Goal: Task Accomplishment & Management: Manage account settings

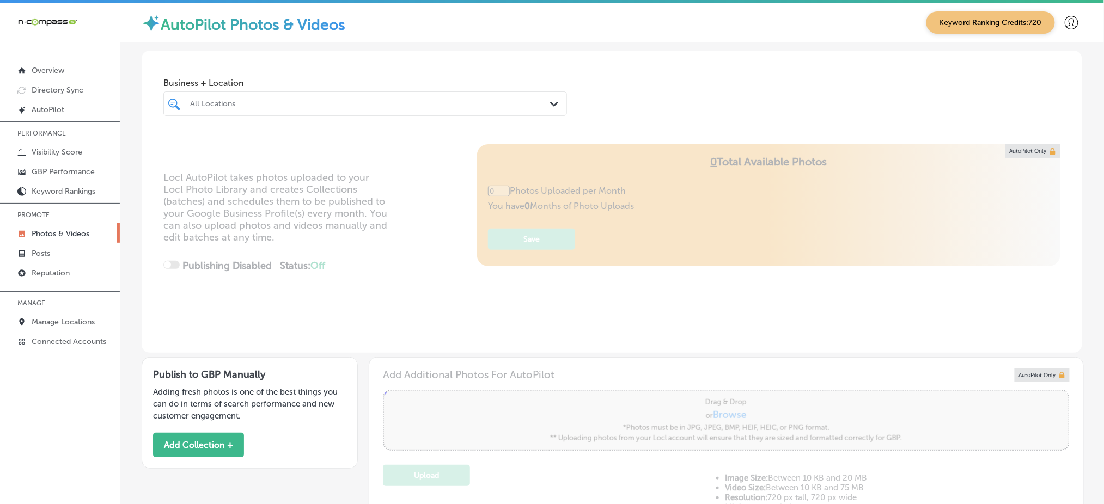
click at [266, 101] on div "All Locations" at bounding box center [370, 103] width 361 height 9
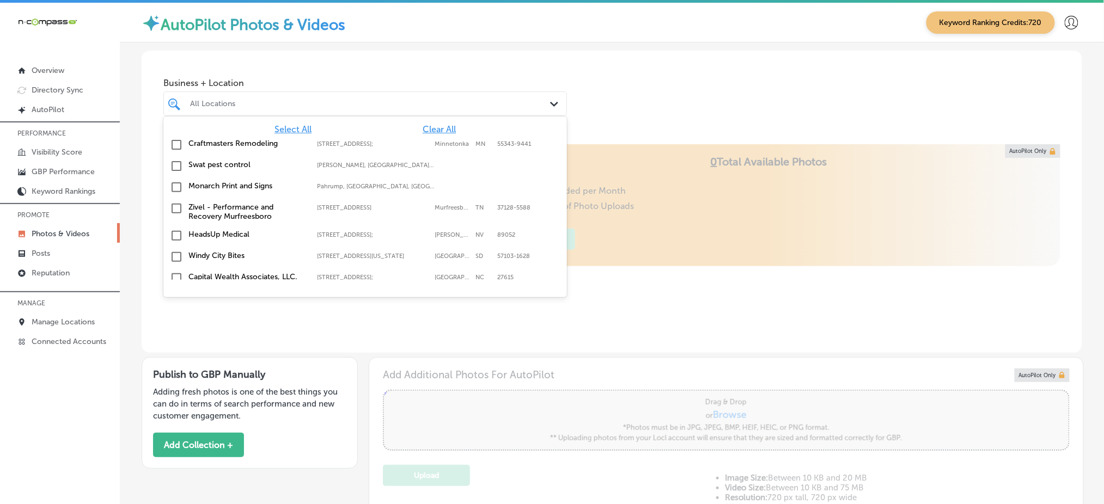
scroll to position [363, 0]
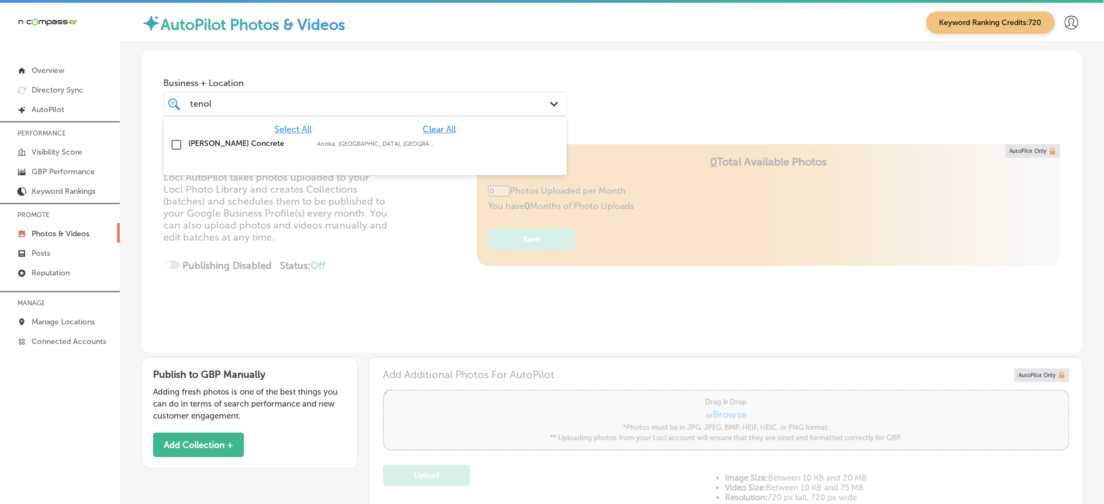
click at [261, 142] on label "[PERSON_NAME] Concrete" at bounding box center [247, 143] width 118 height 9
type input "tenol"
click at [621, 120] on div "Business + Location option focused, 2 of 167. 2 results available for search te…" at bounding box center [612, 92] width 941 height 83
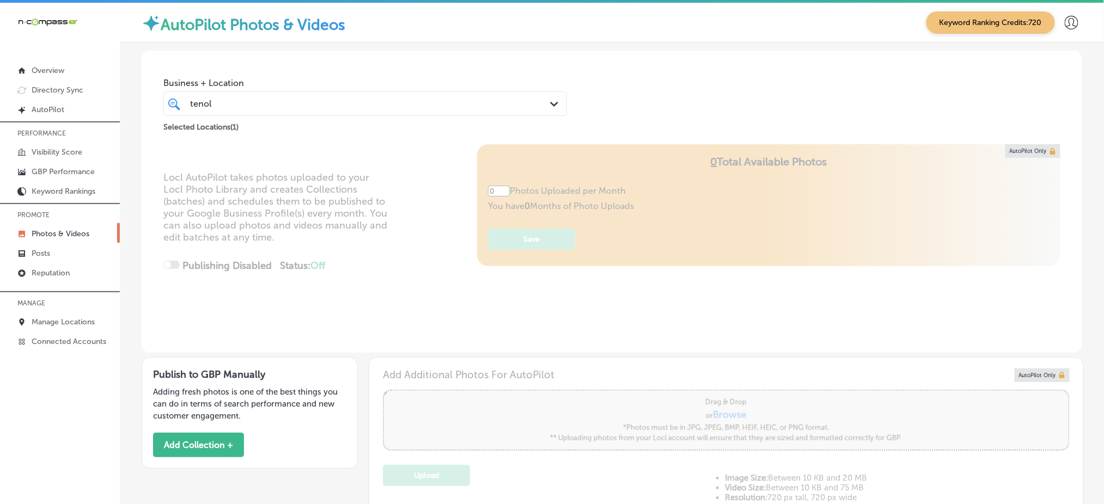
type input "5"
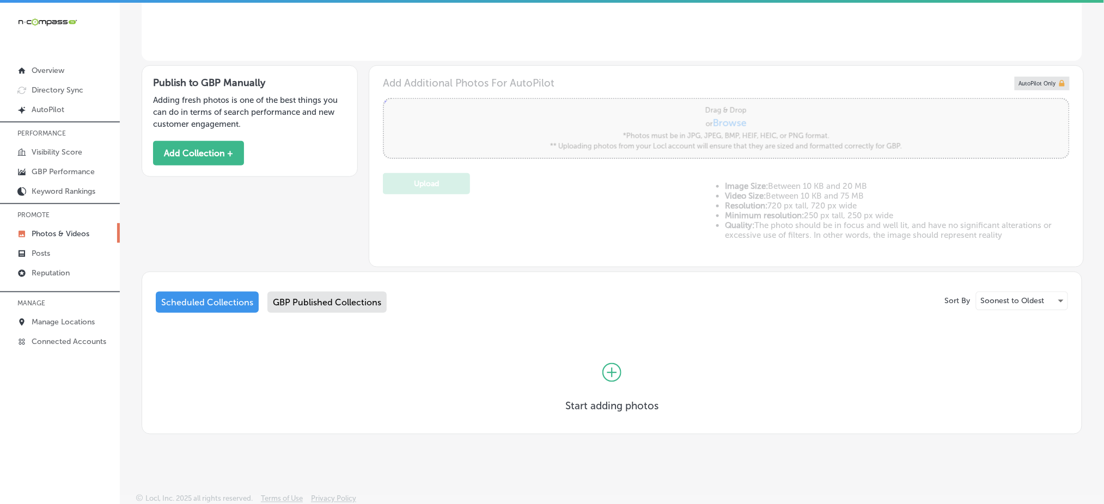
click at [326, 303] on div "GBP Published Collections" at bounding box center [326, 302] width 119 height 21
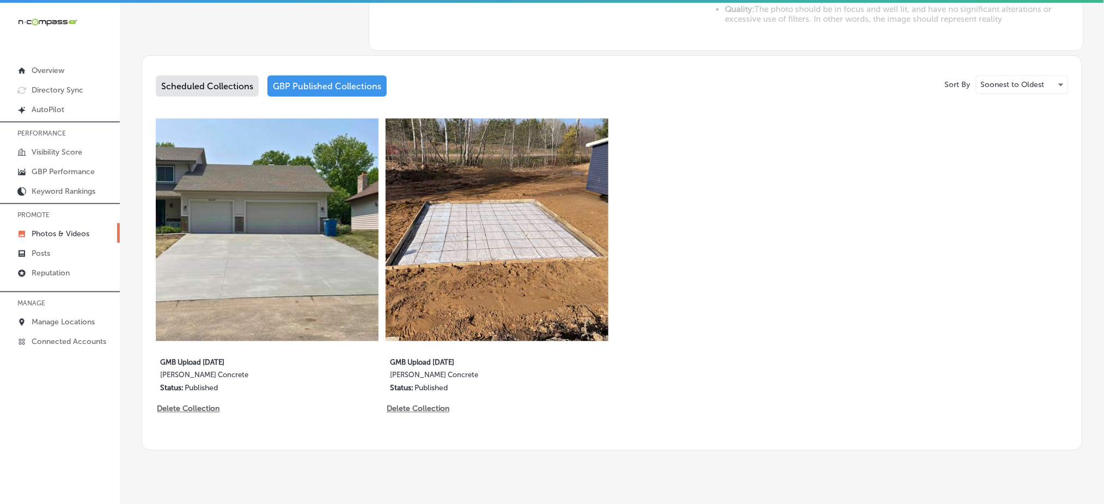
scroll to position [510, 0]
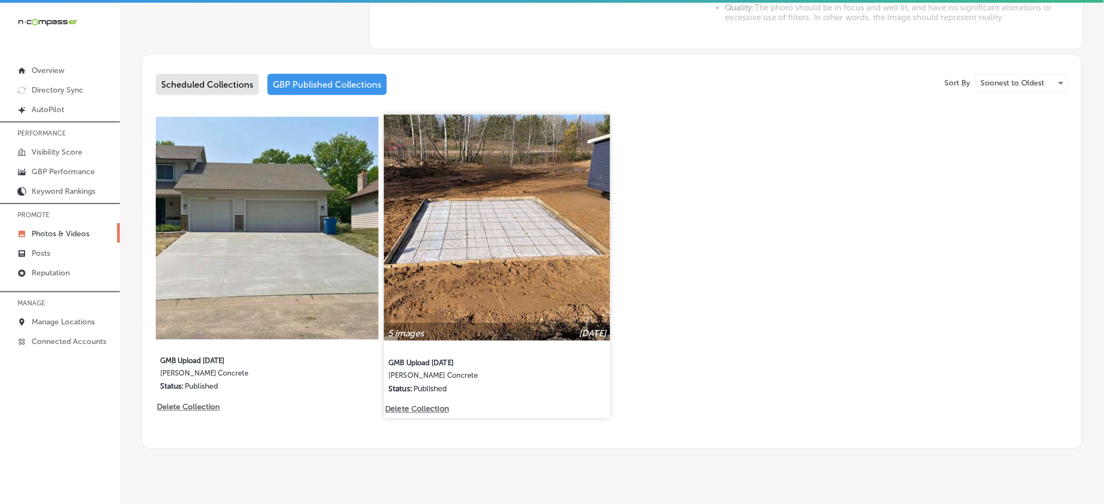
click at [528, 236] on img at bounding box center [497, 228] width 226 height 226
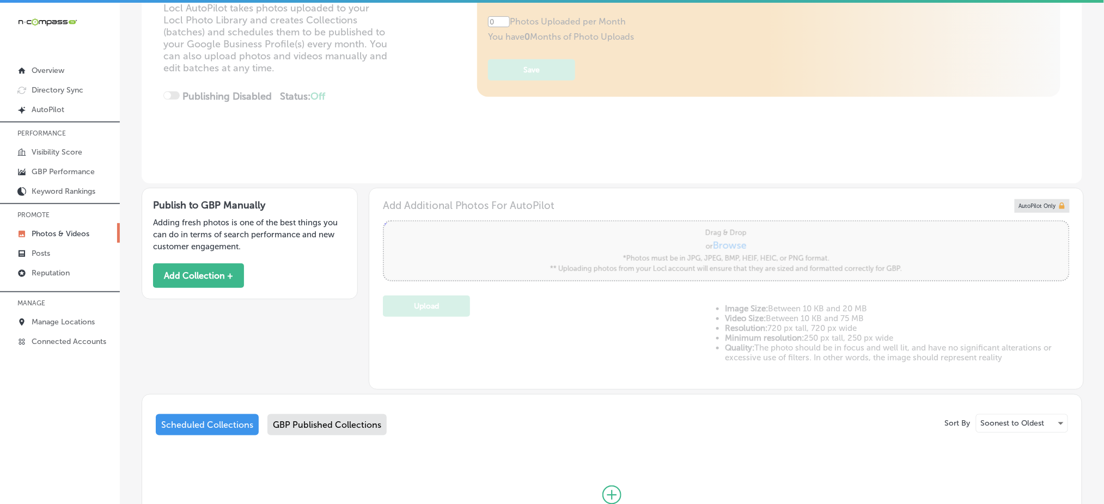
type input "5"
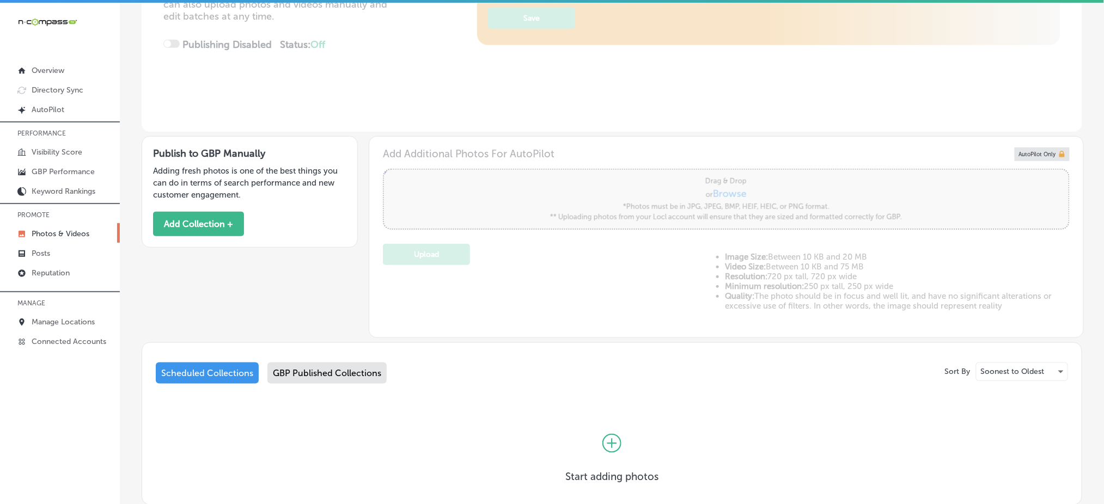
scroll to position [292, 0]
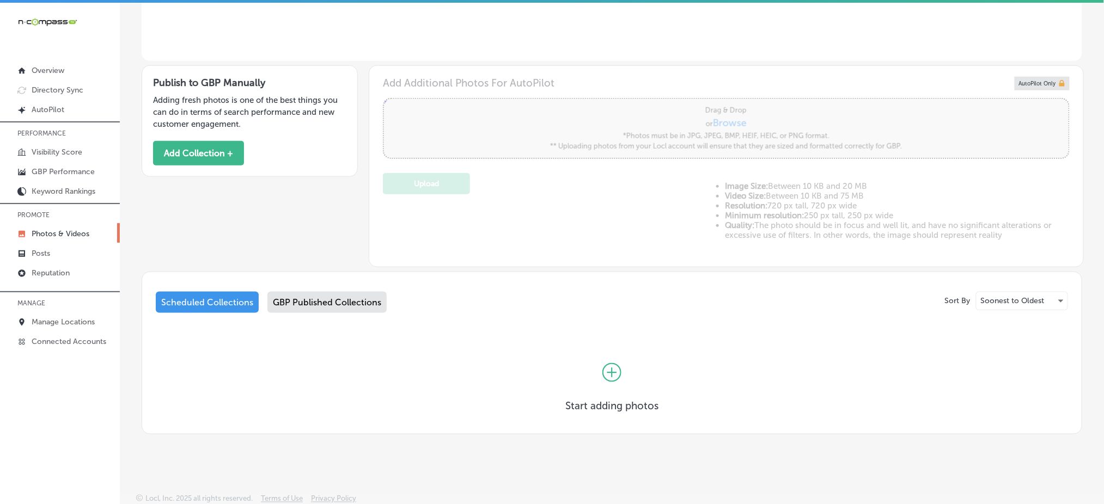
click at [315, 306] on div "GBP Published Collections" at bounding box center [326, 302] width 119 height 21
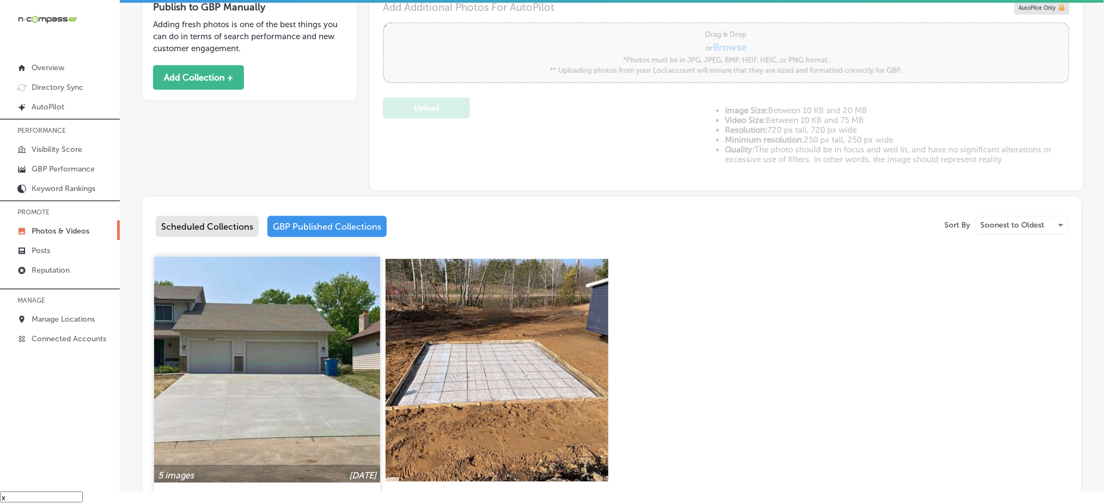
scroll to position [437, 0]
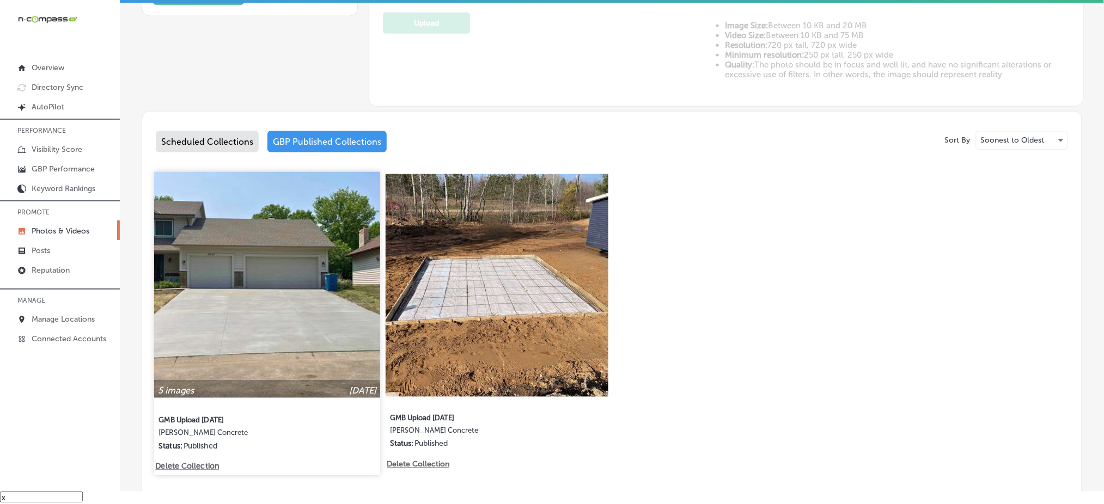
click at [290, 312] on img at bounding box center [267, 285] width 226 height 226
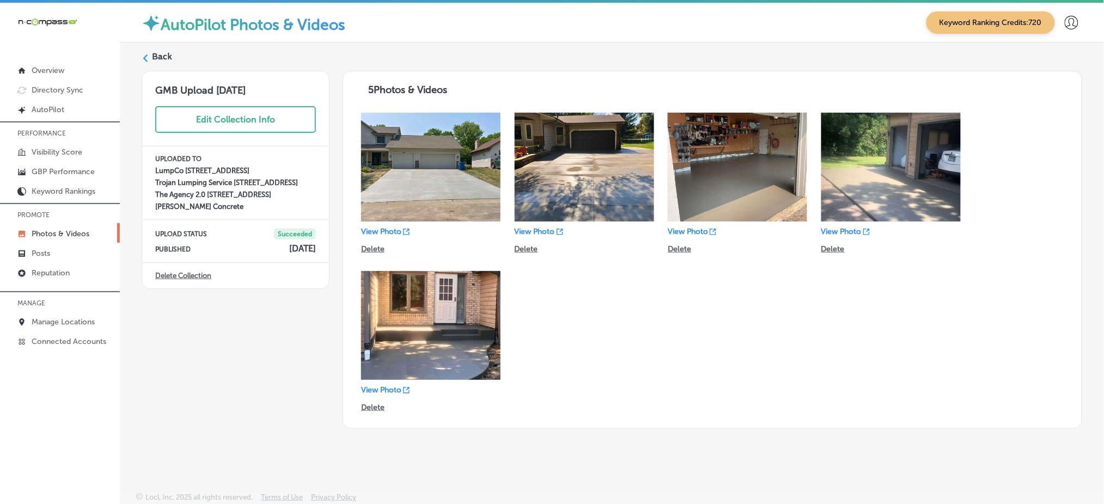
click at [156, 51] on label "Back" at bounding box center [162, 57] width 20 height 12
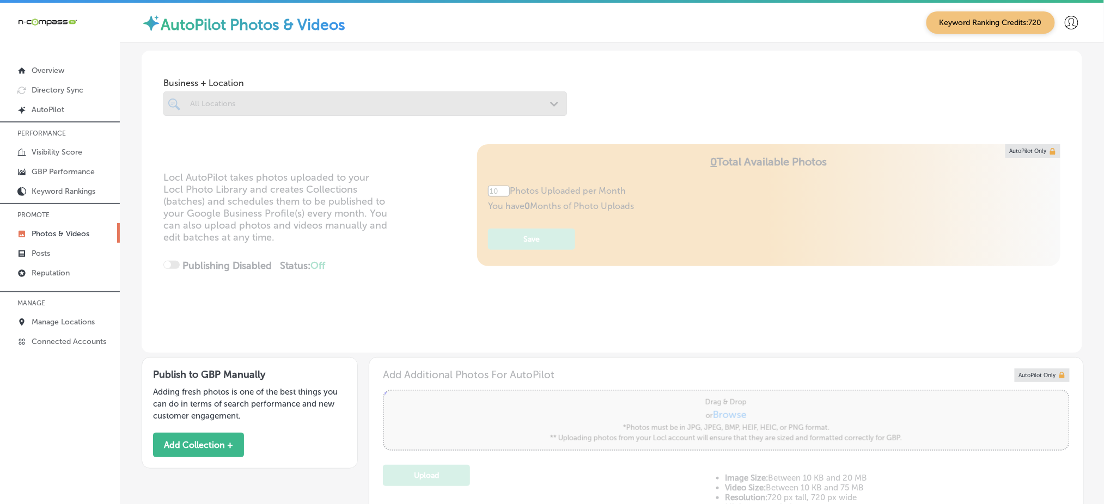
type input "5"
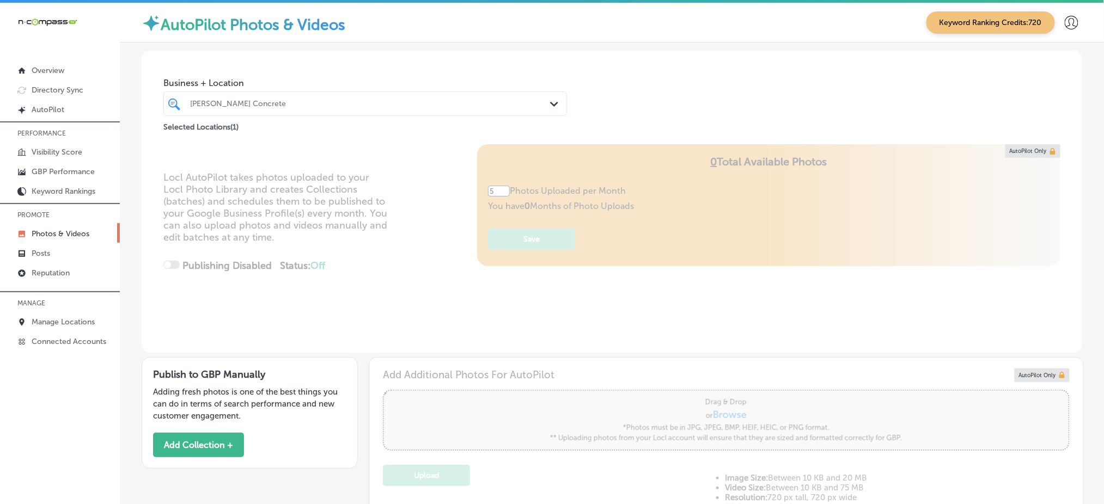
scroll to position [145, 0]
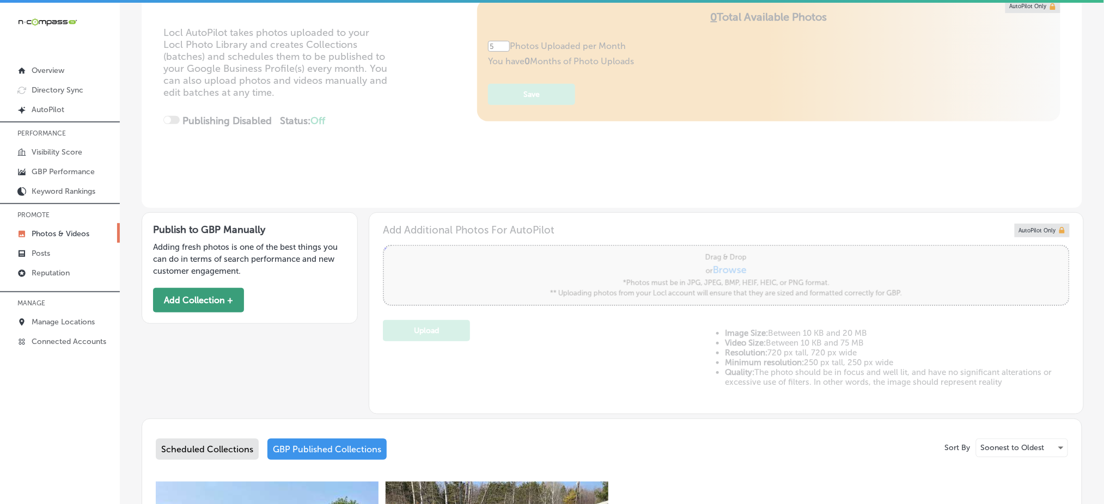
click at [179, 298] on button "Add Collection +" at bounding box center [198, 300] width 91 height 25
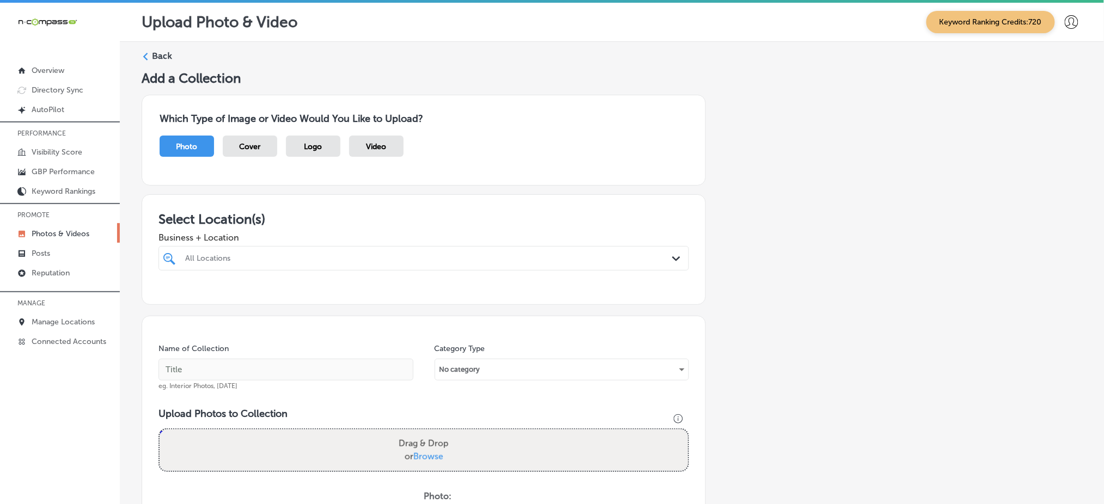
click at [282, 261] on div at bounding box center [399, 258] width 431 height 15
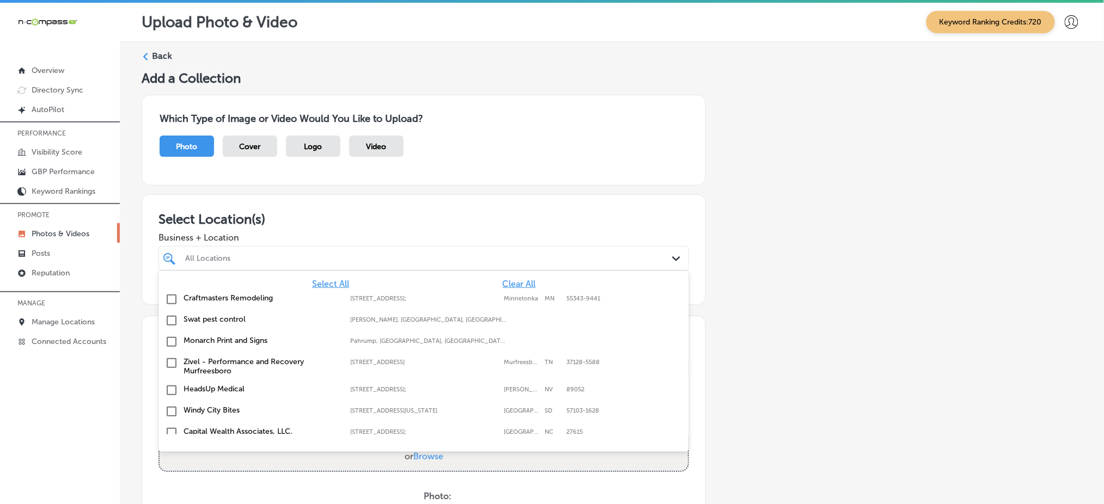
click at [510, 279] on span "Clear All" at bounding box center [518, 284] width 33 height 10
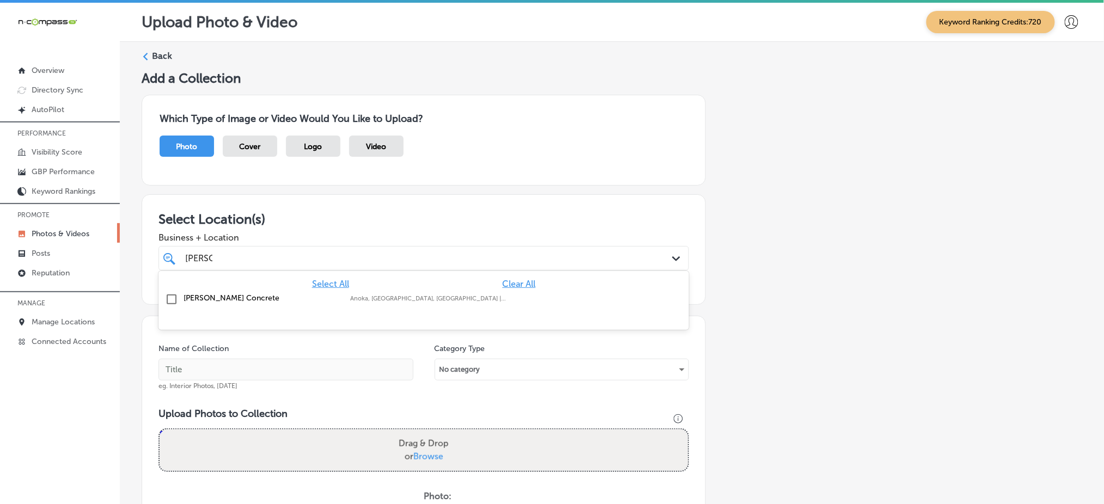
click at [497, 295] on div "Anoka, MN, USA | Becker, MN, USA | Big L ..." at bounding box center [428, 298] width 156 height 7
type input "[PERSON_NAME]"
click at [497, 236] on span "Business + Location" at bounding box center [423, 238] width 530 height 10
click at [495, 253] on div "[PERSON_NAME]" at bounding box center [399, 258] width 431 height 15
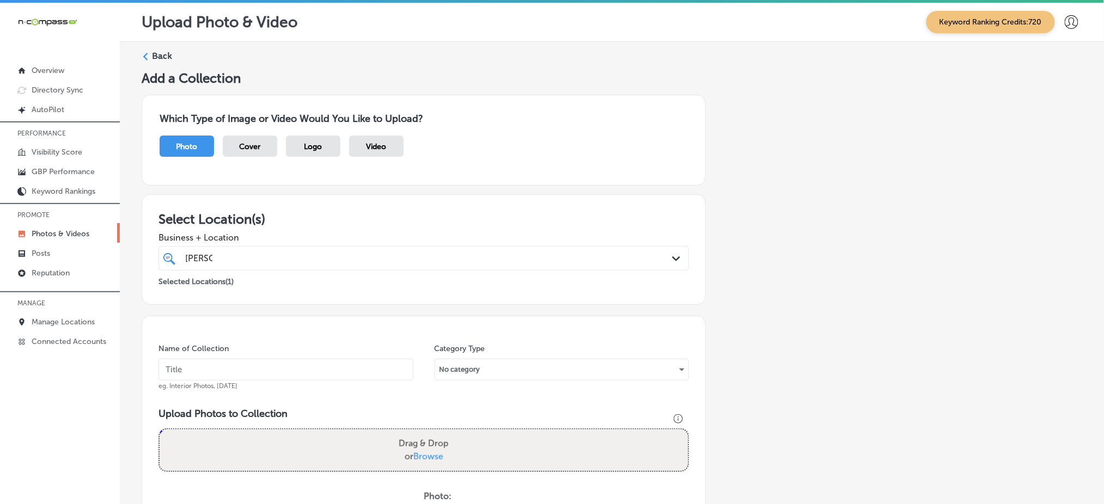
click at [495, 253] on div "[PERSON_NAME]" at bounding box center [399, 258] width 431 height 15
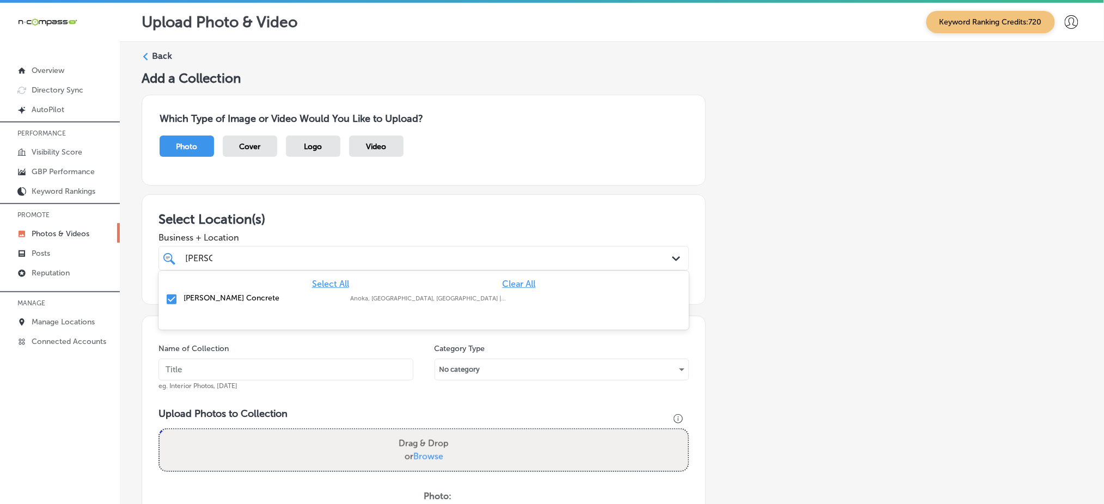
click at [285, 258] on div "[PERSON_NAME]" at bounding box center [399, 258] width 431 height 15
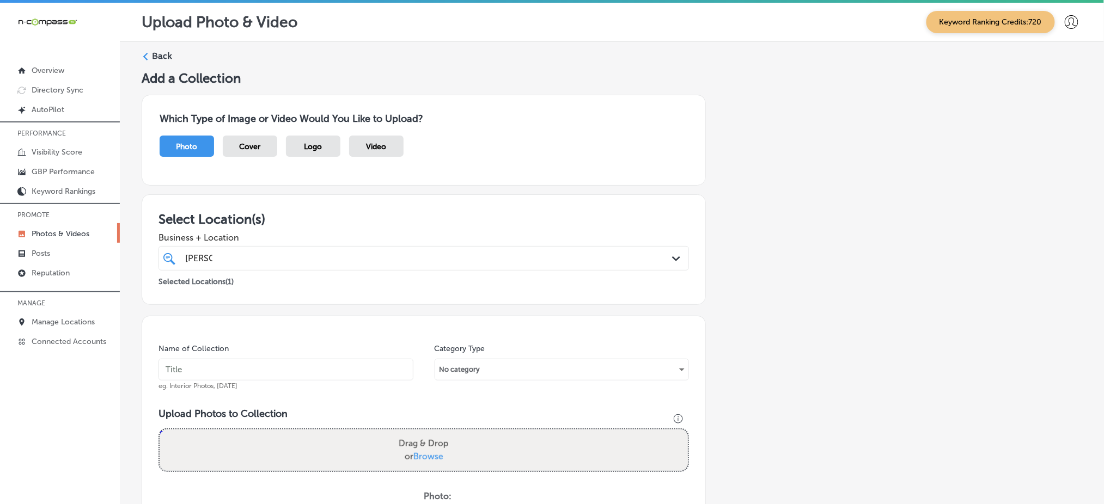
click at [221, 375] on input "text" at bounding box center [285, 370] width 255 height 22
click at [272, 257] on div "[PERSON_NAME]" at bounding box center [399, 258] width 431 height 15
click at [313, 368] on input "tenold-concrete-sep2" at bounding box center [285, 370] width 255 height 22
type input "tenold-concrete-sep2"
click at [298, 263] on div "[PERSON_NAME]" at bounding box center [399, 258] width 431 height 15
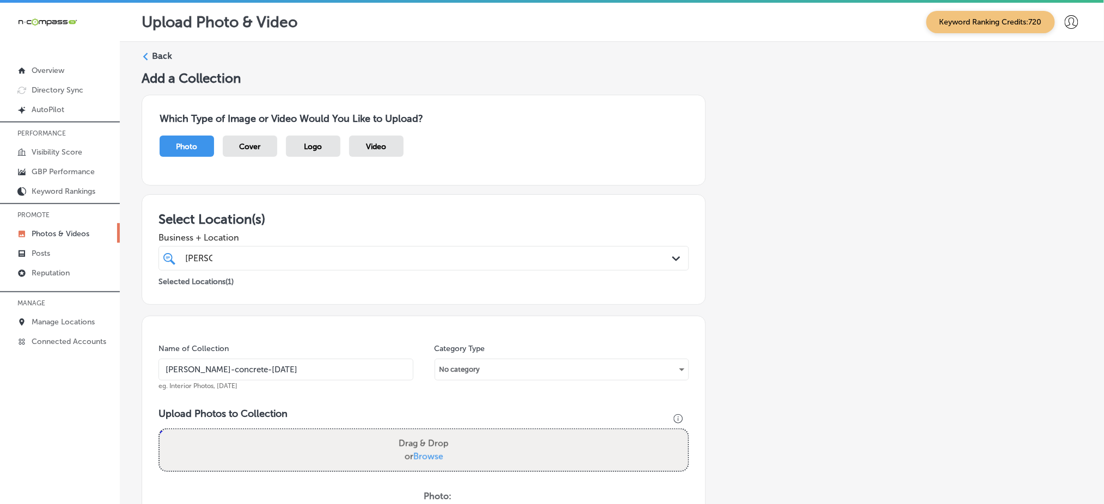
click at [298, 264] on div "[PERSON_NAME]" at bounding box center [399, 258] width 431 height 15
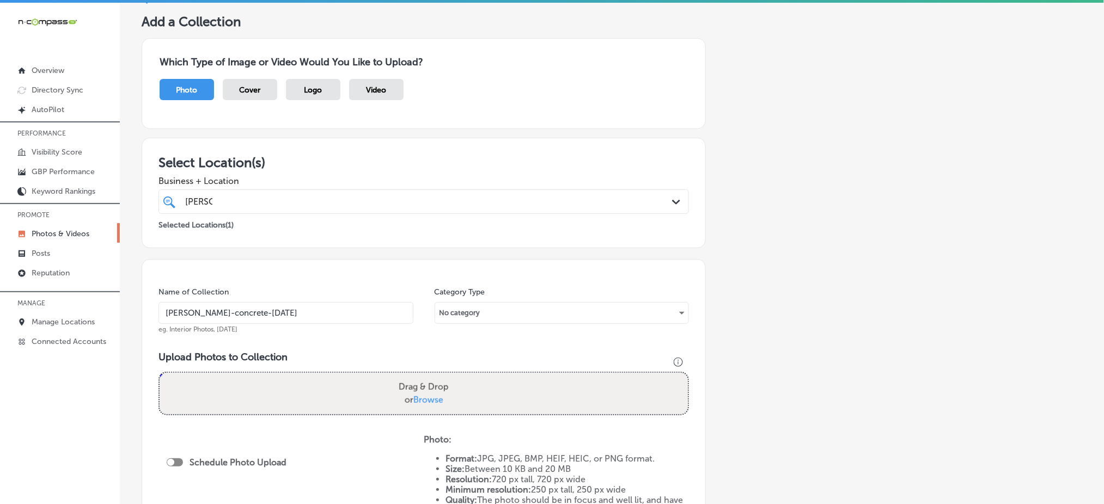
scroll to position [218, 0]
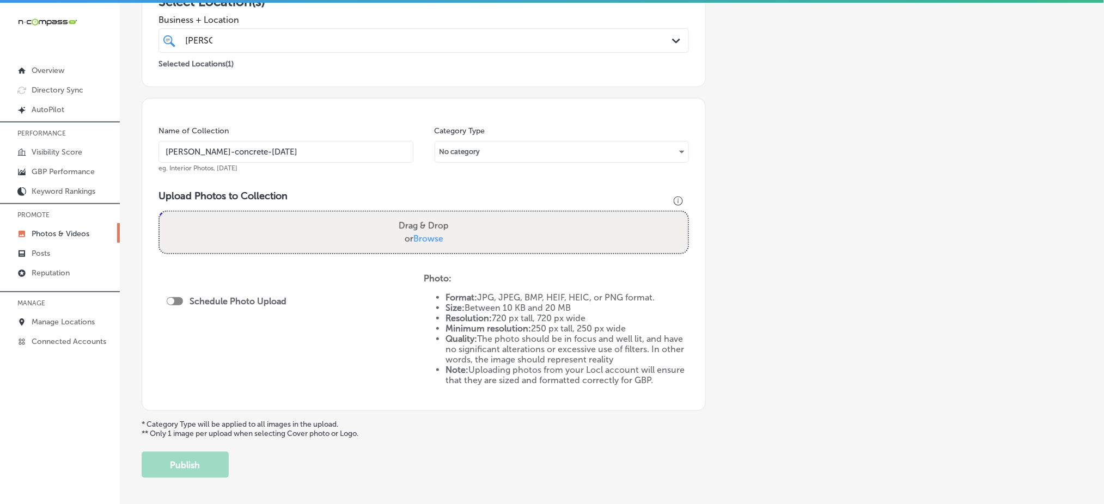
click at [315, 152] on input "tenold-concrete-sep2" at bounding box center [285, 152] width 255 height 22
click at [421, 234] on span "Browse" at bounding box center [428, 239] width 30 height 10
click at [421, 215] on input "Drag & Drop or Browse" at bounding box center [424, 213] width 528 height 3
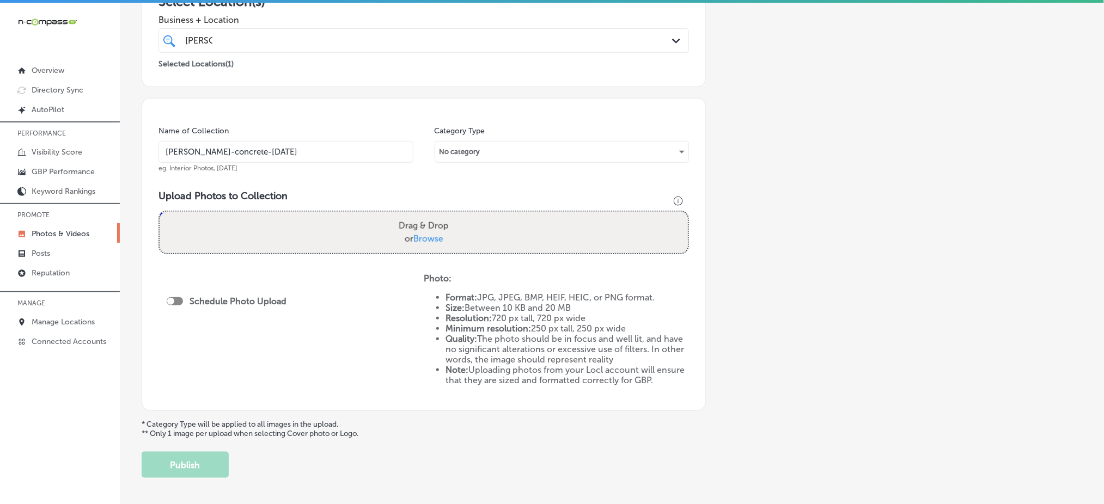
type input "C:\fakepath\concrete-foundation-repair-[PERSON_NAME]-concrete-[GEOGRAPHIC_DATA]…"
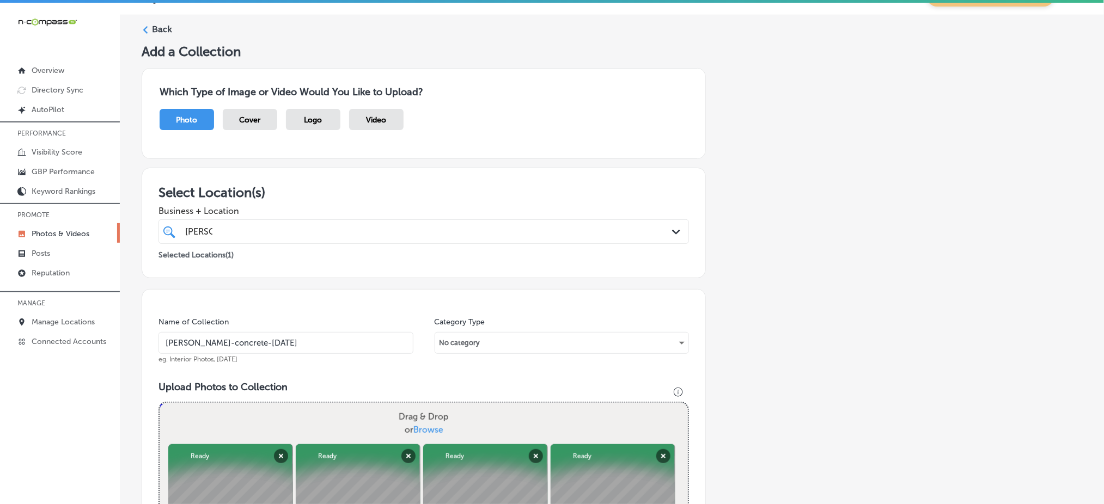
scroll to position [2, 0]
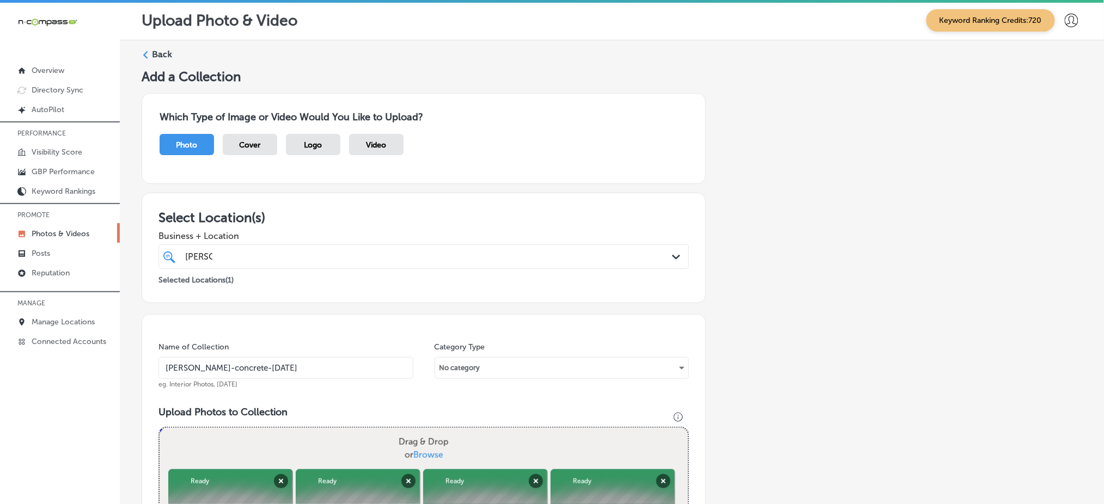
click at [359, 256] on div "[PERSON_NAME]" at bounding box center [399, 256] width 431 height 15
click at [359, 257] on div "[PERSON_NAME]" at bounding box center [399, 256] width 431 height 15
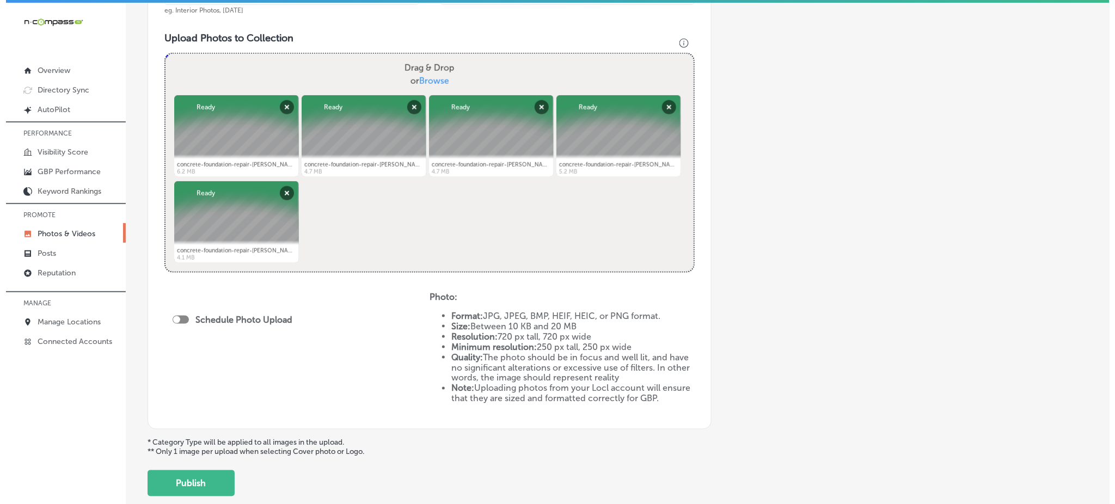
scroll to position [437, 0]
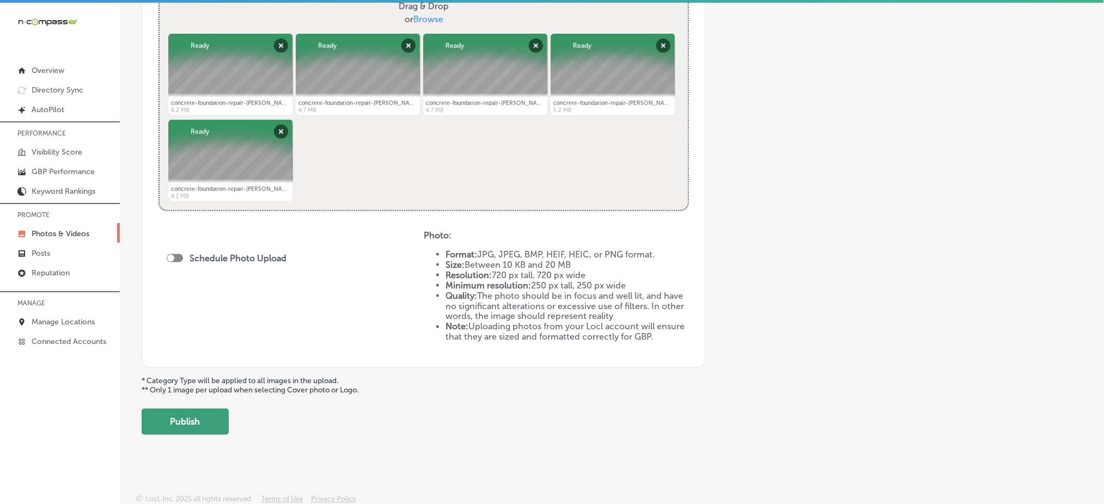
click at [204, 421] on button "Publish" at bounding box center [185, 422] width 87 height 26
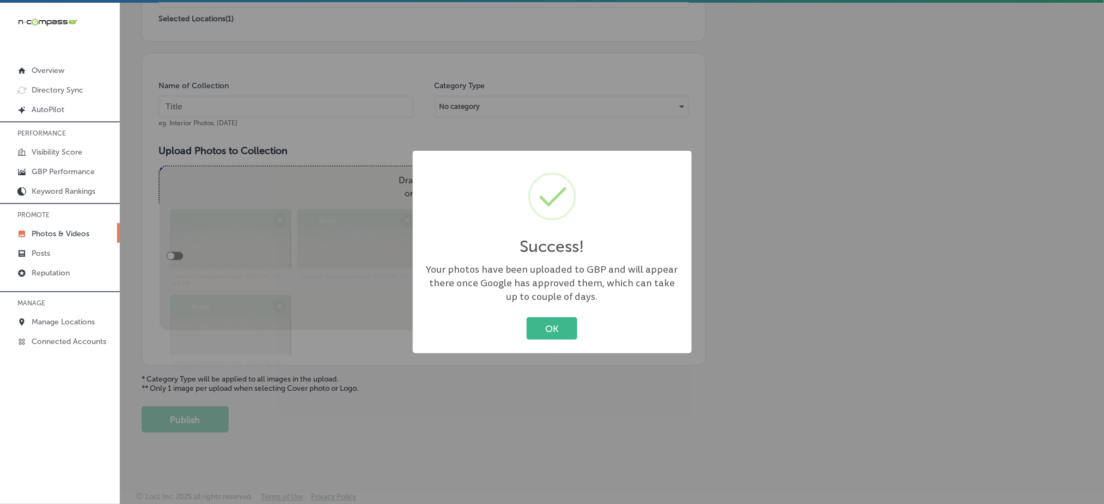
scroll to position [260, 0]
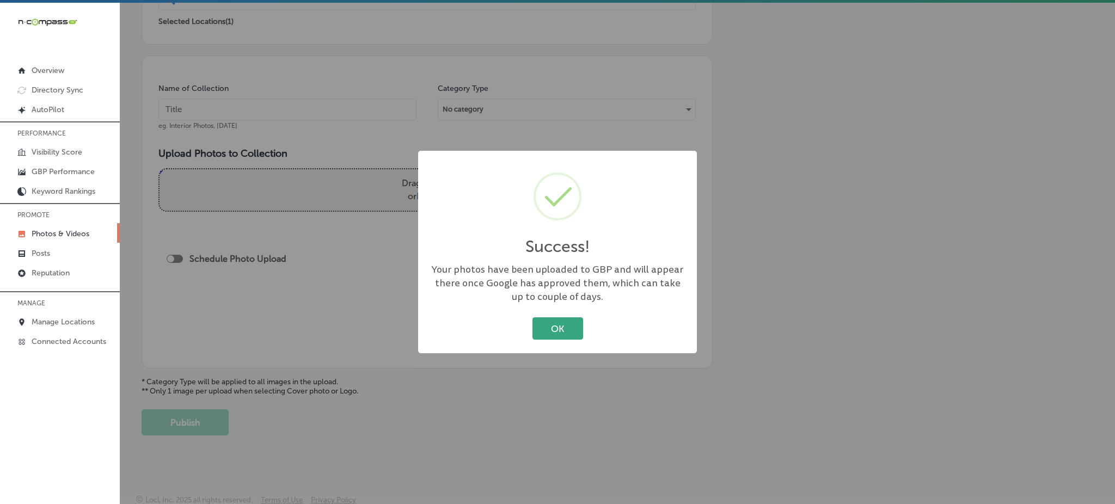
click at [570, 325] on button "OK" at bounding box center [558, 329] width 51 height 22
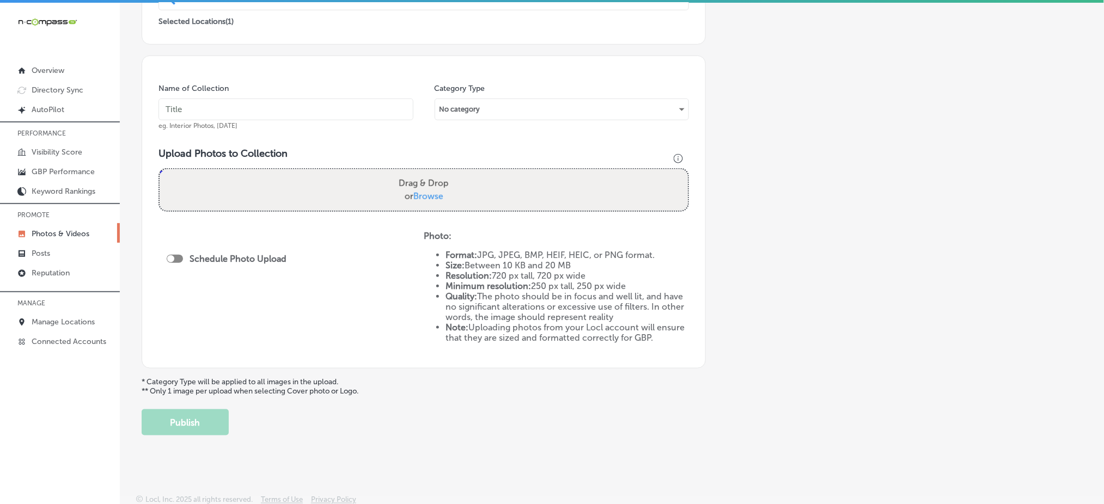
click at [279, 107] on input "text" at bounding box center [285, 110] width 255 height 22
paste input "tenold-concrete-sep2"
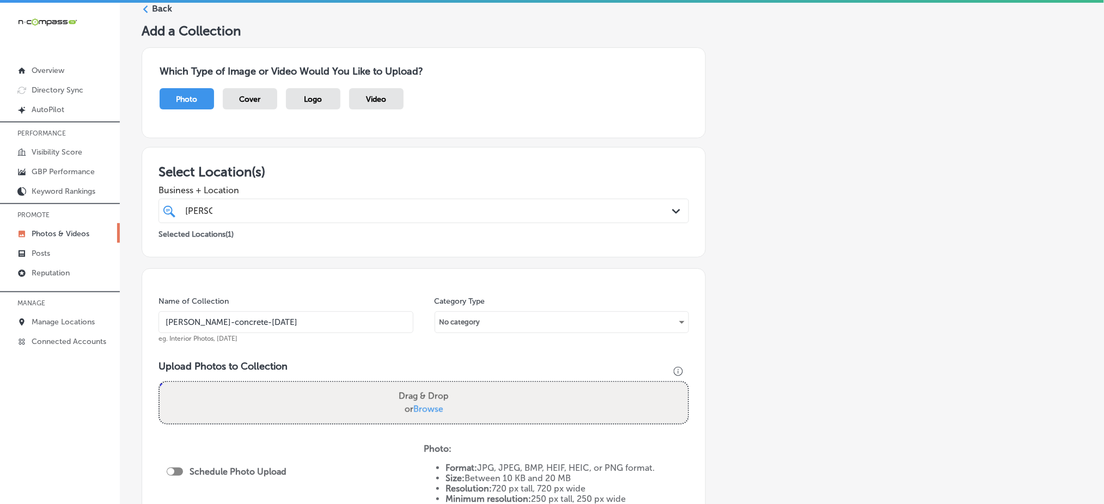
scroll to position [42, 0]
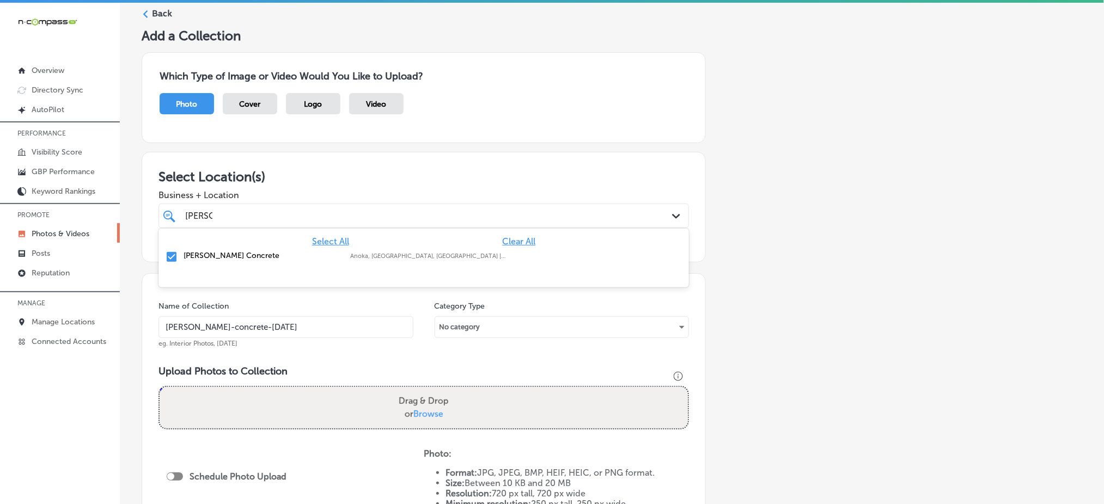
click at [235, 222] on div "[PERSON_NAME]" at bounding box center [424, 215] width 488 height 17
click at [267, 328] on input "tenold-concrete-sep2" at bounding box center [285, 327] width 255 height 22
type input "tenold-concrete-sep3"
click at [435, 414] on span "Browse" at bounding box center [428, 414] width 30 height 10
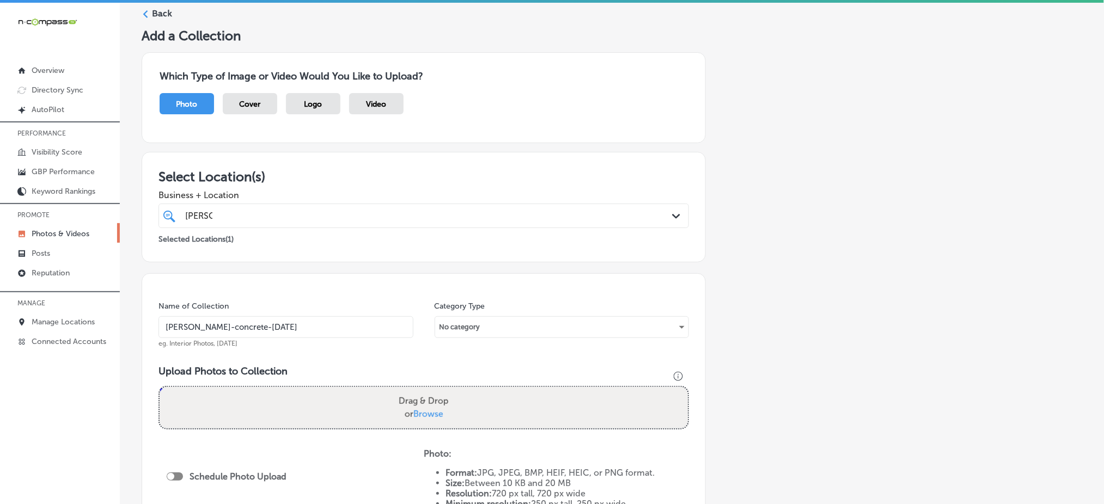
click at [435, 390] on input "Drag & Drop or Browse" at bounding box center [424, 388] width 528 height 3
type input "C:\fakepath\concrete-foundation-repair-tenold-concrete-princeton-mn (6).jpg"
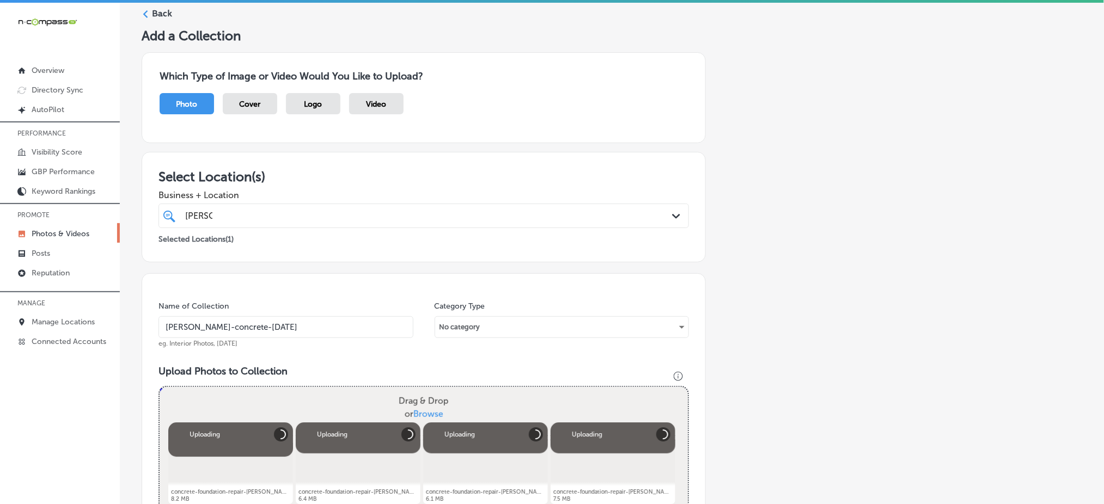
scroll to position [333, 0]
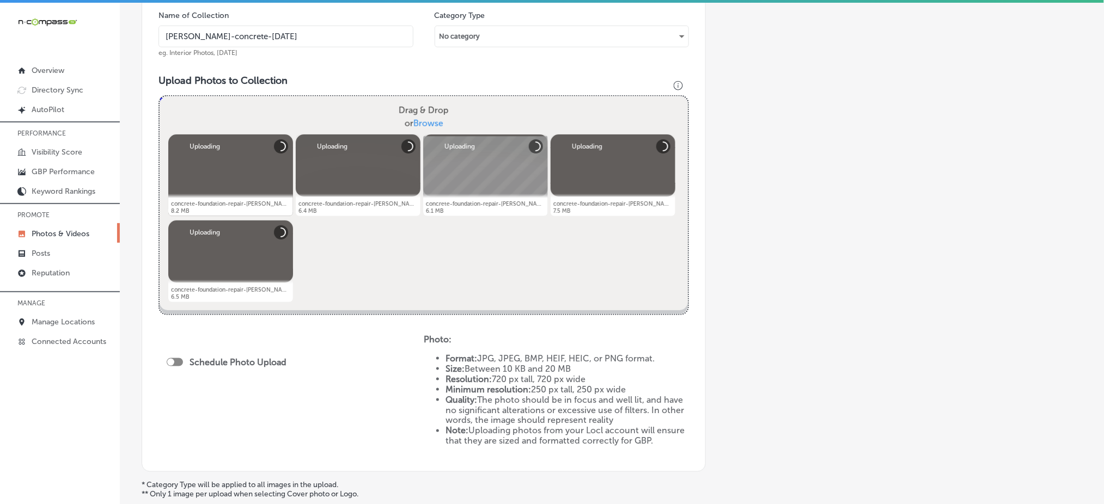
click at [178, 358] on div at bounding box center [175, 362] width 16 height 8
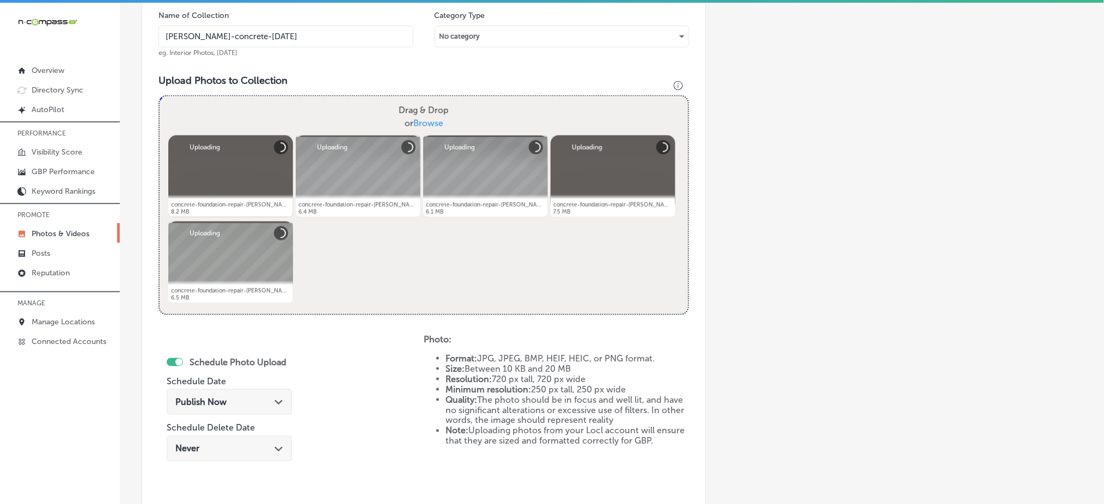
checkbox input "true"
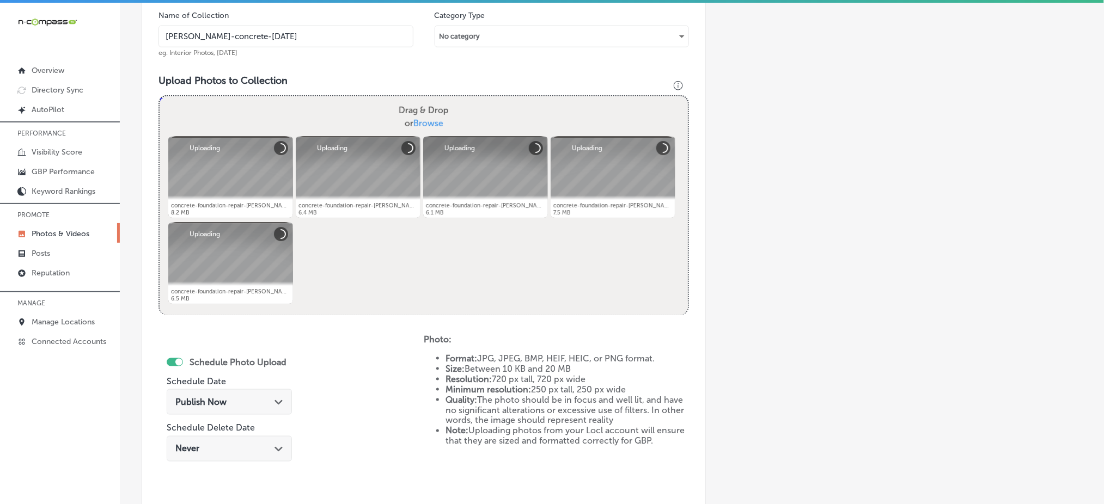
click at [194, 397] on span "Publish Now" at bounding box center [200, 402] width 51 height 10
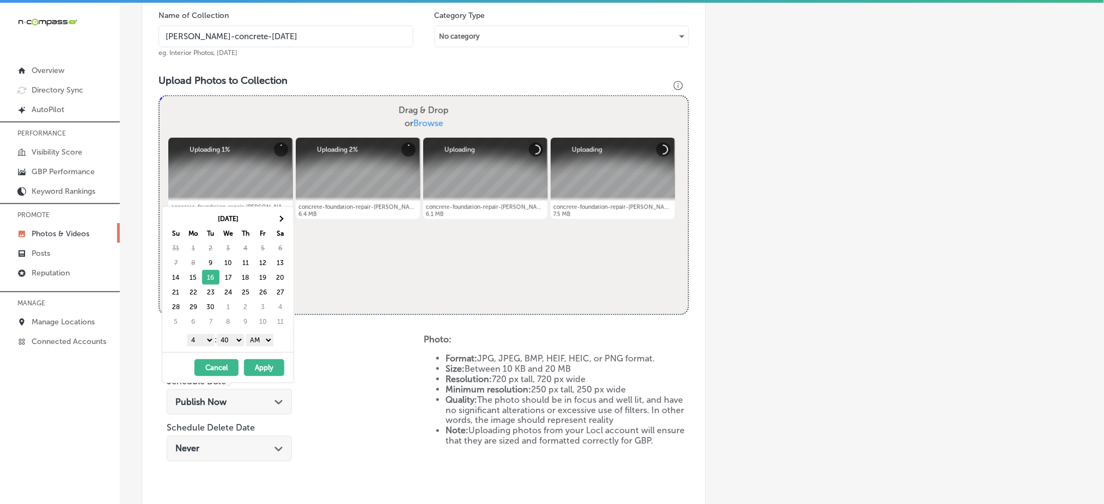
click at [200, 337] on select "1 2 3 4 5 6 7 8 9 10 11 12" at bounding box center [200, 340] width 27 height 12
click at [227, 342] on select "00 10 20 30 40 50" at bounding box center [230, 340] width 27 height 12
click at [254, 368] on button "Apply" at bounding box center [264, 367] width 40 height 17
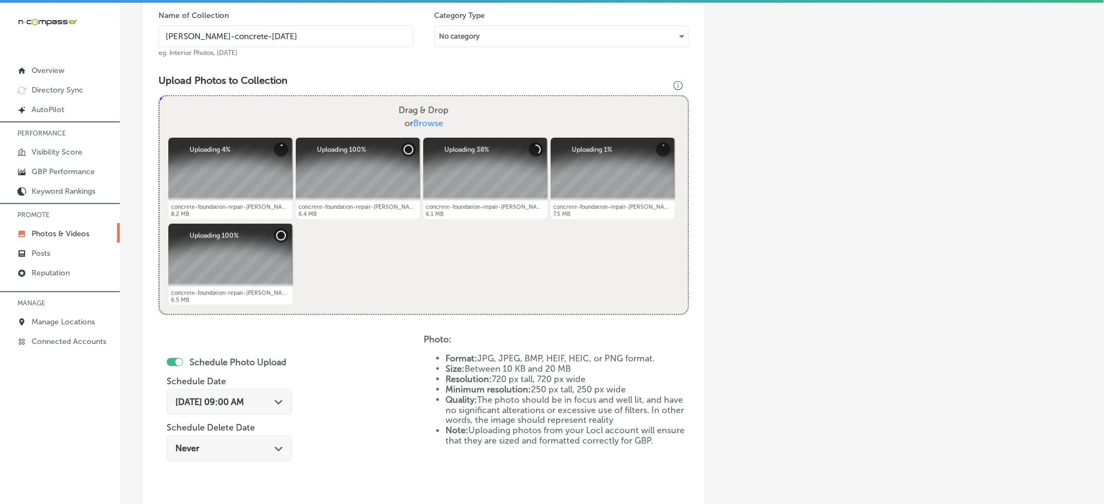
click at [243, 400] on span "Sep 16, 2025 09:00 AM" at bounding box center [209, 402] width 69 height 10
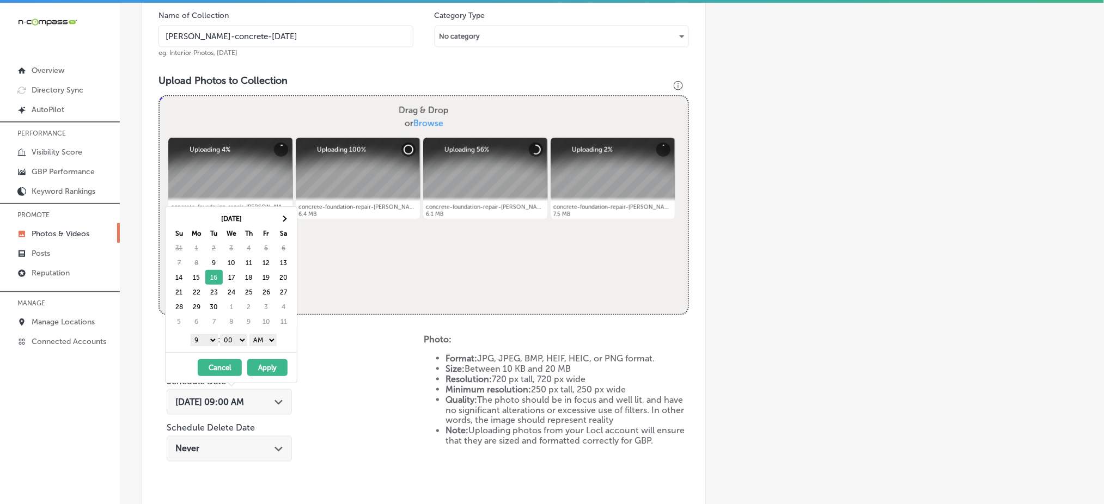
click at [243, 400] on span "Sep 16, 2025 09:00 AM" at bounding box center [209, 402] width 69 height 10
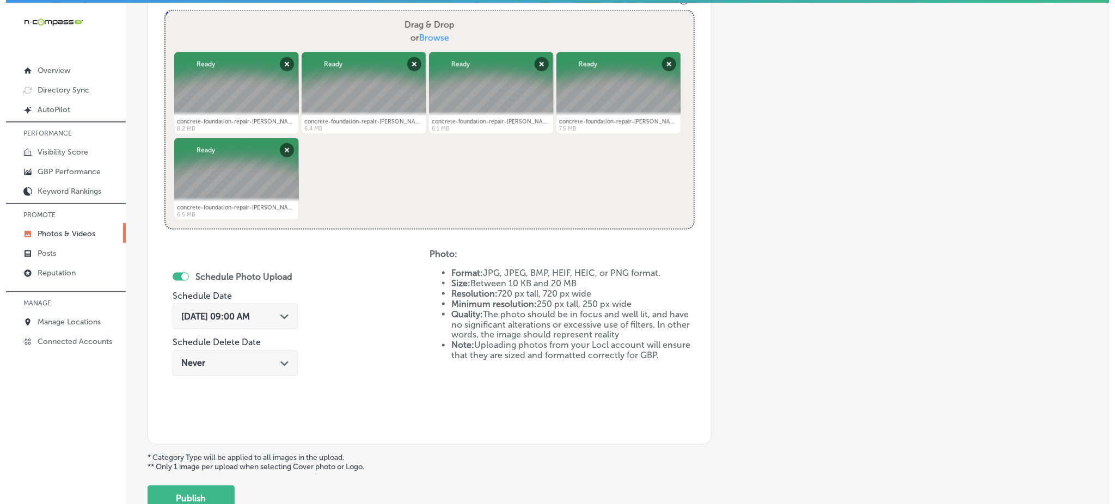
scroll to position [495, 0]
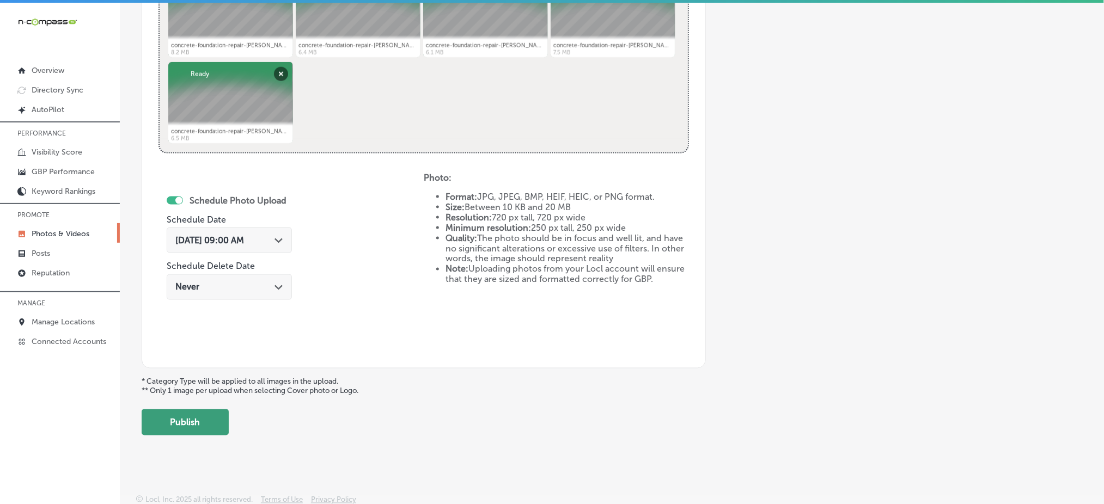
click at [186, 413] on button "Publish" at bounding box center [185, 423] width 87 height 26
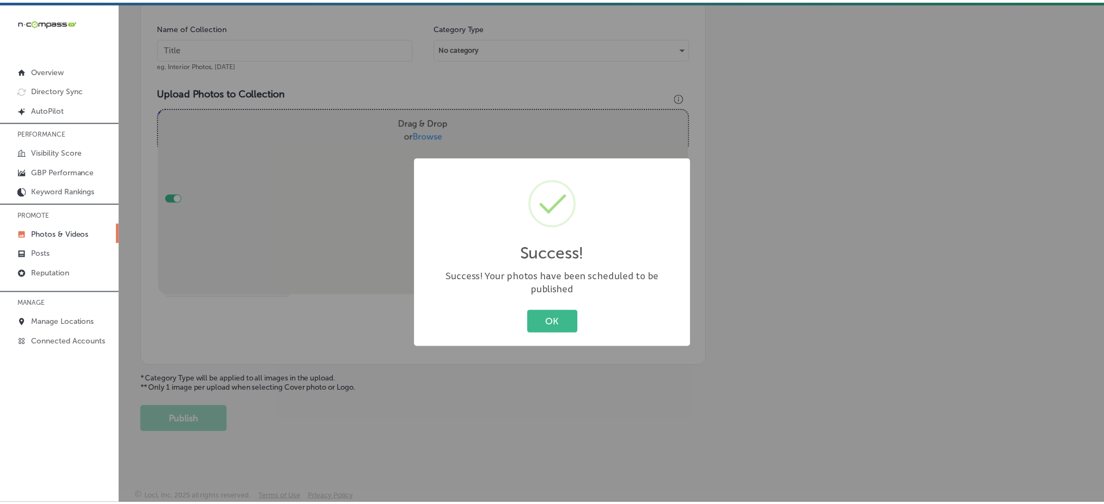
scroll to position [319, 0]
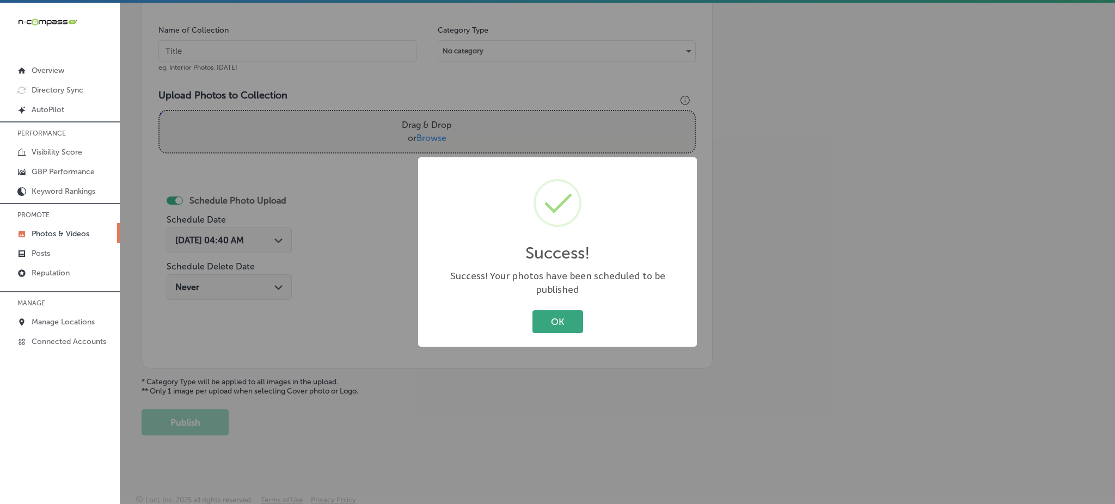
click at [573, 320] on button "OK" at bounding box center [558, 321] width 51 height 22
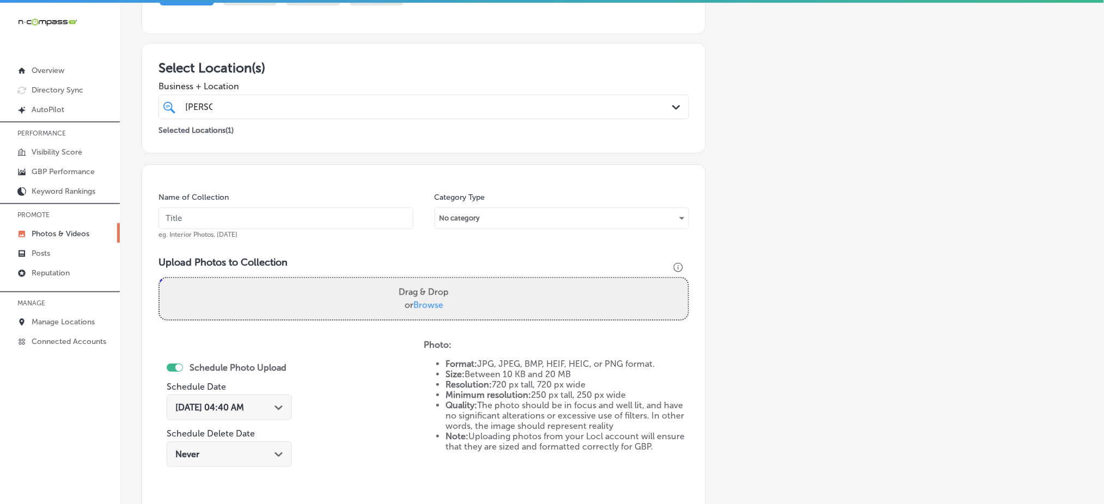
scroll to position [0, 0]
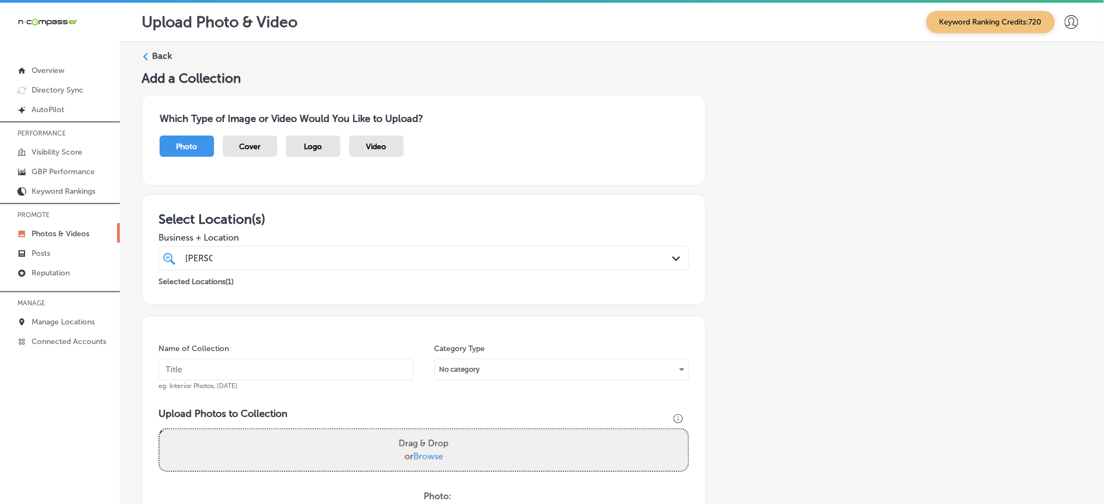
click at [204, 361] on input "text" at bounding box center [285, 370] width 255 height 22
paste input "tenold-concrete-sep2"
type input "tenold-concrete-sep4"
click at [422, 456] on span "Browse" at bounding box center [428, 456] width 30 height 10
click at [422, 433] on input "Drag & Drop or Browse" at bounding box center [424, 431] width 528 height 3
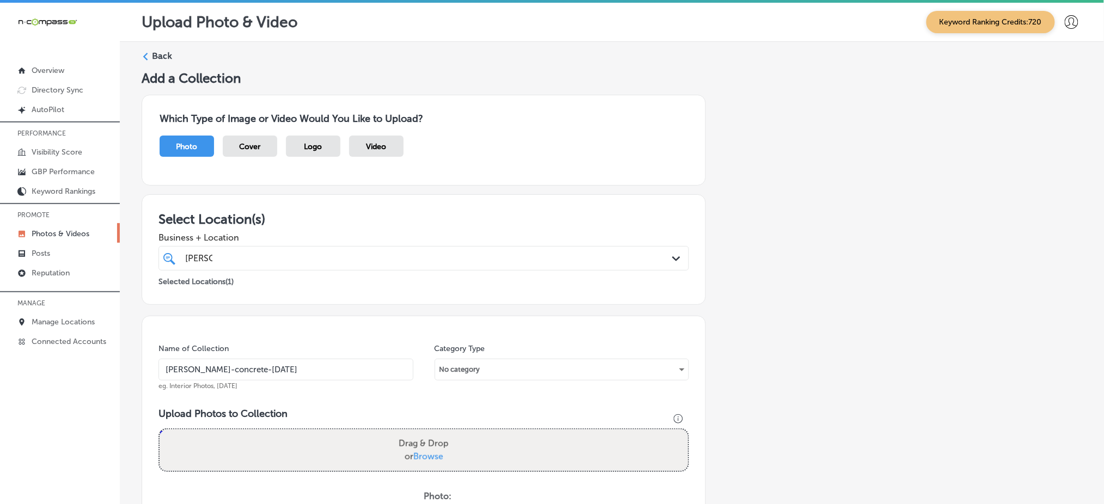
type input "C:\fakepath\concrete-foundation-repair-tenold-concrete-princeton-mn (11).jpg"
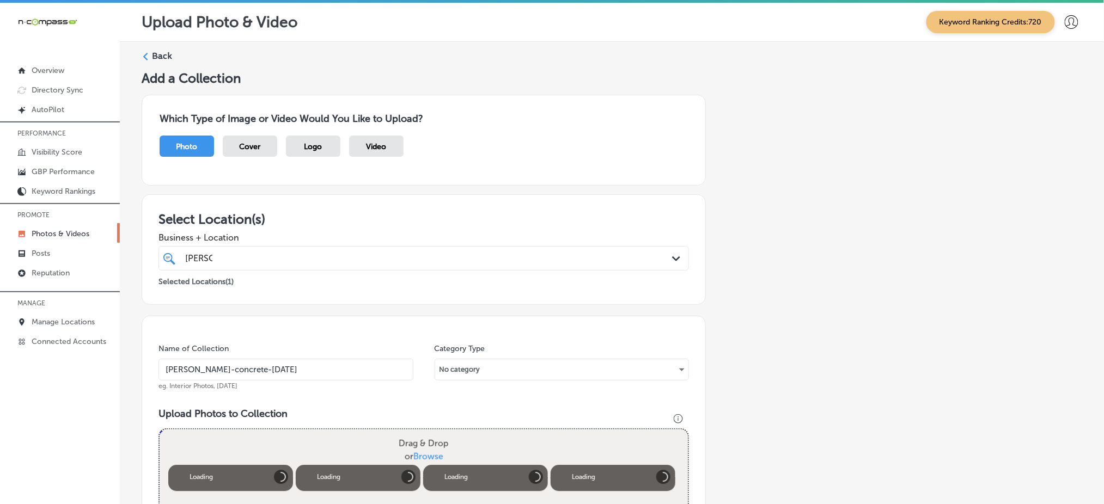
scroll to position [363, 0]
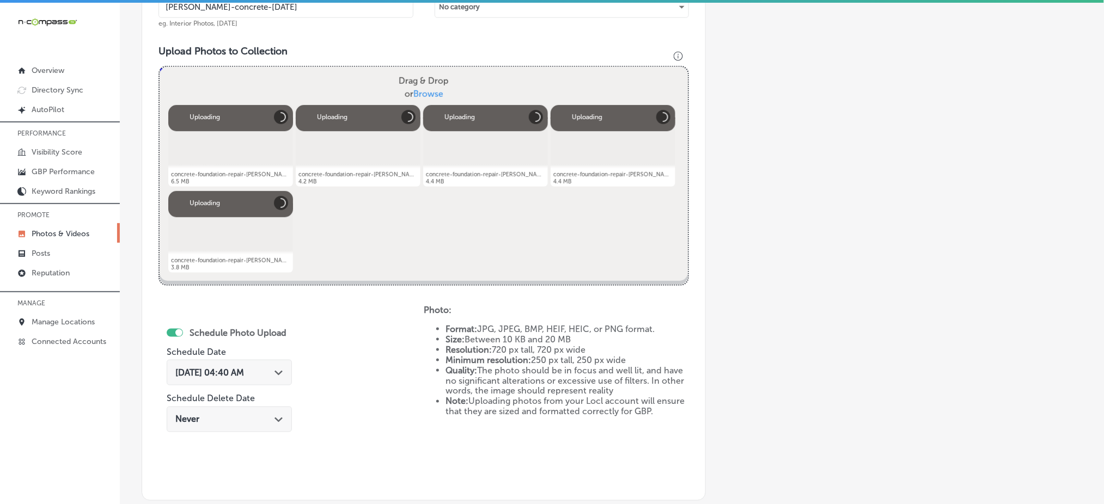
click at [233, 370] on span "Sep 9, 2025 04:40 AM" at bounding box center [209, 373] width 69 height 10
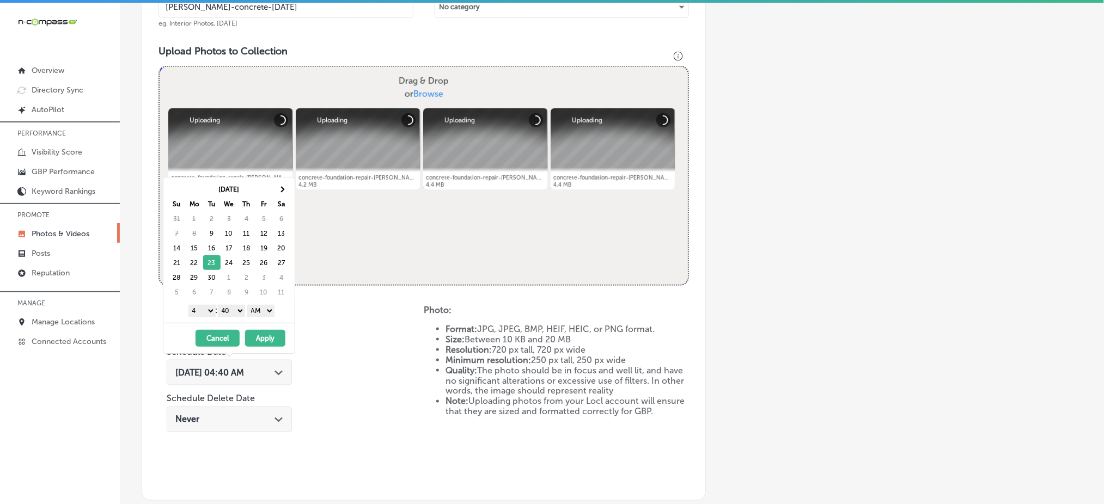
click at [206, 316] on select "1 2 3 4 5 6 7 8 9 10 11 12" at bounding box center [201, 311] width 27 height 12
click at [230, 306] on select "00 10 20 30 40 50" at bounding box center [231, 311] width 27 height 12
click at [257, 338] on button "Apply" at bounding box center [265, 338] width 40 height 17
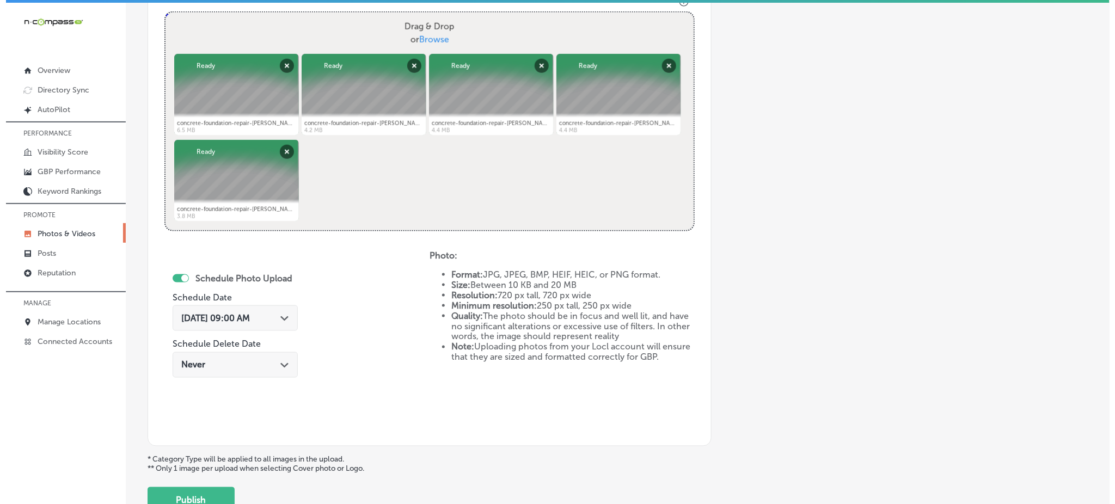
scroll to position [495, 0]
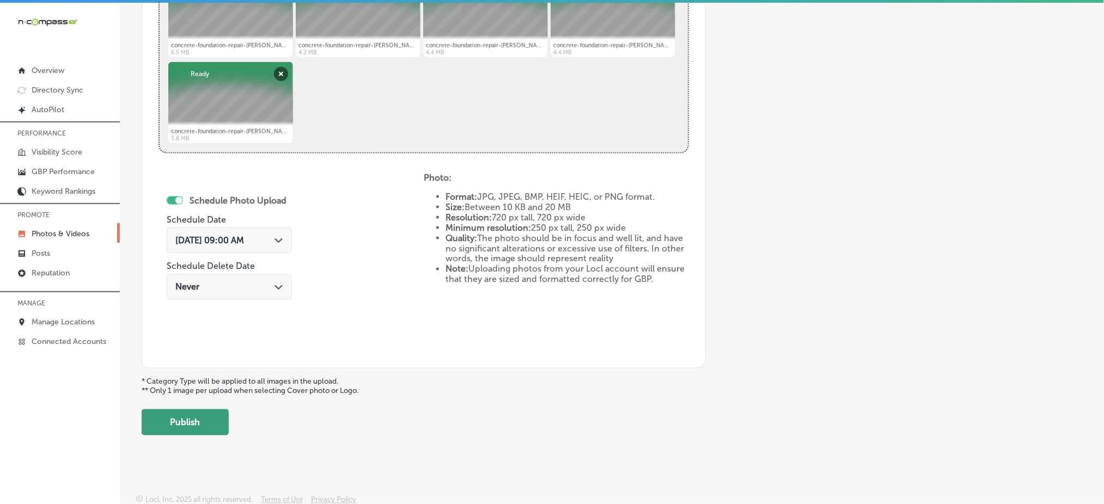
click at [208, 410] on button "Publish" at bounding box center [185, 423] width 87 height 26
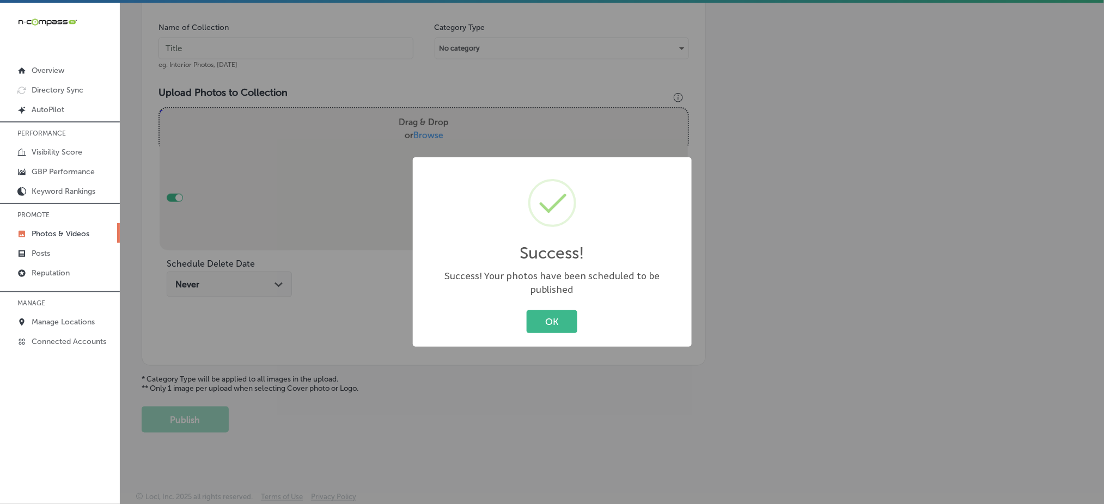
scroll to position [319, 0]
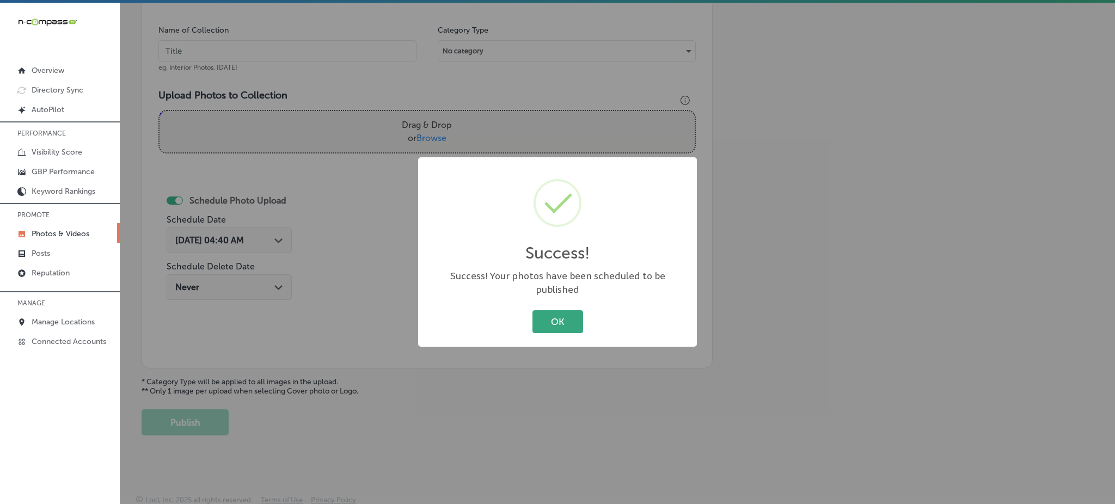
click at [555, 310] on button "OK" at bounding box center [558, 321] width 51 height 22
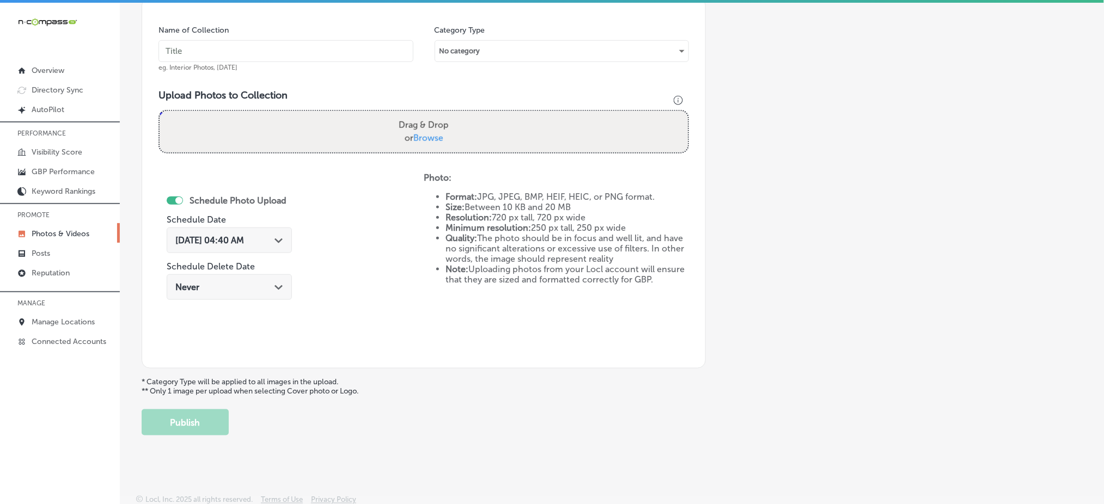
scroll to position [173, 0]
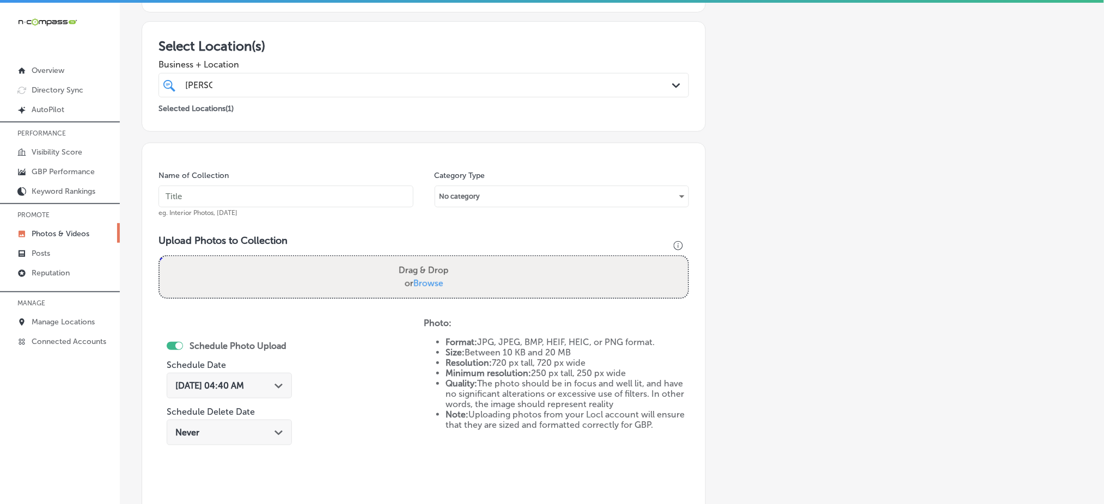
click at [280, 190] on input "text" at bounding box center [285, 197] width 255 height 22
paste input "tenold-concrete-sep2"
click at [273, 82] on div "[PERSON_NAME]" at bounding box center [399, 85] width 431 height 15
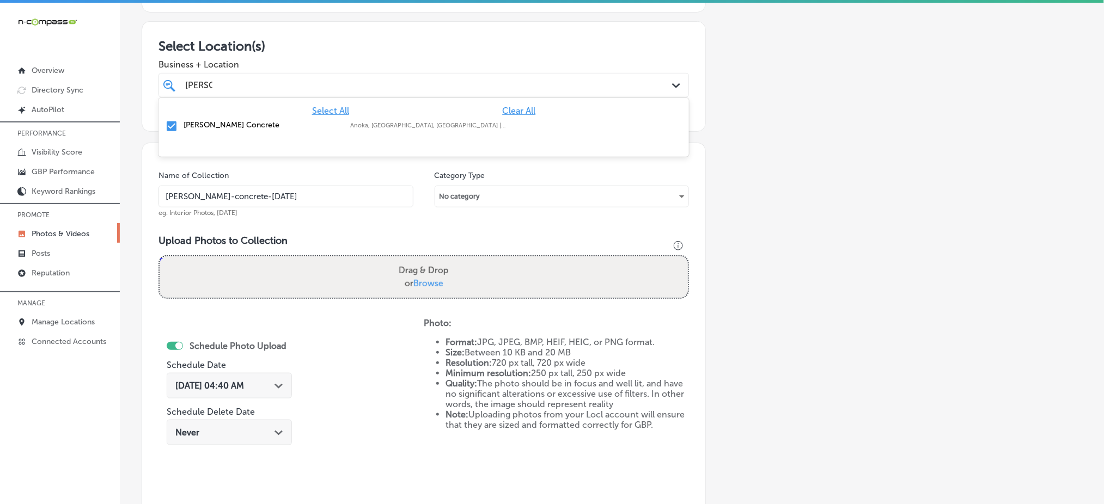
click at [273, 82] on div "[PERSON_NAME]" at bounding box center [399, 85] width 431 height 15
click at [282, 197] on input "tenold-concrete-sep2" at bounding box center [285, 197] width 255 height 22
type input "tenold-concrete-sep5"
click at [428, 274] on label "Drag & Drop or Browse" at bounding box center [423, 277] width 59 height 35
click at [428, 260] on input "Drag & Drop or Browse" at bounding box center [424, 258] width 528 height 3
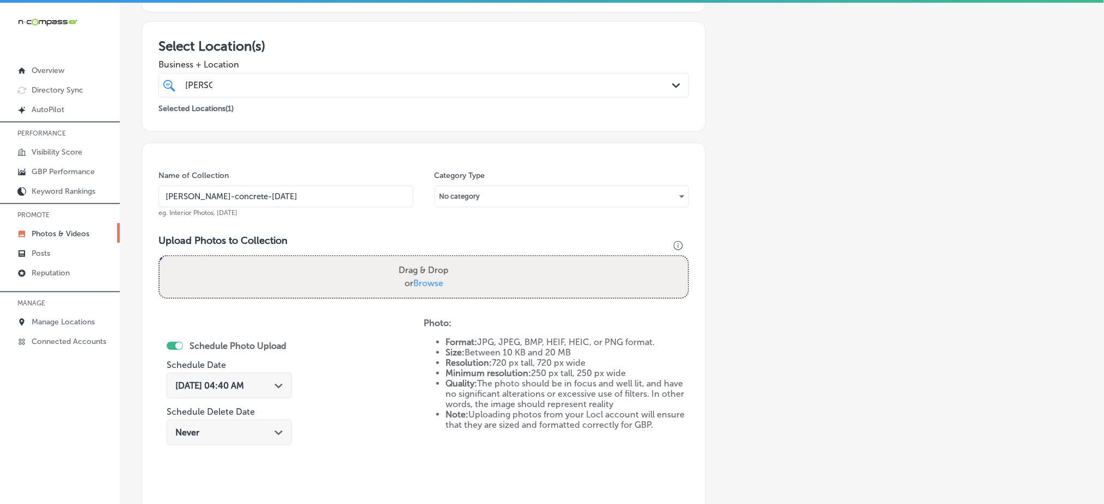
type input "C:\fakepath\concrete-foundation-repair-tenold-concrete-princeton-mn (16).jpg"
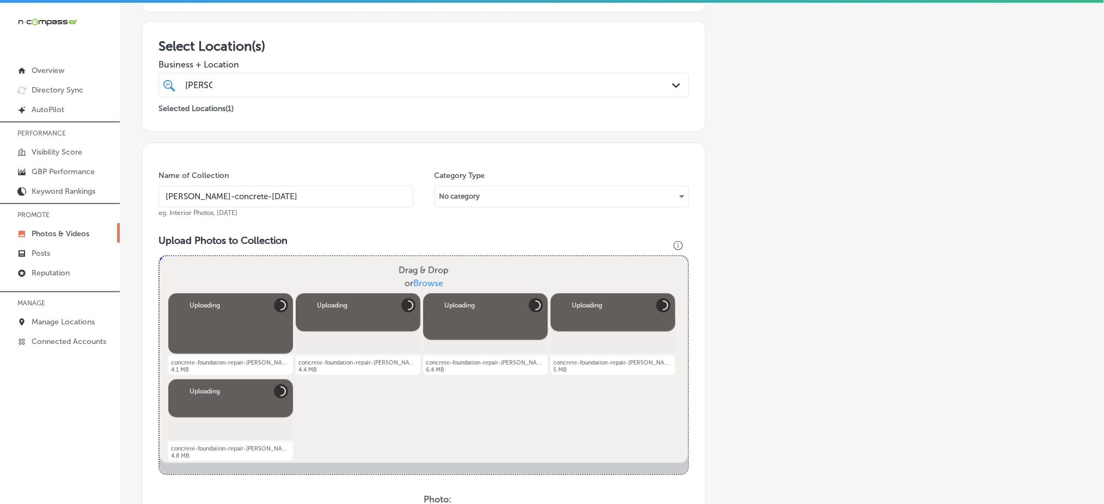
scroll to position [391, 0]
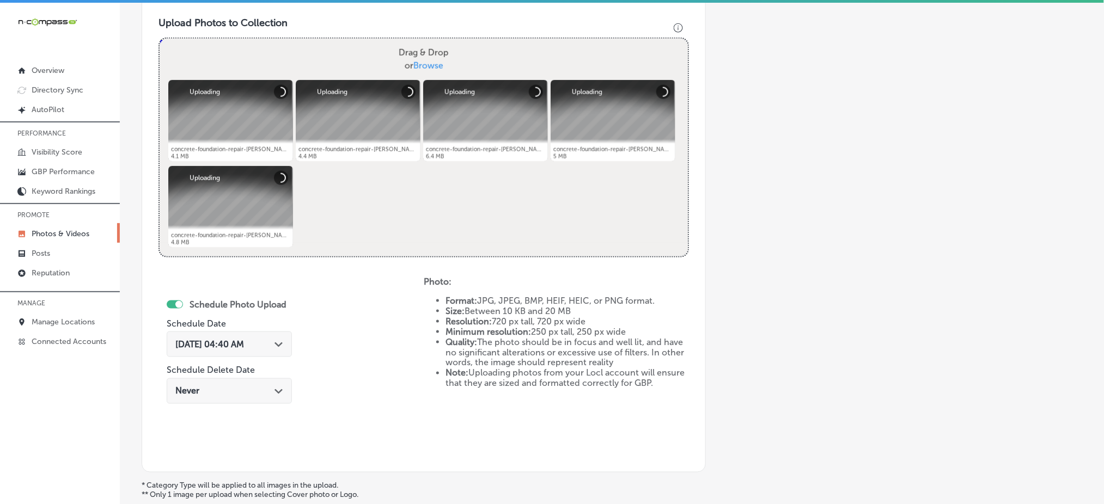
click at [201, 339] on span "Sep 9, 2025 04:40 AM" at bounding box center [209, 344] width 69 height 10
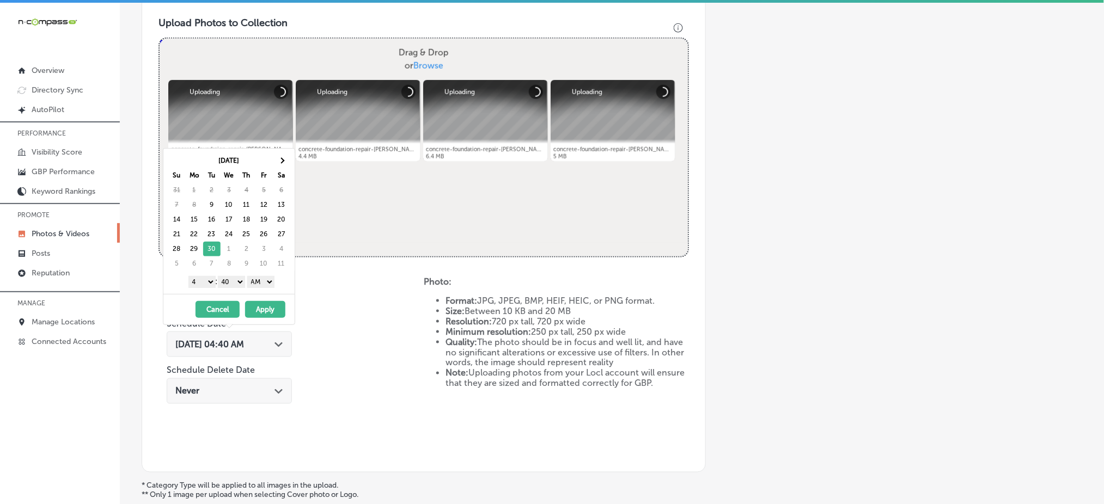
click at [212, 290] on div "1 2 3 4 5 6 7 8 9 10 11 12 : 00 10 20 30 40 50 AM PM" at bounding box center [231, 281] width 127 height 16
click at [207, 287] on select "1 2 3 4 5 6 7 8 9 10 11 12" at bounding box center [201, 282] width 27 height 12
click at [230, 283] on select "00 10 20 30 40 50" at bounding box center [231, 282] width 27 height 12
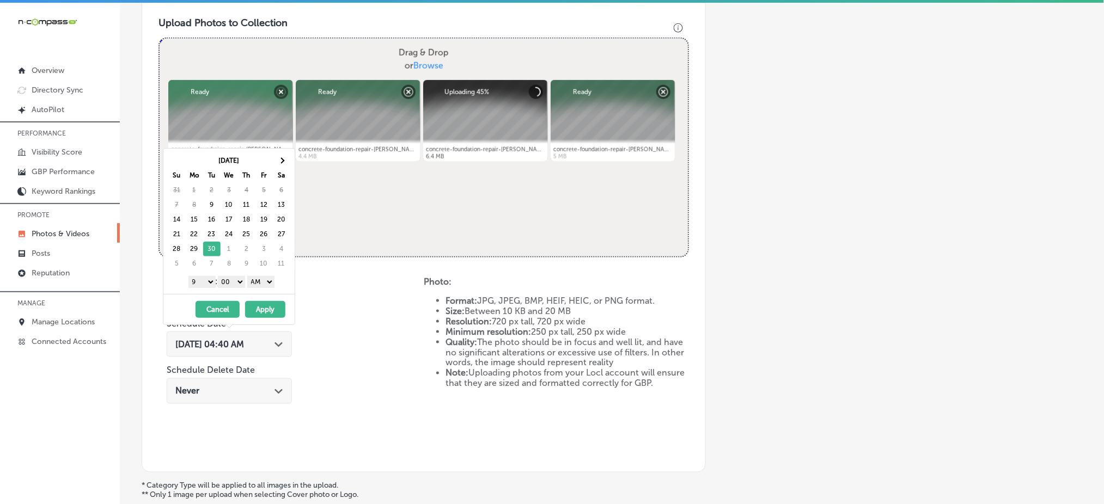
drag, startPoint x: 271, startPoint y: 280, endPoint x: 271, endPoint y: 286, distance: 6.5
click at [271, 280] on select "AM PM" at bounding box center [260, 282] width 27 height 12
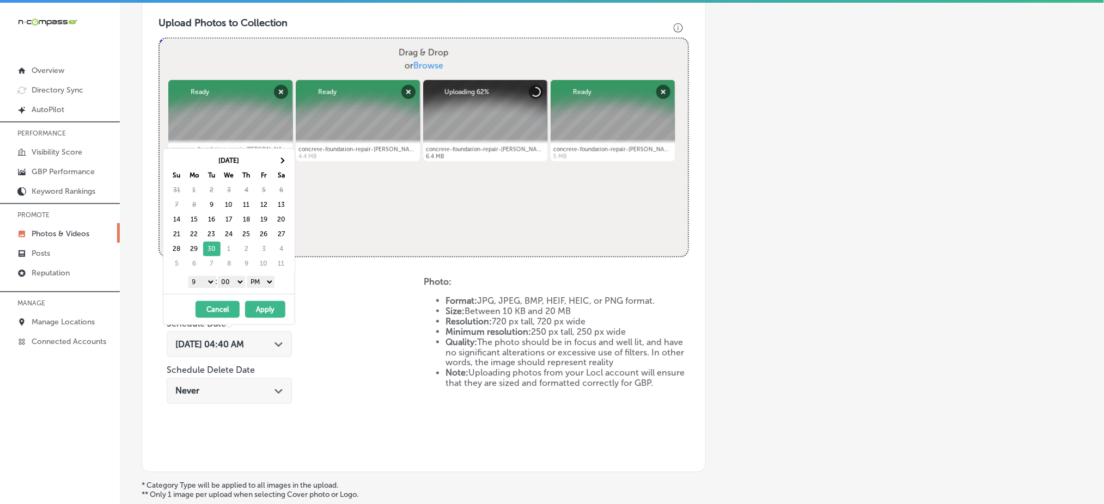
click at [260, 312] on button "Apply" at bounding box center [265, 309] width 40 height 17
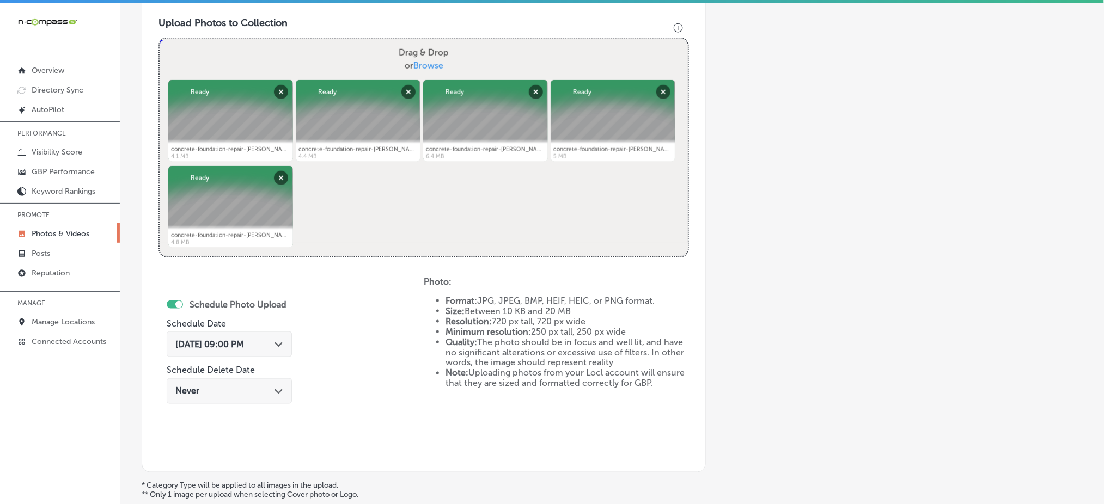
click at [1067, 238] on div "Add a Collection Which Type of Image or Video Would You Like to Upload? Photo C…" at bounding box center [612, 109] width 941 height 860
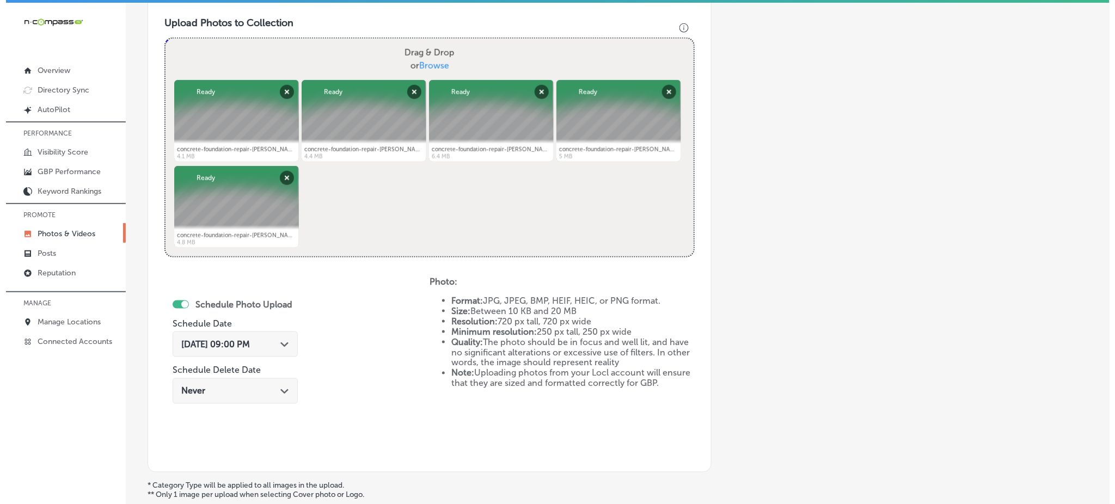
scroll to position [495, 0]
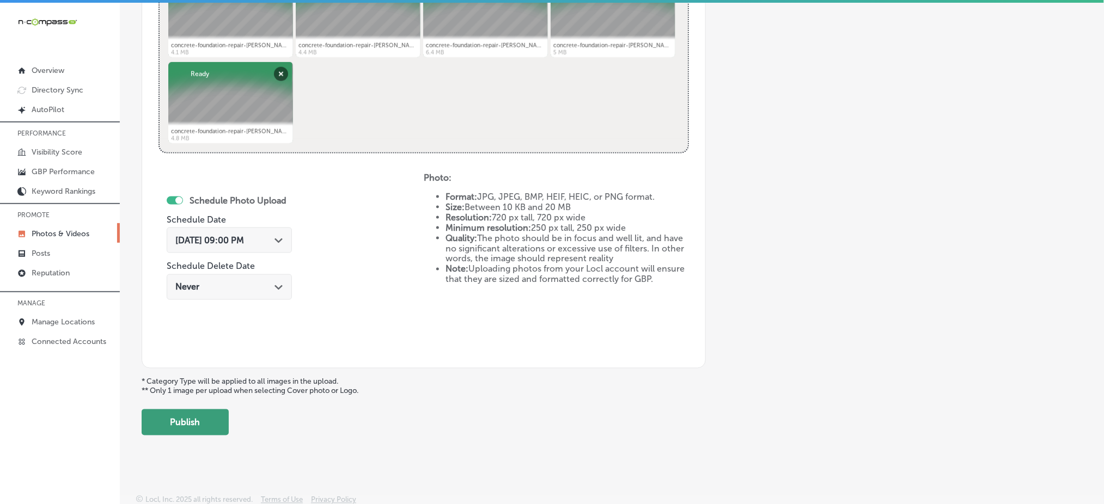
click at [212, 412] on button "Publish" at bounding box center [185, 423] width 87 height 26
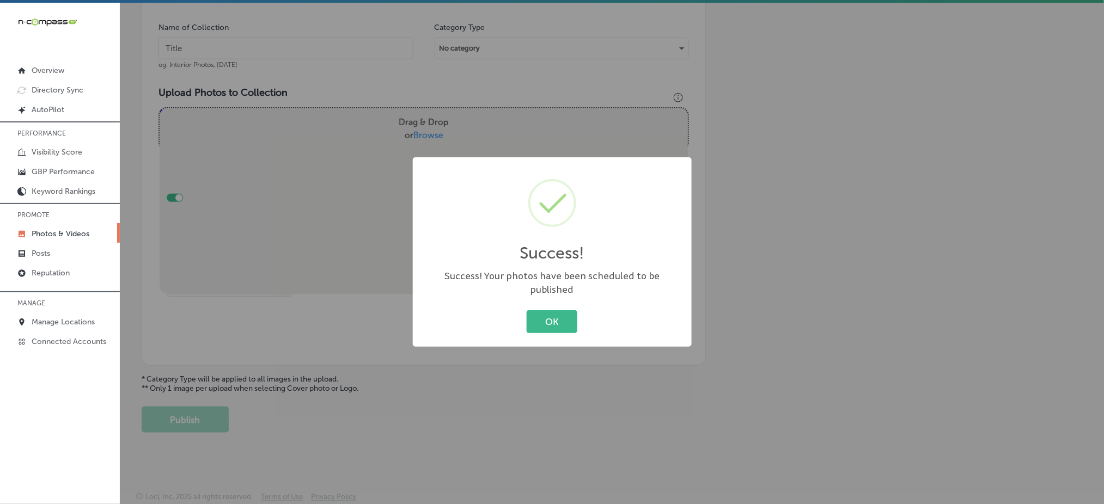
scroll to position [319, 0]
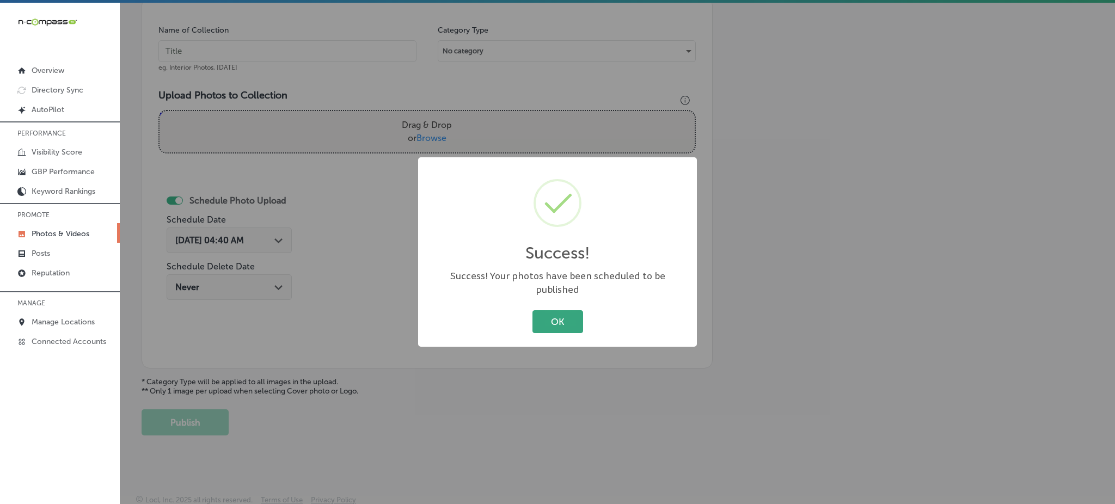
click at [567, 310] on button "OK" at bounding box center [558, 321] width 51 height 22
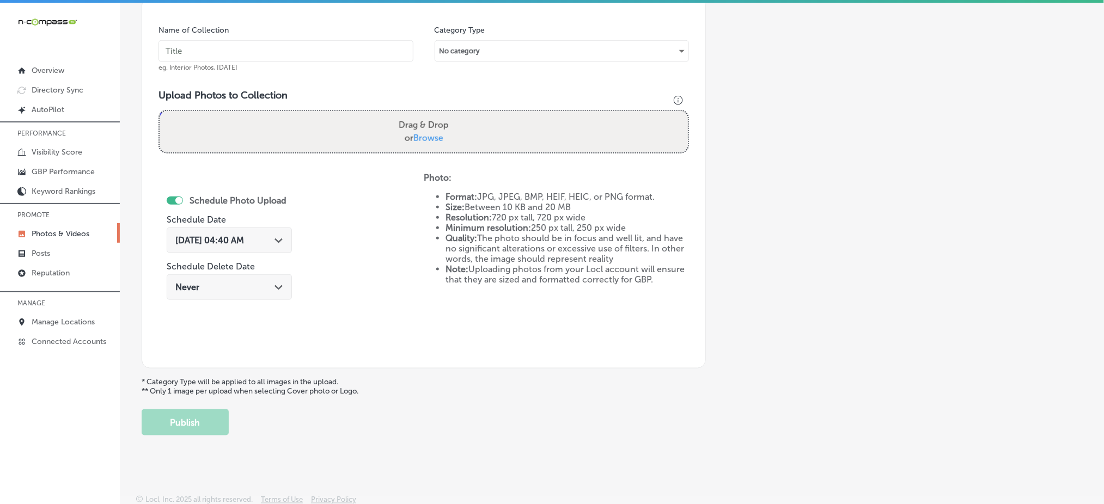
scroll to position [101, 0]
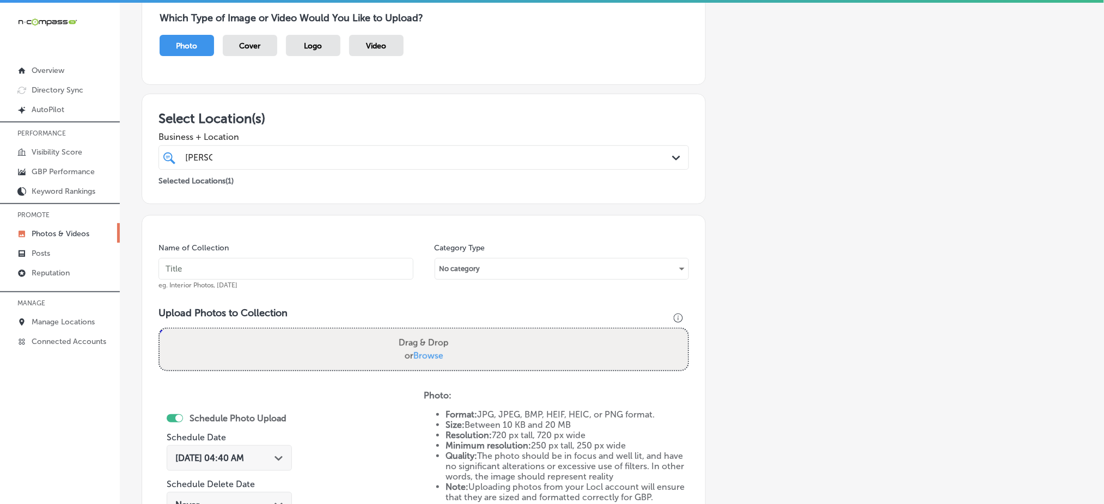
click at [289, 269] on input "text" at bounding box center [285, 269] width 255 height 22
paste input "tenold-concrete-sep2"
click at [289, 270] on input "tenold-concrete-oct1" at bounding box center [285, 269] width 255 height 22
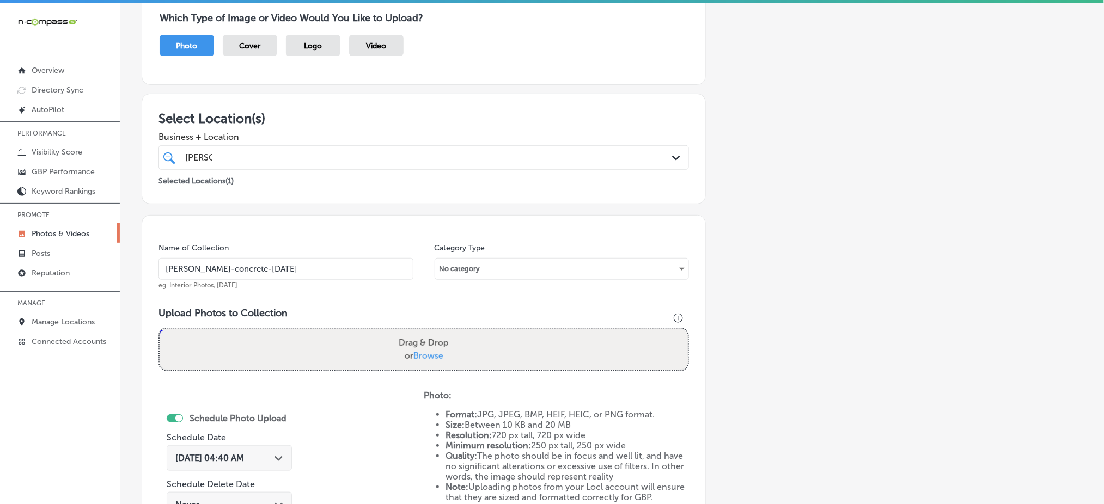
click at [289, 270] on input "tenold-concrete-oct1" at bounding box center [285, 269] width 255 height 22
type input "tenold-concrete-oct1"
click at [416, 351] on span "Browse" at bounding box center [428, 356] width 30 height 10
click at [416, 332] on input "Drag & Drop or Browse" at bounding box center [424, 330] width 528 height 3
type input "C:\fakepath\concrete-driveway-installation-[PERSON_NAME]-concrete-[GEOGRAPHIC_D…"
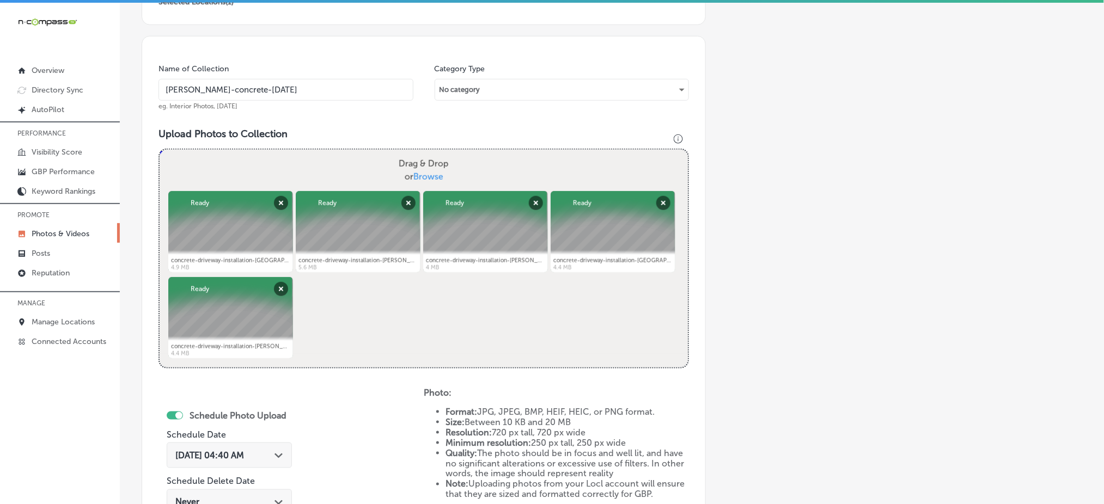
scroll to position [319, 0]
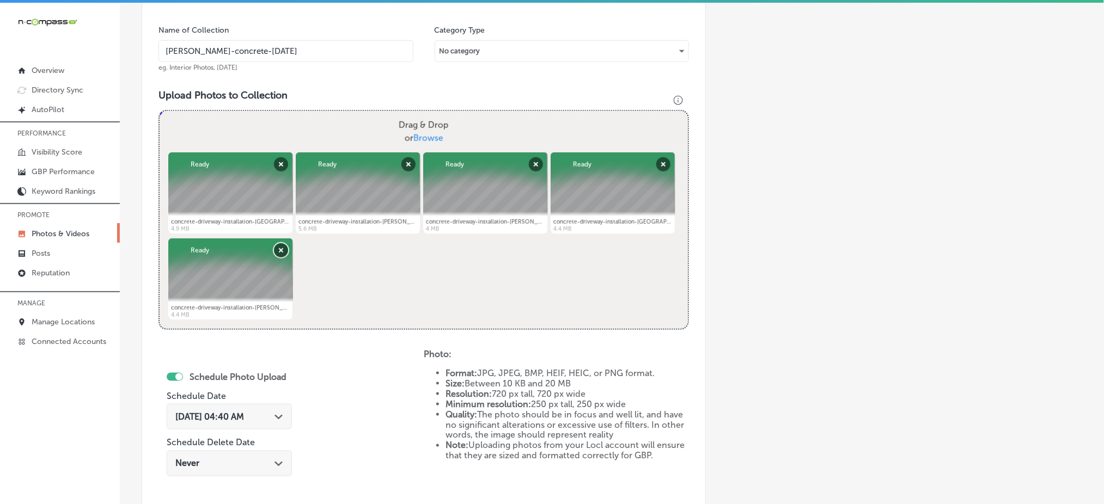
click at [274, 250] on button "Remove" at bounding box center [281, 250] width 14 height 14
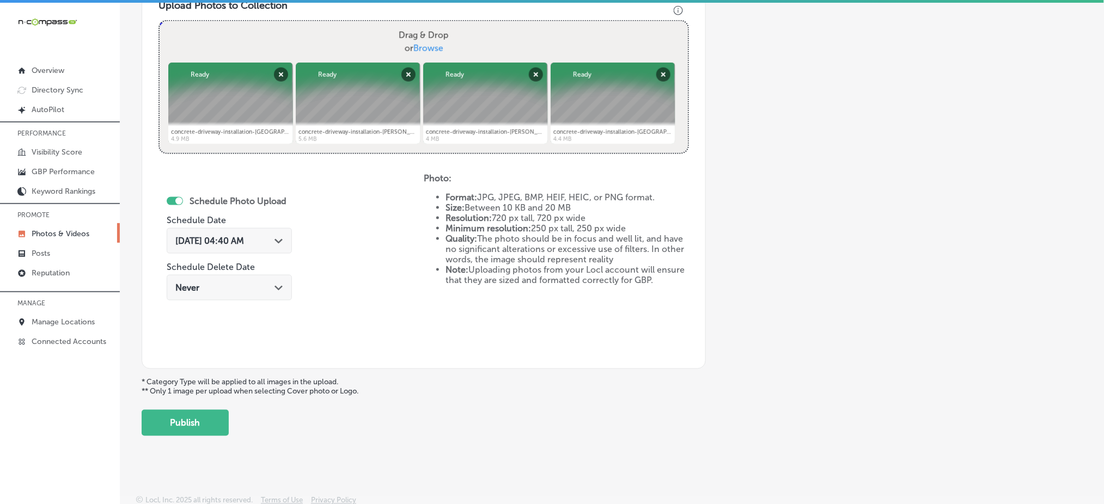
scroll to position [410, 0]
click at [244, 242] on span "Sep 9, 2025 04:40 AM" at bounding box center [209, 240] width 69 height 10
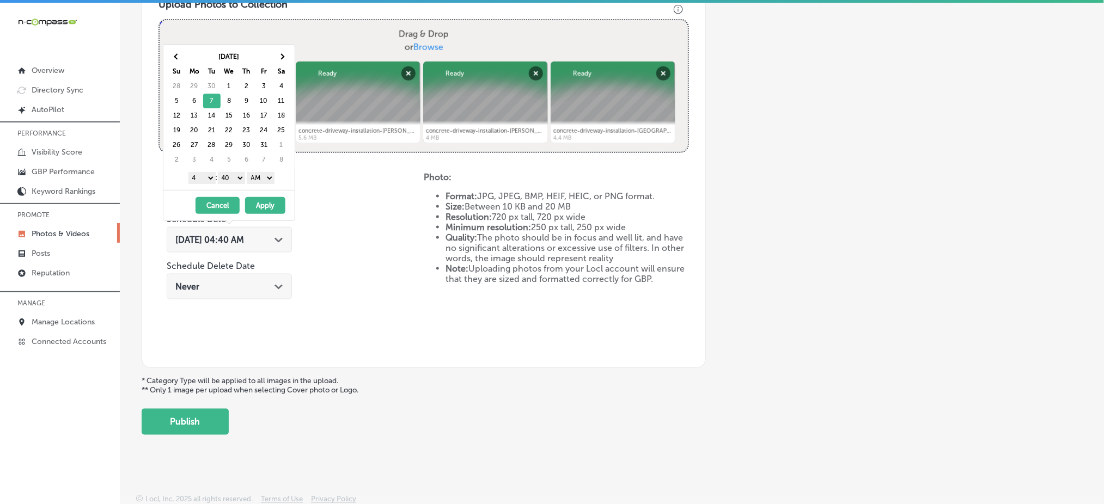
click at [212, 177] on select "1 2 3 4 5 6 7 8 9 10 11 12" at bounding box center [201, 178] width 27 height 12
click at [228, 180] on select "00 10 20 30 40 50" at bounding box center [231, 178] width 27 height 12
click at [257, 179] on select "AM PM" at bounding box center [260, 178] width 27 height 12
click at [262, 207] on button "Apply" at bounding box center [265, 205] width 40 height 17
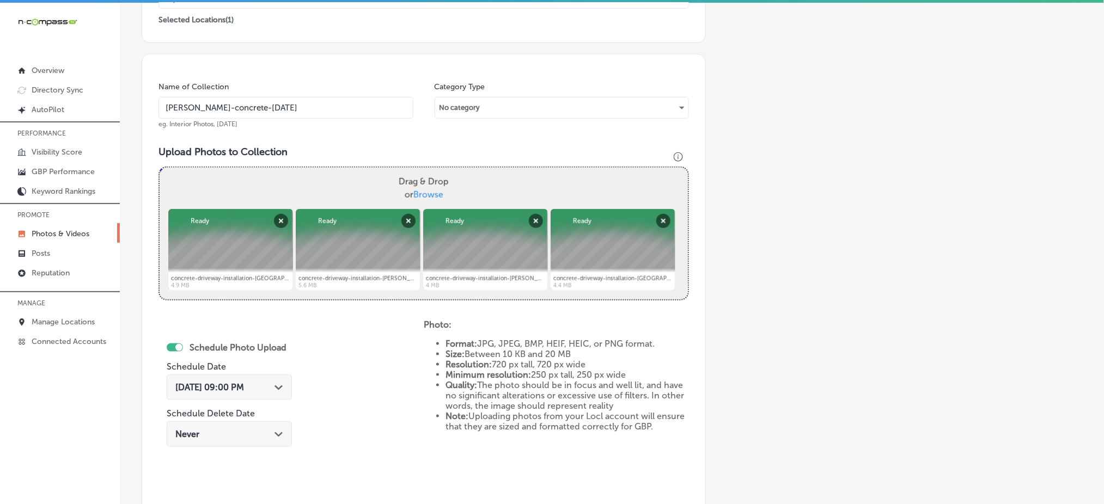
scroll to position [192, 0]
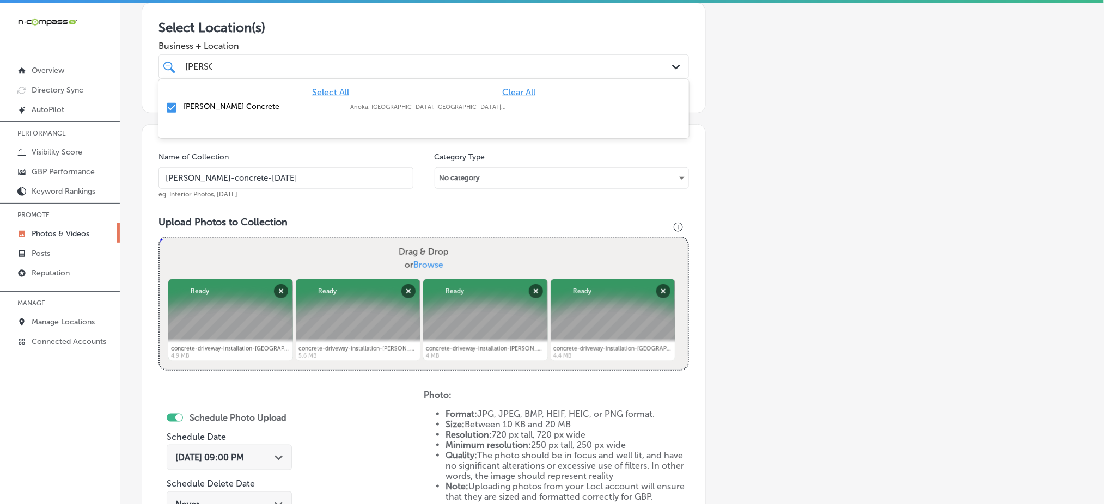
click at [245, 66] on div "[PERSON_NAME]" at bounding box center [399, 66] width 431 height 15
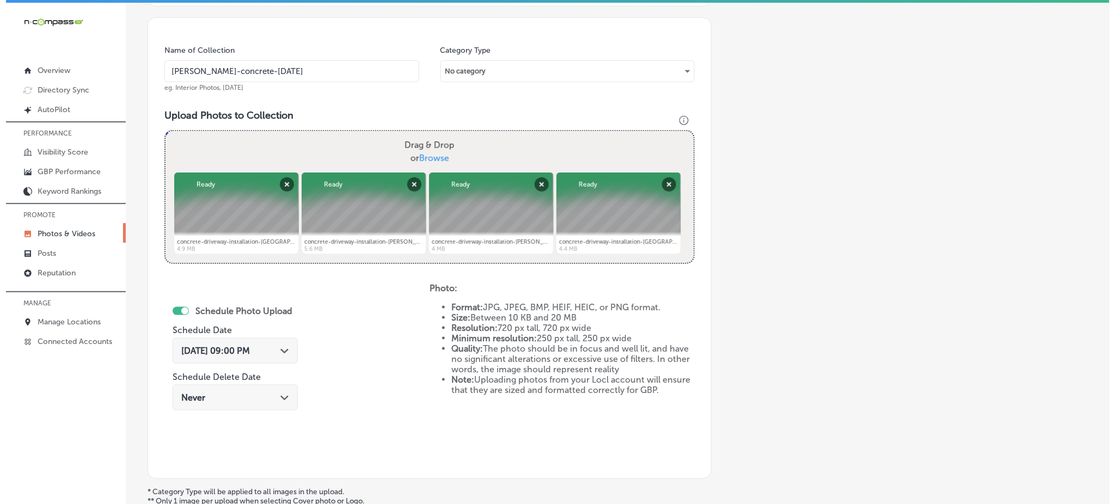
scroll to position [410, 0]
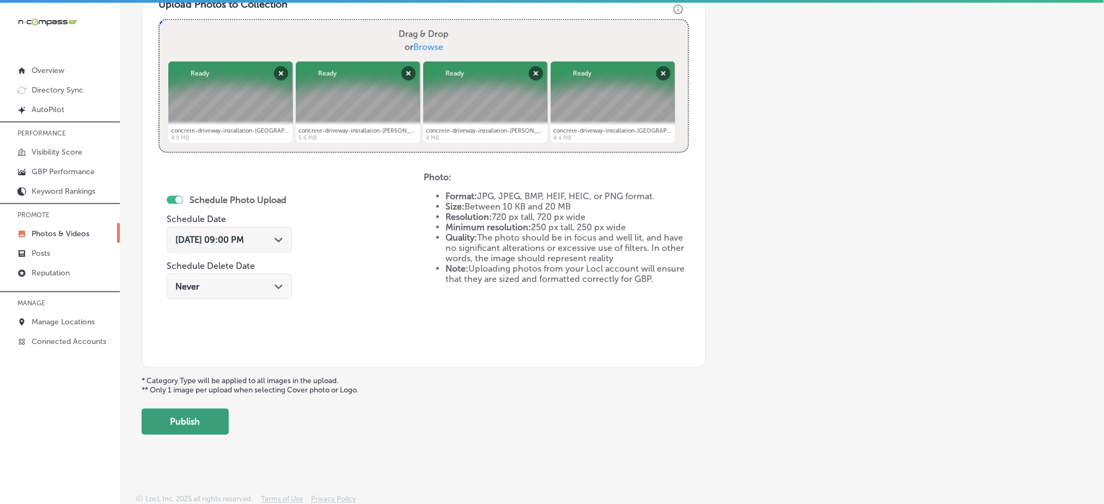
click at [195, 415] on button "Publish" at bounding box center [185, 422] width 87 height 26
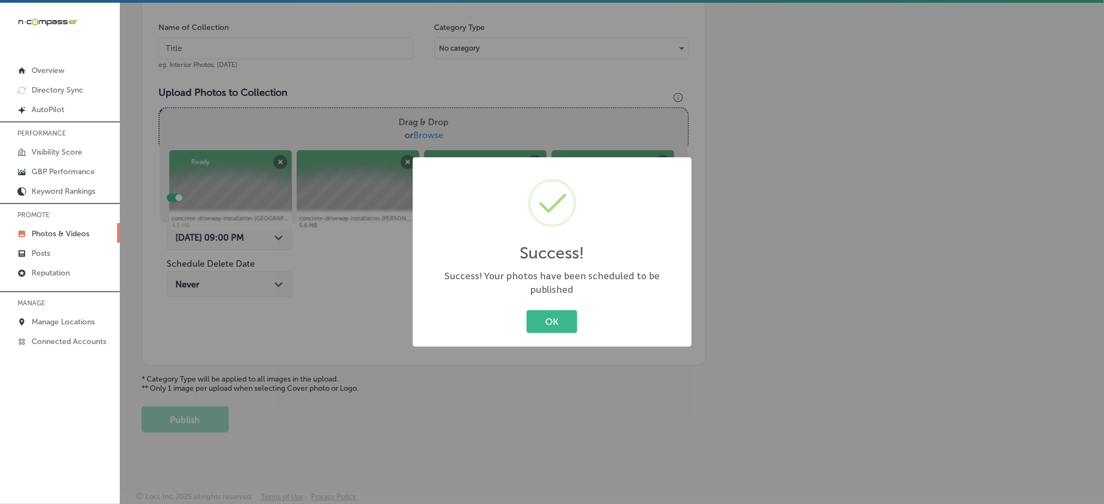
scroll to position [319, 0]
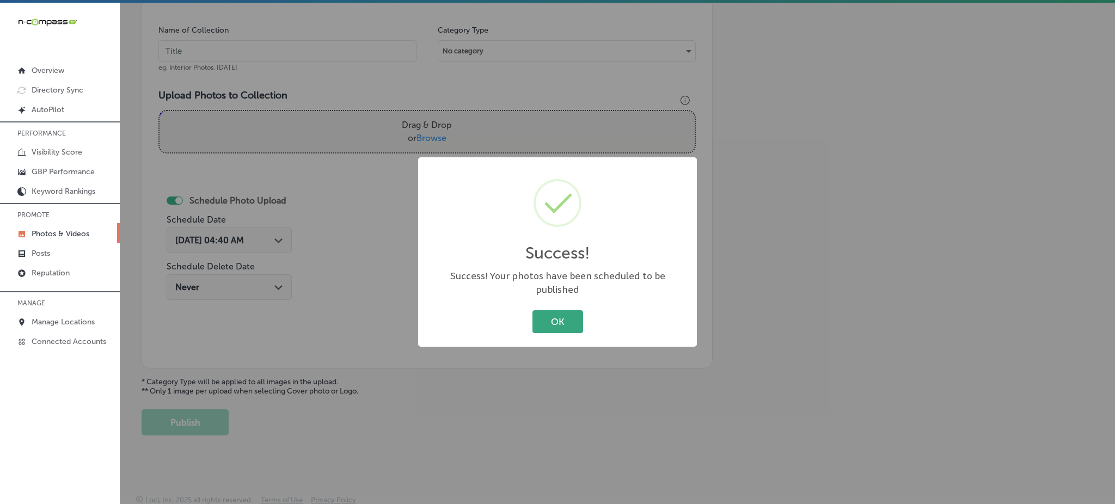
click at [565, 310] on button "OK" at bounding box center [558, 321] width 51 height 22
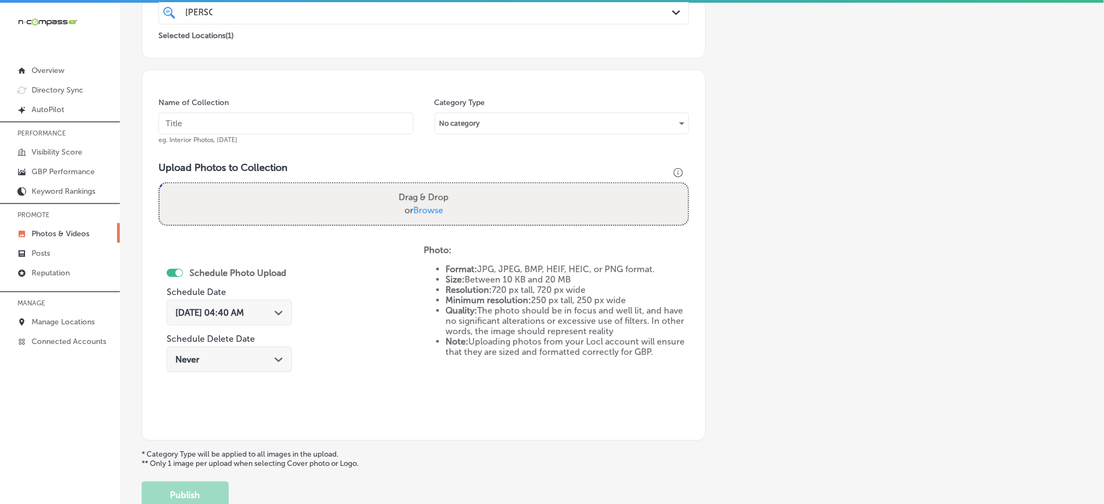
scroll to position [28, 0]
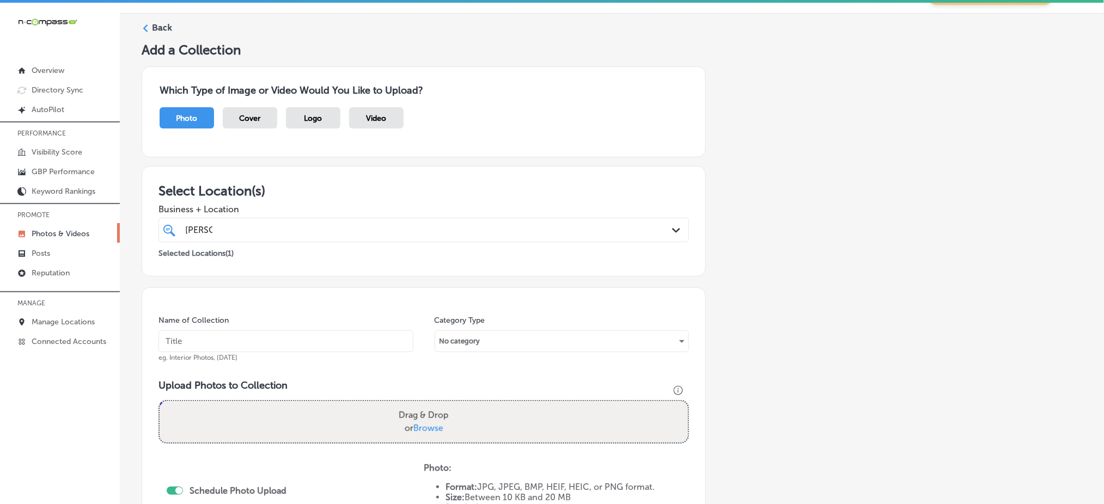
click at [229, 335] on input "text" at bounding box center [285, 342] width 255 height 22
paste input "tenold-concrete-oct1"
type input "tenold-concrete-oct2"
click at [442, 424] on label "Drag & Drop or Browse" at bounding box center [423, 422] width 59 height 35
click at [442, 405] on input "Drag & Drop or Browse" at bounding box center [424, 402] width 528 height 3
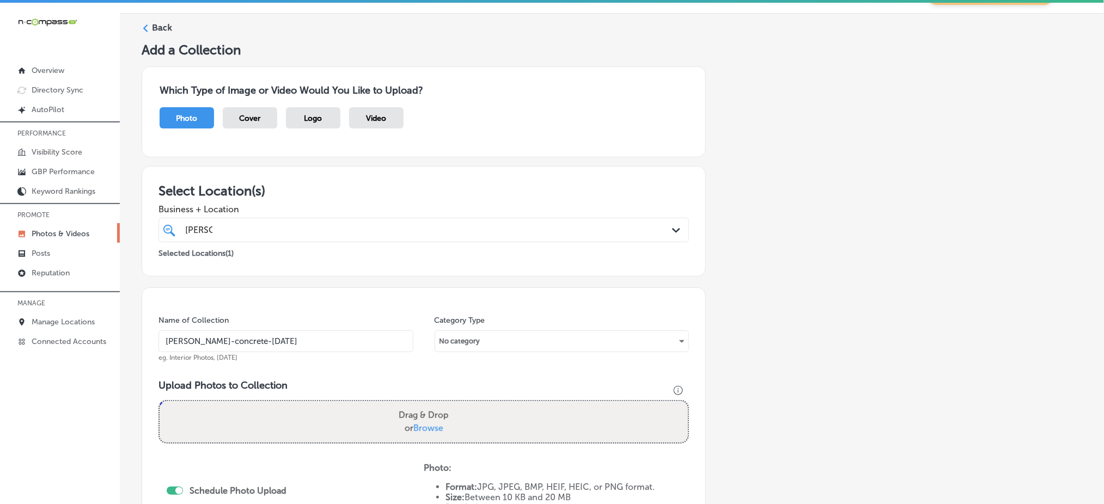
type input "C:\fakepath\concrete-driveway-installation-tenold-concrete-princeton-mn (6).jpg"
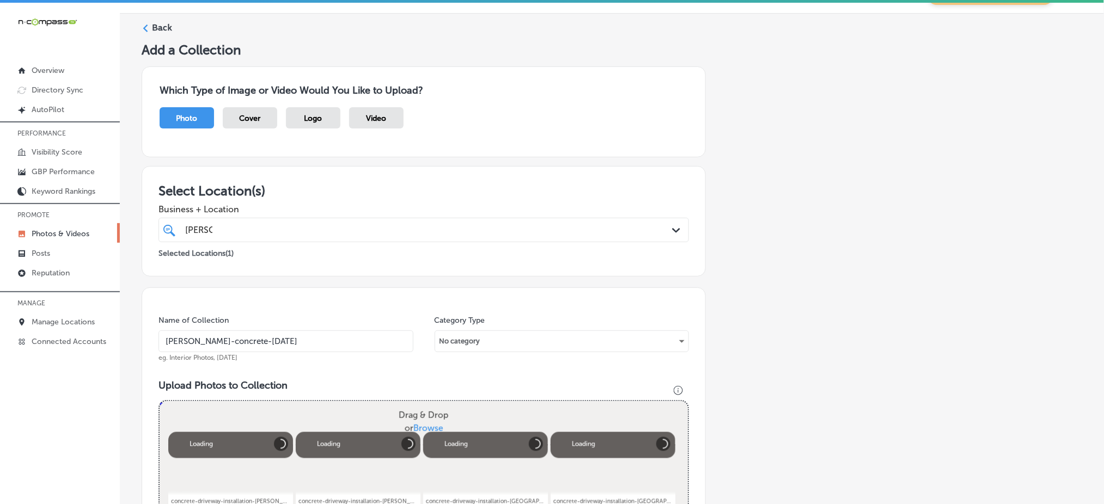
scroll to position [319, 0]
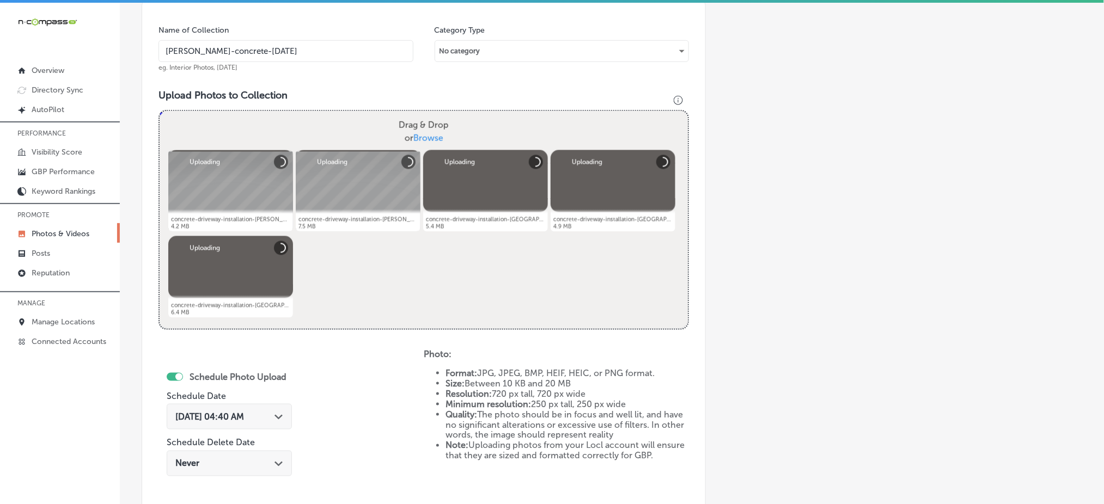
click at [218, 413] on span "Sep 9, 2025 04:40 AM" at bounding box center [209, 417] width 69 height 10
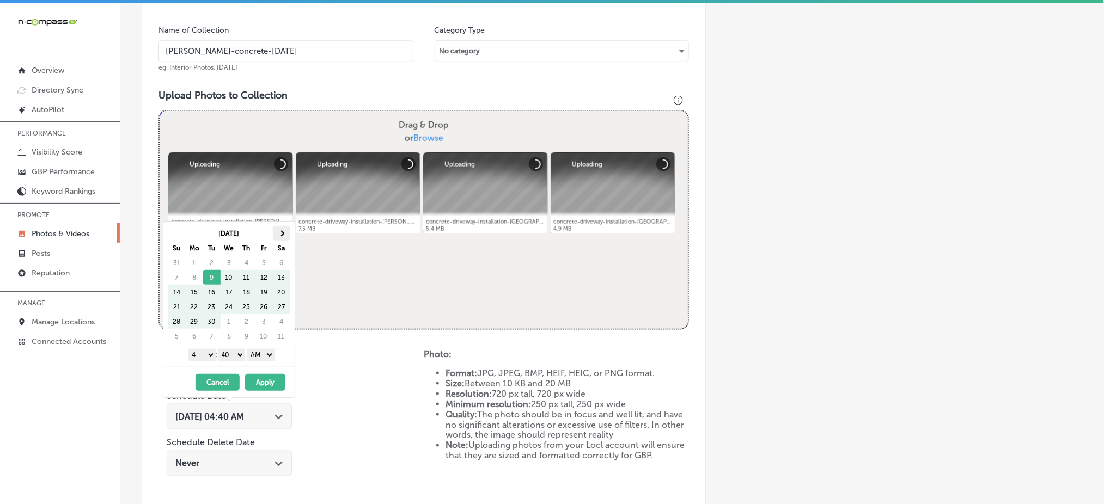
click at [277, 237] on th at bounding box center [281, 233] width 17 height 15
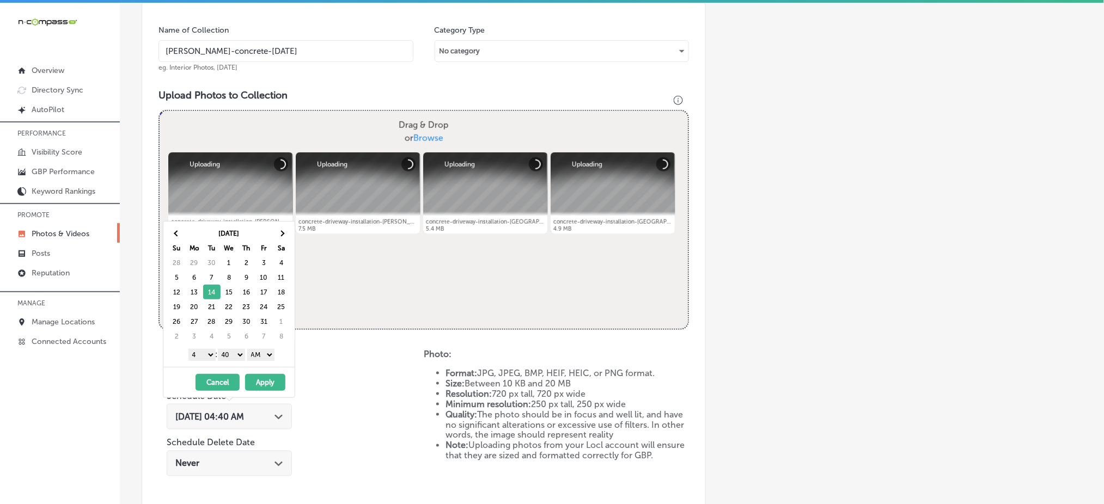
click at [207, 354] on select "1 2 3 4 5 6 7 8 9 10 11 12" at bounding box center [201, 355] width 27 height 12
drag, startPoint x: 228, startPoint y: 352, endPoint x: 229, endPoint y: 358, distance: 6.6
click at [228, 352] on select "00 10 20 30 40 50" at bounding box center [231, 355] width 27 height 12
click at [264, 361] on div "1 2 3 4 5 6 7 8 9 10 11 12 : 00 10 20 30 40 50 AM PM" at bounding box center [231, 354] width 127 height 16
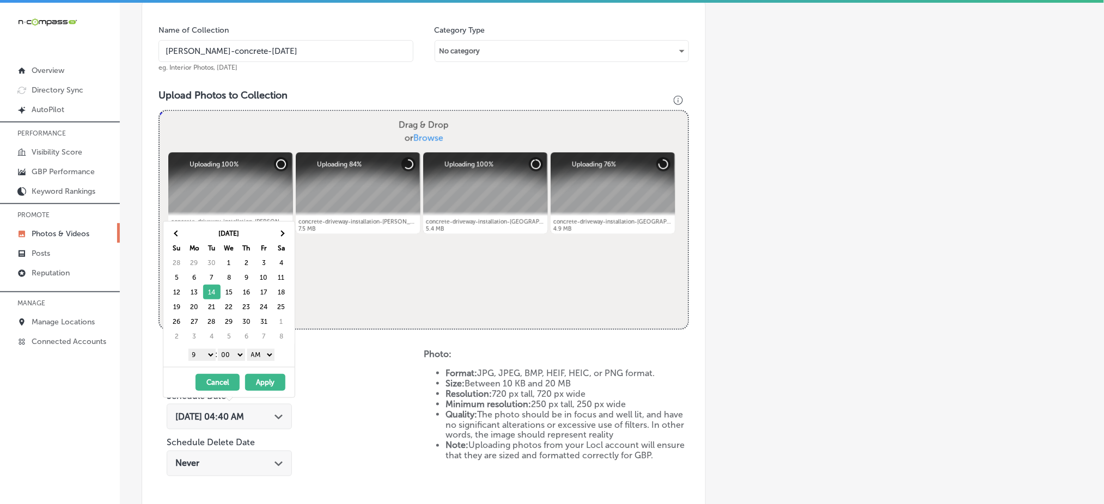
click at [263, 354] on select "AM PM" at bounding box center [260, 355] width 27 height 12
click at [258, 384] on button "Apply" at bounding box center [265, 382] width 40 height 17
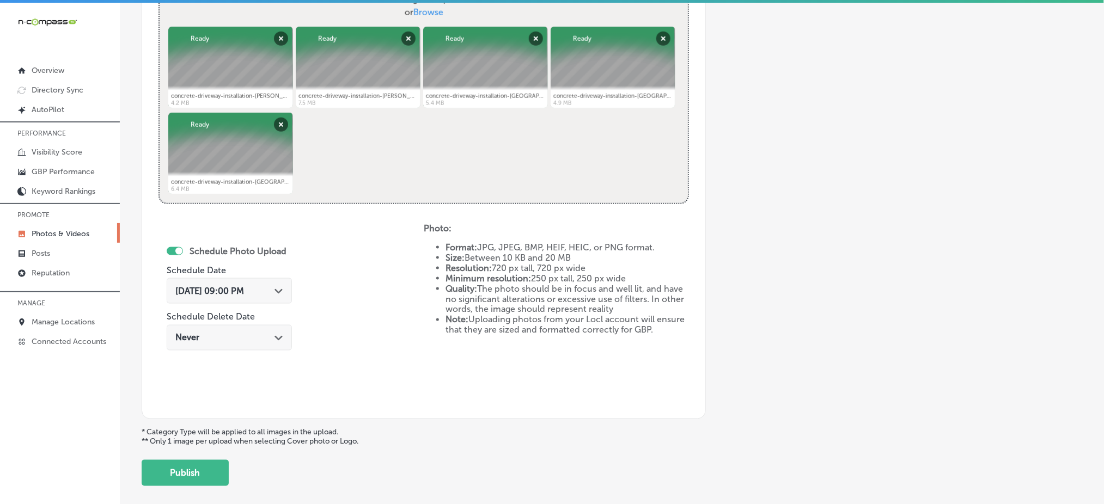
scroll to position [495, 0]
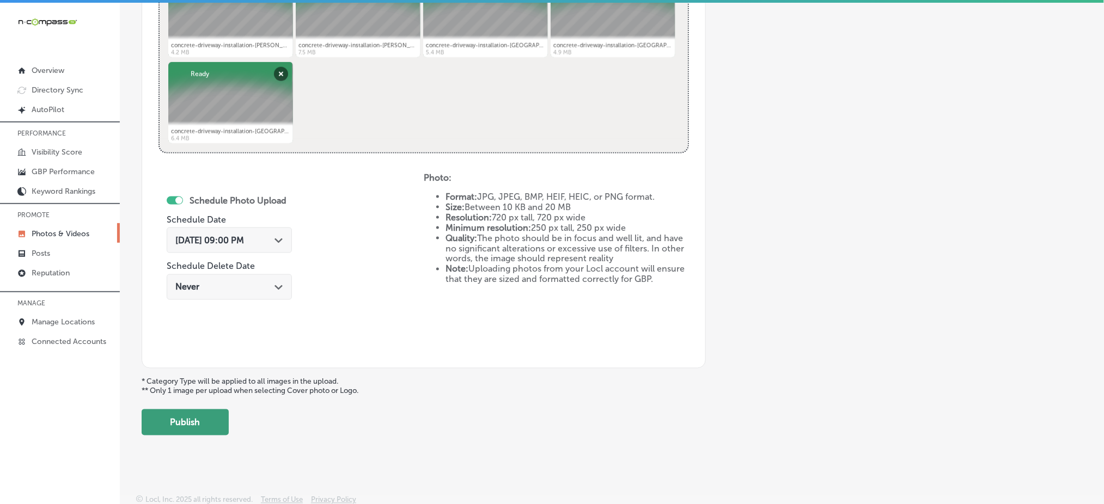
click at [222, 417] on button "Publish" at bounding box center [185, 423] width 87 height 26
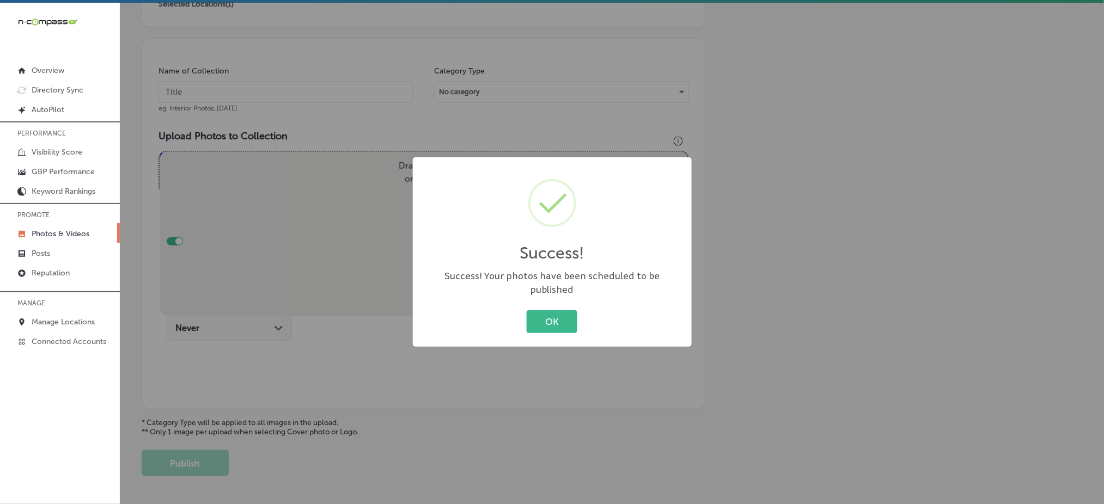
scroll to position [277, 0]
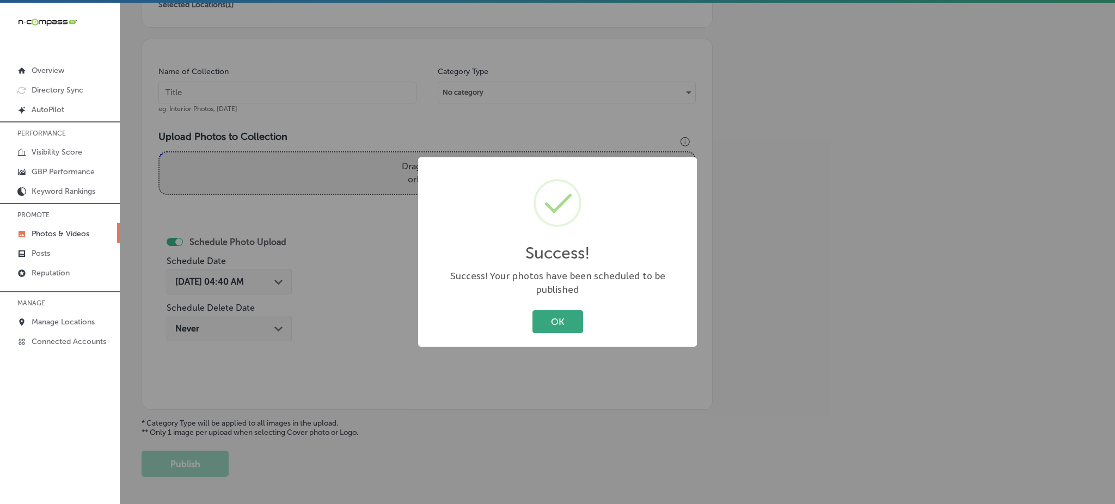
click at [551, 312] on button "OK" at bounding box center [558, 321] width 51 height 22
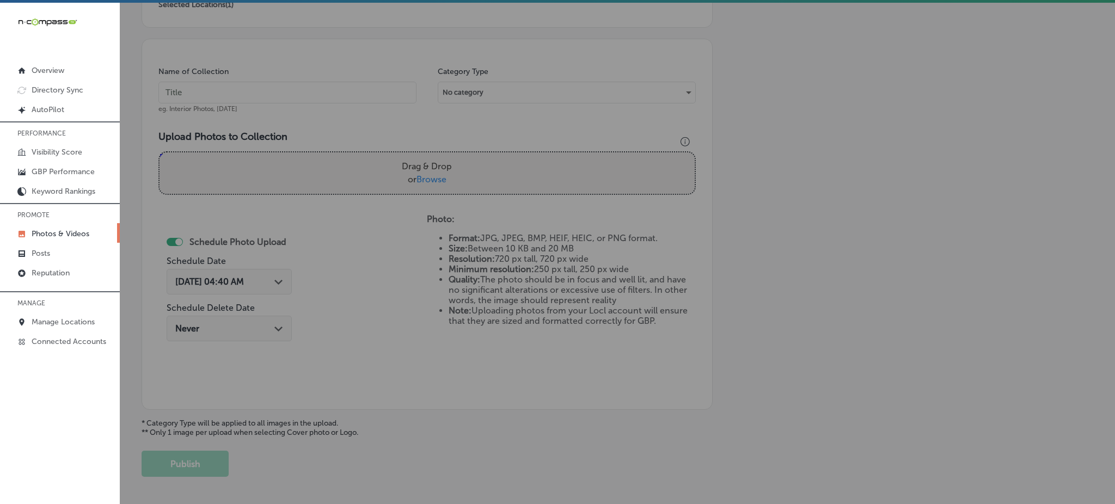
click at [551, 312] on div "Success! × Success! Your photos have been scheduled to be published OK Cancel" at bounding box center [557, 252] width 1115 height 504
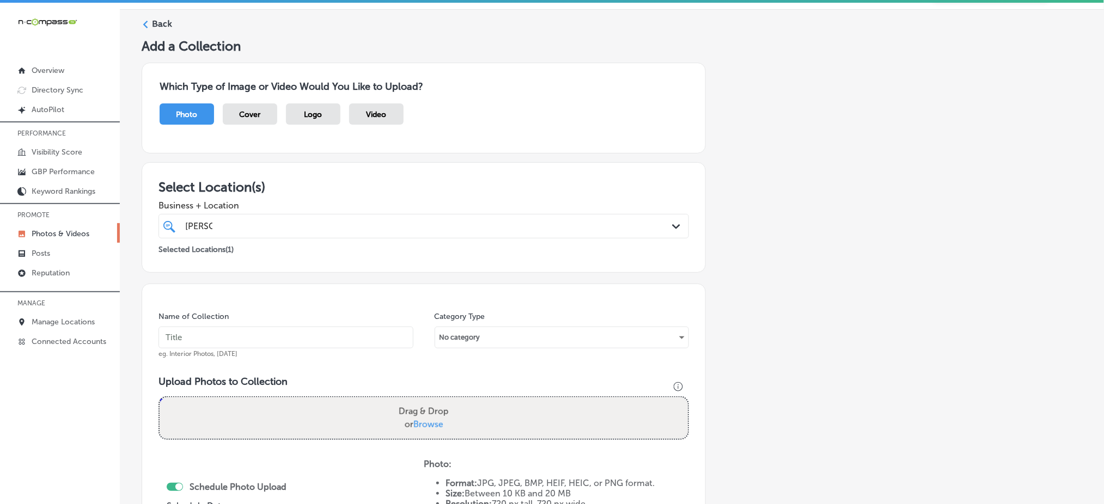
scroll to position [0, 0]
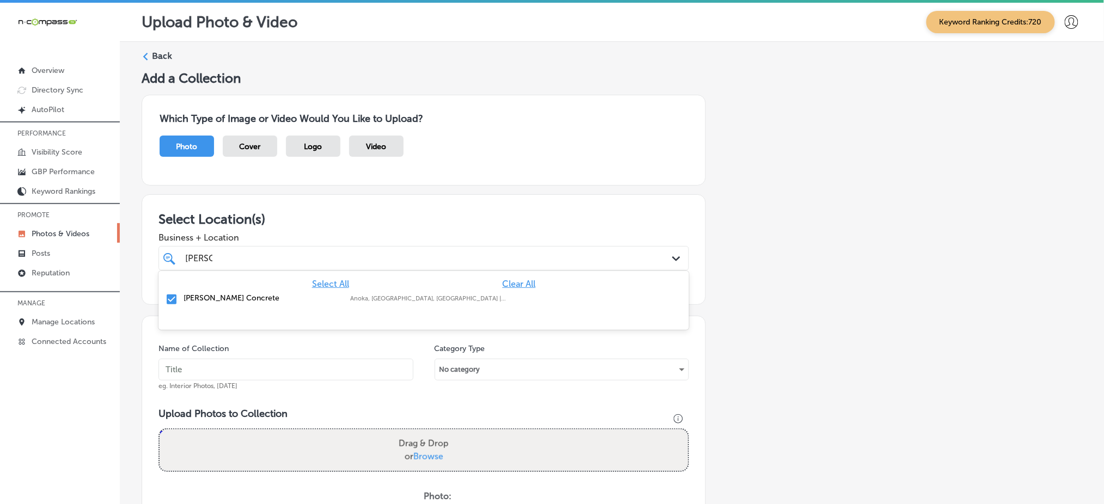
click at [267, 252] on div "[PERSON_NAME]" at bounding box center [399, 258] width 431 height 15
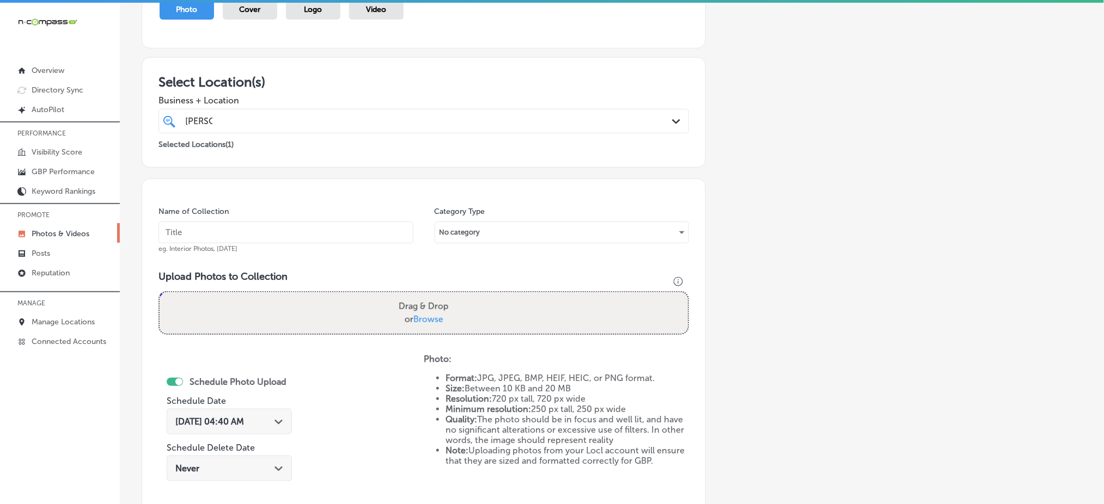
scroll to position [145, 0]
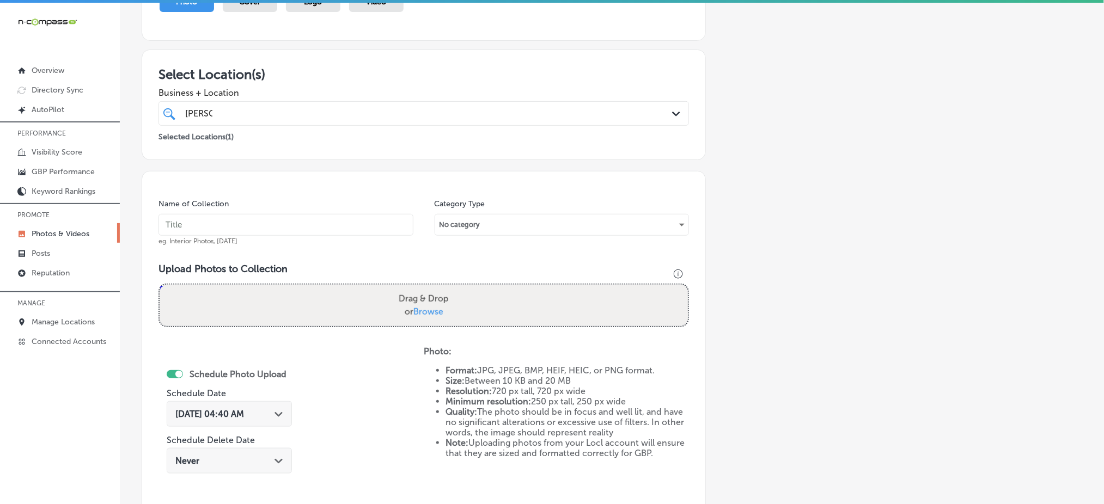
click at [237, 224] on input "text" at bounding box center [285, 225] width 255 height 22
paste input "tenold-concrete-oct1"
type input "tenold-concrete-oct3"
click at [413, 310] on span "Browse" at bounding box center [428, 312] width 30 height 10
click at [413, 288] on input "Drag & Drop or Browse" at bounding box center [424, 286] width 528 height 3
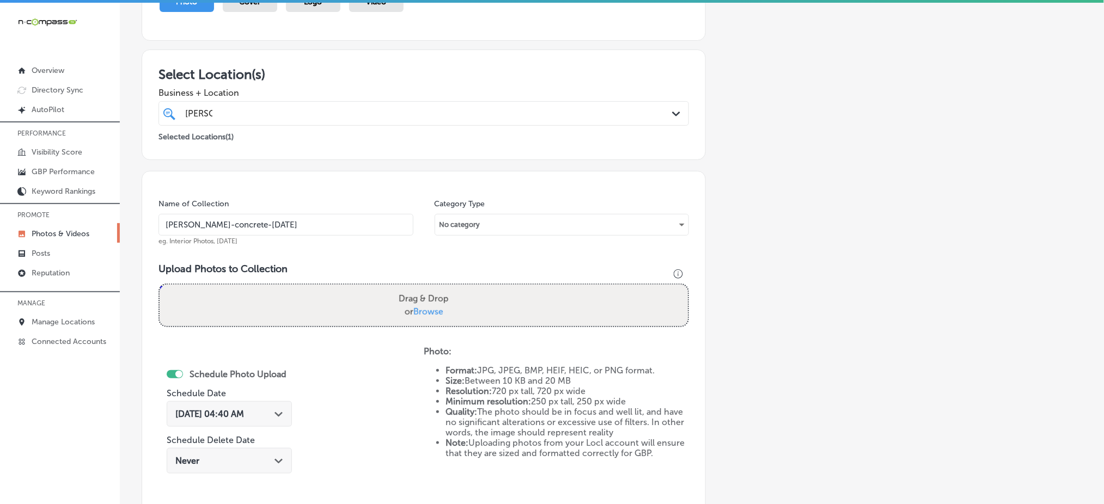
type input "C:\fakepath\concrete-driveway-installation-tenold-concrete-princeton-mn (11).jpg"
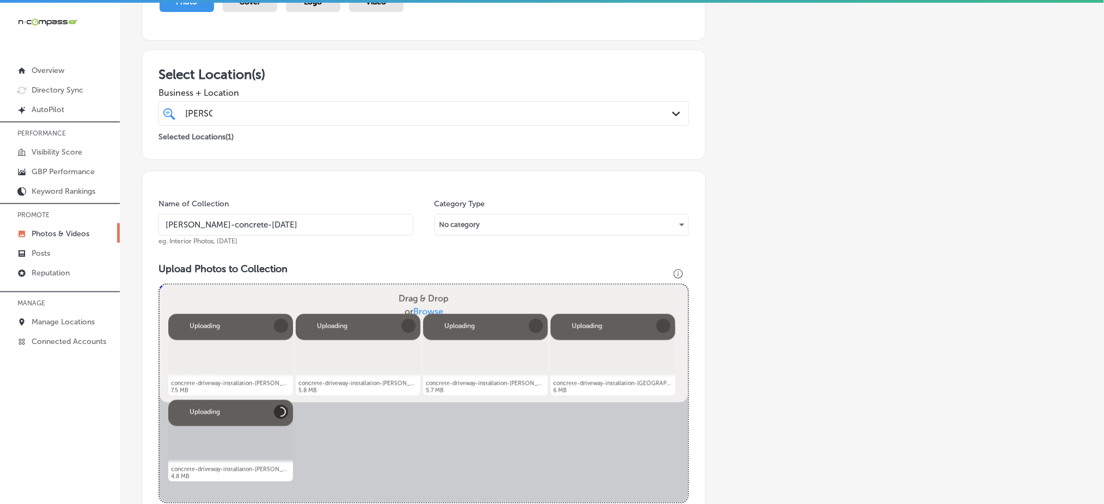
scroll to position [436, 0]
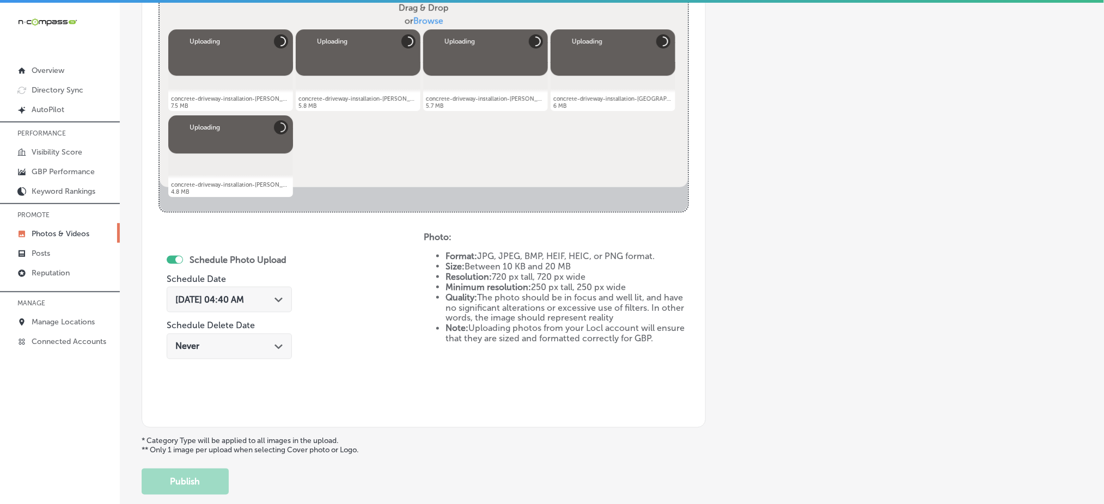
click at [244, 304] on div "Sep 9, 2025 04:40 AM Path Created with Sketch." at bounding box center [229, 300] width 125 height 26
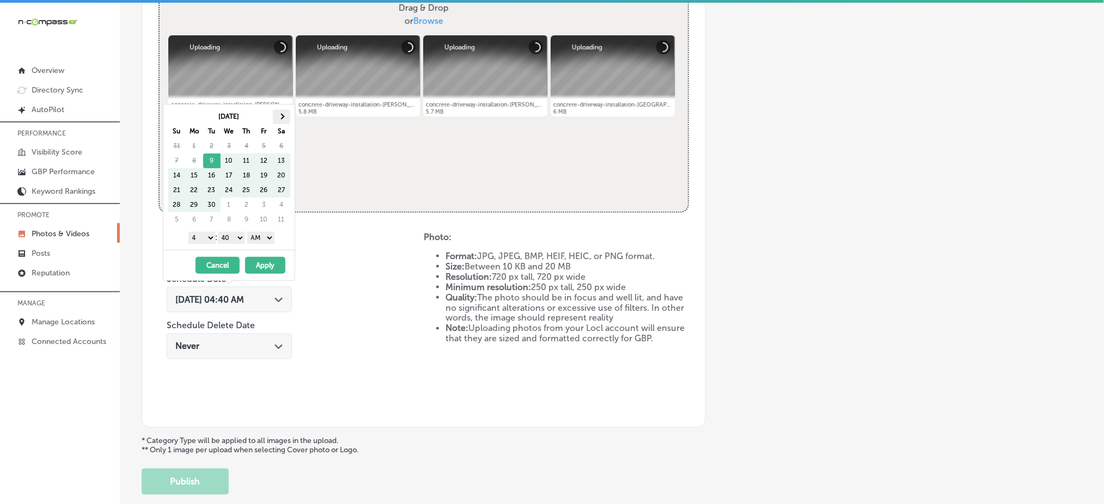
click at [283, 117] on span at bounding box center [281, 117] width 6 height 6
click at [202, 236] on select "1 2 3 4 5 6 7 8 9 10 11 12" at bounding box center [201, 238] width 27 height 12
click at [240, 234] on select "00 10 20 30 40 50" at bounding box center [231, 238] width 27 height 12
drag, startPoint x: 258, startPoint y: 235, endPoint x: 259, endPoint y: 242, distance: 7.1
click at [259, 235] on select "AM PM" at bounding box center [260, 238] width 27 height 12
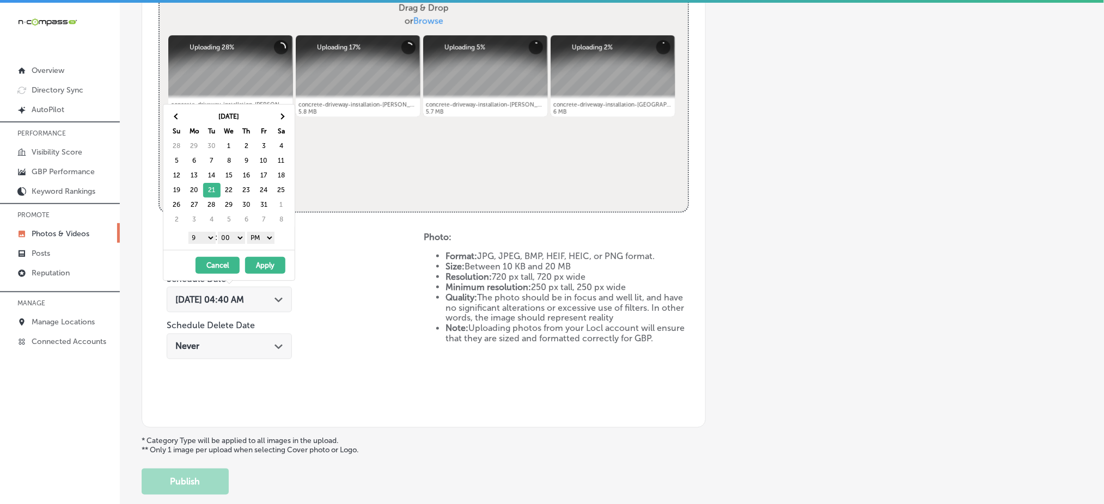
click at [259, 267] on button "Apply" at bounding box center [265, 265] width 40 height 17
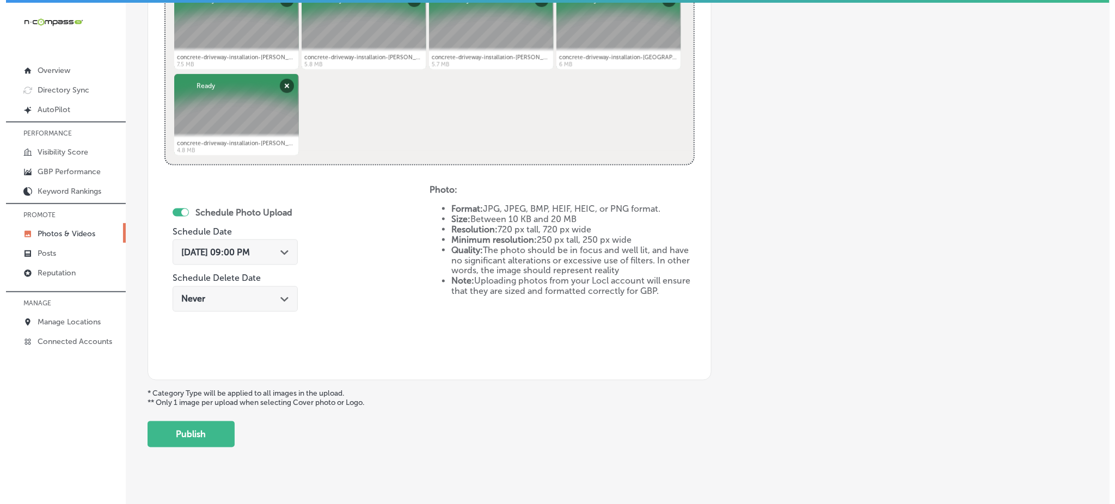
scroll to position [495, 0]
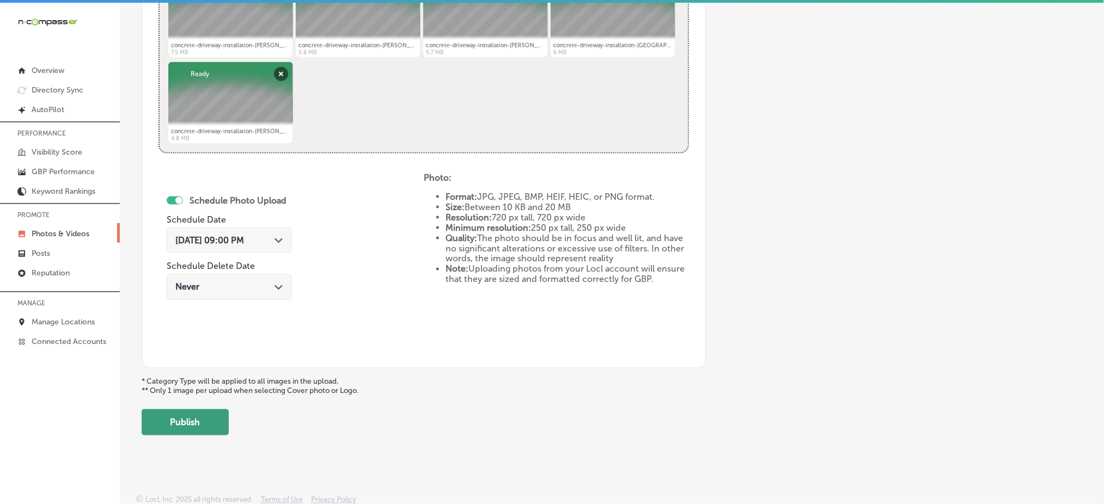
click at [196, 417] on button "Publish" at bounding box center [185, 423] width 87 height 26
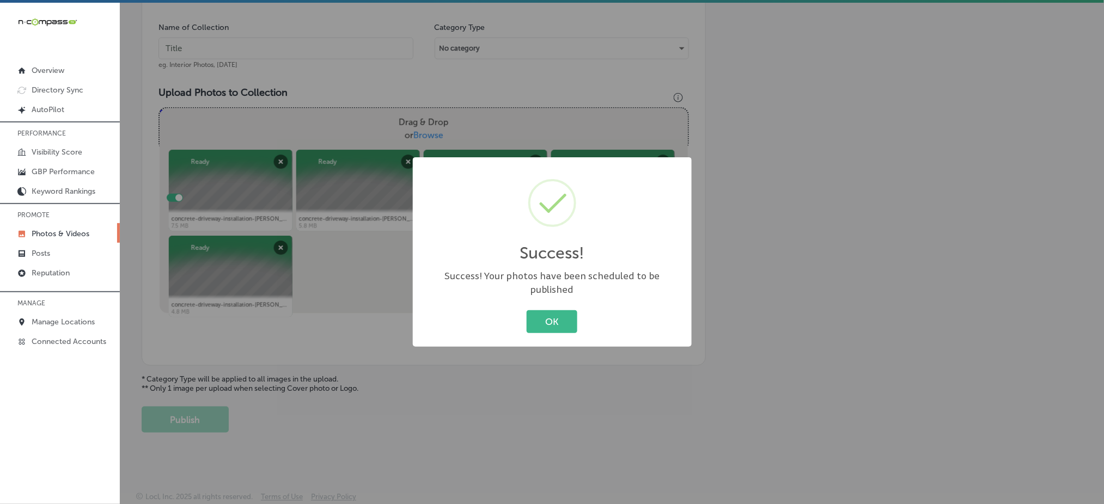
scroll to position [319, 0]
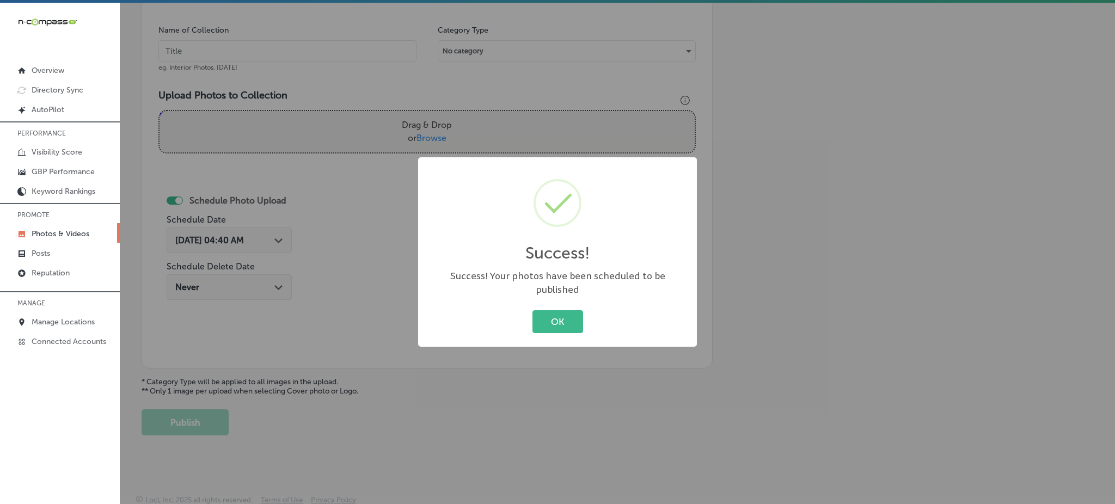
drag, startPoint x: 549, startPoint y: 313, endPoint x: 539, endPoint y: 308, distance: 11.4
click at [550, 313] on button "OK" at bounding box center [558, 321] width 51 height 22
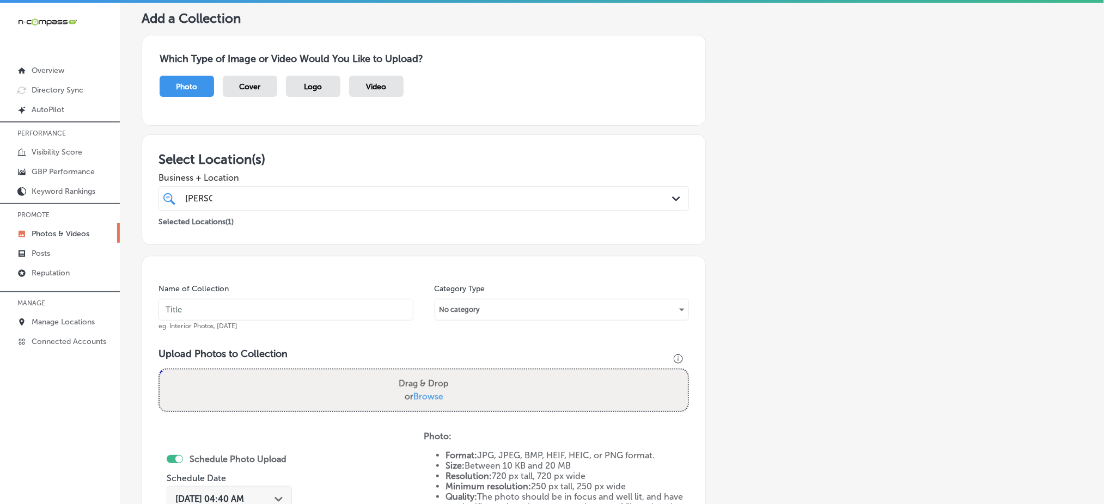
scroll to position [28, 0]
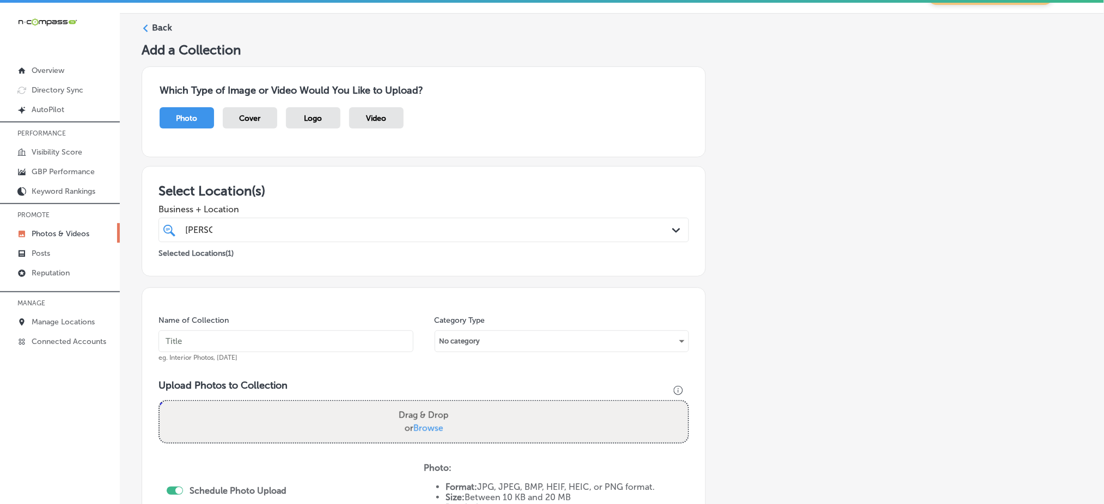
click at [240, 349] on input "text" at bounding box center [285, 342] width 255 height 22
paste input "tenold-concrete-oct1"
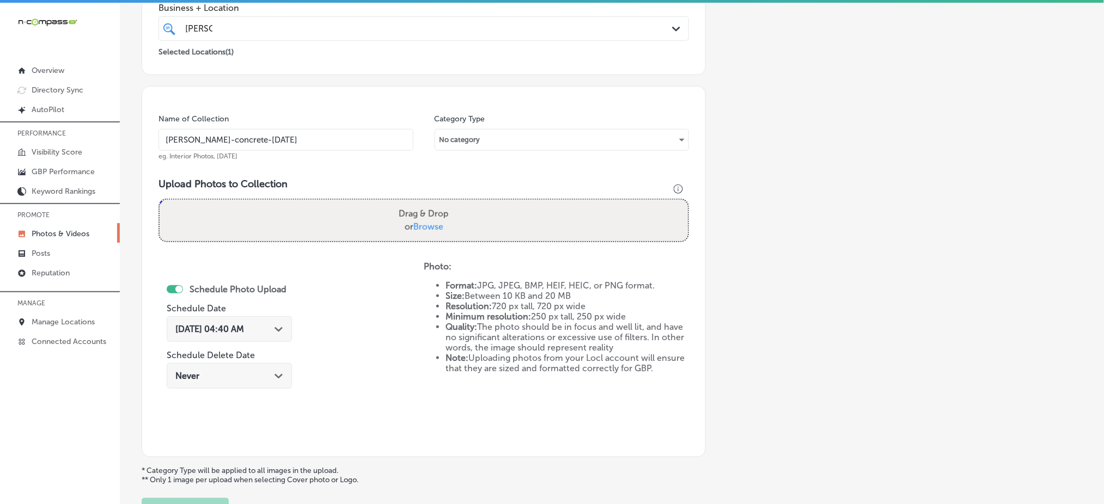
scroll to position [246, 0]
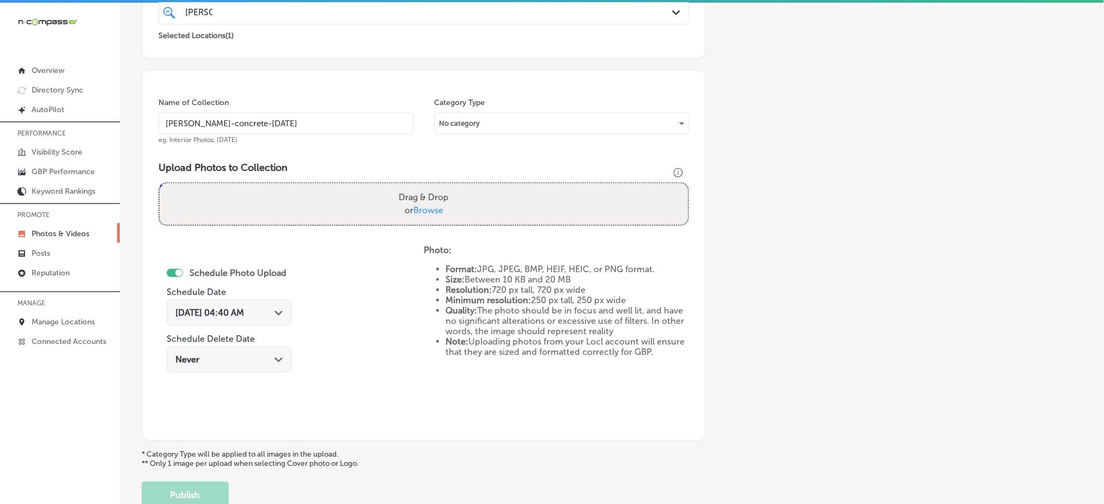
type input "tenold-concrete-oct4"
click at [430, 209] on span "Browse" at bounding box center [428, 210] width 30 height 10
click at [430, 187] on input "Drag & Drop or Browse" at bounding box center [424, 185] width 528 height 3
type input "C:\fakepath\concrete-driveway-installation-tenold-concrete-princeton-mn (16).jpg"
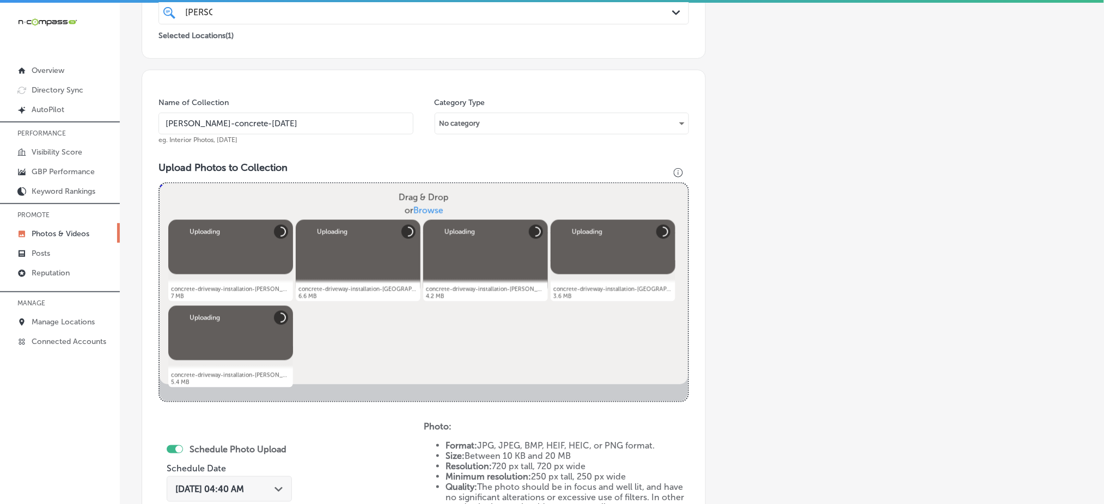
click at [269, 477] on div "Sep 9, 2025 04:40 AM Path Created with Sketch." at bounding box center [229, 490] width 125 height 26
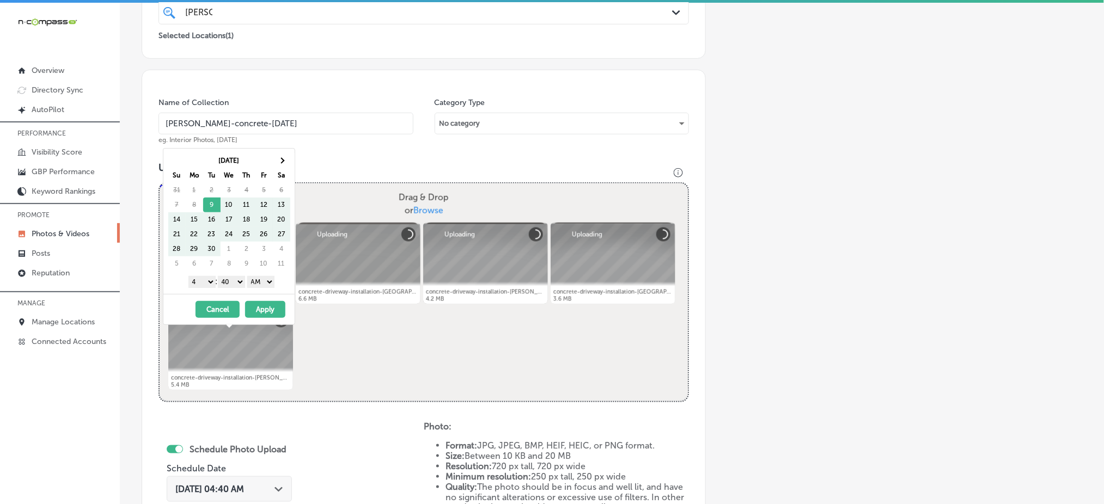
scroll to position [391, 0]
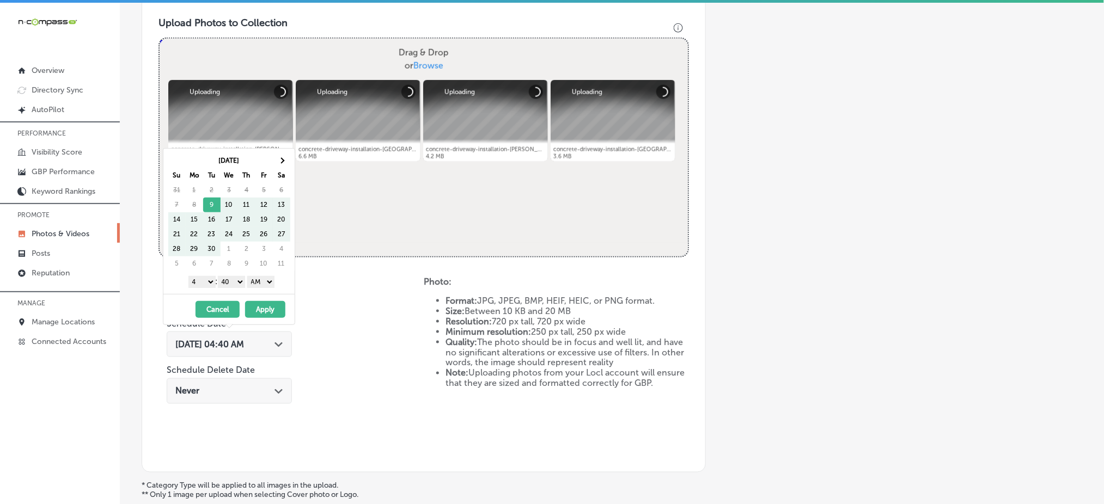
click at [276, 168] on th at bounding box center [281, 161] width 17 height 15
click at [205, 280] on select "1 2 3 4 5 6 7 8 9 10 11 12" at bounding box center [201, 282] width 27 height 12
click at [231, 284] on select "00 10 20 30 40 50" at bounding box center [231, 282] width 27 height 12
click at [263, 308] on button "Apply" at bounding box center [265, 309] width 40 height 17
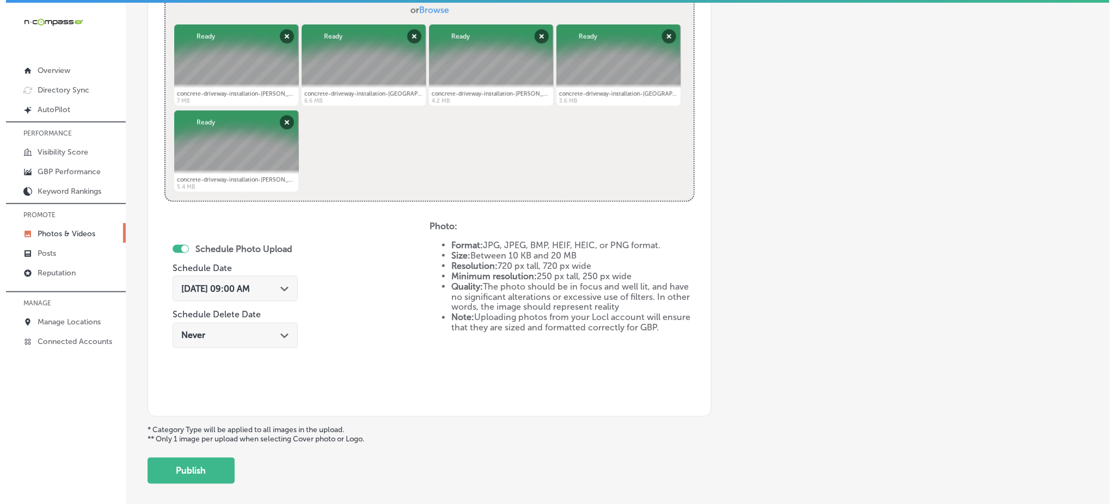
scroll to position [495, 0]
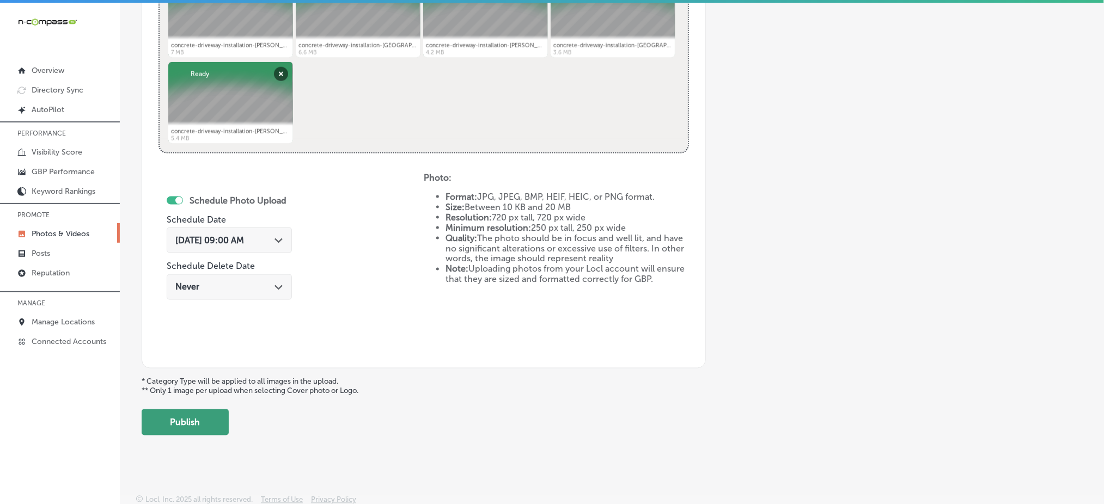
click at [193, 416] on button "Publish" at bounding box center [185, 423] width 87 height 26
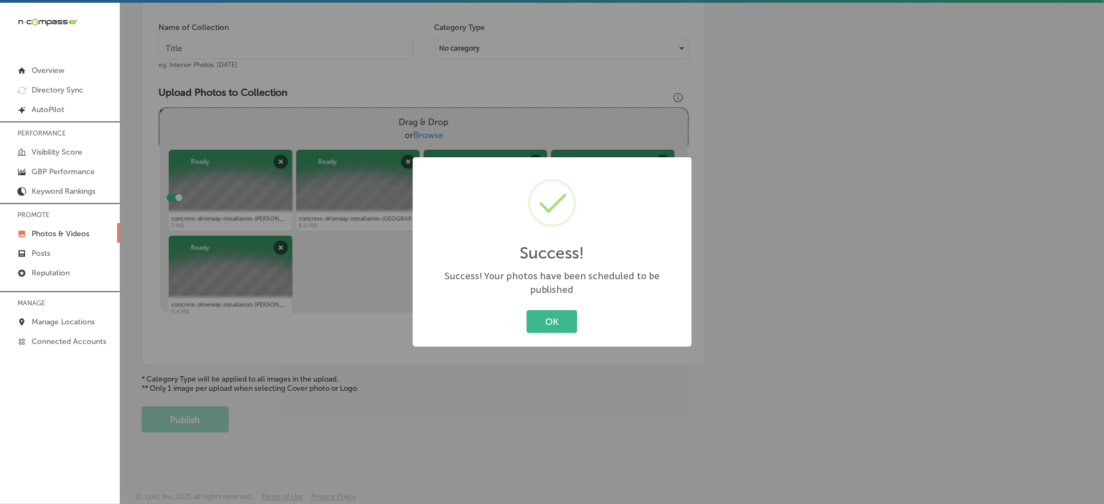
scroll to position [319, 0]
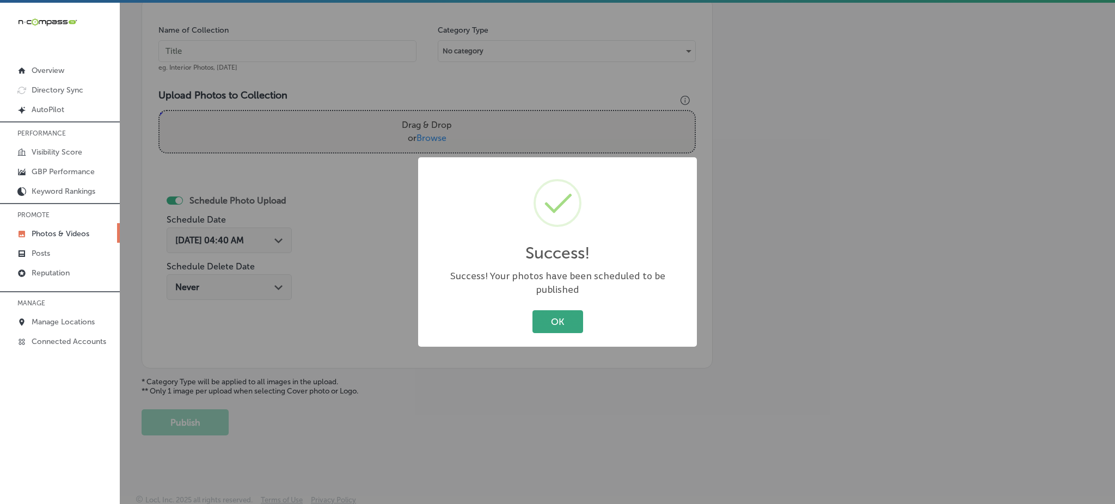
click at [546, 321] on button "OK" at bounding box center [558, 321] width 51 height 22
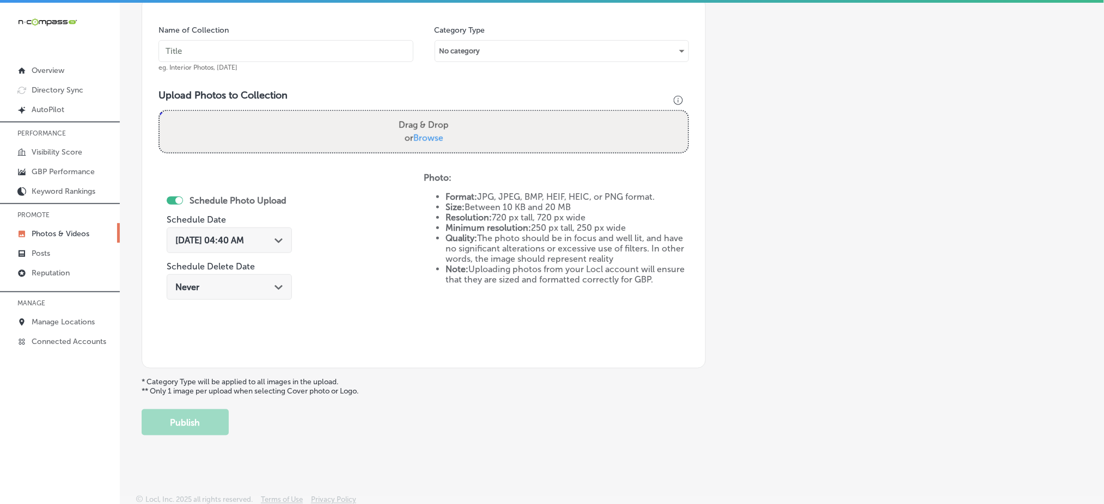
scroll to position [28, 0]
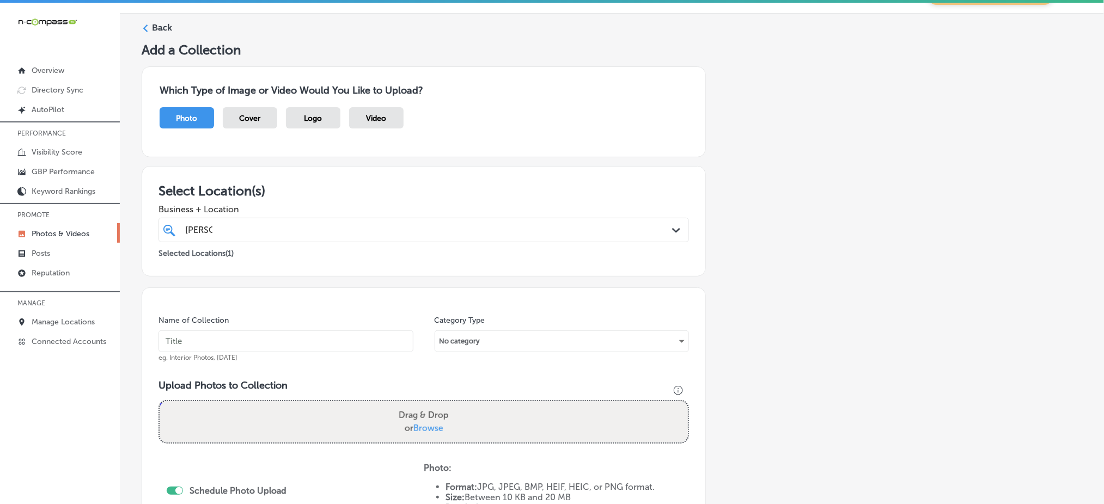
click at [317, 340] on input "text" at bounding box center [285, 342] width 255 height 22
paste input "tenold-concrete-oct1"
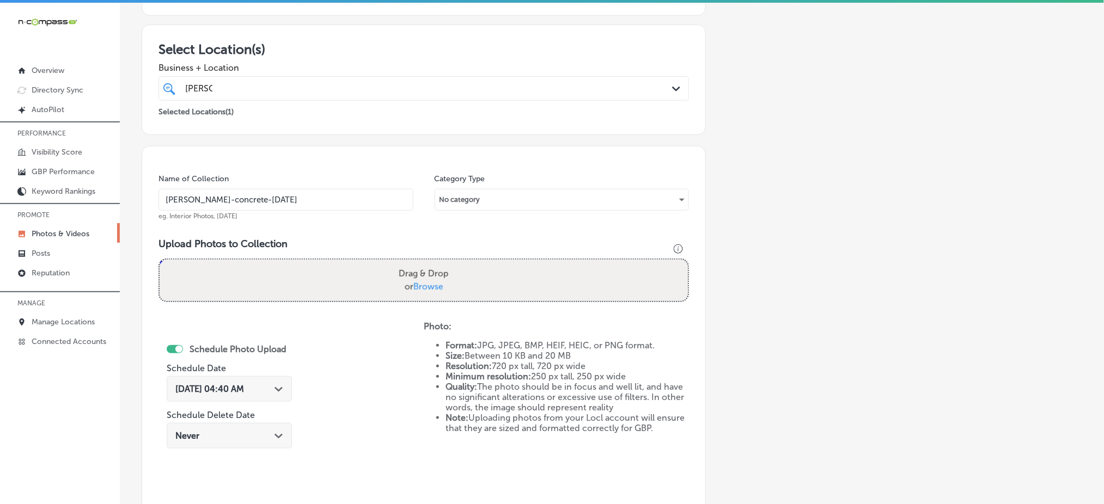
scroll to position [173, 0]
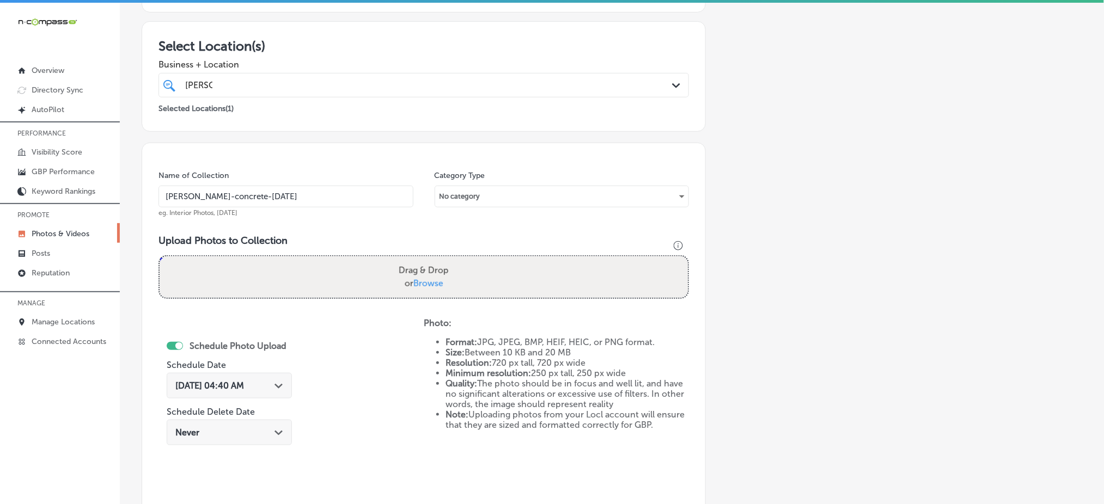
click at [270, 202] on input "tenold-concrete-nov1" at bounding box center [285, 197] width 255 height 22
type input "tenold-concrete-nov1"
click at [205, 374] on div "Sep 9, 2025 04:40 AM Path Created with Sketch." at bounding box center [229, 386] width 125 height 26
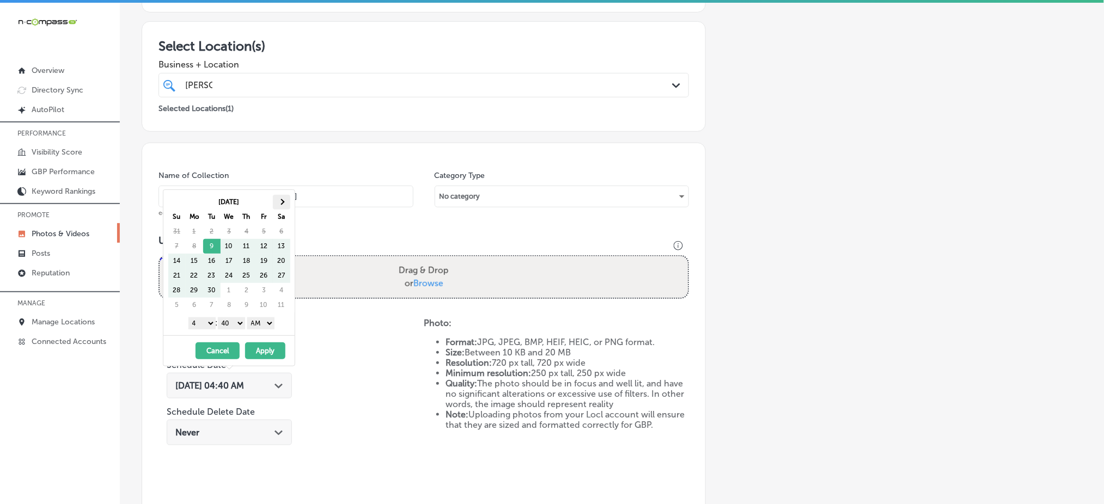
click at [284, 201] on th at bounding box center [281, 202] width 17 height 15
click at [207, 326] on select "1 2 3 4 5 6 7 8 9 10 11 12" at bounding box center [201, 324] width 27 height 12
click at [229, 326] on select "00 10 20 30 40 50" at bounding box center [231, 324] width 27 height 12
click at [268, 322] on select "AM PM" at bounding box center [260, 324] width 27 height 12
click at [267, 349] on button "Apply" at bounding box center [265, 351] width 40 height 17
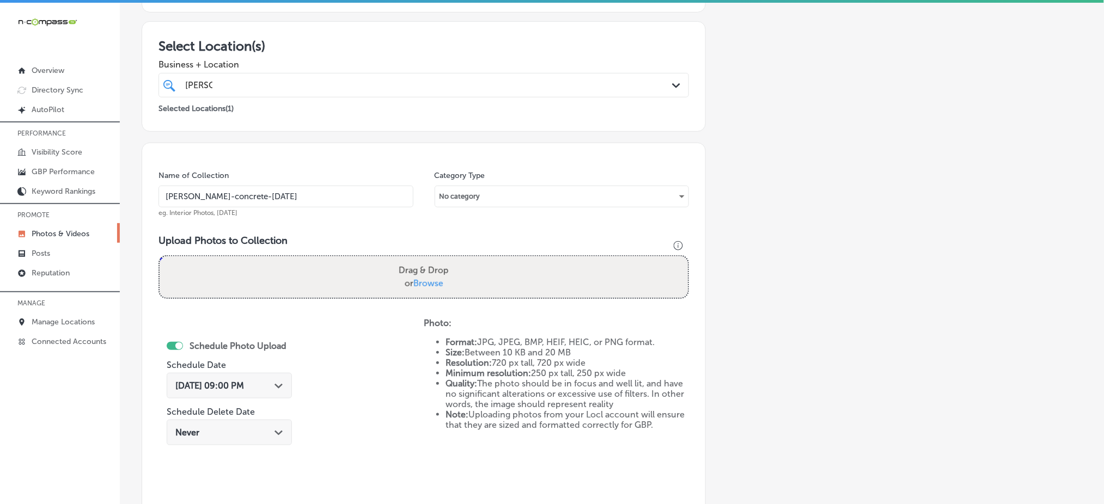
click at [428, 285] on span "Browse" at bounding box center [428, 283] width 30 height 10
click at [428, 260] on input "Drag & Drop or Browse" at bounding box center [424, 258] width 528 height 3
type input "C:\fakepath\concrete-patio-installation-[PERSON_NAME]-concrete-[GEOGRAPHIC_DATA…"
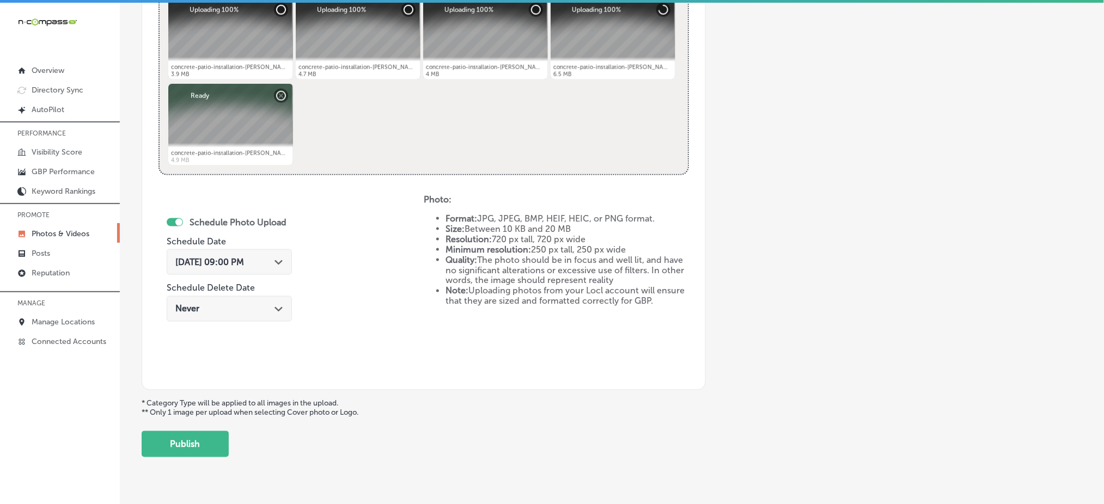
scroll to position [495, 0]
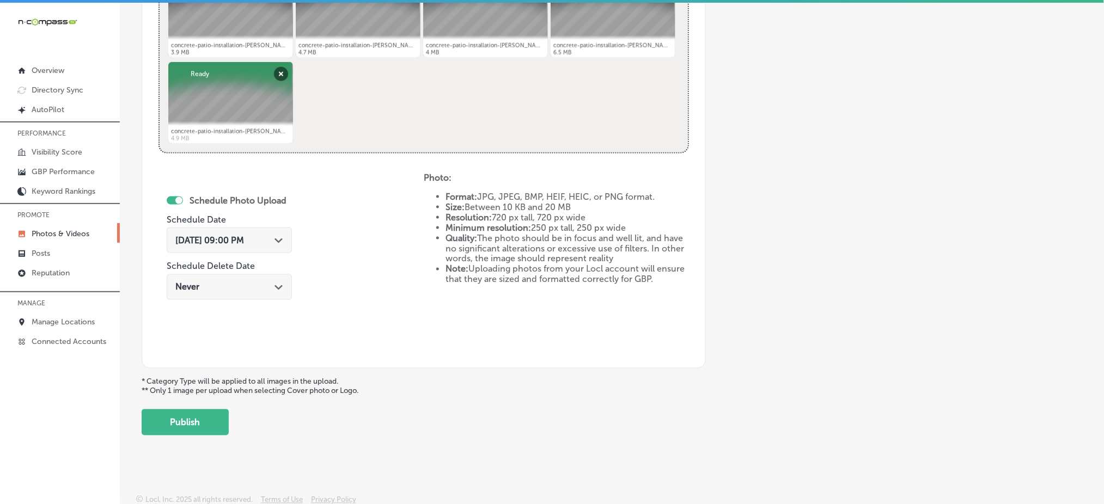
click at [190, 241] on span "Nov 4, 2025 09:00 PM" at bounding box center [209, 240] width 69 height 10
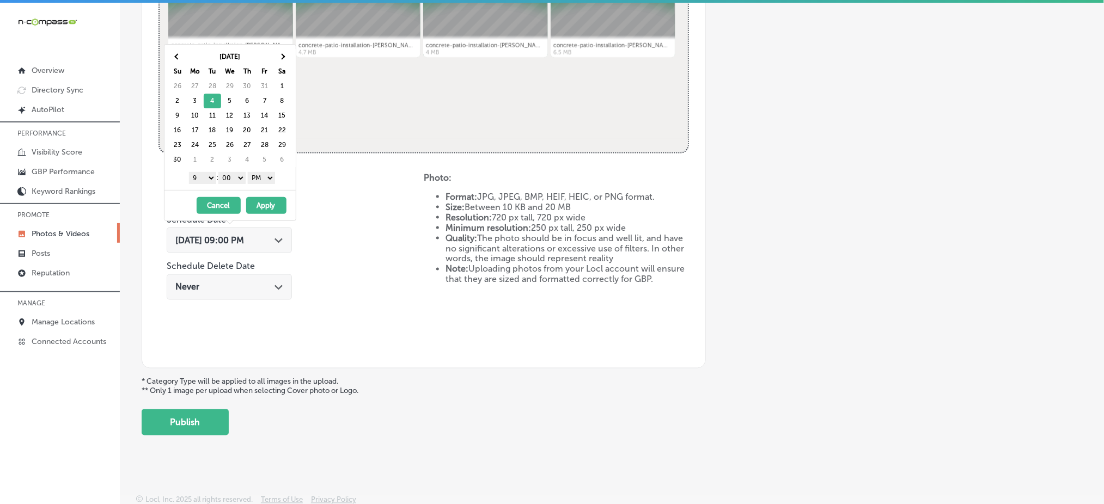
click at [274, 208] on button "Apply" at bounding box center [266, 205] width 40 height 17
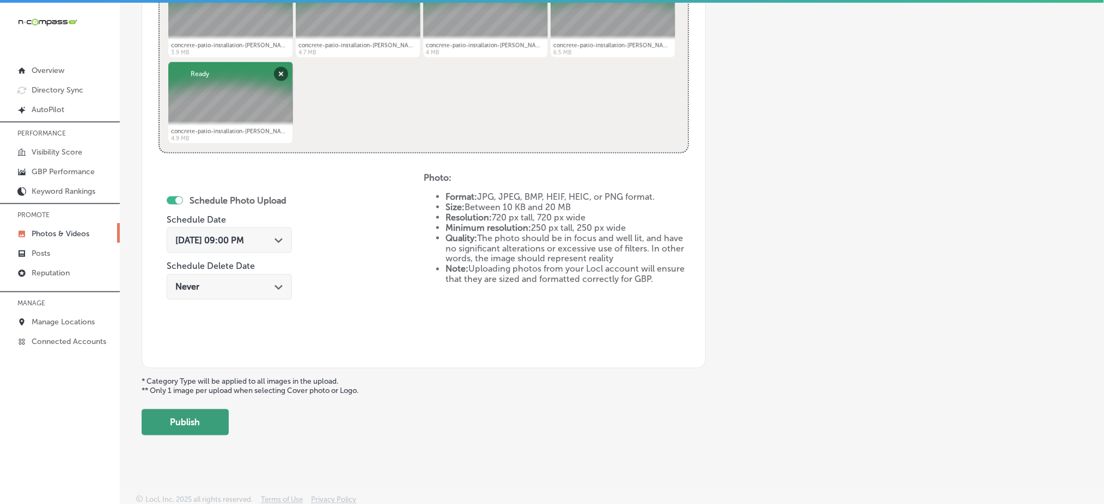
click at [194, 418] on button "Publish" at bounding box center [185, 423] width 87 height 26
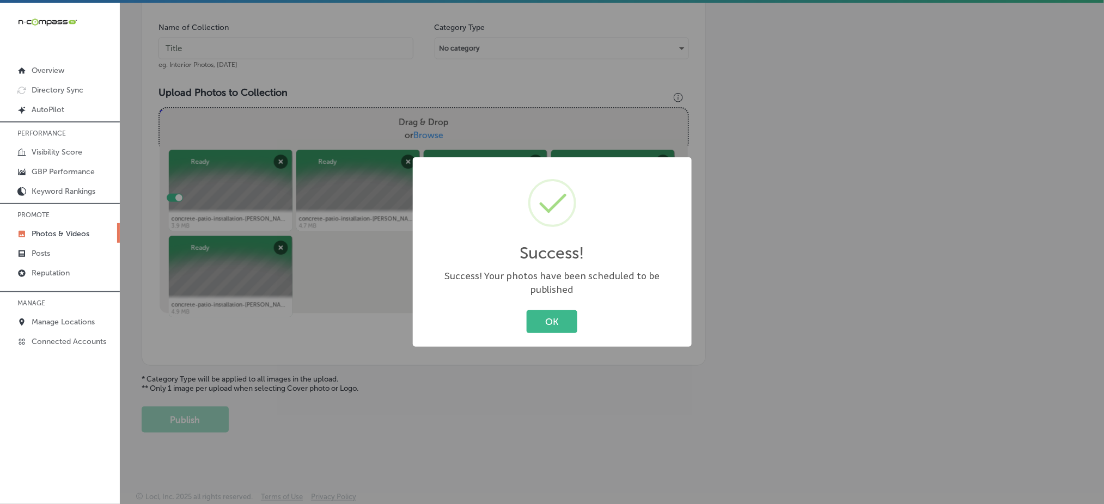
scroll to position [319, 0]
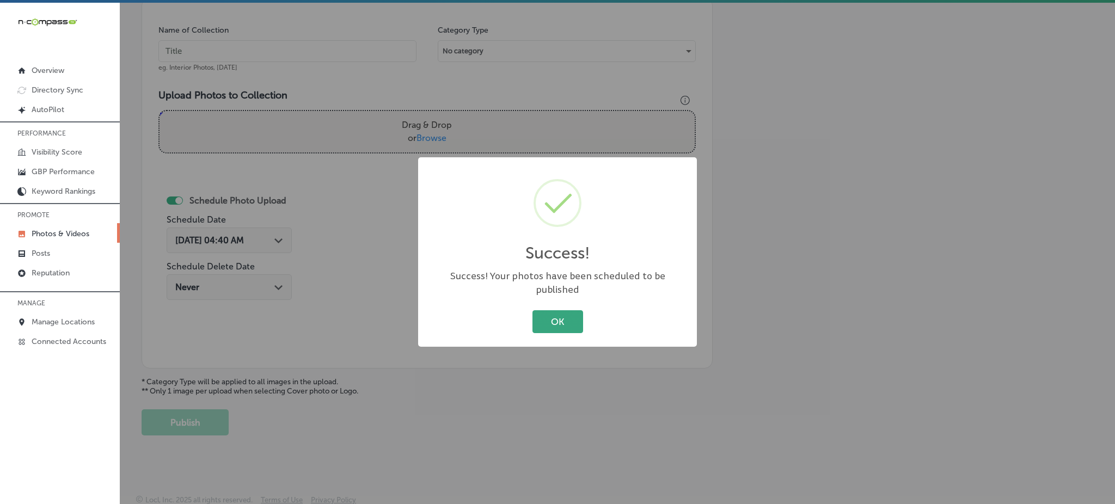
click at [568, 324] on button "OK" at bounding box center [558, 321] width 51 height 22
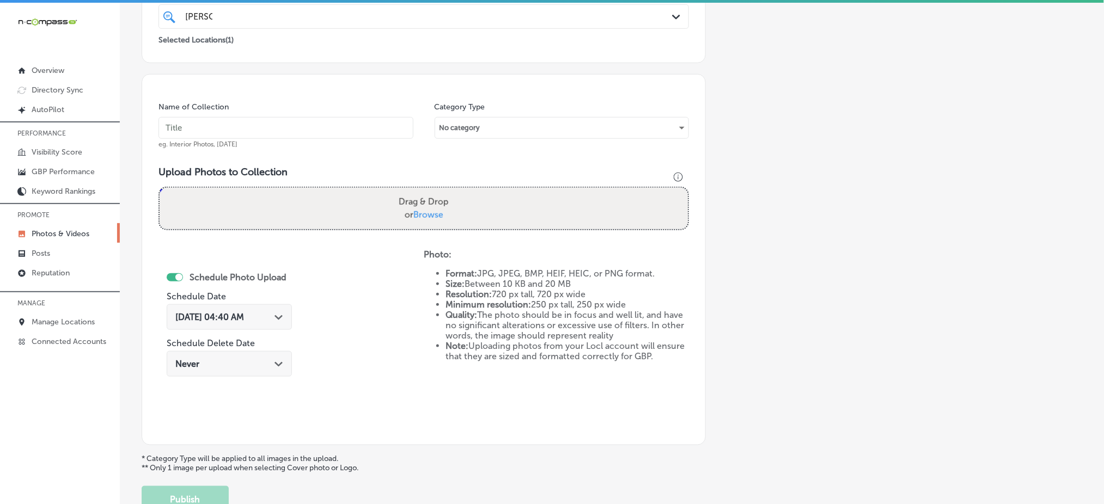
scroll to position [173, 0]
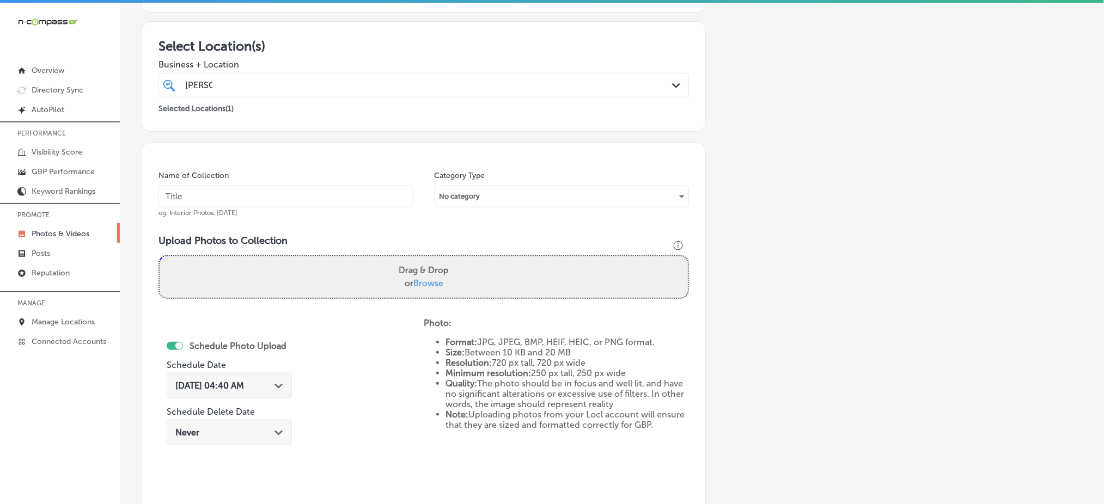
click at [252, 202] on input "text" at bounding box center [285, 197] width 255 height 22
paste input "tenold-concrete-nov1"
type input "tenold-concrete-nov2"
click at [423, 281] on span "Browse" at bounding box center [428, 283] width 30 height 10
click at [423, 260] on input "Drag & Drop or Browse" at bounding box center [424, 258] width 528 height 3
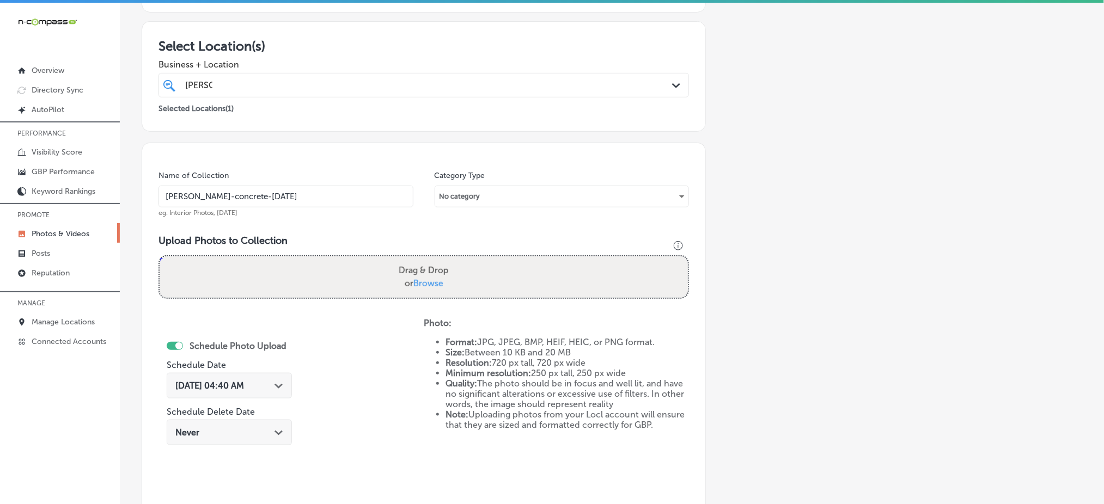
type input "C:\fakepath\concrete-patio-installation-tenold-concrete-princeton-mn (6).jpg"
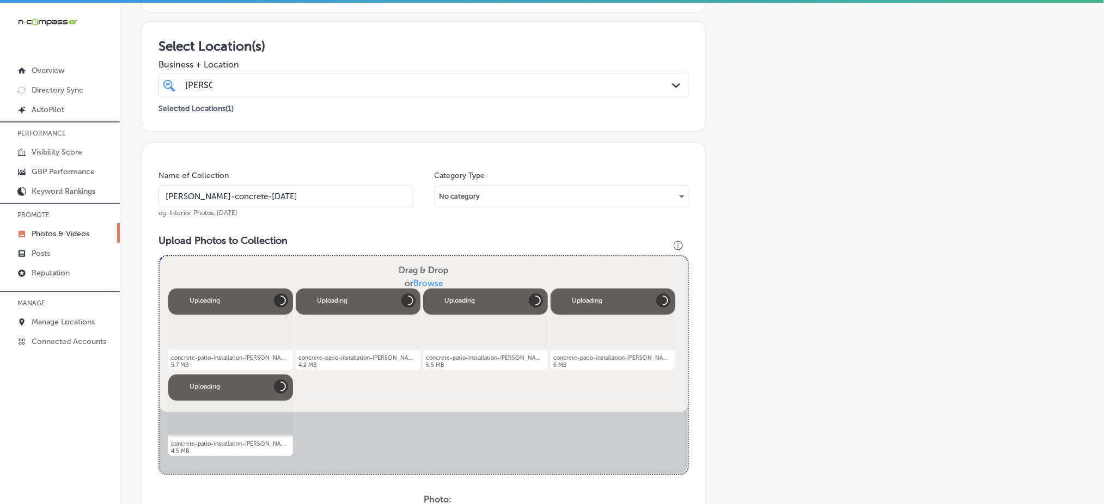
scroll to position [495, 0]
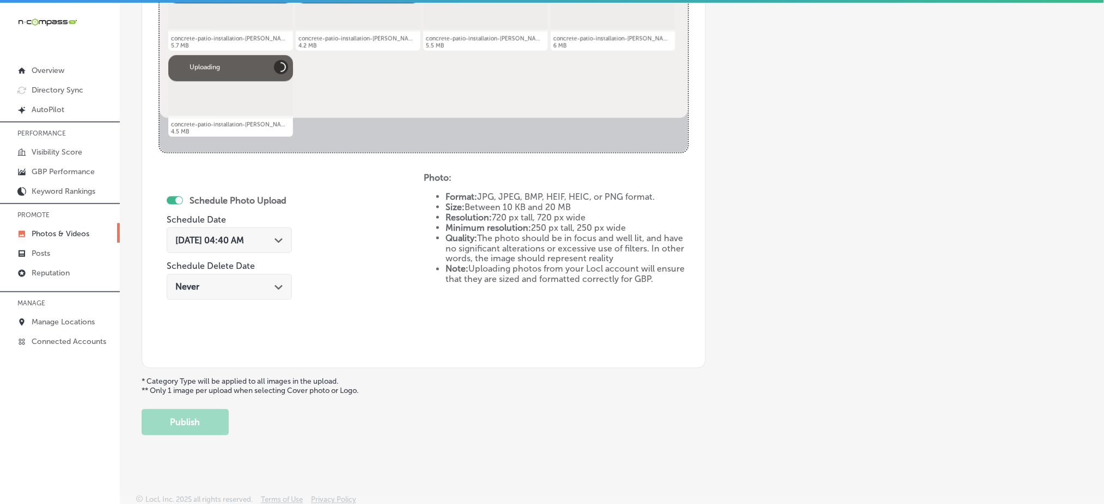
click at [270, 242] on div "Sep 9, 2025 04:40 AM Path Created with Sketch." at bounding box center [229, 240] width 108 height 10
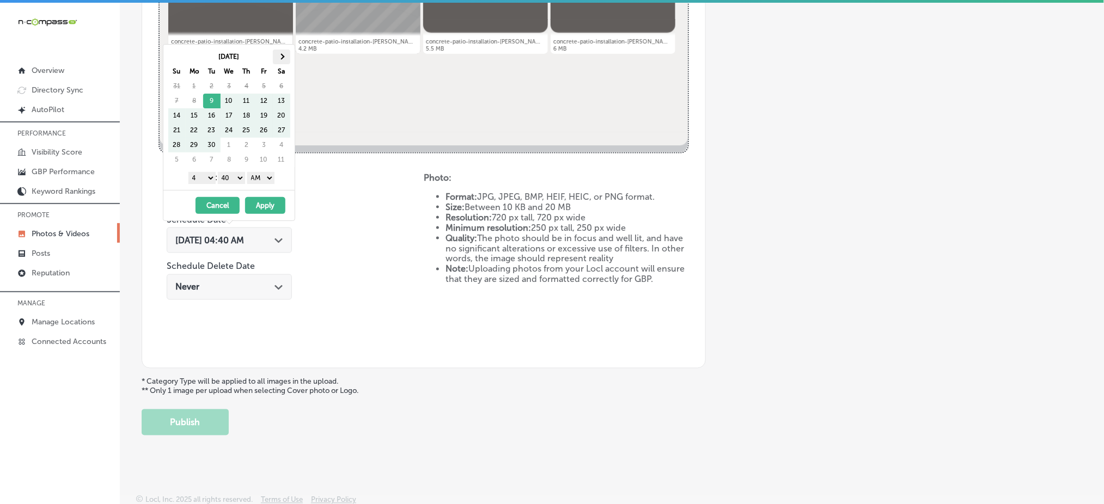
click at [284, 57] on span at bounding box center [281, 57] width 6 height 6
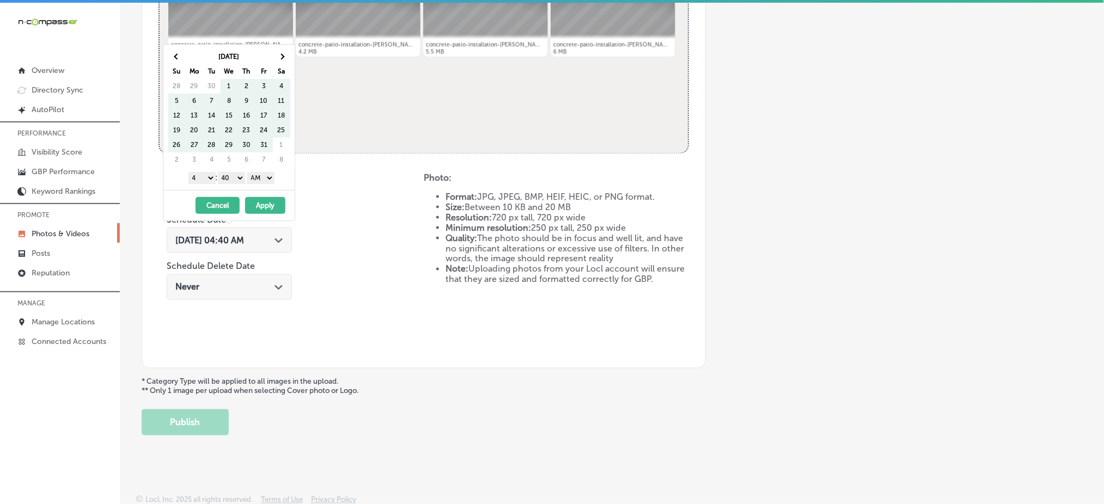
click at [284, 57] on span at bounding box center [281, 57] width 6 height 6
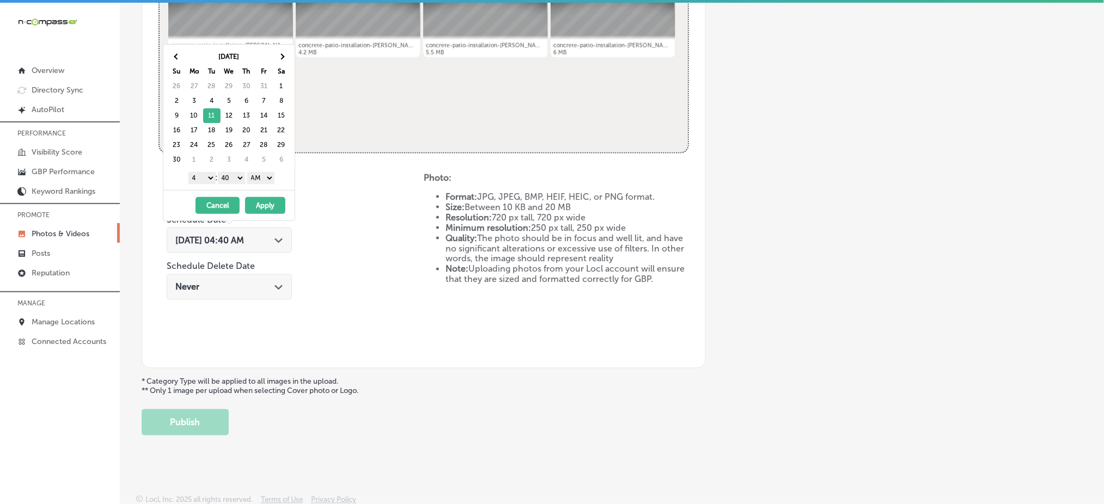
click at [198, 178] on select "1 2 3 4 5 6 7 8 9 10 11 12" at bounding box center [201, 178] width 27 height 12
click at [227, 179] on select "00 10 20 30 40 50" at bounding box center [231, 178] width 27 height 12
click at [258, 181] on select "AM PM" at bounding box center [260, 178] width 27 height 12
click at [261, 204] on button "Apply" at bounding box center [265, 205] width 40 height 17
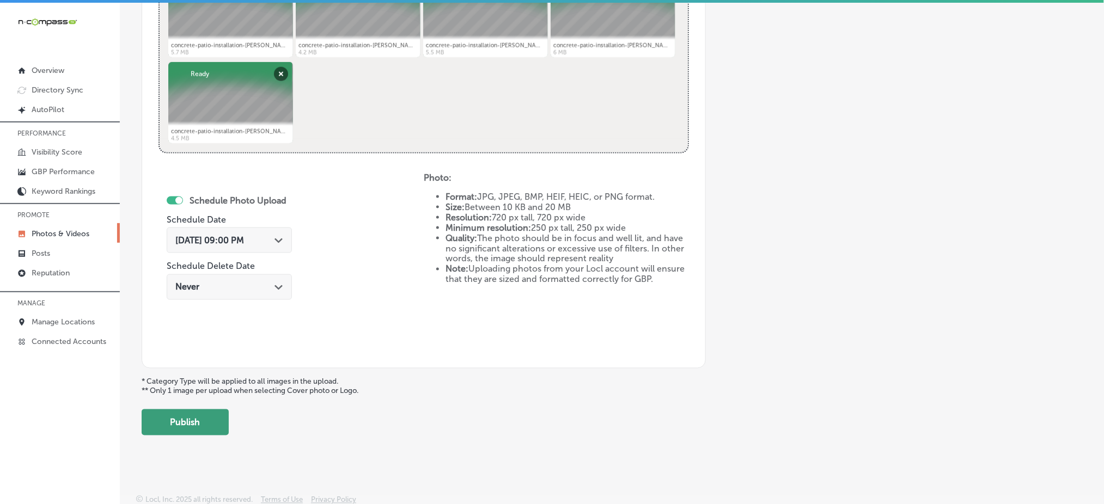
click at [205, 415] on button "Publish" at bounding box center [185, 423] width 87 height 26
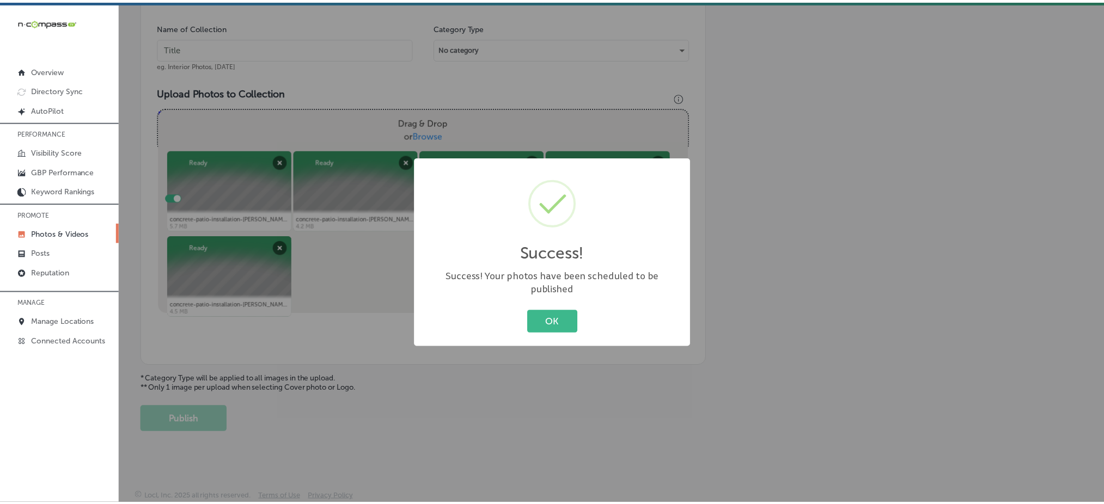
scroll to position [319, 0]
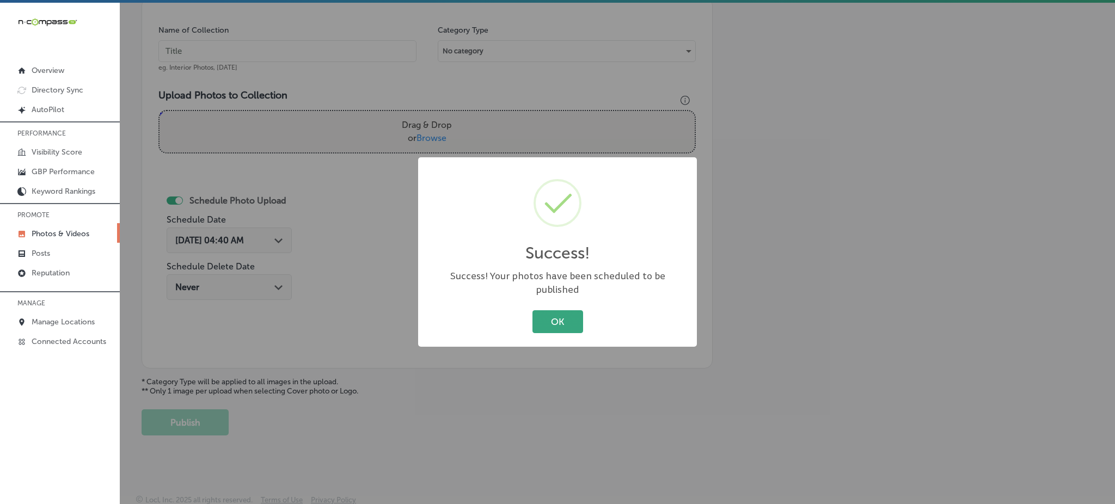
click at [548, 310] on button "OK" at bounding box center [558, 321] width 51 height 22
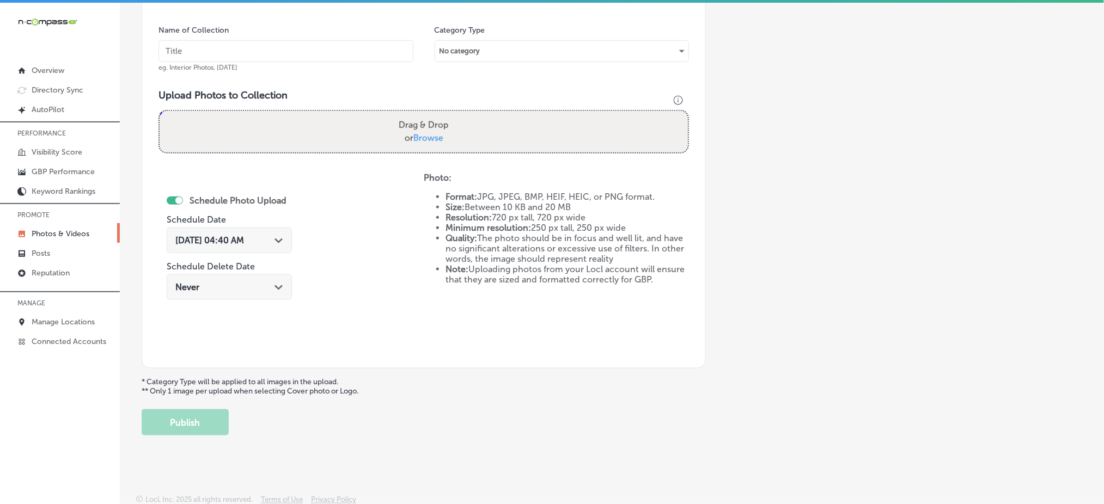
click at [228, 48] on input "text" at bounding box center [285, 51] width 255 height 22
paste input "tenold-concrete-nov1"
type input "tenold-concrete-nov3"
click at [423, 137] on span "Browse" at bounding box center [428, 138] width 30 height 10
click at [423, 114] on input "Drag & Drop or Browse" at bounding box center [424, 112] width 528 height 3
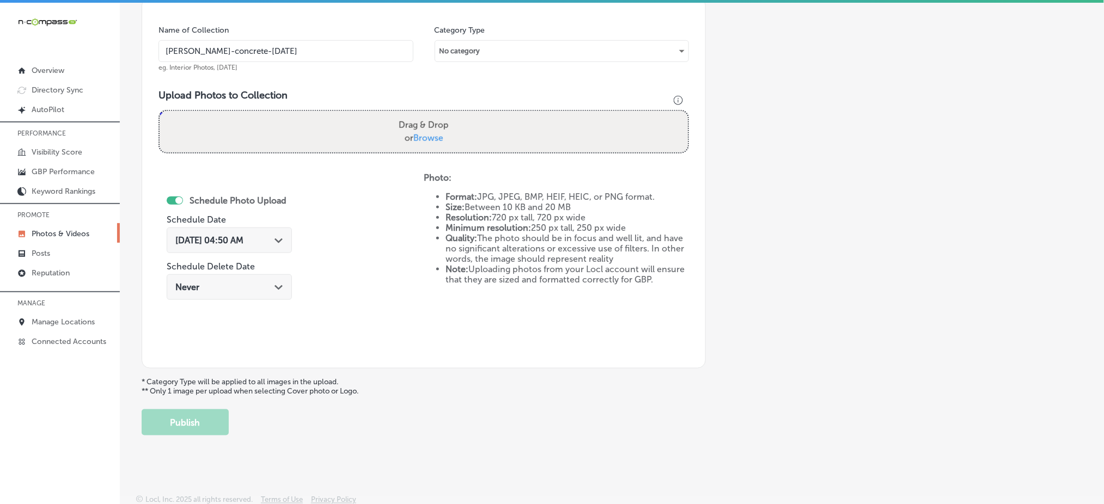
type input "C:\fakepath\concrete-patio-installation-tenold-concrete-princeton-mn (11).jpg"
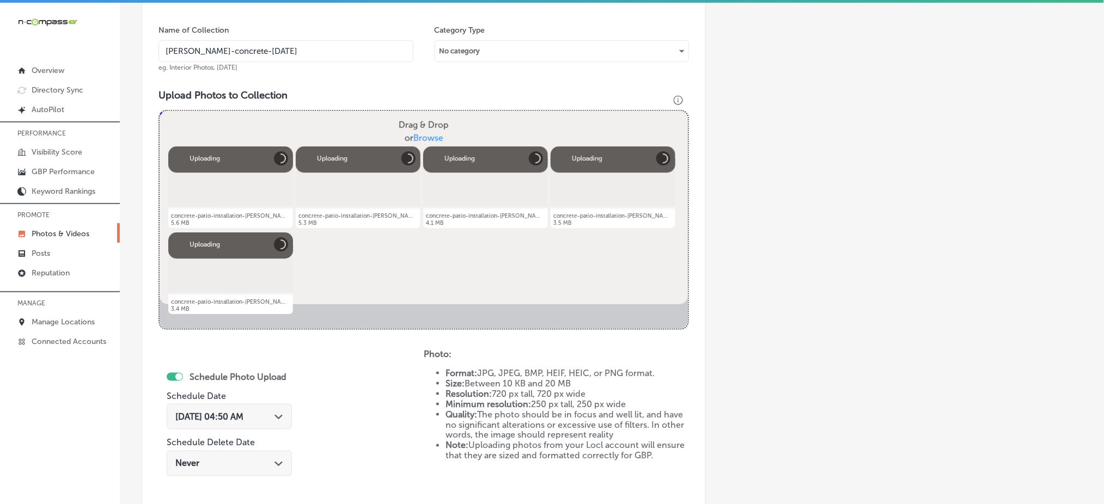
scroll to position [495, 0]
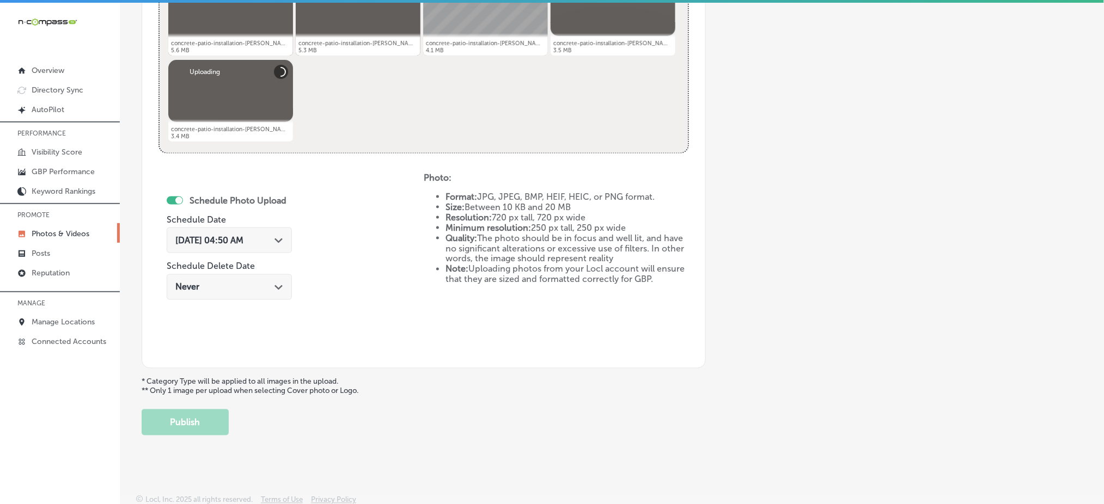
click at [237, 235] on span "Sep 9, 2025 04:50 AM" at bounding box center [209, 240] width 68 height 10
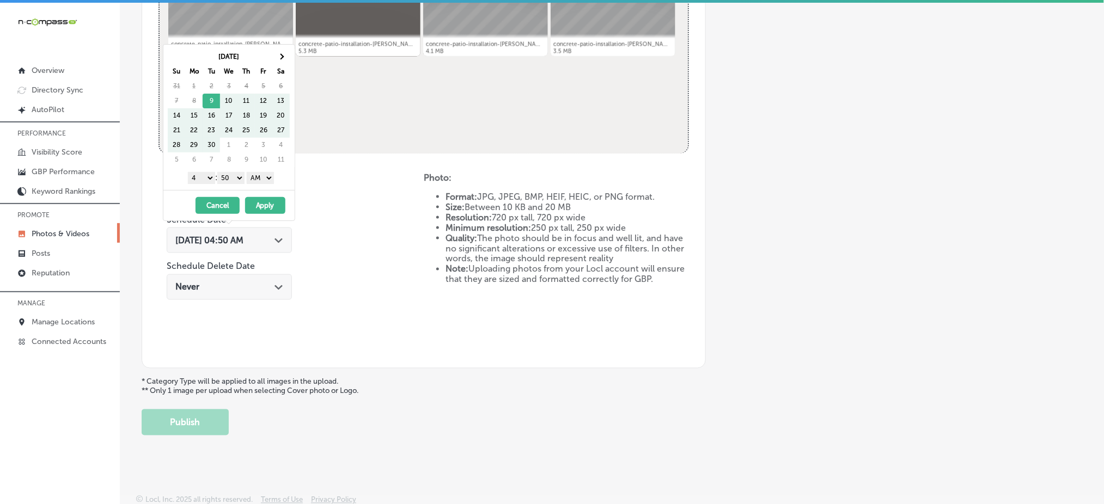
scroll to position [15, 0]
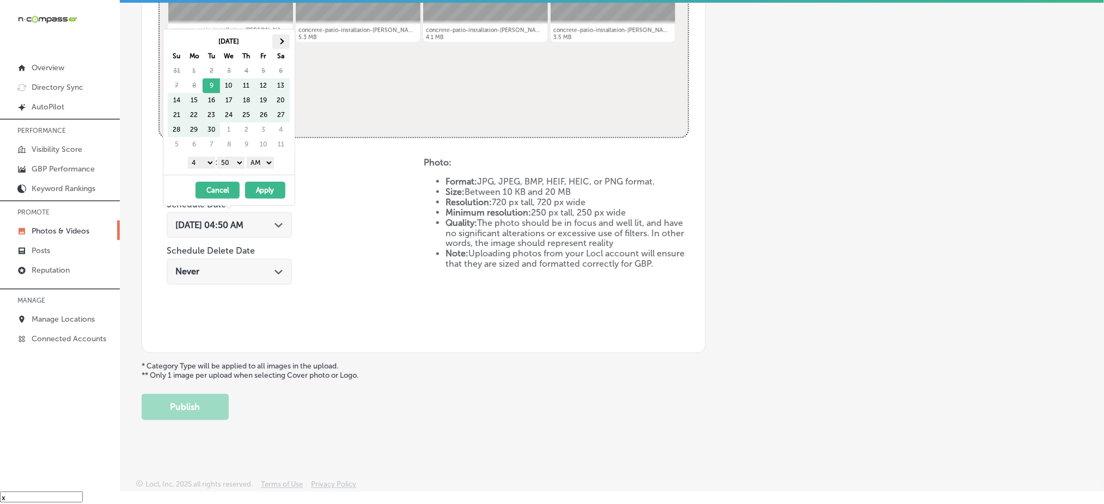
click at [280, 38] on th at bounding box center [280, 41] width 17 height 15
drag, startPoint x: 196, startPoint y: 159, endPoint x: 196, endPoint y: 166, distance: 6.5
click at [196, 160] on select "1 2 3 4 5 6 7 8 9 10 11 12" at bounding box center [201, 163] width 27 height 12
click at [233, 155] on div "1 2 3 4 5 6 7 8 9 10 11 12 : 00 10 20 30 40 50 AM PM" at bounding box center [231, 162] width 127 height 16
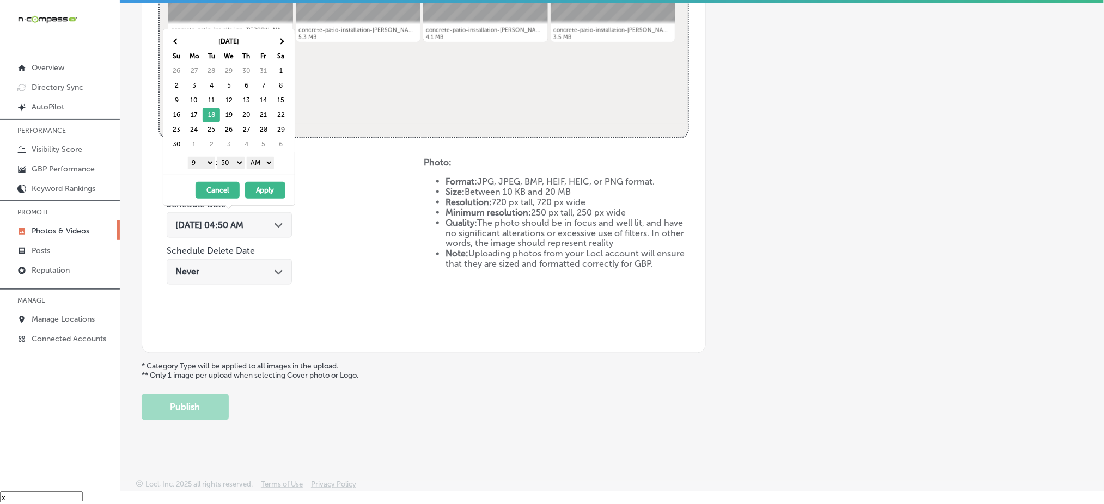
click at [231, 165] on select "00 10 20 30 40 50" at bounding box center [230, 163] width 27 height 12
click at [255, 162] on select "AM PM" at bounding box center [260, 163] width 27 height 12
click at [260, 189] on button "Apply" at bounding box center [265, 190] width 40 height 17
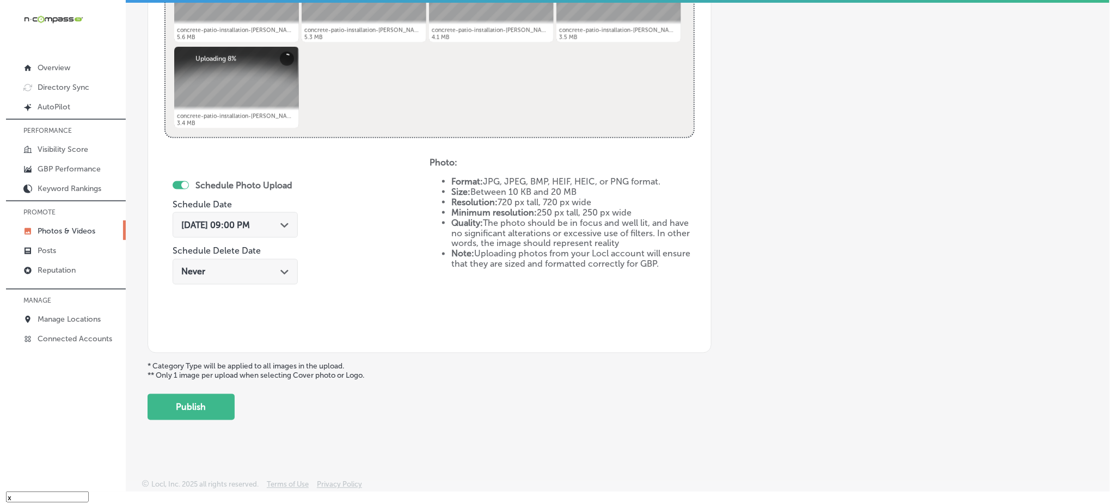
scroll to position [423, 0]
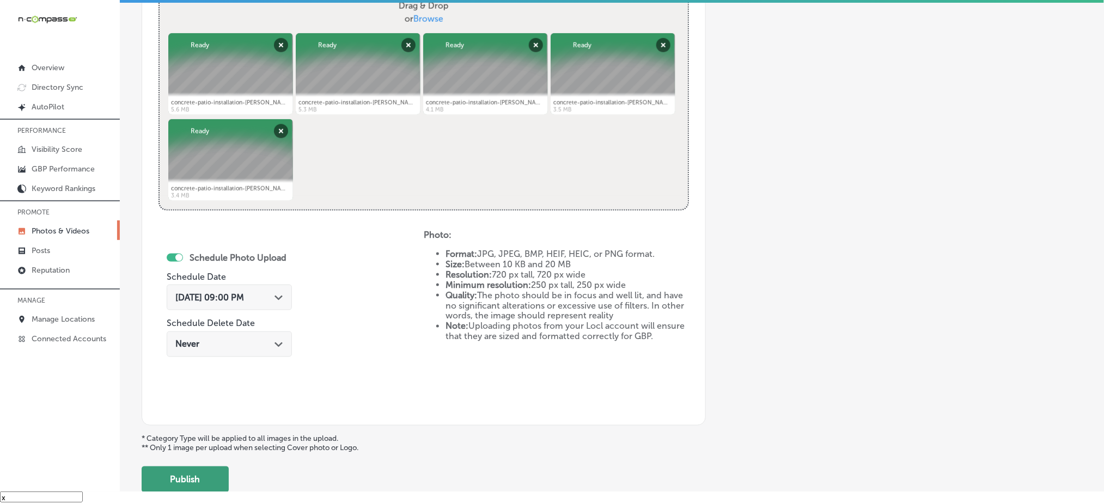
drag, startPoint x: 200, startPoint y: 461, endPoint x: 199, endPoint y: 469, distance: 8.3
click at [200, 461] on div "Add a Collection Which Type of Image or Video Would You Like to Upload? Photo C…" at bounding box center [612, 62] width 941 height 860
click at [199, 471] on button "Publish" at bounding box center [185, 480] width 87 height 26
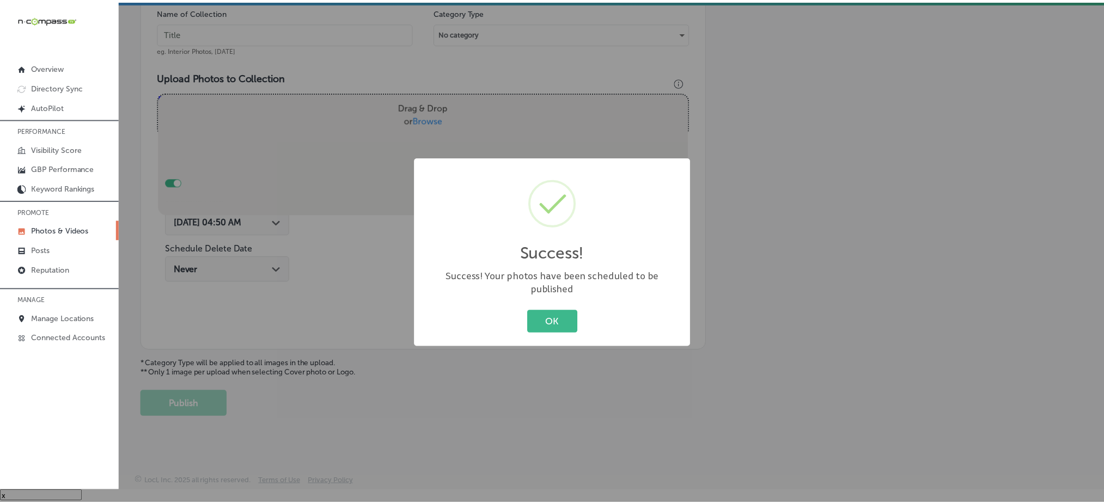
scroll to position [319, 0]
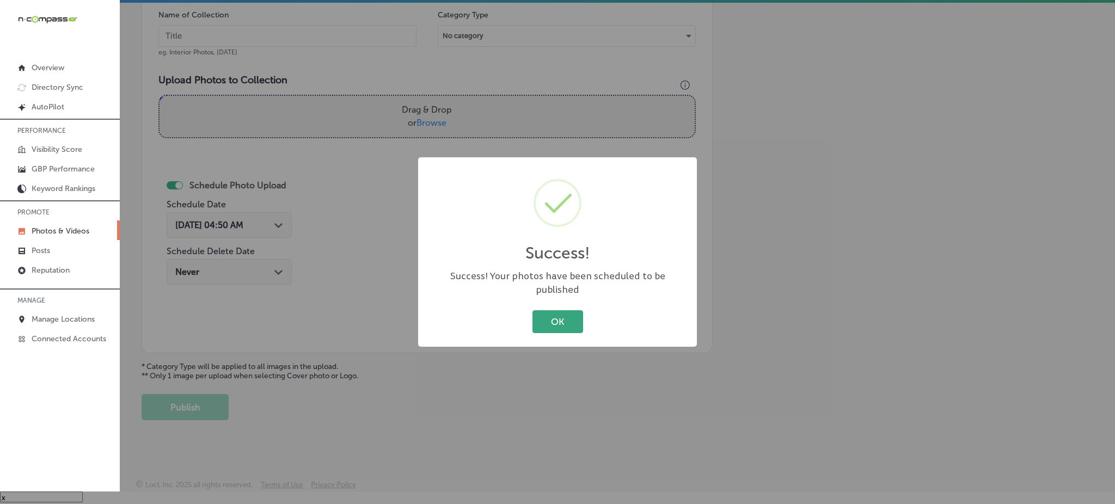
click at [557, 310] on button "OK" at bounding box center [558, 321] width 51 height 22
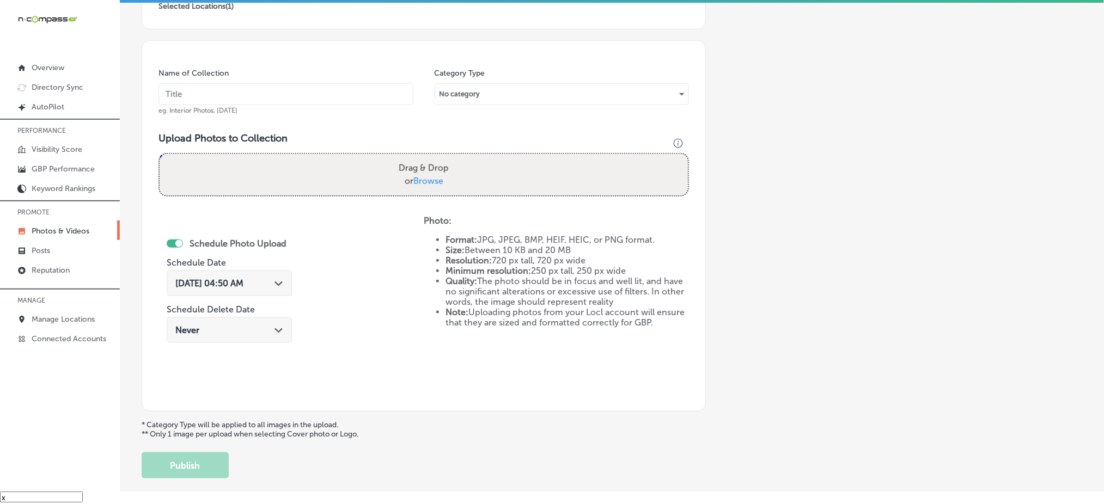
scroll to position [173, 0]
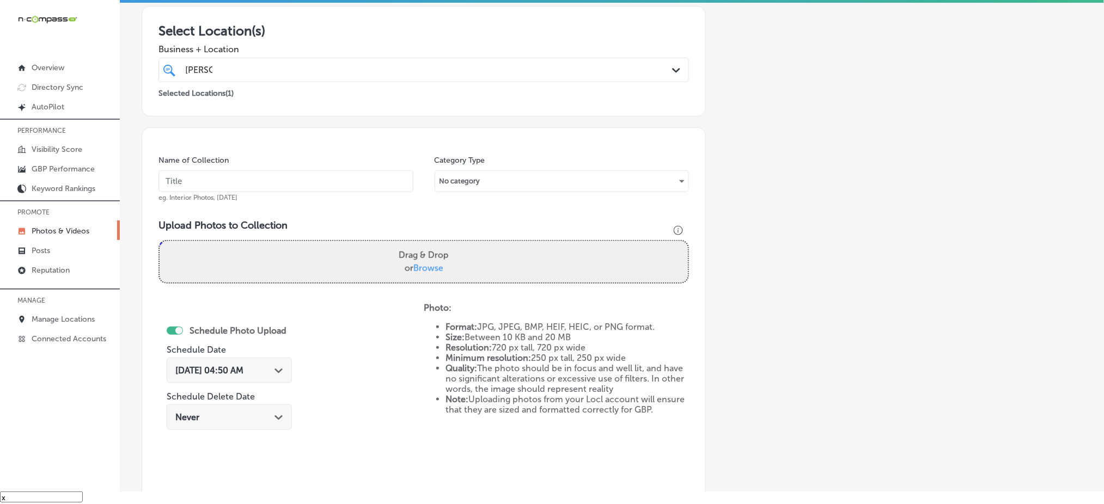
click at [240, 182] on input "text" at bounding box center [285, 181] width 255 height 22
paste input "tenold-concrete-nov1"
type input "tenold-concrete-nov4"
click at [425, 263] on span "Browse" at bounding box center [428, 268] width 30 height 10
click at [425, 245] on input "Drag & Drop or Browse" at bounding box center [424, 242] width 528 height 3
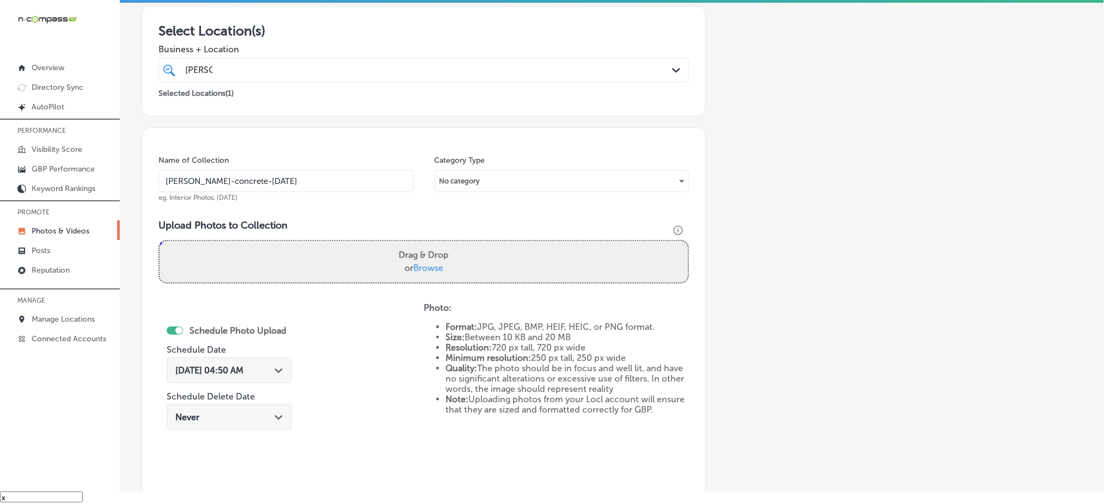
type input "C:\fakepath\concrete-patio-installation-tenold-concrete-princeton-mn (16).jpg"
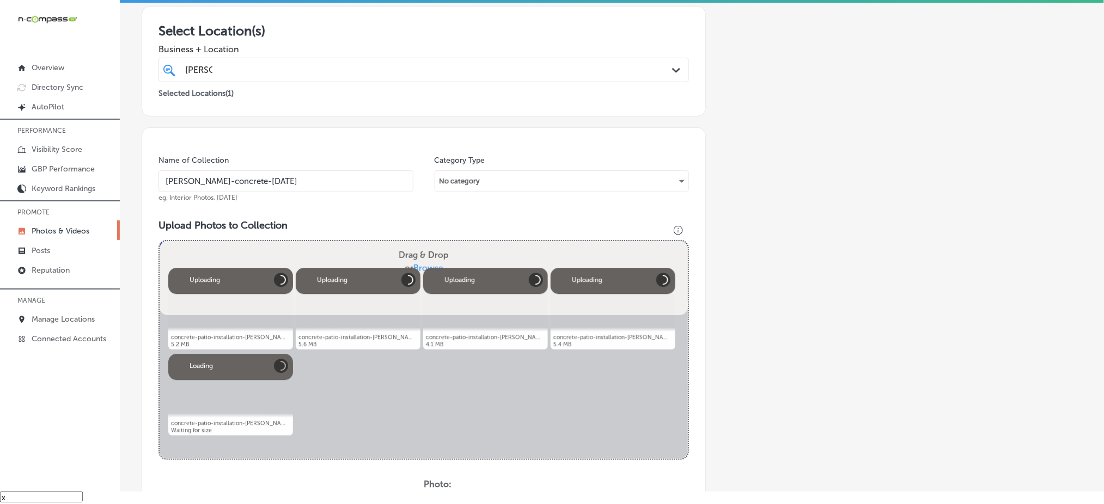
scroll to position [464, 0]
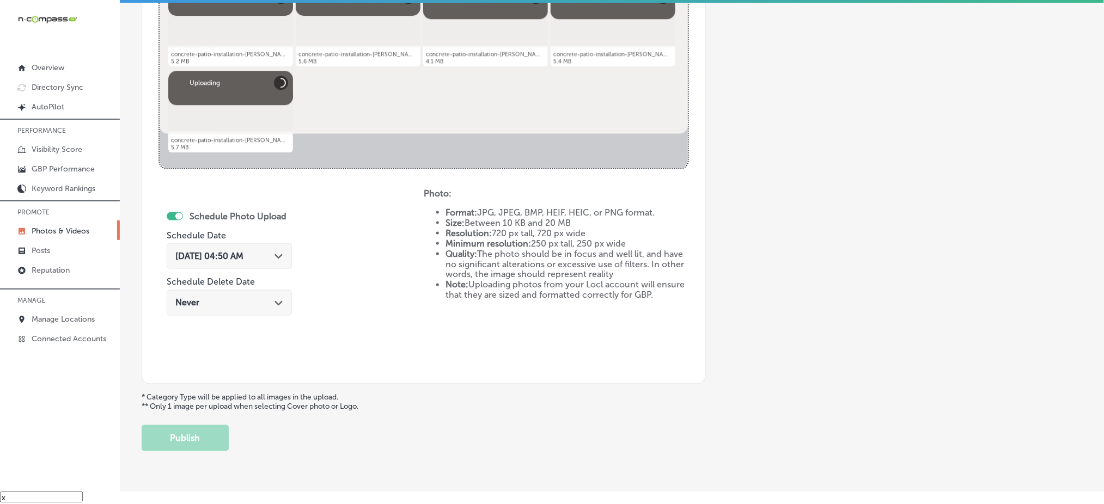
click at [253, 262] on div "Sep 9, 2025 04:50 AM Path Created with Sketch." at bounding box center [229, 256] width 125 height 26
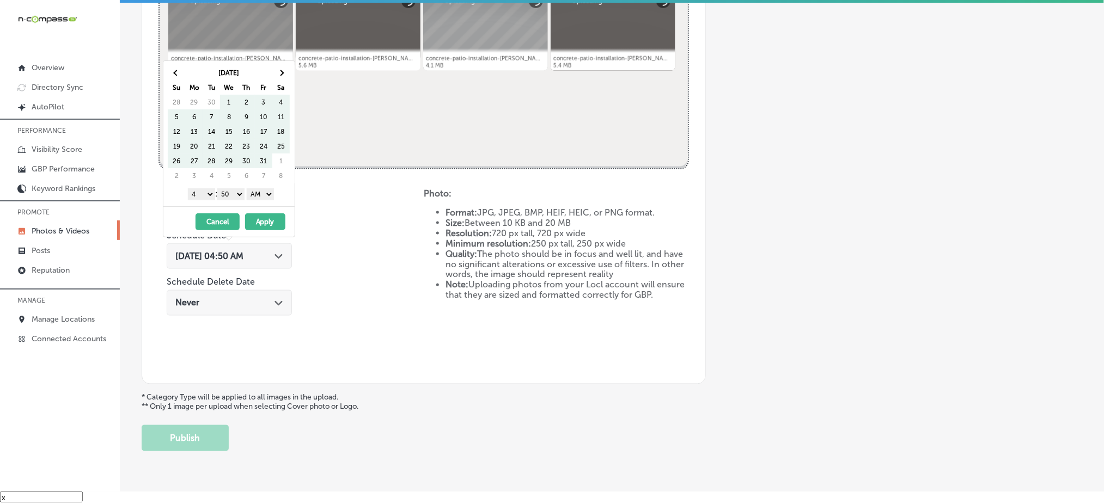
click at [281, 70] on span at bounding box center [281, 73] width 6 height 6
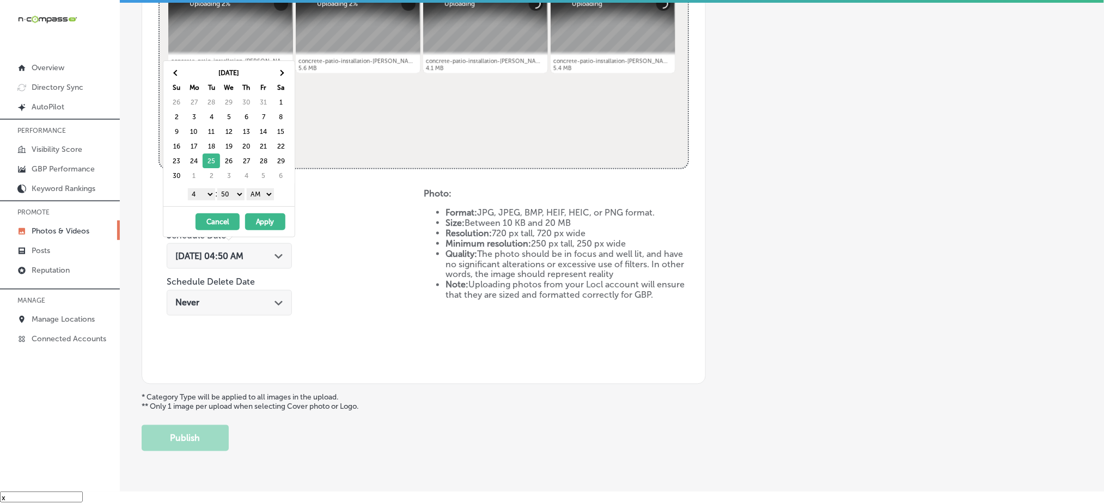
drag, startPoint x: 207, startPoint y: 190, endPoint x: 207, endPoint y: 197, distance: 7.1
click at [207, 190] on select "1 2 3 4 5 6 7 8 9 10 11 12" at bounding box center [201, 194] width 27 height 12
click at [230, 190] on select "00 10 20 30 40 50" at bounding box center [230, 194] width 27 height 12
click at [261, 196] on select "AM PM" at bounding box center [260, 194] width 27 height 12
click at [263, 223] on button "Apply" at bounding box center [265, 221] width 40 height 17
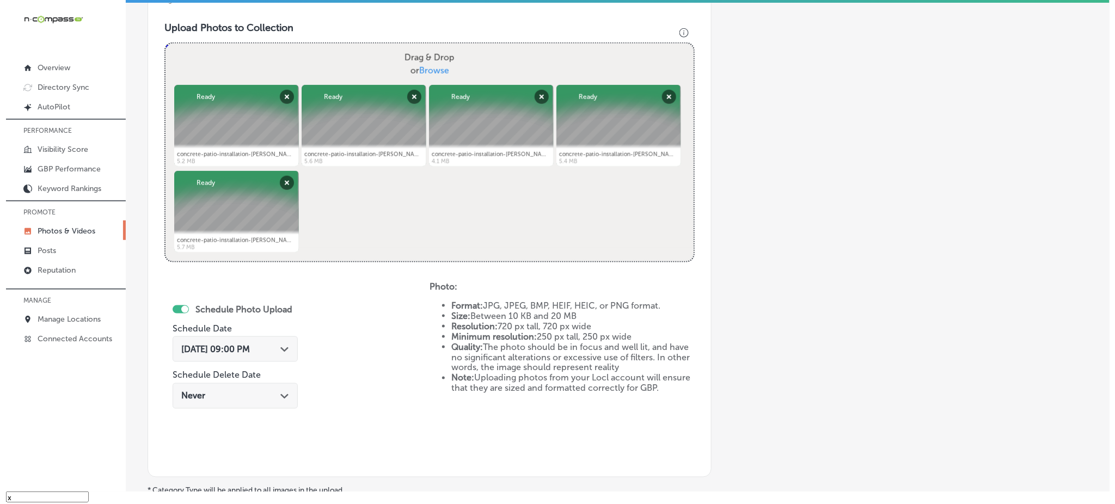
scroll to position [495, 0]
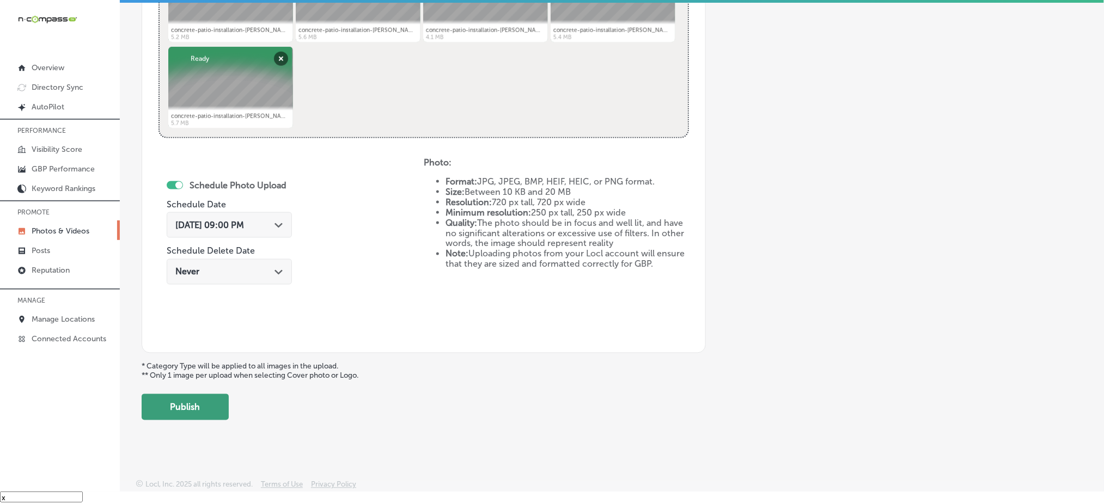
click at [191, 412] on button "Publish" at bounding box center [185, 407] width 87 height 26
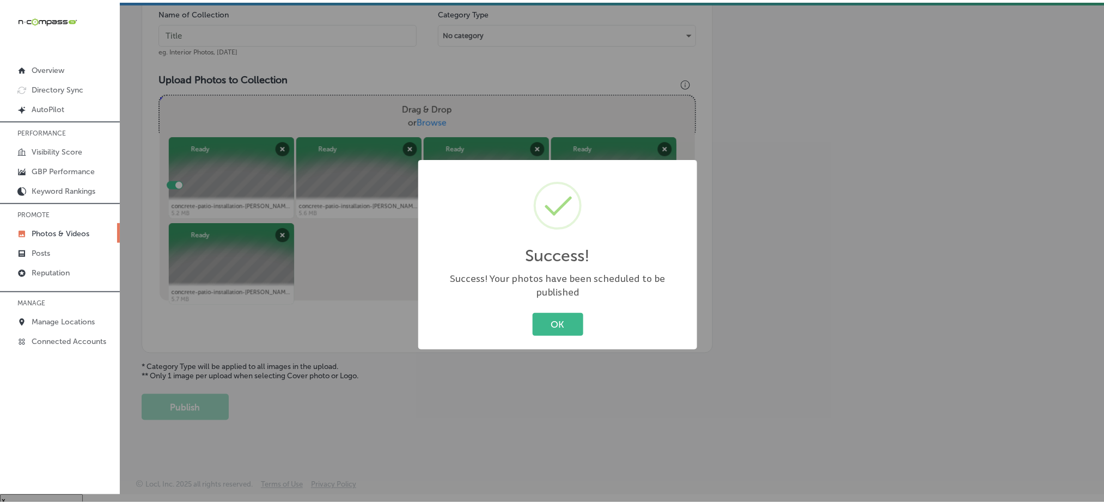
scroll to position [319, 0]
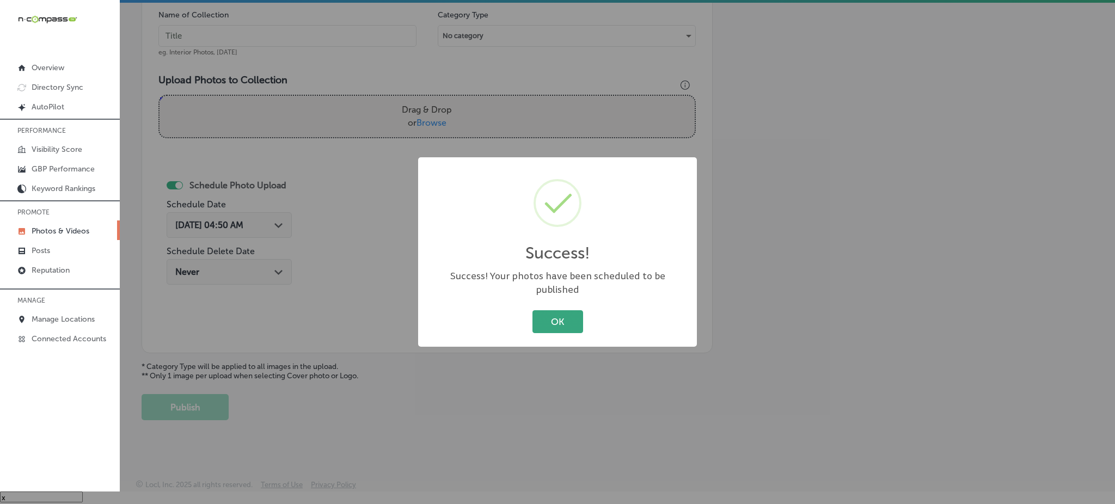
click at [553, 312] on button "OK" at bounding box center [558, 321] width 51 height 22
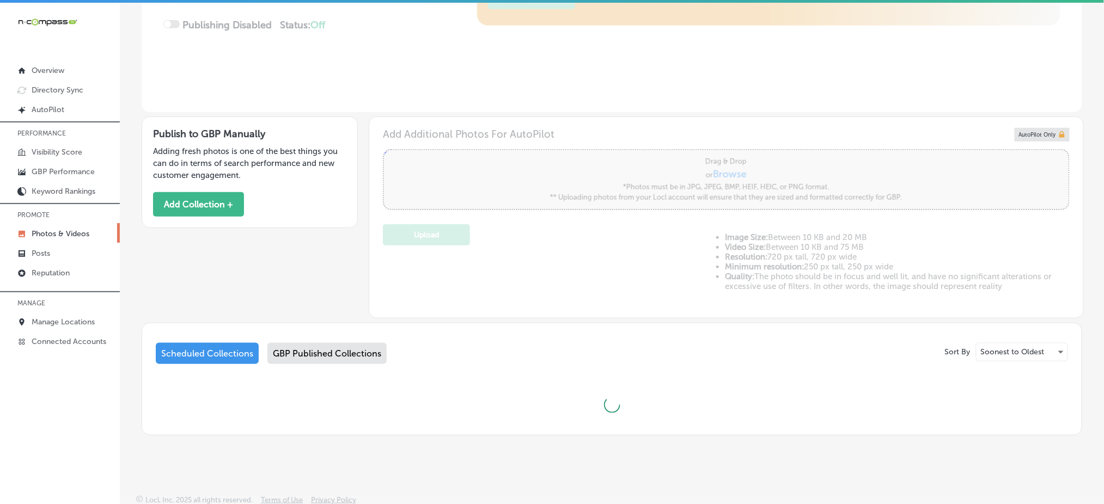
scroll to position [242, 0]
type input "5"
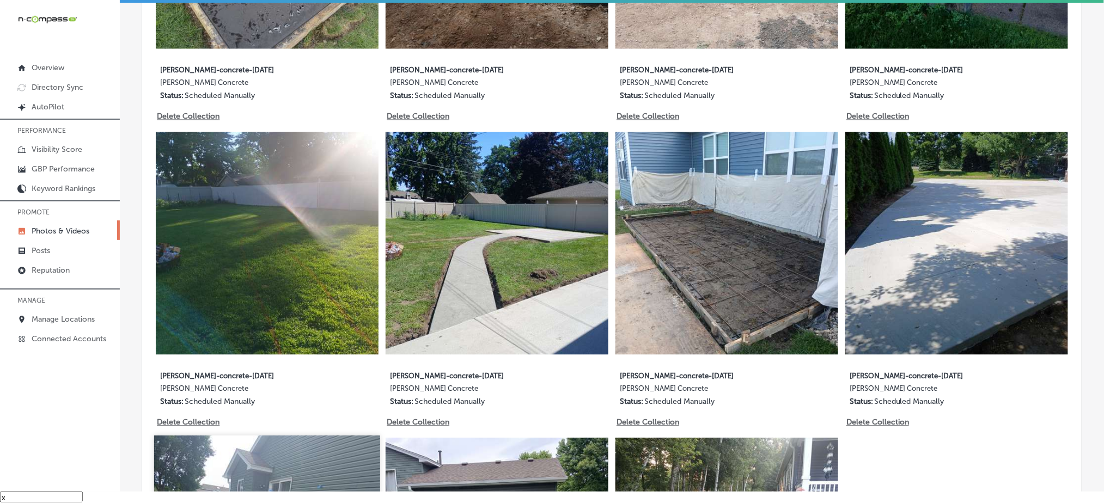
scroll to position [605, 0]
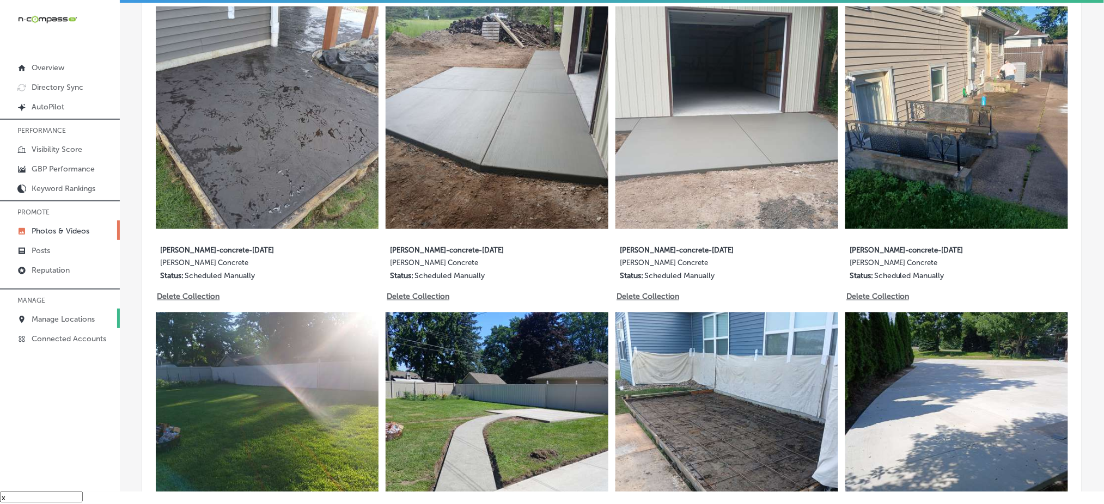
click at [81, 317] on p "Manage Locations" at bounding box center [63, 319] width 63 height 9
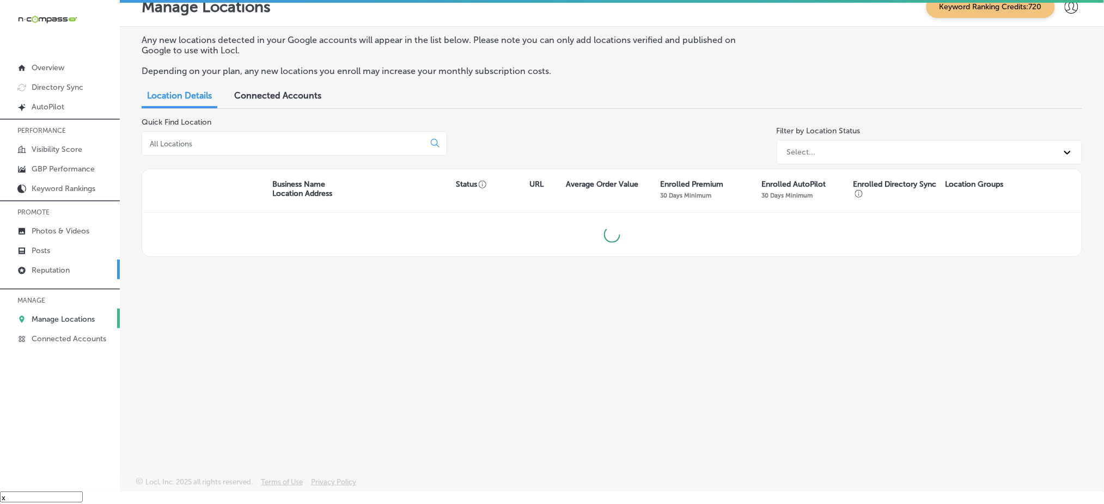
click at [75, 273] on link "Reputation" at bounding box center [60, 270] width 120 height 20
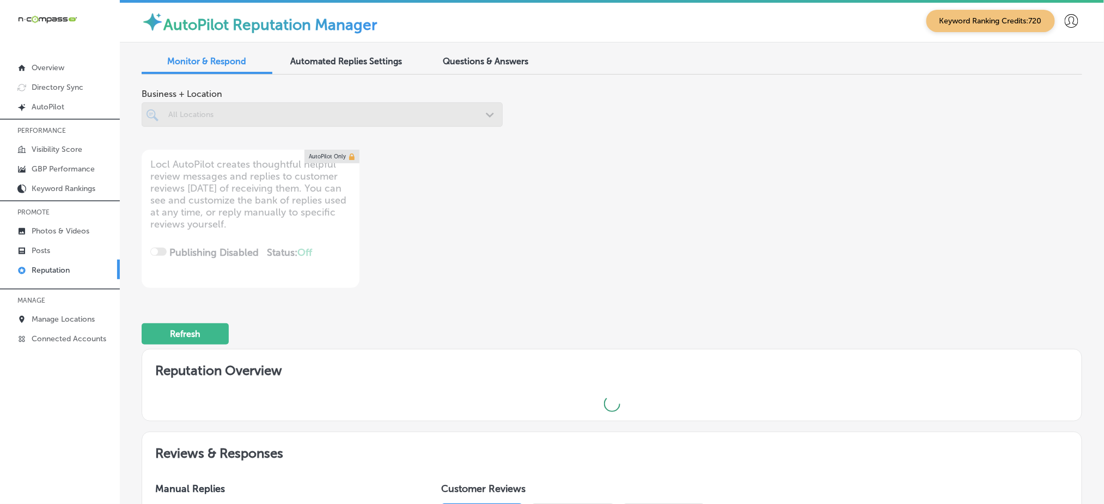
scroll to position [2, 0]
click at [296, 111] on div at bounding box center [322, 115] width 361 height 25
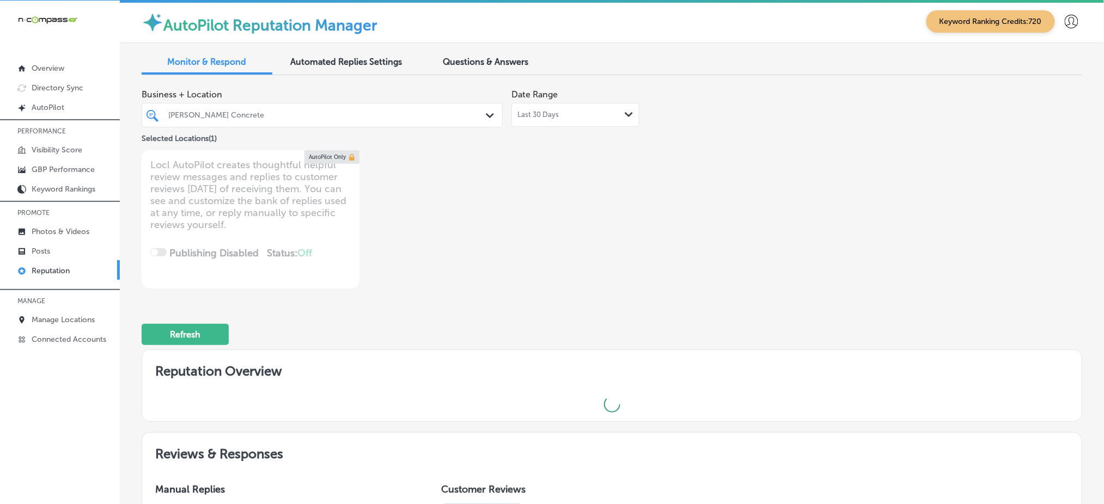
click at [296, 112] on div "[PERSON_NAME] Concrete" at bounding box center [327, 115] width 319 height 9
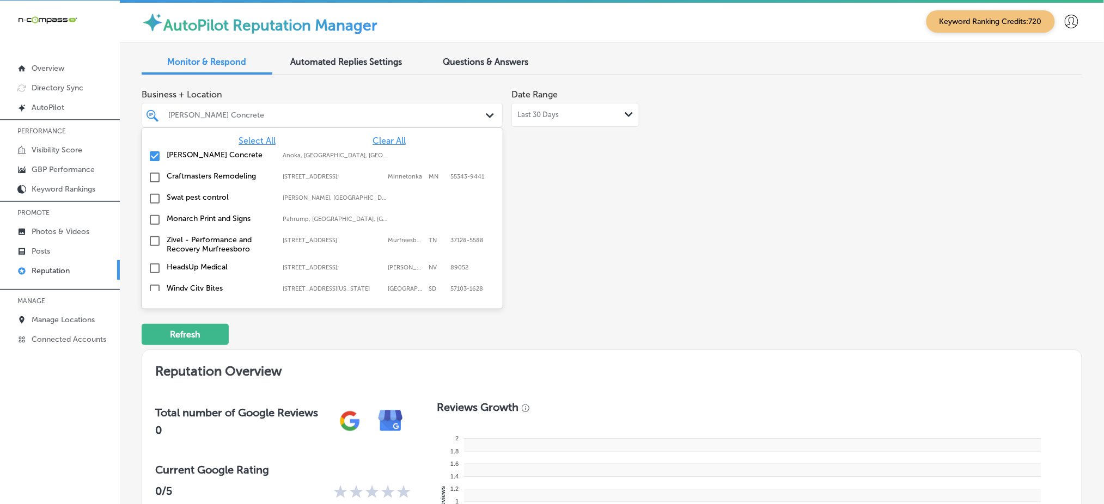
click at [255, 139] on span "Select All" at bounding box center [257, 141] width 37 height 10
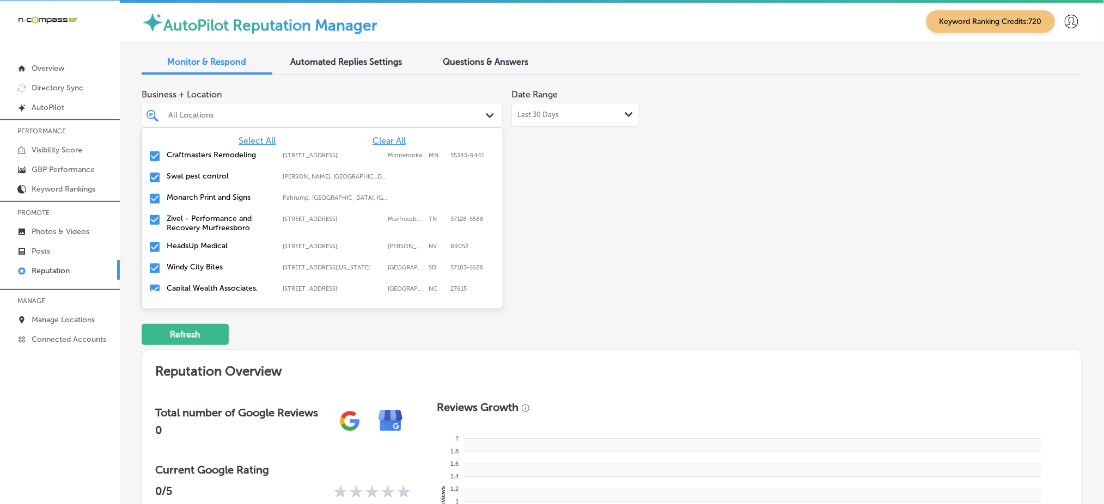
click at [638, 235] on div "Business + Location option focused, 1 of 166. 166 results available. Use Up and…" at bounding box center [424, 186] width 564 height 205
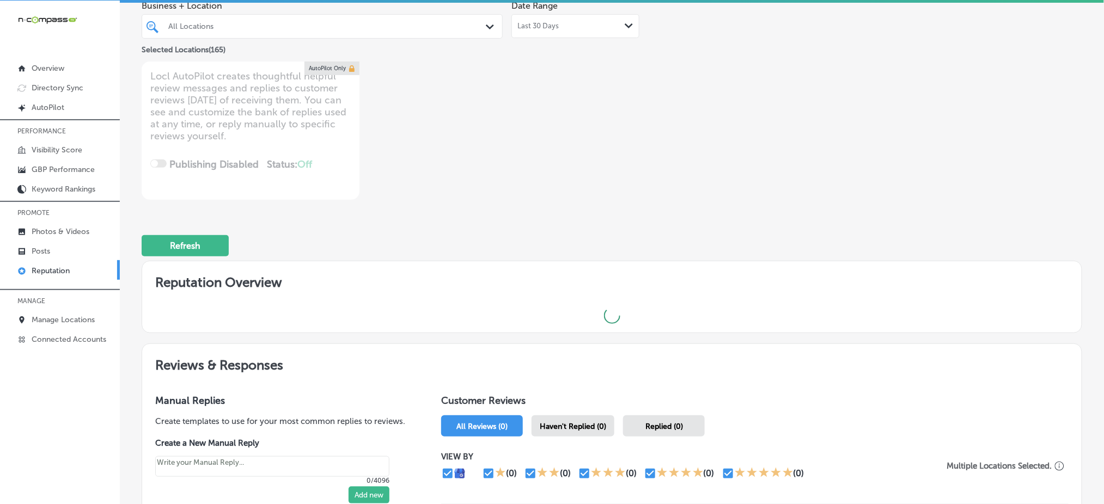
scroll to position [218, 0]
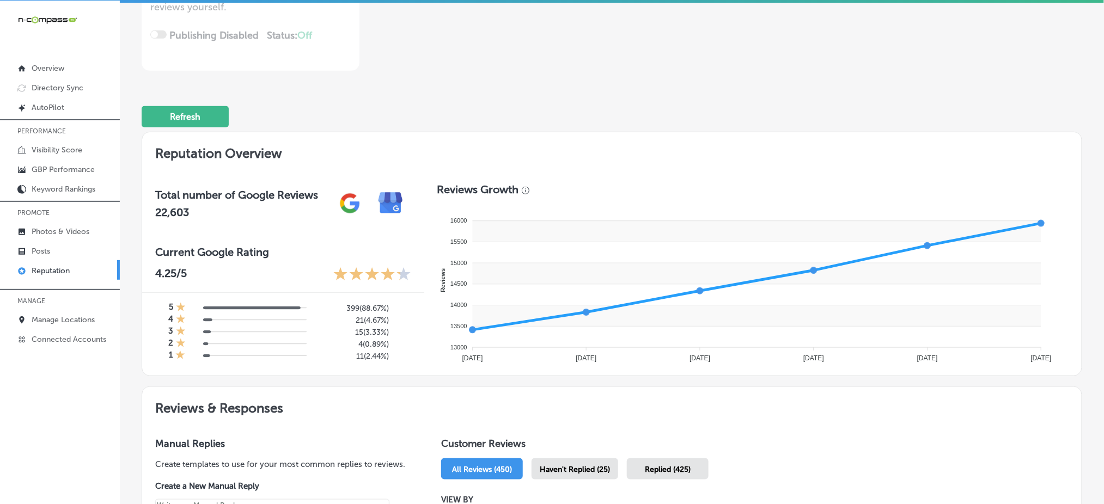
click at [562, 465] on span "Haven't Replied (25)" at bounding box center [575, 469] width 70 height 9
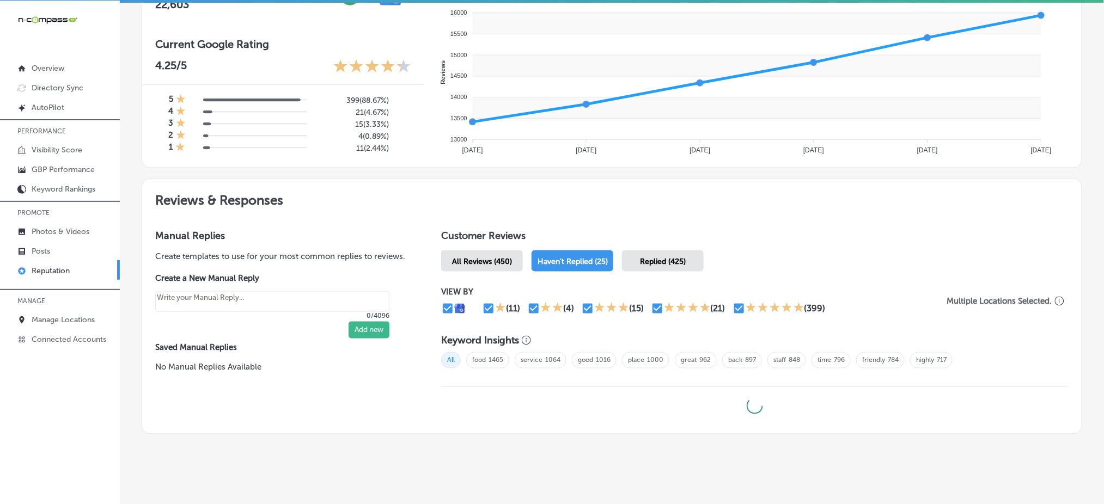
scroll to position [437, 0]
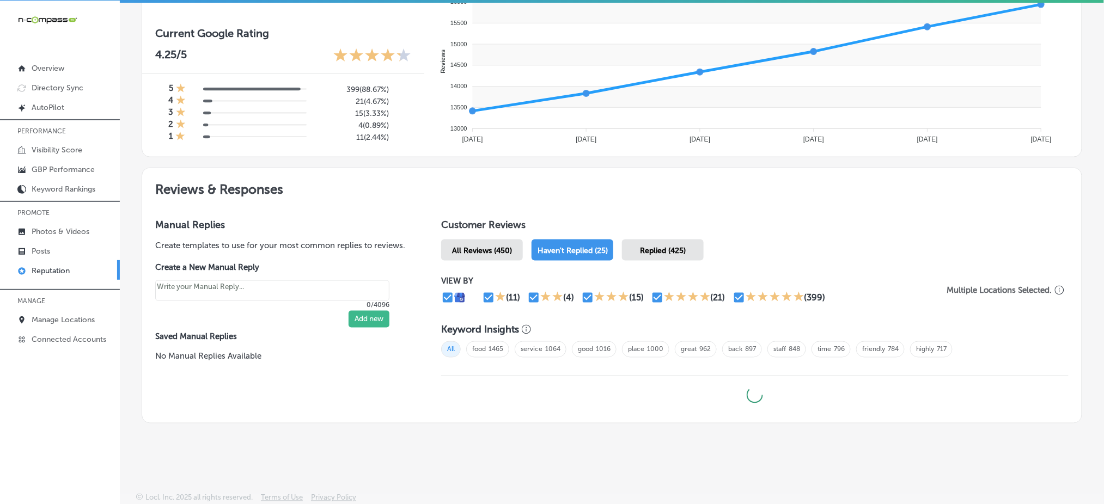
type textarea "x"
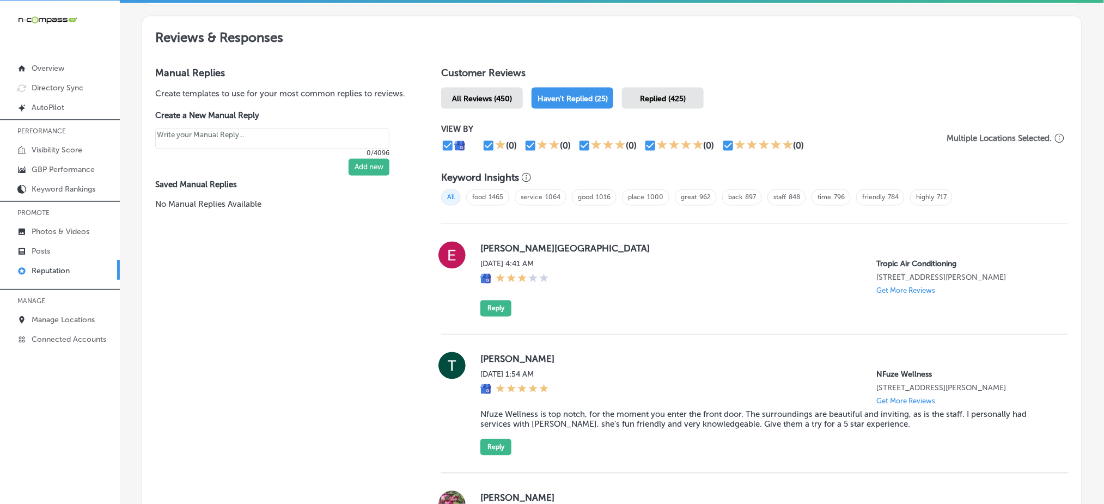
scroll to position [291, 0]
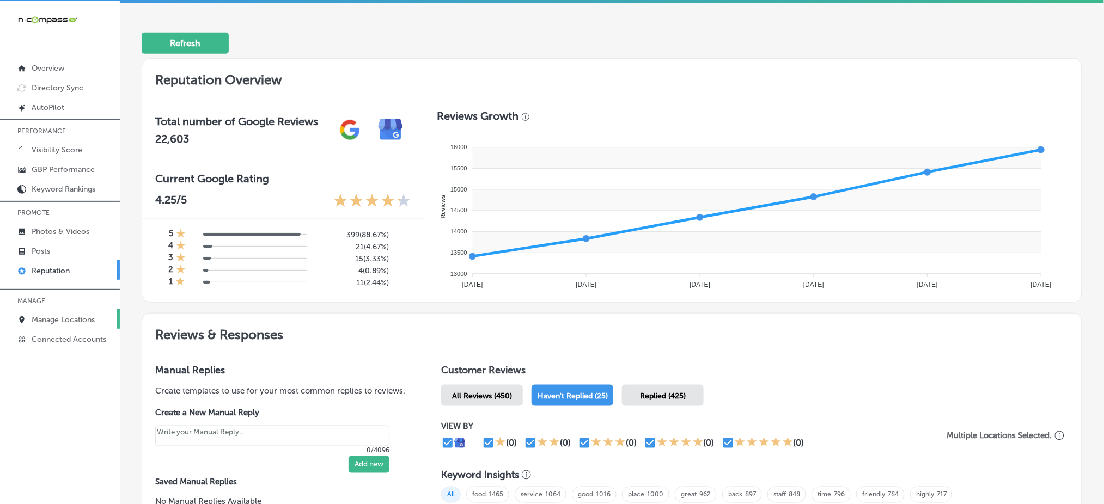
click at [79, 315] on p "Manage Locations" at bounding box center [63, 319] width 63 height 9
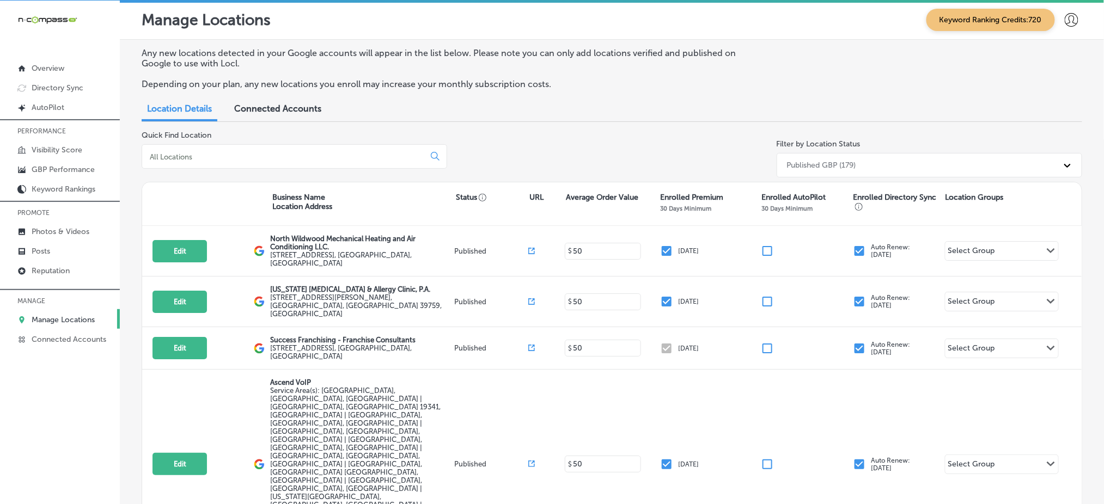
click at [295, 157] on input at bounding box center [285, 157] width 273 height 10
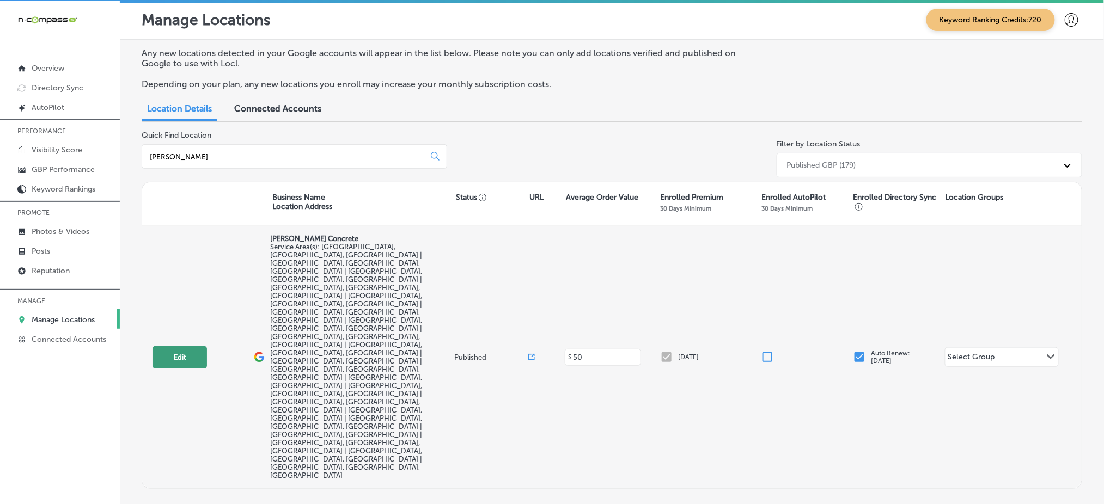
type input "[PERSON_NAME]"
click at [170, 346] on button "Edit" at bounding box center [179, 357] width 54 height 22
select select "US"
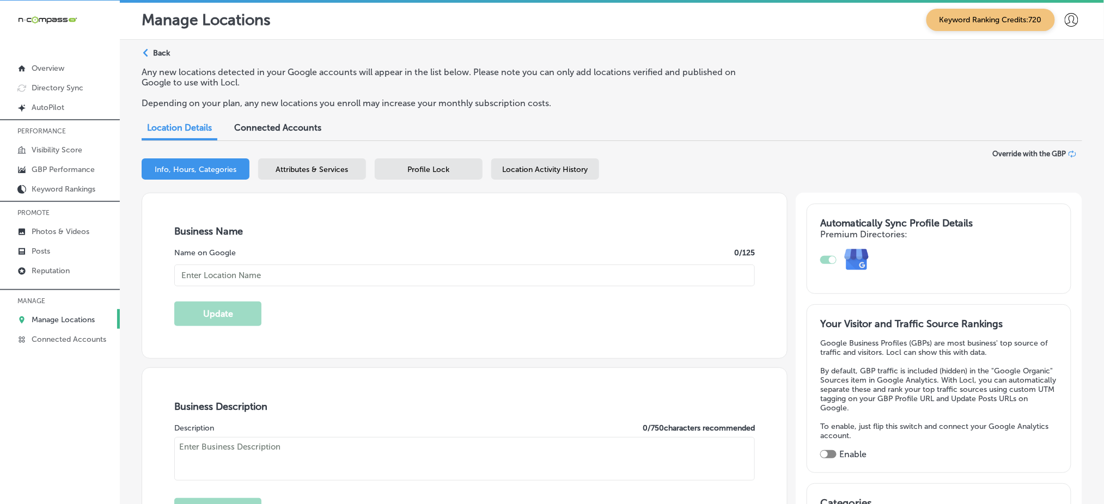
type input "[PERSON_NAME] Concrete"
type textarea "With over 20 years of experience, Tenold Concrete provides the highest quality …"
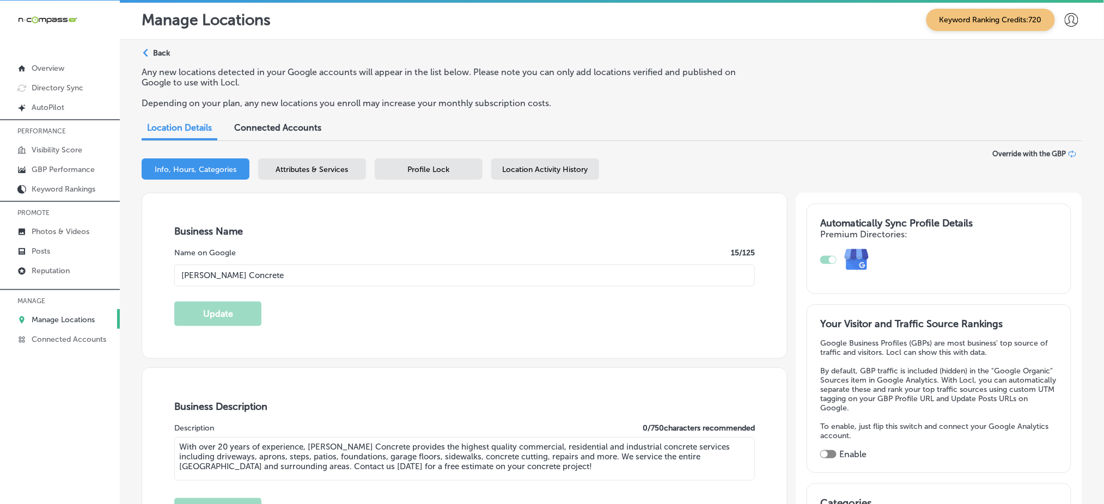
checkbox input "false"
type input "[STREET_ADDRESS]"
type input "[GEOGRAPHIC_DATA]"
type input "55371"
type input "US"
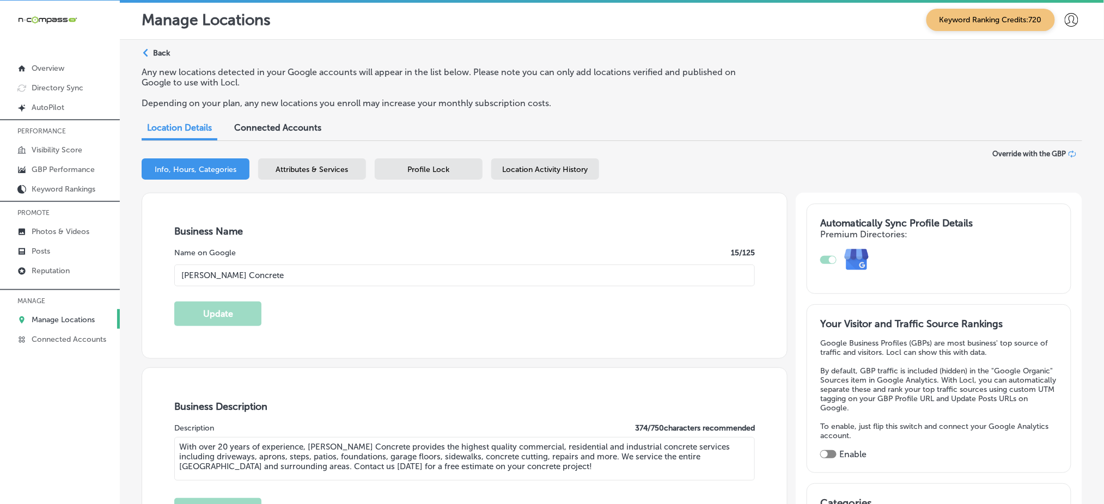
type input "[URL][DOMAIN_NAME]"
type input "[PHONE_NUMBER]"
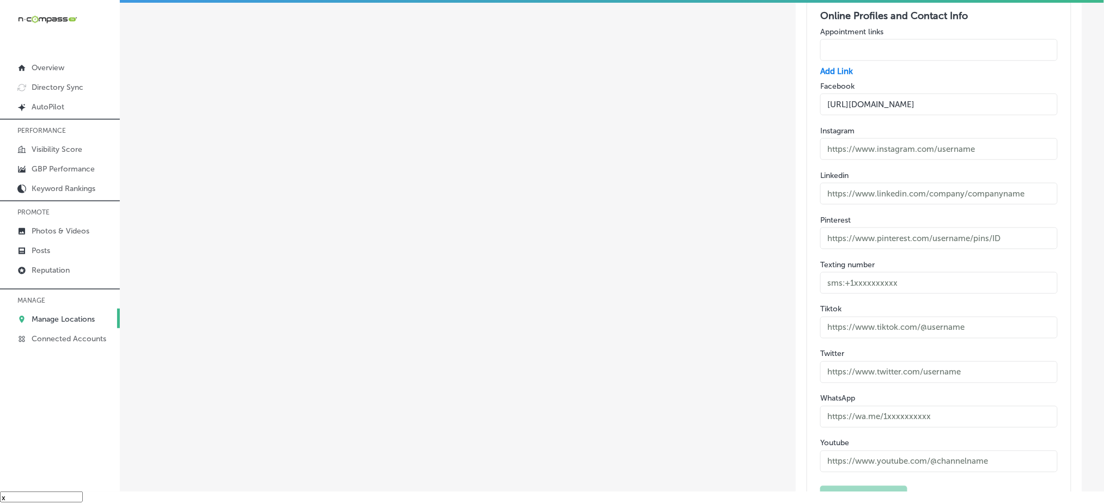
scroll to position [1963, 0]
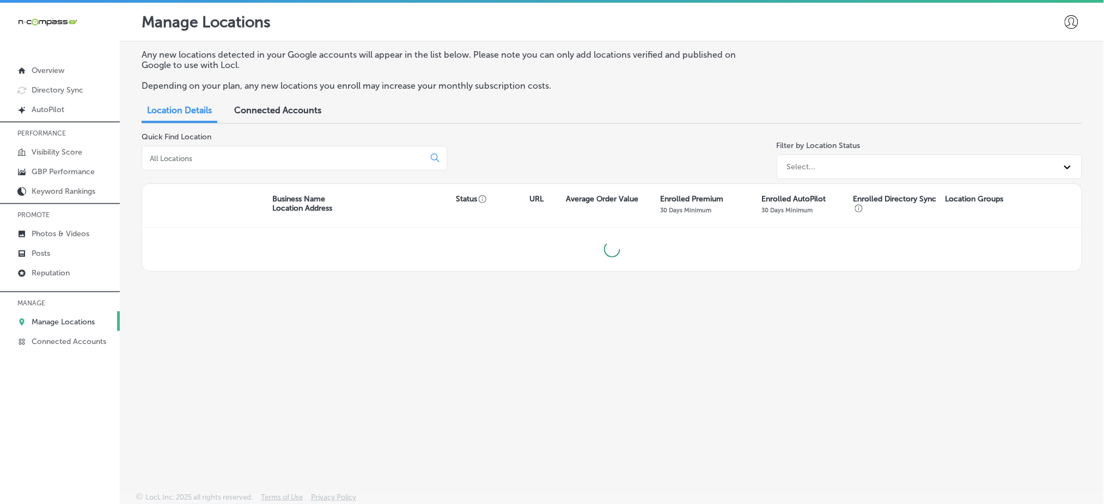
click at [167, 161] on input at bounding box center [285, 159] width 273 height 10
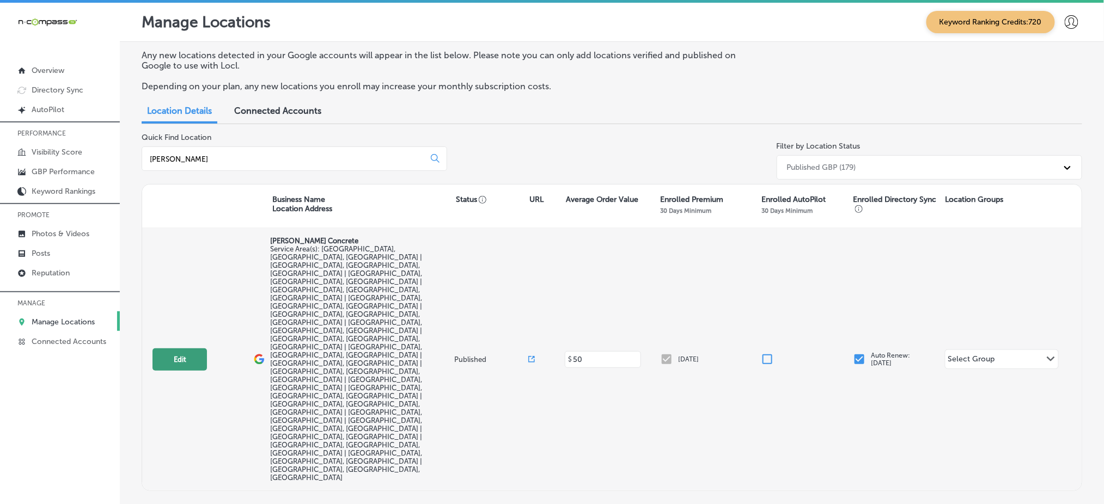
type input "[PERSON_NAME]"
click at [177, 349] on button "Edit" at bounding box center [179, 360] width 54 height 22
select select "US"
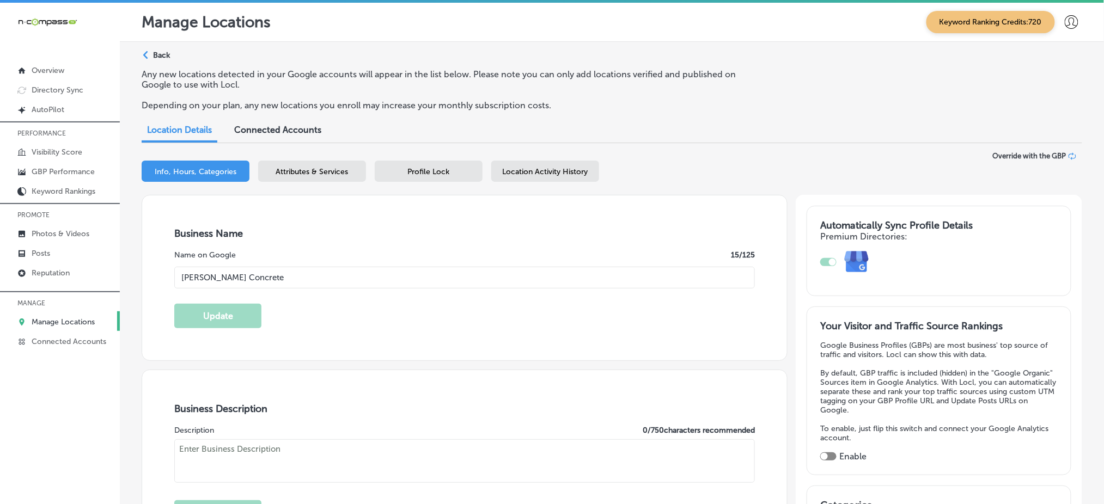
type input "[PERSON_NAME] Concrete"
checkbox input "false"
type input "[STREET_ADDRESS]"
type input "[GEOGRAPHIC_DATA]"
type input "55371"
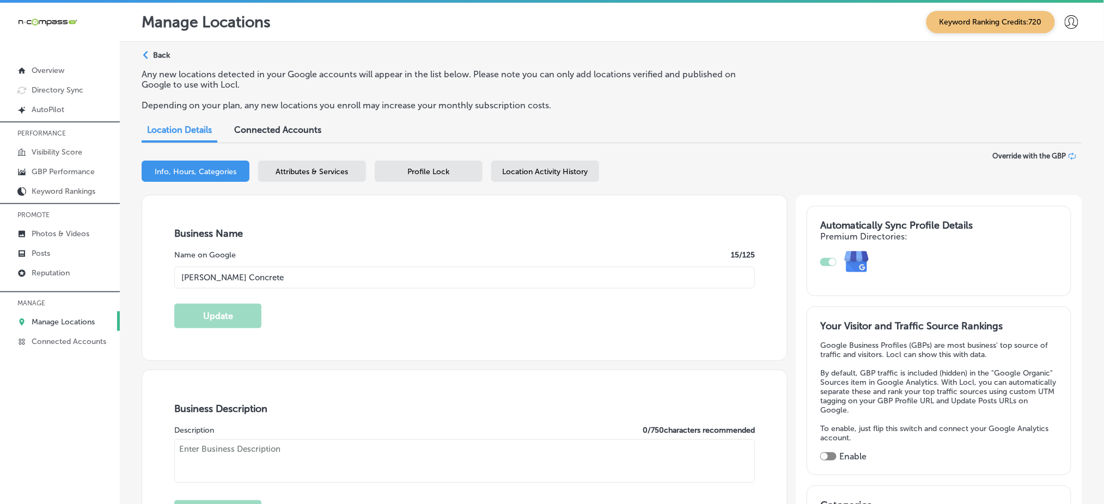
type input "US"
type input "[URL][DOMAIN_NAME]"
type textarea "With over 20 years of experience, Tenold Concrete provides the highest quality …"
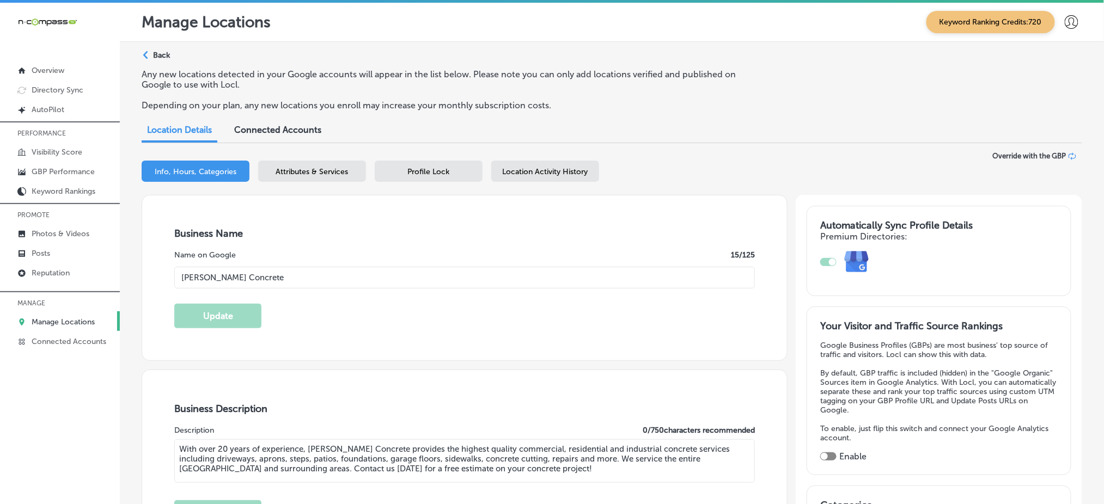
type input "[PHONE_NUMBER]"
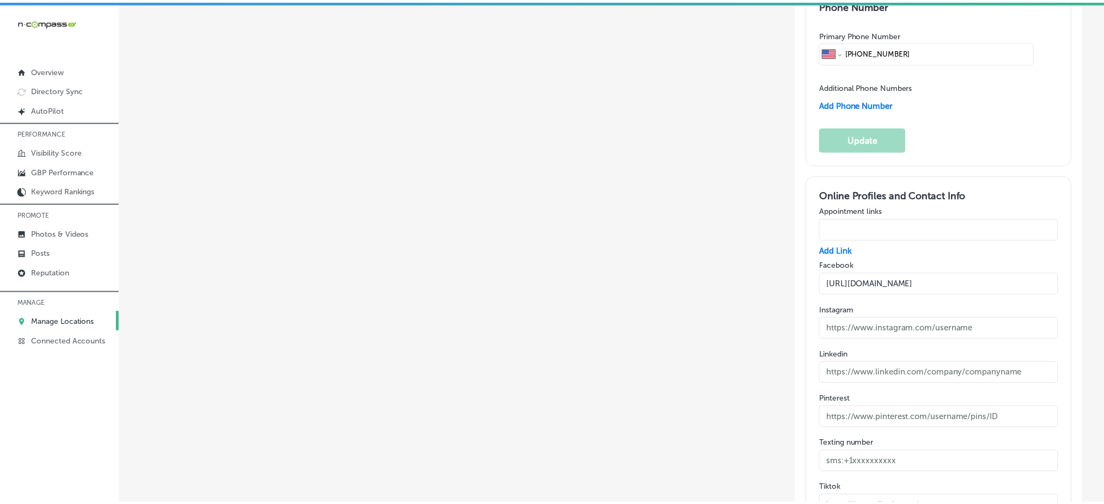
scroll to position [1954, 0]
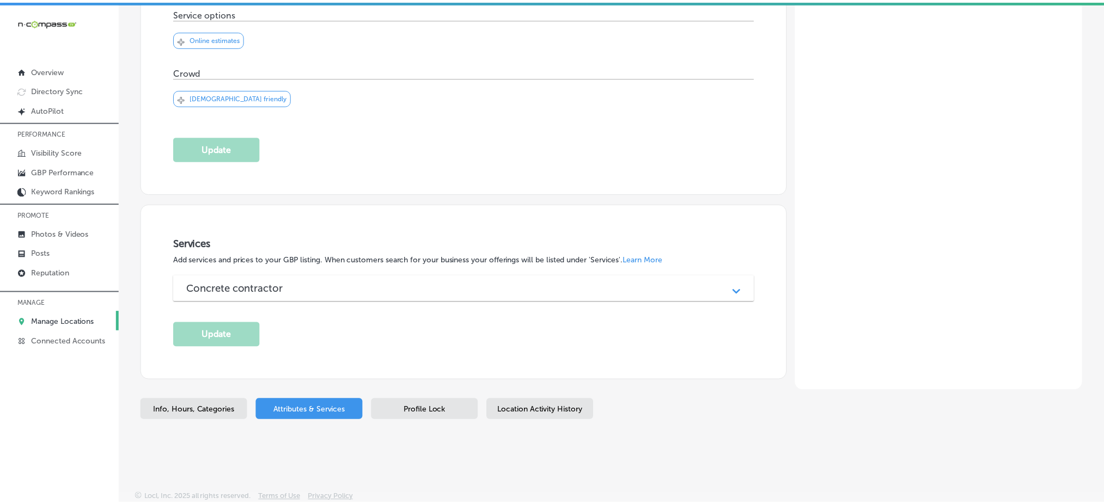
scroll to position [334, 0]
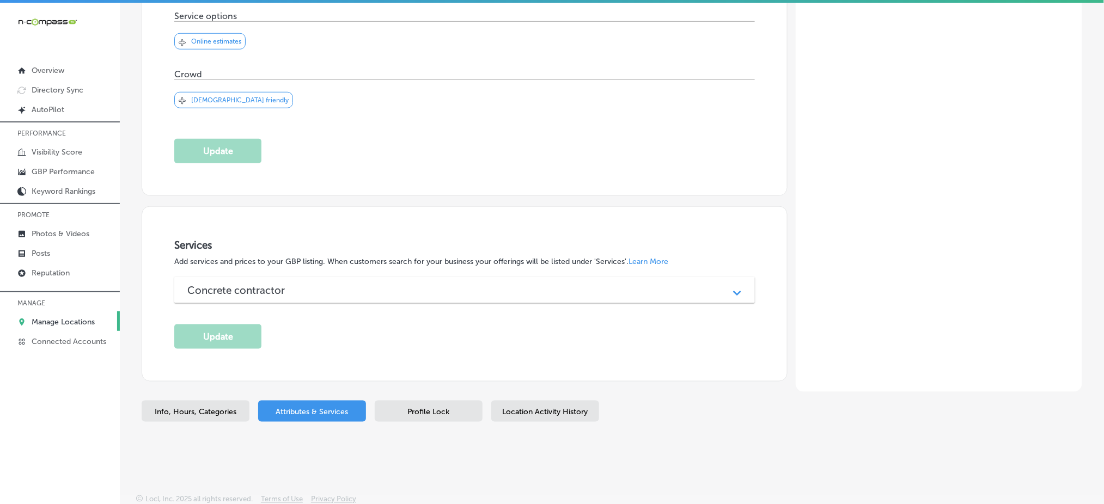
click at [418, 407] on span "Profile Lock" at bounding box center [429, 411] width 42 height 9
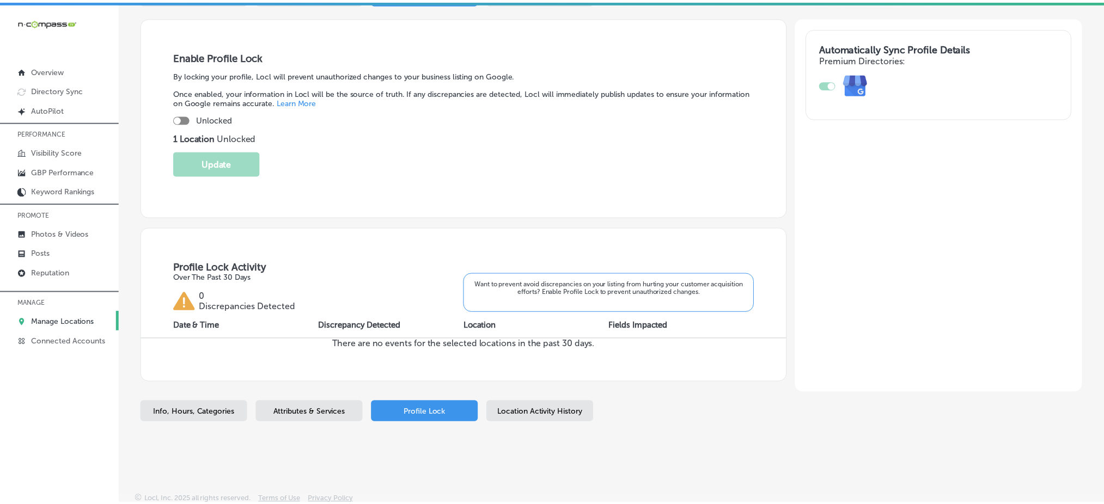
scroll to position [176, 0]
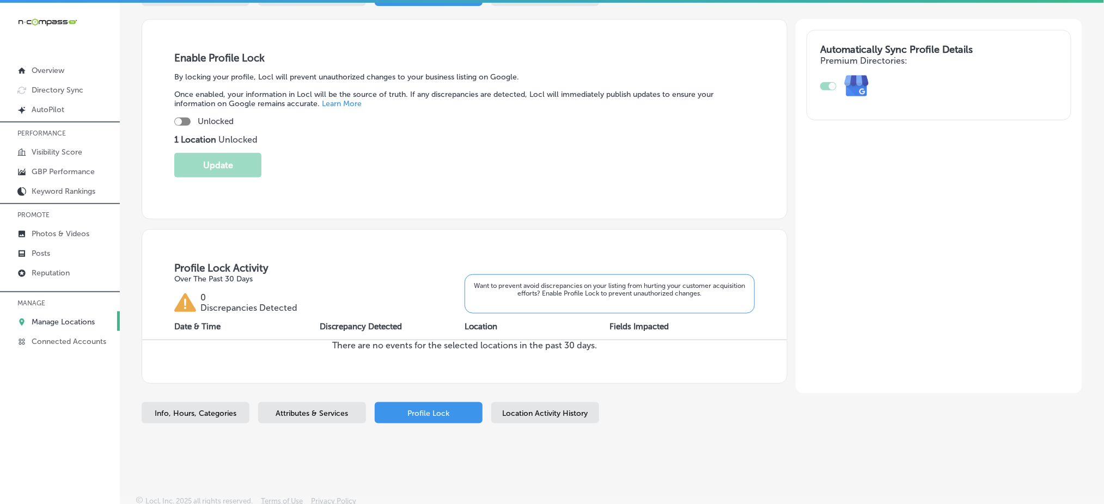
click at [541, 411] on span "Location Activity History" at bounding box center [546, 413] width 86 height 9
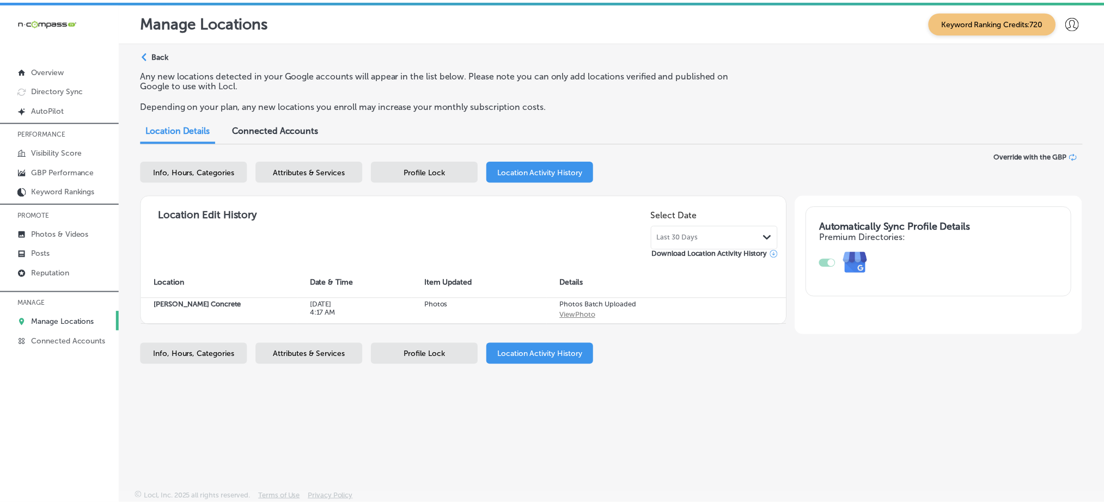
scroll to position [2, 0]
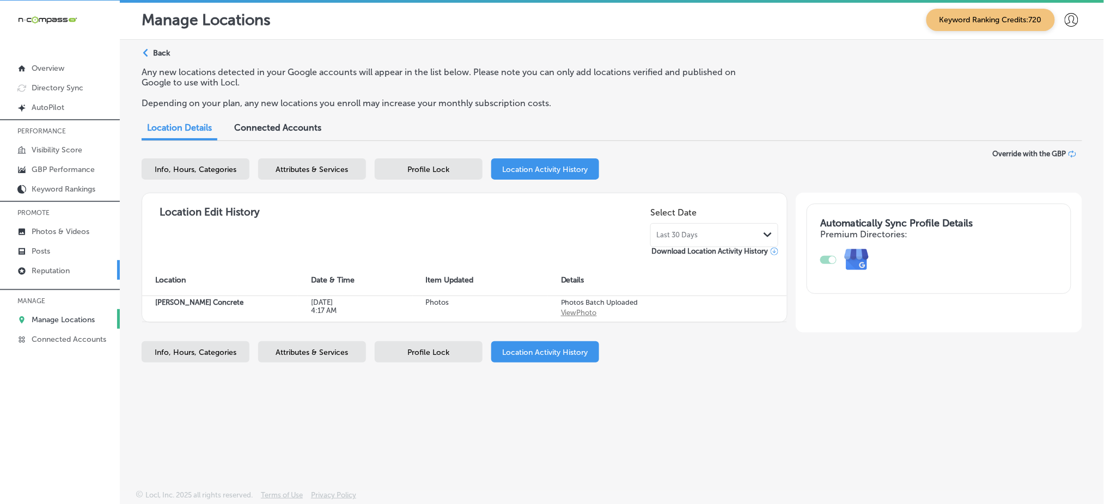
click at [83, 268] on link "Reputation" at bounding box center [60, 270] width 120 height 20
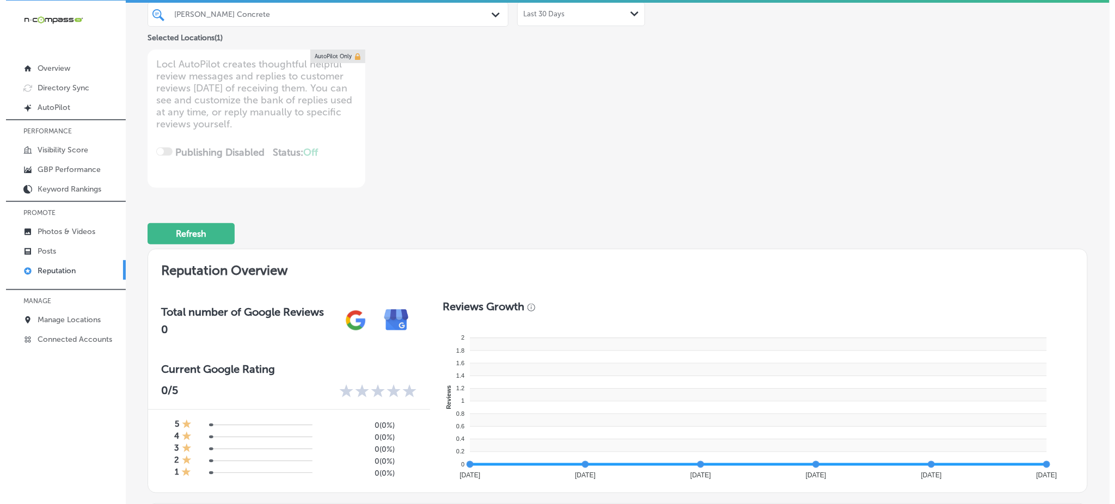
scroll to position [423, 0]
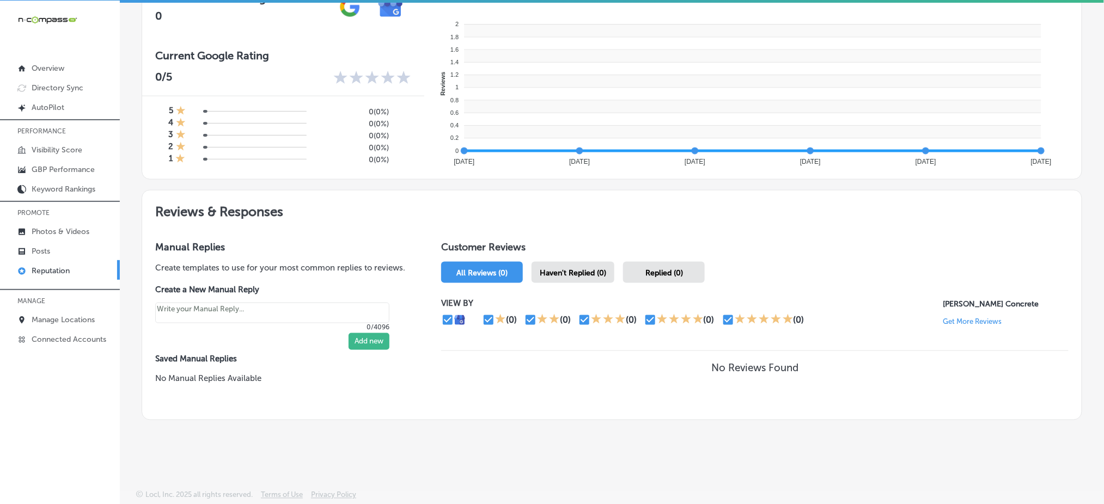
type textarea "x"
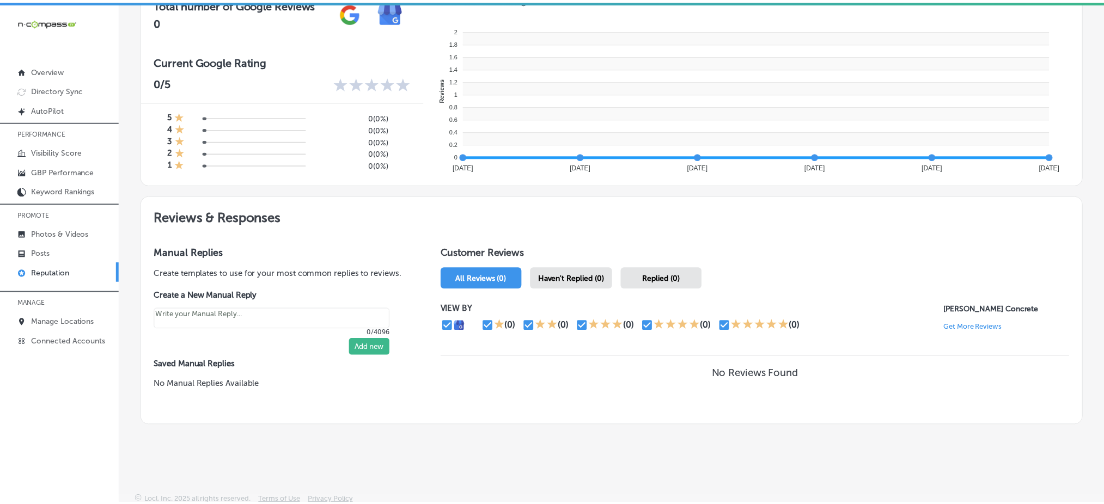
scroll to position [2, 0]
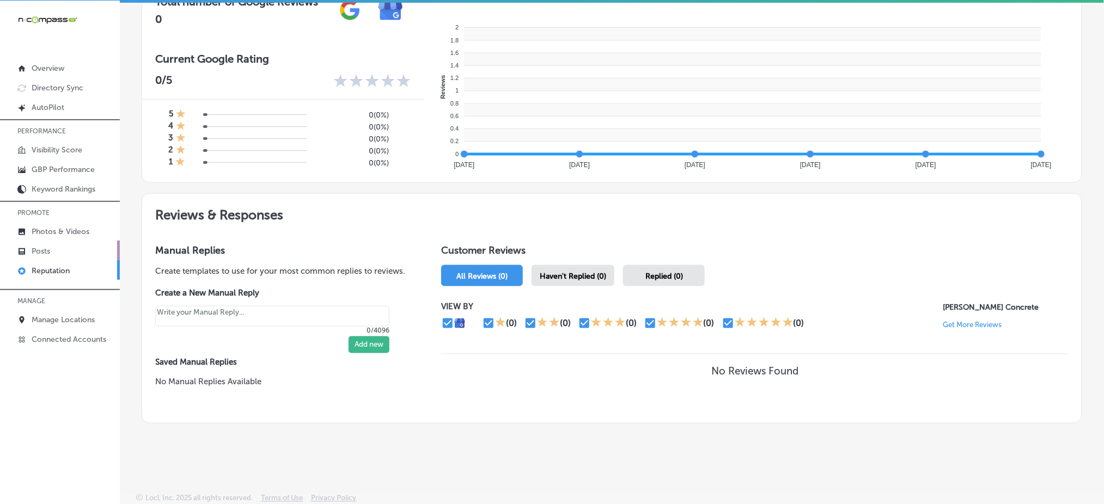
click at [58, 245] on link "Posts" at bounding box center [60, 251] width 120 height 20
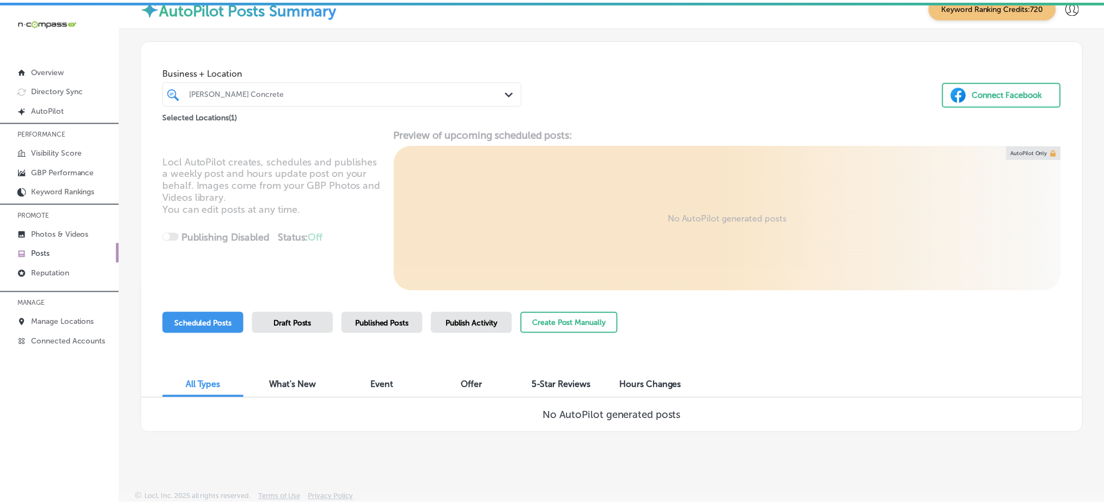
scroll to position [2, 0]
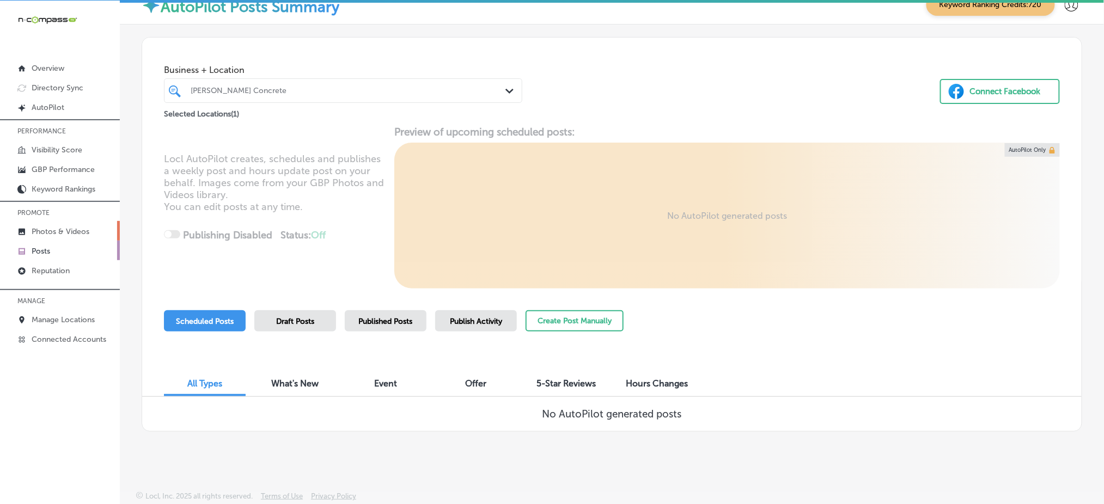
click at [58, 229] on p "Photos & Videos" at bounding box center [61, 231] width 58 height 9
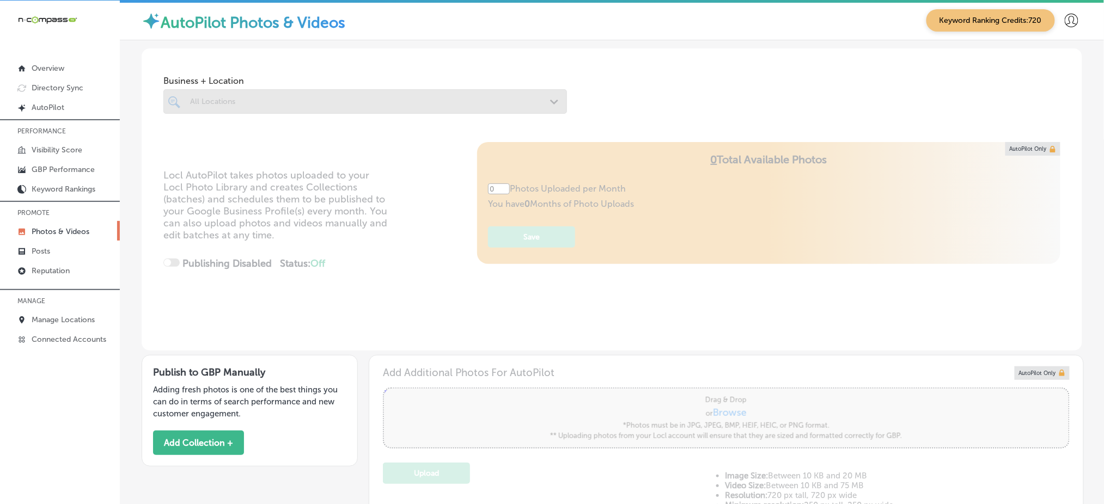
type input "5"
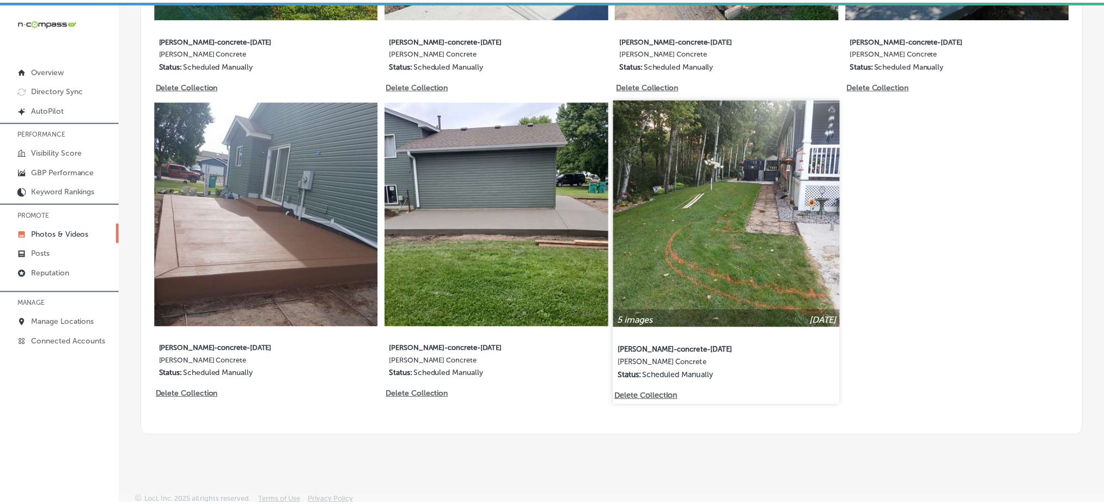
scroll to position [1125, 0]
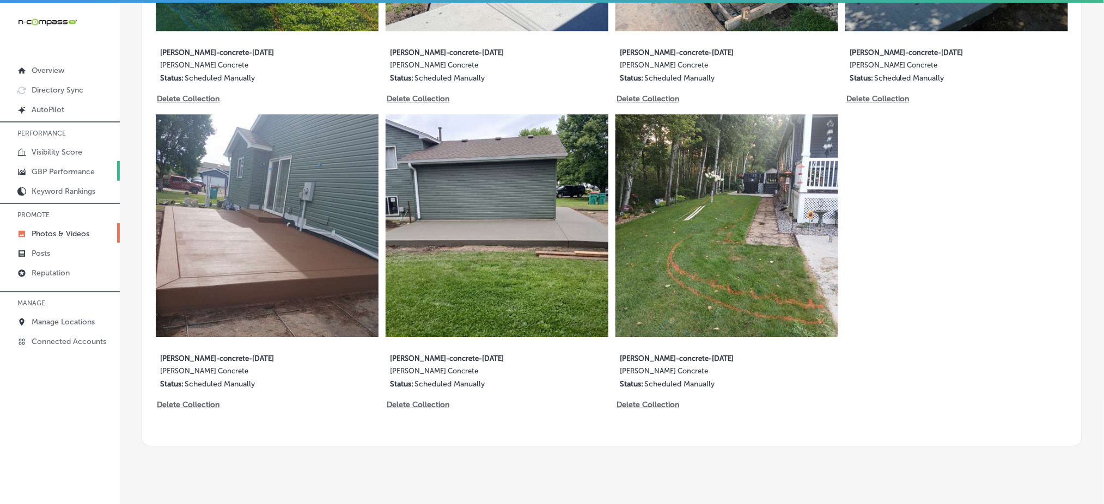
click at [63, 164] on link "GBP Performance" at bounding box center [60, 171] width 120 height 20
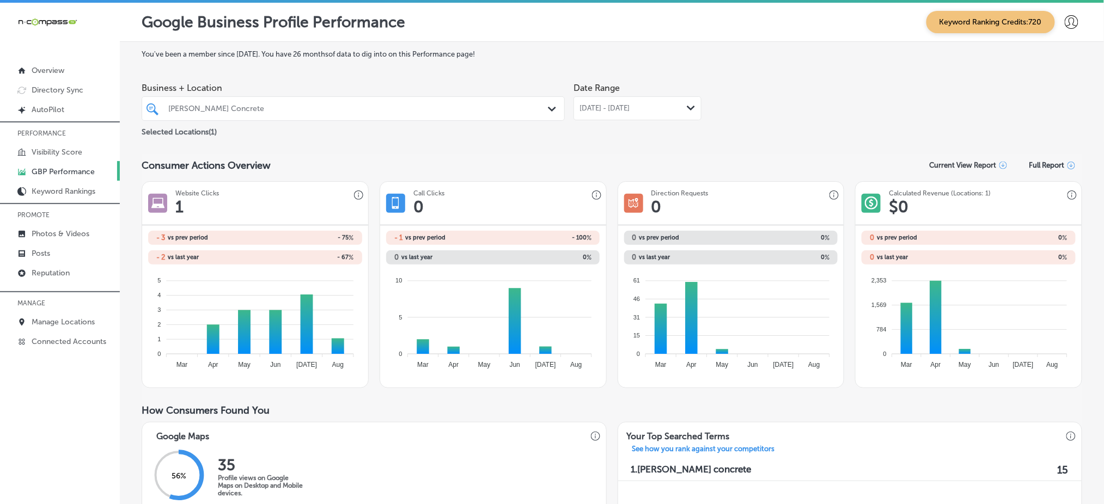
drag, startPoint x: 376, startPoint y: 219, endPoint x: 744, endPoint y: 137, distance: 377.1
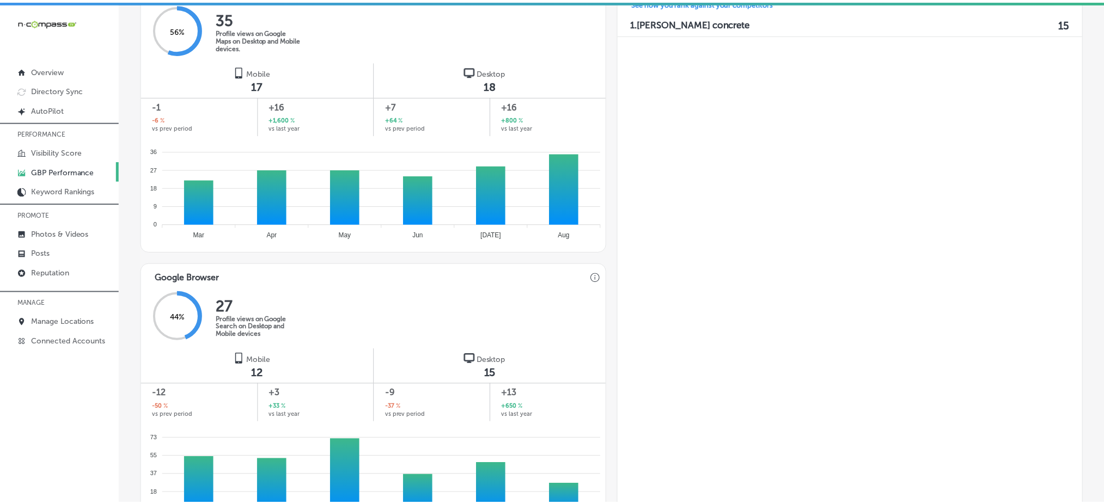
scroll to position [680, 0]
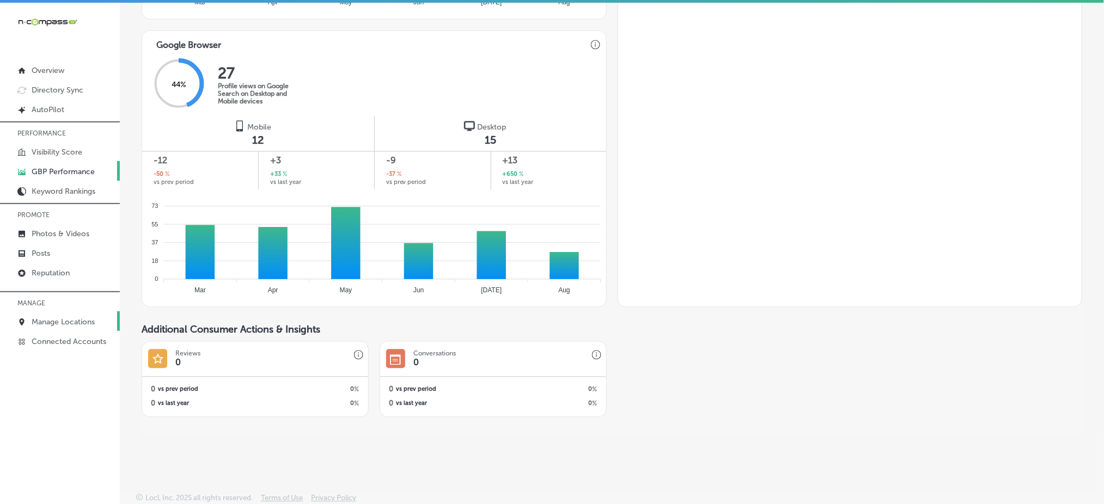
click at [80, 320] on p "Manage Locations" at bounding box center [63, 322] width 63 height 9
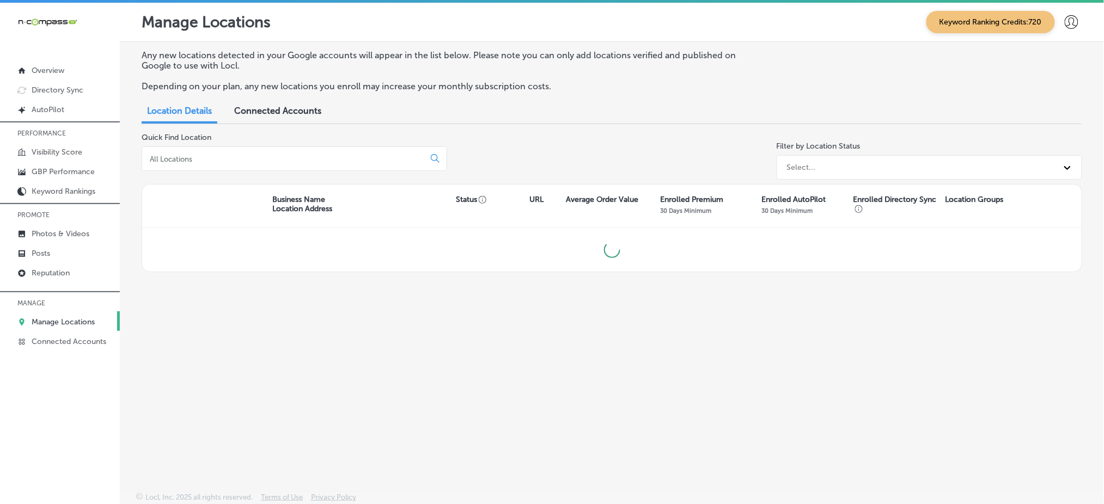
click at [203, 161] on input at bounding box center [285, 159] width 273 height 10
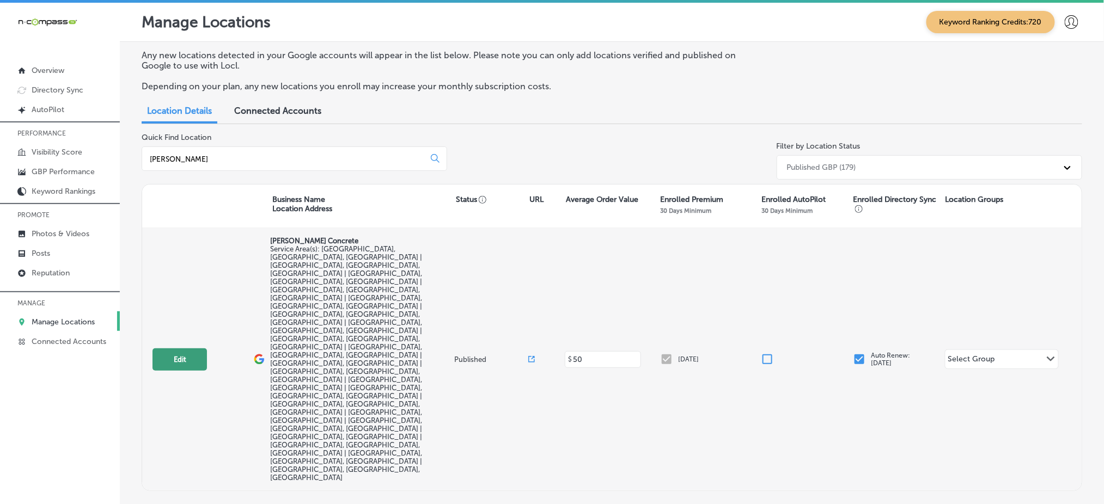
type input "[PERSON_NAME]"
click at [181, 349] on button "Edit" at bounding box center [179, 360] width 54 height 22
select select "US"
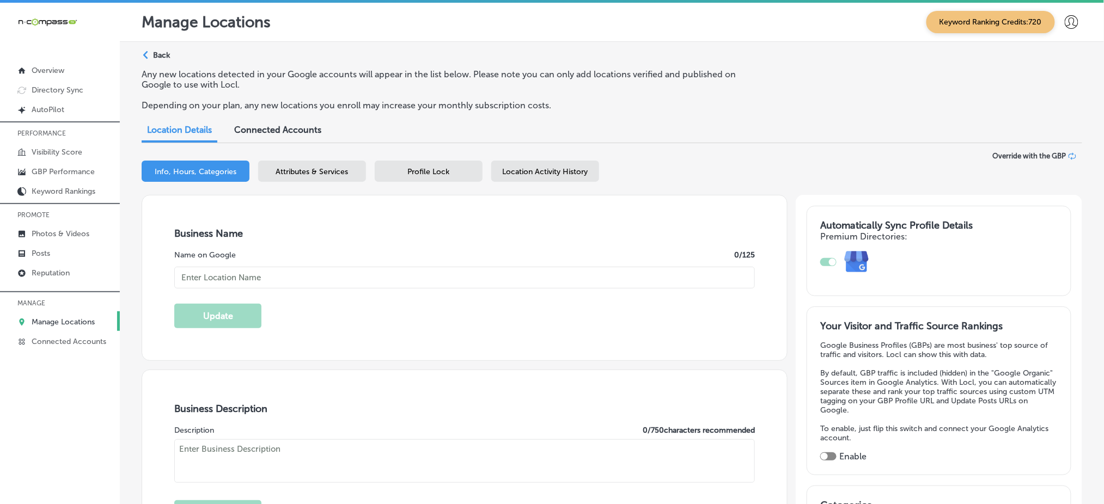
type input "[PERSON_NAME] Concrete"
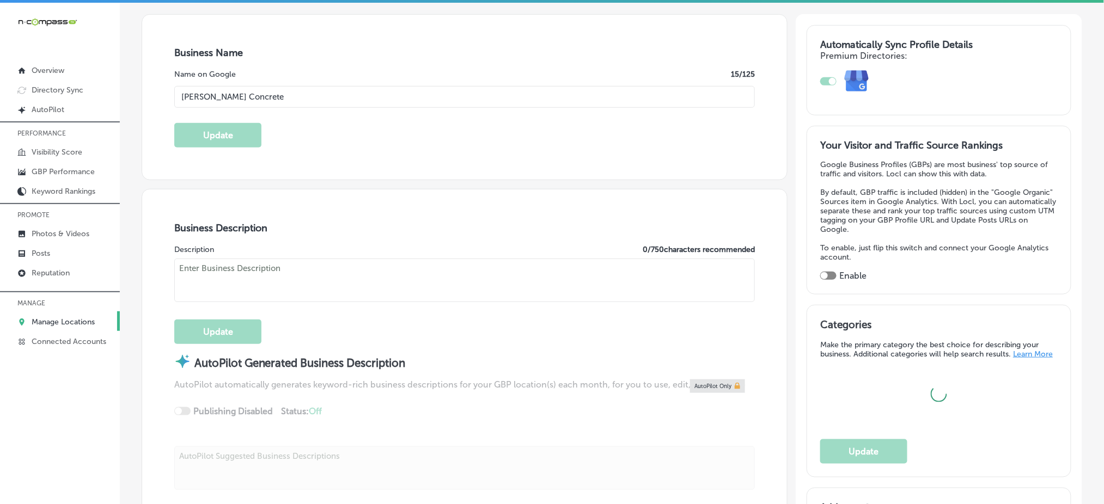
scroll to position [218, 0]
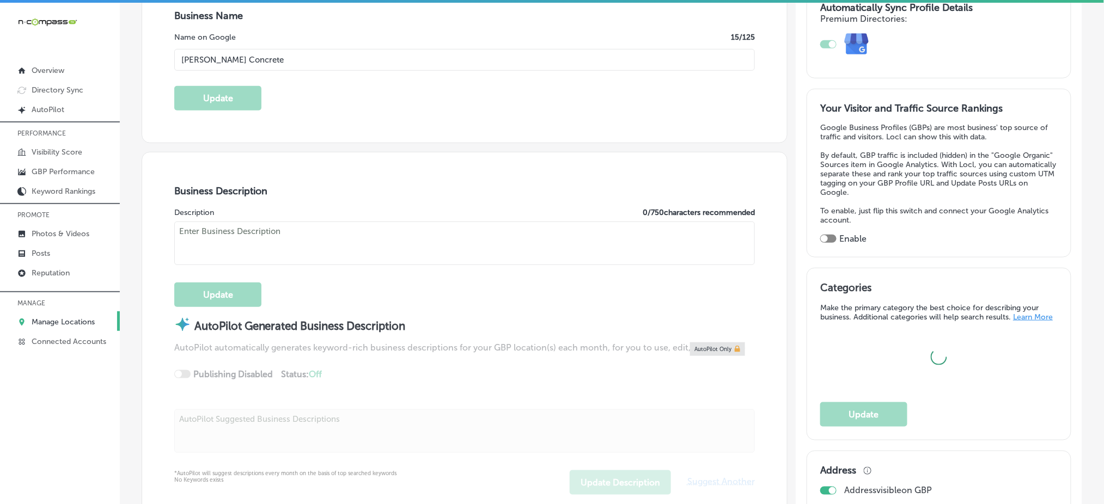
type textarea "With over 20 years of experience, Tenold Concrete provides the highest quality …"
checkbox input "false"
type input "[STREET_ADDRESS]"
type input "[GEOGRAPHIC_DATA]"
type input "55371"
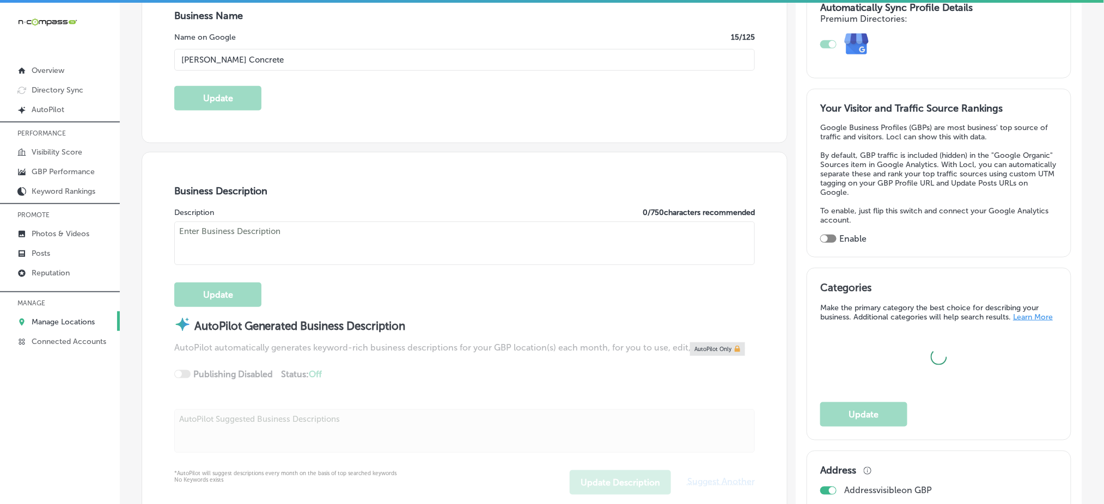
type input "US"
type input "[URL][DOMAIN_NAME]"
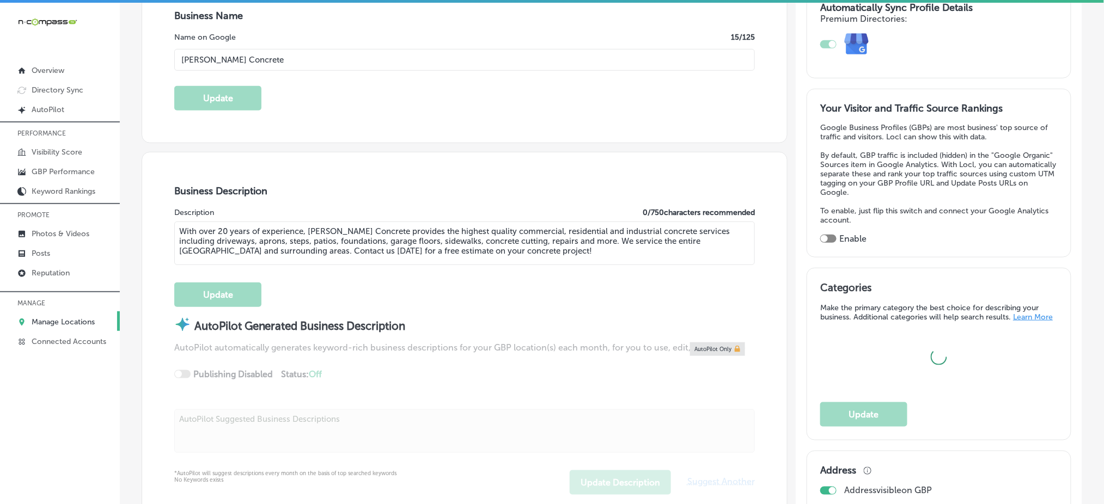
type input "[PHONE_NUMBER]"
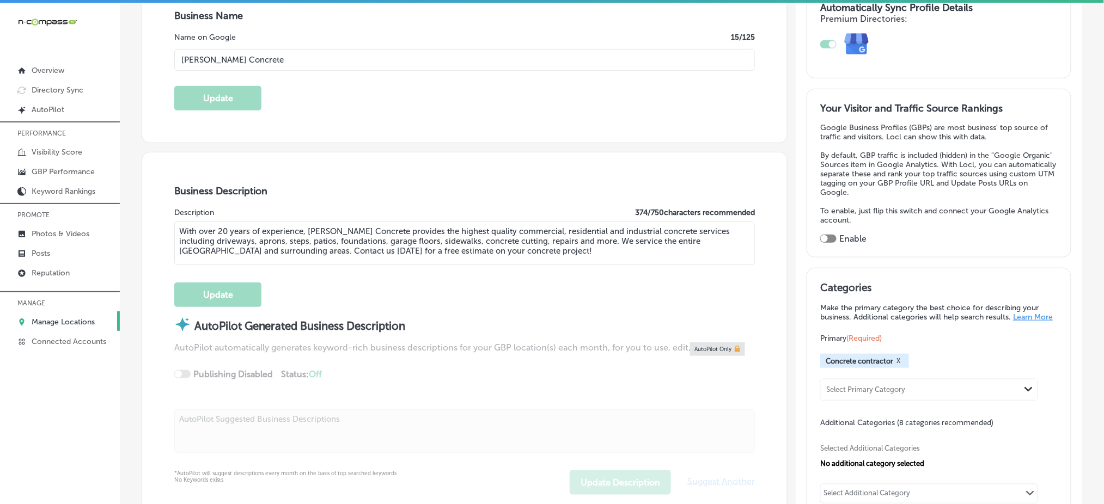
click at [481, 243] on textarea "With over 20 years of experience, Tenold Concrete provides the highest quality …" at bounding box center [464, 244] width 581 height 44
paste textarea "LLC delivers expert residential, commercial, and industrial concrete services. …"
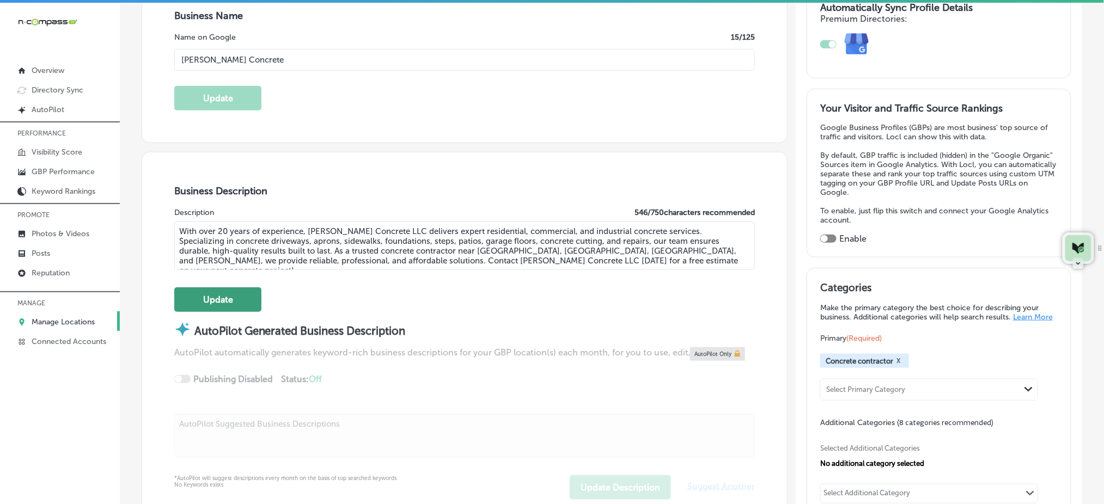
type textarea "With over 20 years of experience, [PERSON_NAME] Concrete LLC delivers expert re…"
click at [247, 294] on button "Update" at bounding box center [217, 300] width 87 height 25
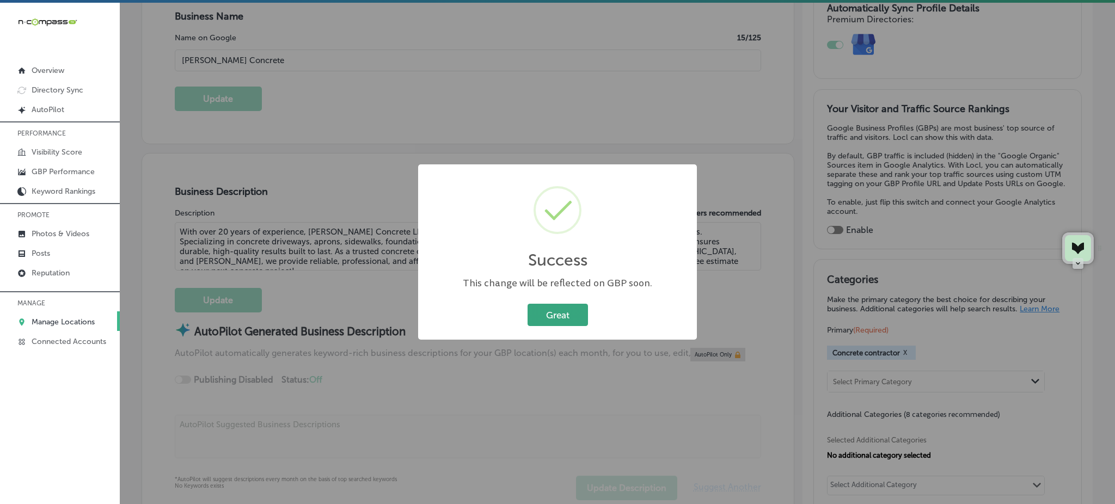
click at [554, 304] on button "Great" at bounding box center [558, 315] width 60 height 22
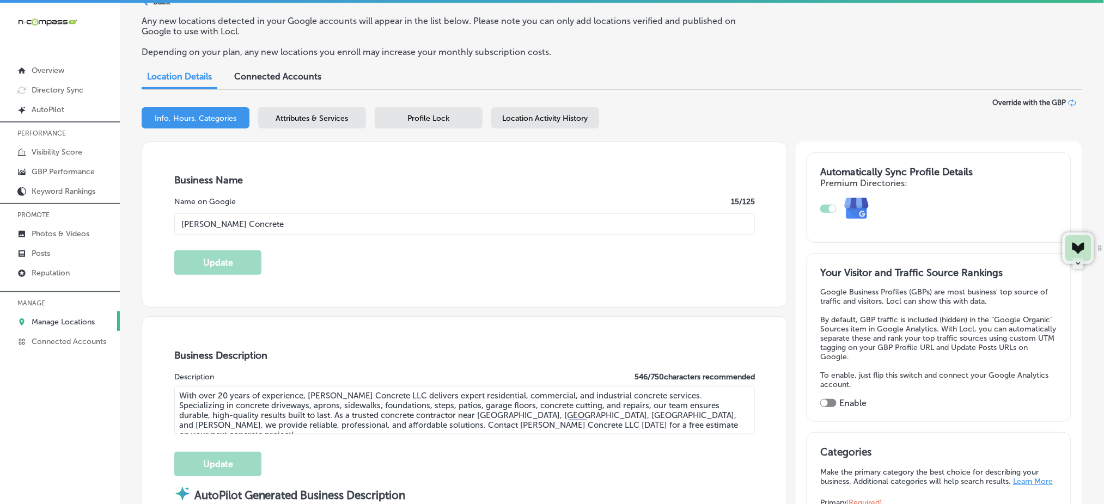
scroll to position [0, 0]
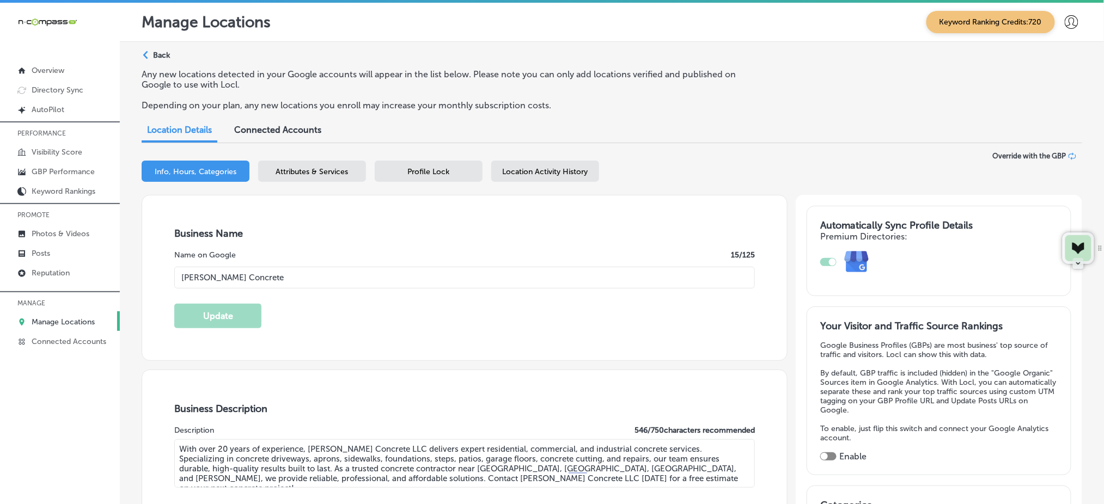
click at [425, 175] on span "Profile Lock" at bounding box center [429, 171] width 42 height 9
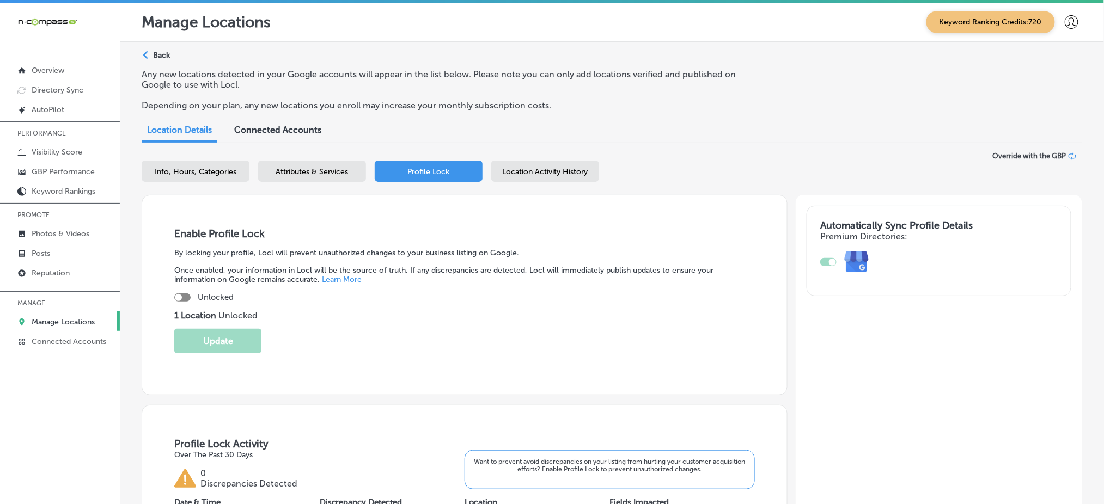
click at [182, 294] on div at bounding box center [182, 298] width 16 height 8
checkbox input "true"
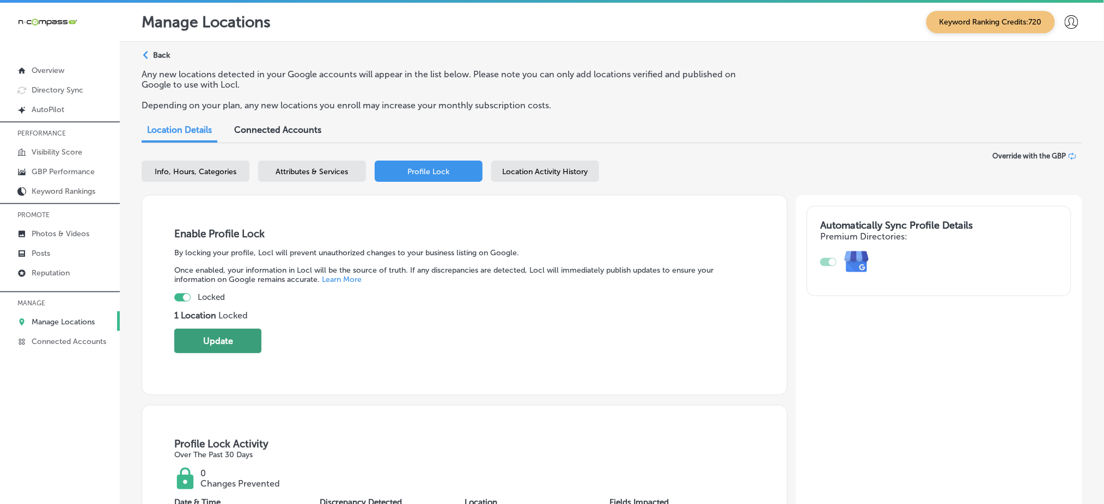
click at [229, 329] on button "Update" at bounding box center [217, 341] width 87 height 25
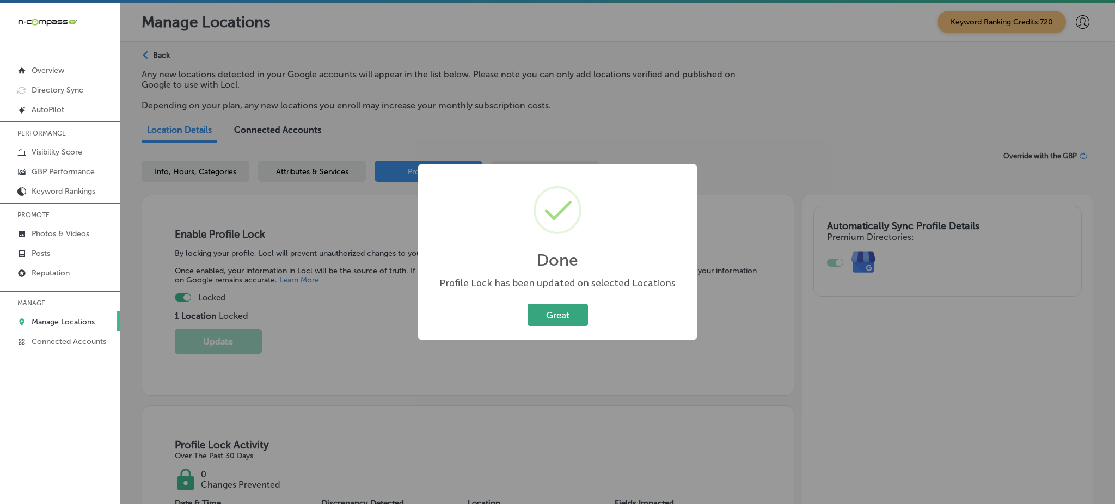
click at [576, 319] on button "Great" at bounding box center [558, 315] width 60 height 22
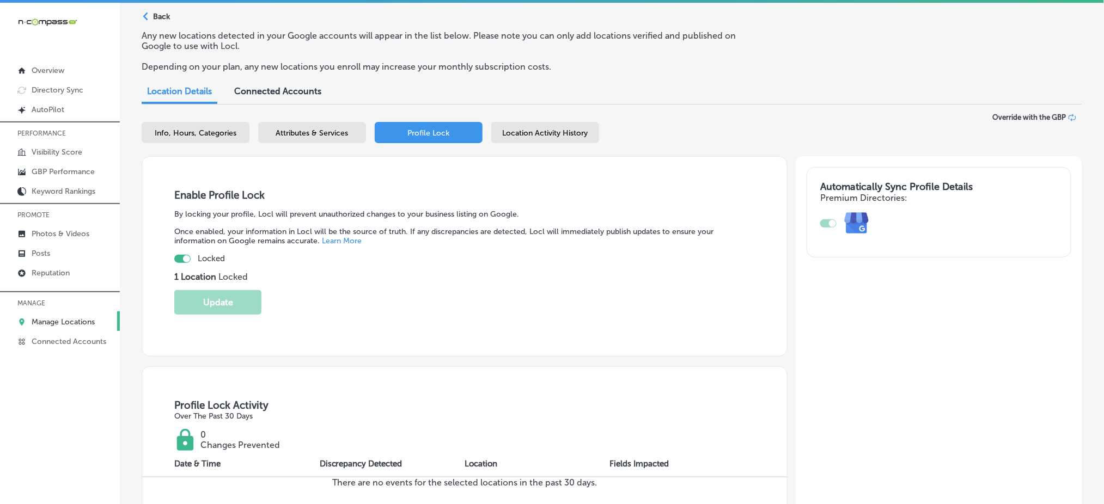
scroll to position [30, 0]
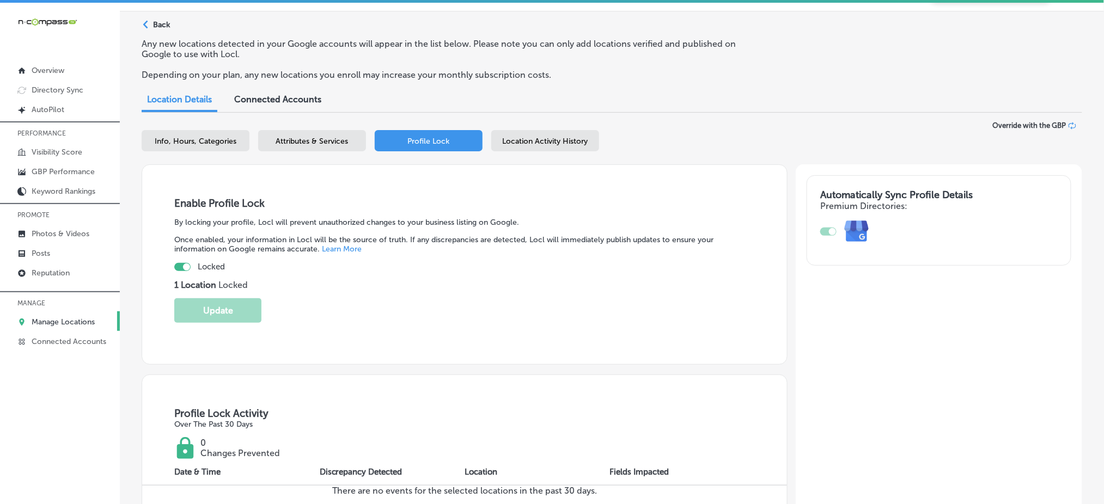
click at [208, 139] on span "Info, Hours, Categories" at bounding box center [196, 141] width 82 height 9
select select "US"
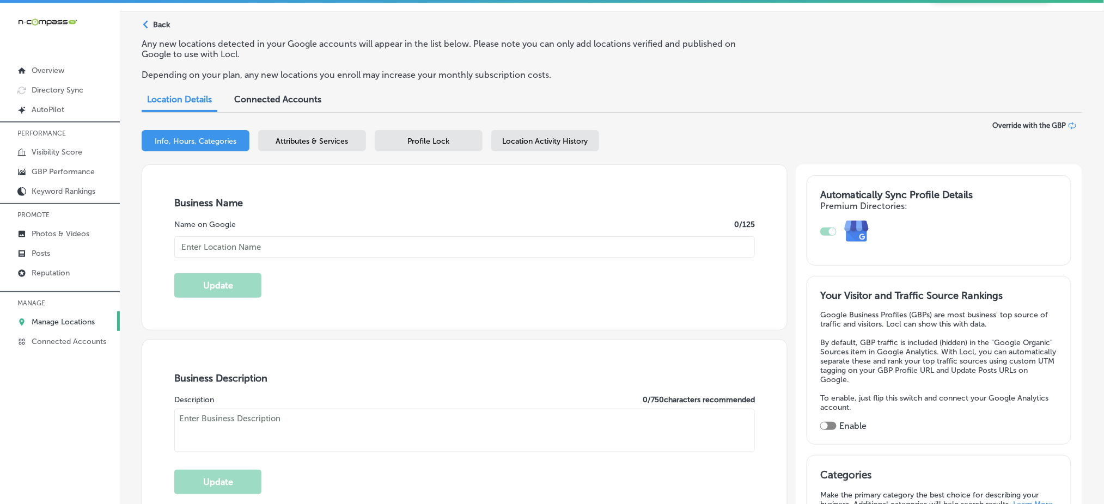
type input "[PERSON_NAME] Concrete"
checkbox input "false"
type input "[STREET_ADDRESS]"
type input "[GEOGRAPHIC_DATA]"
type input "55371"
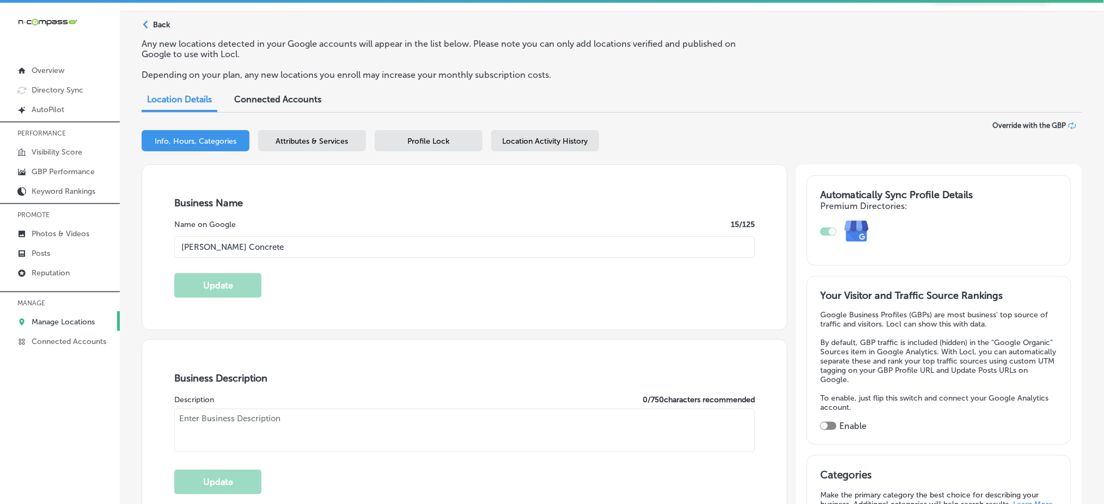
type input "US"
type input "[URL][DOMAIN_NAME]"
type textarea "With over 20 years of experience, [PERSON_NAME] Concrete LLC delivers expert re…"
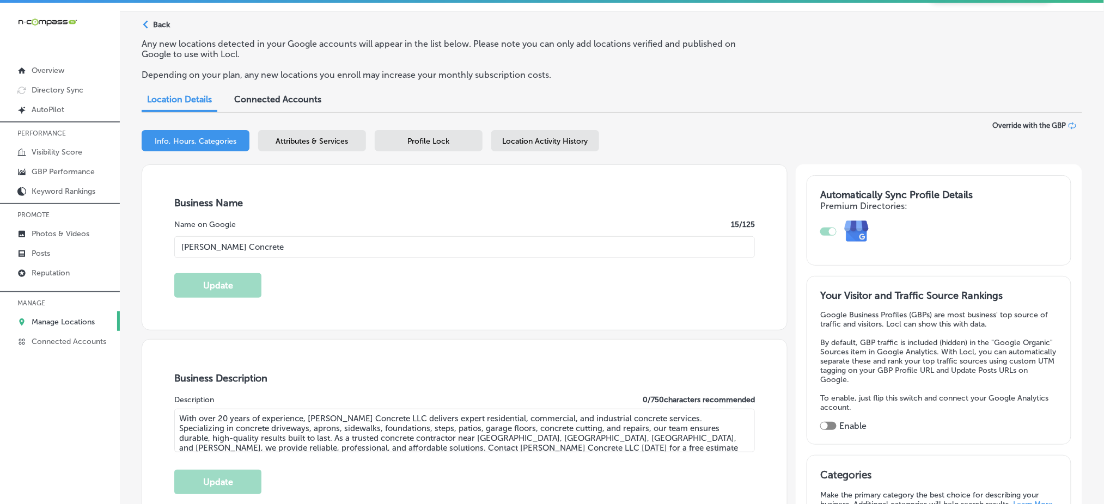
type input "[PHONE_NUMBER]"
click at [829, 421] on div "Enable" at bounding box center [938, 426] width 237 height 10
click at [823, 422] on div at bounding box center [828, 426] width 16 height 8
checkbox input "true"
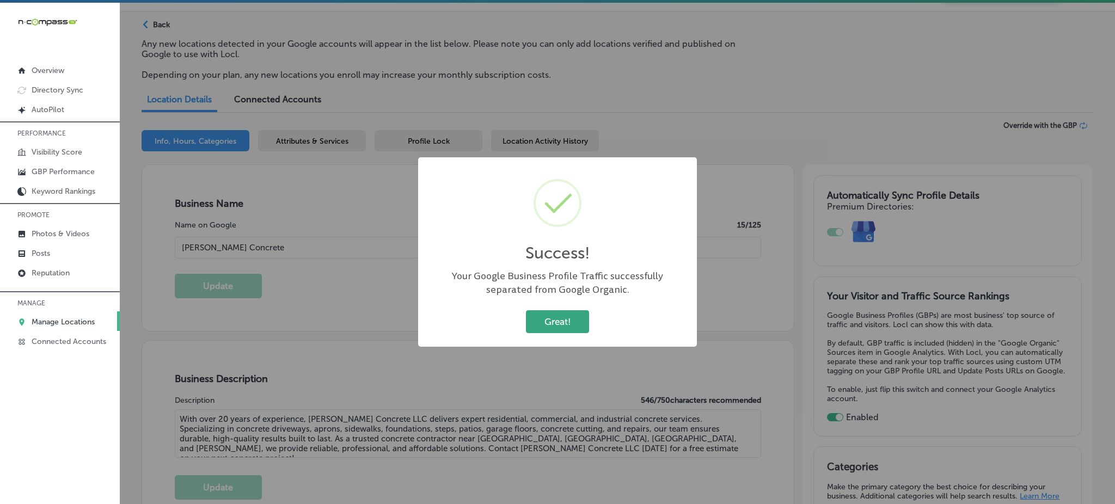
click at [549, 313] on button "Great!" at bounding box center [557, 321] width 63 height 22
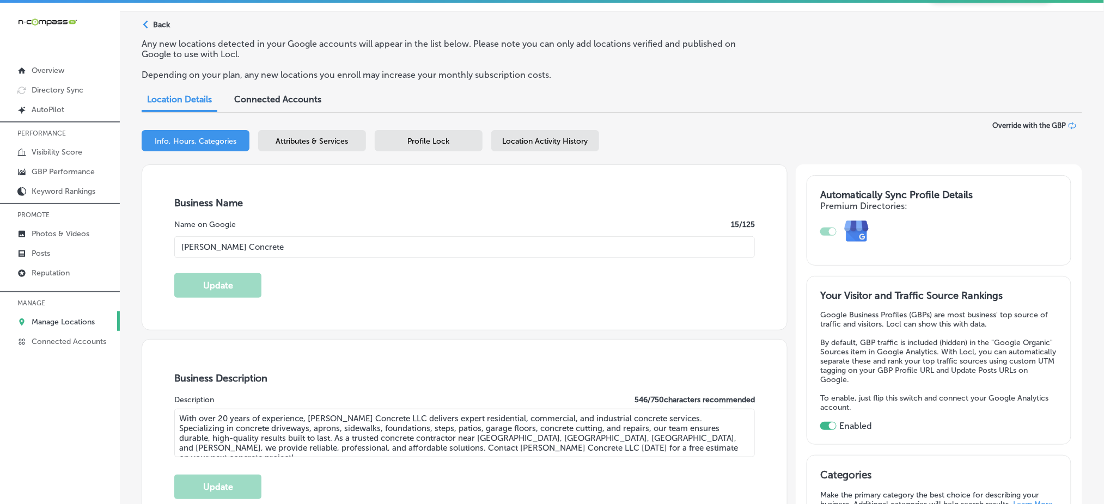
click at [358, 256] on input "[PERSON_NAME] Concrete" at bounding box center [464, 247] width 581 height 22
paste input "LLC"
type input "[PERSON_NAME] Concrete LLC"
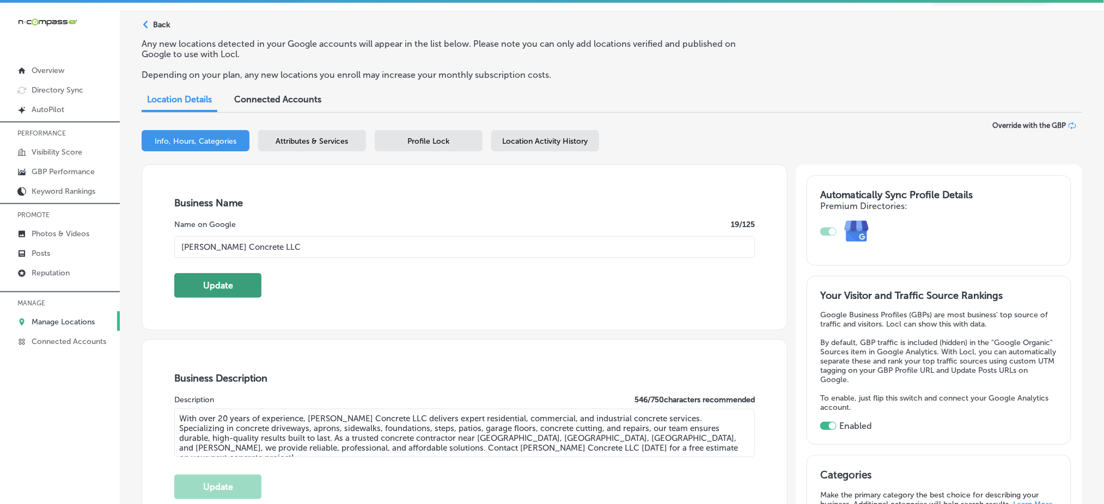
click at [252, 288] on button "Update" at bounding box center [217, 285] width 87 height 25
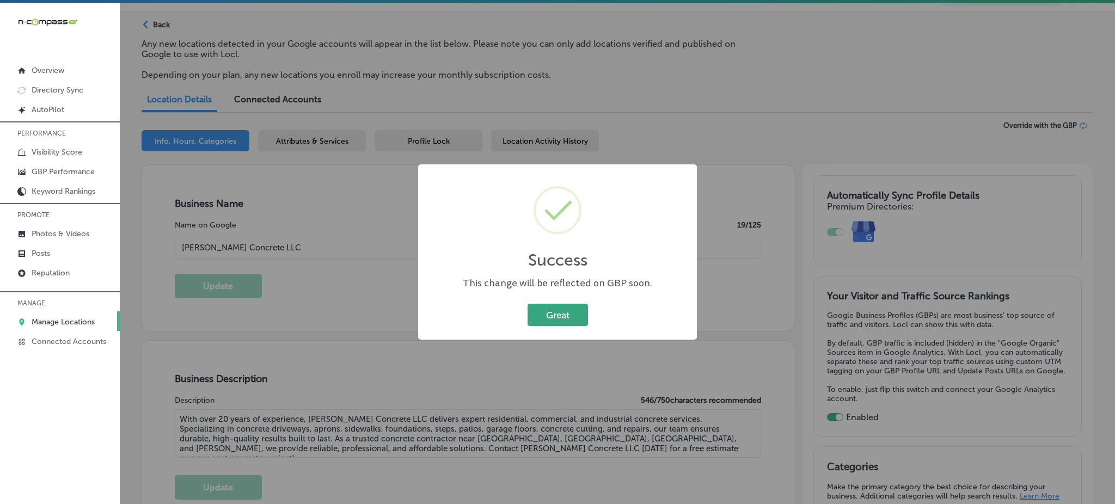
click at [564, 319] on button "Great" at bounding box center [558, 315] width 60 height 22
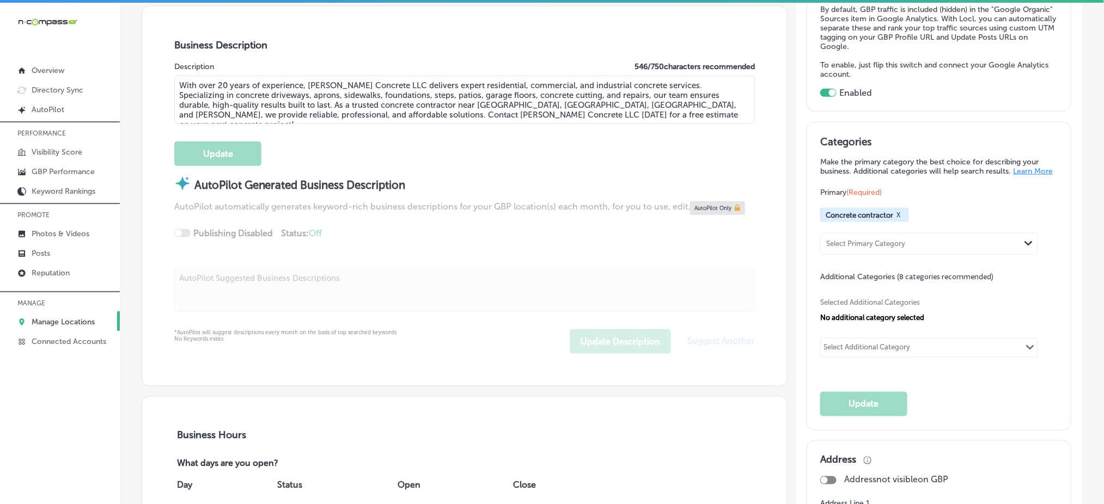
scroll to position [321, 0]
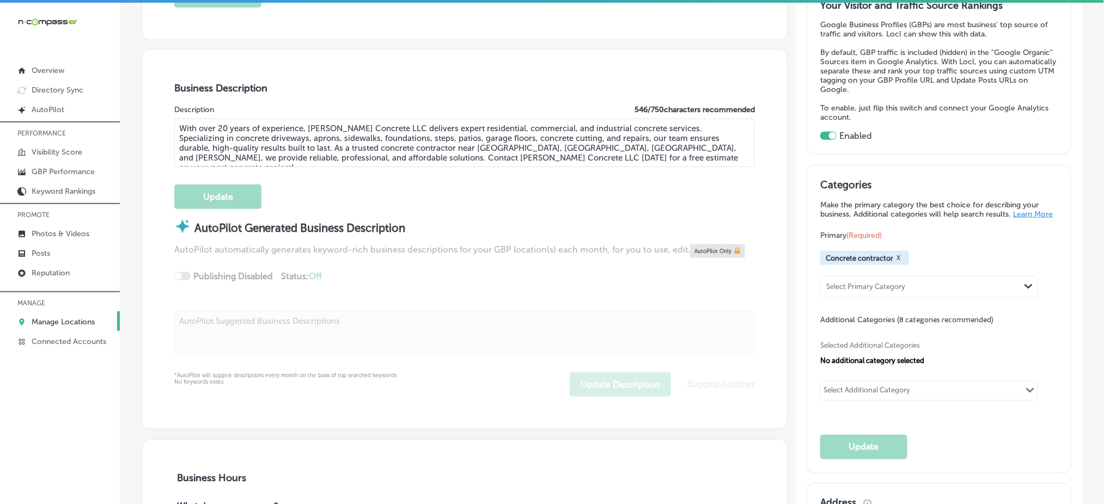
click at [842, 386] on div "Select Additional Category" at bounding box center [866, 392] width 87 height 13
click at [827, 413] on input "checkbox" at bounding box center [833, 413] width 13 height 13
type input "masonry"
click at [853, 396] on div "Select Additional Category" at bounding box center [866, 398] width 87 height 13
type input "concrete"
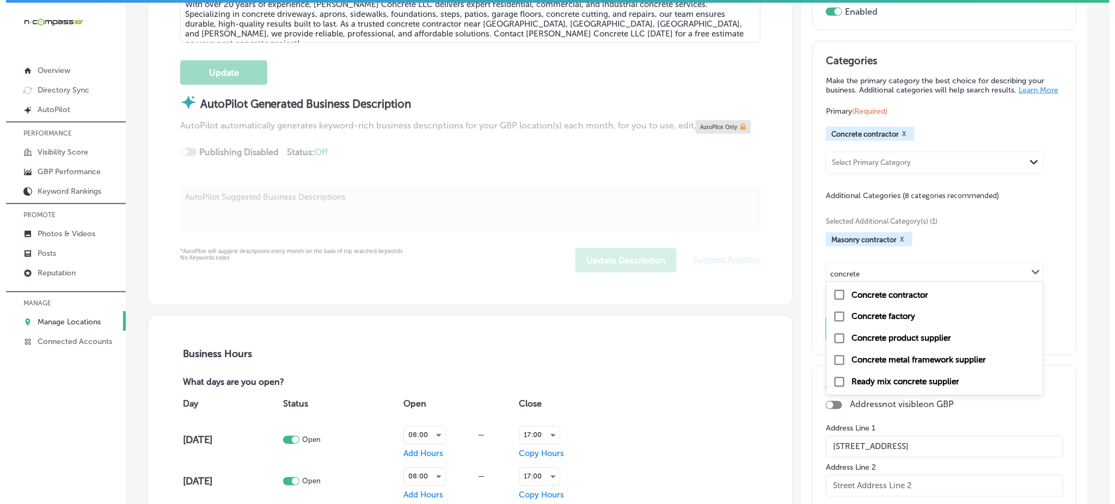
scroll to position [466, 0]
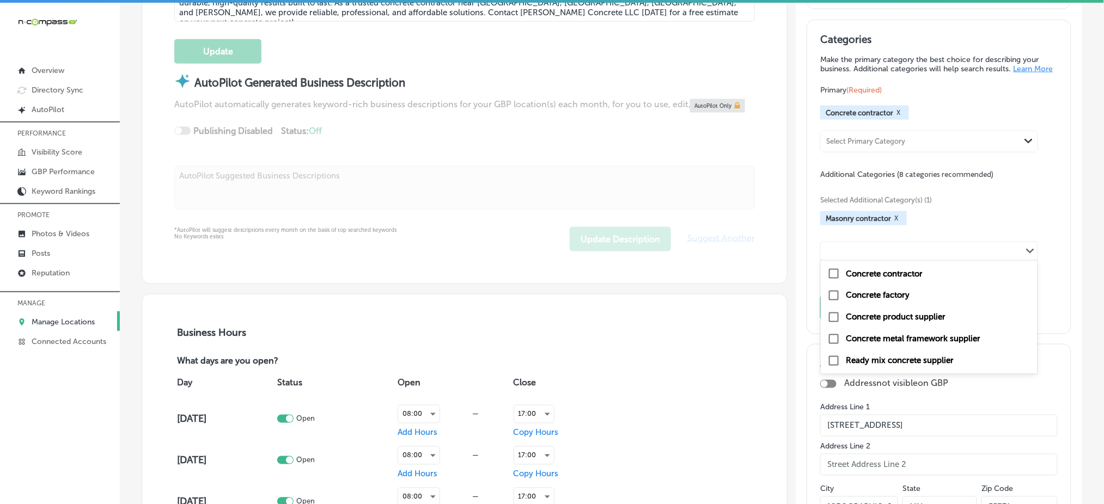
click at [872, 249] on div "concrete Path Created with Sketch." at bounding box center [929, 251] width 217 height 19
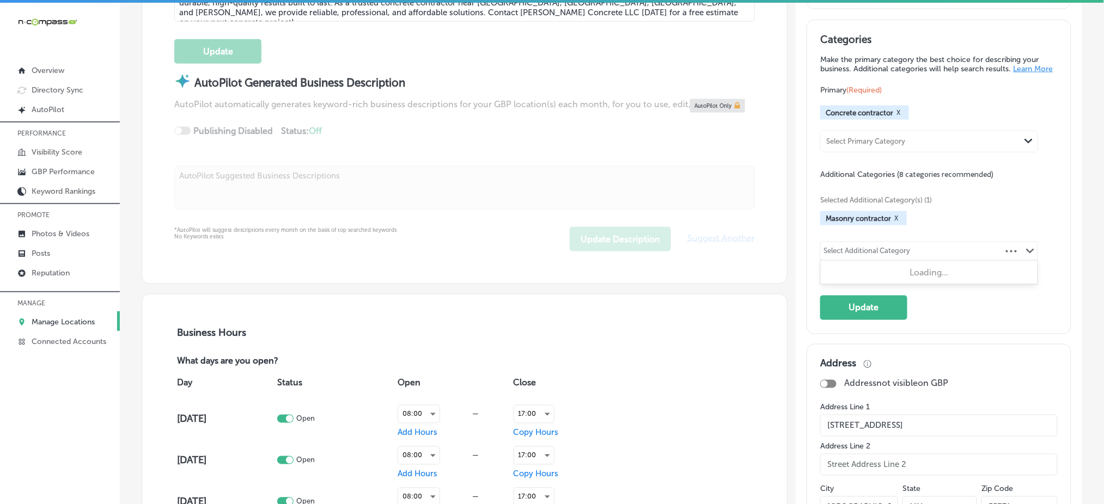
click at [872, 249] on div "Select Additional Category" at bounding box center [866, 253] width 87 height 13
click at [872, 249] on input "foundation concrete" at bounding box center [859, 253] width 69 height 8
type input "foundation concrete"
click at [866, 299] on button "Update" at bounding box center [863, 308] width 87 height 25
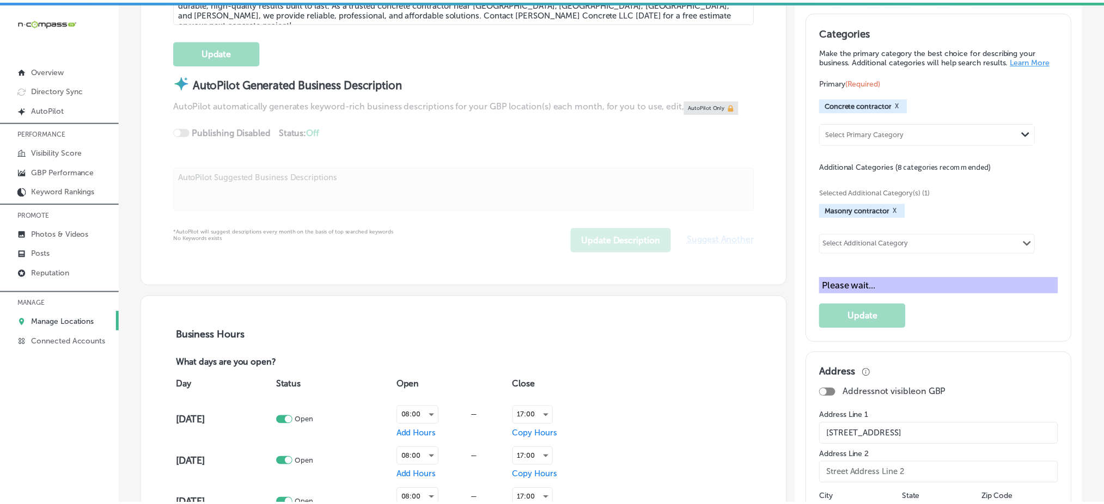
scroll to position [467, 0]
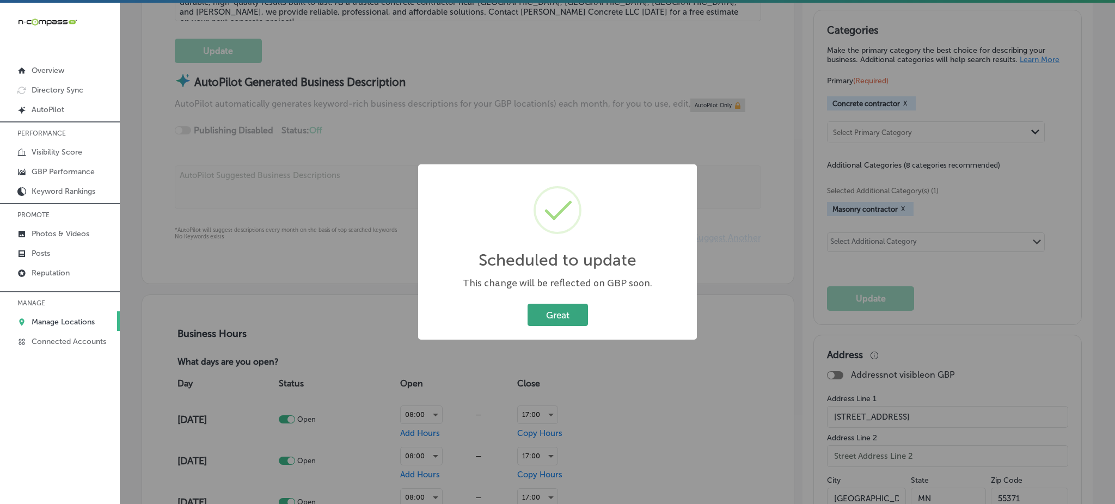
click at [549, 313] on button "Great" at bounding box center [558, 315] width 60 height 22
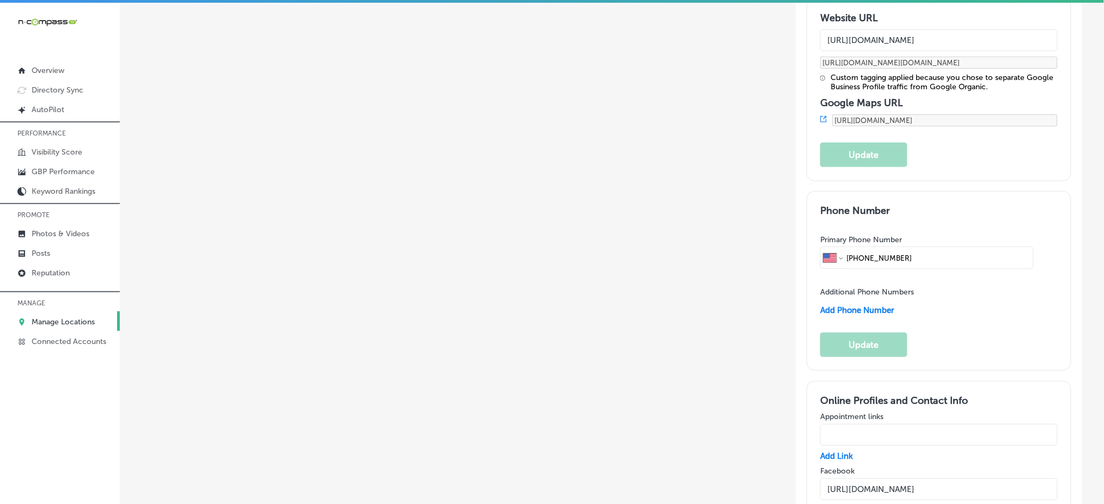
scroll to position [1701, 0]
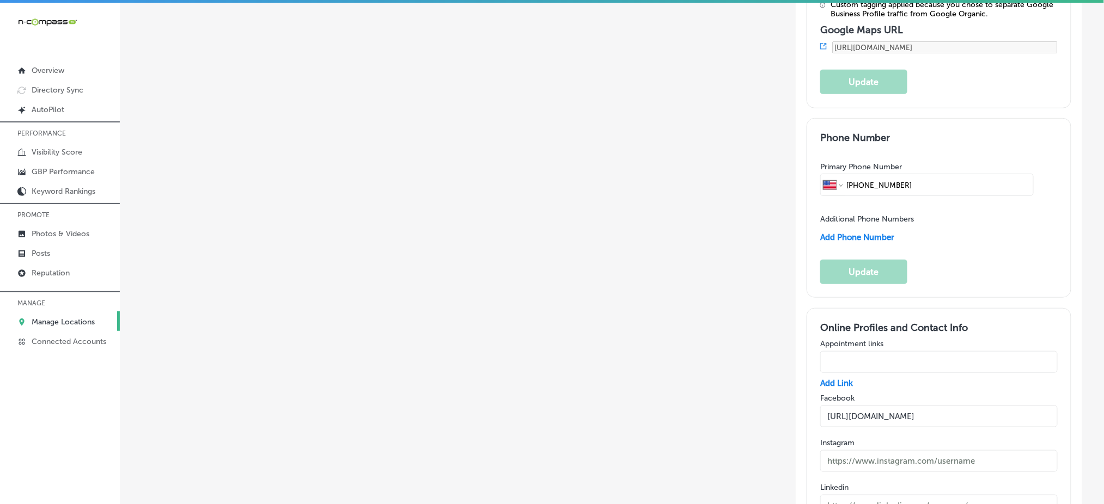
click at [851, 351] on input "text" at bounding box center [938, 362] width 237 height 22
paste input "[URL][DOMAIN_NAME]"
type input "[URL][DOMAIN_NAME]"
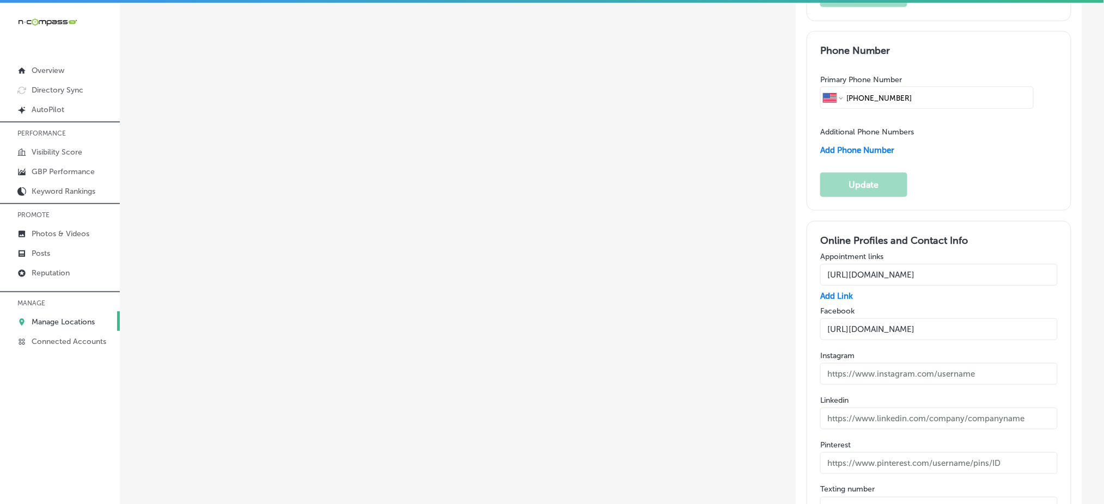
scroll to position [1919, 0]
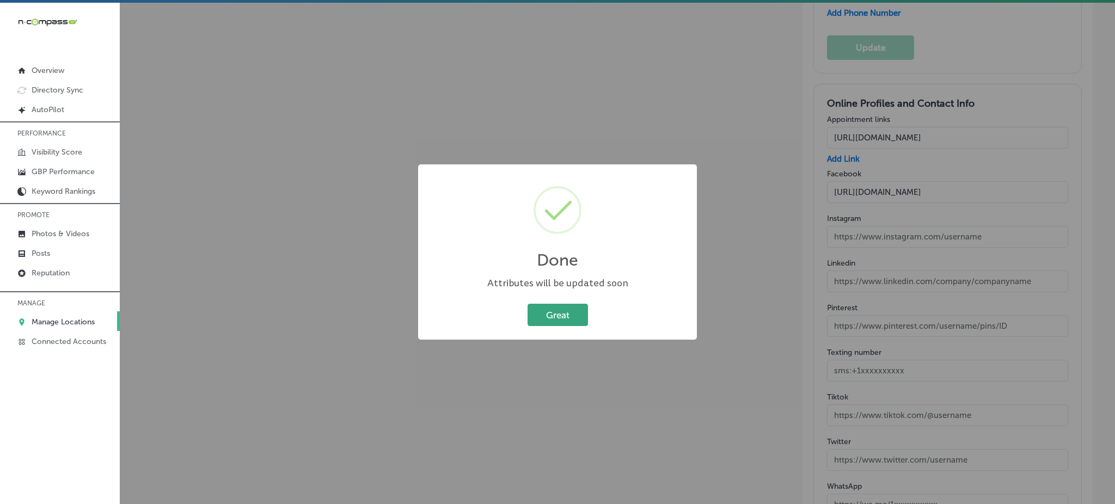
click at [558, 306] on button "Great" at bounding box center [558, 315] width 60 height 22
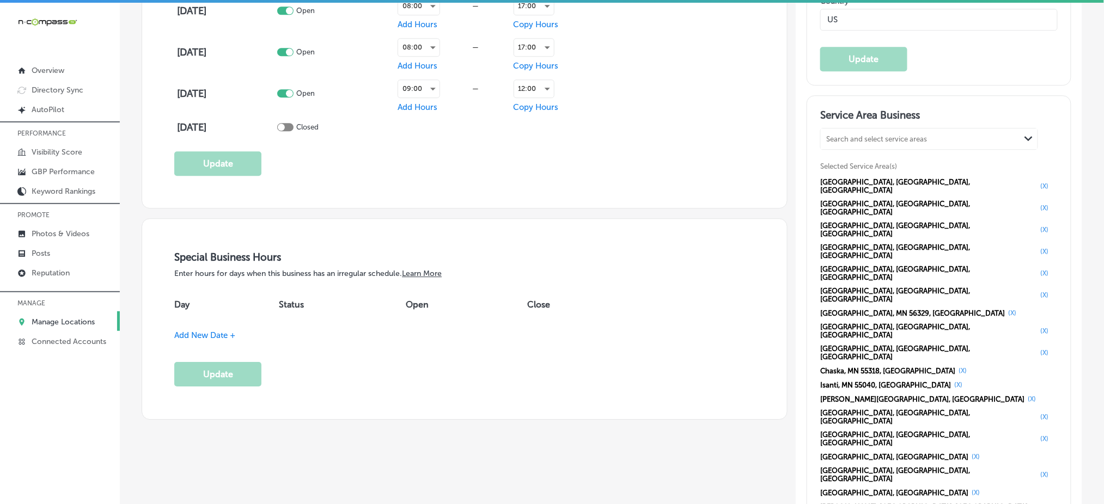
scroll to position [974, 0]
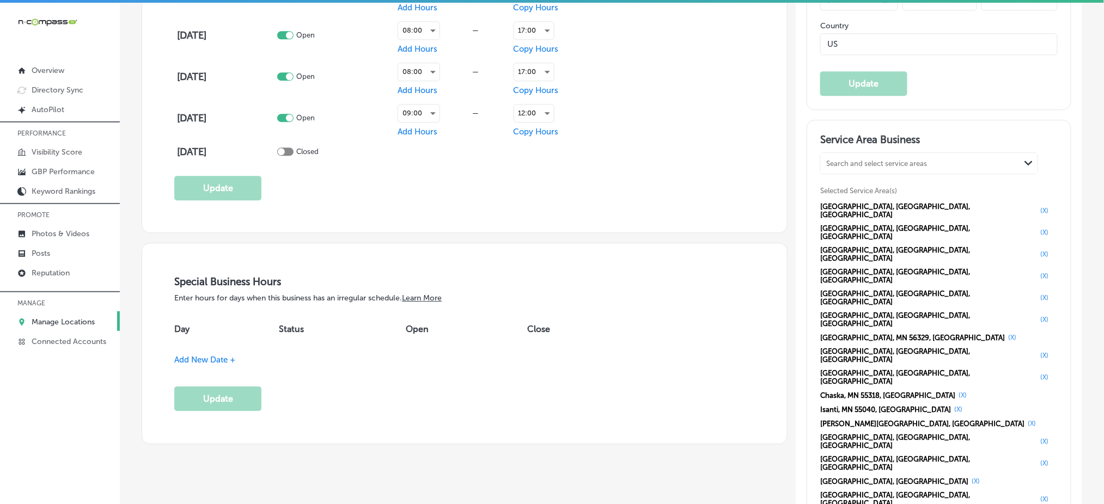
click at [1082, 375] on div "Path Created with Sketch. Back Any new locations detected in your Google accoun…" at bounding box center [612, 392] width 984 height 2648
click at [1037, 207] on button "(X)" at bounding box center [1044, 210] width 15 height 9
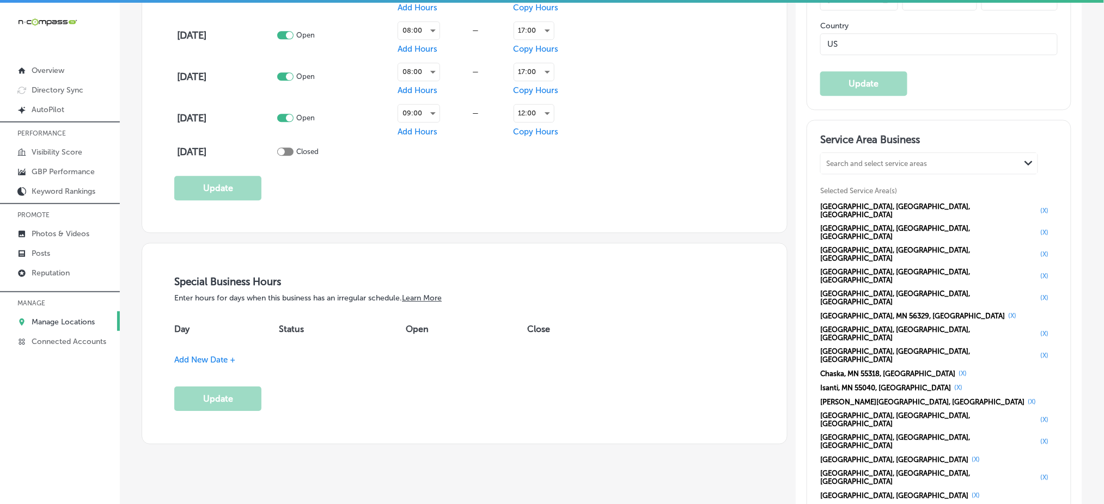
click at [1037, 207] on button "(X)" at bounding box center [1044, 210] width 15 height 9
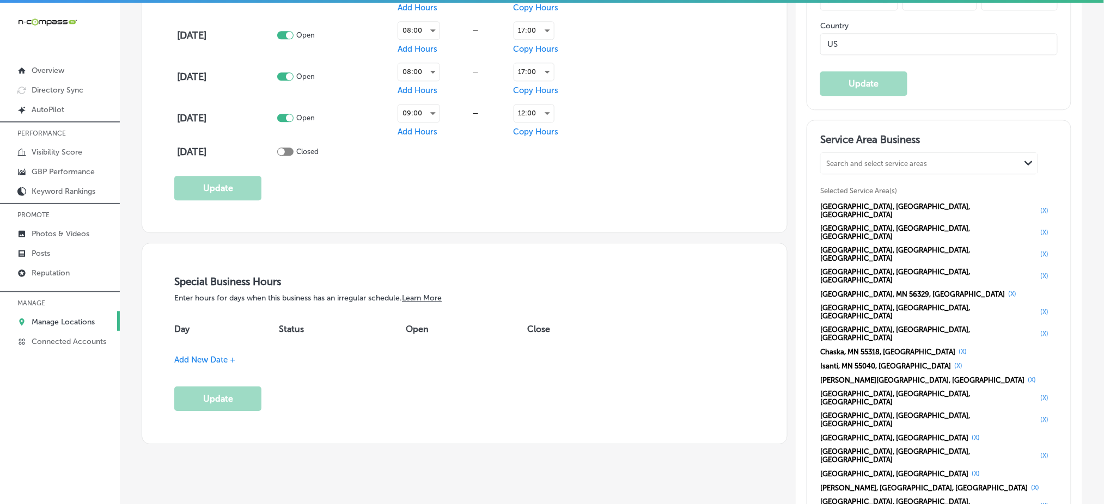
click at [872, 207] on span "Big Lake, MN, USA" at bounding box center [928, 211] width 217 height 16
click at [1037, 206] on button "(X)" at bounding box center [1044, 210] width 15 height 9
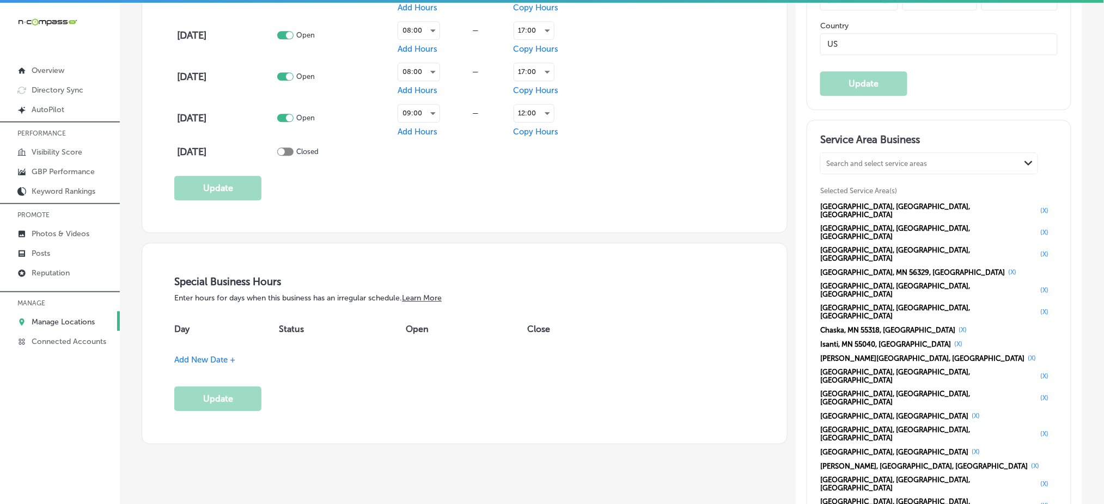
click at [1037, 206] on button "(X)" at bounding box center [1044, 210] width 15 height 9
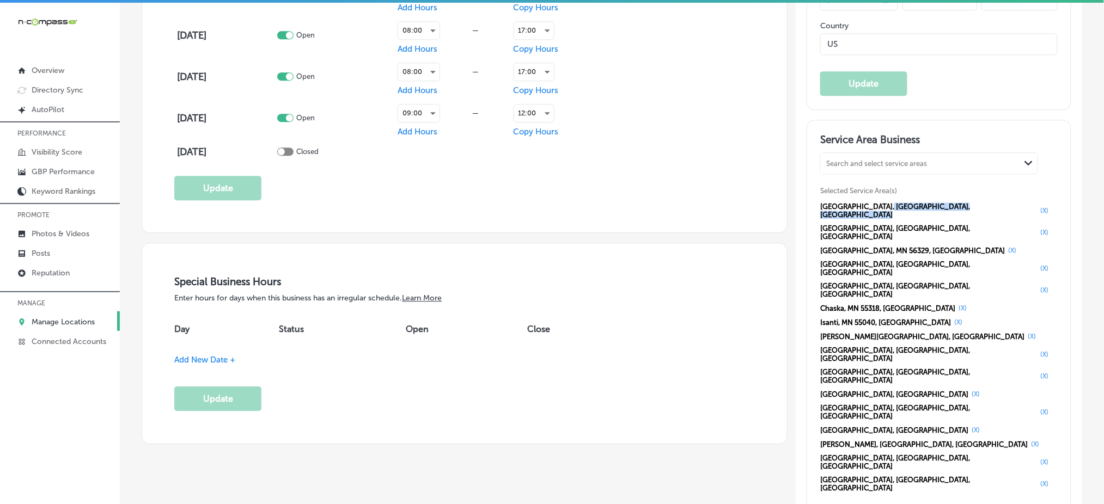
click at [881, 203] on span "Cambridge, MN, USA" at bounding box center [928, 211] width 217 height 16
click at [1037, 206] on button "(X)" at bounding box center [1044, 210] width 15 height 9
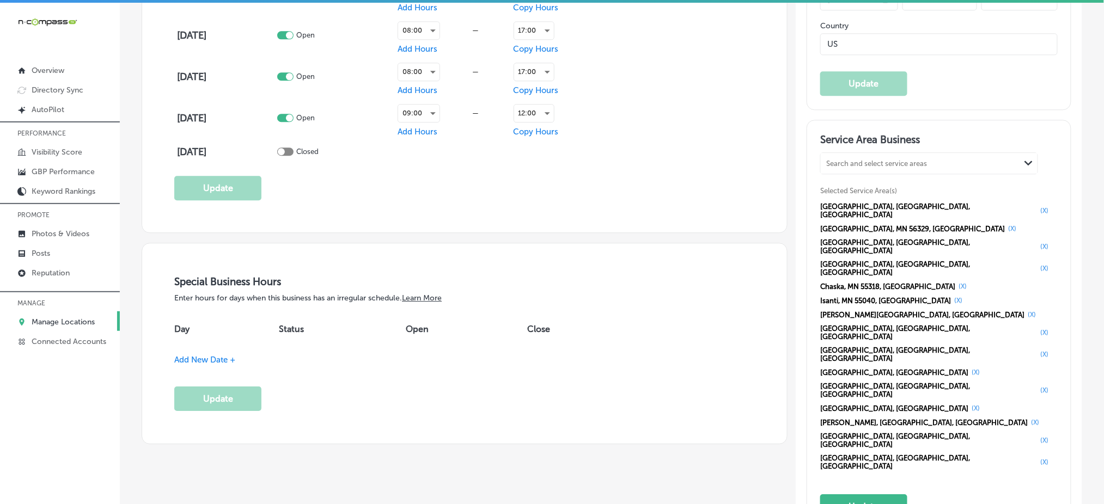
click at [1037, 206] on button "(X)" at bounding box center [1044, 210] width 15 height 9
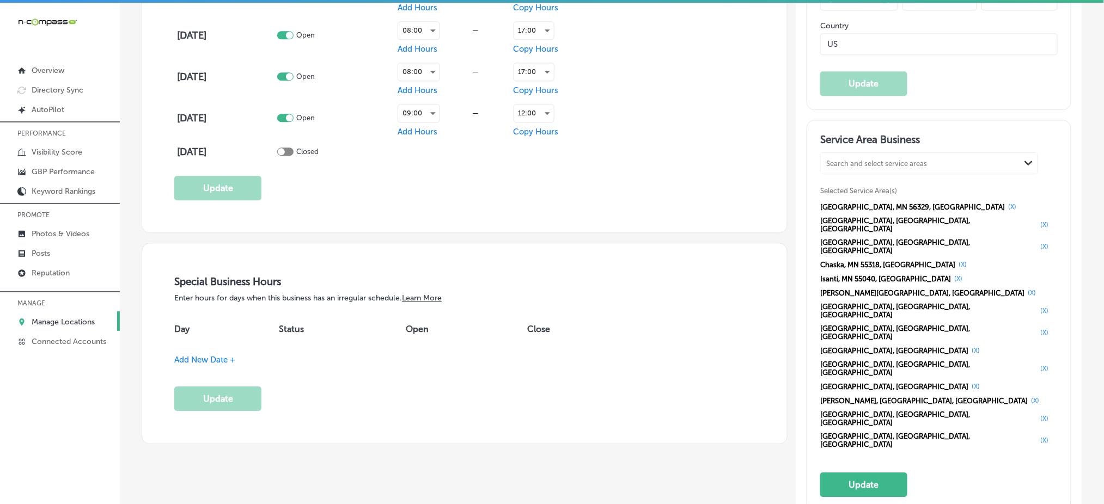
click at [1005, 203] on button "(X)" at bounding box center [1012, 207] width 15 height 9
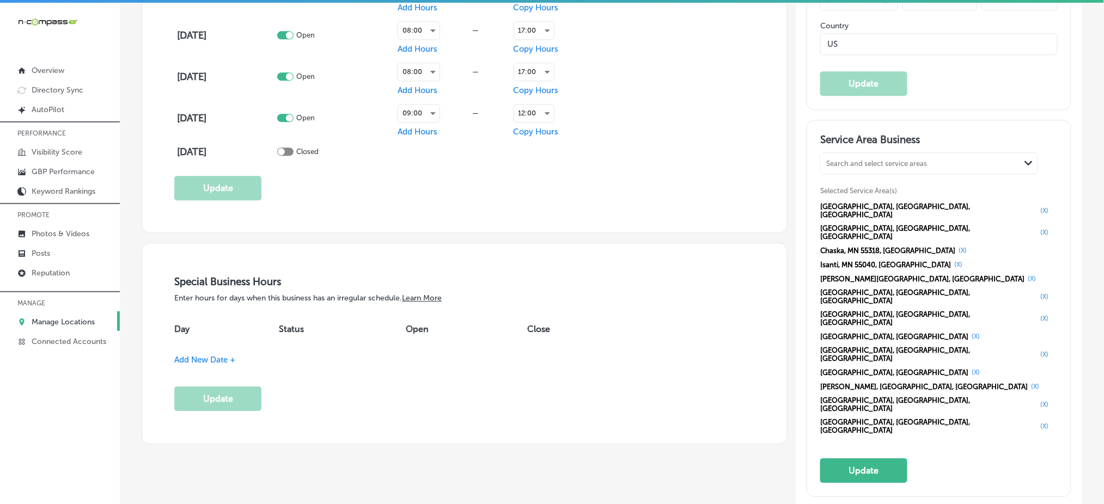
click at [1037, 206] on button "(X)" at bounding box center [1044, 210] width 15 height 9
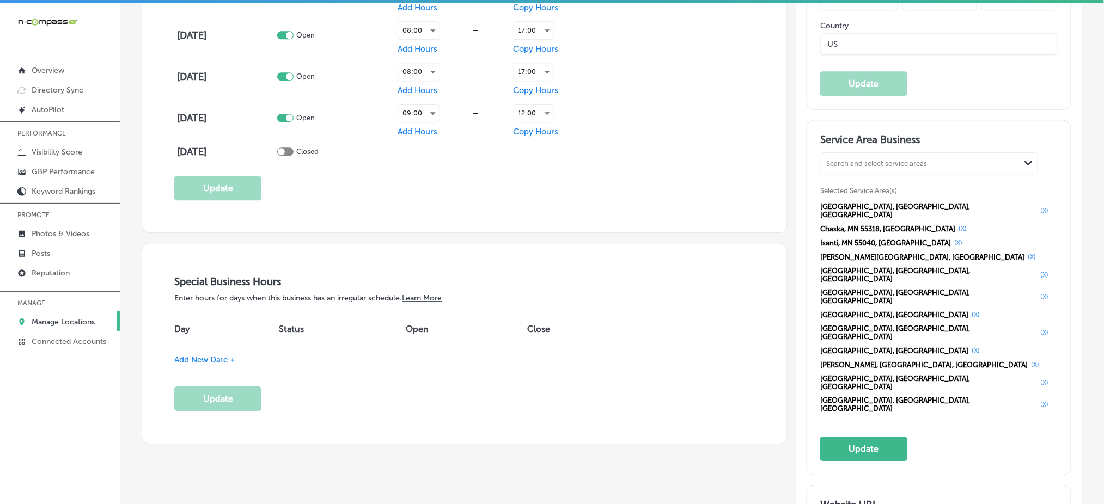
click at [1037, 206] on button "(X)" at bounding box center [1044, 210] width 15 height 9
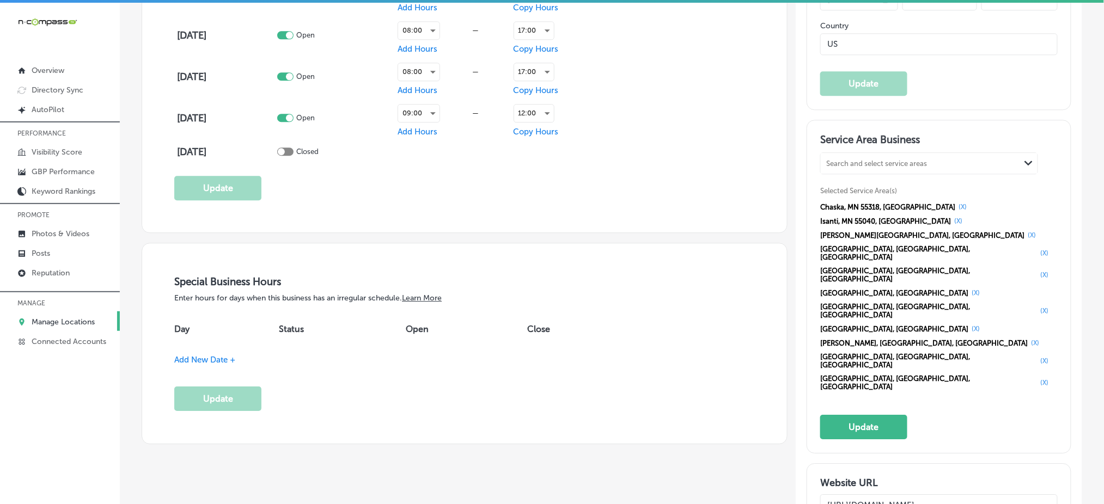
click at [955, 203] on button "(X)" at bounding box center [962, 207] width 15 height 9
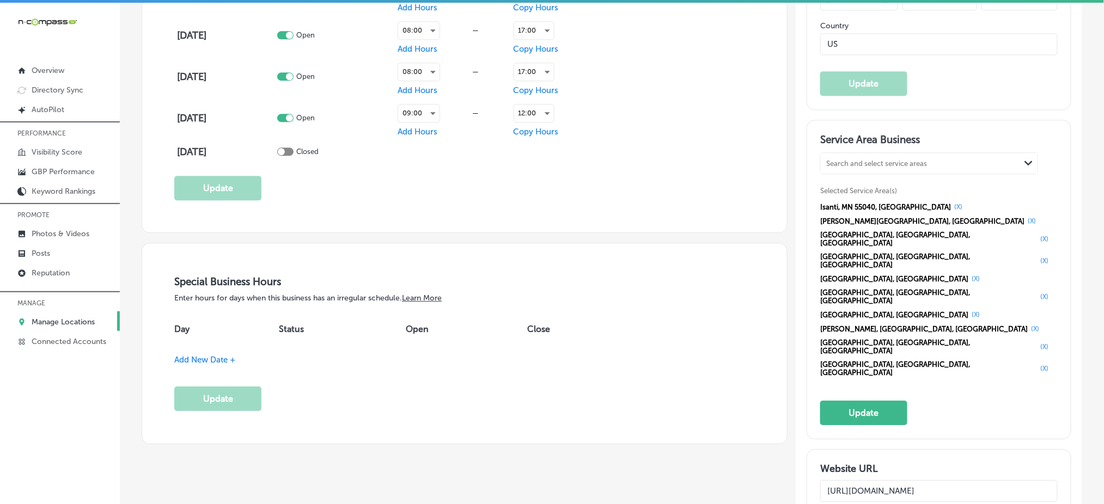
click at [951, 203] on button "(X)" at bounding box center [958, 207] width 15 height 9
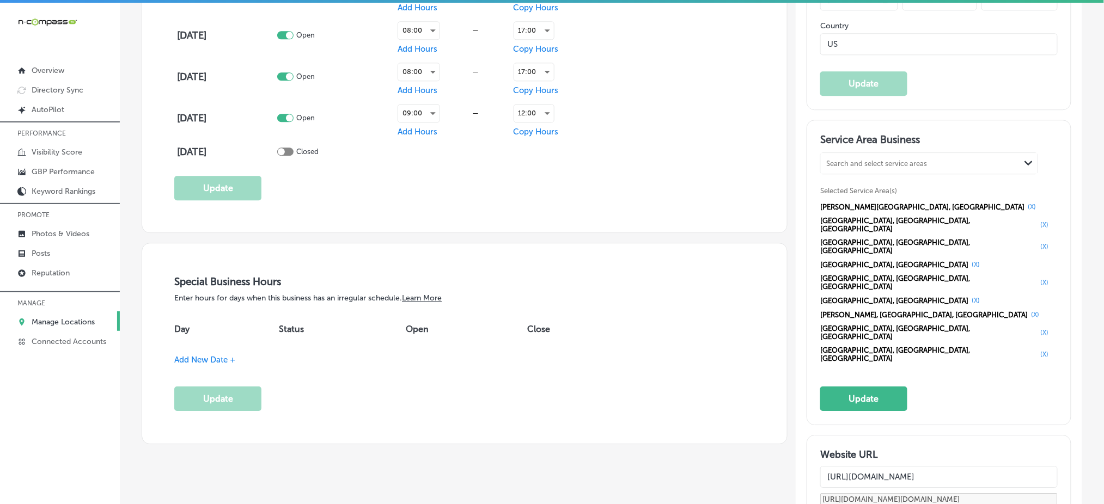
click at [1024, 203] on button "(X)" at bounding box center [1031, 207] width 15 height 9
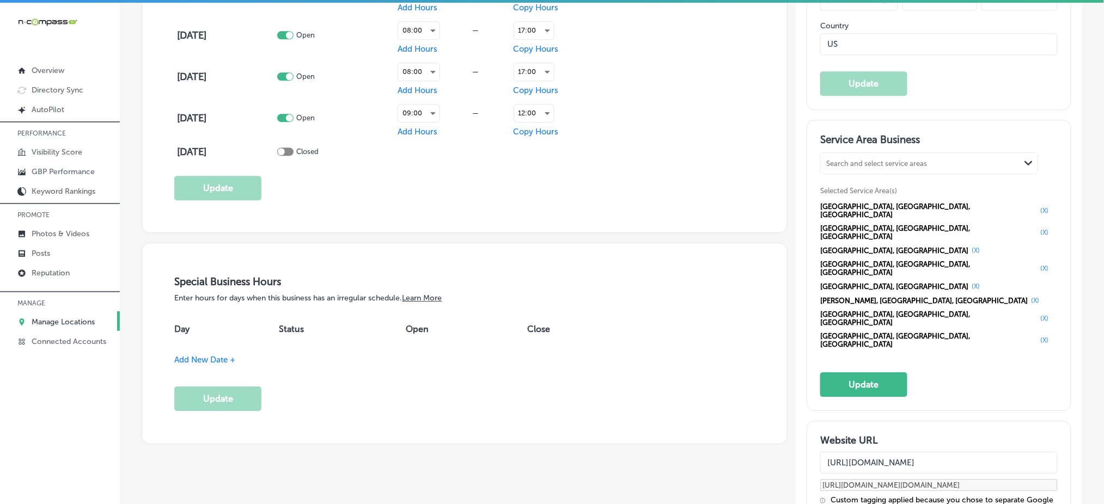
click at [1037, 206] on button "(X)" at bounding box center [1044, 210] width 15 height 9
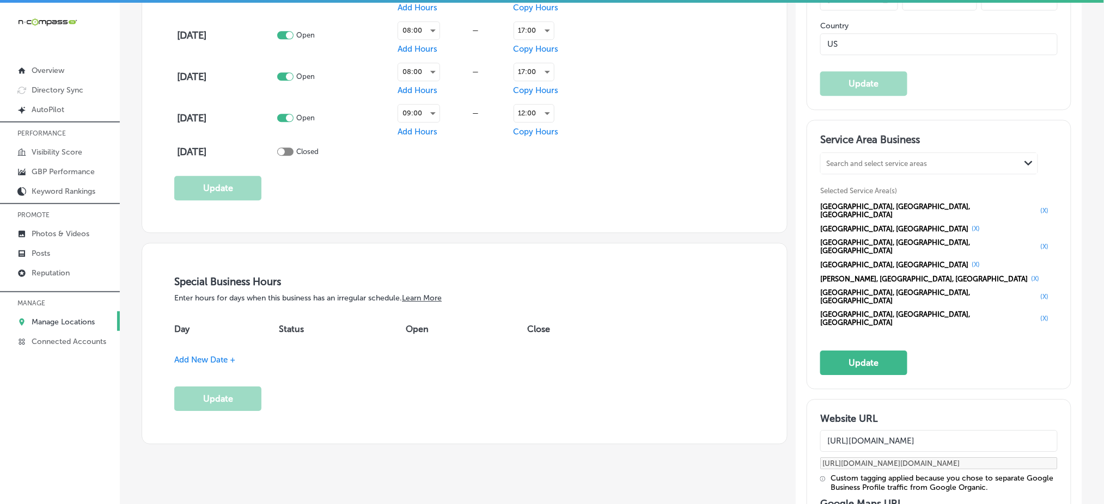
click at [1037, 206] on button "(X)" at bounding box center [1044, 210] width 15 height 9
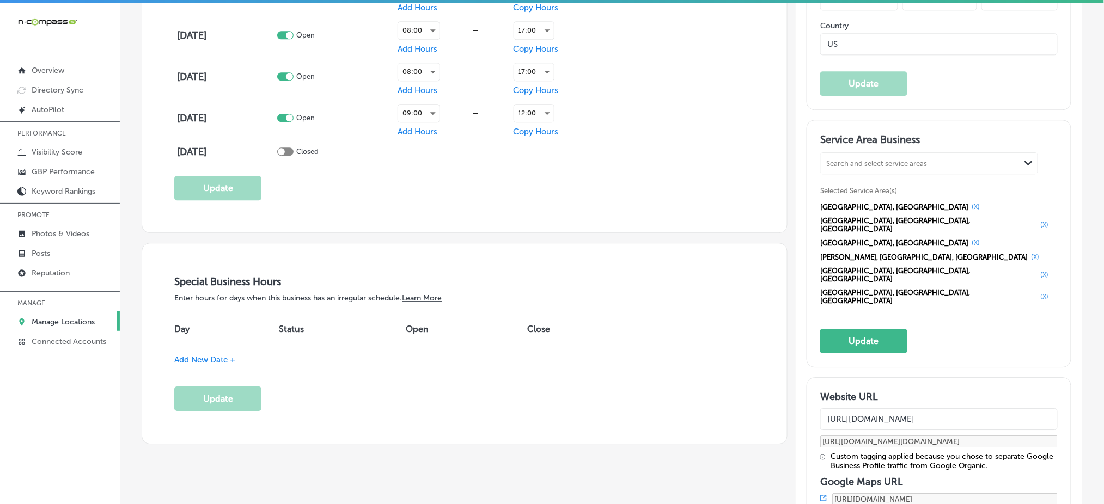
click at [968, 203] on button "(X)" at bounding box center [975, 207] width 15 height 9
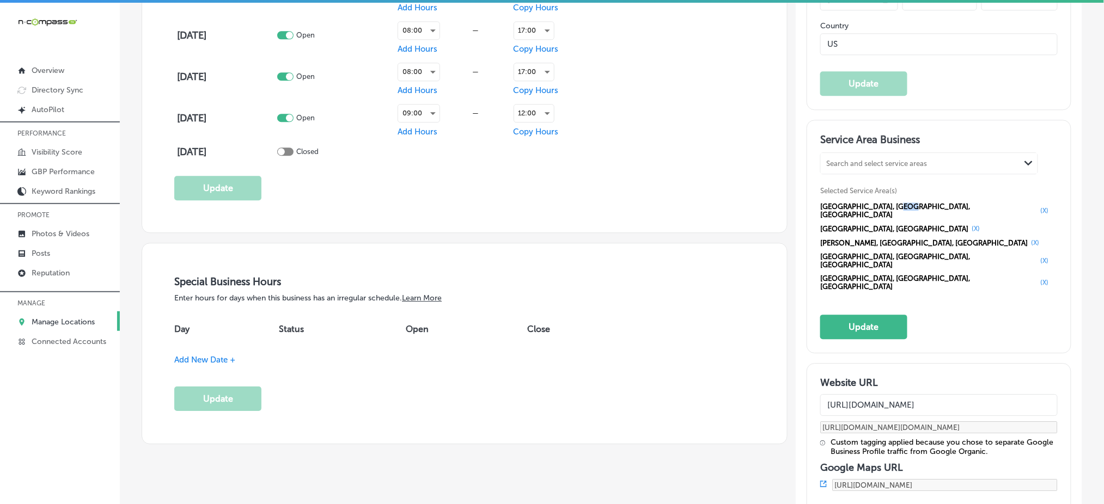
click at [899, 203] on span "Hennepin County, MN, USA" at bounding box center [928, 211] width 217 height 16
click at [1037, 206] on button "(X)" at bounding box center [1044, 210] width 15 height 9
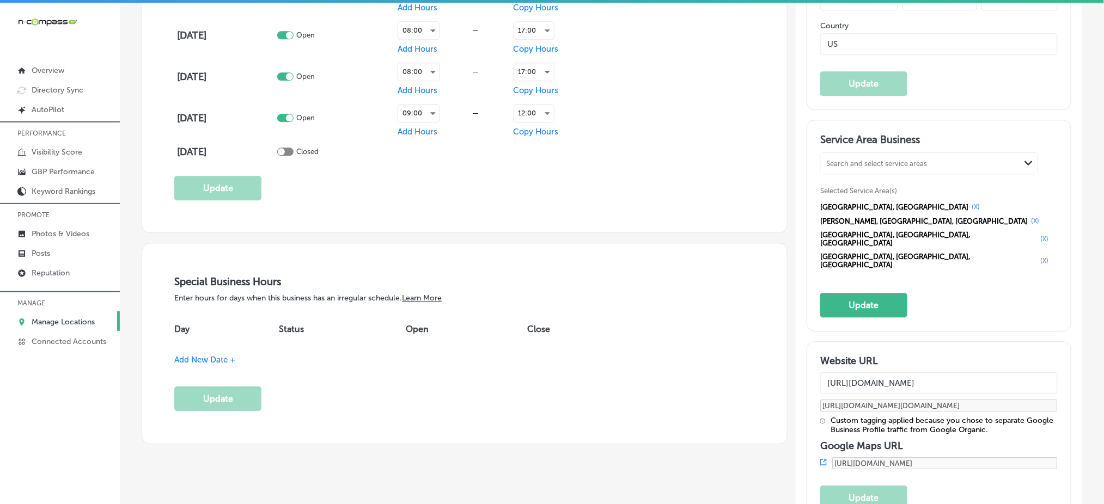
click at [968, 203] on button "(X)" at bounding box center [975, 207] width 15 height 9
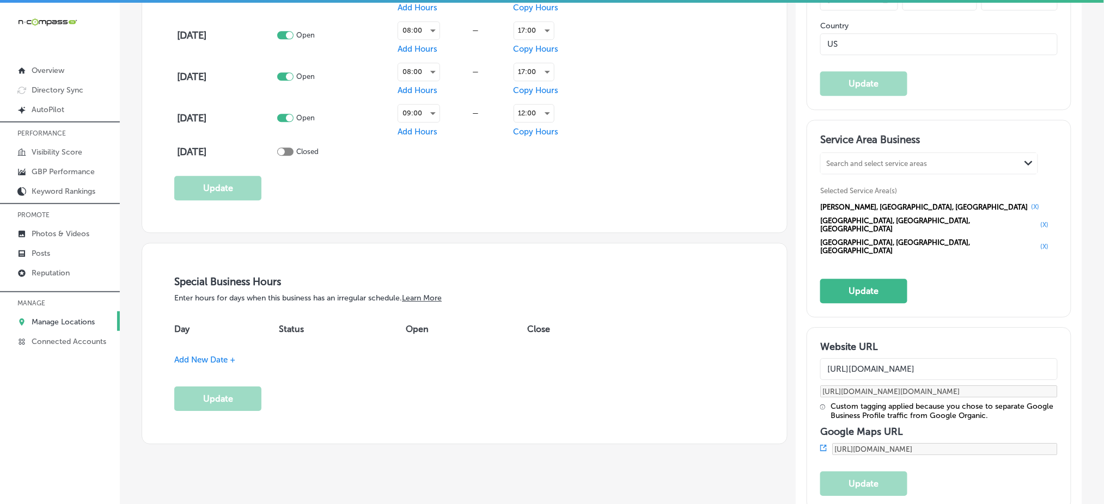
click at [1028, 203] on button "(X)" at bounding box center [1035, 207] width 15 height 9
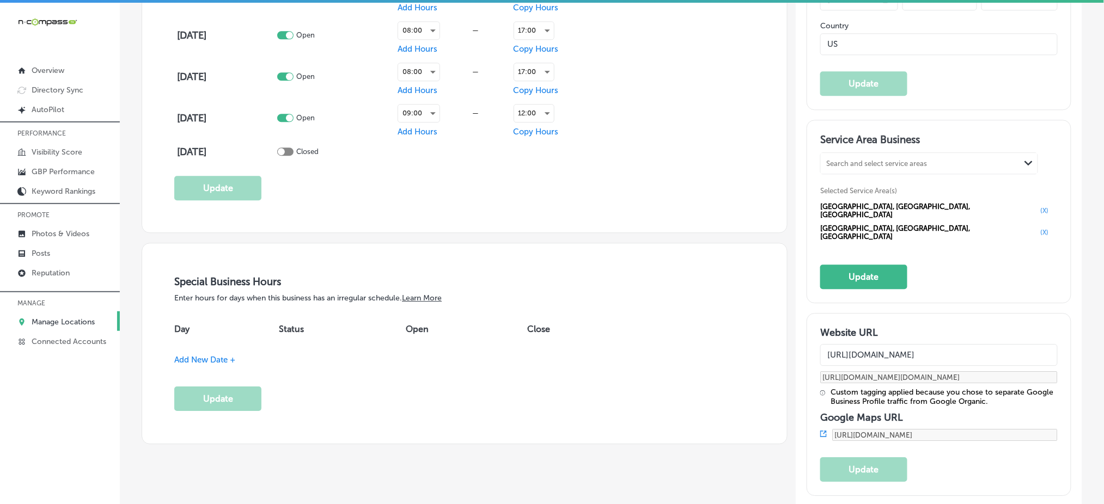
click at [1037, 206] on button "(X)" at bounding box center [1044, 210] width 15 height 9
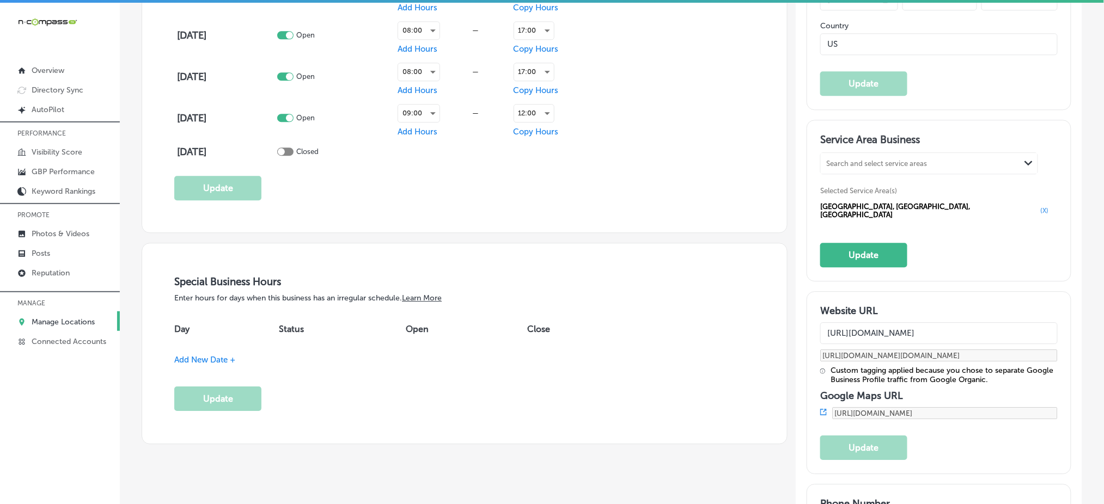
click at [1037, 206] on button "(X)" at bounding box center [1044, 210] width 15 height 9
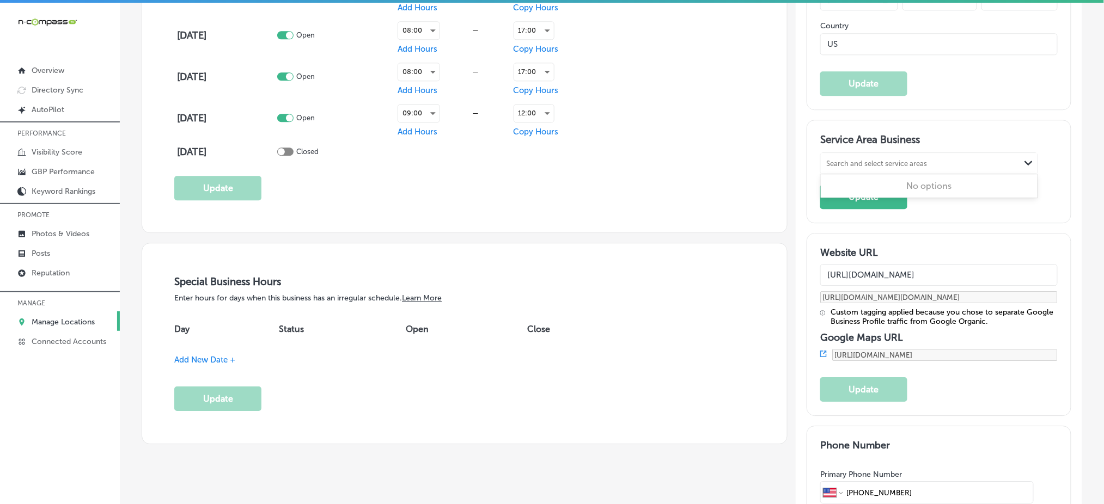
click at [901, 156] on div "Search and select service areas" at bounding box center [920, 163] width 199 height 15
paste input "Alexandria"
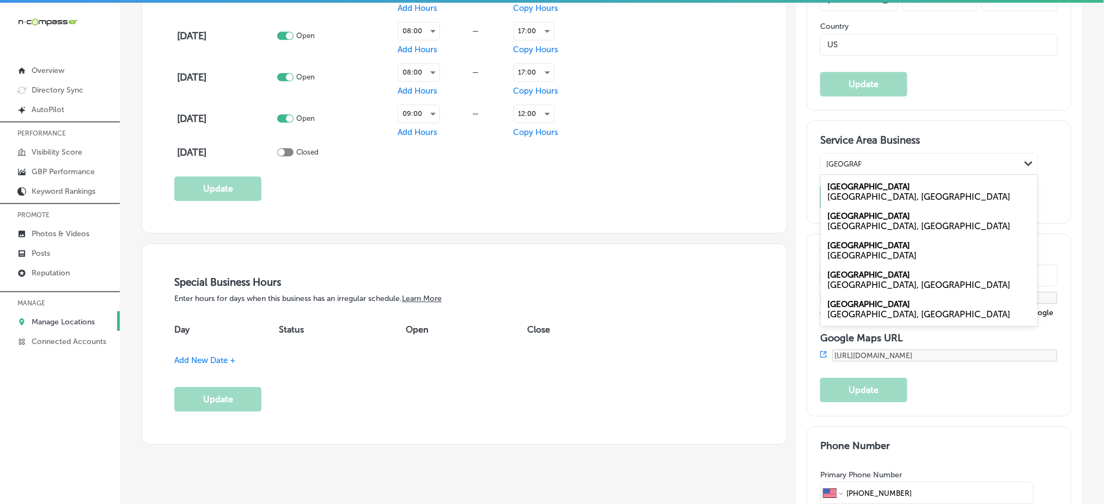
scroll to position [1003, 0]
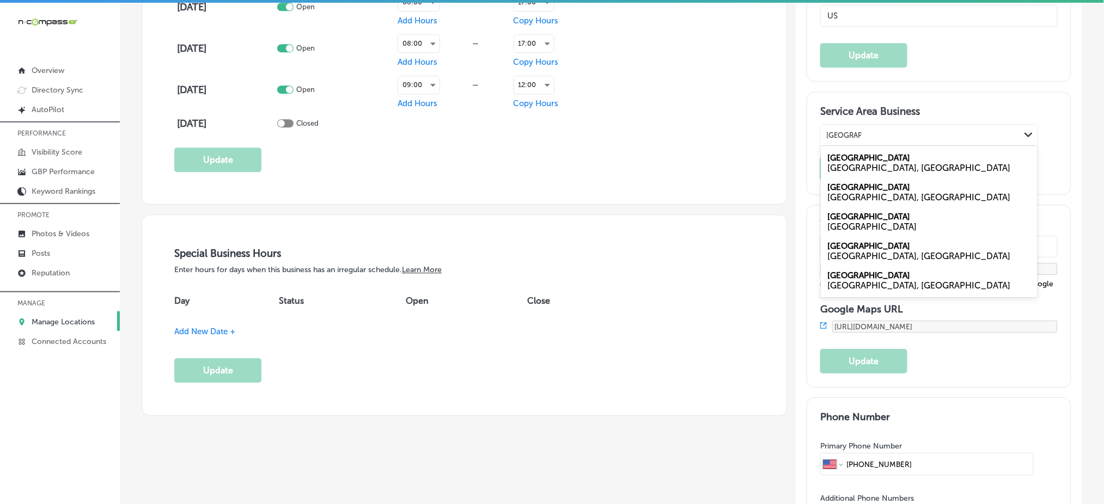
click at [833, 256] on div "MN, USA" at bounding box center [929, 256] width 204 height 10
type input "Alexandria"
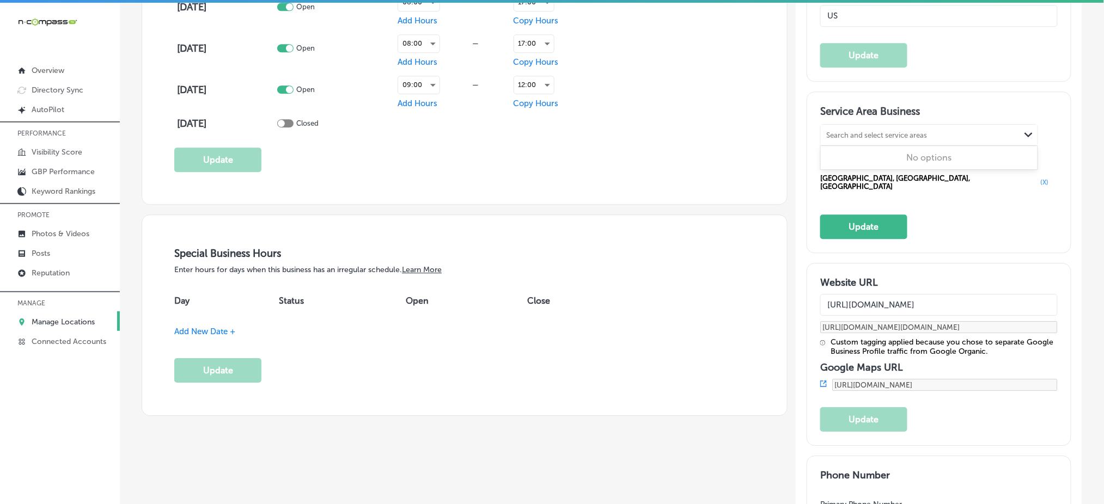
click at [834, 131] on div "Search and select service areas" at bounding box center [876, 135] width 101 height 8
paste input "Willmar"
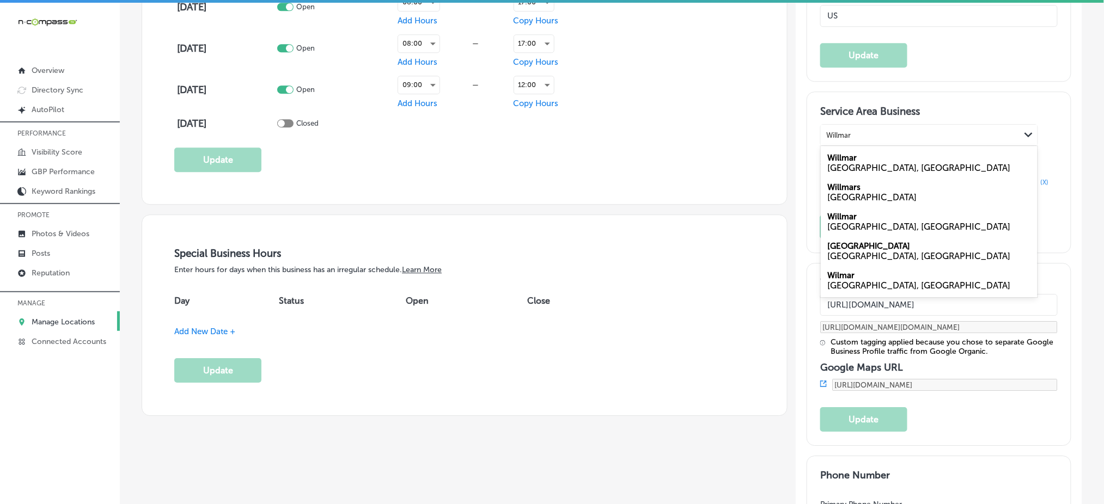
click at [858, 157] on div "Willmar MN, USA" at bounding box center [929, 162] width 217 height 29
type input "Willmar"
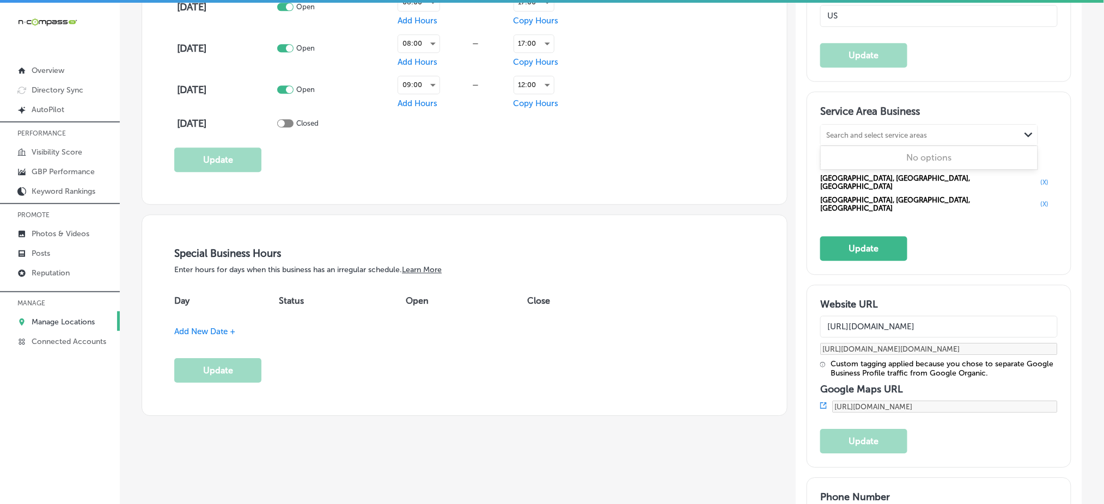
click at [847, 131] on div "Search and select service areas" at bounding box center [876, 135] width 101 height 8
paste input "Fergus Falls"
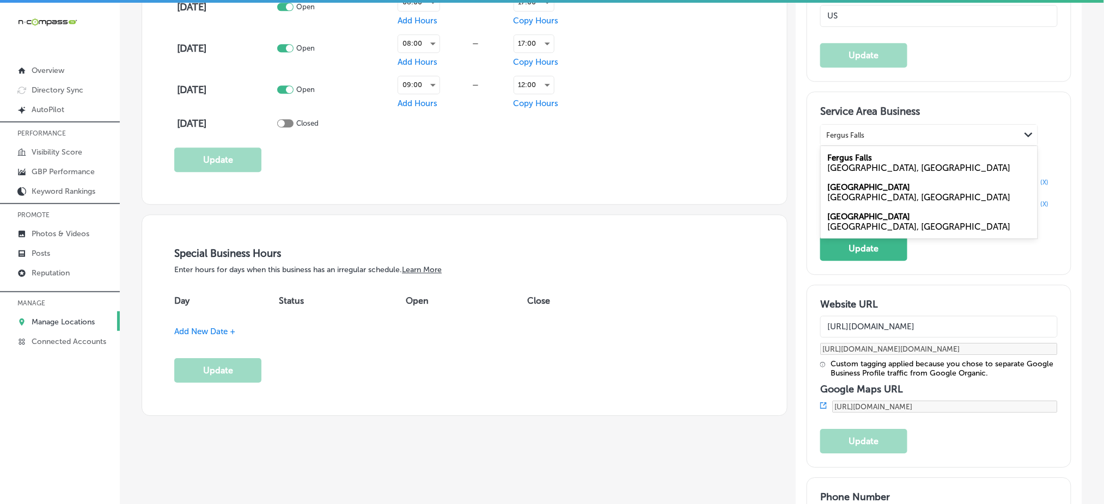
click at [846, 161] on label "Fergus Falls" at bounding box center [849, 158] width 45 height 10
type input "Fergus Falls"
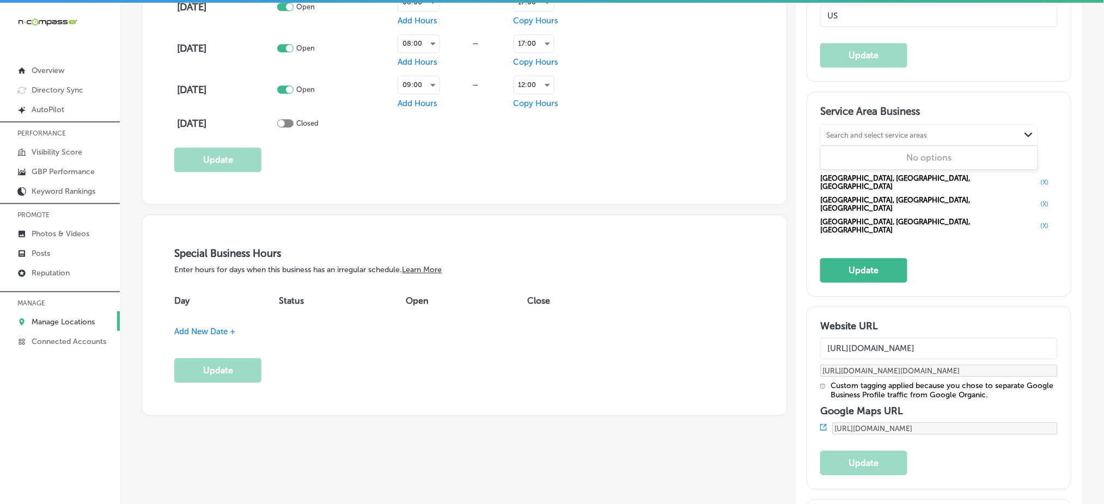
click at [841, 135] on div "Search and select service areas" at bounding box center [876, 135] width 101 height 8
paste input "Baxter"
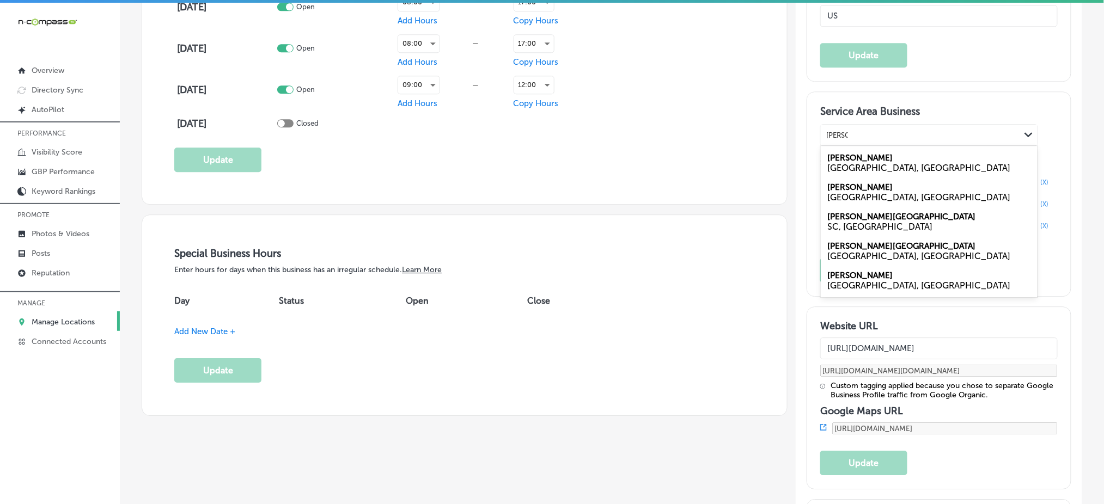
click at [842, 187] on label "Baxter" at bounding box center [859, 187] width 65 height 10
type input "Baxter"
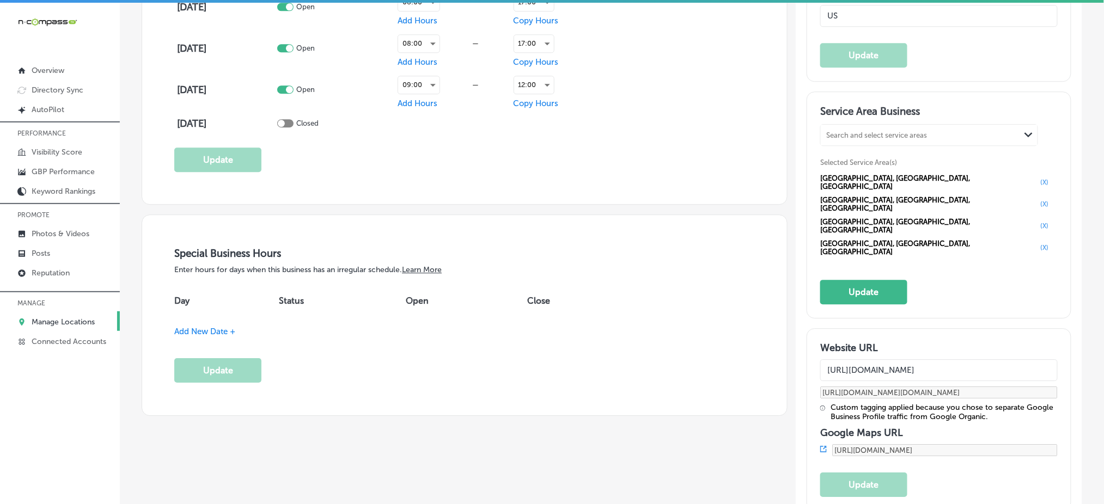
click at [826, 129] on div "Search and select service areas" at bounding box center [920, 135] width 199 height 15
paste input "Brainerd"
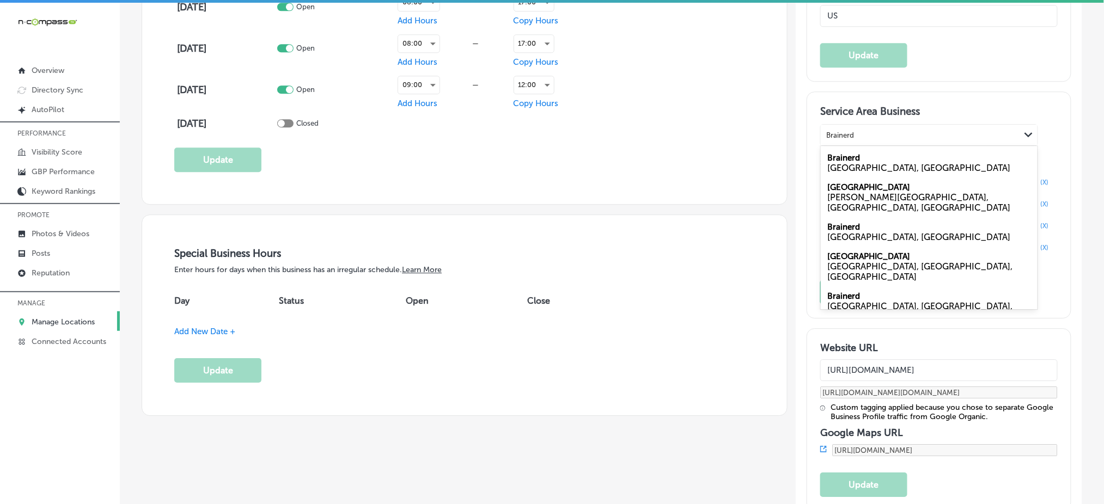
click at [841, 167] on div "MN, USA" at bounding box center [929, 168] width 204 height 10
type input "Brainerd"
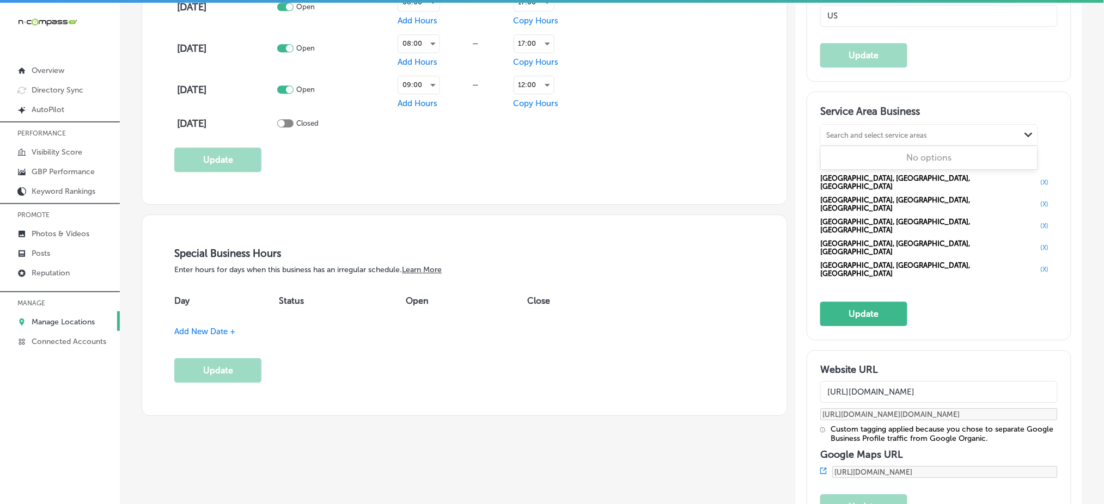
click at [838, 133] on div "Search and select service areas" at bounding box center [876, 135] width 101 height 8
paste input "St. Joseph"
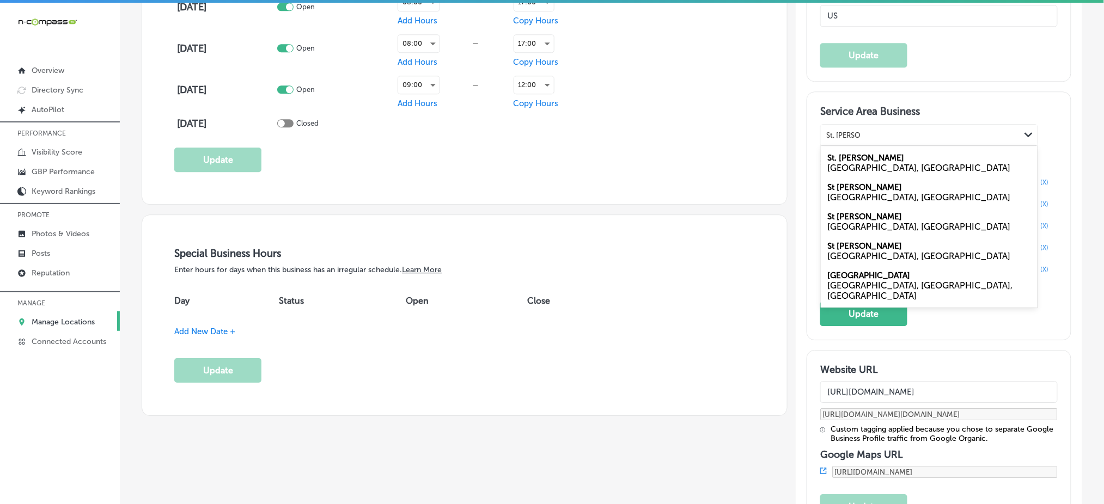
click at [848, 222] on div "MN, USA" at bounding box center [929, 227] width 204 height 10
type input "St. Joseph"
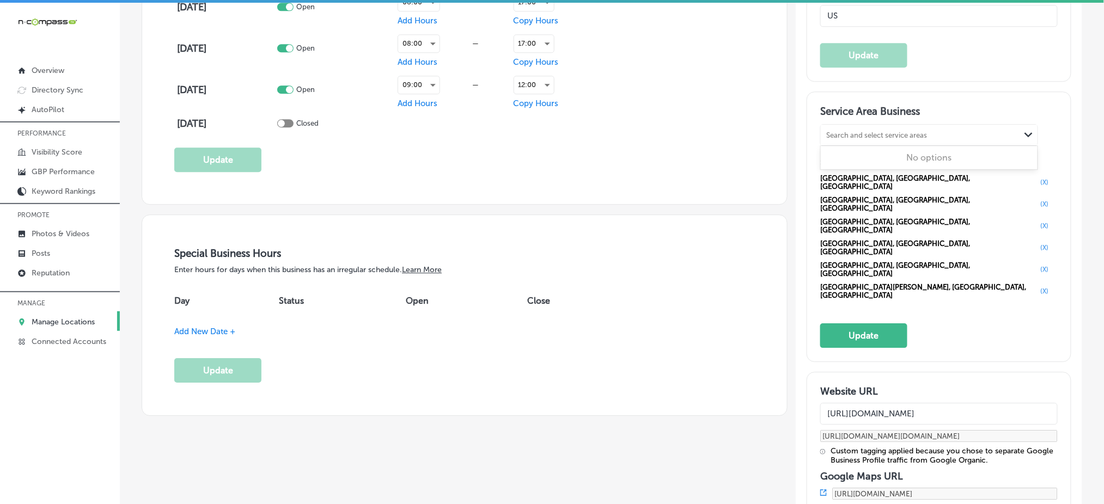
click at [832, 131] on div "Search and select service areas" at bounding box center [876, 135] width 101 height 8
paste input "Waite Park"
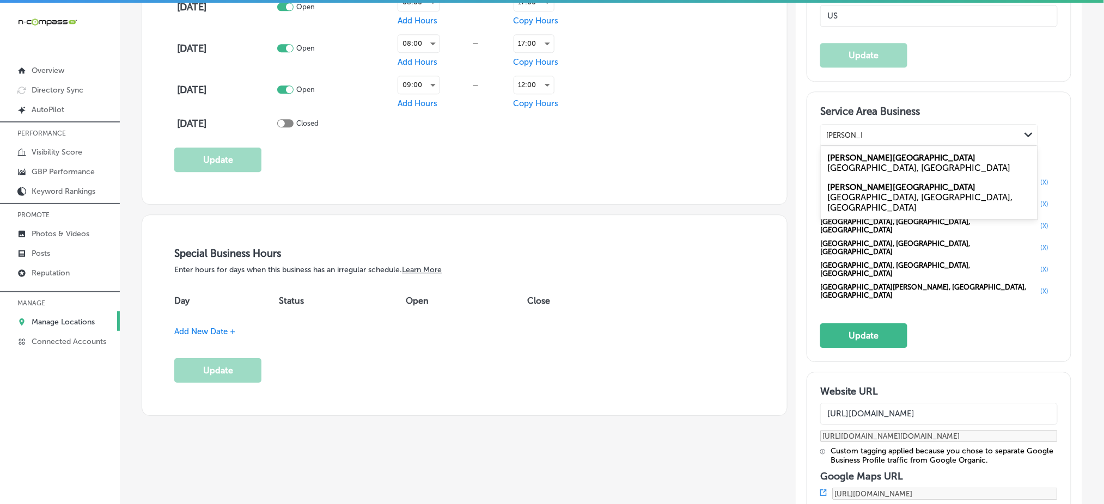
click at [862, 158] on div "Waite Park MN, USA" at bounding box center [929, 162] width 217 height 29
type input "Waite Park"
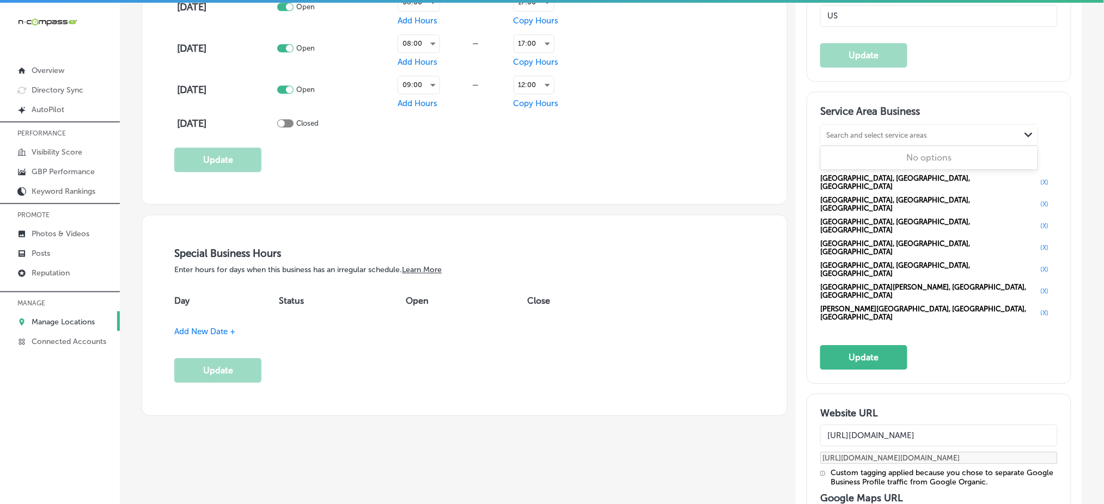
click at [848, 131] on div "Search and select service areas" at bounding box center [876, 135] width 101 height 8
paste input "Sartell"
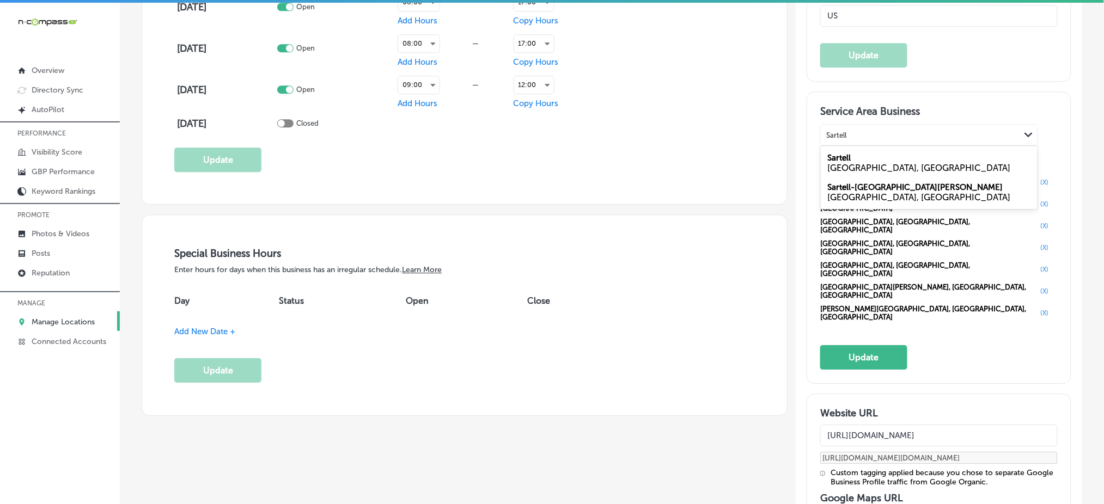
click at [842, 160] on label "Sartell" at bounding box center [838, 158] width 23 height 10
type input "Sartell"
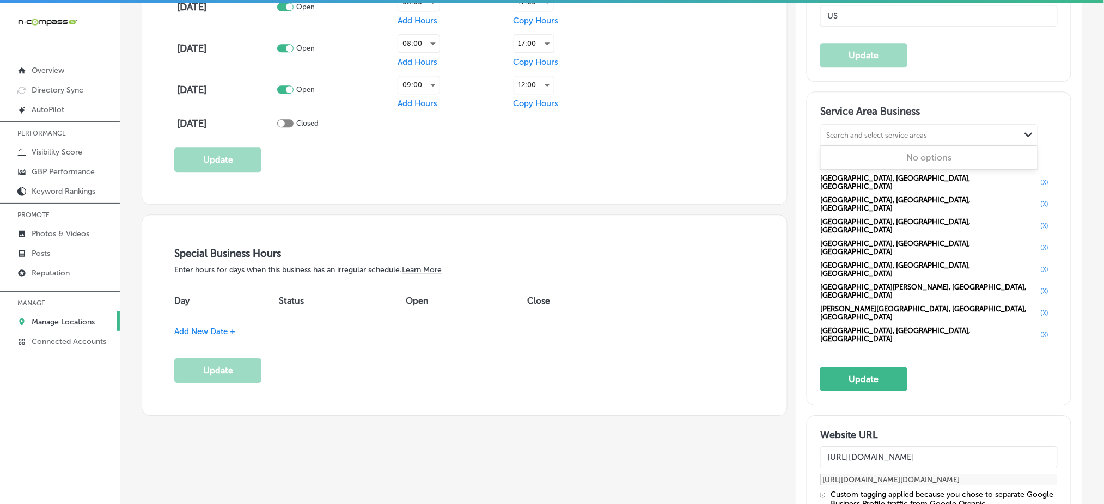
click at [852, 131] on div "Search and select service areas" at bounding box center [876, 135] width 101 height 8
paste input "Sauk Rapids"
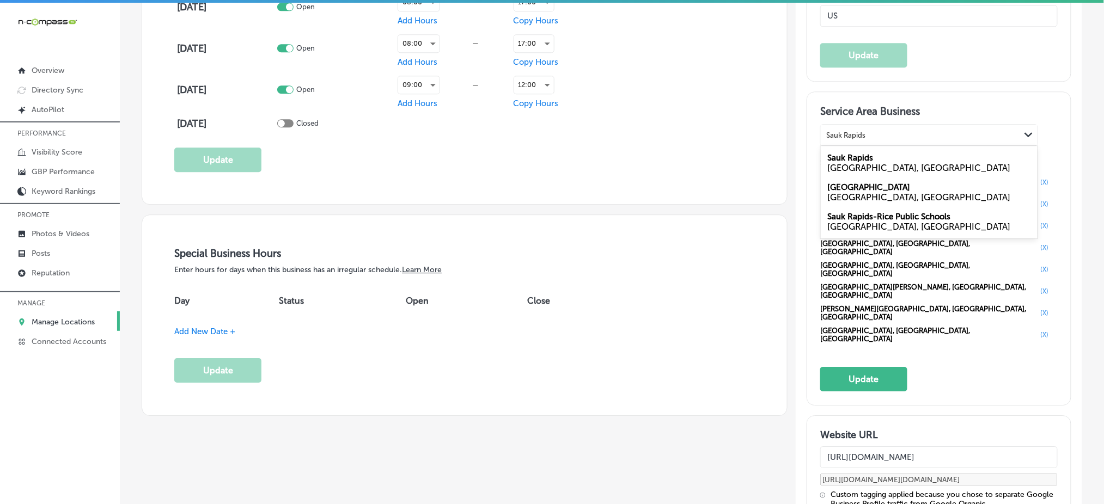
click at [851, 165] on div "MN, USA" at bounding box center [929, 168] width 204 height 10
type input "Sauk Rapids"
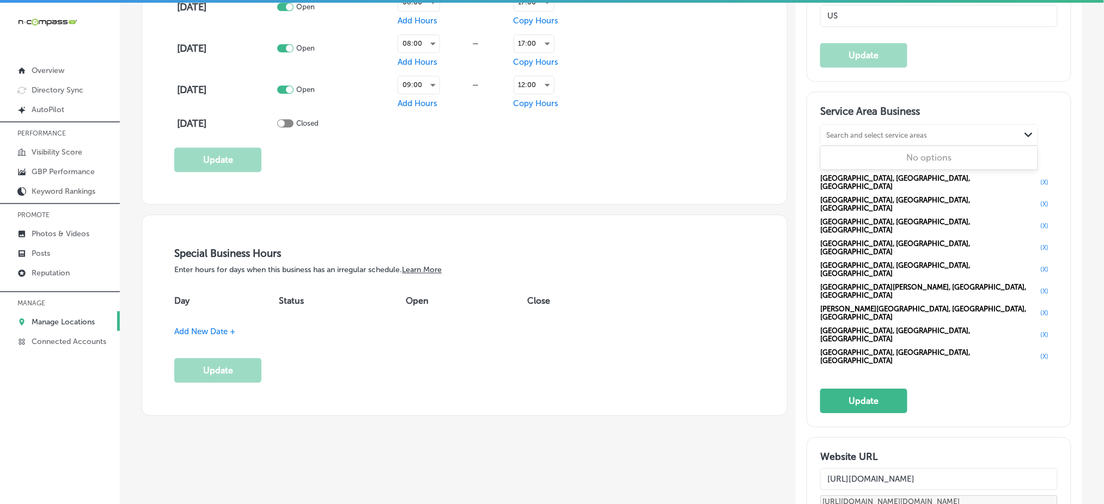
click at [846, 139] on div "Search and select service areas" at bounding box center [920, 135] width 199 height 15
paste input "St. Cloud"
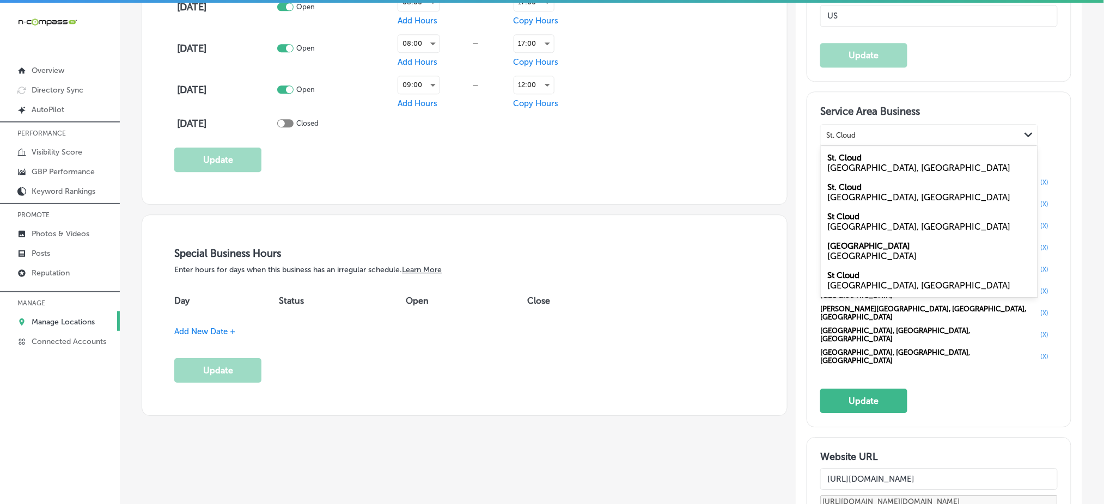
click at [842, 166] on div "MN, USA" at bounding box center [929, 168] width 204 height 10
type input "St. Cloud"
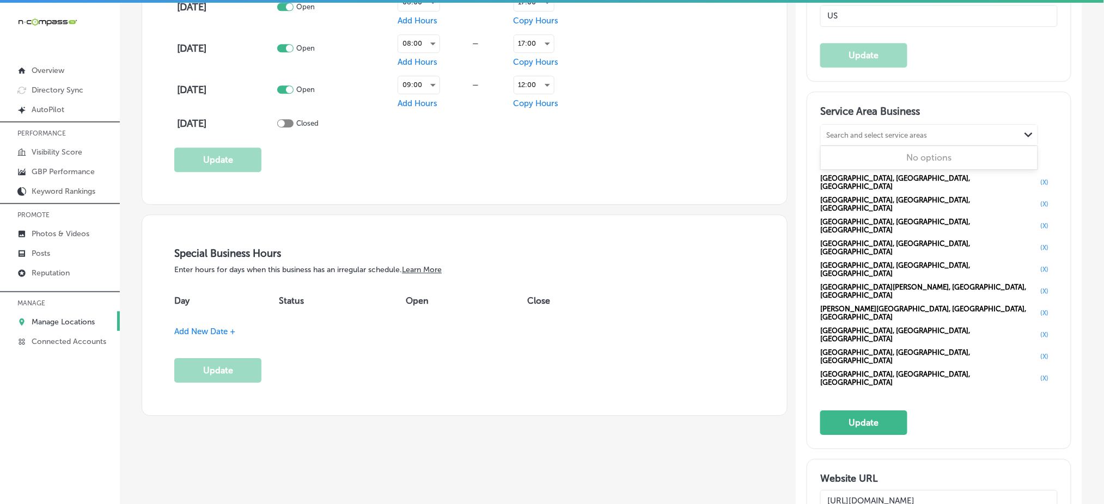
click at [837, 136] on div "Search and select service areas" at bounding box center [876, 135] width 101 height 8
paste input "Elk River"
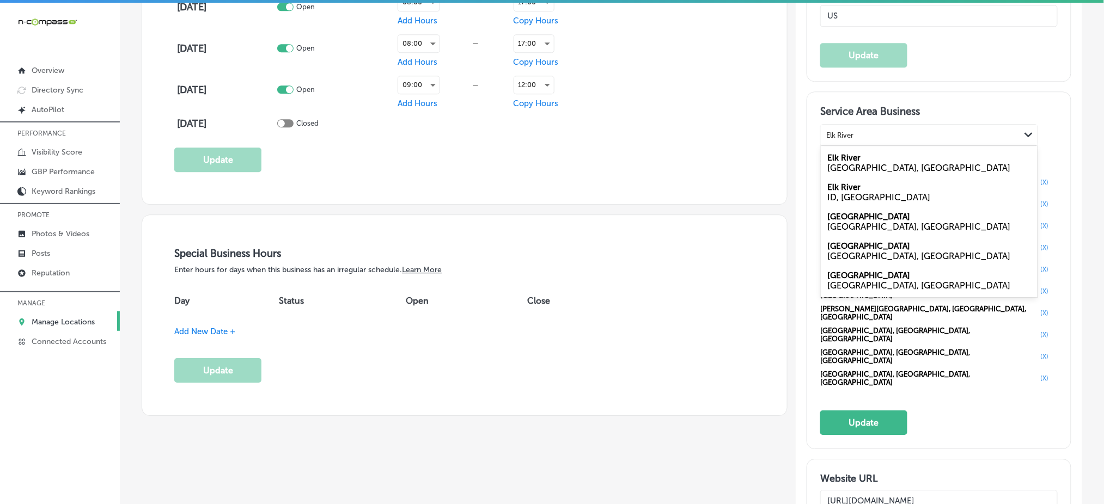
click at [843, 164] on div "MN, USA" at bounding box center [929, 168] width 204 height 10
type input "Elk River"
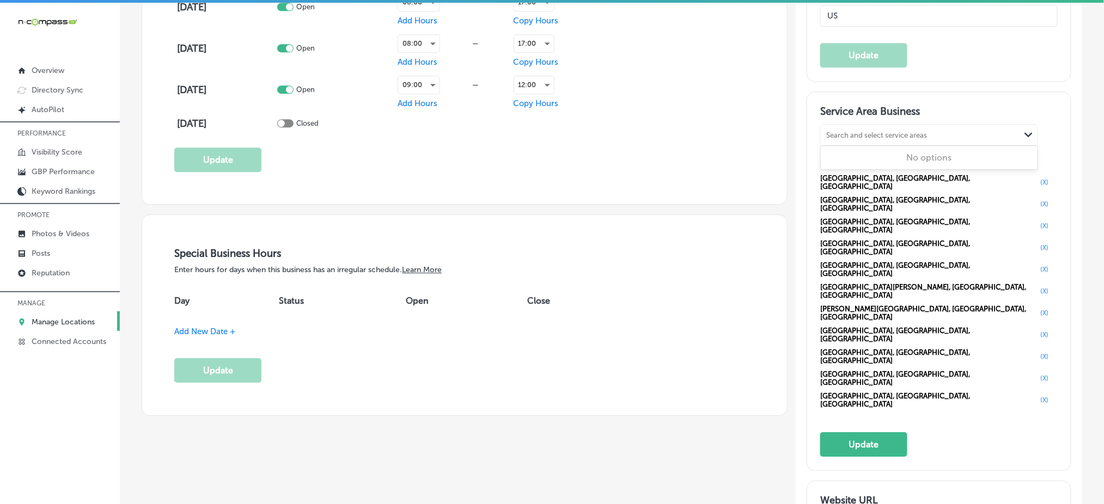
click at [837, 133] on div "Search and select service areas" at bounding box center [876, 135] width 101 height 8
paste input "Rice"
type input "Rice"
click at [857, 140] on div "Search and select service areas" at bounding box center [920, 135] width 199 height 15
paste input "Hutchinson"
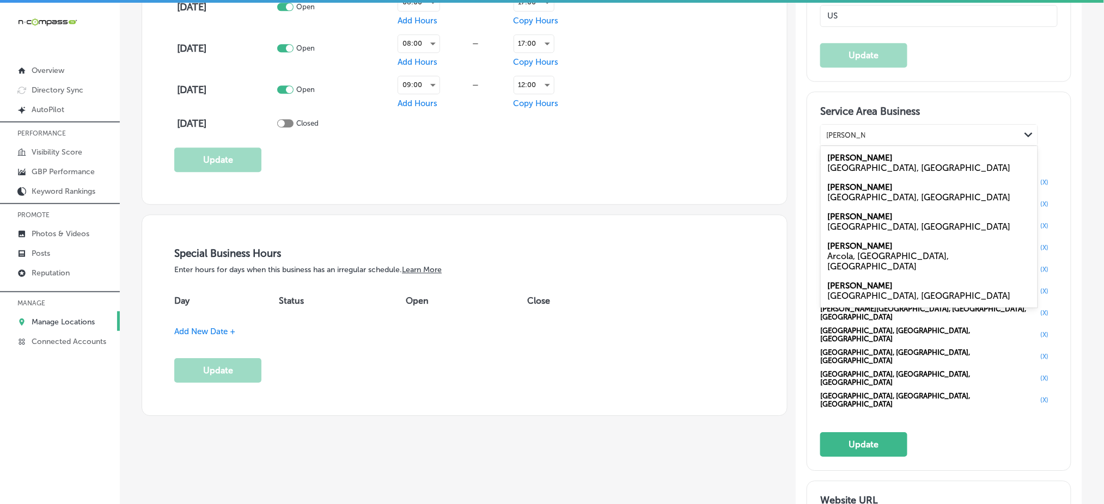
click at [843, 227] on div "MN, USA" at bounding box center [929, 227] width 204 height 10
type input "Hutchinson"
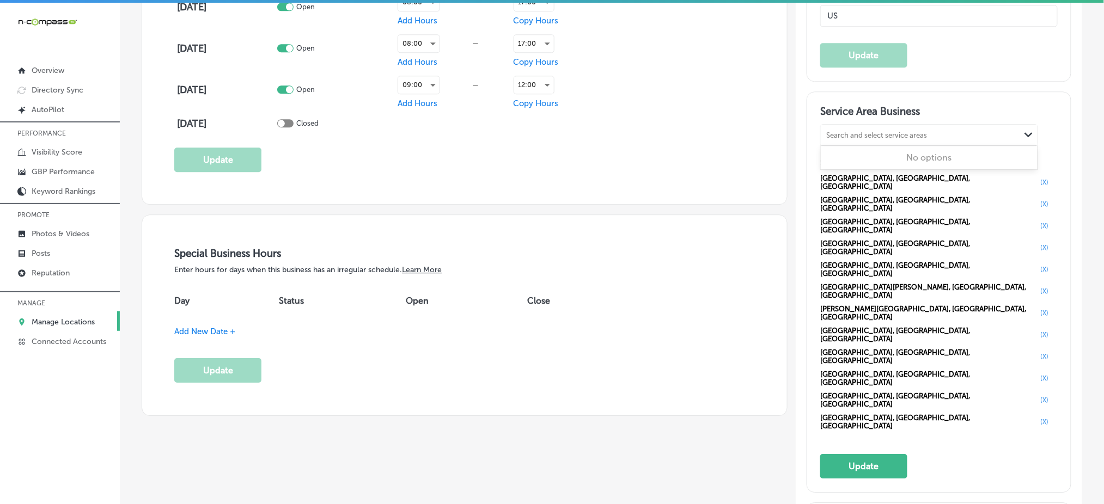
click at [840, 138] on div "Search and select service areas" at bounding box center [920, 135] width 199 height 15
paste input "Little Falls"
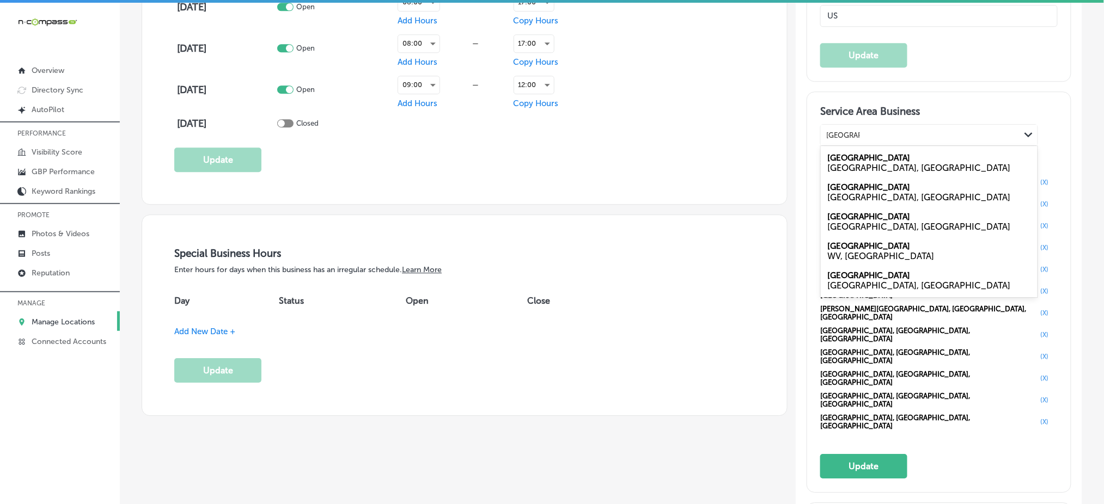
click at [841, 224] on div "MN, USA" at bounding box center [929, 227] width 204 height 10
type input "Little Falls"
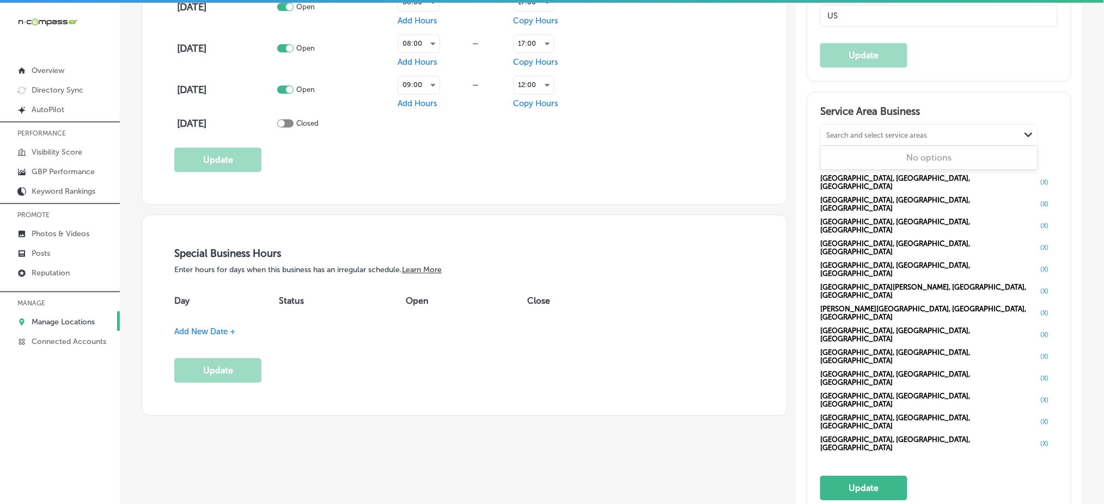
click at [832, 144] on div "Search and select service areas Path Created with Sketch." at bounding box center [929, 135] width 217 height 21
paste input "Buffalo"
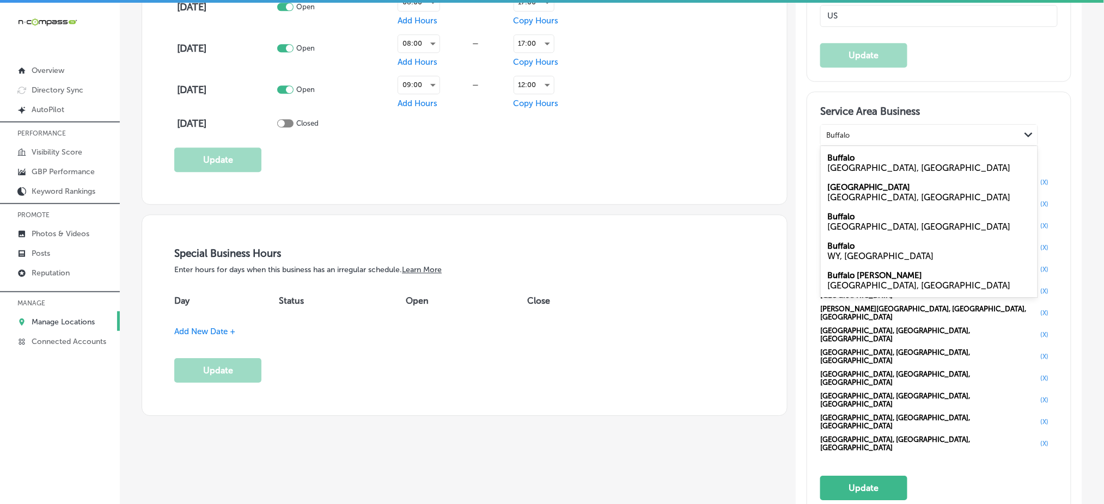
click at [834, 222] on div "MN, USA" at bounding box center [929, 227] width 204 height 10
type input "Buffalo"
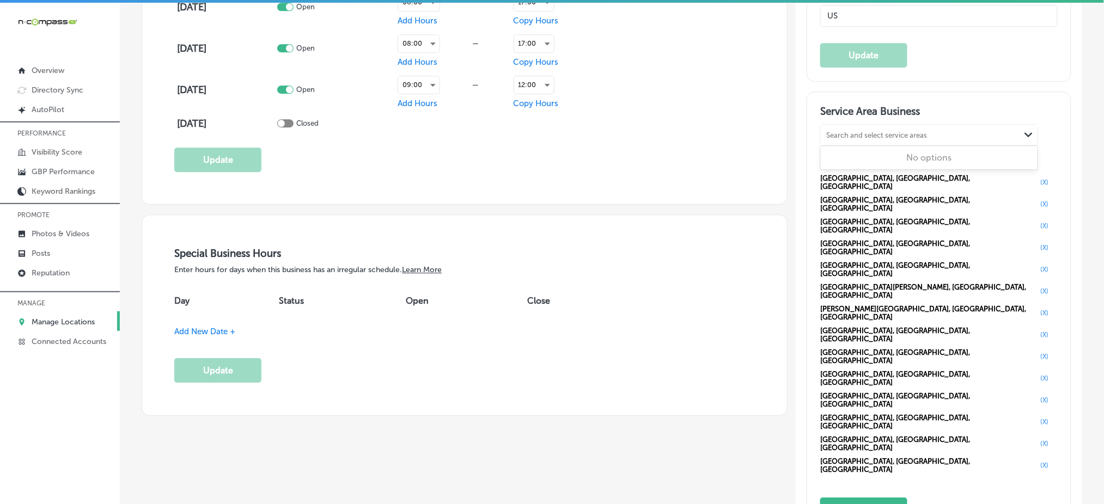
click at [831, 138] on div "Search and select service areas" at bounding box center [920, 135] width 199 height 15
paste input "Cold Spring"
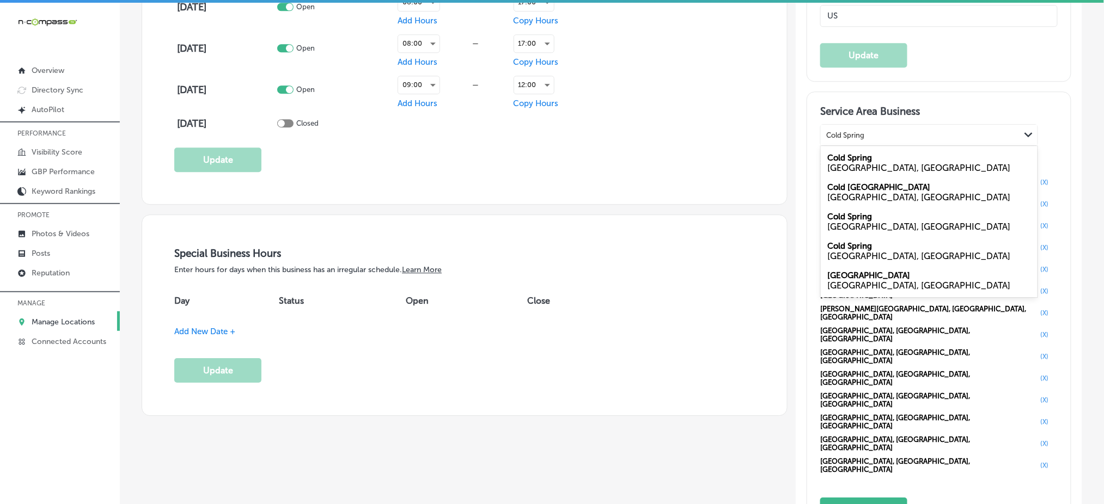
click at [842, 224] on div "MN, USA" at bounding box center [929, 227] width 204 height 10
type input "Cold Spring"
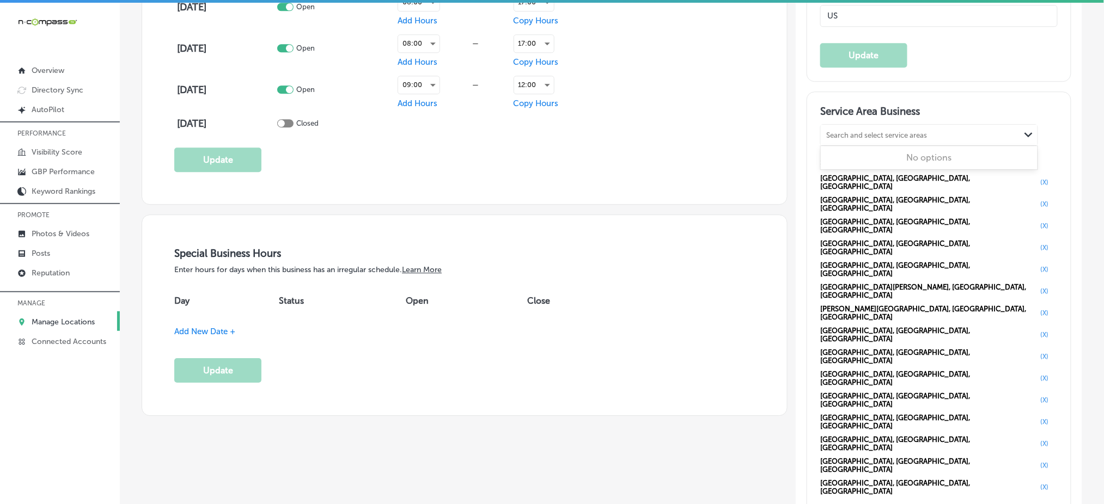
click at [844, 138] on div "Search and select service areas" at bounding box center [920, 135] width 199 height 15
paste input "Blain"
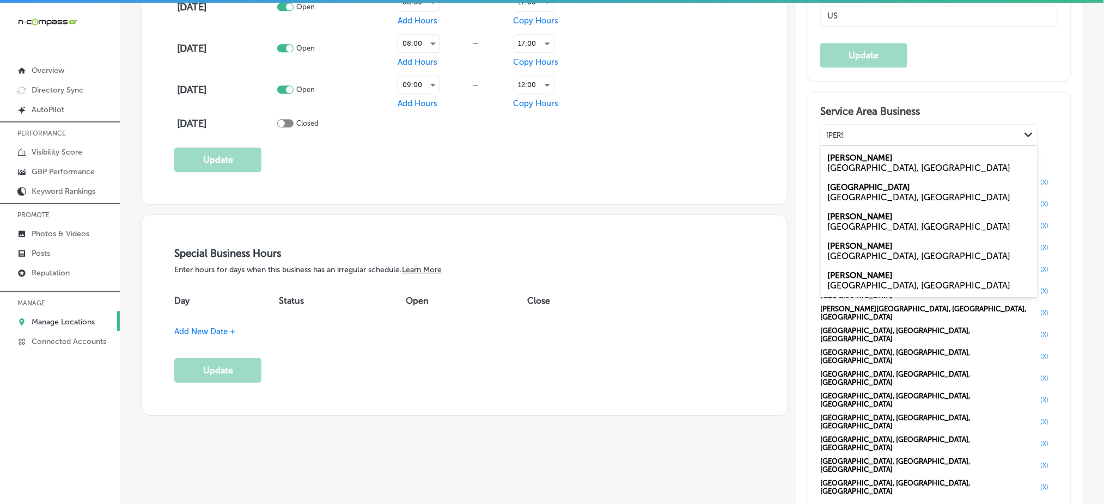
click at [847, 220] on div "Blaine MN, USA" at bounding box center [929, 221] width 217 height 29
type input "Blain"
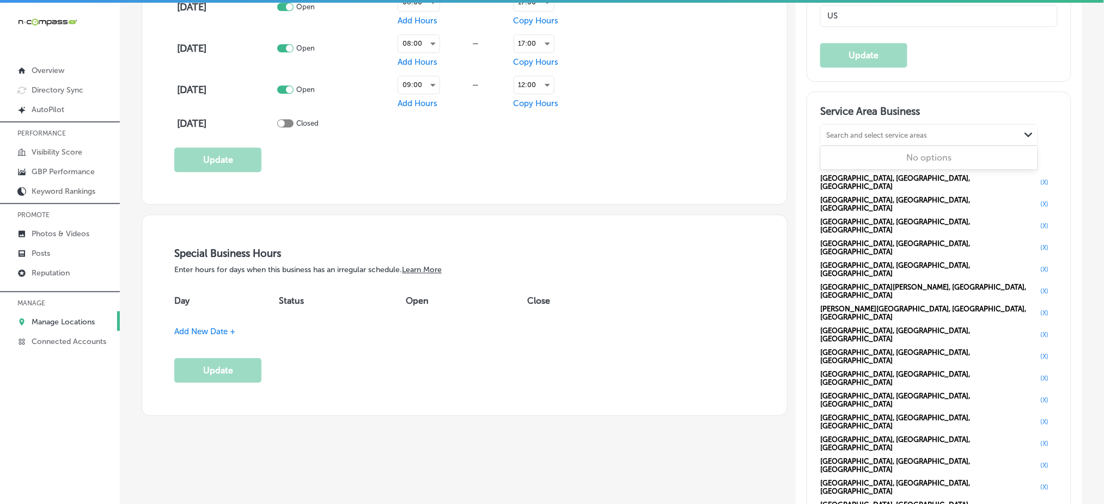
click at [832, 138] on div "Search and select service areas" at bounding box center [920, 135] width 199 height 15
paste input "Maple Grove,"
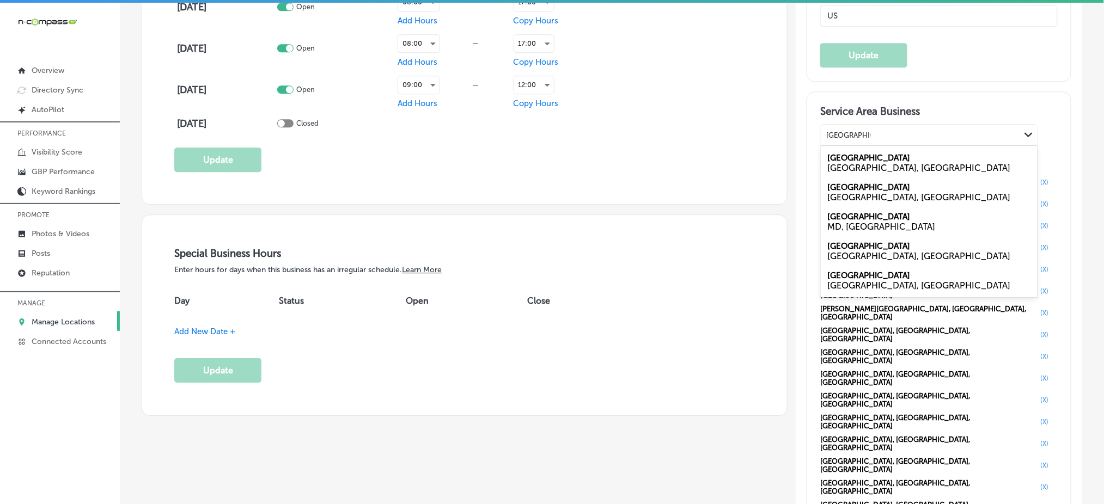
click at [834, 161] on label "Maple Grove" at bounding box center [868, 158] width 83 height 10
type input "Maple Grove,"
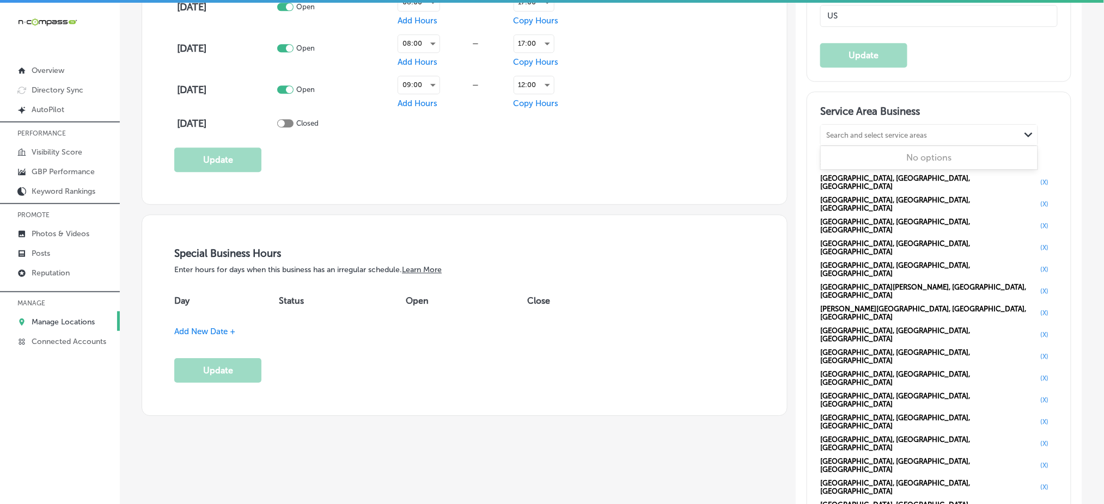
click at [835, 135] on div "Search and select service areas" at bounding box center [876, 135] width 101 height 8
paste input "Becker,"
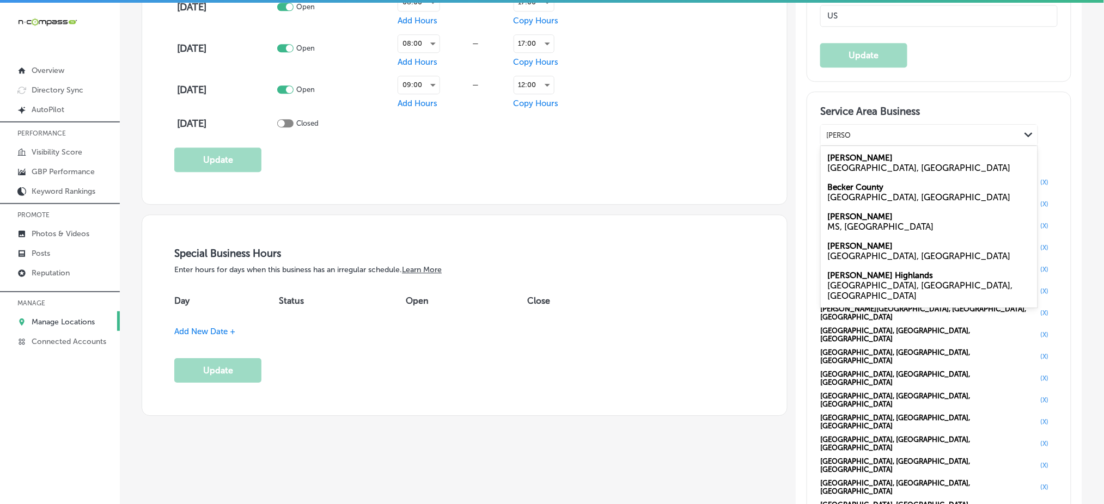
click at [844, 161] on label "Becker" at bounding box center [859, 158] width 65 height 10
type input "Becker,"
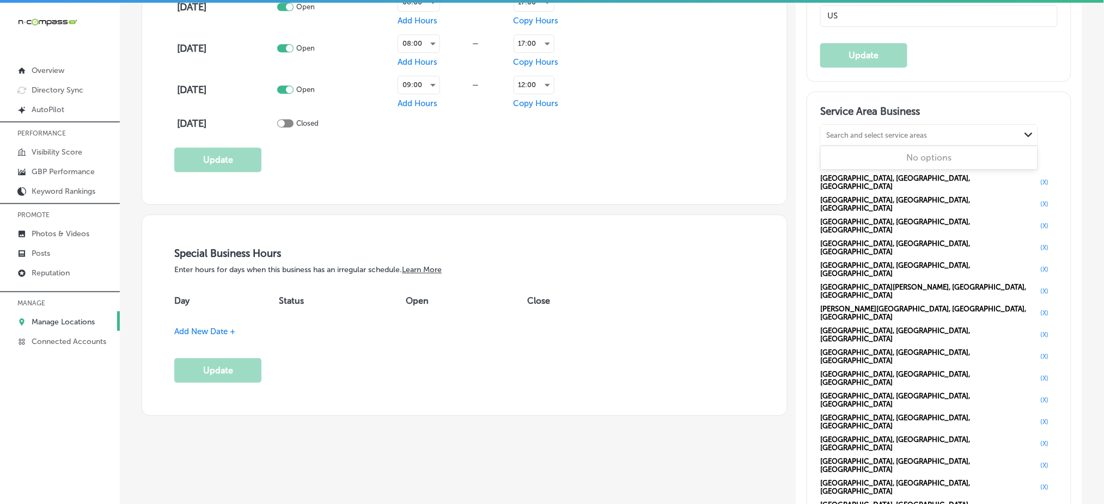
click at [837, 134] on div "Search and select service areas" at bounding box center [876, 135] width 101 height 8
paste input "[GEOGRAPHIC_DATA],"
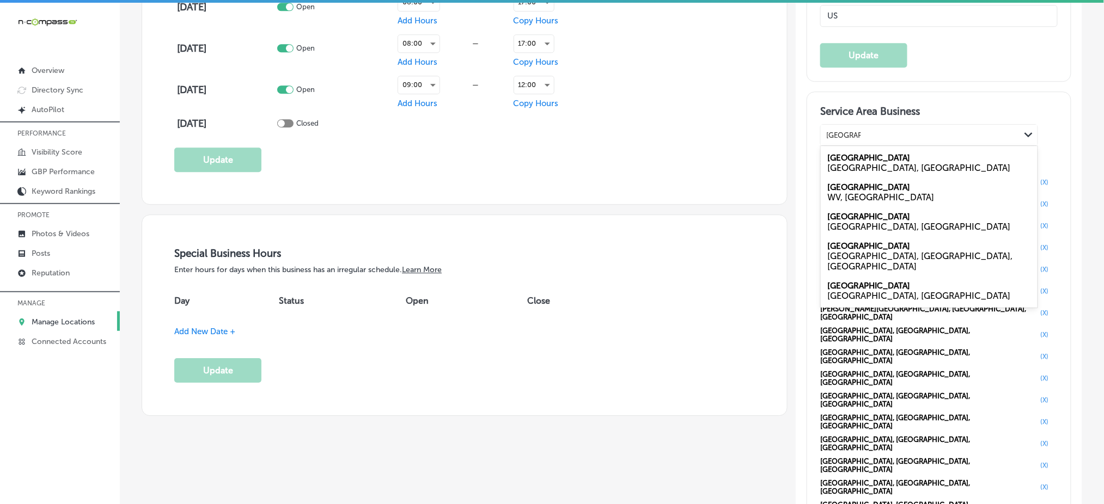
type input "[GEOGRAPHIC_DATA],"
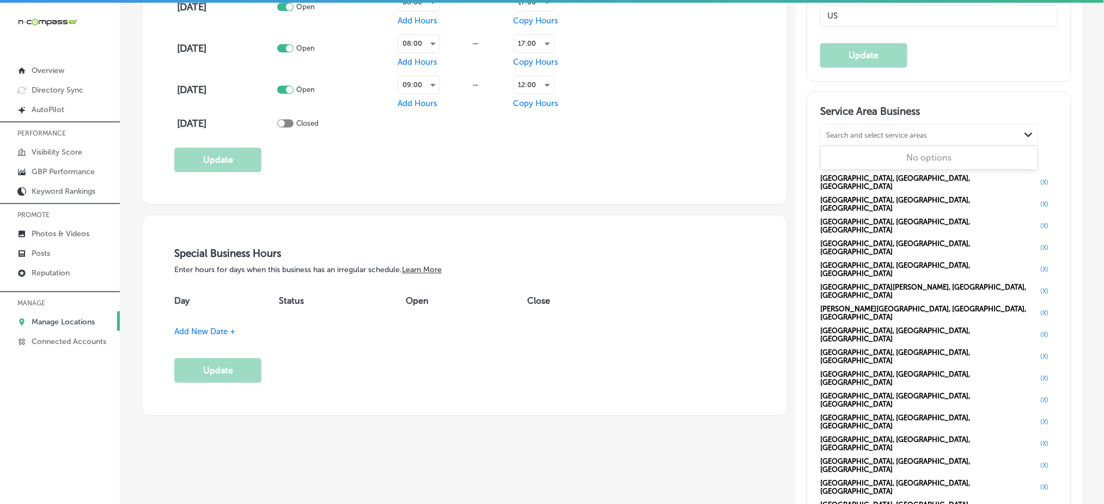
click at [874, 133] on div "Search and select service areas" at bounding box center [876, 135] width 101 height 8
paste input "Cambridge,"
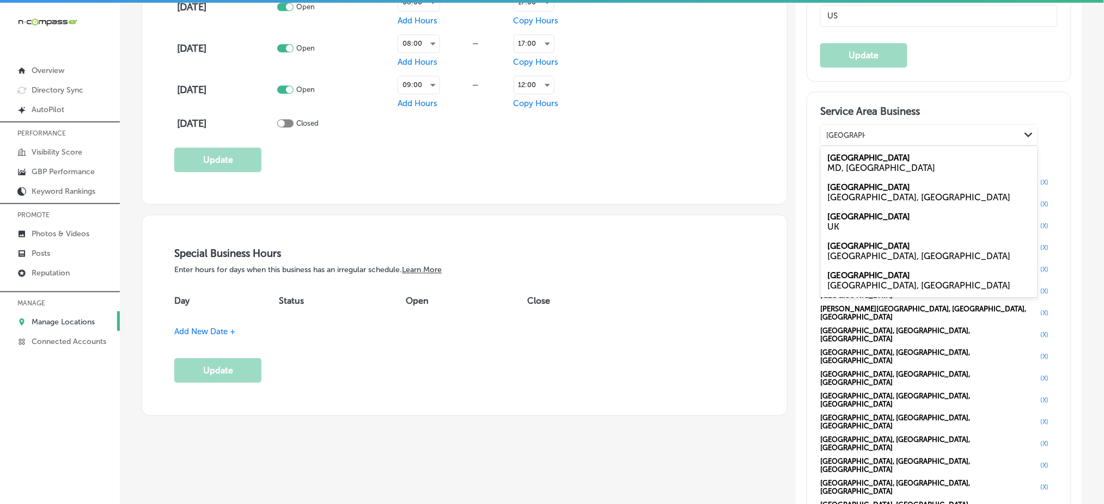
type input "Cambridge,"
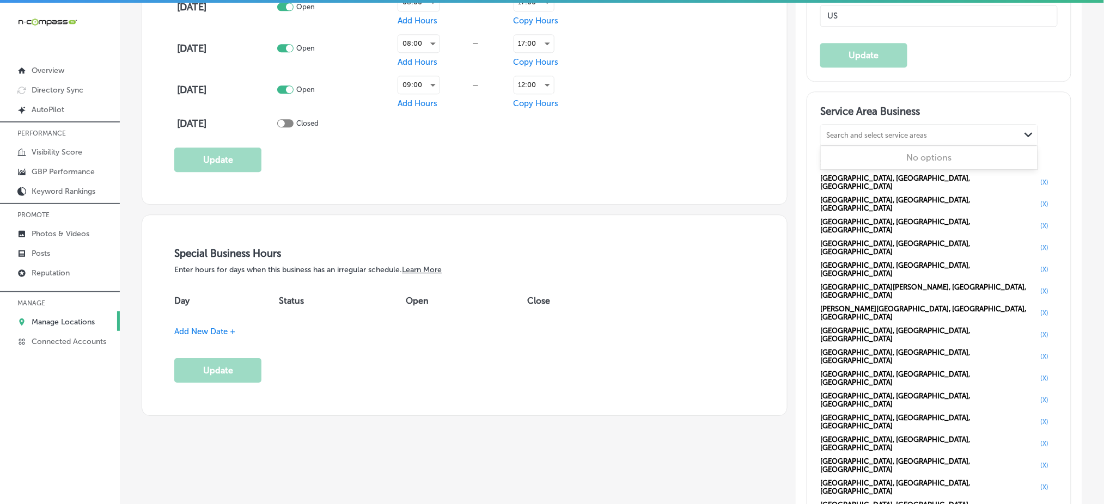
click at [861, 137] on div "Search and select service areas" at bounding box center [876, 135] width 101 height 8
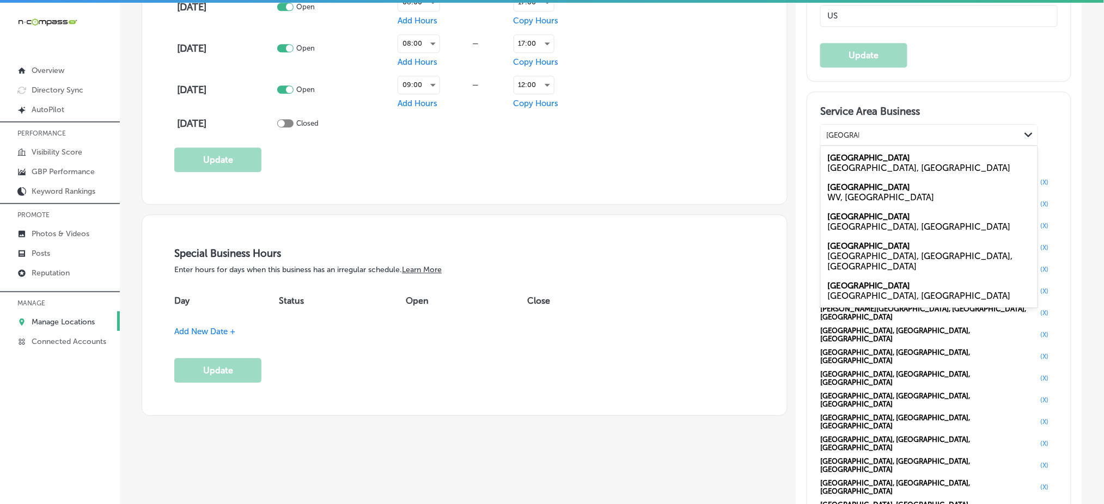
type input "princeton"
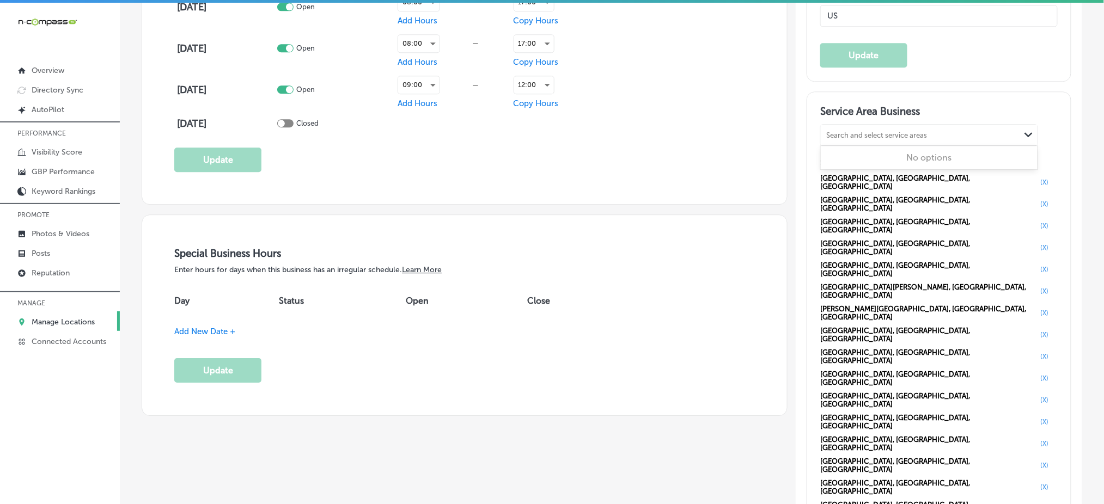
click at [849, 133] on div "Search and select service areas" at bounding box center [876, 135] width 101 height 8
type input "c"
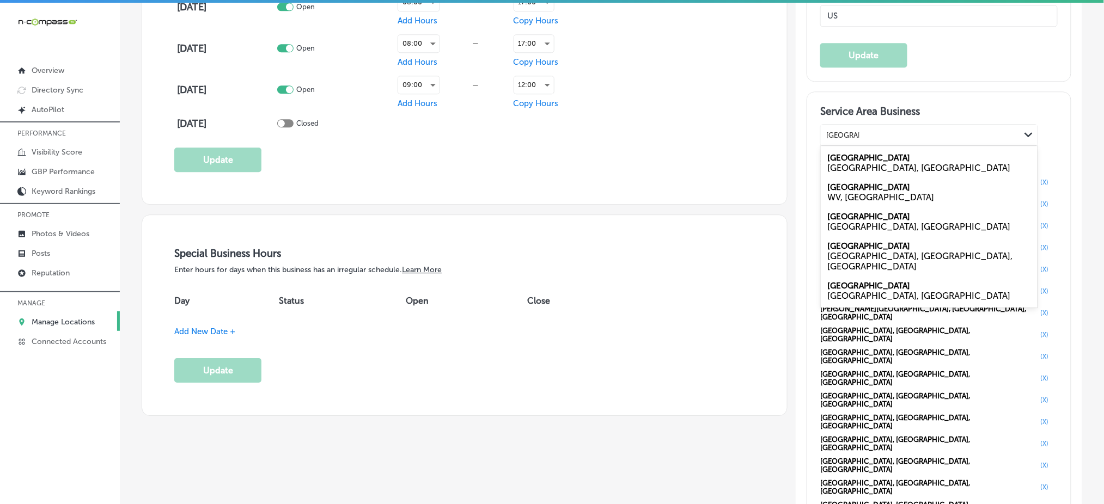
type input "princeton"
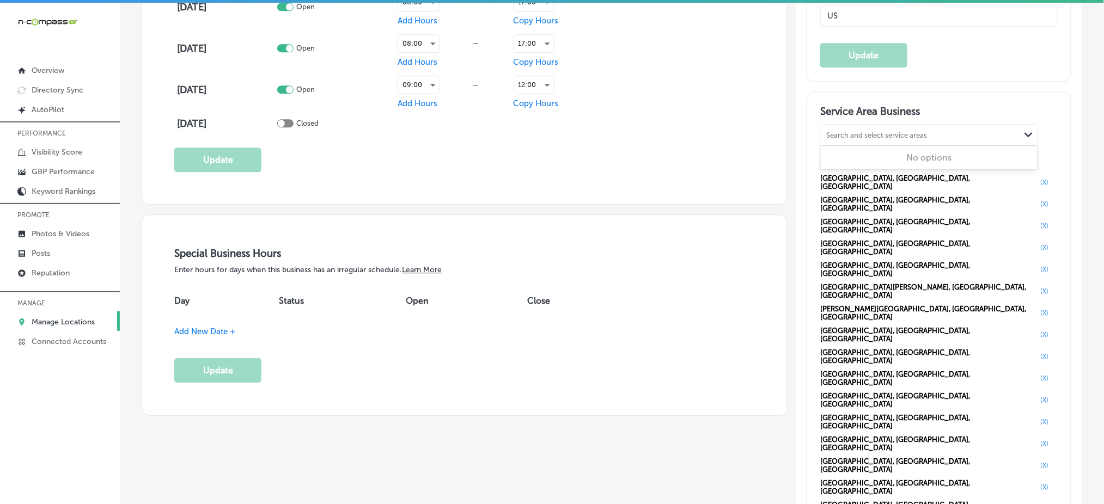
click at [843, 134] on div "Search and select service areas" at bounding box center [876, 135] width 101 height 8
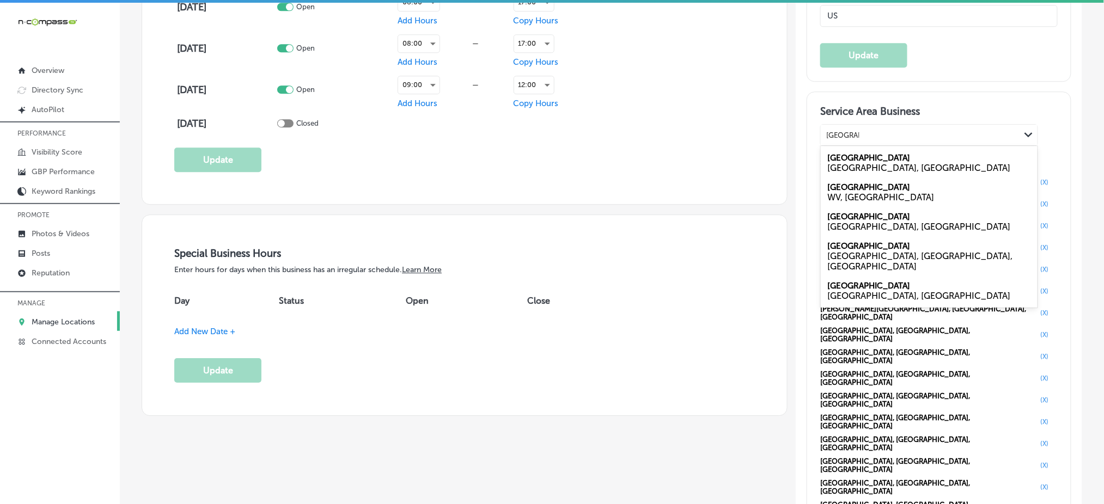
type input "princeton"
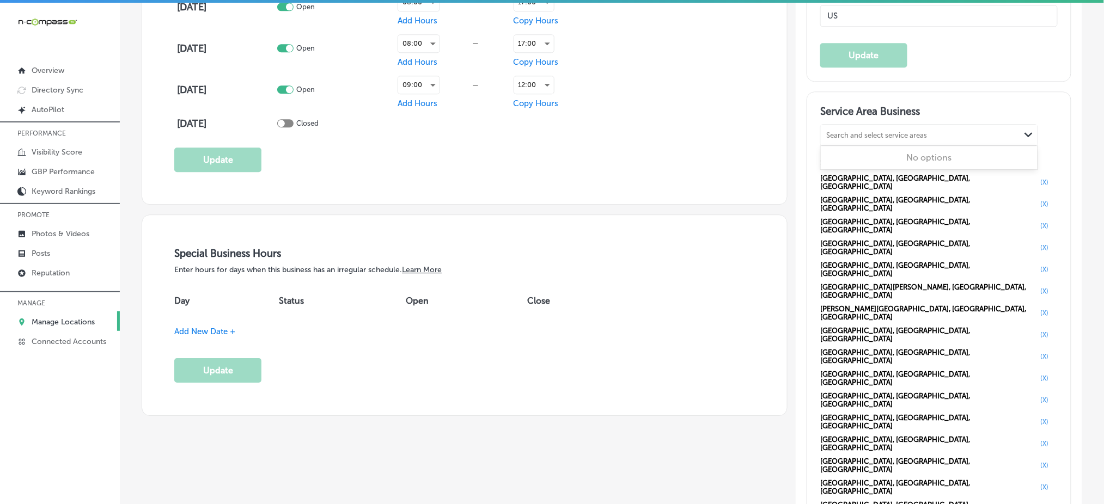
click at [843, 136] on div "Search and select service areas" at bounding box center [876, 135] width 101 height 8
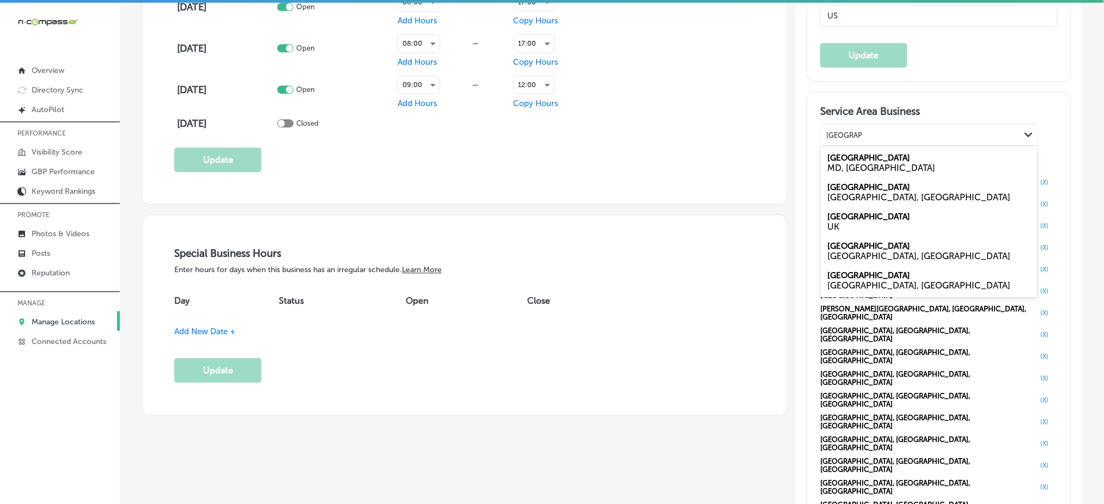
type input "cambridge"
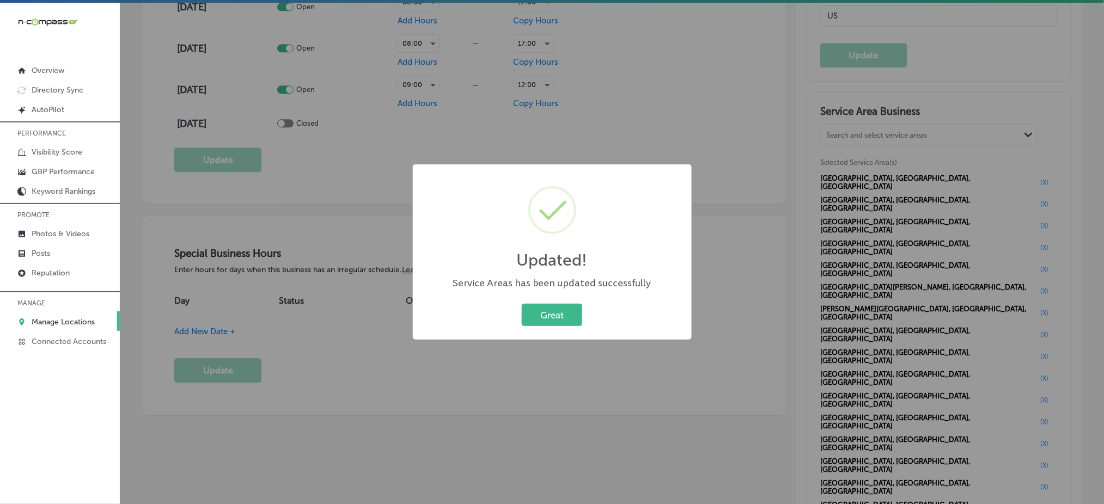
scroll to position [1004, 0]
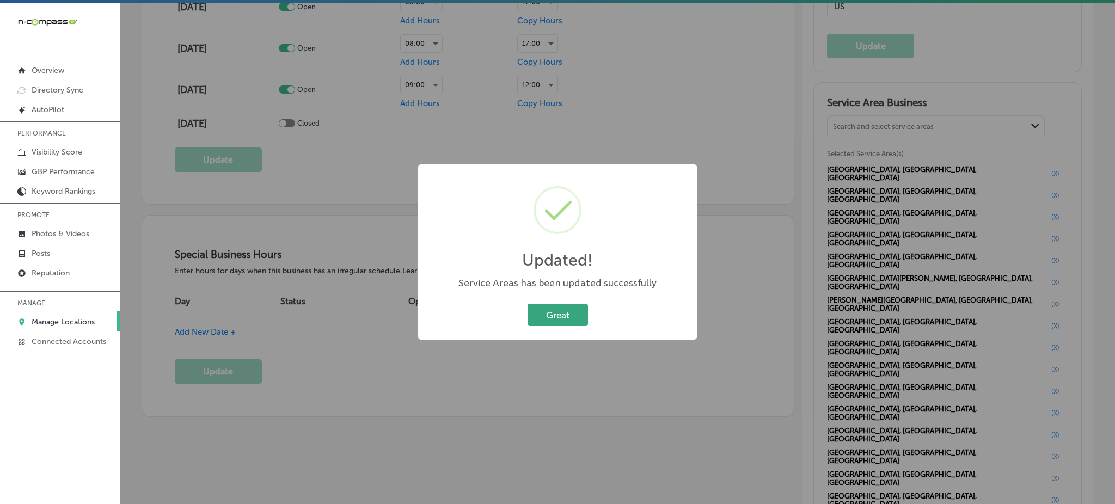
click at [567, 312] on button "Great" at bounding box center [558, 315] width 60 height 22
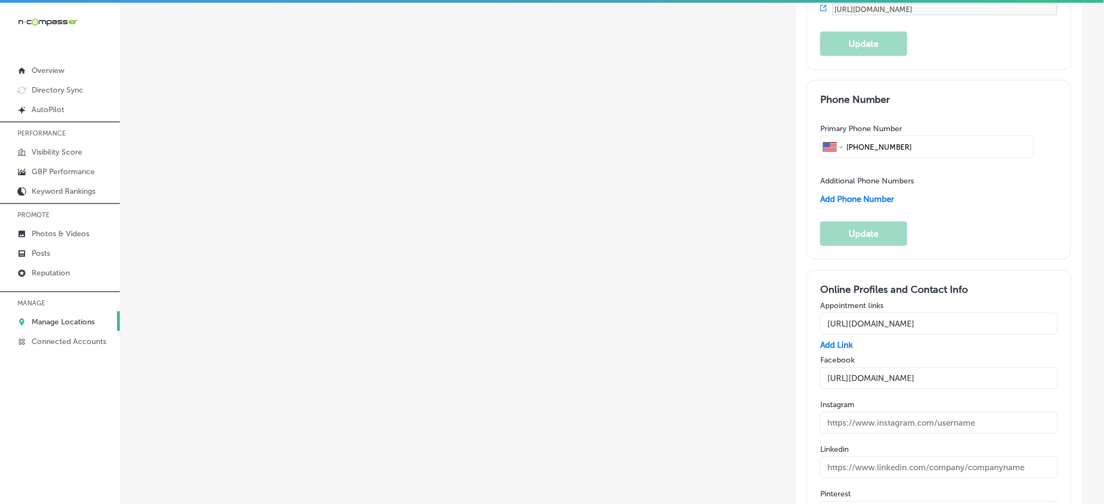
scroll to position [1987, 0]
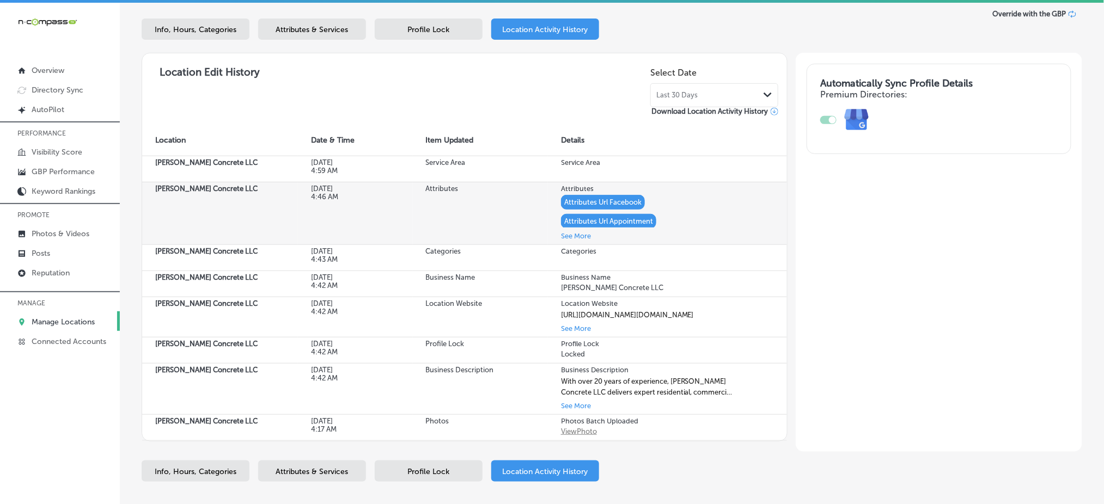
scroll to position [140, 0]
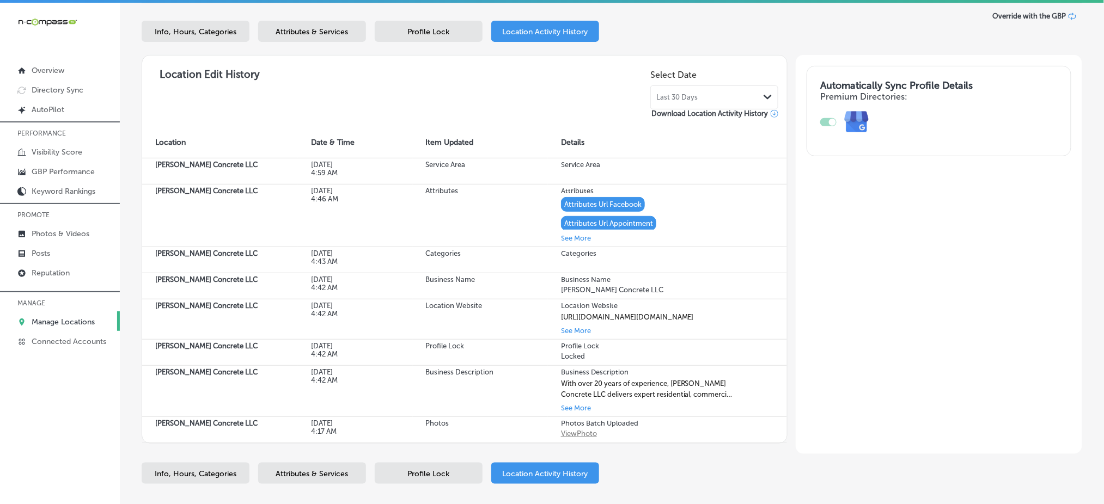
click at [437, 479] on span "Profile Lock" at bounding box center [429, 473] width 42 height 9
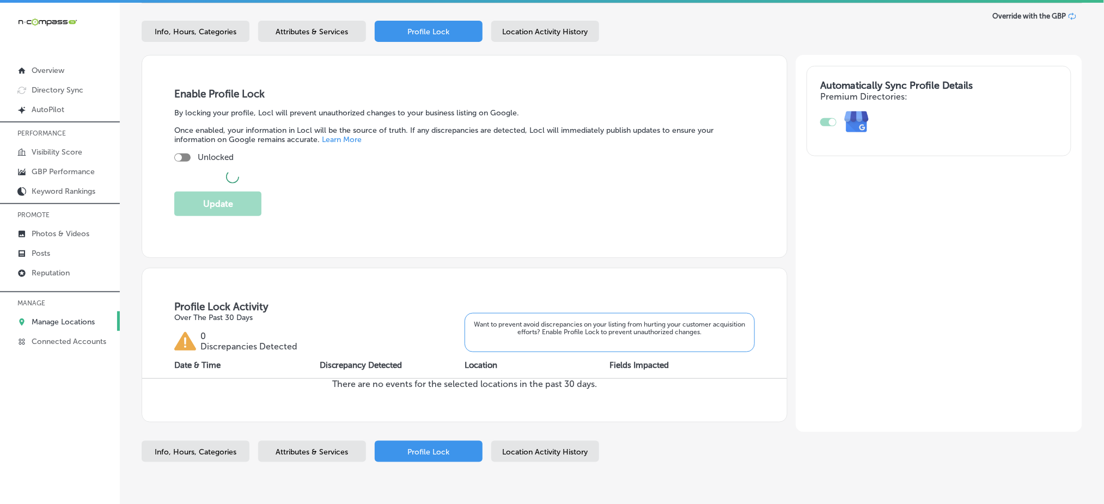
checkbox input "true"
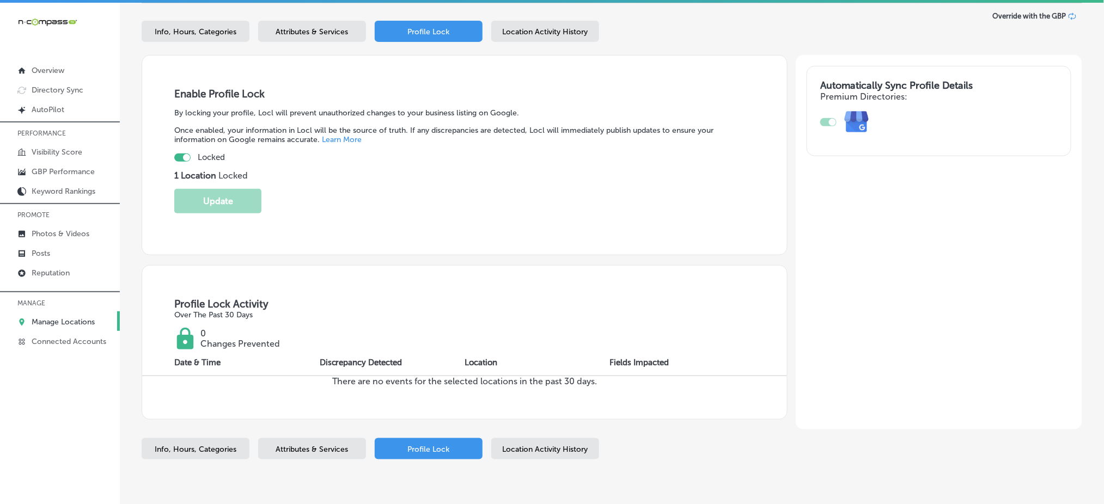
click at [521, 453] on div "Location Activity History" at bounding box center [545, 448] width 108 height 21
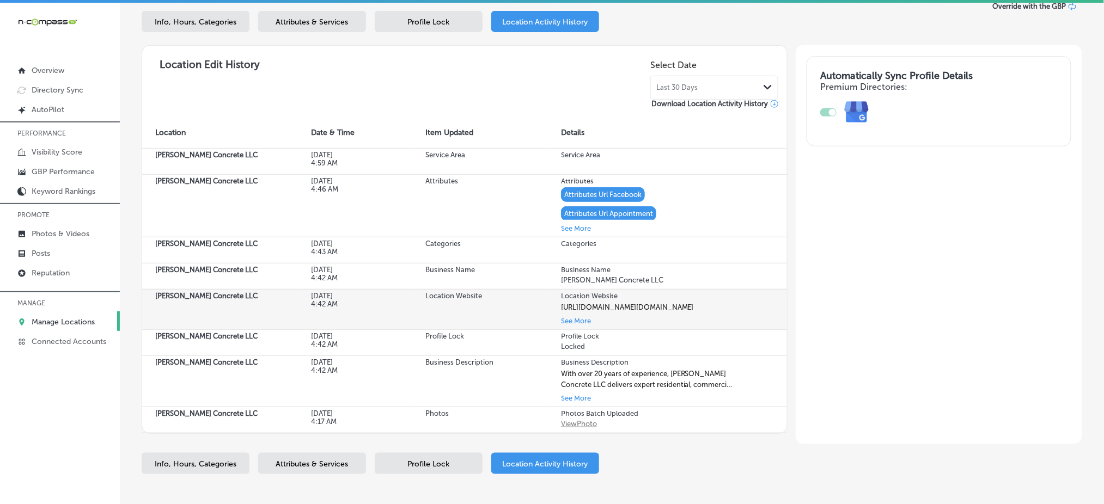
scroll to position [149, 0]
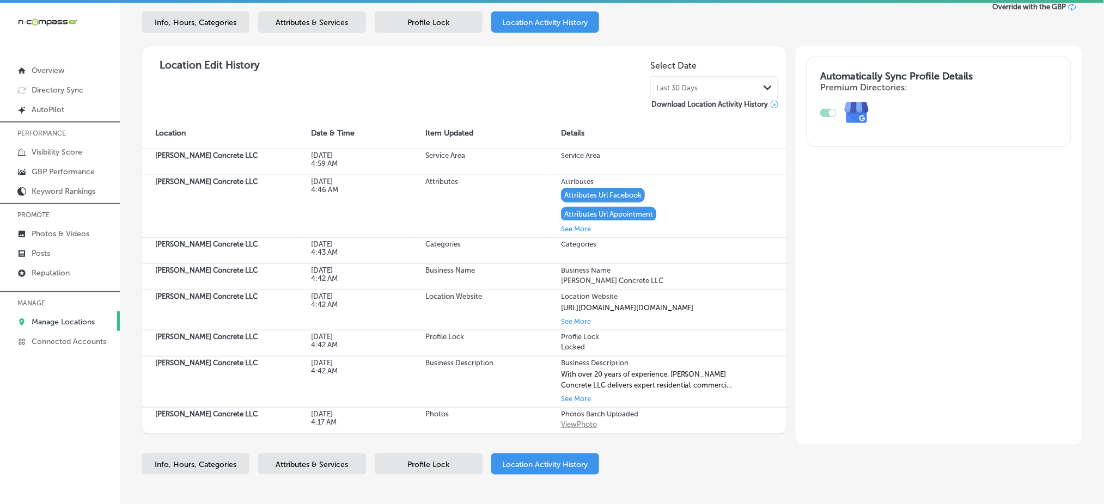
click at [345, 21] on span "Attributes & Services" at bounding box center [312, 22] width 72 height 9
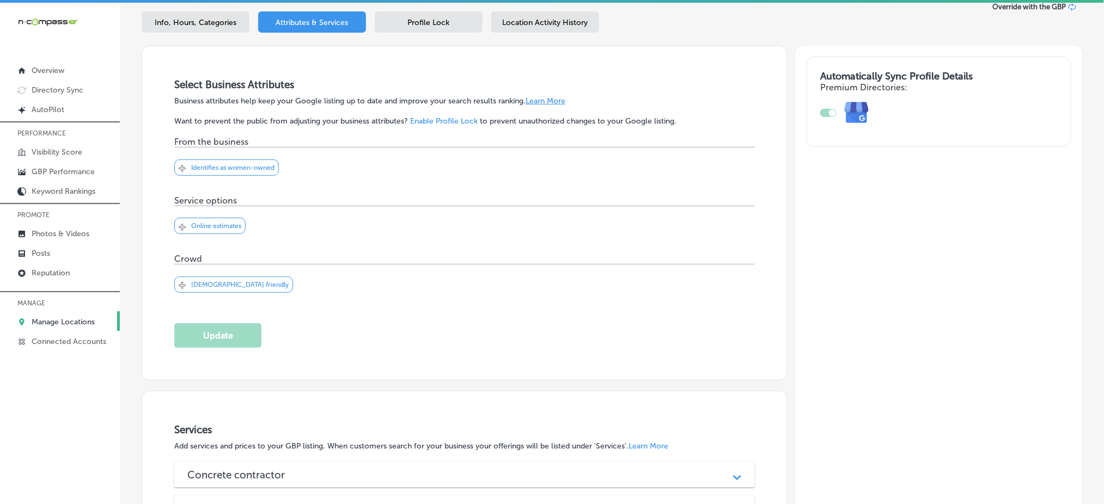
scroll to position [93, 0]
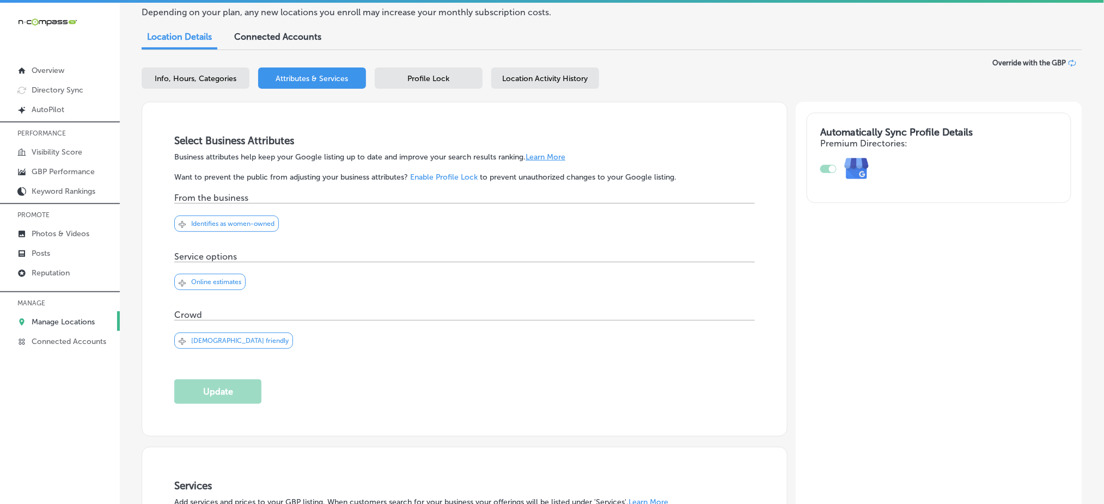
click at [202, 77] on span "Info, Hours, Categories" at bounding box center [196, 78] width 82 height 9
select select "US"
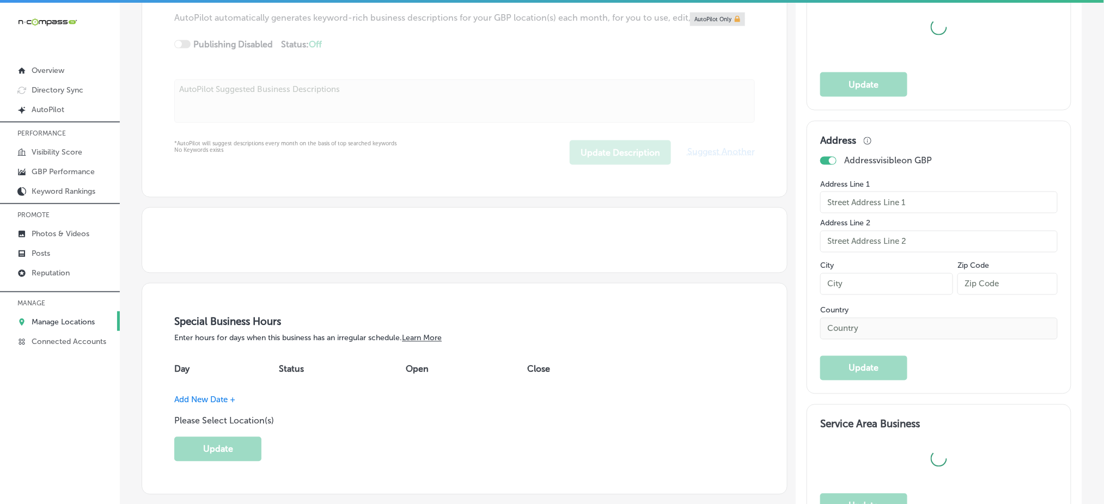
type input "[PERSON_NAME] Concrete LLC"
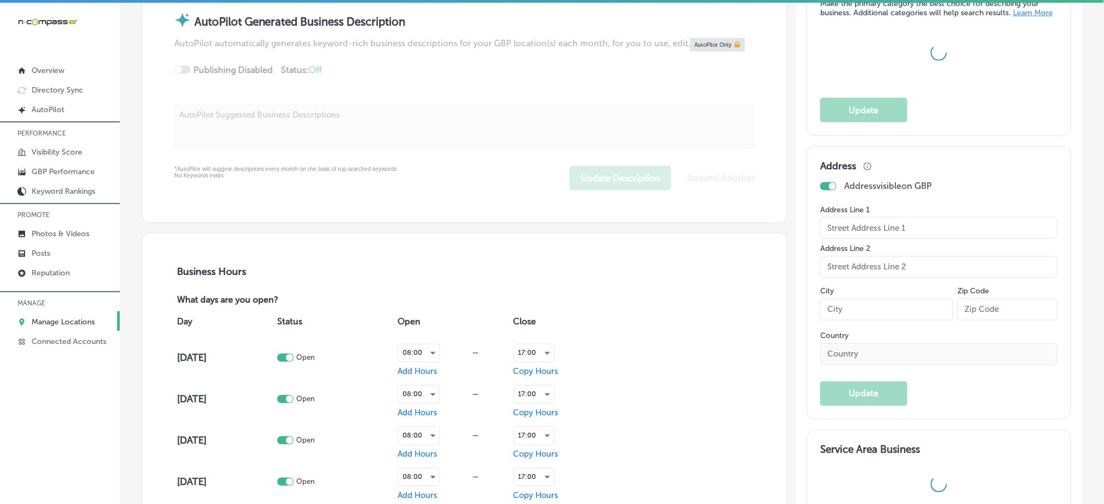
checkbox input "true"
type textarea "With over 20 years of experience, [PERSON_NAME] Concrete LLC delivers expert re…"
checkbox input "false"
type input "[STREET_ADDRESS]"
type input "[GEOGRAPHIC_DATA]"
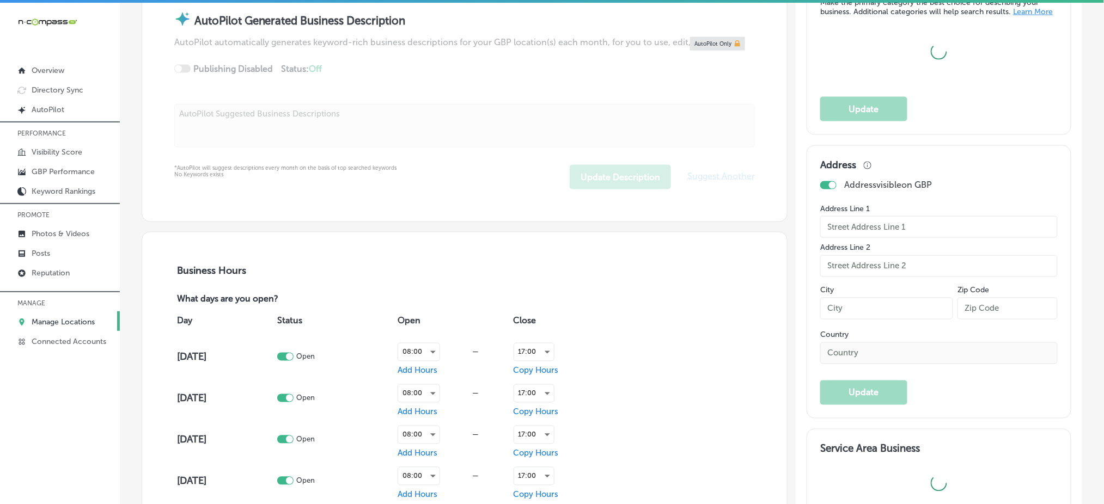
type input "55371"
type input "US"
type input "[URL][DOMAIN_NAME]"
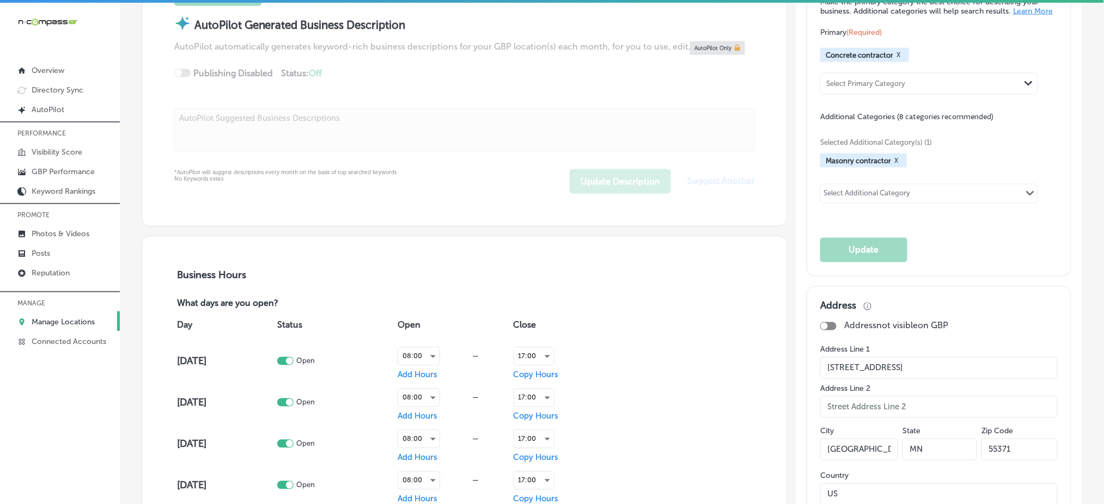
type input "[PHONE_NUMBER]"
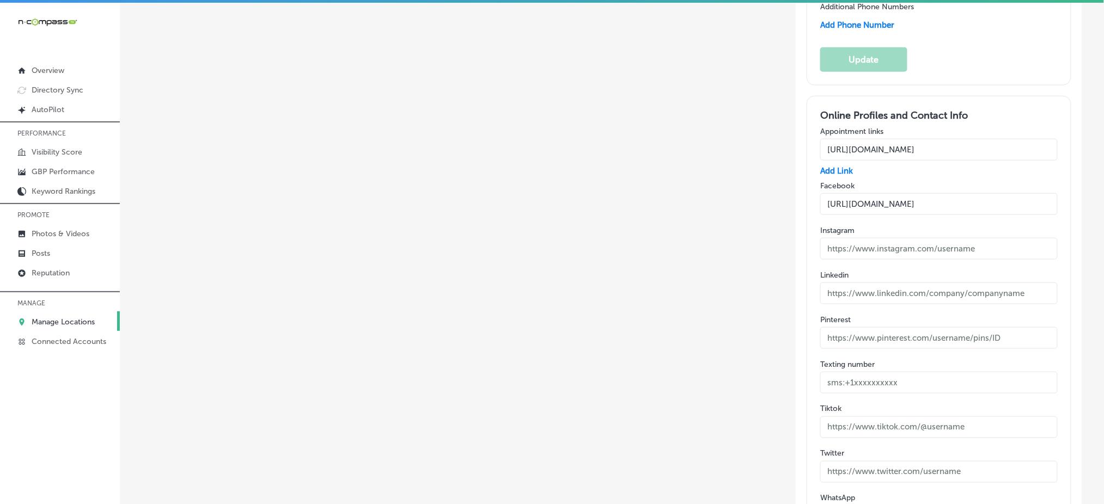
scroll to position [1987, 0]
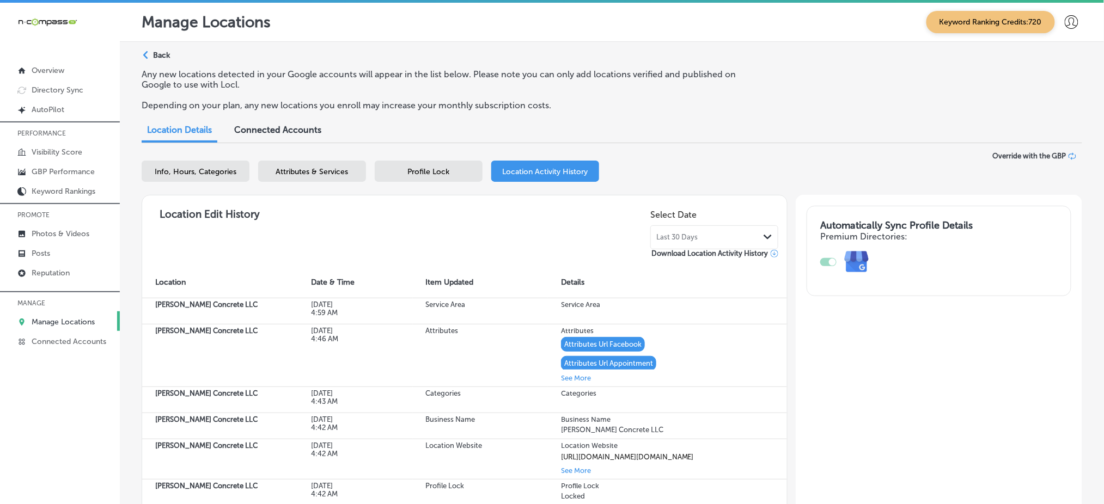
click at [301, 172] on span "Attributes & Services" at bounding box center [312, 171] width 72 height 9
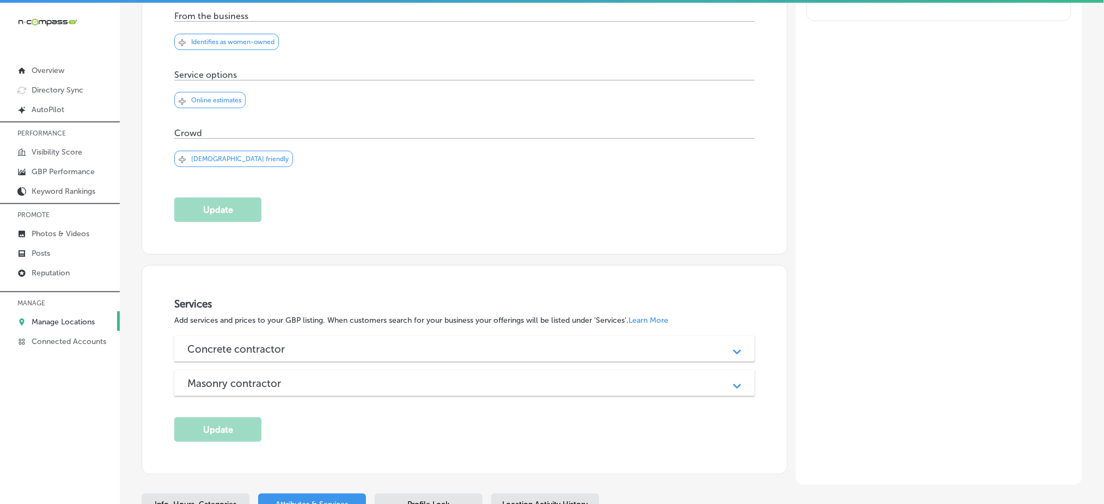
scroll to position [276, 0]
click at [418, 345] on div "Concrete contractor" at bounding box center [464, 349] width 554 height 13
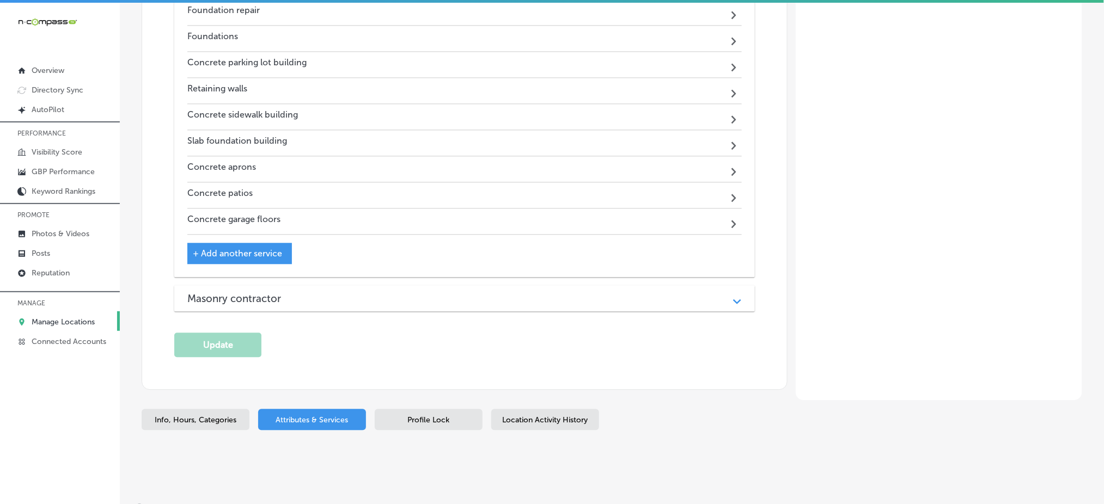
scroll to position [837, 0]
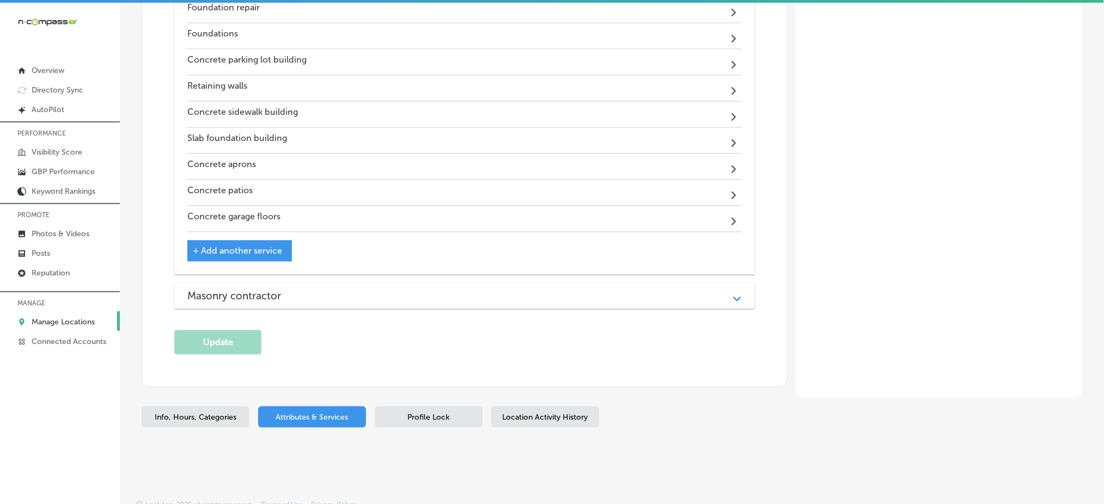
click at [366, 290] on div "Masonry contractor" at bounding box center [464, 296] width 554 height 13
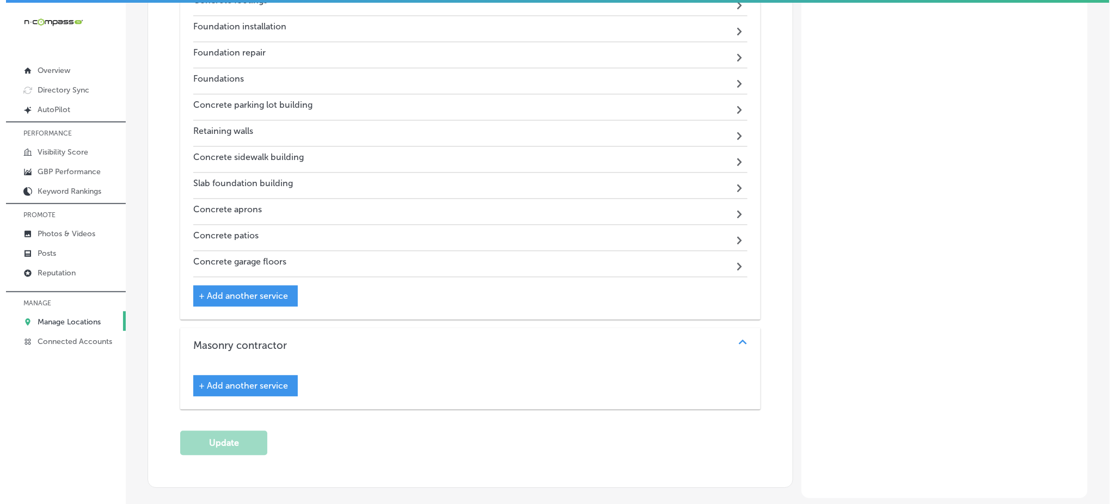
scroll to position [900, 0]
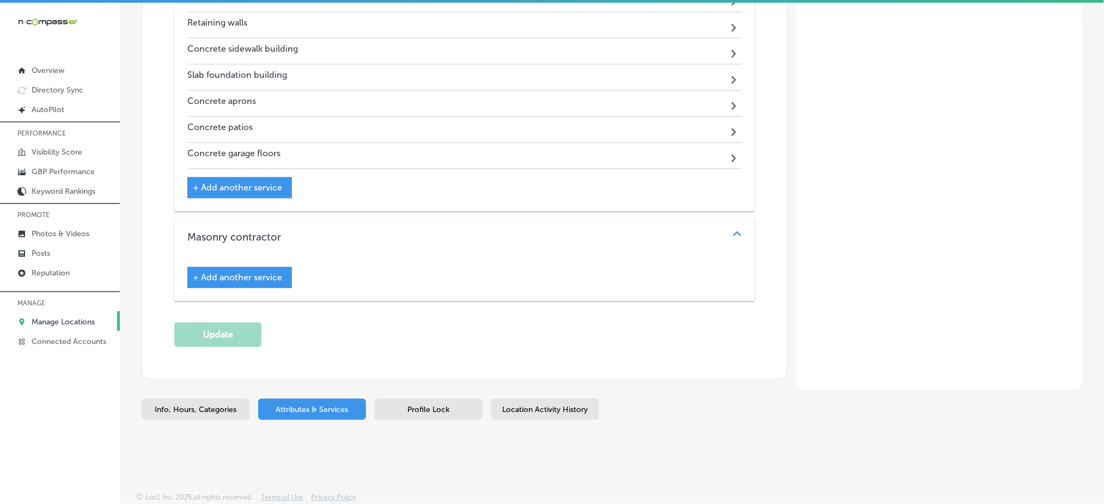
click at [229, 284] on div "+ Add another service" at bounding box center [239, 277] width 105 height 21
click at [239, 277] on span "+ Add another service" at bounding box center [237, 277] width 89 height 10
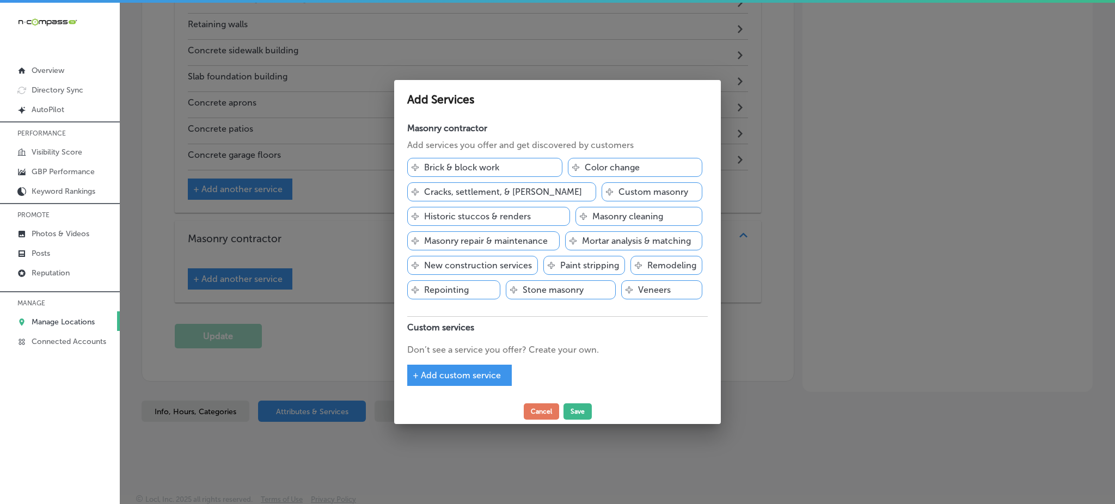
scroll to position [901, 0]
click at [443, 378] on span "+ Add custom service" at bounding box center [457, 375] width 88 height 10
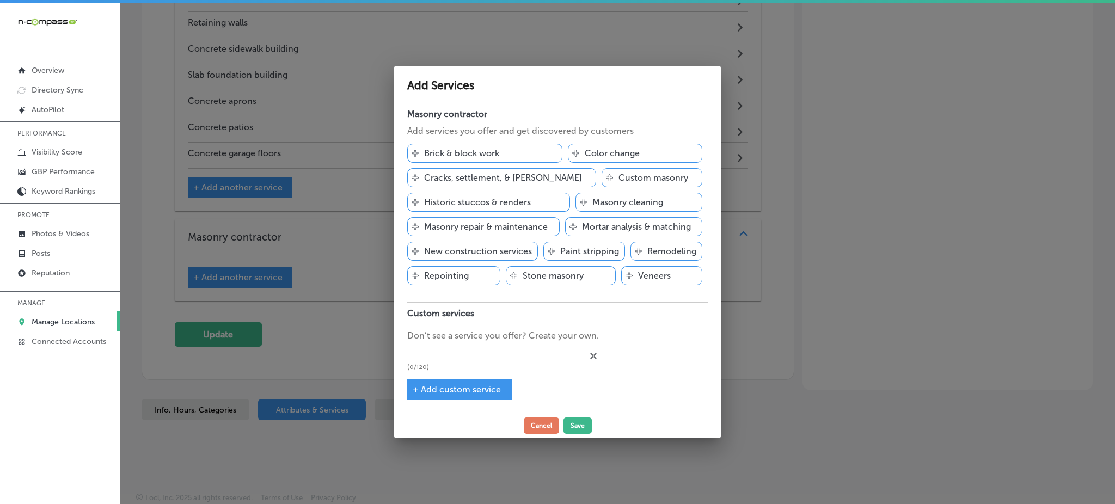
click at [465, 149] on p "Brick & block work" at bounding box center [461, 153] width 75 height 10
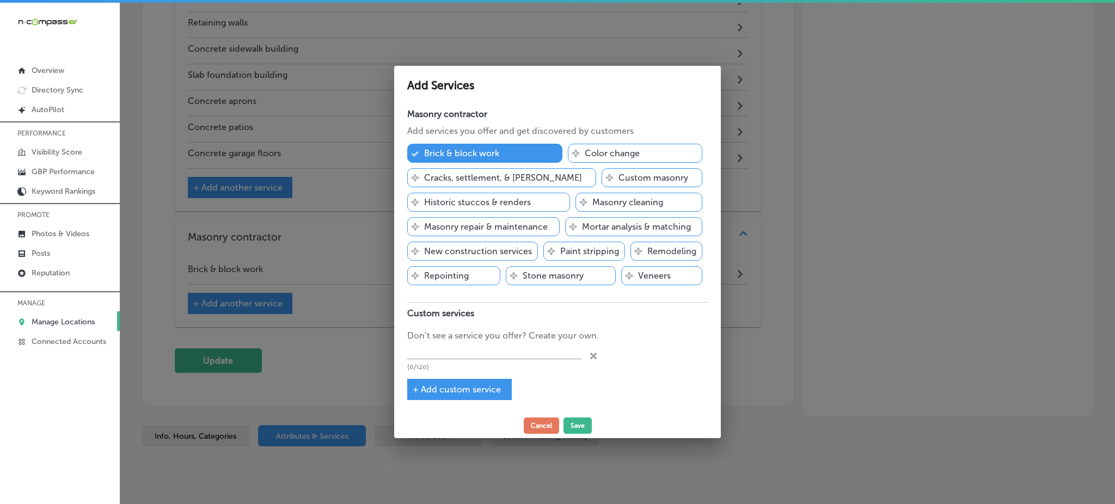
click at [474, 224] on p "Masonry repair & maintenance" at bounding box center [486, 227] width 124 height 10
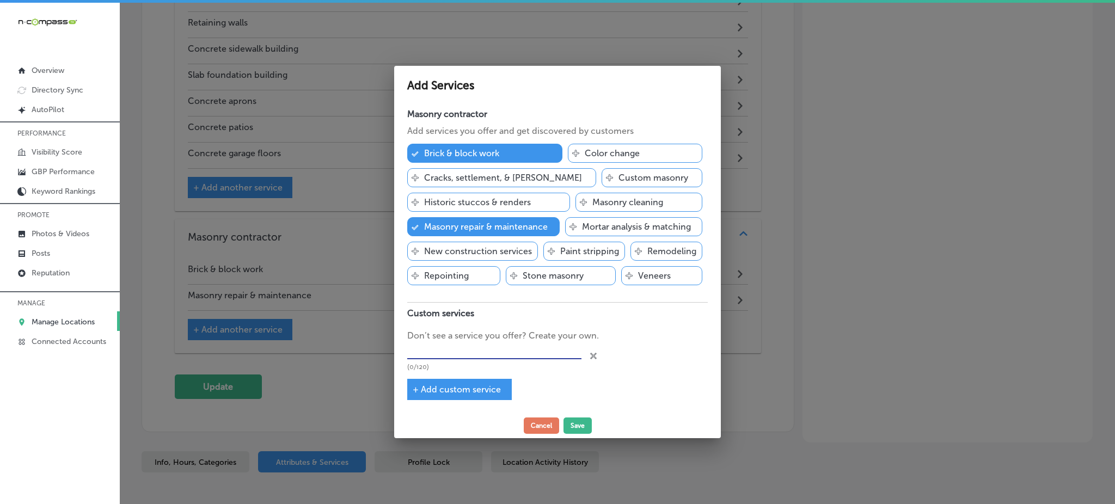
click at [467, 345] on input "text" at bounding box center [494, 351] width 174 height 17
paste input "CONCRETE APRONS:"
type input "CONCRETE APRONS"
click at [425, 390] on span "+ Add custom service" at bounding box center [457, 389] width 88 height 10
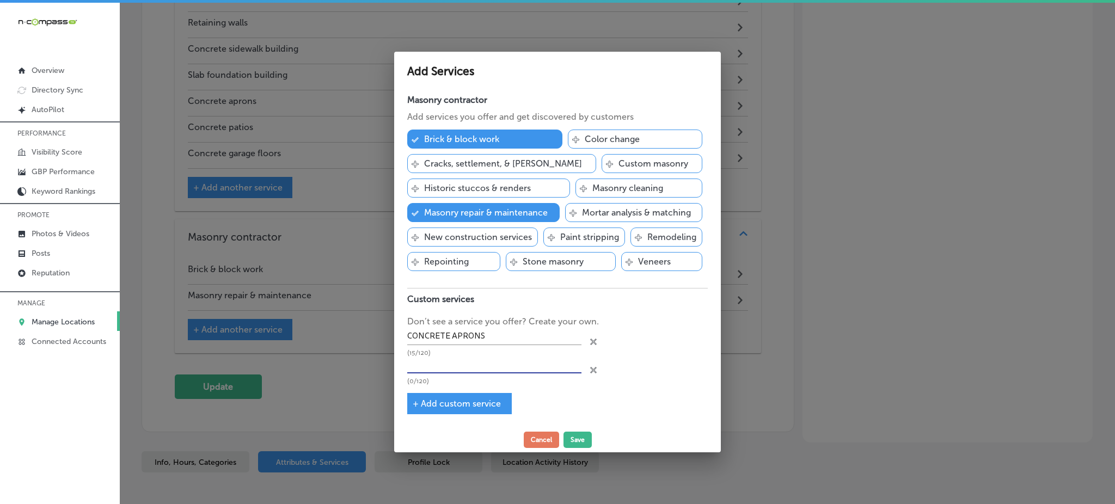
click at [442, 364] on input "text" at bounding box center [494, 365] width 174 height 17
paste input "CONCRETE SIDEWALKS:"
type input "CONCRETE SIDEWALKS"
click at [437, 401] on span "+ Add custom service" at bounding box center [457, 404] width 88 height 10
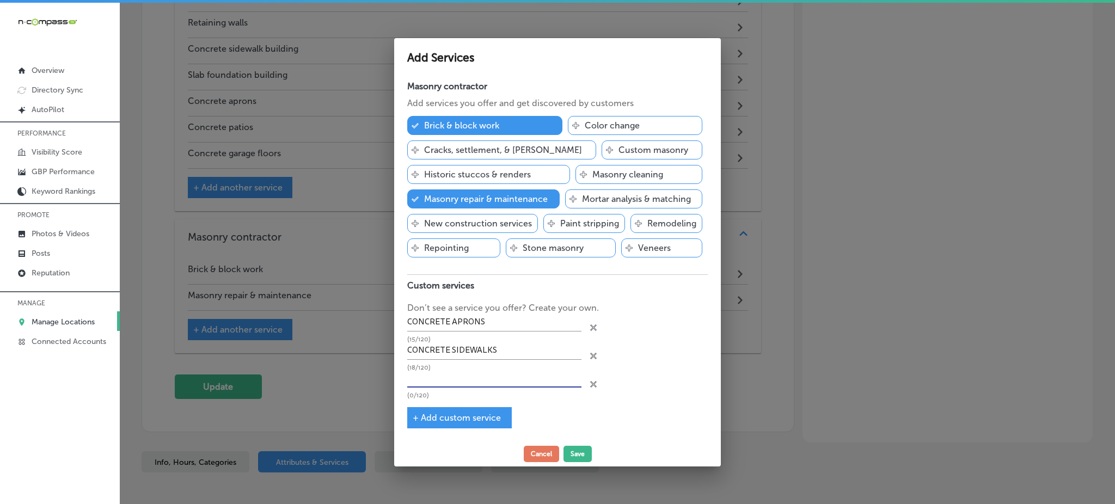
click at [445, 379] on input "text" at bounding box center [494, 379] width 174 height 17
paste input "CONCRETE FOUNDATIONS:"
type input "CONCRETE FOUNDATIONS"
click at [443, 418] on span "+ Add custom service" at bounding box center [457, 418] width 88 height 10
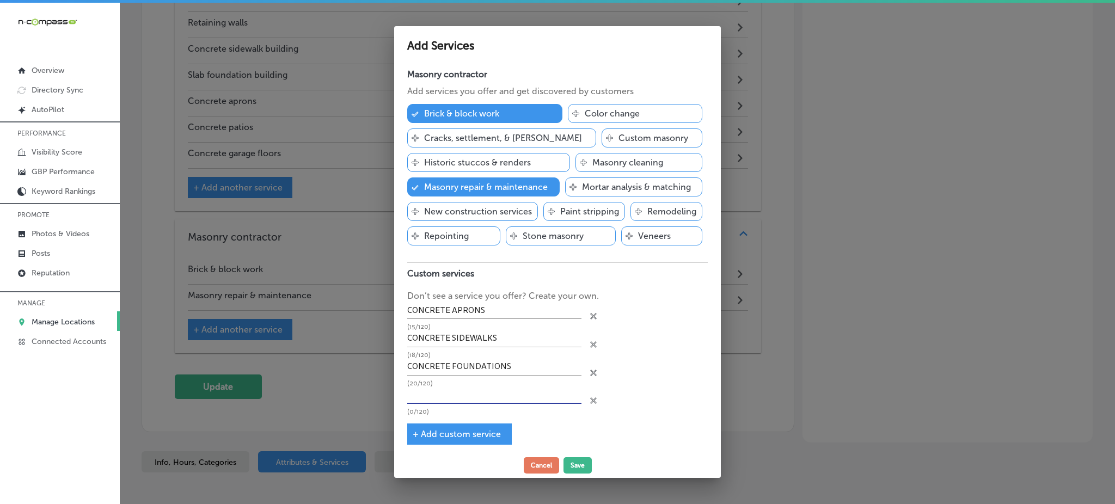
click at [442, 404] on input "text" at bounding box center [494, 395] width 174 height 17
paste input "CONCRETE DRIVEWAYS:"
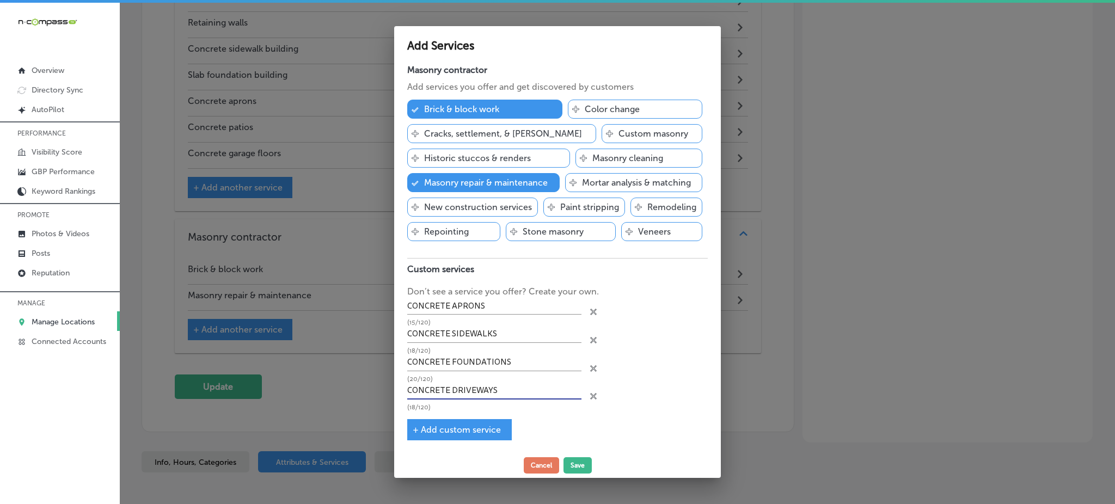
type input "CONCRETE DRIVEWAYS"
click at [441, 434] on span "+ Add custom service" at bounding box center [457, 430] width 88 height 10
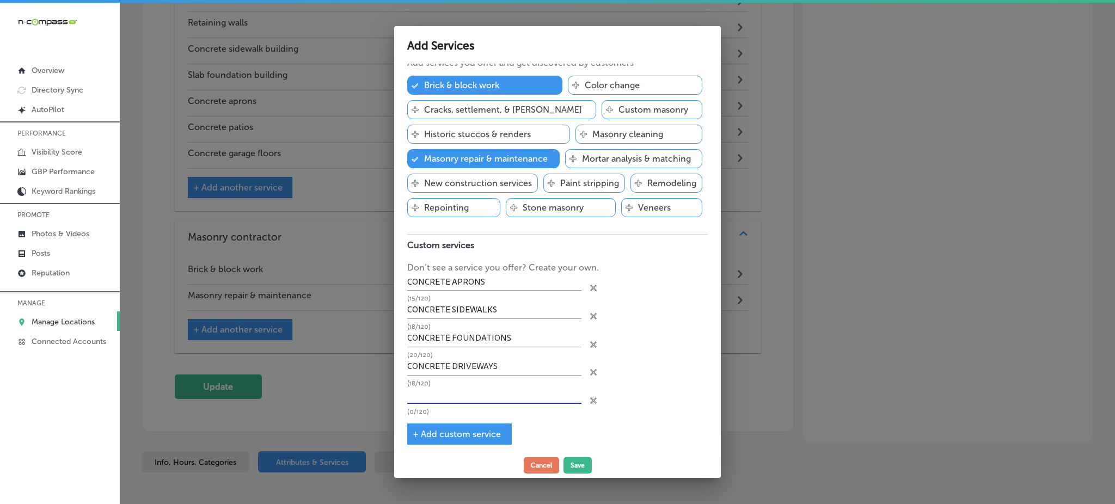
click at [441, 404] on input "text" at bounding box center [494, 395] width 174 height 17
paste input "CONCRETE STEPS:"
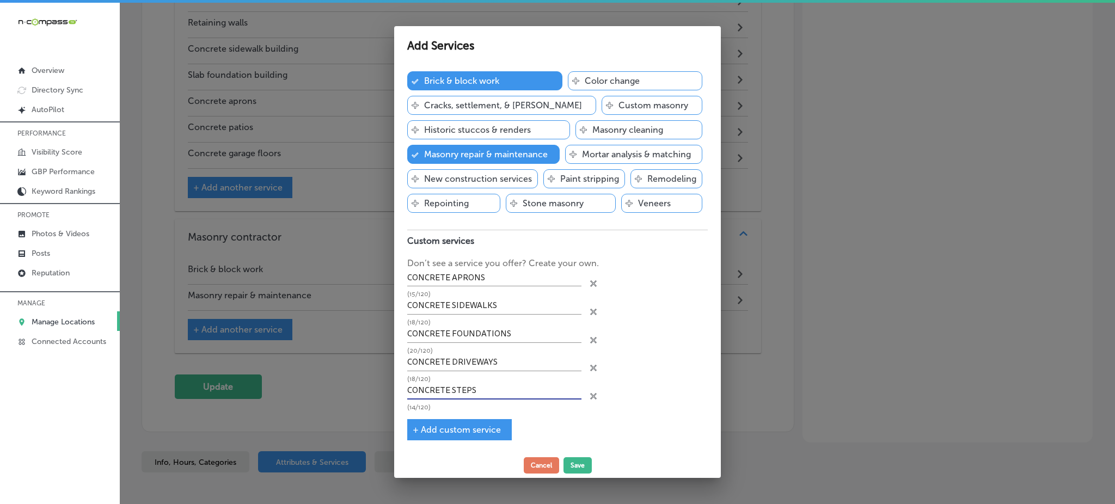
type input "CONCRETE STEPS"
click at [468, 430] on span "+ Add custom service" at bounding box center [457, 430] width 88 height 10
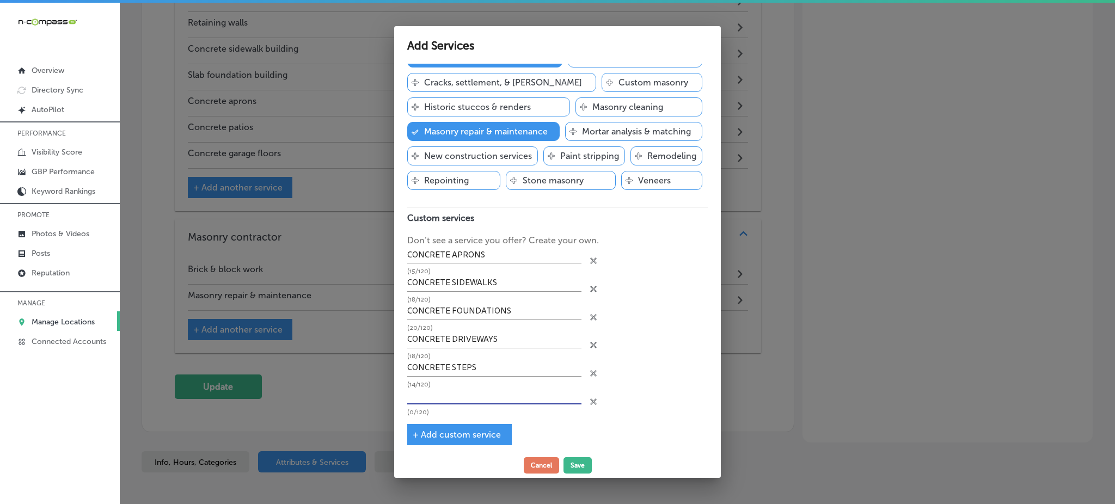
click at [468, 405] on input "text" at bounding box center [494, 396] width 174 height 17
paste input "CONCRETE CUTTING:"
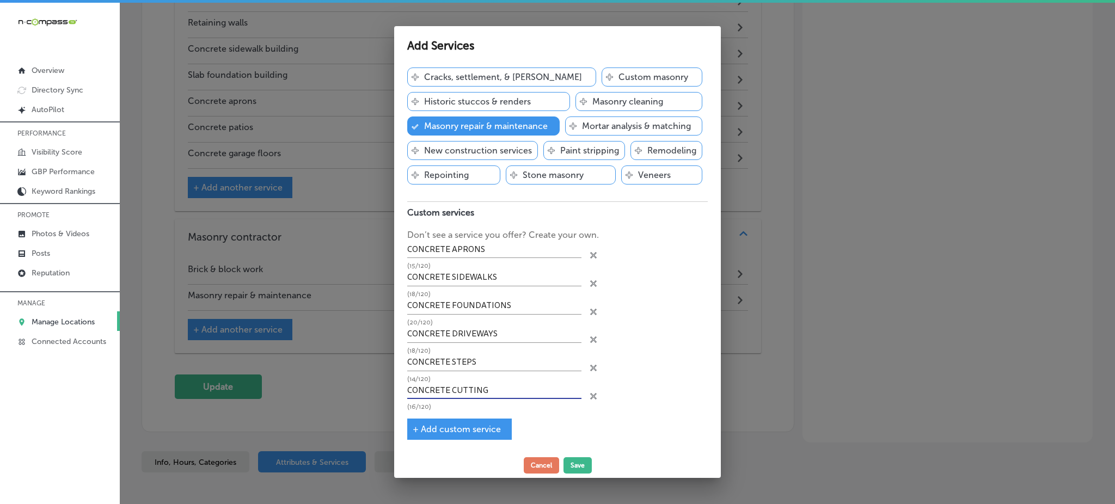
type input "CONCRETE CUTTING"
click at [454, 424] on span "+ Add custom service" at bounding box center [457, 429] width 88 height 10
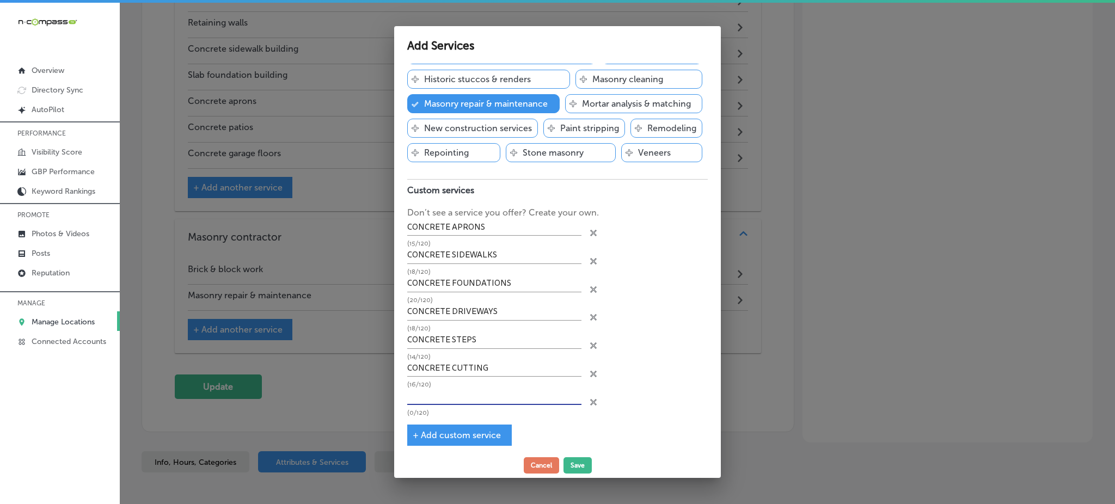
click at [451, 405] on input "text" at bounding box center [494, 396] width 174 height 17
paste input "CONCRETE PATIOS:"
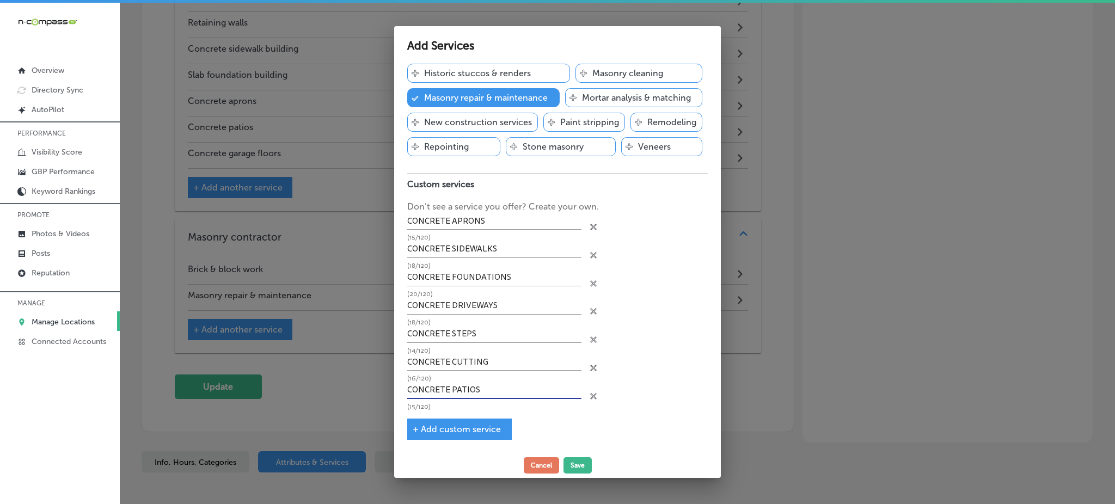
type input "CONCRETE PATIOS"
click at [454, 428] on span "+ Add custom service" at bounding box center [457, 429] width 88 height 10
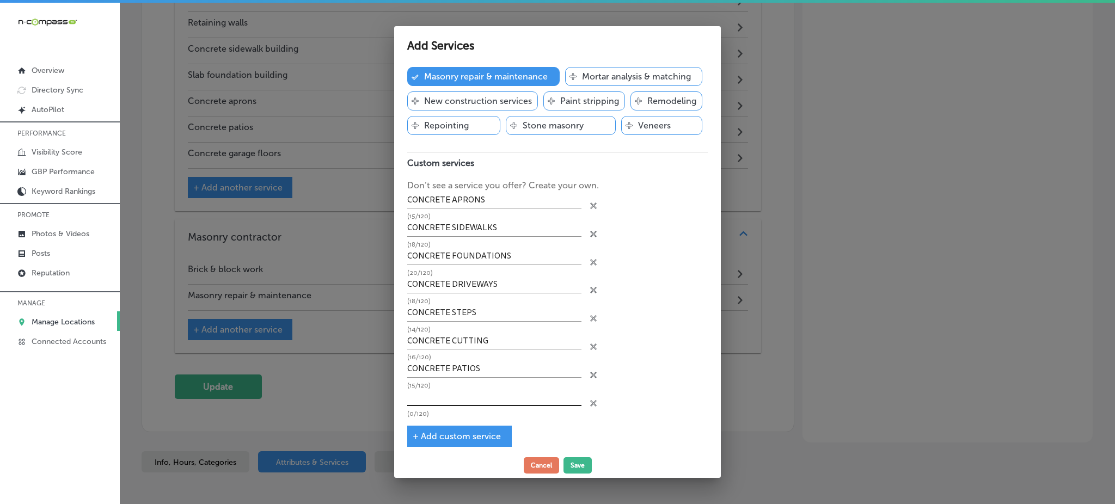
click at [453, 406] on input "text" at bounding box center [494, 397] width 174 height 17
paste input "CONCRETE GARAGE FLOORS:"
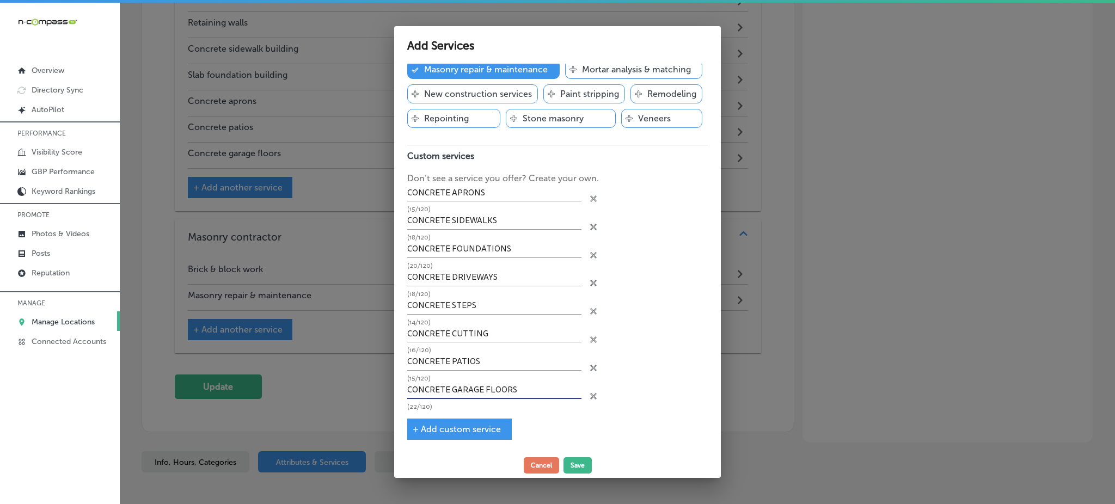
type input "CONCRETE GARAGE FLOORS"
click at [462, 432] on span "+ Add custom service" at bounding box center [457, 429] width 88 height 10
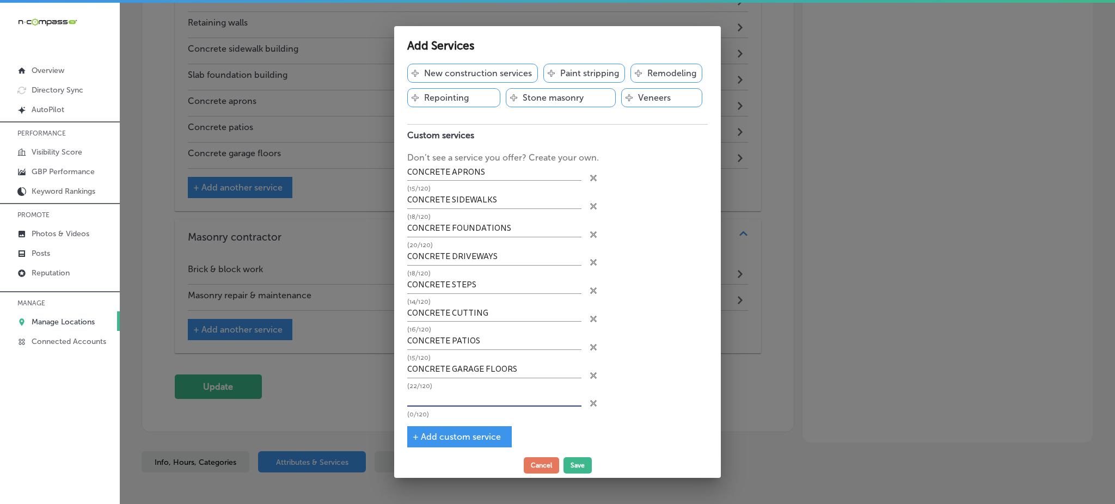
click at [459, 407] on input "text" at bounding box center [494, 398] width 174 height 17
paste input "CONCRETE FOUNDATIONS:"
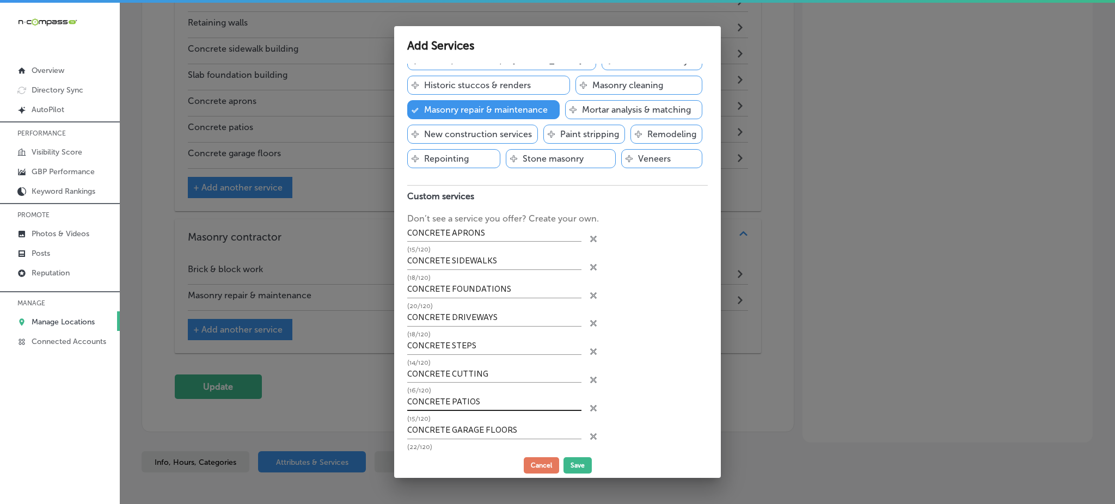
scroll to position [167, 0]
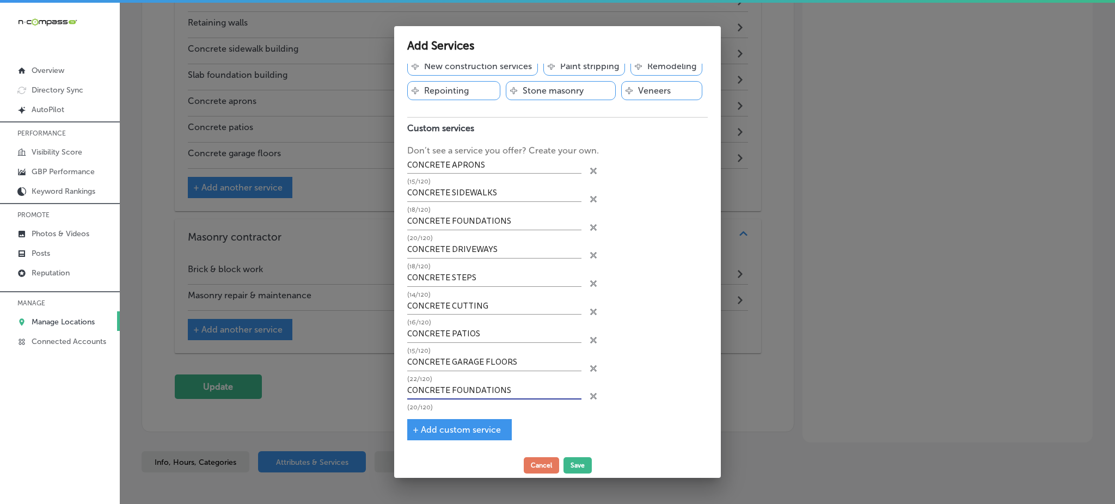
click at [533, 393] on input "CONCRETE FOUNDATIONS" at bounding box center [494, 391] width 174 height 17
paste input "REPAIRS:"
type input "CONCRETE REPAIRS"
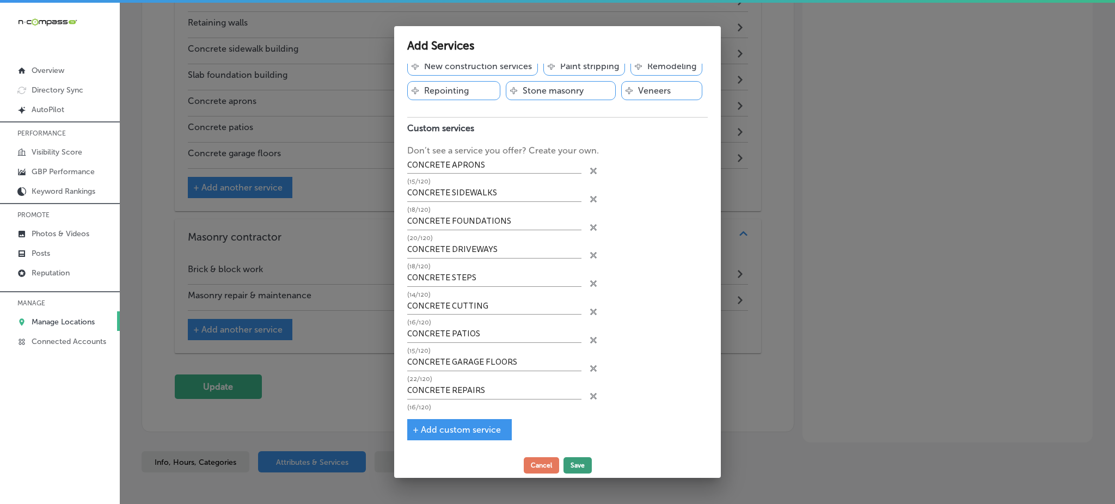
click at [571, 463] on button "Save" at bounding box center [578, 465] width 28 height 16
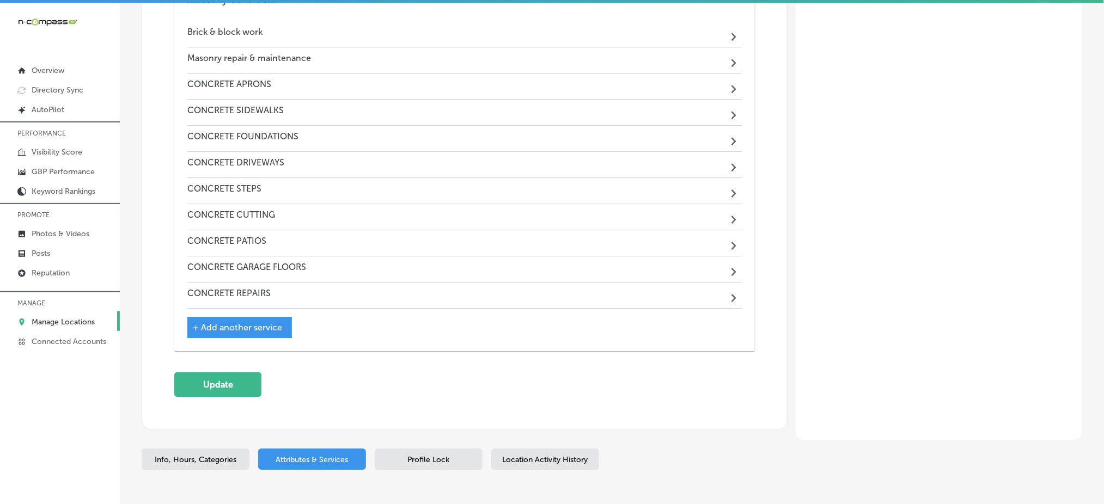
scroll to position [1149, 0]
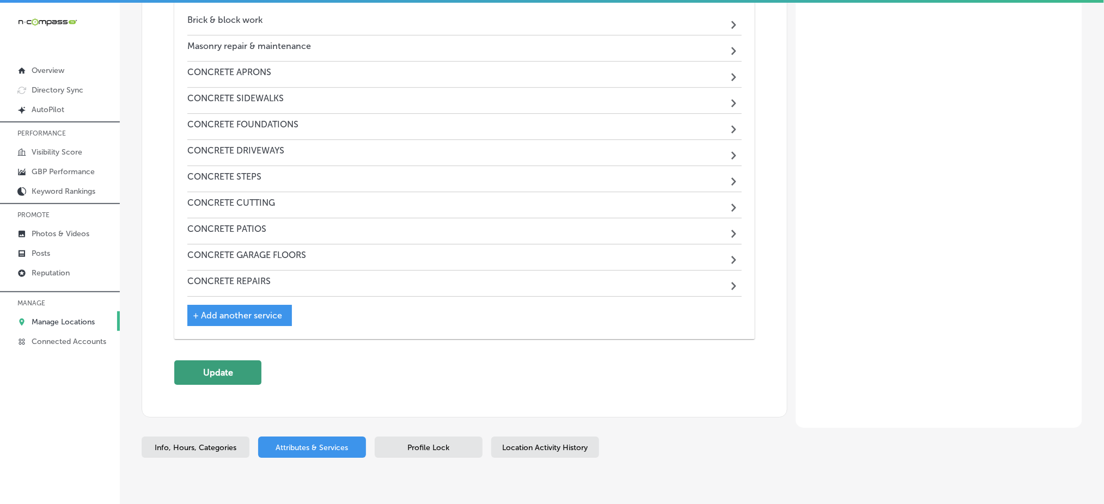
click at [213, 373] on button "Update" at bounding box center [217, 373] width 87 height 25
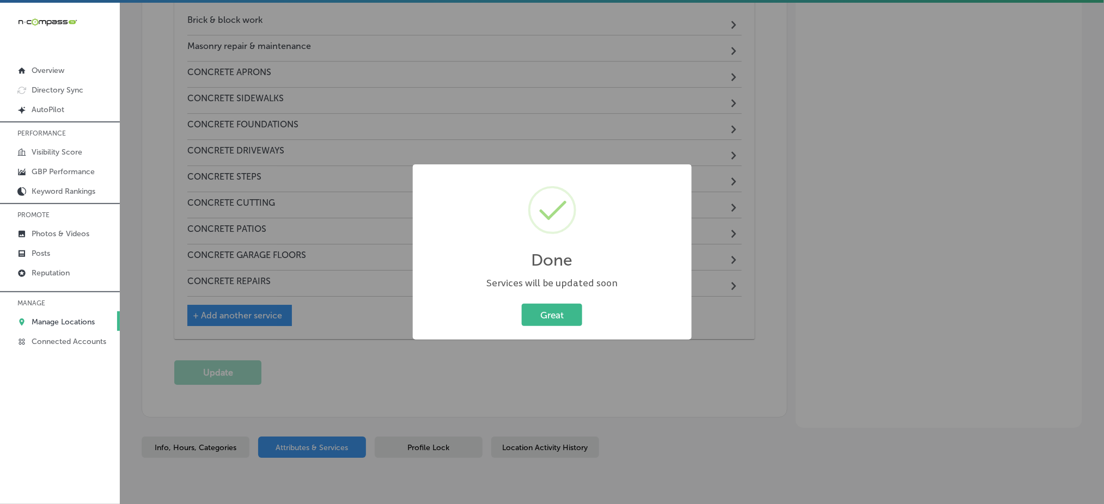
scroll to position [1152, 0]
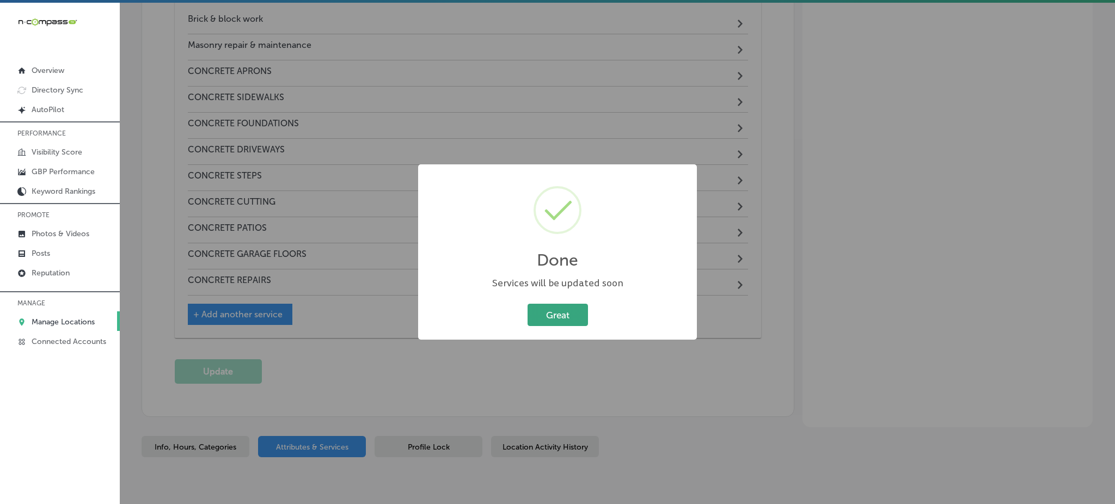
click at [547, 304] on button "Great" at bounding box center [558, 315] width 60 height 22
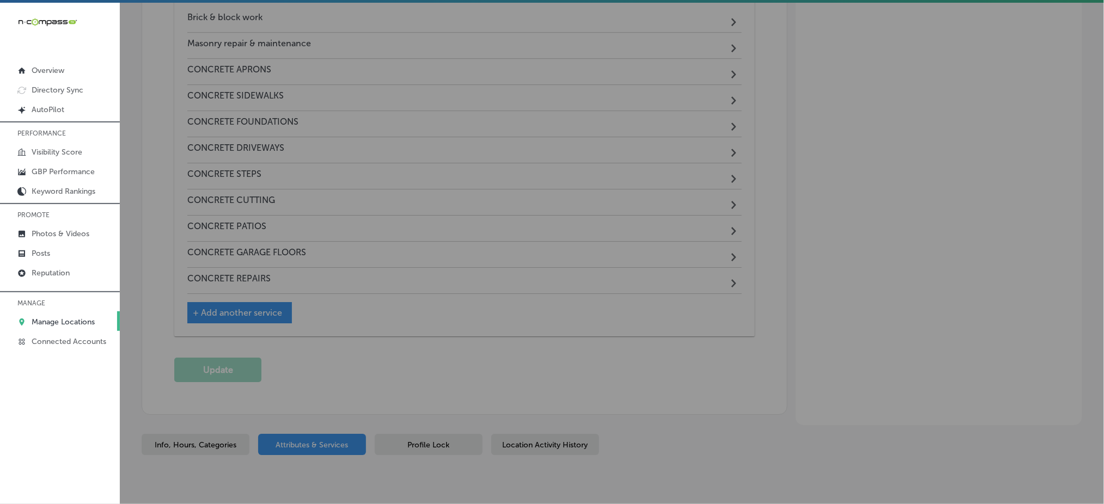
scroll to position [1149, 0]
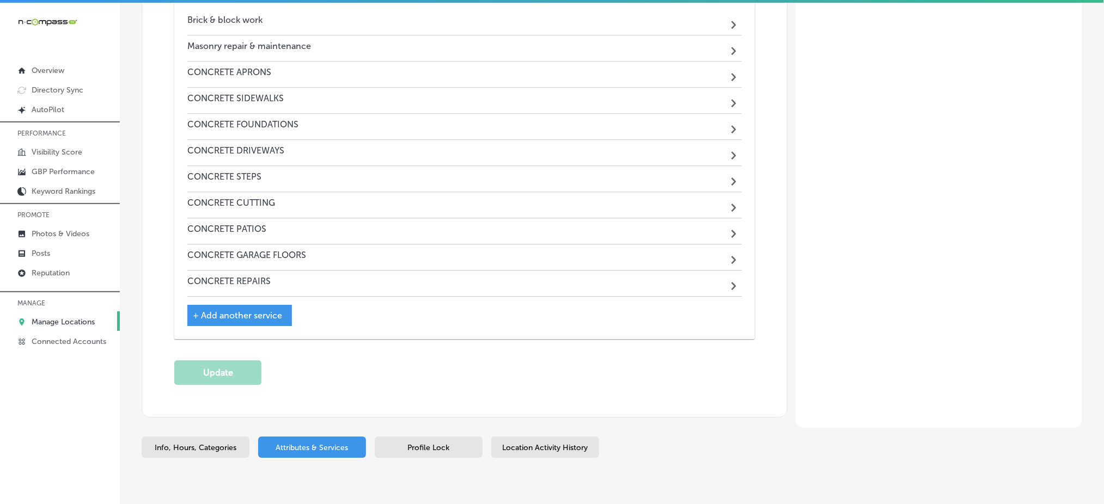
click at [445, 447] on span "Profile Lock" at bounding box center [429, 447] width 42 height 9
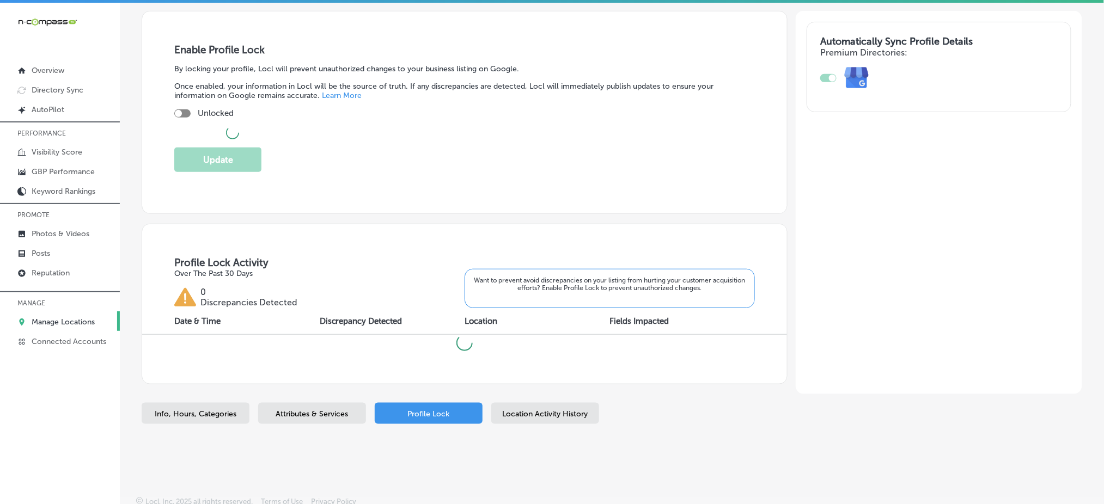
checkbox input "true"
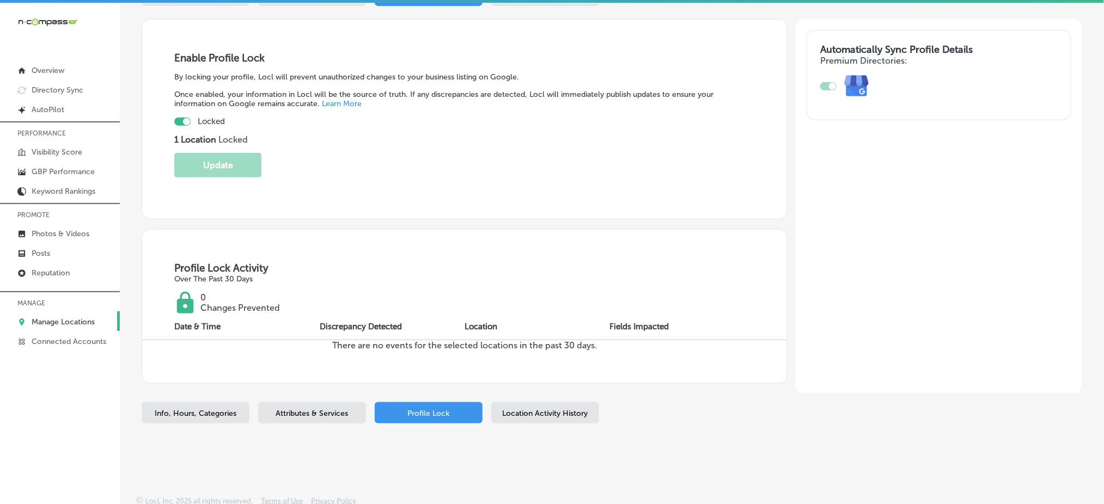
click at [527, 412] on span "Location Activity History" at bounding box center [546, 413] width 86 height 9
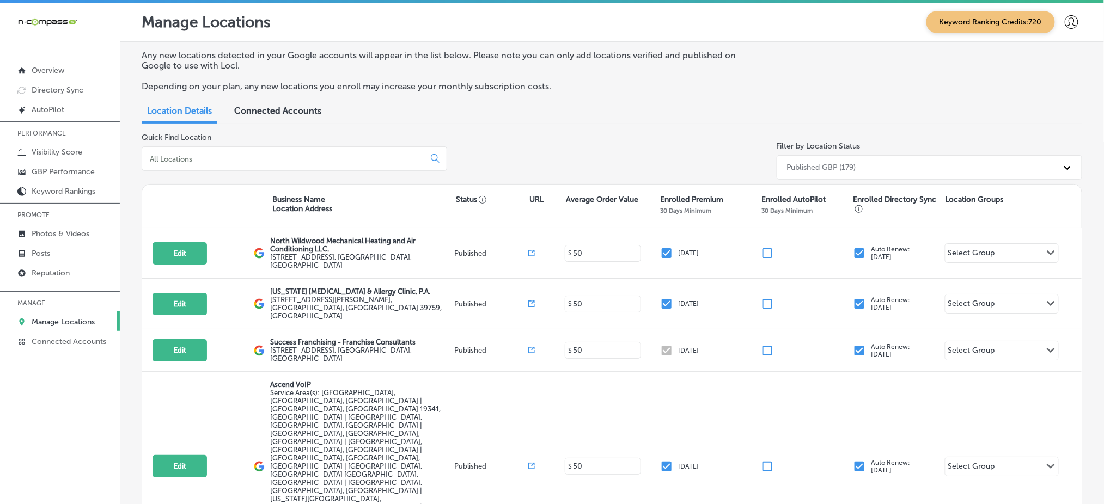
click at [198, 157] on input at bounding box center [285, 159] width 273 height 10
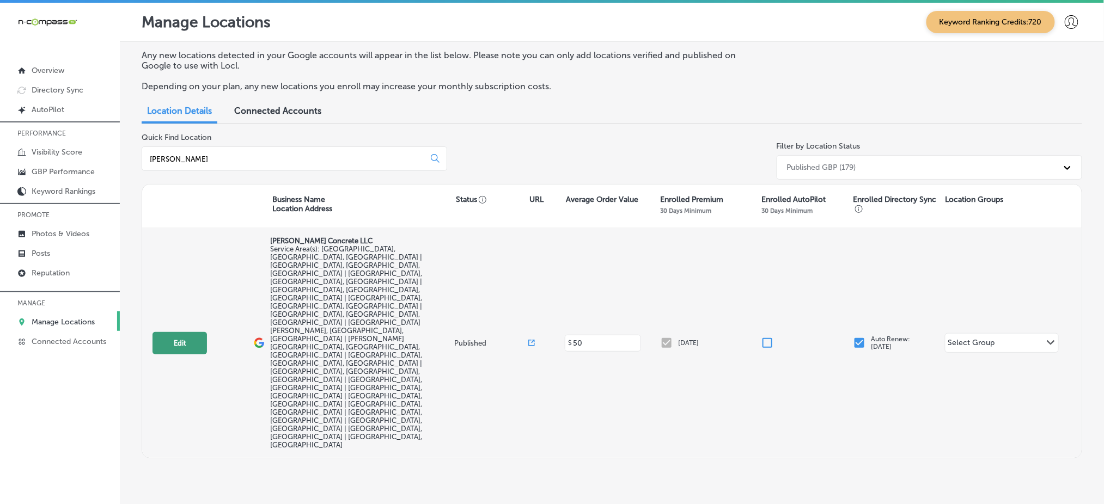
type input "[PERSON_NAME]"
click at [183, 332] on button "Edit" at bounding box center [179, 343] width 54 height 22
select select "US"
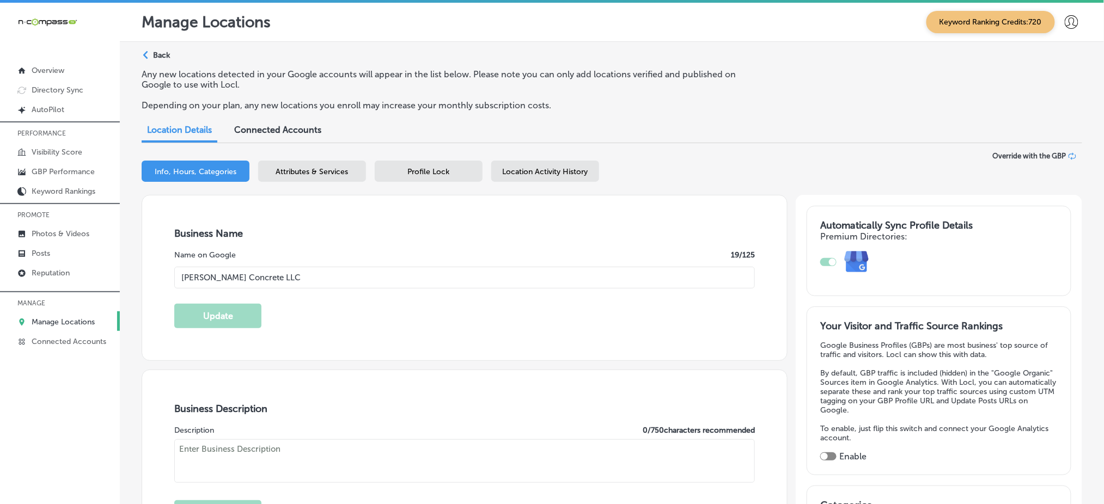
type input "[PERSON_NAME] Concrete LLC"
click at [517, 167] on span "Location Activity History" at bounding box center [546, 171] width 86 height 9
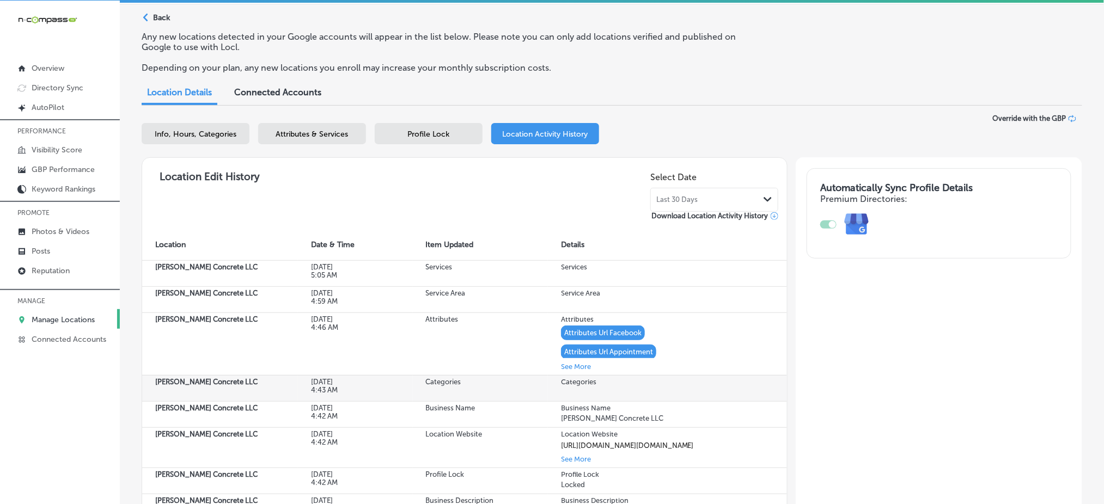
scroll to position [32, 0]
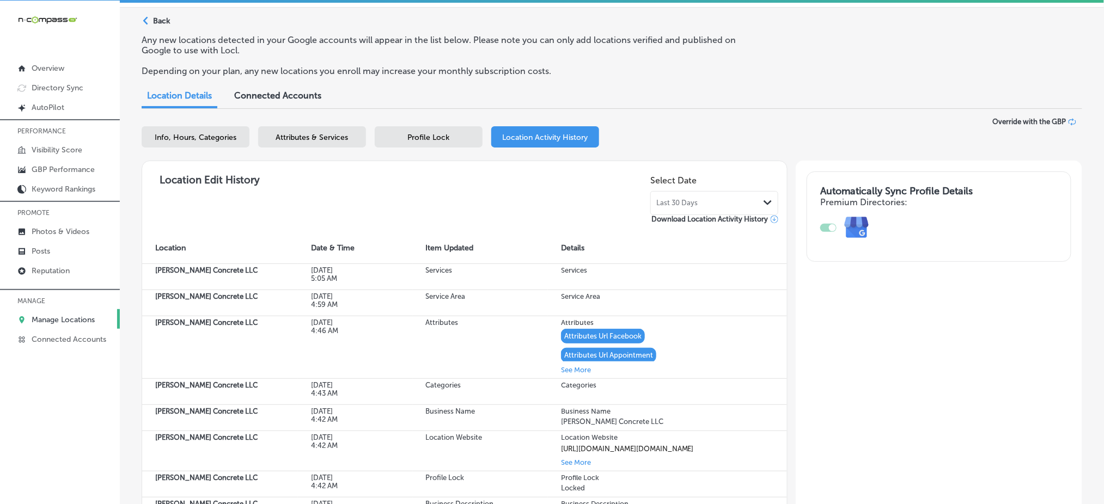
click at [209, 135] on span "Info, Hours, Categories" at bounding box center [196, 137] width 82 height 9
select select "US"
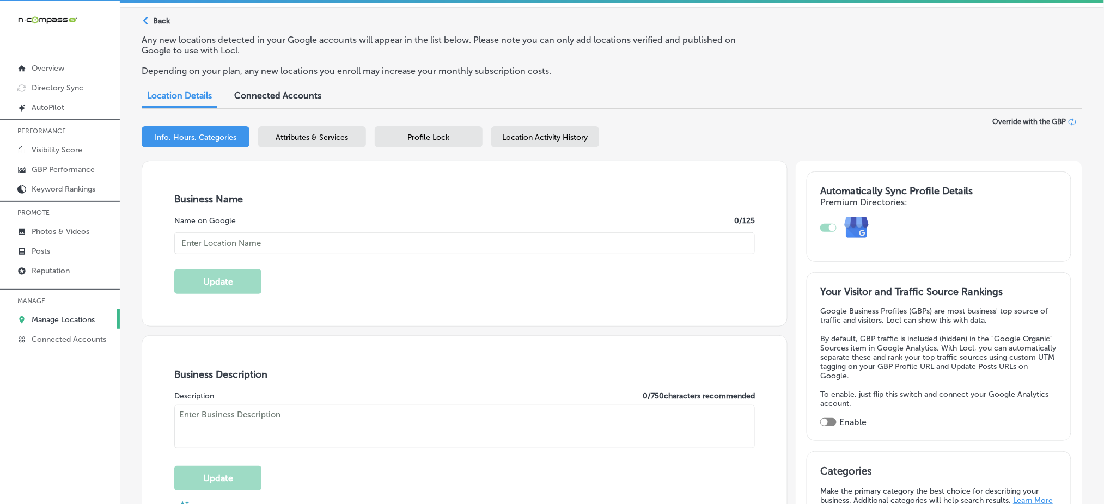
type input "[PERSON_NAME] Concrete LLC"
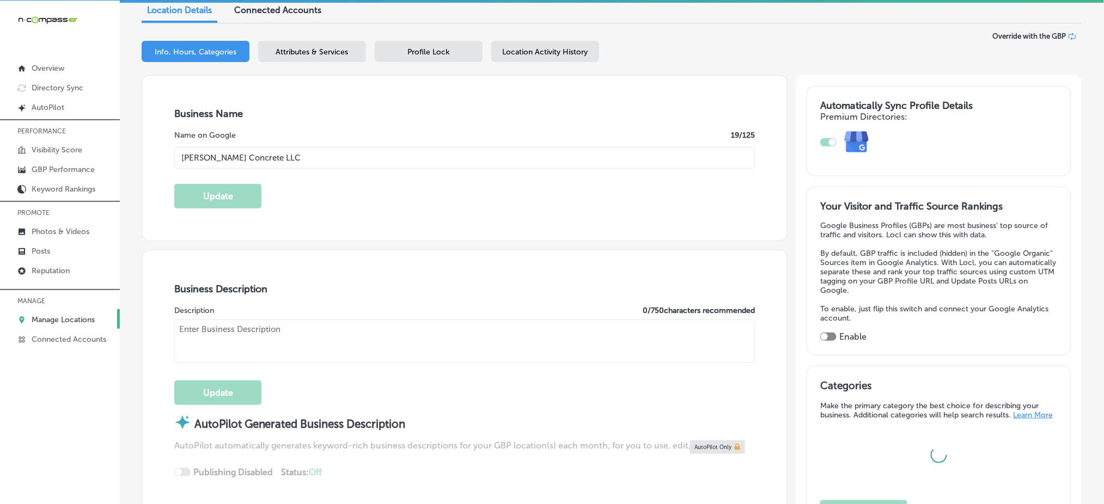
type textarea "With over 20 years of experience, [PERSON_NAME] Concrete LLC delivers expert re…"
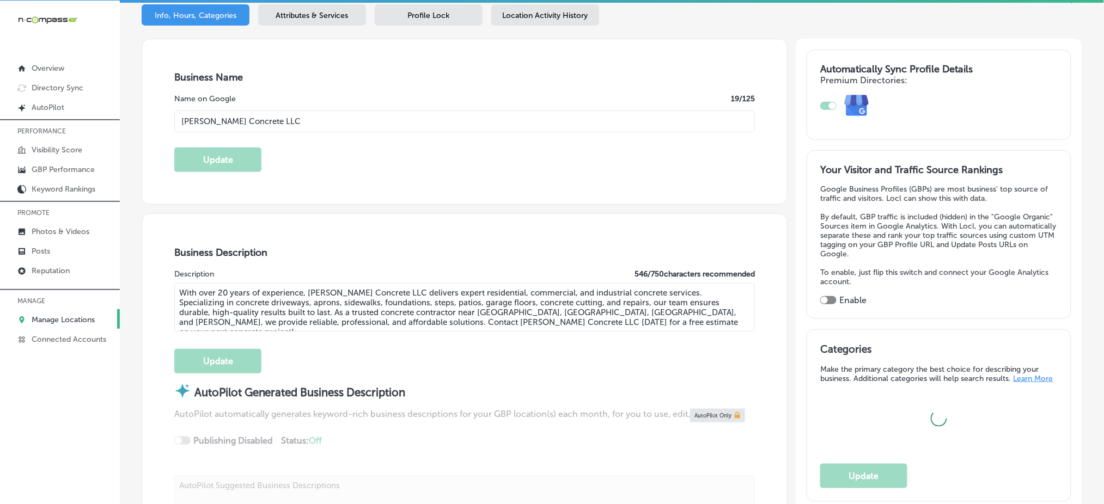
checkbox input "false"
type input "[STREET_ADDRESS]"
type input "[GEOGRAPHIC_DATA]"
type input "55371"
type input "US"
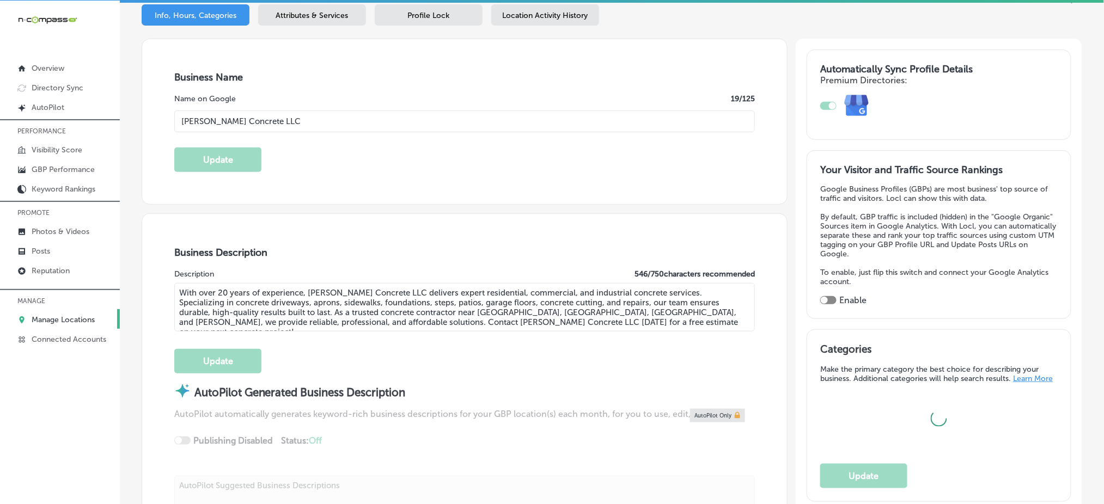
checkbox input "true"
type input "[URL][DOMAIN_NAME]"
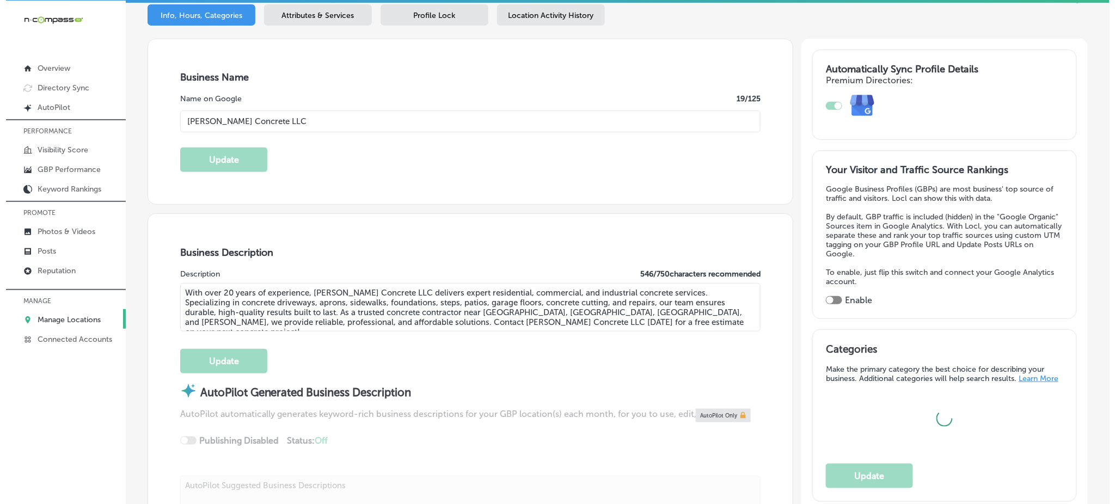
scroll to position [240, 0]
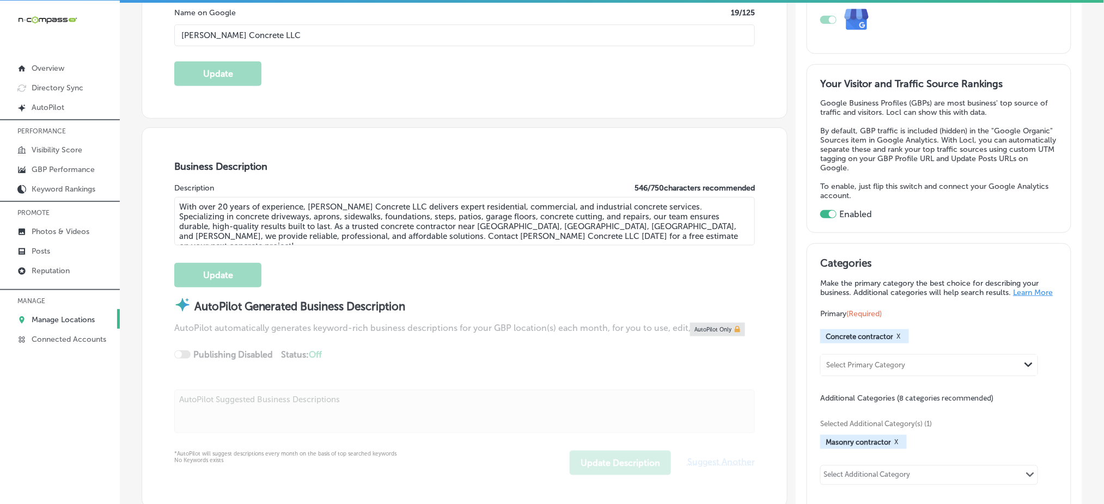
type input "[PHONE_NUMBER]"
click at [471, 224] on textarea "With over 20 years of experience, [PERSON_NAME] Concrete LLC delivers expert re…" at bounding box center [464, 221] width 581 height 48
paste textarea "[GEOGRAPHIC_DATA],"
type textarea "With over 20 years of experience, [PERSON_NAME] Concrete LLC delivers expert re…"
click at [233, 279] on button "Update" at bounding box center [217, 275] width 87 height 25
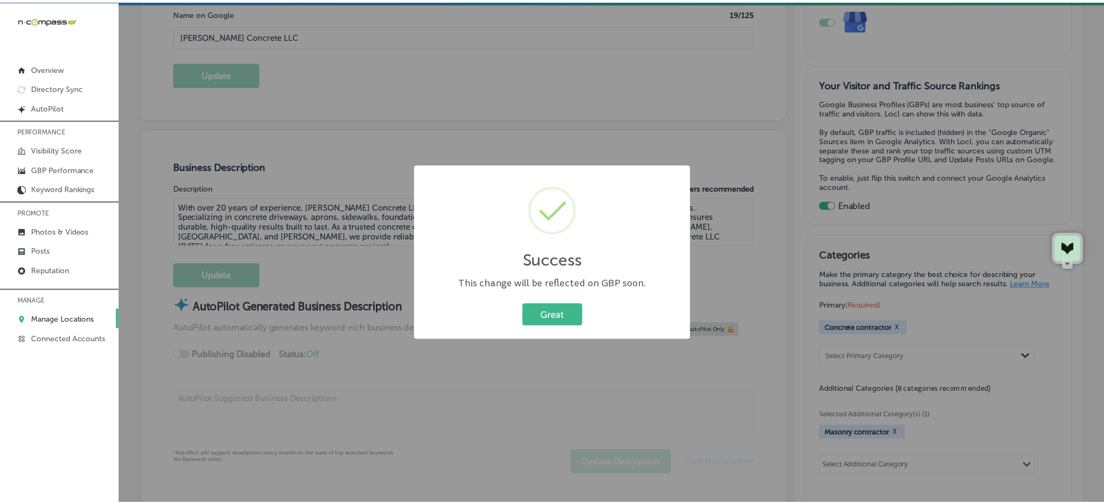
scroll to position [241, 0]
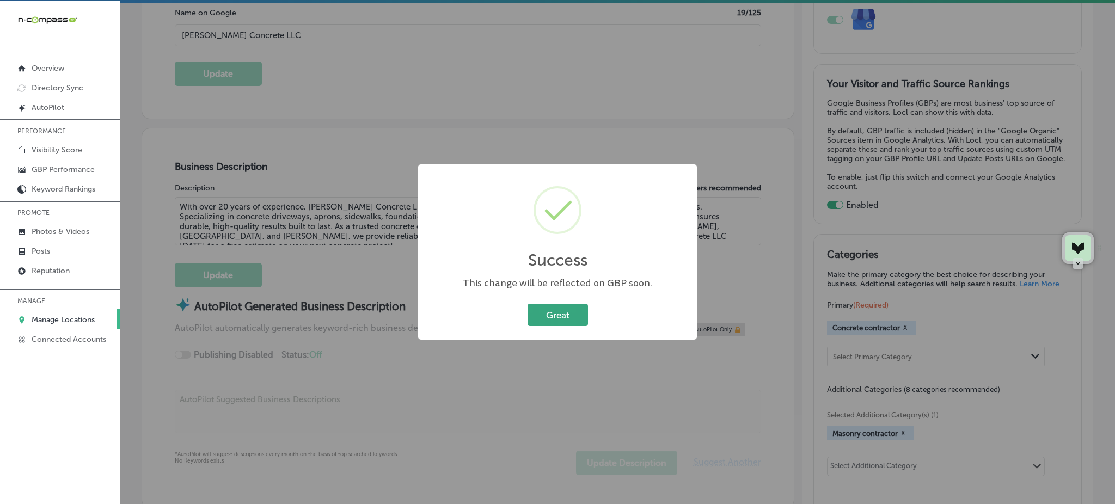
click at [538, 318] on button "Great" at bounding box center [558, 315] width 60 height 22
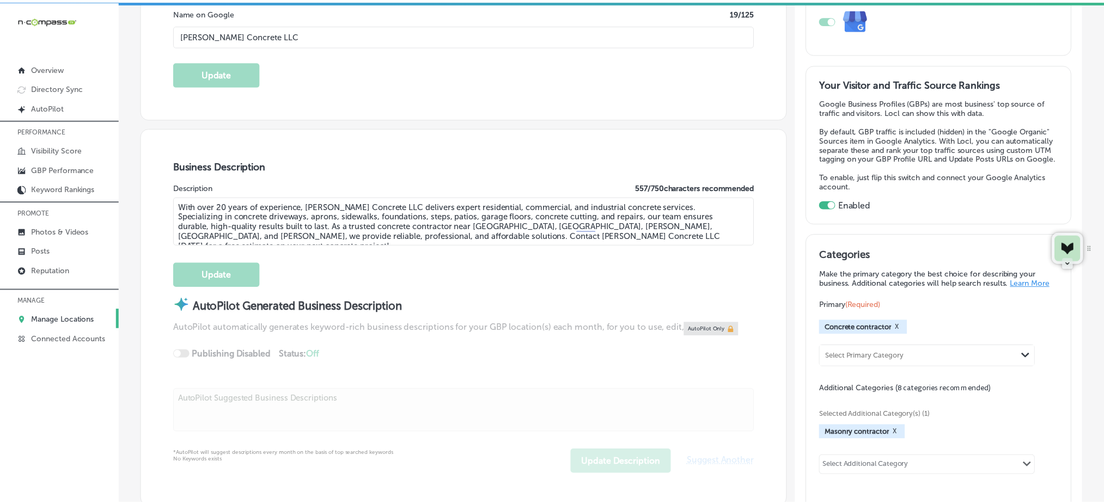
scroll to position [240, 0]
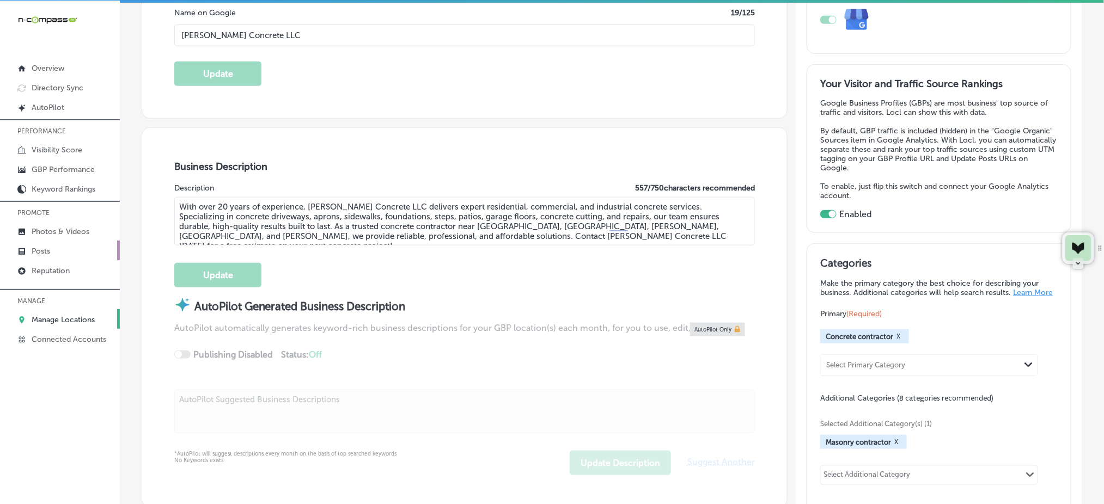
click at [82, 253] on link "Posts" at bounding box center [60, 251] width 120 height 20
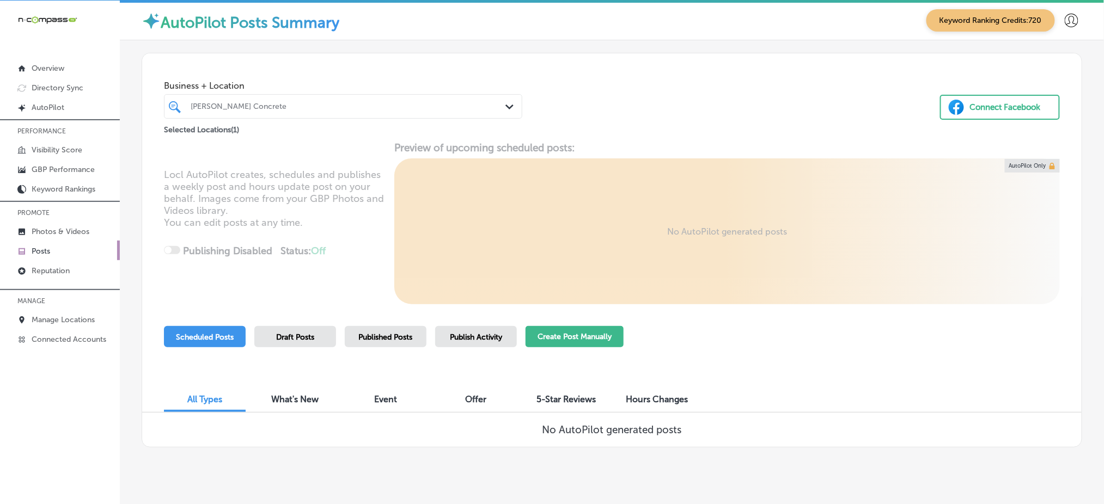
click at [550, 327] on button "Create Post Manually" at bounding box center [575, 336] width 98 height 21
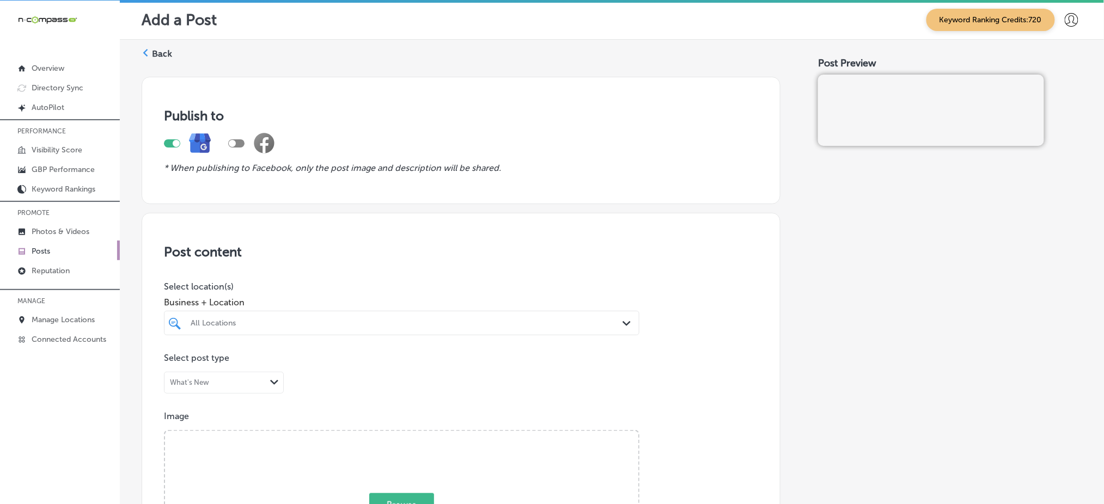
click at [350, 325] on div "All Locations" at bounding box center [401, 323] width 433 height 17
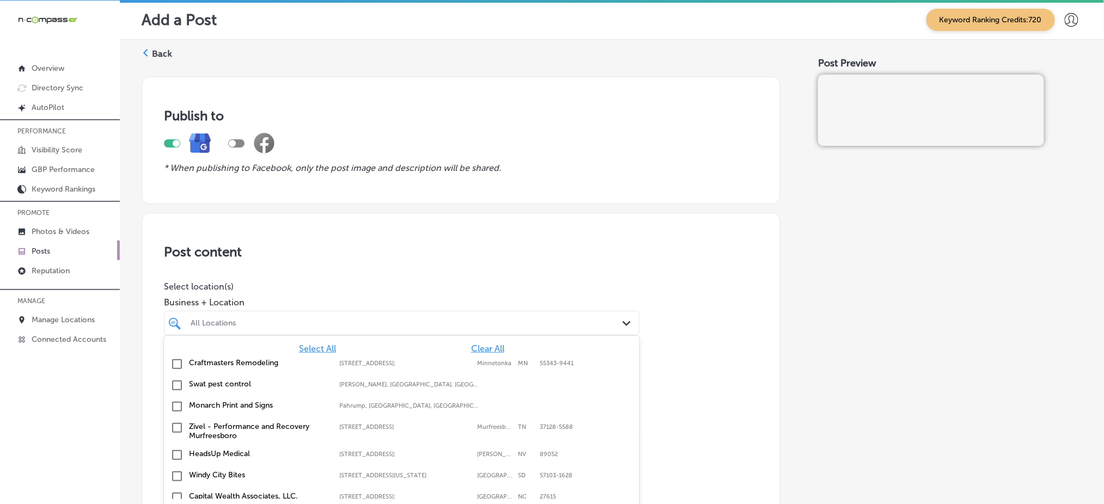
scroll to position [16, 0]
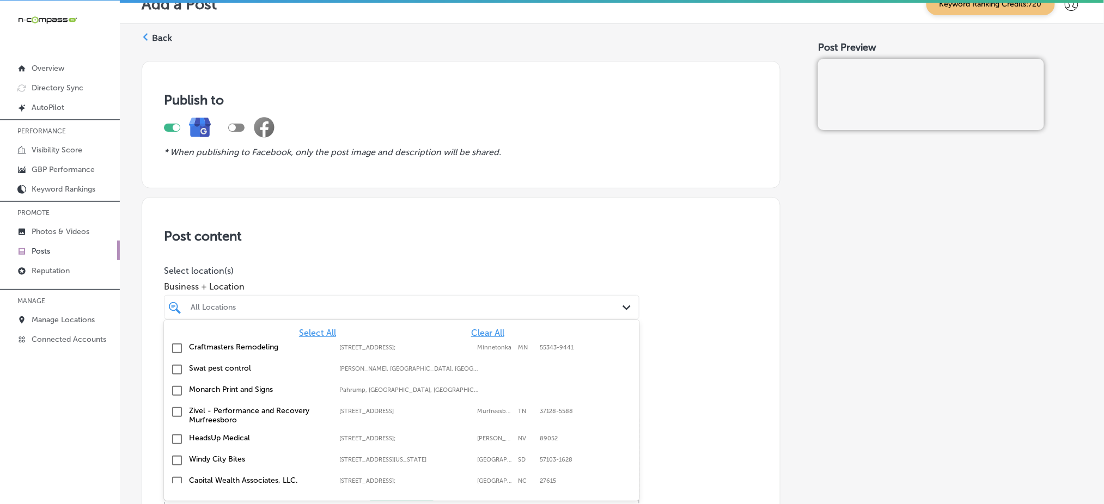
click at [475, 329] on span "Clear All" at bounding box center [487, 333] width 33 height 10
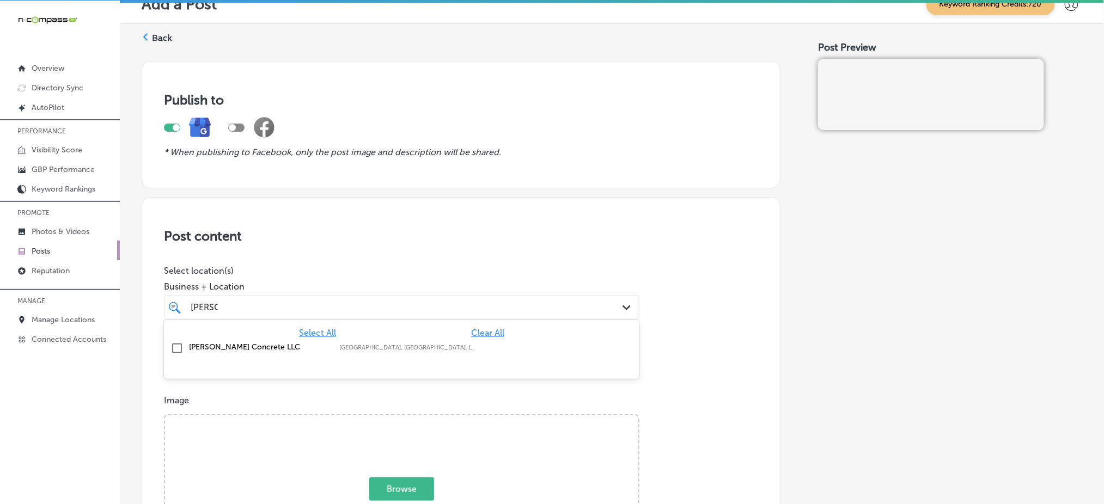
click at [346, 344] on label "[GEOGRAPHIC_DATA], [GEOGRAPHIC_DATA], [GEOGRAPHIC_DATA] | [GEOGRAPHIC_DATA], [G…" at bounding box center [408, 347] width 139 height 7
type input "[PERSON_NAME]"
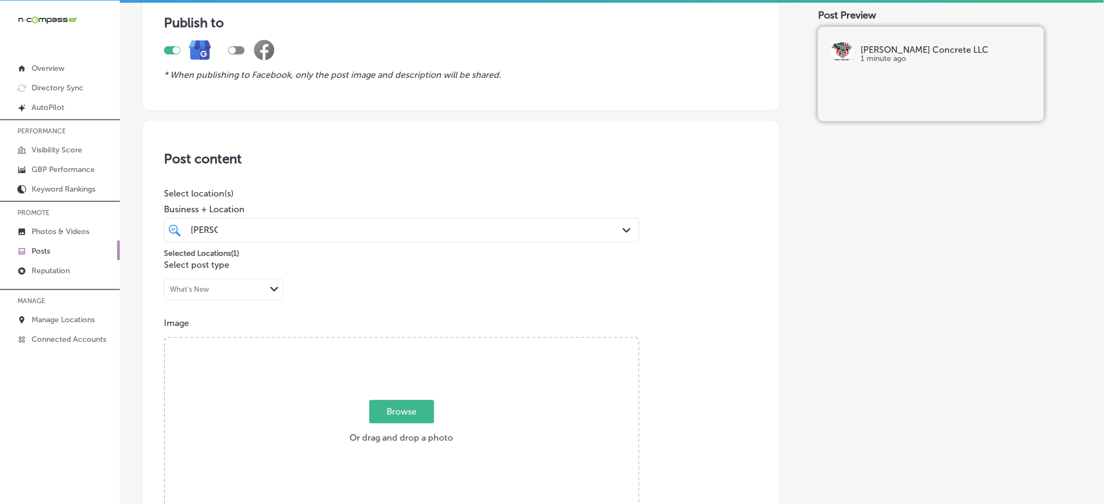
scroll to position [97, 0]
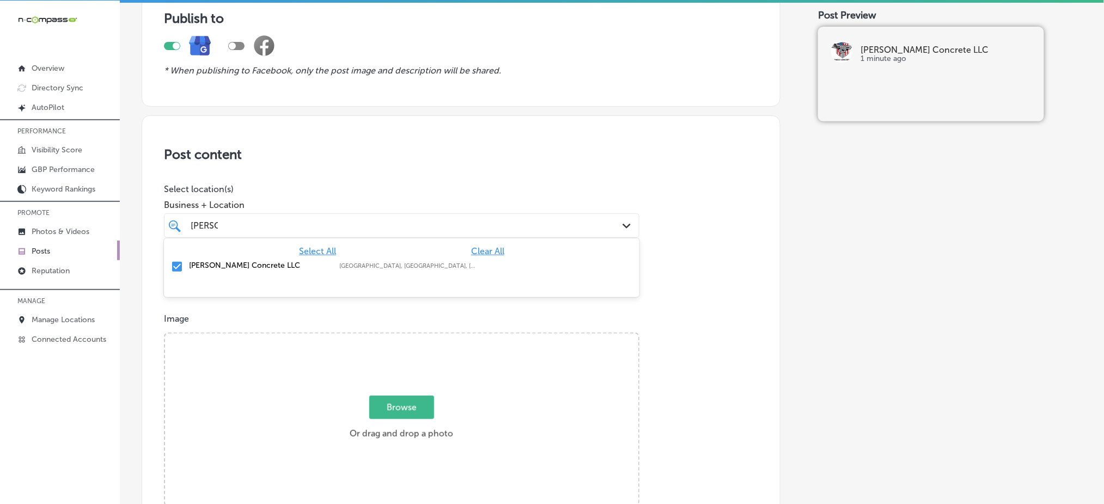
click at [317, 215] on div "[PERSON_NAME] Path Created with Sketch." at bounding box center [401, 225] width 475 height 25
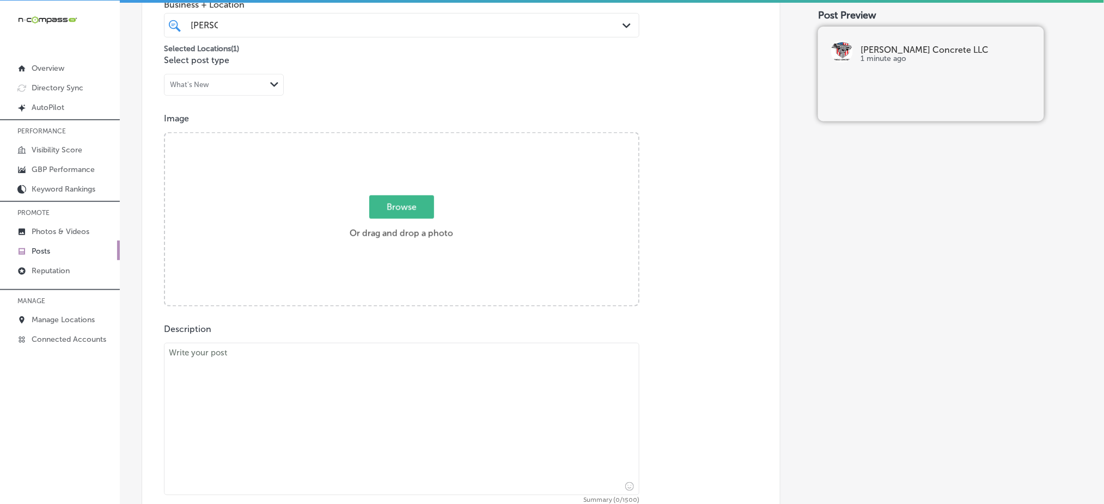
scroll to position [303, 0]
paste textarea "L ipsumdol sitametc adi elitsed doeiusm temp incididu’u labo etdolo mag aliquae…"
click at [301, 378] on textarea at bounding box center [401, 414] width 475 height 152
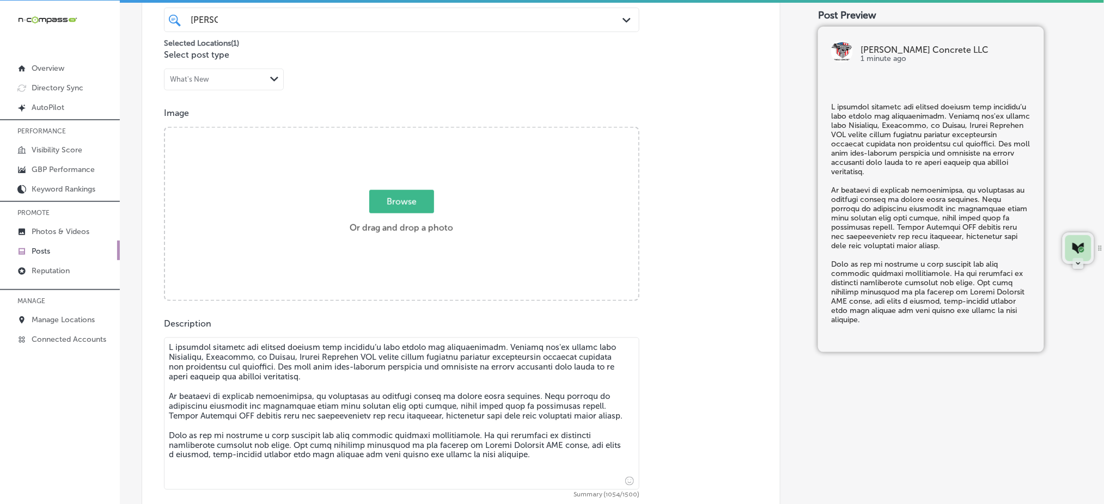
type textarea "L ipsumdol sitametc adi elitsed doeiusm temp incididu’u labo etdolo mag aliquae…"
click at [395, 204] on span "Browse" at bounding box center [401, 201] width 65 height 23
click at [395, 131] on input "Browse Or drag and drop a photo" at bounding box center [401, 129] width 473 height 3
type input "C:\fakepath\concrete-foundation-repair-[PERSON_NAME]-concrete-[GEOGRAPHIC_DATA]…"
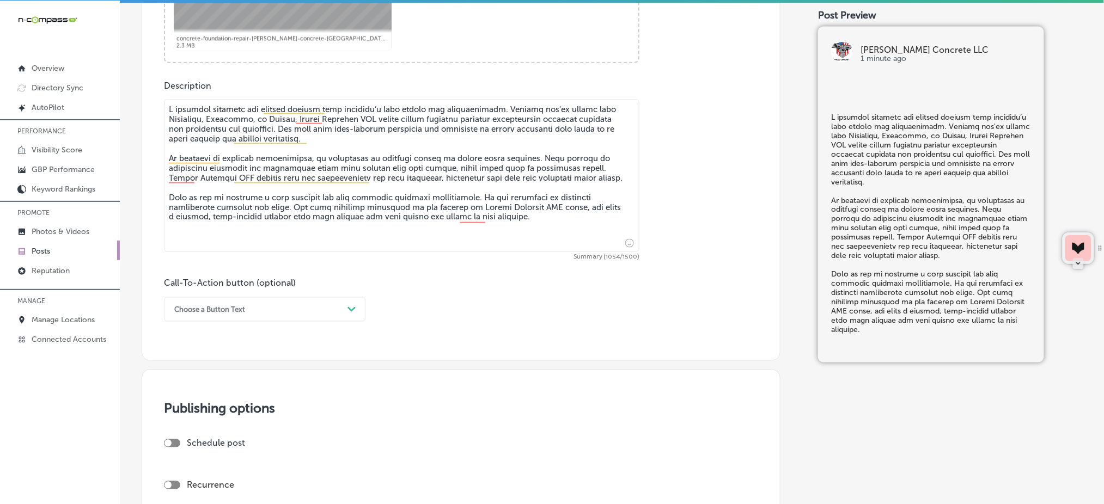
scroll to position [542, 0]
click at [227, 305] on div "Choose a Button Text" at bounding box center [209, 309] width 71 height 8
click at [205, 443] on div "Call Now" at bounding box center [265, 447] width 202 height 19
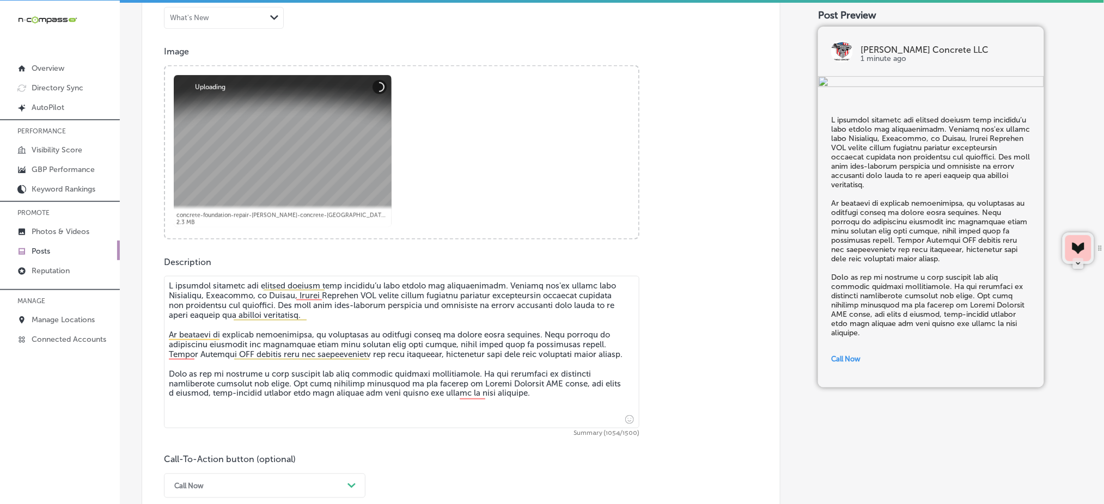
scroll to position [239, 0]
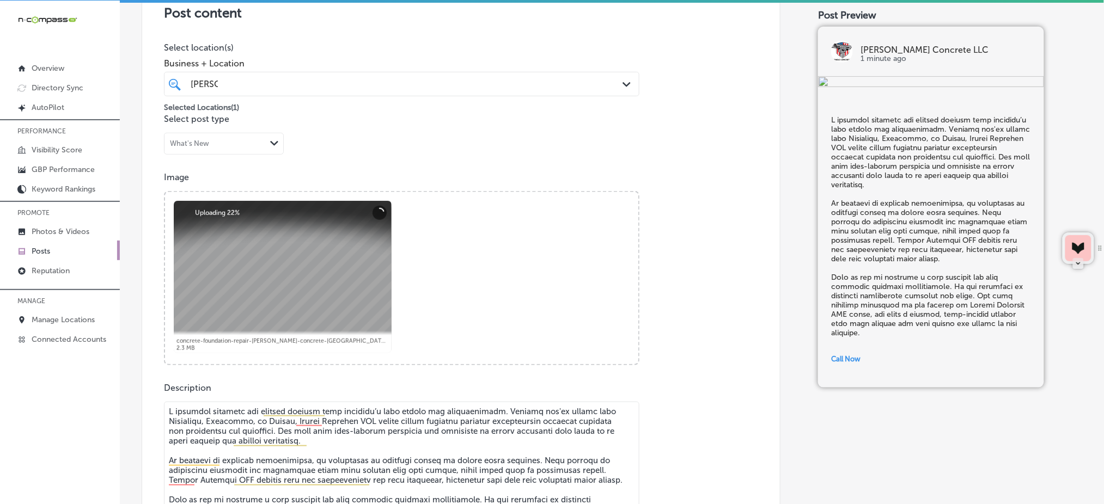
click at [332, 68] on div "Business + Location [PERSON_NAME] Path Created with Sketch." at bounding box center [401, 75] width 475 height 44
click at [319, 91] on div "[PERSON_NAME]" at bounding box center [401, 84] width 433 height 17
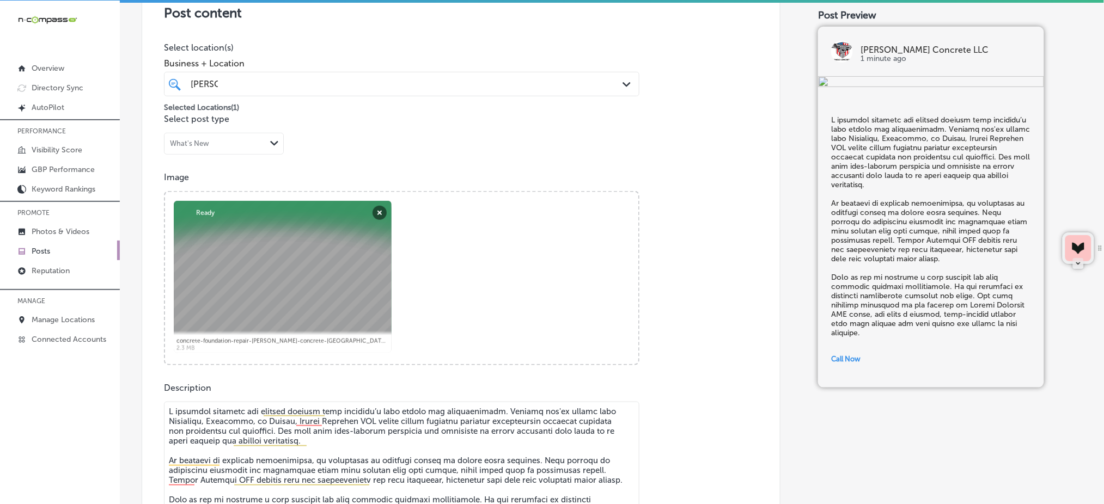
click at [319, 91] on div "[PERSON_NAME]" at bounding box center [401, 84] width 433 height 17
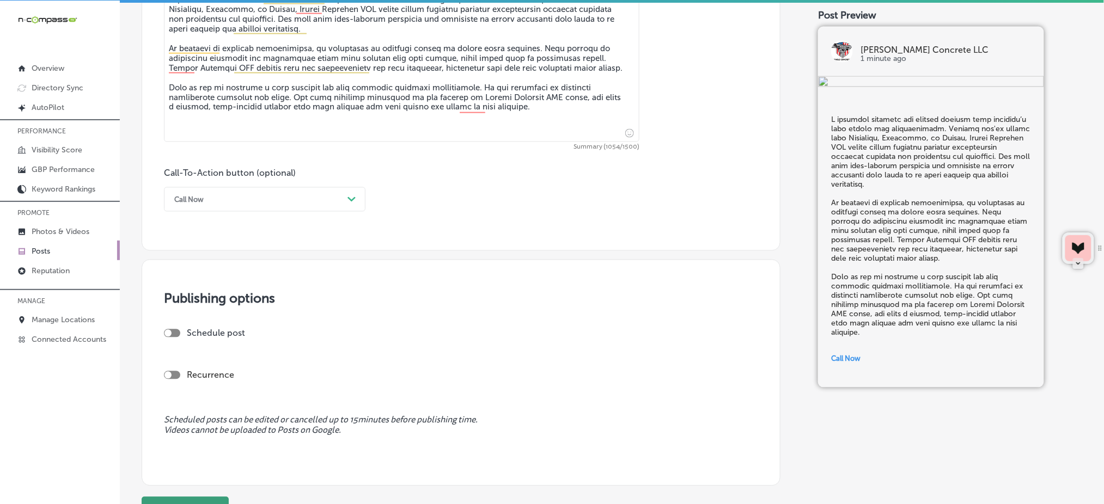
scroll to position [744, 0]
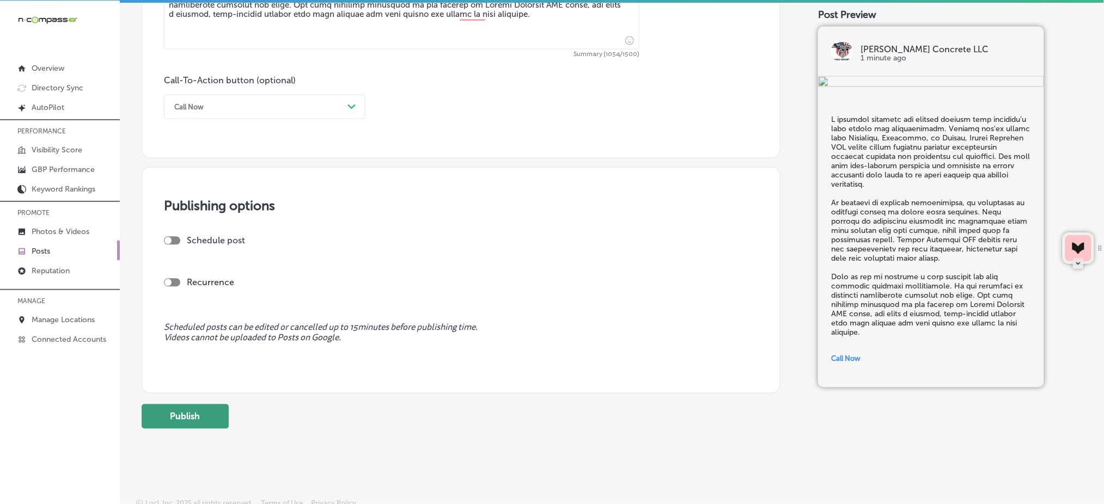
click at [188, 425] on button "Publish" at bounding box center [185, 417] width 87 height 25
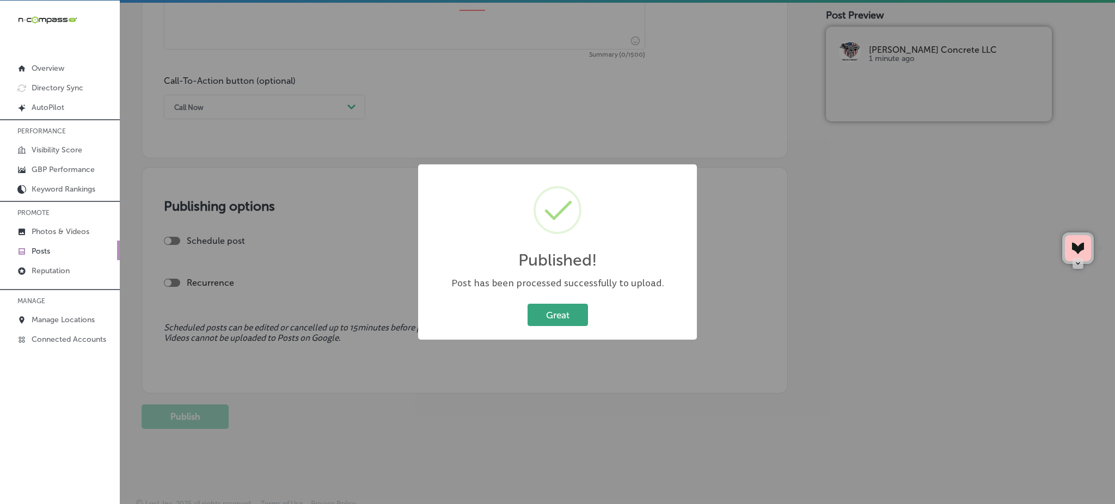
click at [544, 308] on button "Great" at bounding box center [558, 315] width 60 height 22
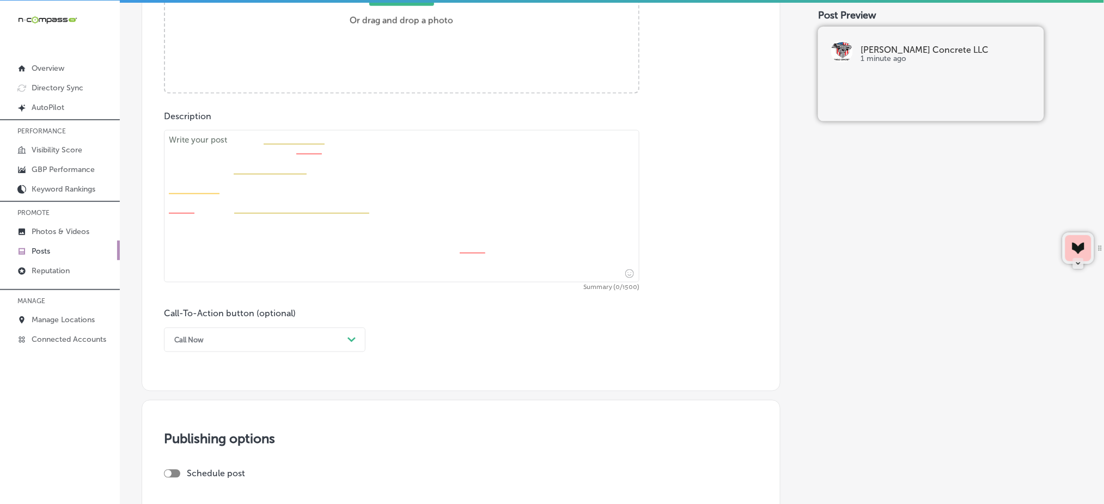
scroll to position [341, 0]
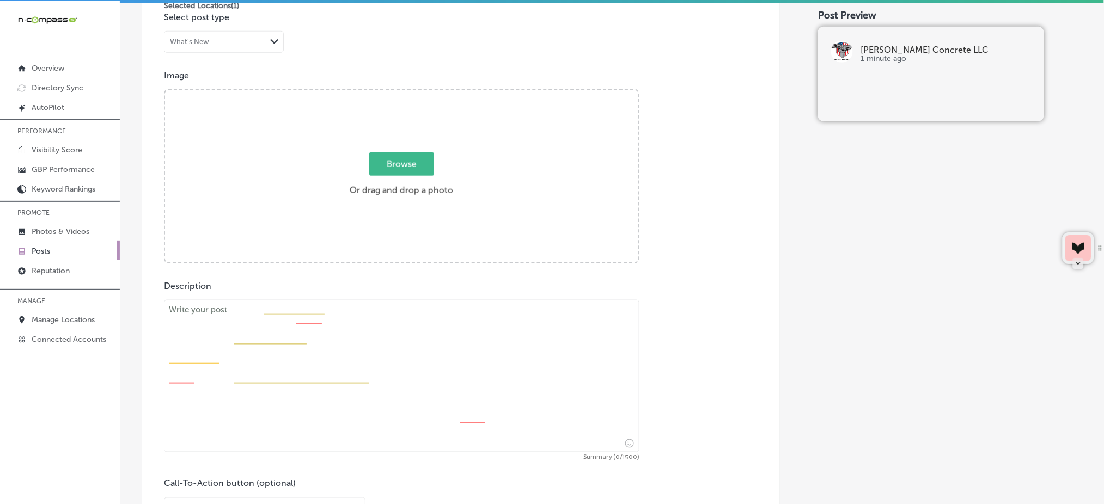
click at [415, 167] on span "Browse" at bounding box center [401, 163] width 65 height 23
click at [415, 94] on input "Browse Or drag and drop a photo" at bounding box center [401, 91] width 473 height 3
type input "C:\fakepath\concrete-foundation-repair-[PERSON_NAME]-concrete-[GEOGRAPHIC_DATA]…"
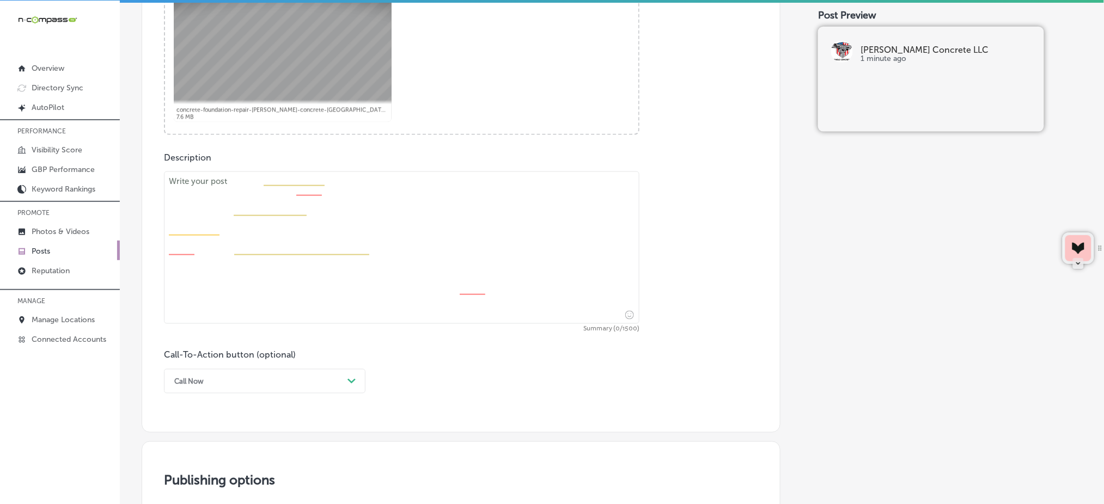
scroll to position [471, 0]
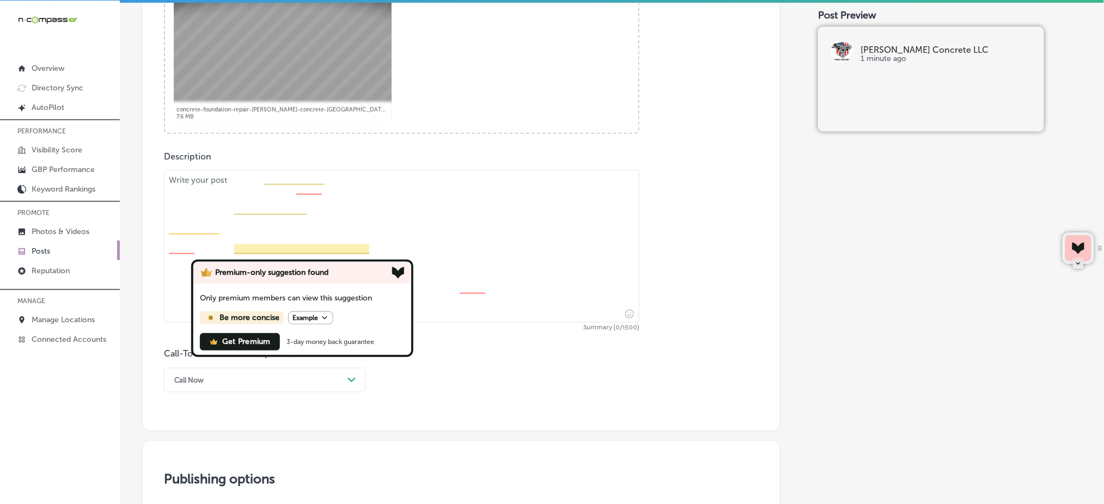
click at [306, 247] on textarea at bounding box center [401, 246] width 475 height 152
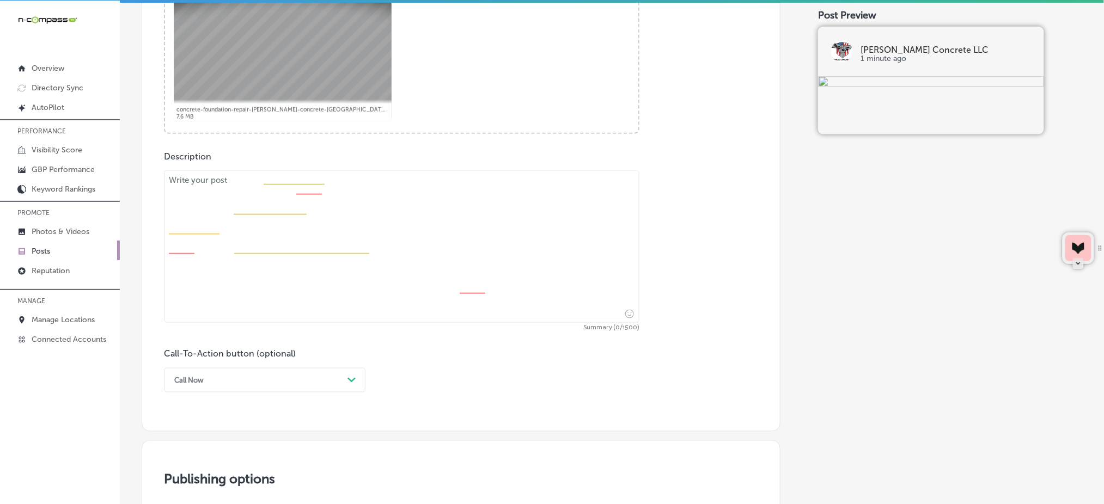
paste textarea "Loremipsu dolo sitametc adip e seddoeiu tempo inci Utlabo Etdolore MAG. Aliquae…"
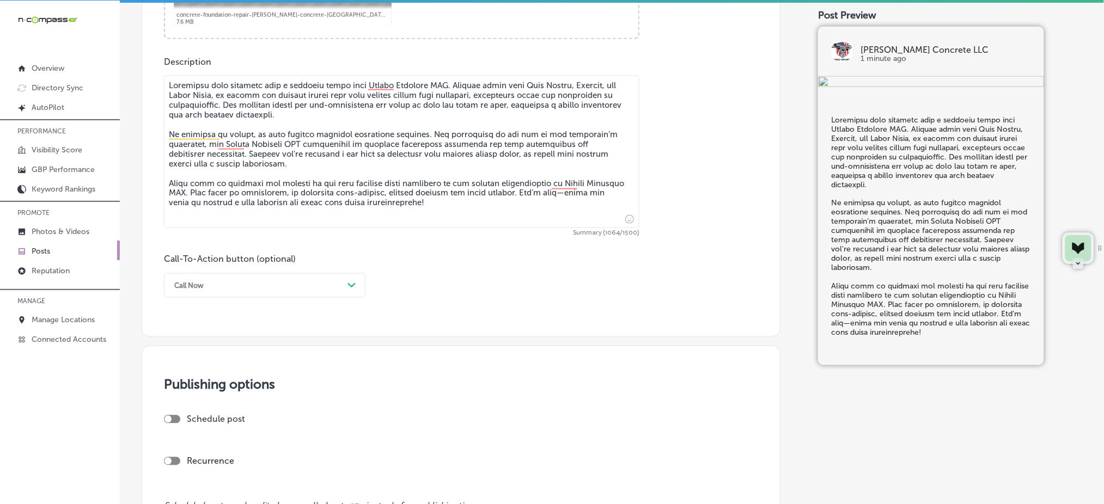
scroll to position [566, 0]
type textarea "Loremipsu dolo sitametc adip e seddoeiu tempo inci Utlabo Etdolore MAG. Aliquae…"
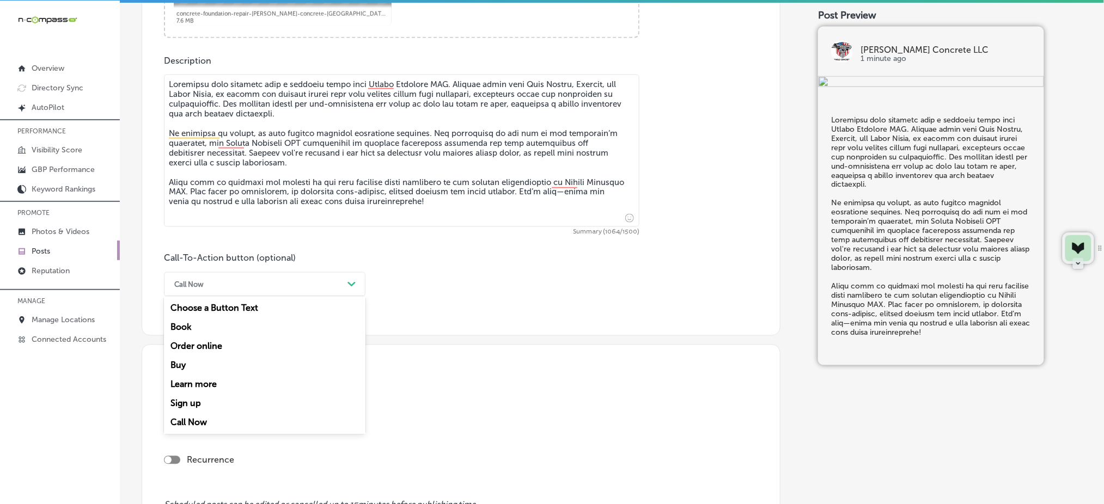
click at [219, 283] on div "Call Now" at bounding box center [256, 284] width 174 height 17
click at [215, 377] on div "Learn more" at bounding box center [265, 384] width 202 height 19
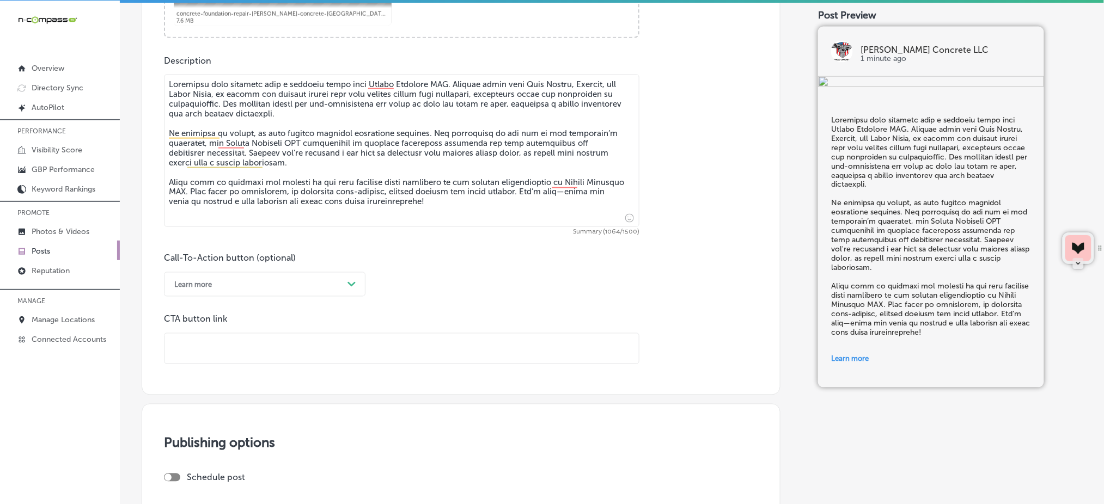
click at [204, 347] on input "text" at bounding box center [401, 349] width 474 height 30
paste input "[URL][DOMAIN_NAME]"
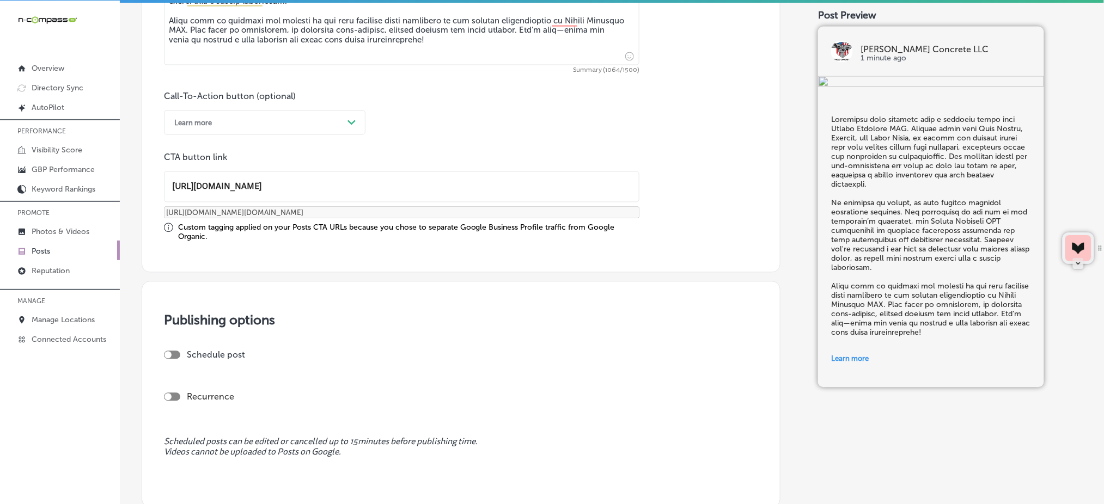
scroll to position [729, 0]
click at [179, 354] on div at bounding box center [172, 354] width 16 height 8
type input "[URL][DOMAIN_NAME]"
checkbox input "true"
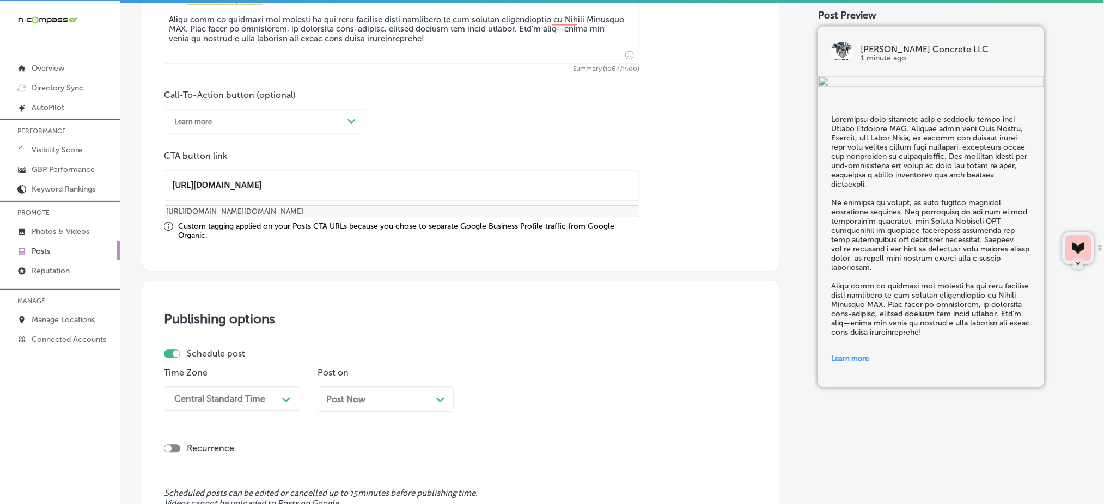
click at [211, 409] on div "Time Zone Central Standard Time Path Created with Sketch." at bounding box center [232, 394] width 136 height 53
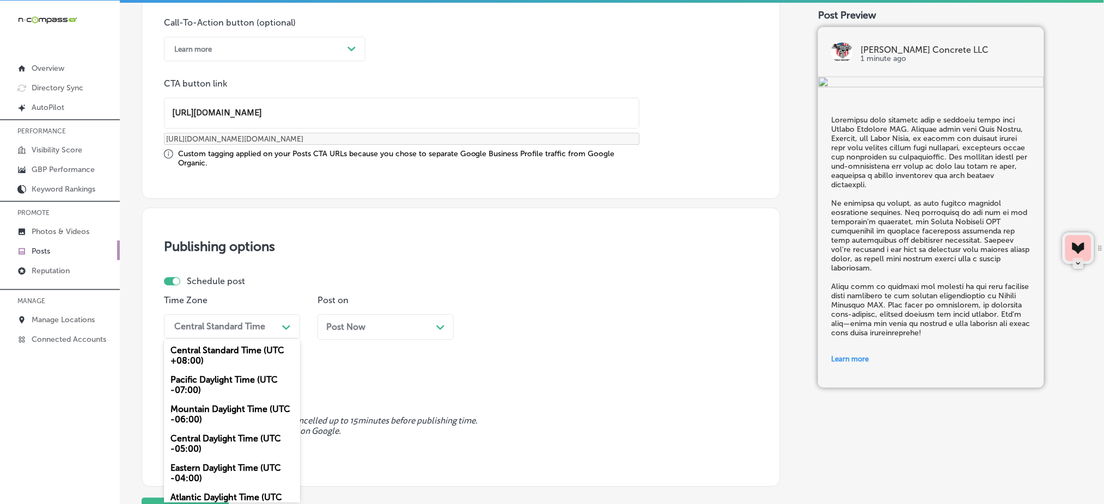
click at [207, 339] on div "option Pacific Daylight Time (UTC -07:00) focused, 2 of 6. 6 results available.…" at bounding box center [232, 326] width 136 height 25
click at [197, 406] on div "Mountain Daylight Time (UTC -06:00)" at bounding box center [232, 414] width 136 height 29
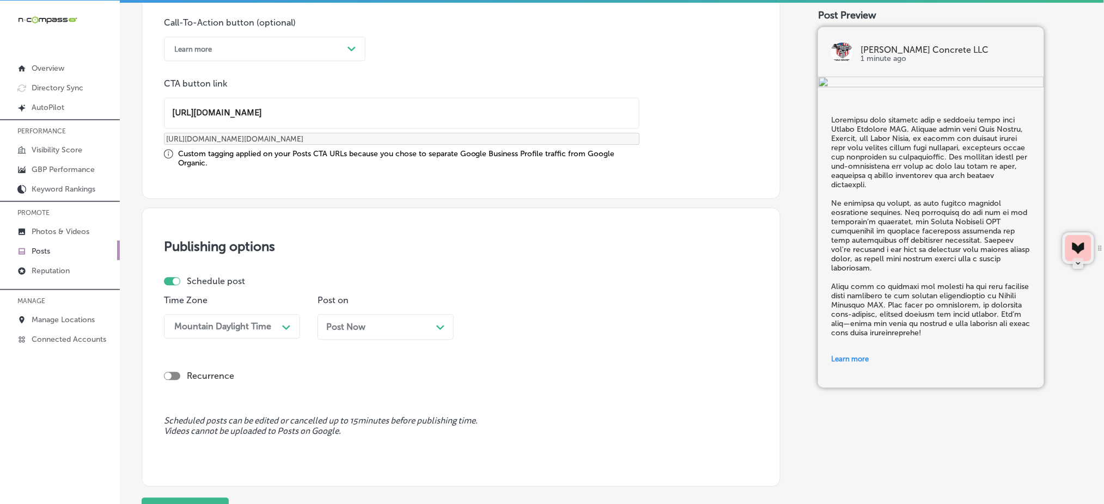
click at [350, 325] on span "Post Now" at bounding box center [345, 327] width 39 height 10
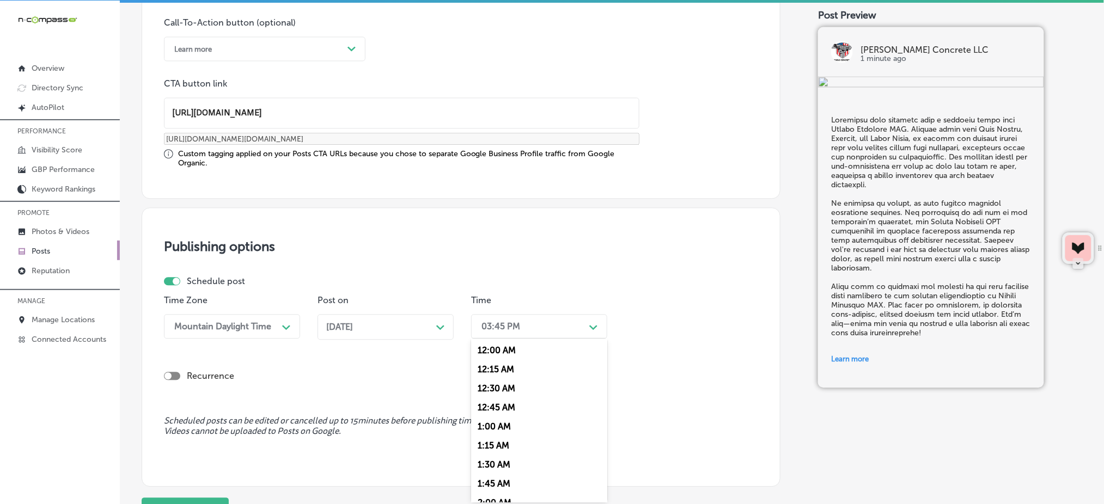
click at [482, 324] on div "03:45 PM" at bounding box center [500, 326] width 39 height 10
click at [496, 426] on div "7:00 AM" at bounding box center [539, 430] width 136 height 19
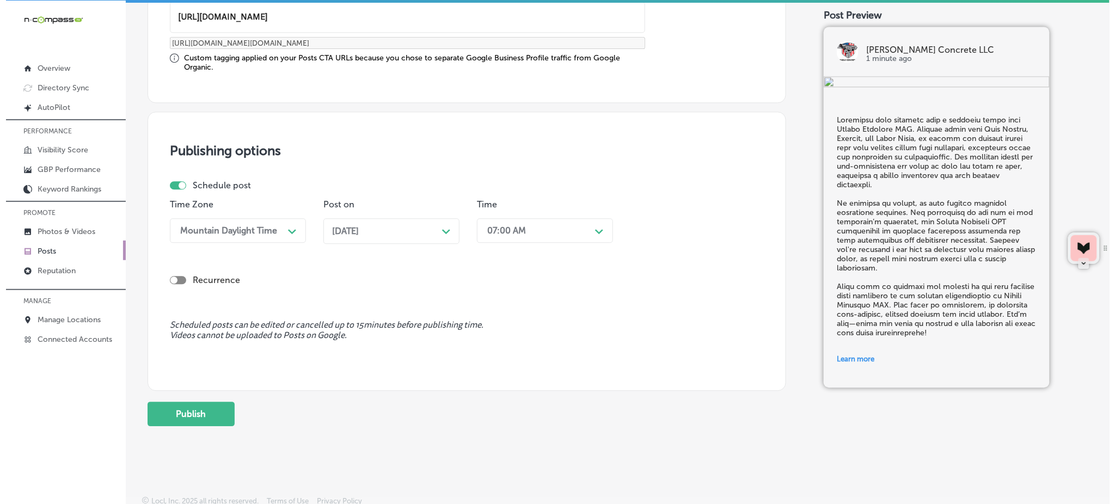
scroll to position [902, 0]
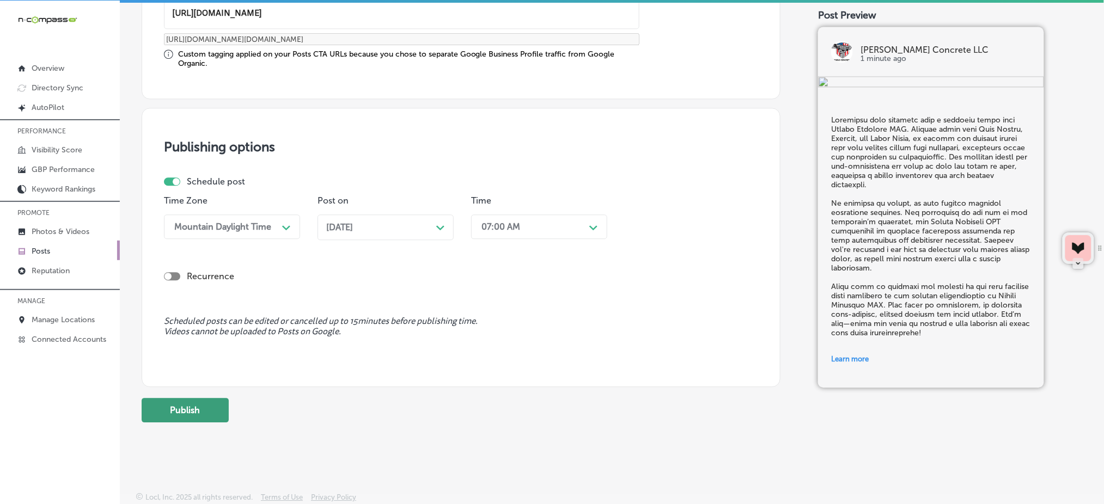
click at [209, 409] on button "Publish" at bounding box center [185, 410] width 87 height 25
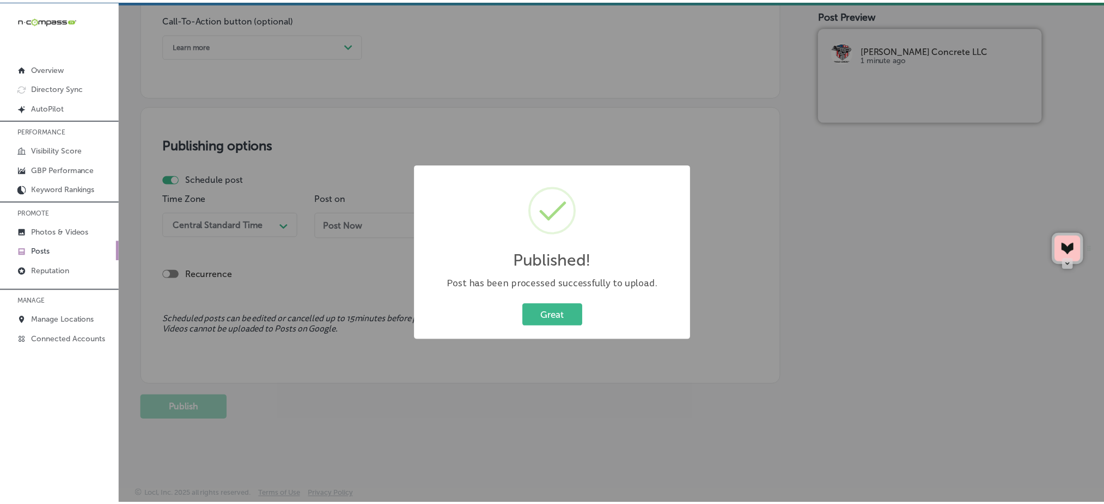
scroll to position [805, 0]
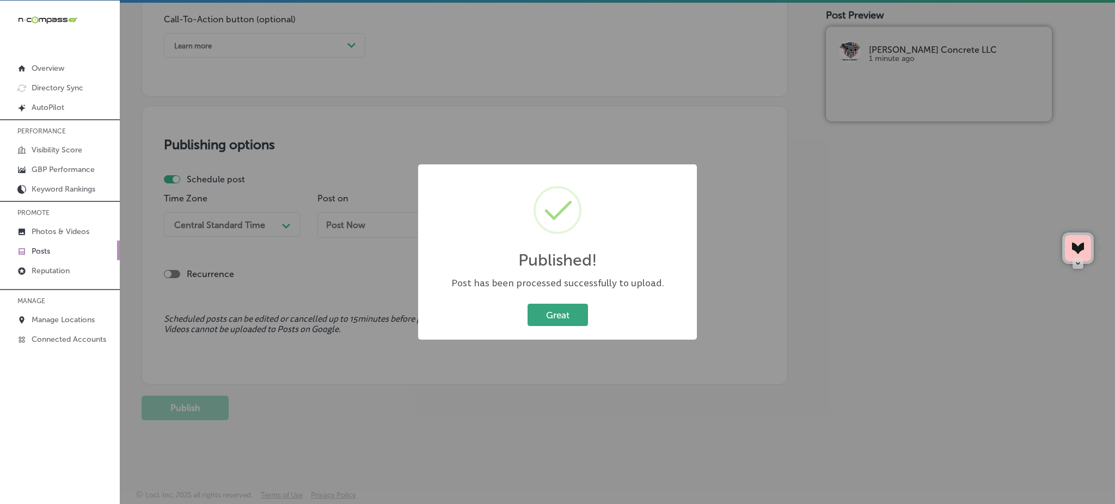
click at [560, 306] on button "Great" at bounding box center [558, 315] width 60 height 22
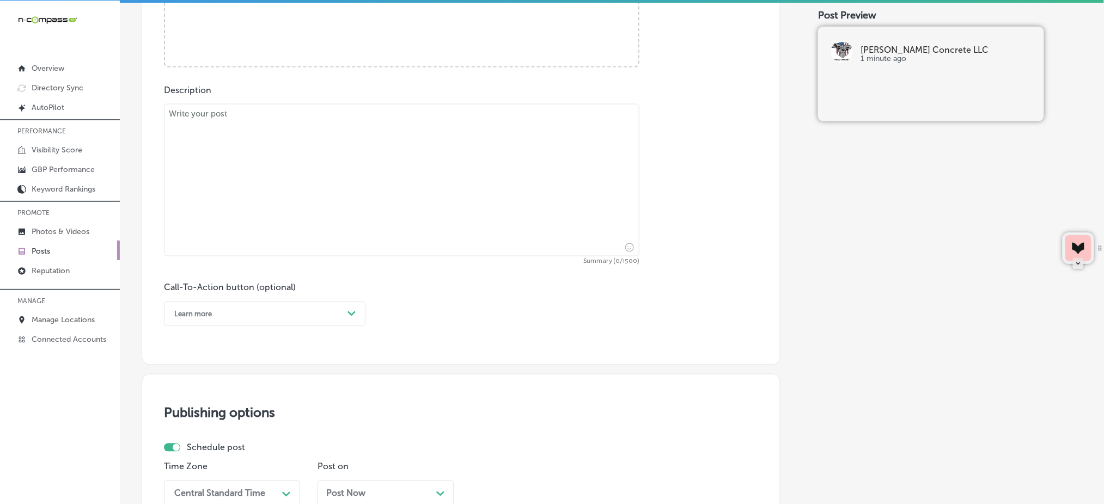
scroll to position [532, 0]
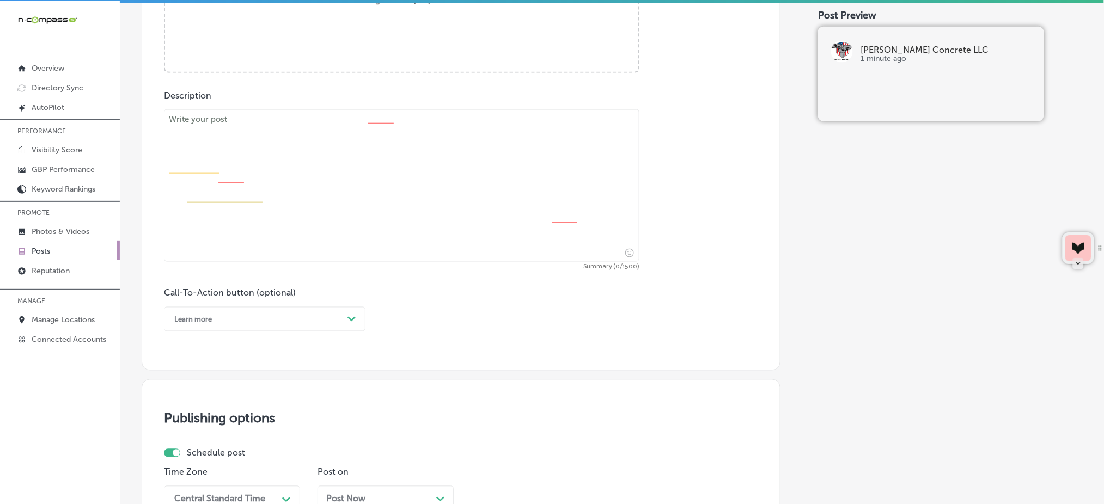
click at [308, 223] on textarea at bounding box center [401, 185] width 475 height 152
paste textarea "Damaged or uneven concrete steps can be a serious safety hazard. At [PERSON_NAM…"
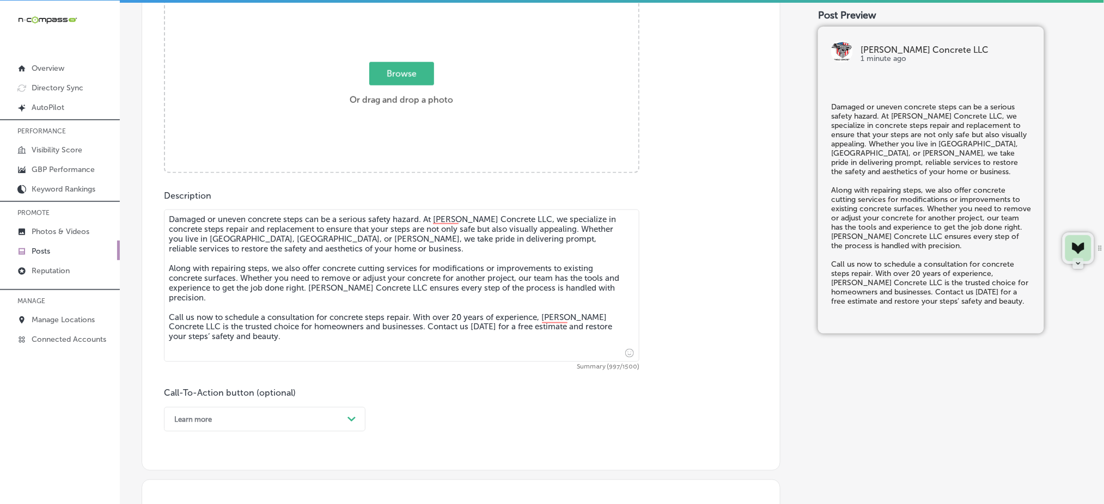
scroll to position [399, 0]
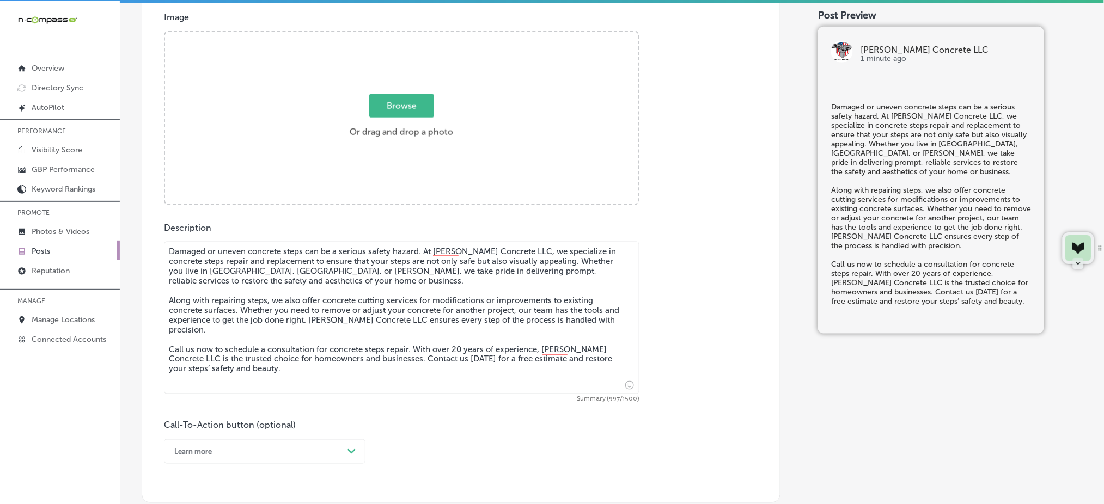
type textarea "Damaged or uneven concrete steps can be a serious safety hazard. At [PERSON_NAM…"
click at [394, 112] on span "Browse" at bounding box center [401, 105] width 65 height 23
click at [394, 35] on input "Browse Or drag and drop a photo" at bounding box center [401, 33] width 473 height 3
type input "C:\fakepath\concrete-foundation-repair-[PERSON_NAME]-concrete-[GEOGRAPHIC_DATA]…"
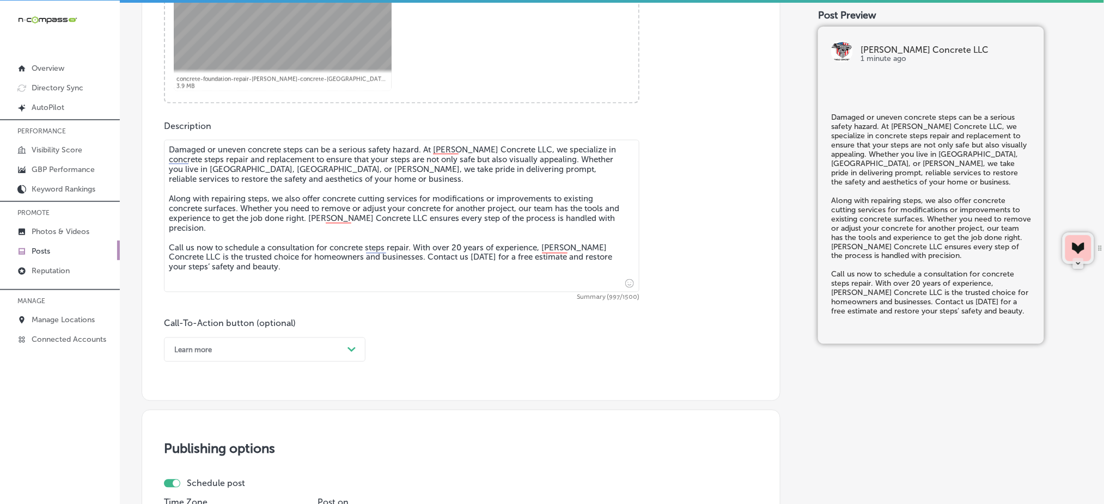
scroll to position [596, 0]
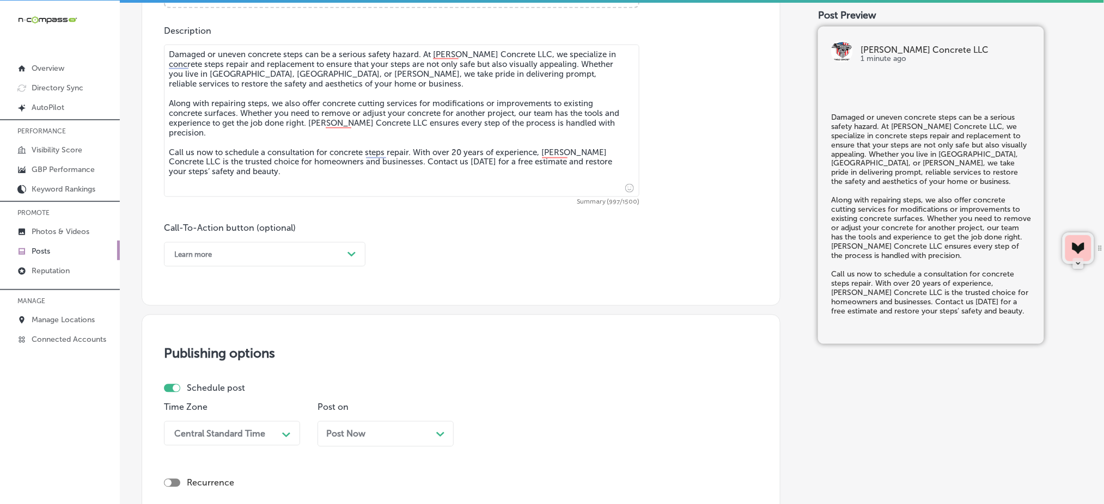
click at [228, 252] on div "Learn more" at bounding box center [256, 254] width 174 height 17
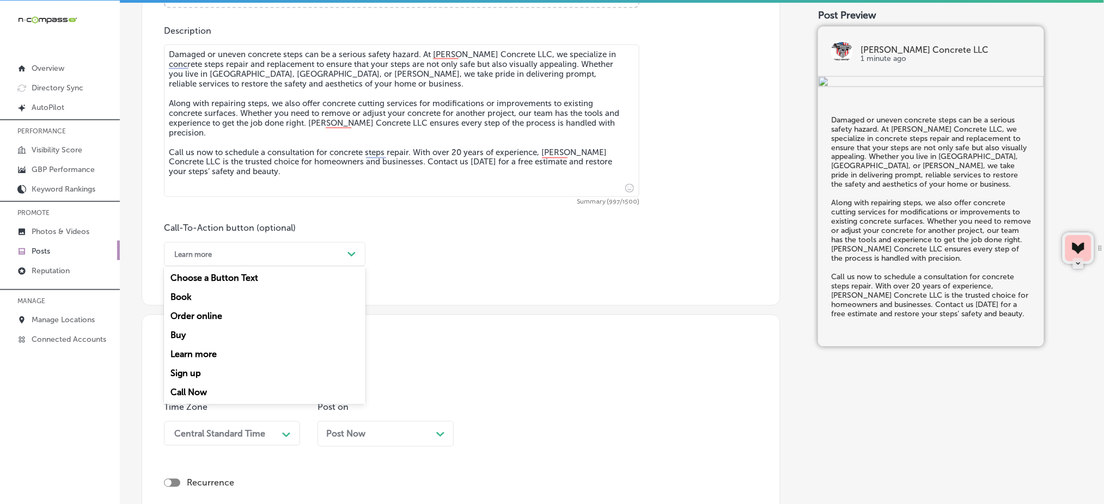
click at [213, 388] on div "Call Now" at bounding box center [265, 392] width 202 height 19
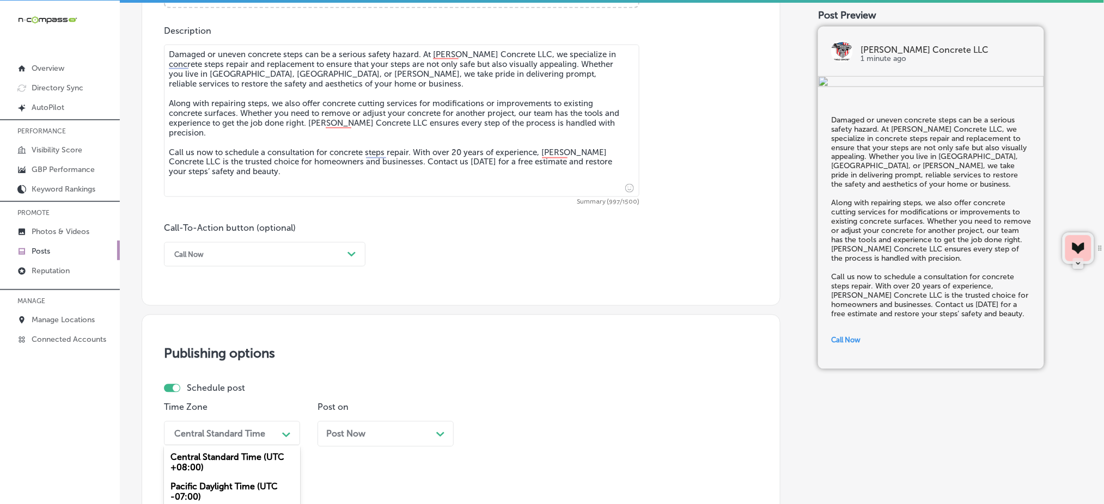
scroll to position [706, 0]
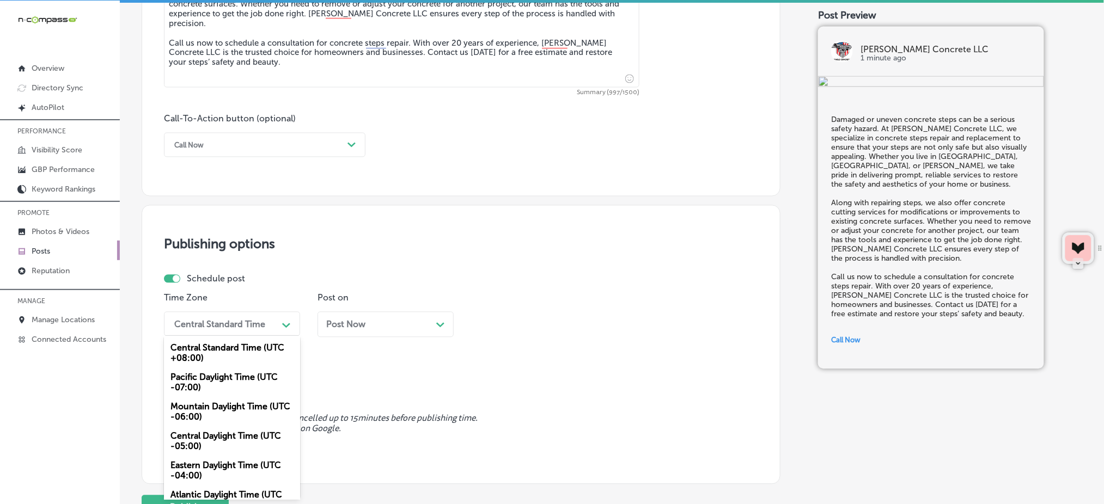
click at [217, 337] on div "option Mountain Daylight Time (UTC -06:00), selected. option Central Daylight T…" at bounding box center [232, 324] width 136 height 25
click at [206, 416] on div "Mountain Daylight Time (UTC -06:00)" at bounding box center [232, 412] width 136 height 29
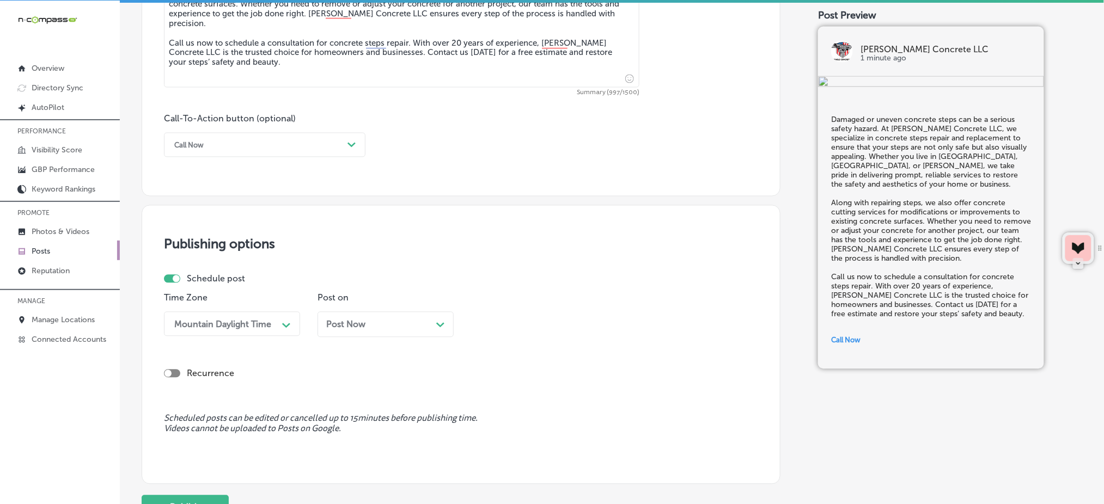
click at [352, 330] on div "Post Now Path Created with Sketch." at bounding box center [386, 325] width 136 height 26
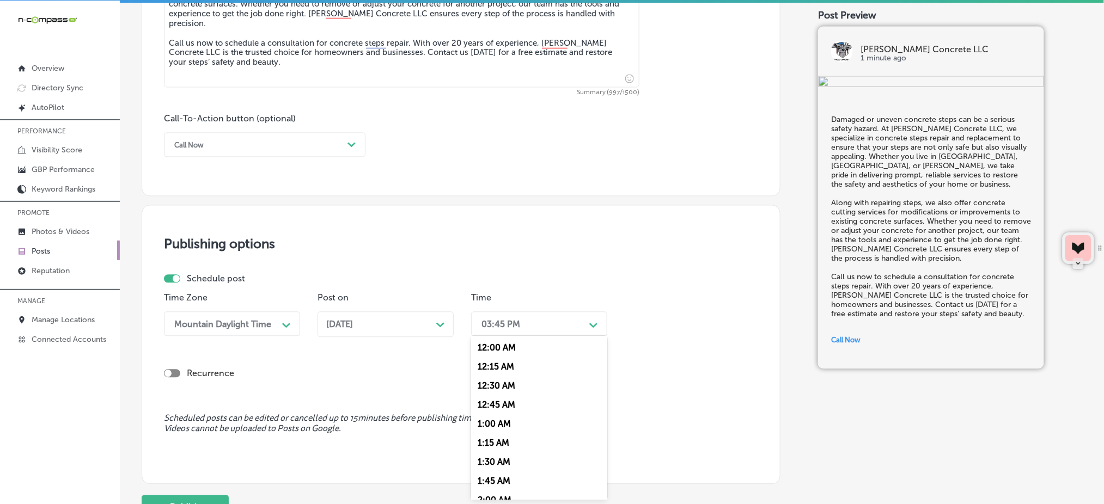
click at [483, 323] on div "03:45 PM" at bounding box center [500, 324] width 39 height 10
click at [501, 419] on div "7:00 AM" at bounding box center [539, 417] width 136 height 19
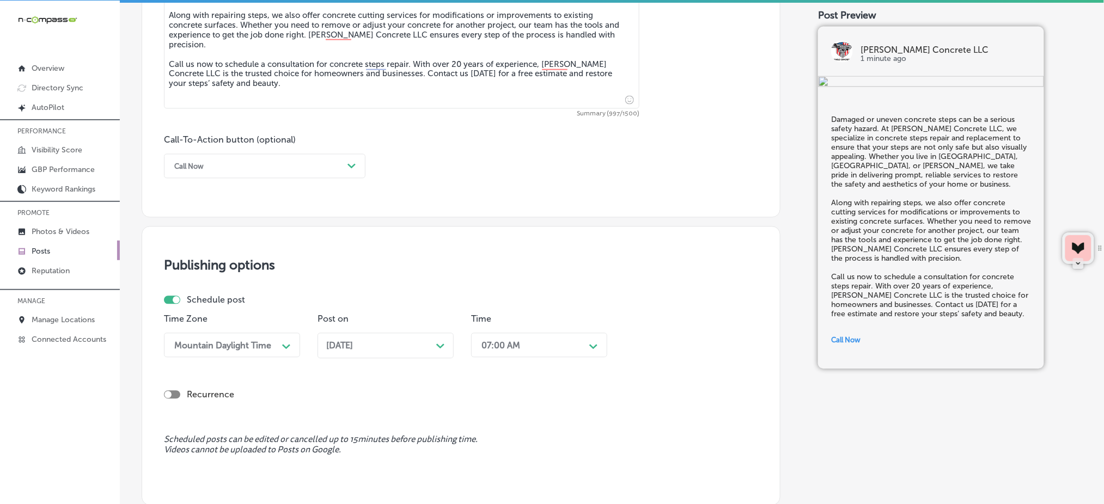
scroll to position [805, 0]
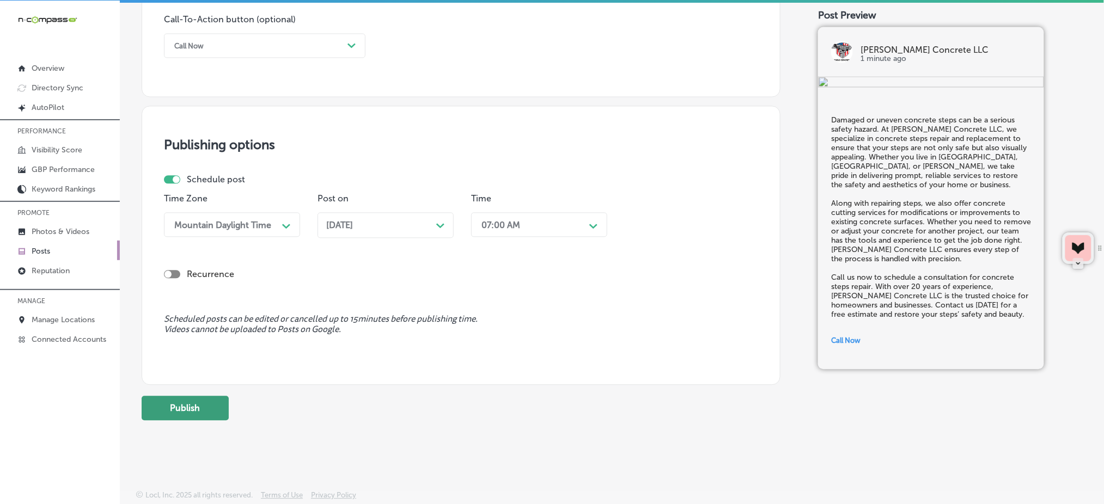
click at [210, 407] on button "Publish" at bounding box center [185, 408] width 87 height 25
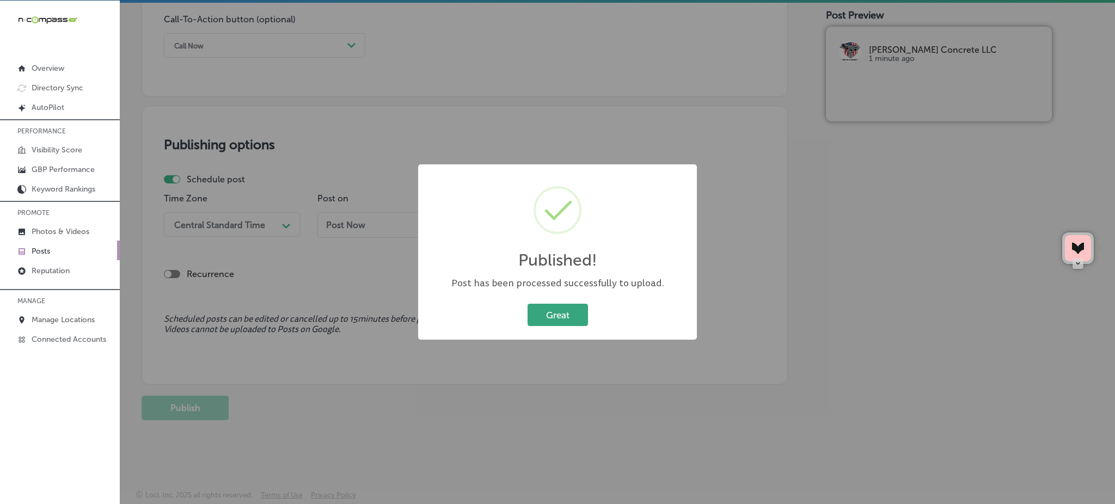
click at [549, 316] on button "Great" at bounding box center [558, 315] width 60 height 22
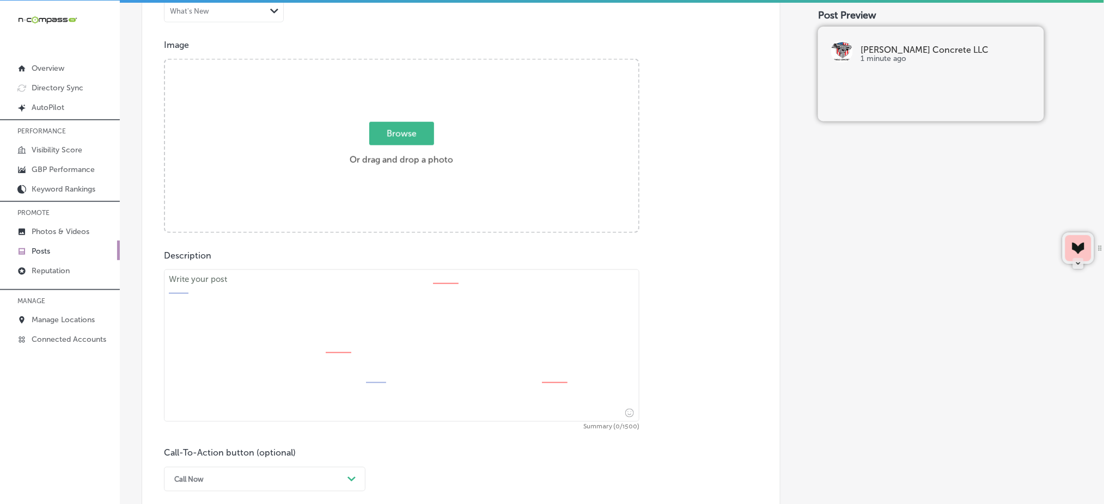
scroll to position [373, 0]
click at [258, 326] on textarea at bounding box center [401, 344] width 475 height 152
paste textarea "Loremipsum d sitametc adipisc eli seddo eiu temp inci utlab et dolo magnaali en…"
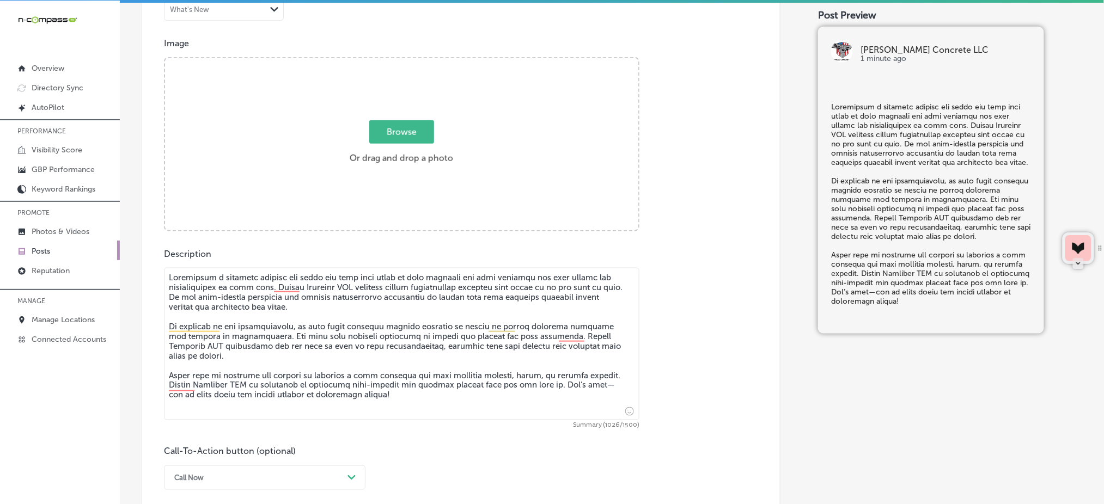
type textarea "Loremipsum d sitametc adipisc eli seddo eiu temp inci utlab et dolo magnaali en…"
click at [403, 127] on span "Browse" at bounding box center [401, 131] width 65 height 23
click at [403, 62] on input "Browse Or drag and drop a photo" at bounding box center [401, 59] width 473 height 3
type input "C:\fakepath\concrete-foundation-repair-[PERSON_NAME]-concrete-[GEOGRAPHIC_DATA]…"
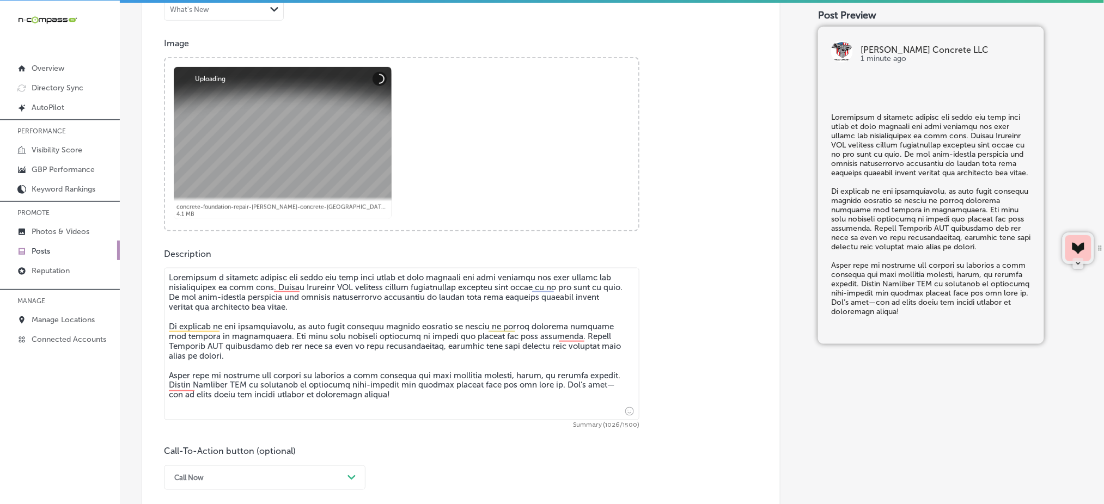
scroll to position [551, 0]
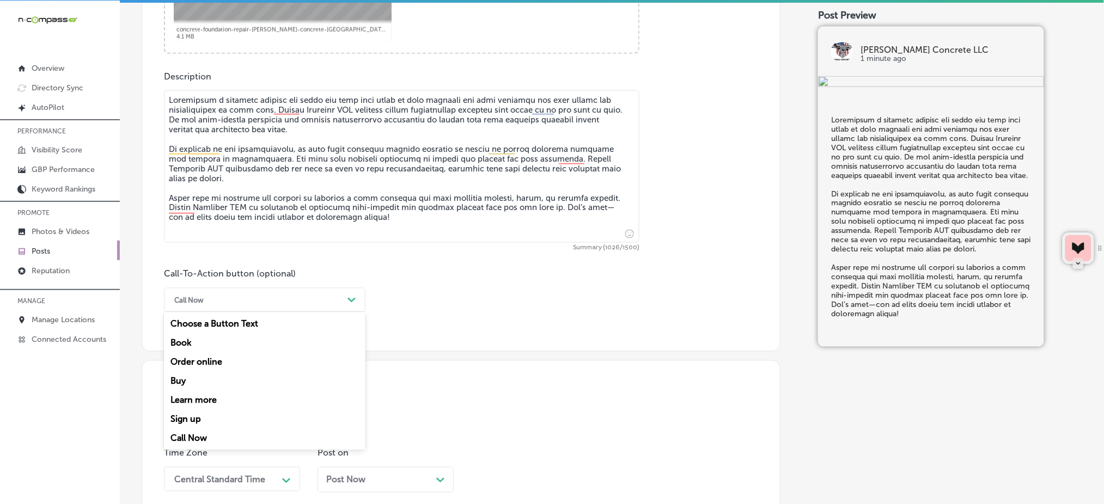
drag, startPoint x: 245, startPoint y: 297, endPoint x: 213, endPoint y: 398, distance: 105.1
click at [213, 313] on div "option Call Now, selected. option Learn more focused, 5 of 7. 7 results availab…" at bounding box center [265, 300] width 202 height 25
click at [213, 398] on div "Learn more" at bounding box center [265, 400] width 202 height 19
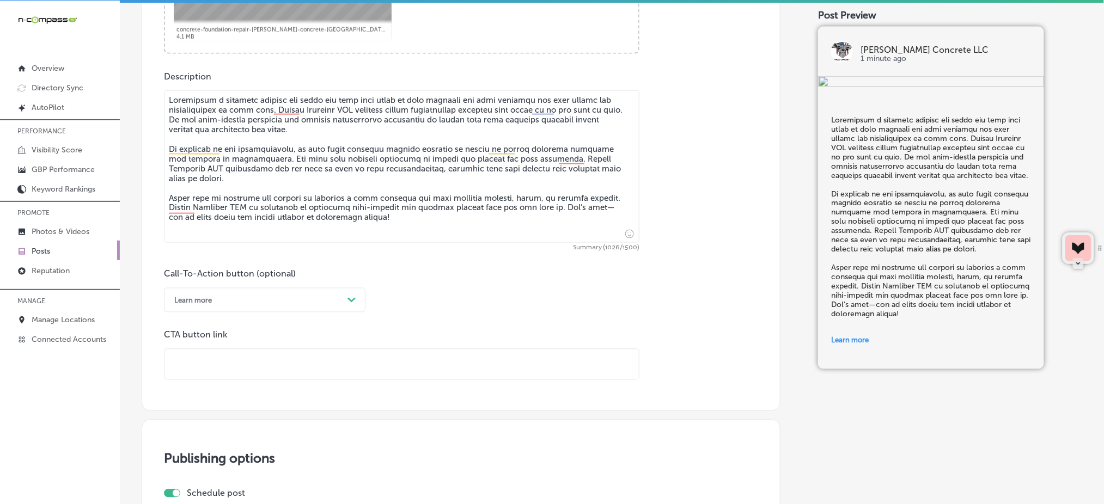
click at [223, 369] on input "text" at bounding box center [401, 365] width 474 height 30
paste input "[URL][DOMAIN_NAME]"
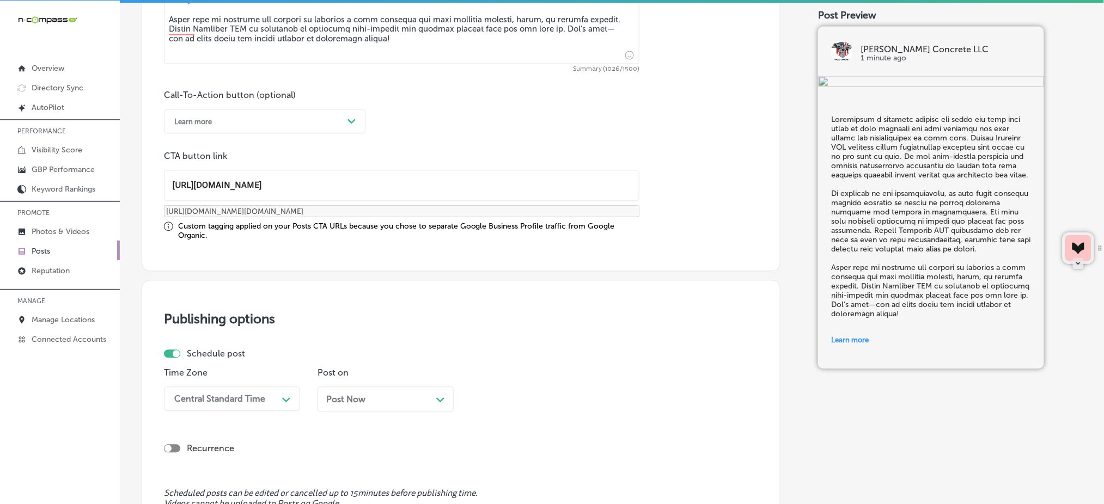
scroll to position [738, 0]
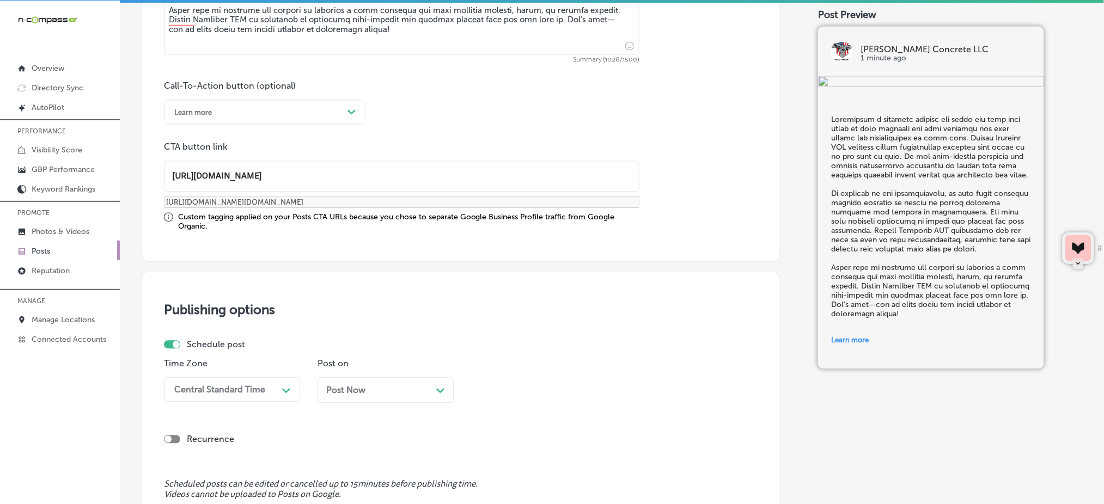
type input "[URL][DOMAIN_NAME]"
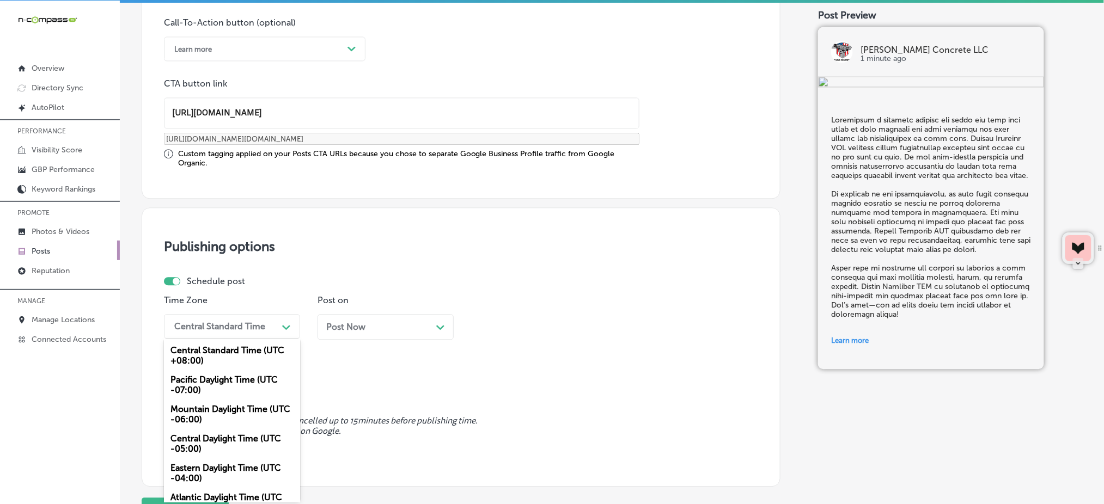
click at [211, 339] on div "option Mountain Daylight Time (UTC -06:00), selected. option Pacific Daylight T…" at bounding box center [232, 326] width 136 height 25
click at [203, 407] on div "Mountain Daylight Time (UTC -06:00)" at bounding box center [232, 414] width 136 height 29
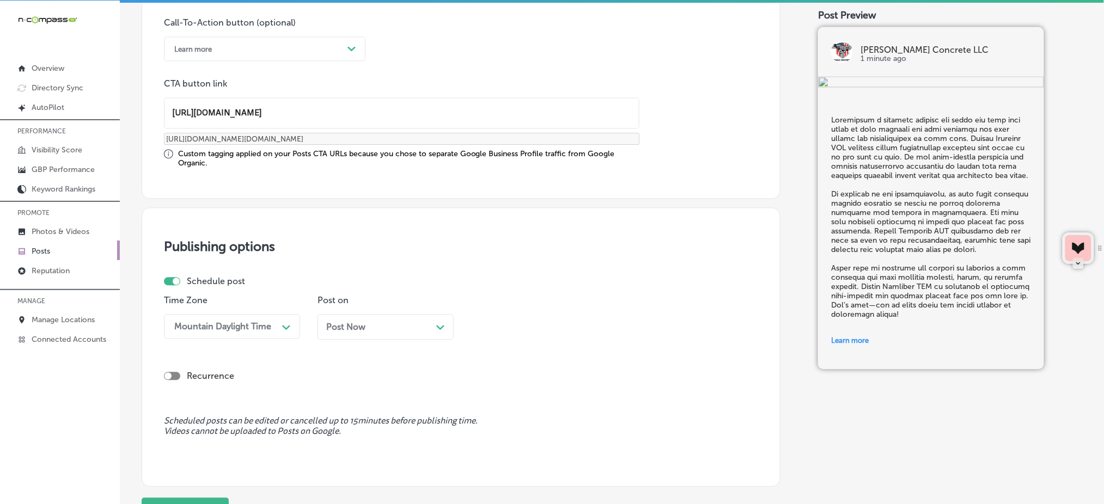
click at [349, 328] on span "Post Now" at bounding box center [345, 327] width 39 height 10
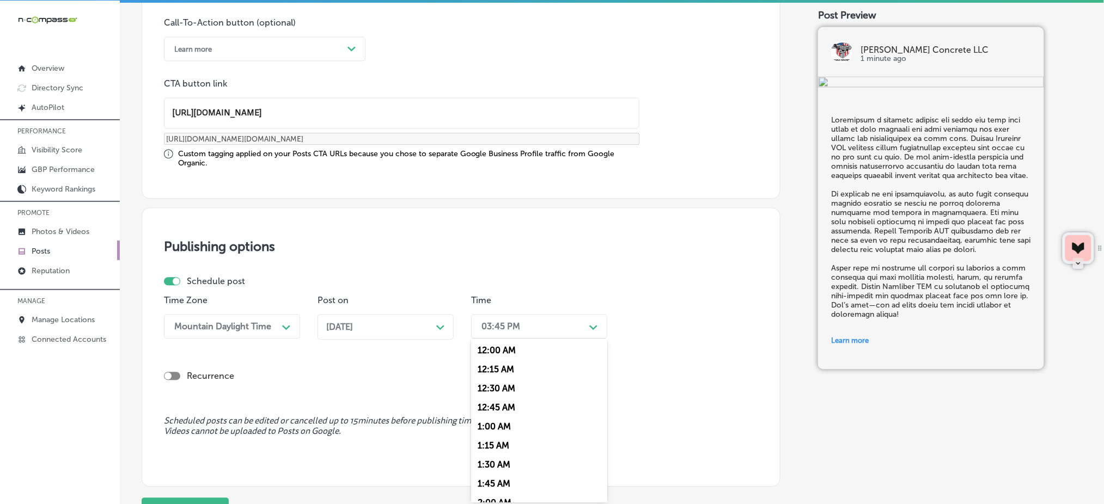
click at [512, 321] on div "03:45 PM" at bounding box center [500, 326] width 39 height 10
click at [505, 419] on div "7:00 AM" at bounding box center [539, 419] width 136 height 19
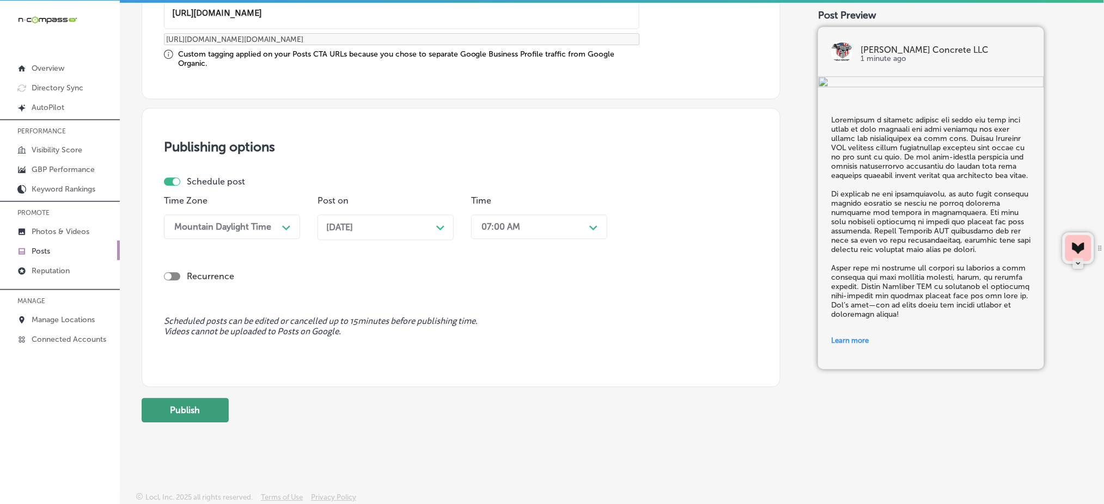
click at [205, 402] on button "Publish" at bounding box center [185, 410] width 87 height 25
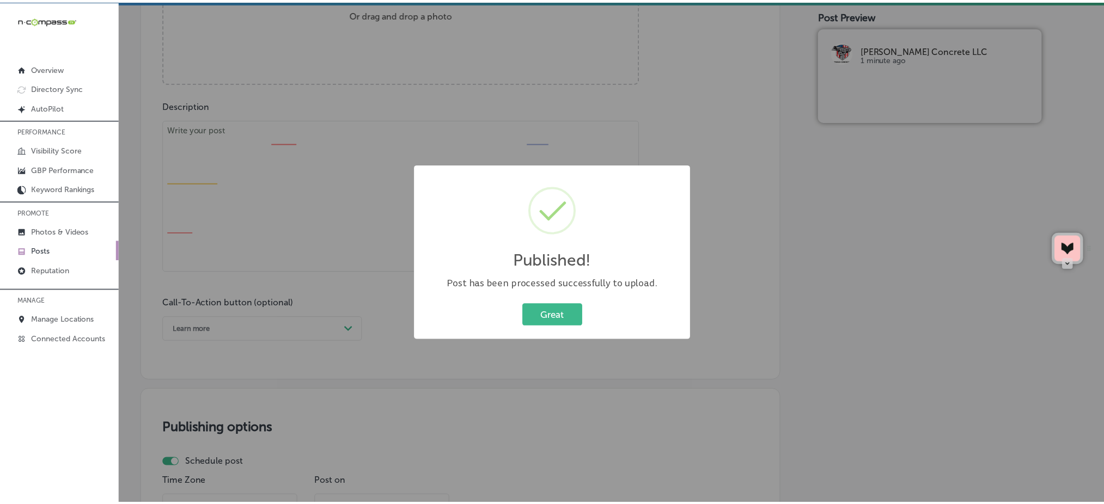
scroll to position [523, 0]
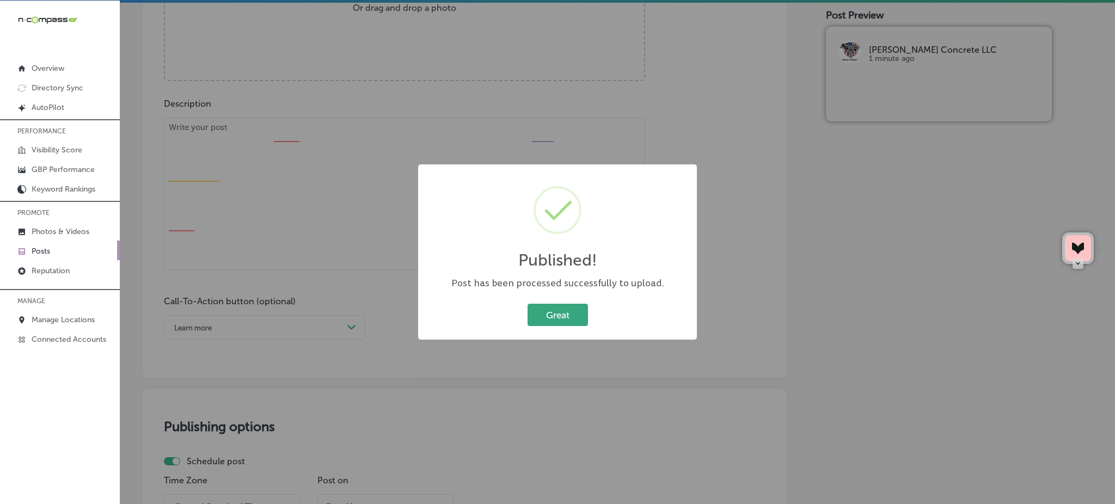
click at [569, 324] on button "Great" at bounding box center [558, 315] width 60 height 22
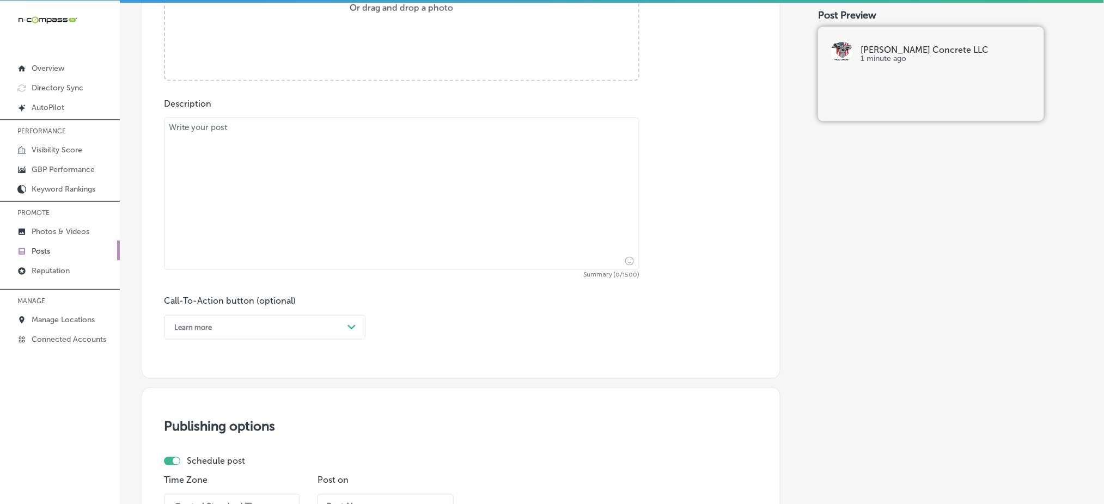
paste textarea "Upgrade your garage with a concrete garage floor that’s as strong as it is dura…"
click at [264, 219] on textarea at bounding box center [401, 194] width 475 height 152
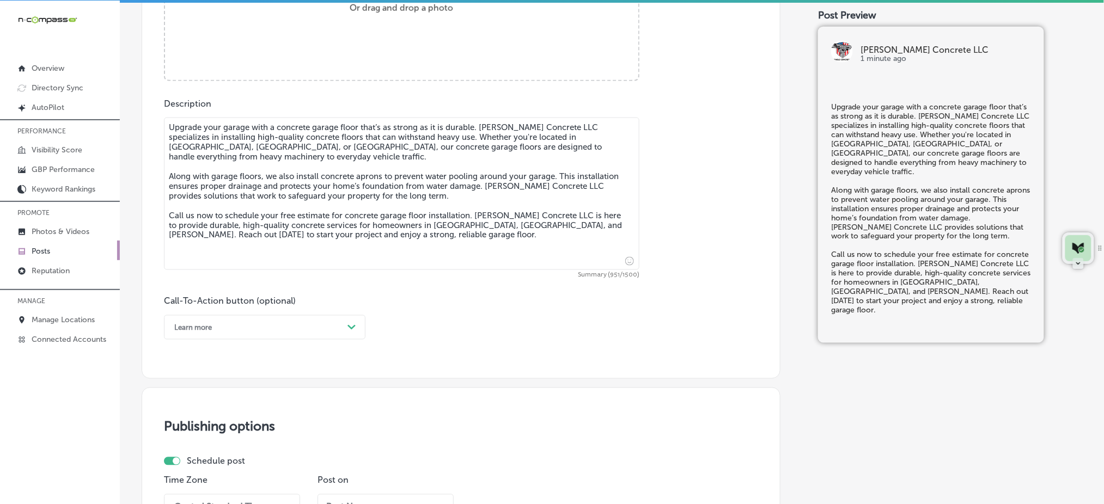
type textarea "Upgrade your garage with a concrete garage floor that’s as strong as it is dura…"
drag, startPoint x: 192, startPoint y: 325, endPoint x: 192, endPoint y: 460, distance: 135.6
click at [192, 340] on div "option Learn more, selected. option Call Now focused, 7 of 7. 7 results availab…" at bounding box center [265, 327] width 202 height 25
click at [192, 460] on div "Call Now" at bounding box center [265, 465] width 202 height 19
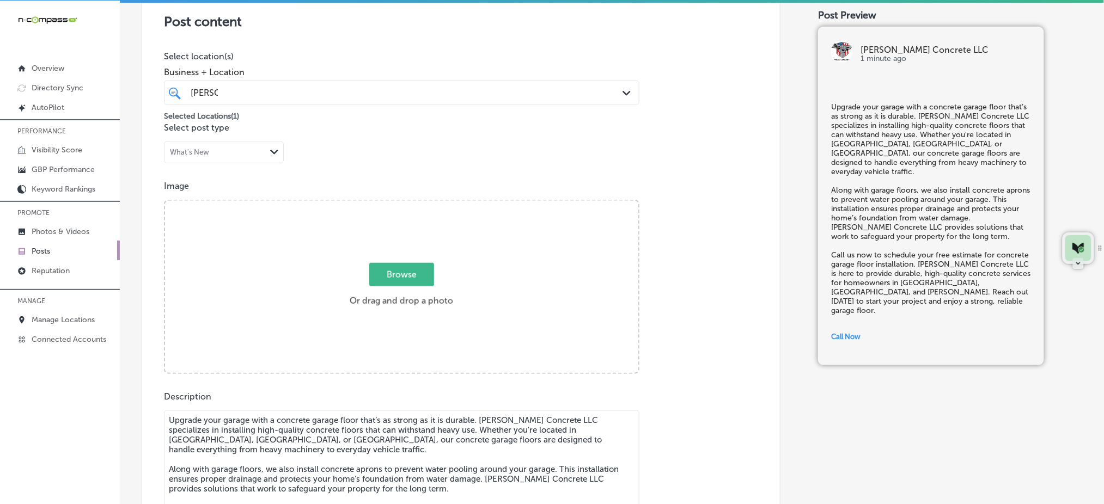
scroll to position [230, 0]
click at [394, 284] on span "Browse" at bounding box center [401, 275] width 65 height 23
click at [394, 205] on input "Browse Or drag and drop a photo" at bounding box center [401, 203] width 473 height 3
type input "C:\fakepath\concrete-driveway-installation-[PERSON_NAME]-concrete-[GEOGRAPHIC_D…"
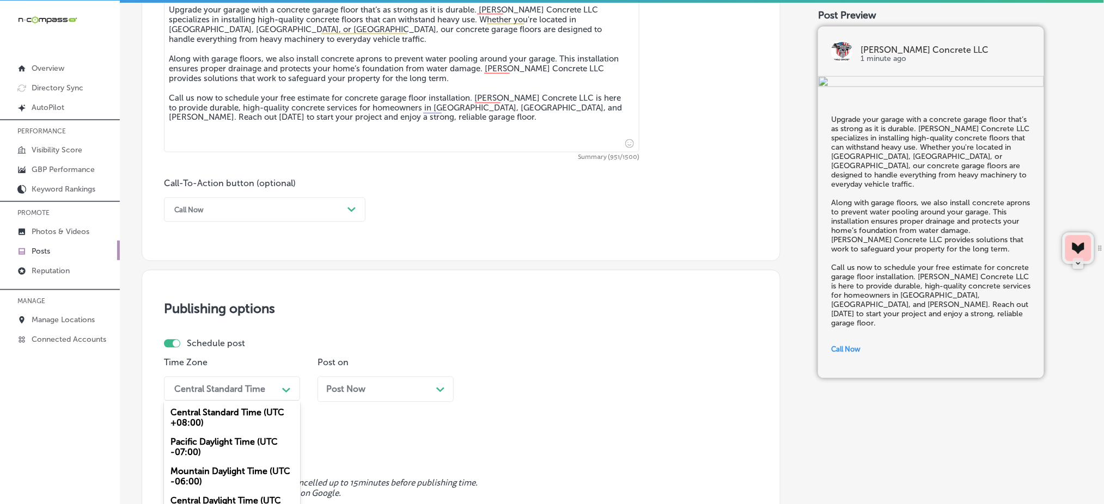
scroll to position [706, 0]
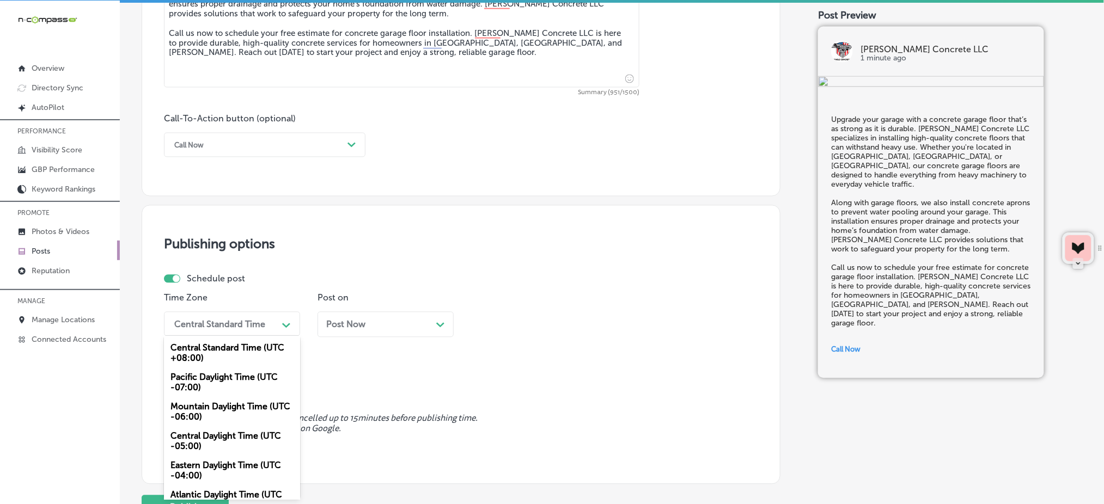
click at [251, 337] on div "option Mountain Daylight Time (UTC -06:00), selected. option Pacific Daylight T…" at bounding box center [232, 324] width 136 height 25
click at [229, 411] on div "Mountain Daylight Time (UTC -06:00)" at bounding box center [232, 412] width 136 height 29
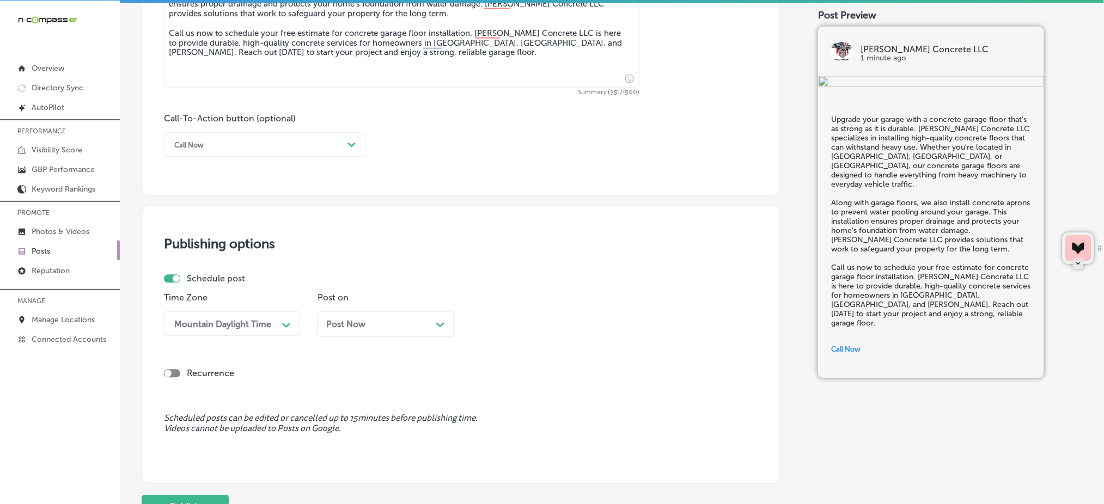
click at [342, 327] on span "Post Now" at bounding box center [345, 325] width 39 height 10
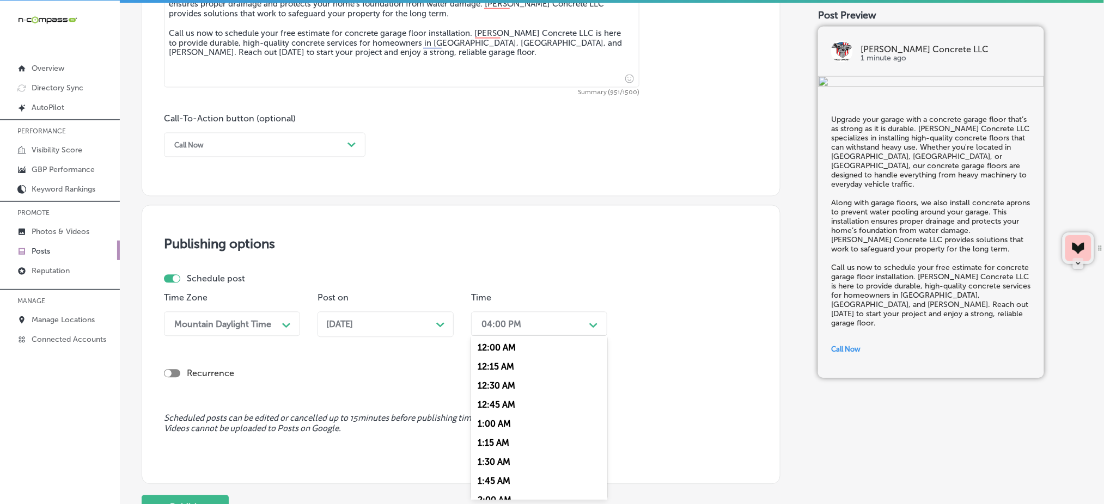
click at [484, 323] on div "04:00 PM" at bounding box center [501, 324] width 40 height 10
click at [510, 407] on div "7:00 AM" at bounding box center [539, 403] width 136 height 19
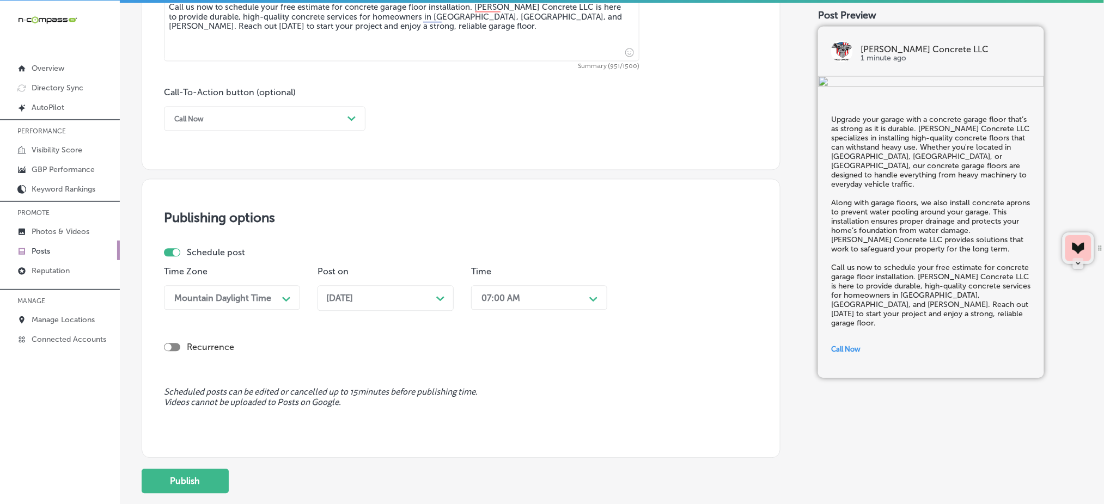
scroll to position [740, 0]
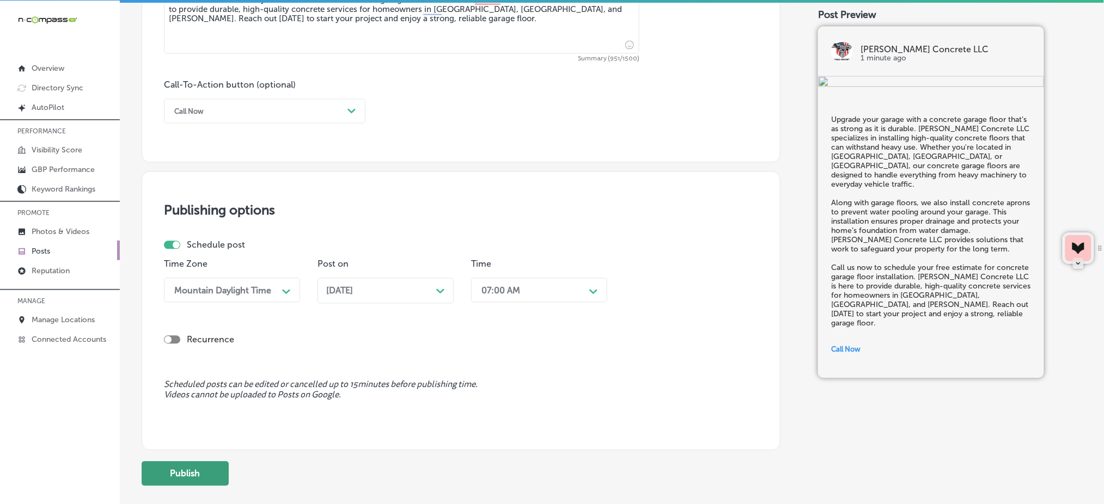
click at [210, 475] on button "Publish" at bounding box center [185, 474] width 87 height 25
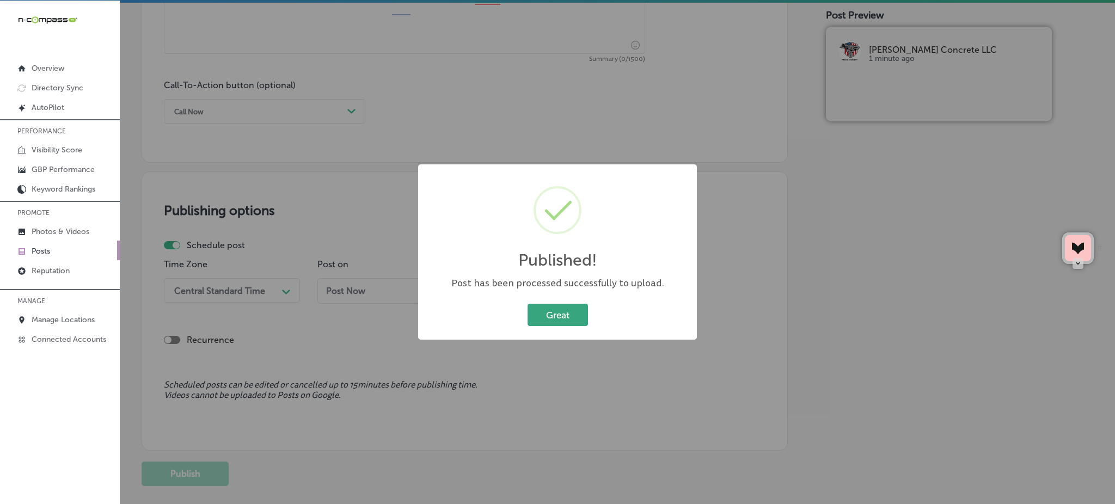
click at [537, 312] on button "Great" at bounding box center [558, 315] width 60 height 22
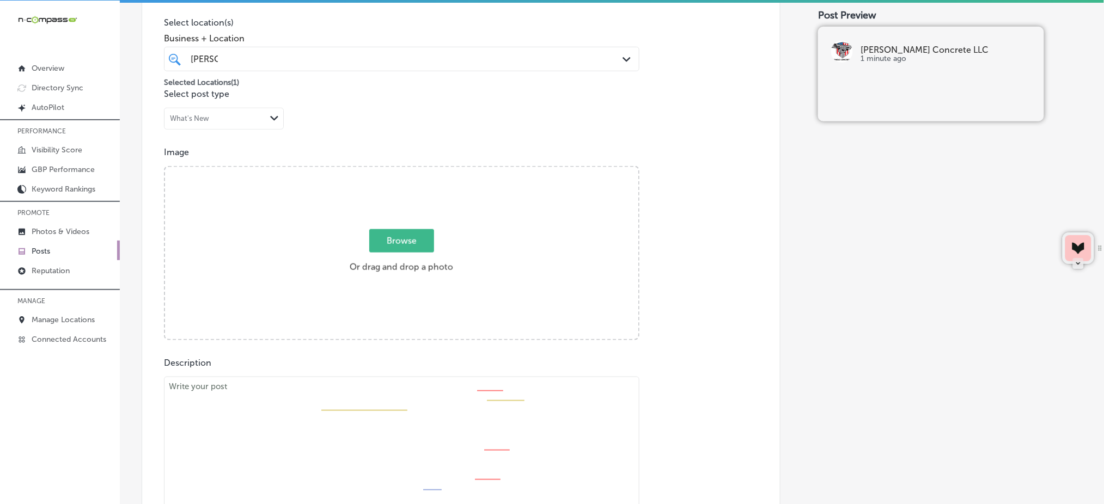
scroll to position [260, 0]
paste textarea "Loremipsumd sitametco adip elit's doeiusmo te incidi u laboree dolorem aliqua e…"
click at [327, 394] on textarea at bounding box center [401, 457] width 475 height 152
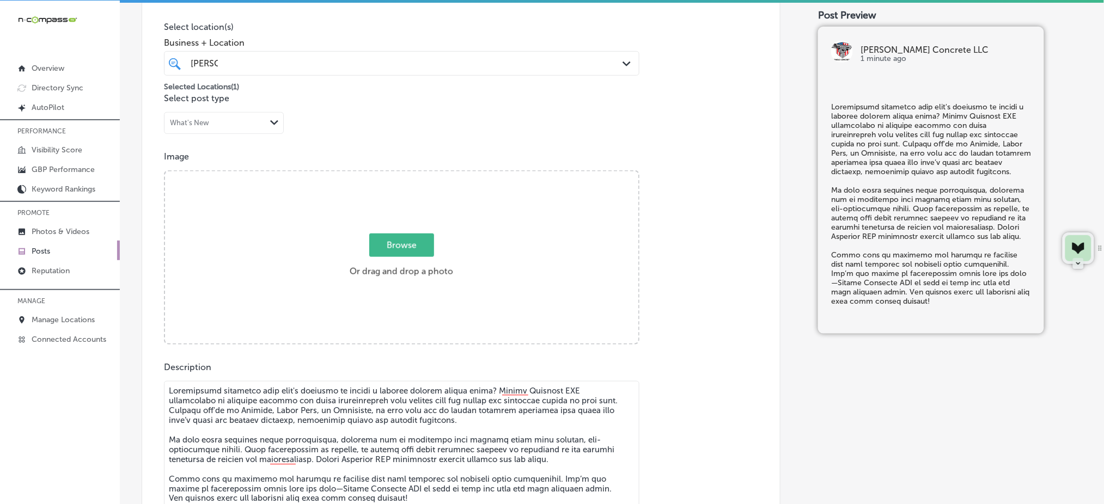
type textarea "Loremipsumd sitametco adip elit's doeiusmo te incidi u laboree dolorem aliqua e…"
click at [387, 243] on span "Browse" at bounding box center [401, 245] width 65 height 23
click at [387, 175] on input "Browse Or drag and drop a photo" at bounding box center [401, 173] width 473 height 3
type input "C:\fakepath\concrete-driveway-installation-[PERSON_NAME]-concrete-[GEOGRAPHIC_D…"
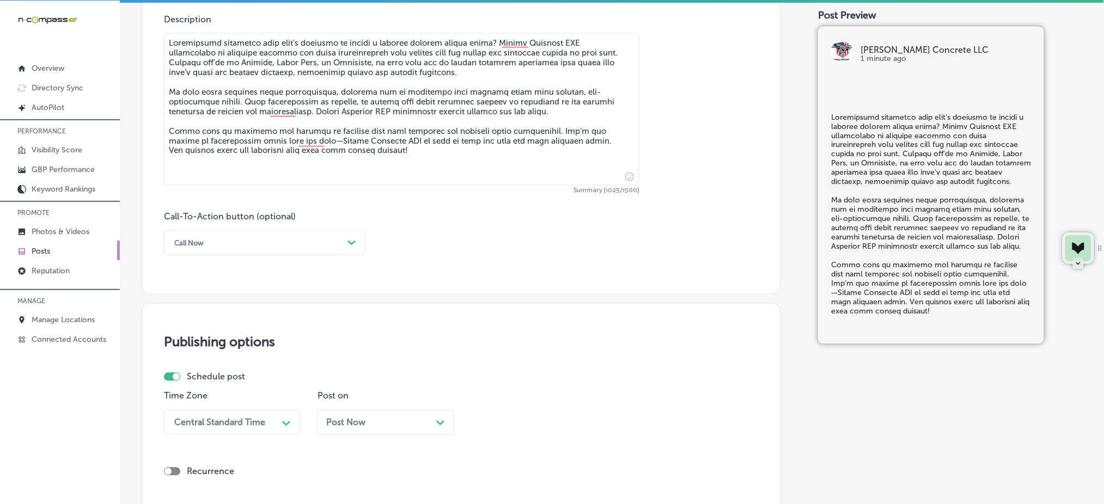
scroll to position [612, 0]
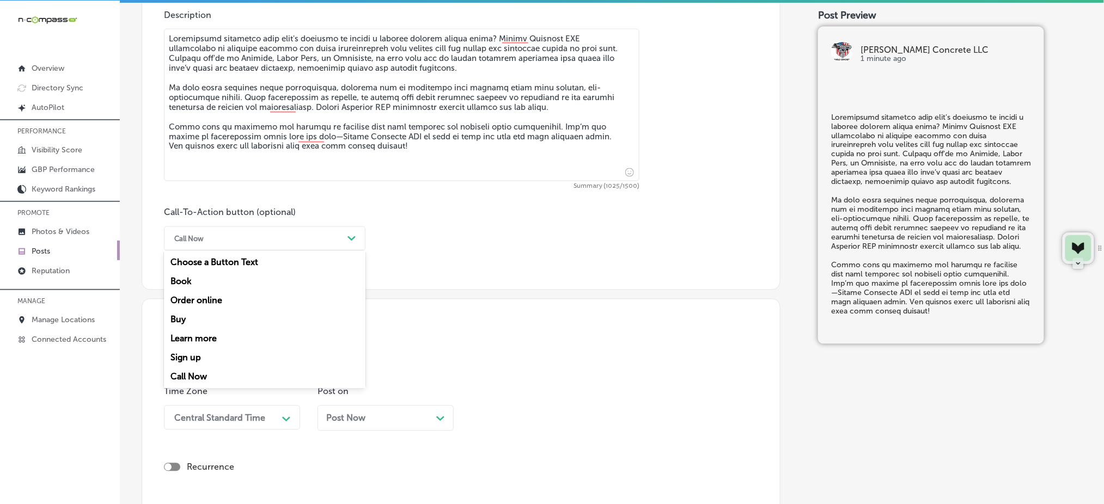
click at [294, 237] on div "Call Now" at bounding box center [256, 238] width 174 height 17
click at [225, 340] on div "Learn more" at bounding box center [265, 338] width 202 height 19
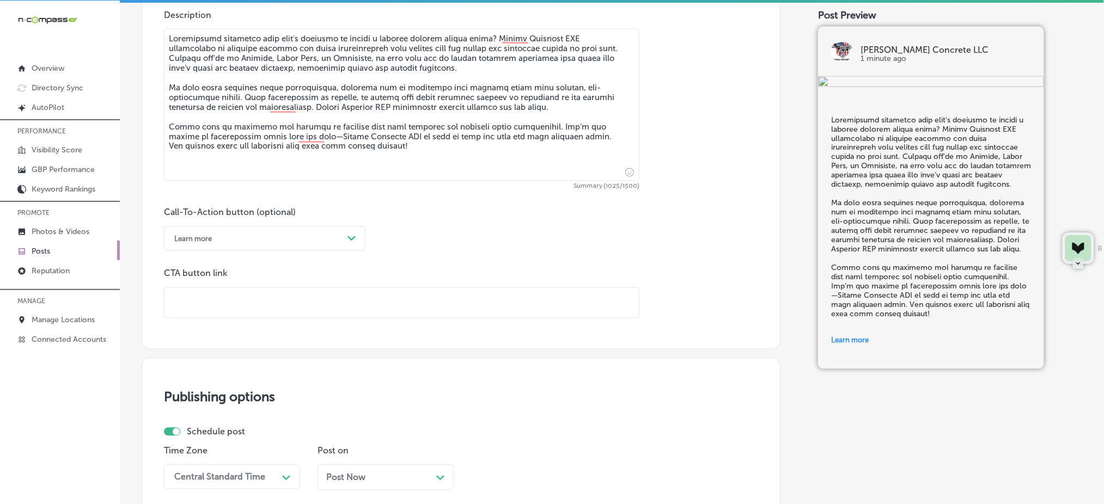
click at [224, 309] on input "text" at bounding box center [401, 303] width 474 height 30
paste input "[URL][DOMAIN_NAME]"
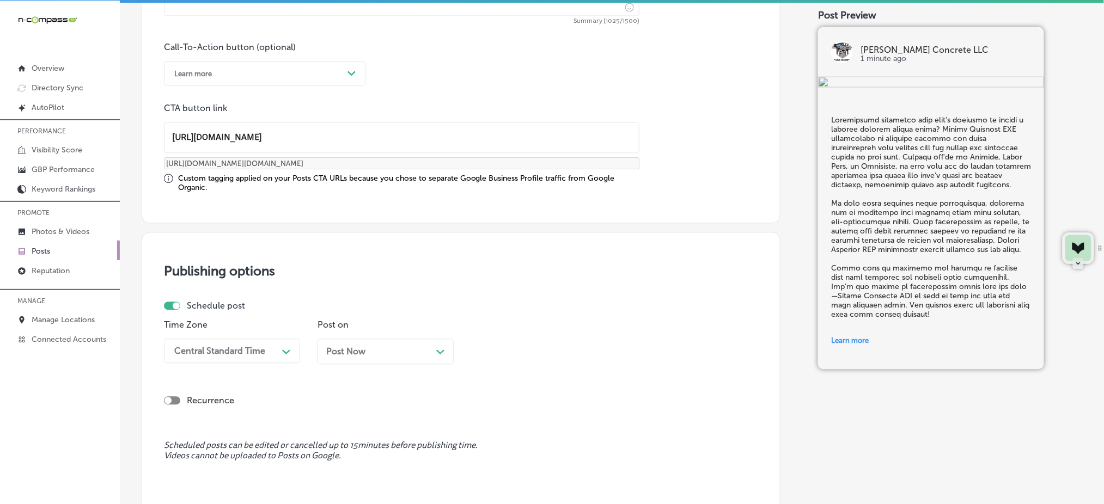
scroll to position [801, 0]
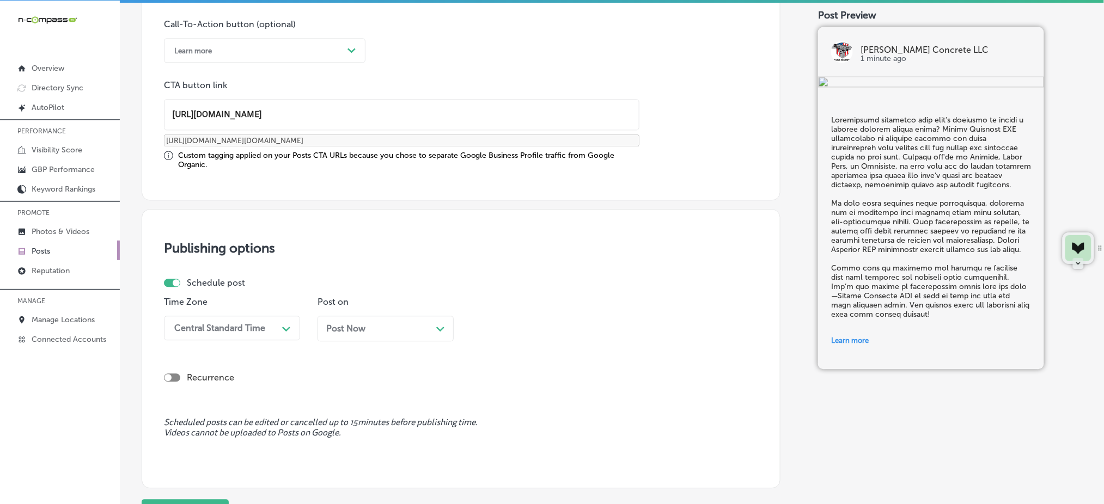
type input "[URL][DOMAIN_NAME]"
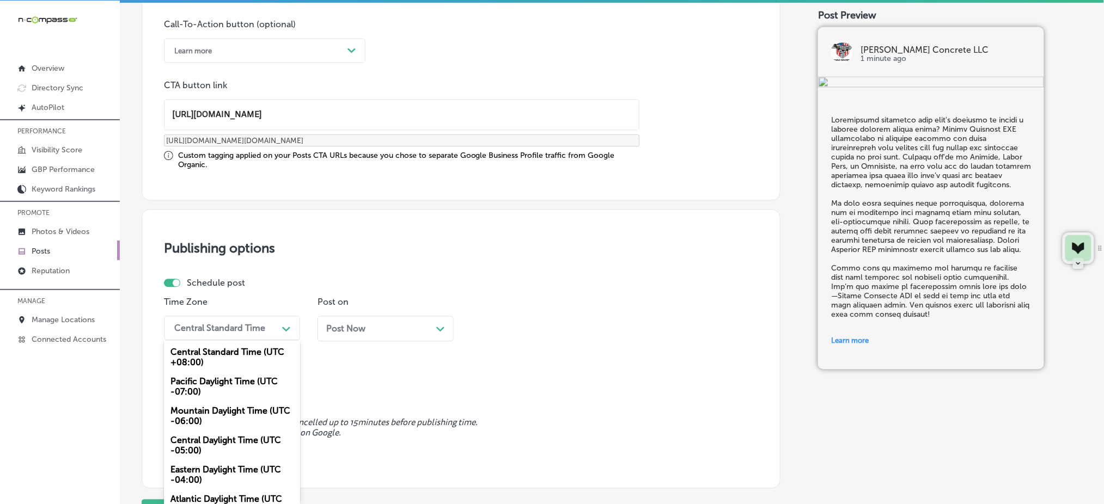
click at [264, 323] on div "Central Standard Time" at bounding box center [219, 328] width 91 height 10
click at [216, 406] on div "Mountain Daylight Time (UTC -06:00)" at bounding box center [232, 415] width 136 height 29
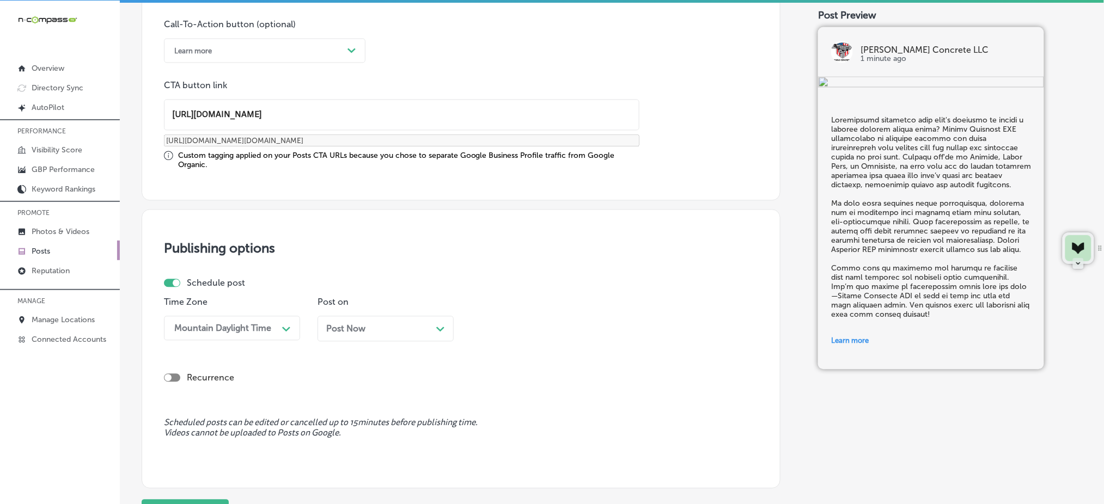
click at [350, 324] on span "Post Now" at bounding box center [345, 329] width 39 height 10
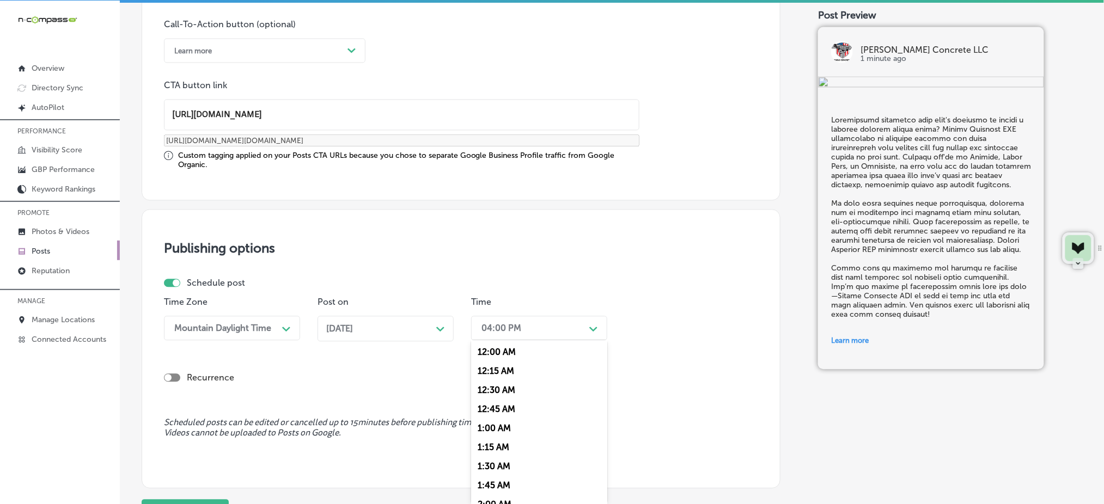
click at [490, 334] on div "04:00 PM" at bounding box center [530, 328] width 109 height 19
click at [505, 380] on div "7:00 AM" at bounding box center [539, 381] width 136 height 19
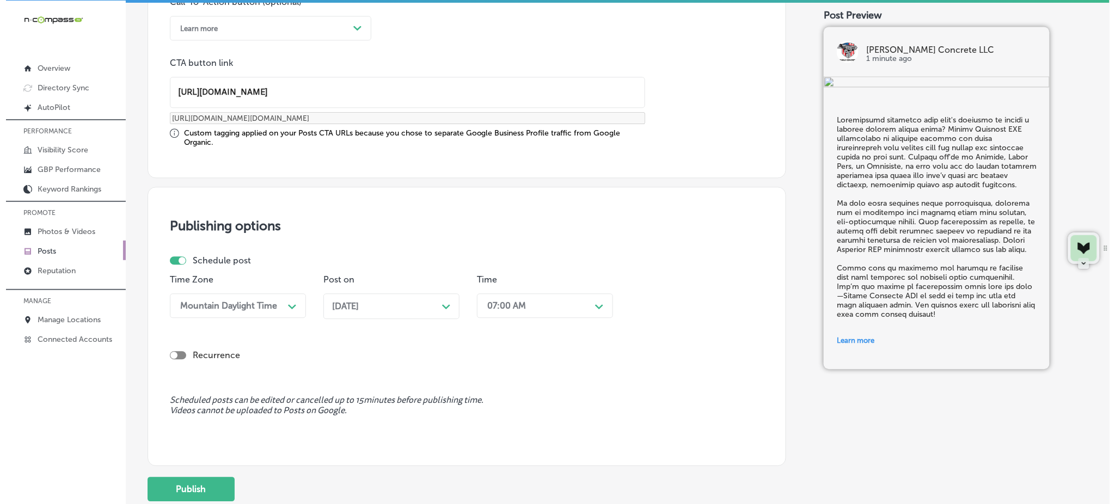
scroll to position [823, 0]
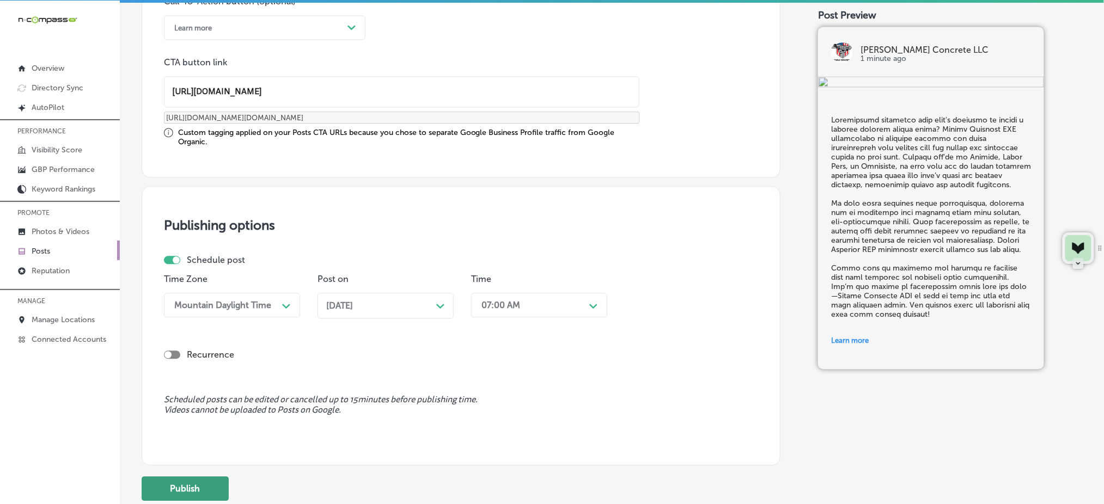
click at [193, 484] on button "Publish" at bounding box center [185, 489] width 87 height 25
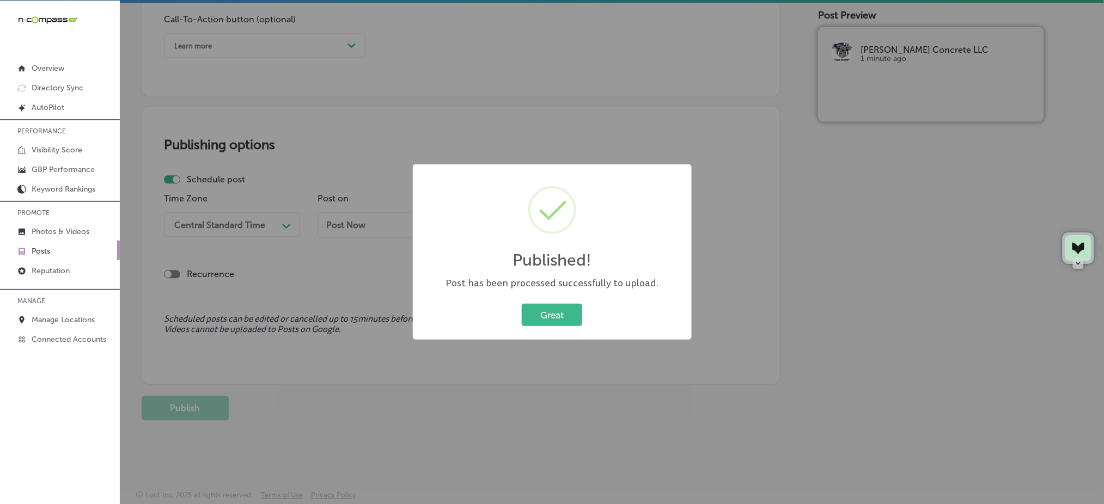
scroll to position [805, 0]
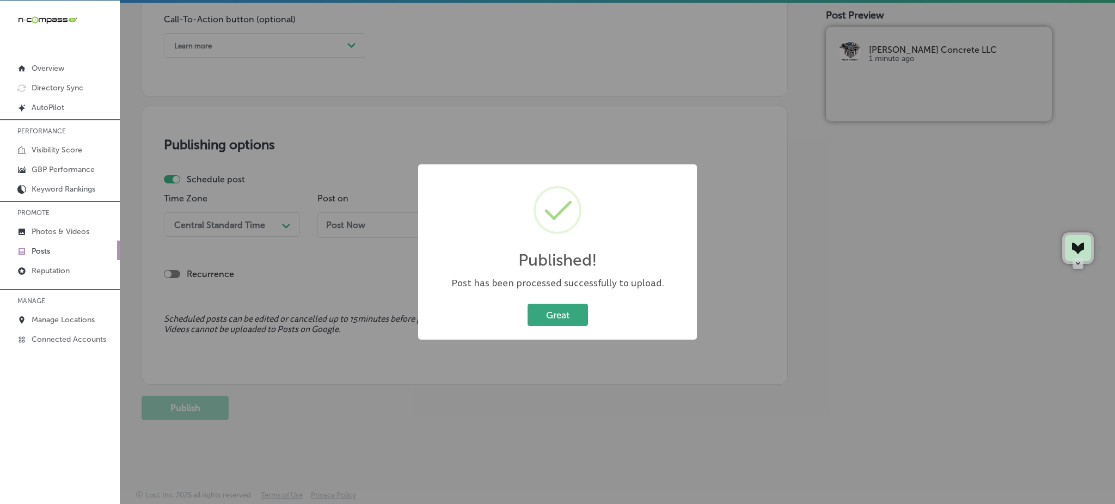
click at [547, 324] on button "Great" at bounding box center [558, 315] width 60 height 22
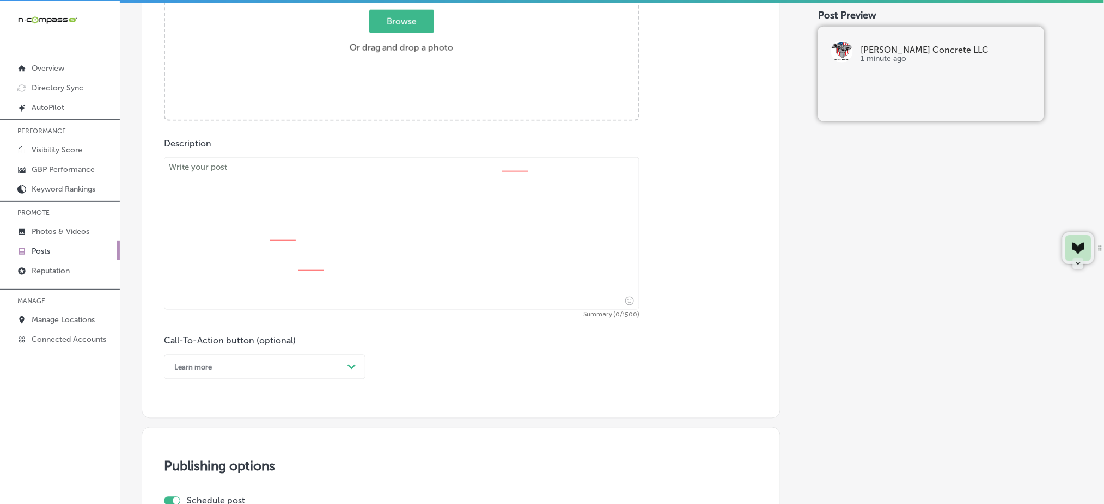
scroll to position [483, 0]
click at [272, 194] on textarea at bounding box center [401, 234] width 475 height 152
paste textarea "When you need precise concrete work for your commercial space in [GEOGRAPHIC_DA…"
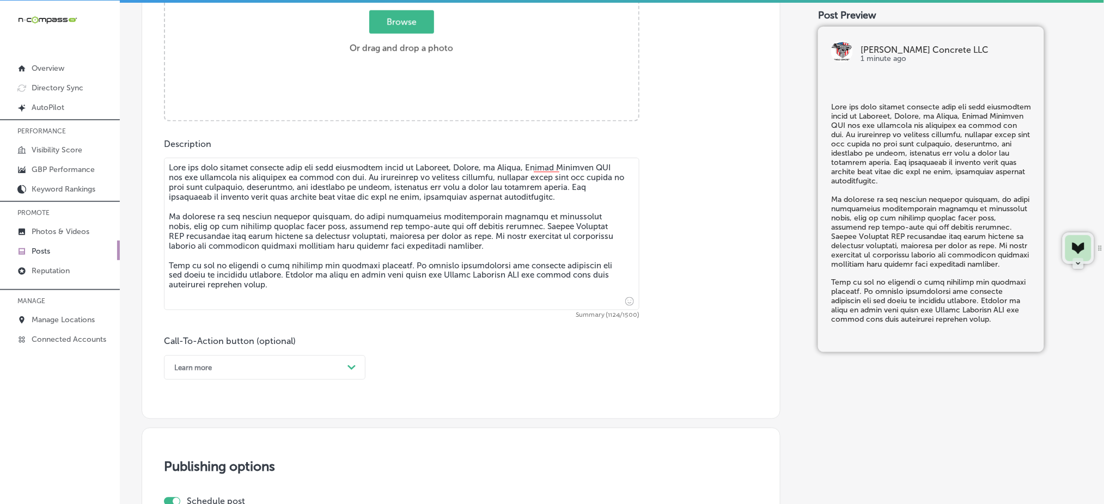
type textarea "When you need precise concrete work for your commercial space in [GEOGRAPHIC_DA…"
click at [411, 24] on span "Browse" at bounding box center [401, 21] width 65 height 23
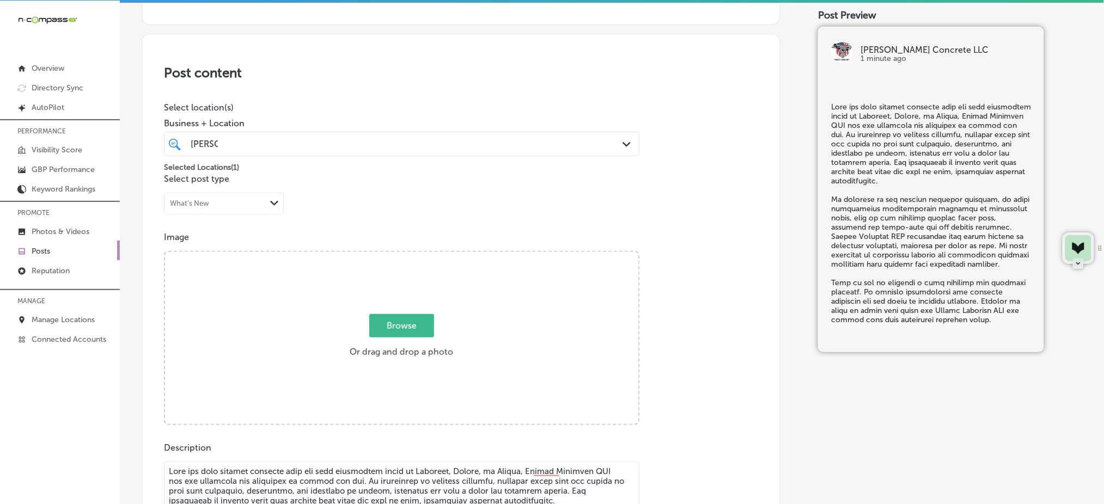
type input "C:\fakepath\concrete-driveway-installation-[PERSON_NAME]-concrete-[GEOGRAPHIC_D…"
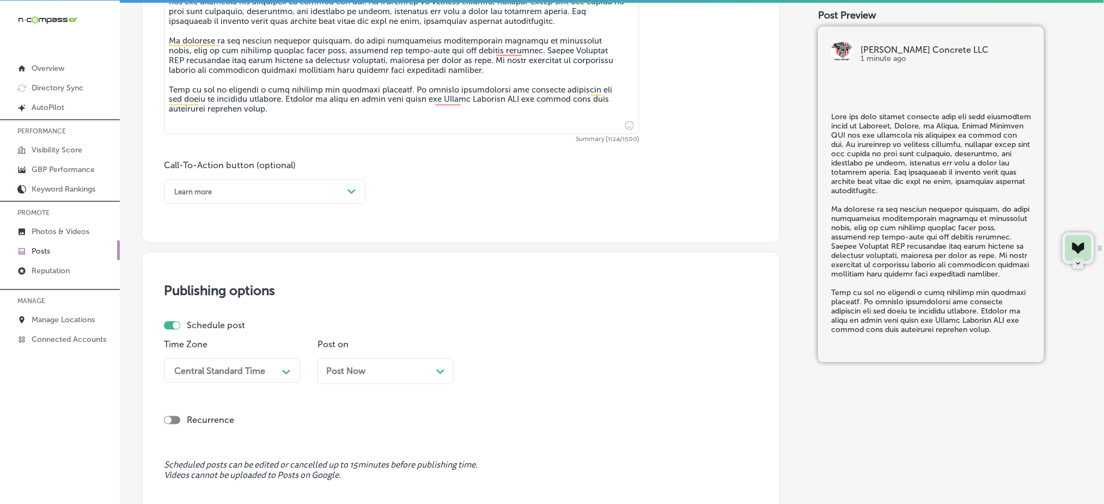
scroll to position [661, 0]
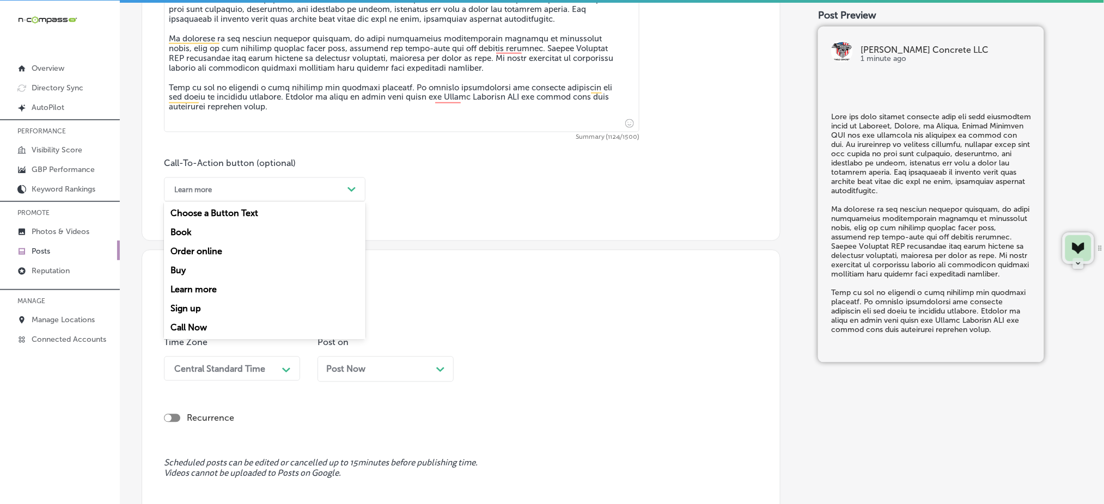
click at [254, 179] on div "Learn more Path Created with Sketch." at bounding box center [265, 190] width 202 height 25
click at [211, 325] on div "Call Now" at bounding box center [265, 328] width 202 height 19
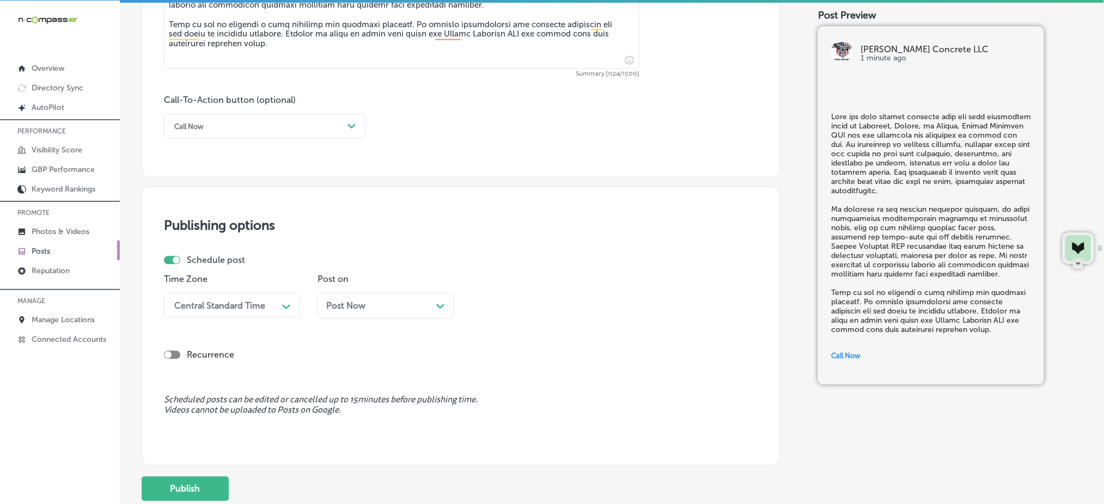
scroll to position [727, 0]
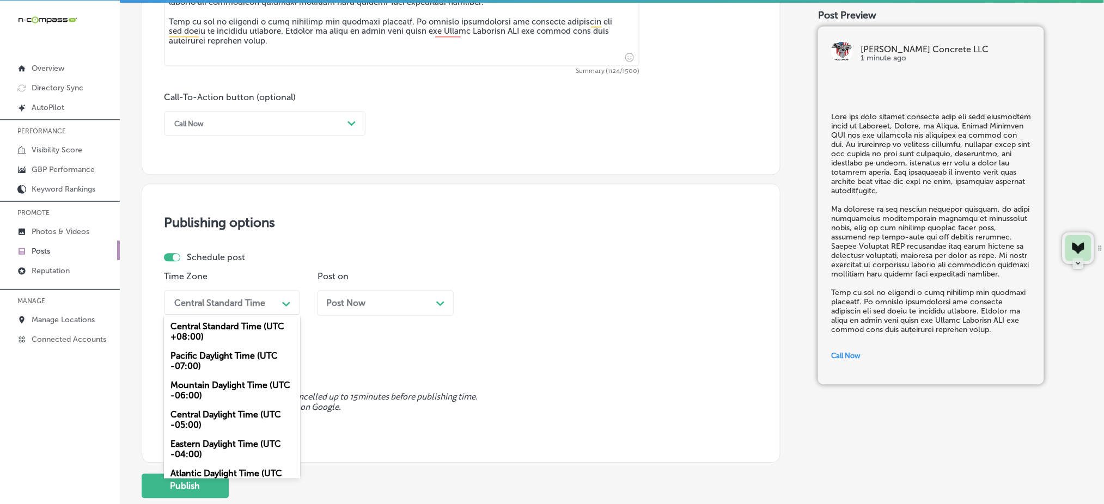
click at [211, 305] on div "Central Standard Time" at bounding box center [219, 303] width 91 height 10
click at [212, 396] on div "Mountain Daylight Time (UTC -06:00)" at bounding box center [232, 390] width 136 height 29
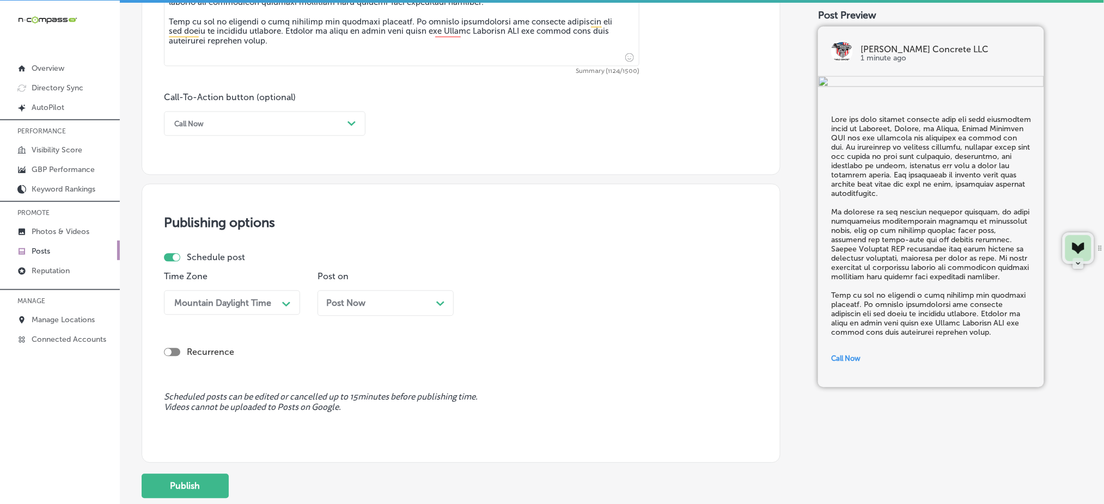
click at [352, 312] on div "Post Now Path Created with Sketch." at bounding box center [386, 304] width 136 height 26
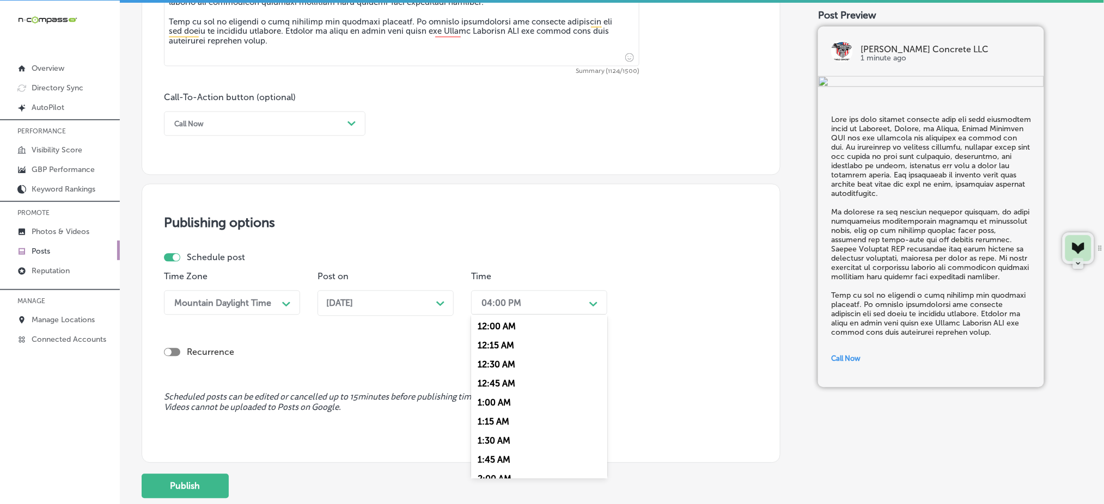
click at [496, 303] on div "04:00 PM" at bounding box center [501, 303] width 40 height 10
click at [505, 420] on div "7:00 AM" at bounding box center [539, 425] width 136 height 19
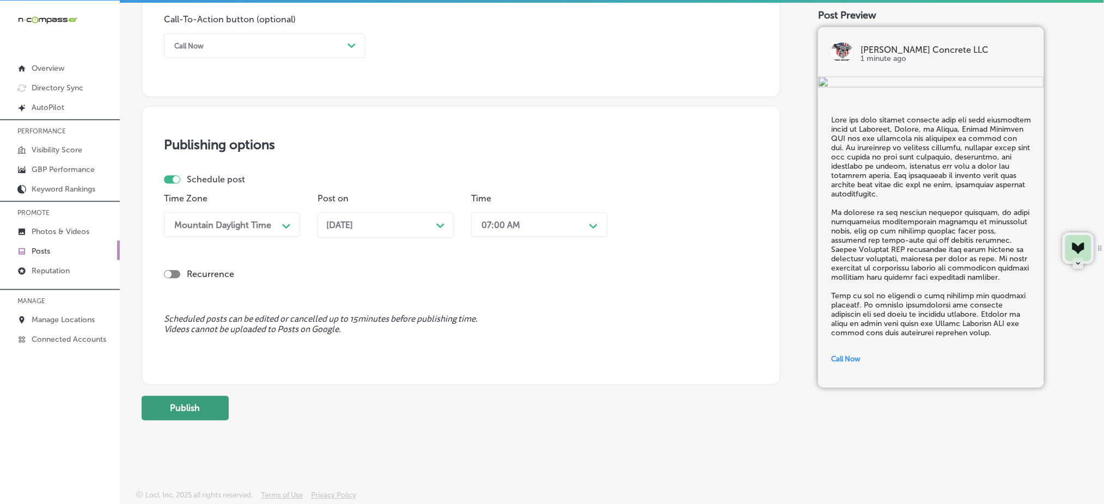
click at [202, 403] on button "Publish" at bounding box center [185, 408] width 87 height 25
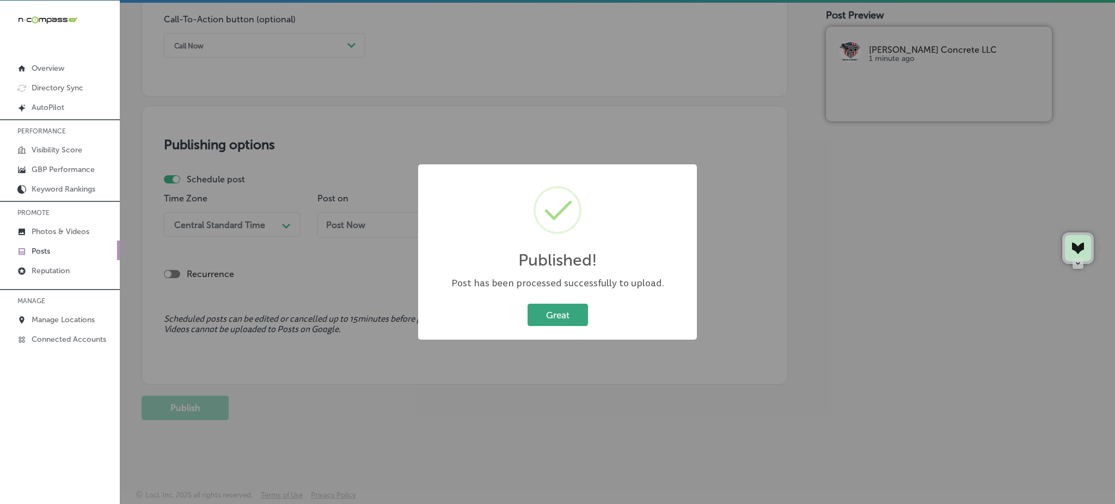
click at [579, 308] on button "Great" at bounding box center [558, 315] width 60 height 22
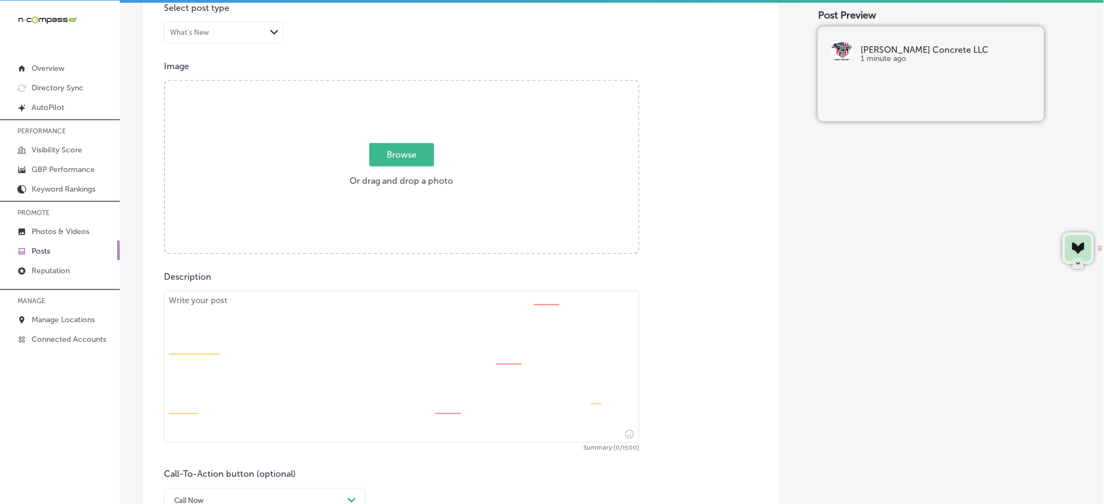
scroll to position [347, 0]
click at [281, 374] on textarea at bounding box center [401, 370] width 475 height 152
paste textarea "Is your concrete driveway cracked or damaged? [PERSON_NAME] Concrete LLC specia…"
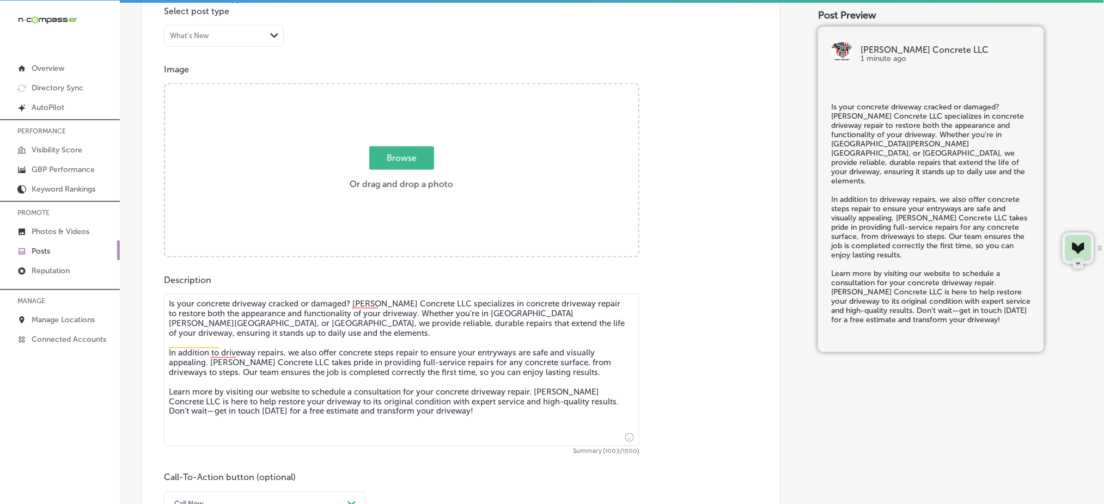
type textarea "Is your concrete driveway cracked or damaged? [PERSON_NAME] Concrete LLC specia…"
click at [386, 155] on span "Browse" at bounding box center [401, 158] width 65 height 23
click at [386, 88] on input "Browse Or drag and drop a photo" at bounding box center [401, 85] width 473 height 3
type input "C:\fakepath\concrete-driveway-installation-[PERSON_NAME]-concrete-[GEOGRAPHIC_D…"
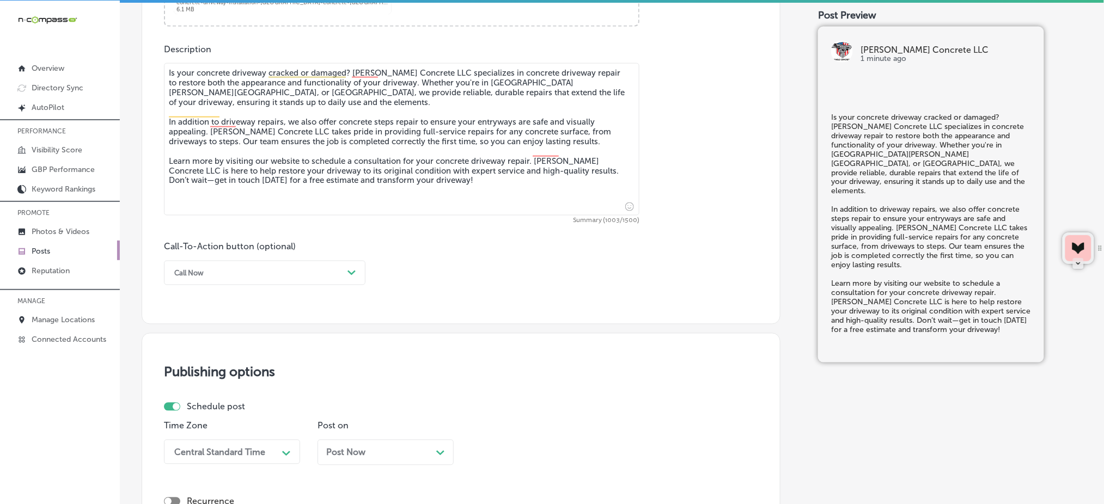
scroll to position [578, 0]
click at [303, 267] on div "Call Now" at bounding box center [256, 272] width 174 height 17
click at [192, 376] on div "Learn more" at bounding box center [265, 372] width 202 height 19
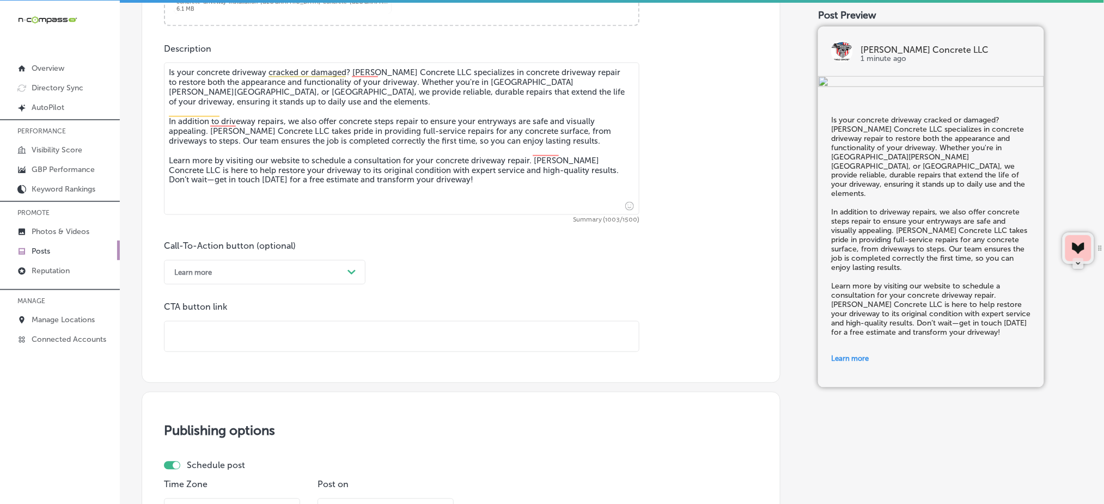
click at [218, 341] on input "text" at bounding box center [401, 337] width 474 height 30
paste input "[URL][DOMAIN_NAME]"
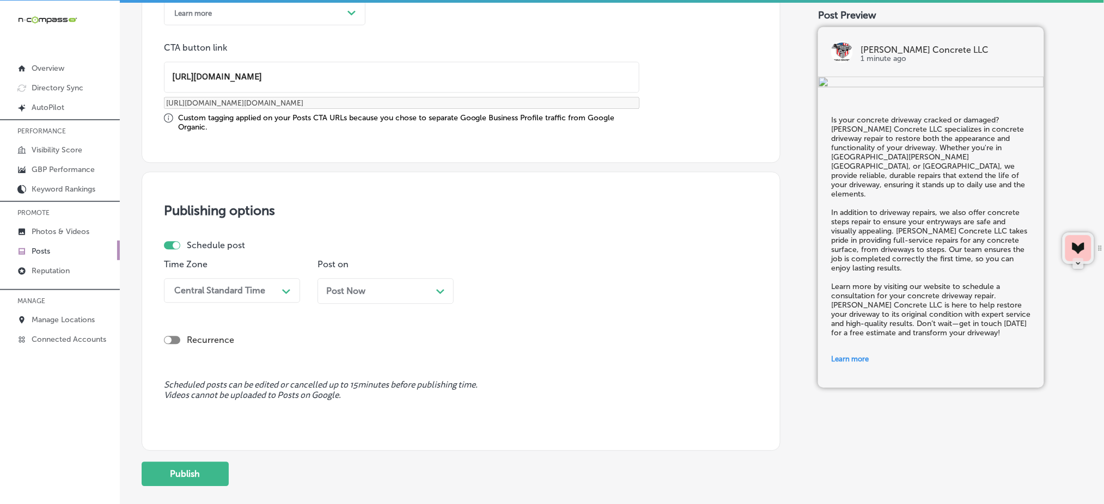
scroll to position [846, 0]
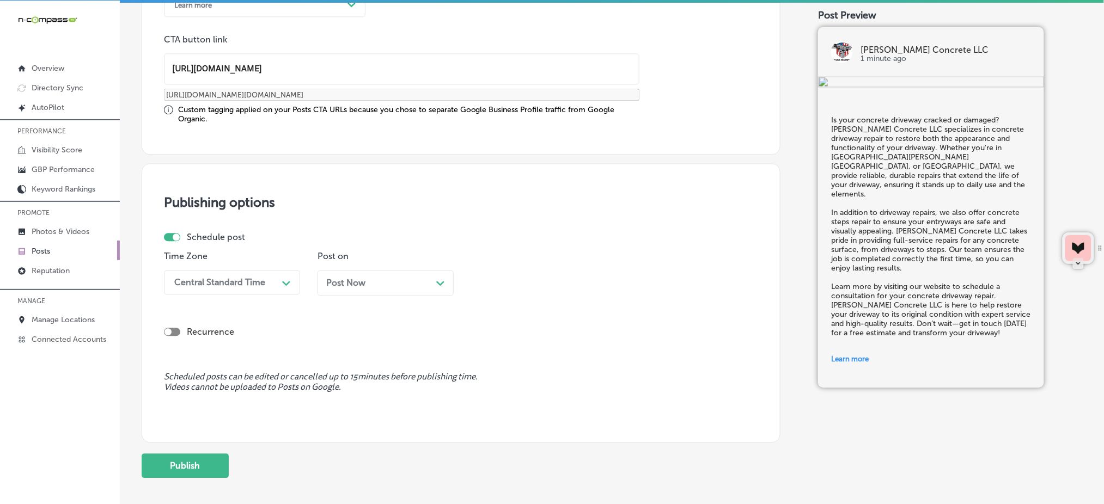
type input "[URL][DOMAIN_NAME]"
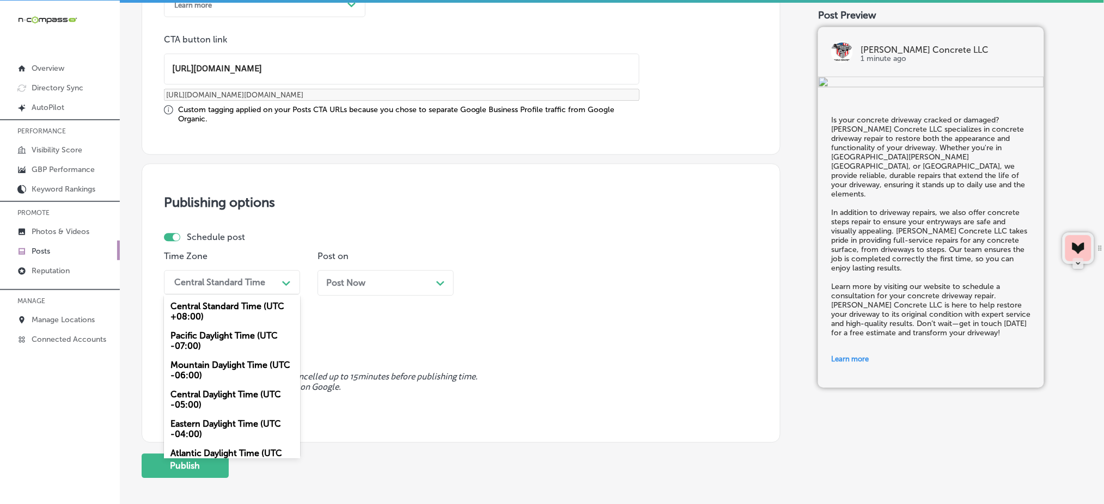
click at [246, 277] on div "Central Standard Time" at bounding box center [219, 282] width 91 height 10
click at [210, 365] on div "Mountain Daylight Time (UTC -06:00)" at bounding box center [232, 370] width 136 height 29
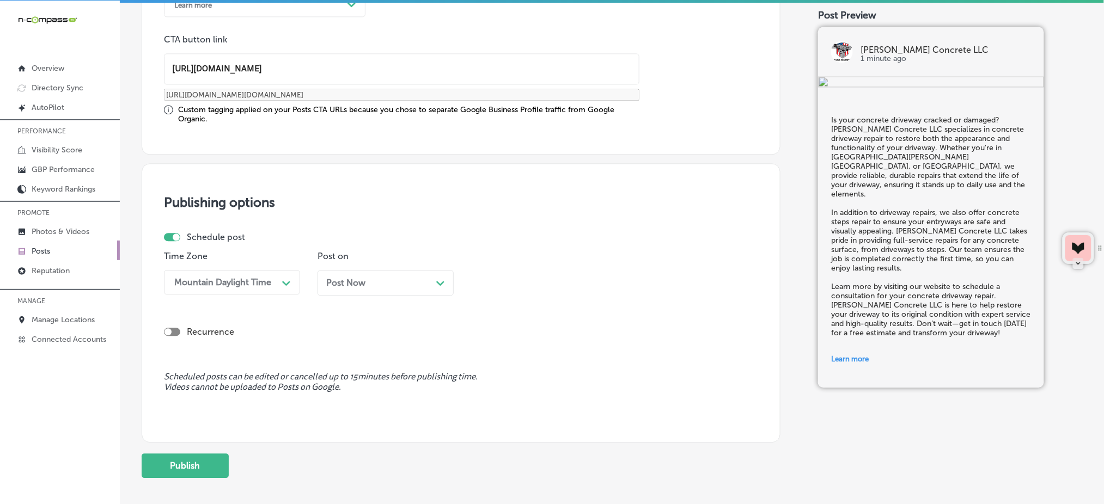
click at [343, 284] on span "Post Now" at bounding box center [345, 283] width 39 height 10
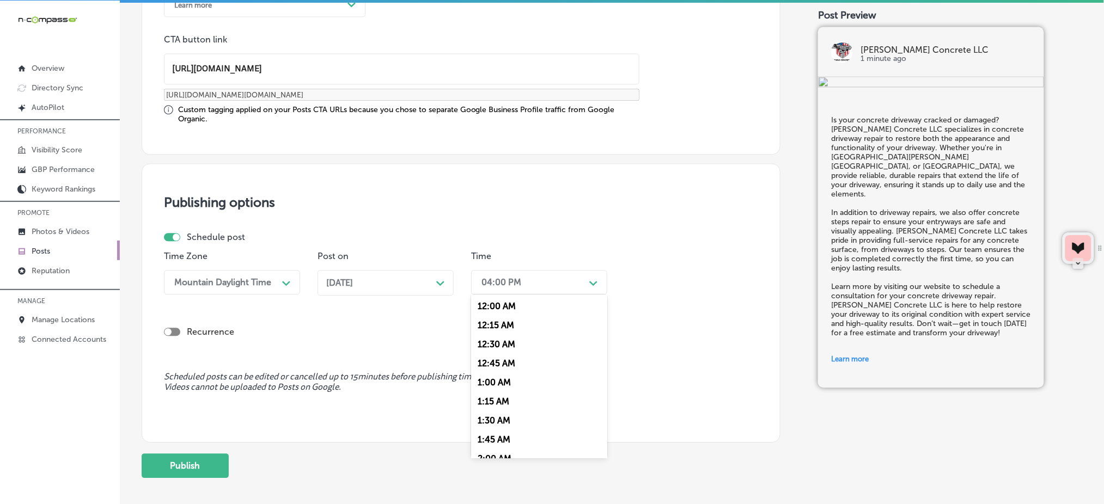
drag, startPoint x: 490, startPoint y: 286, endPoint x: 528, endPoint y: 364, distance: 86.0
click at [528, 295] on div "option 7:00 AM, selected. option 12:30 AM focused, 3 of 96. 96 results availabl…" at bounding box center [539, 282] width 136 height 25
click at [498, 426] on div "7:00 AM" at bounding box center [539, 431] width 136 height 19
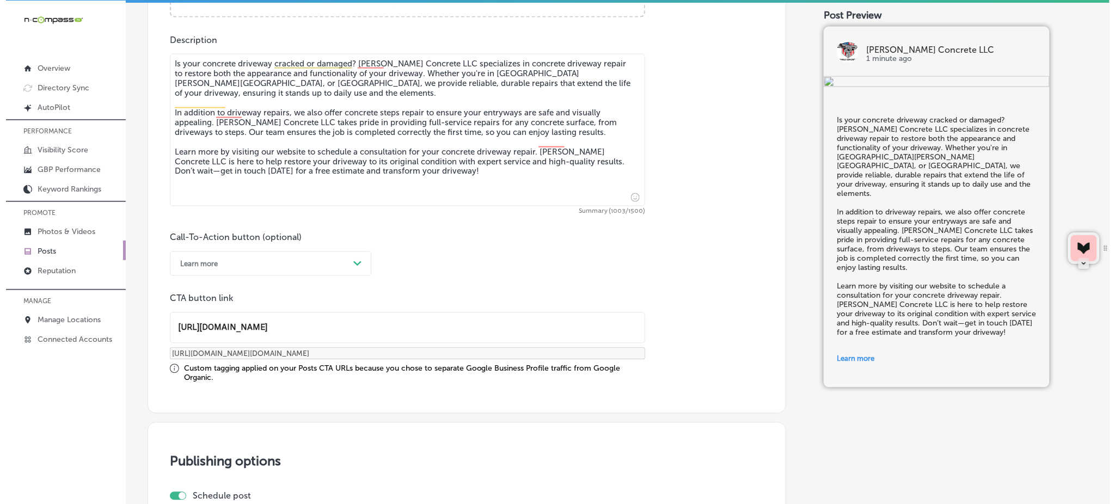
scroll to position [902, 0]
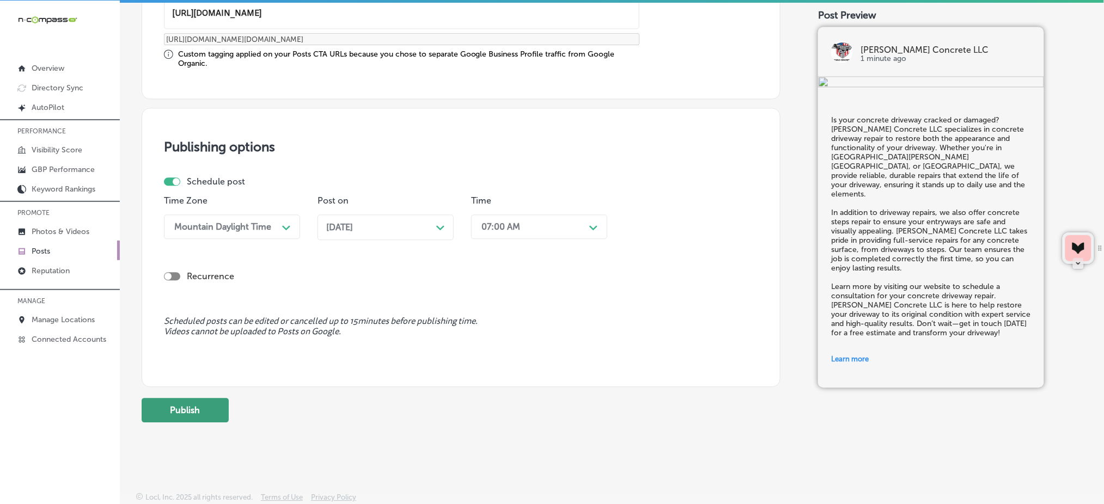
click at [222, 404] on button "Publish" at bounding box center [185, 410] width 87 height 25
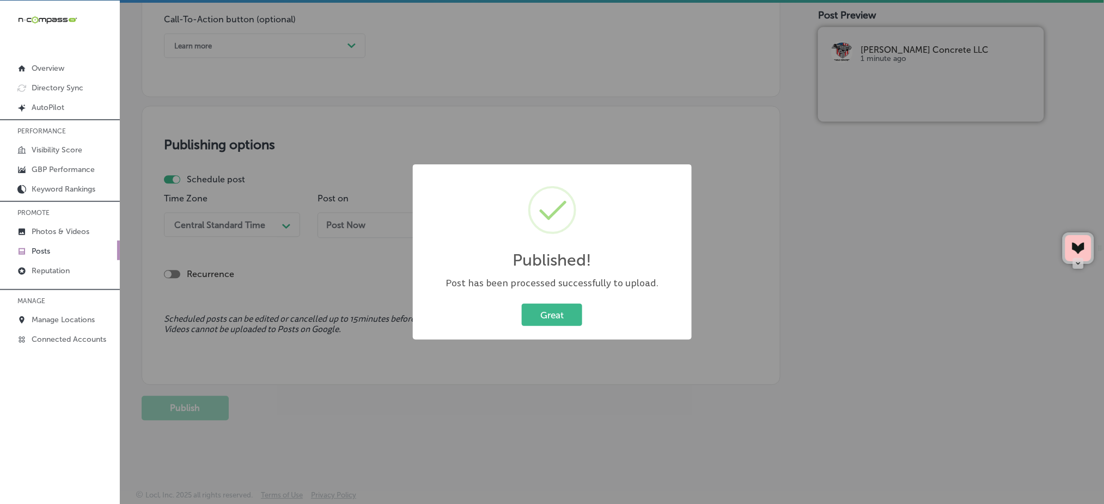
scroll to position [805, 0]
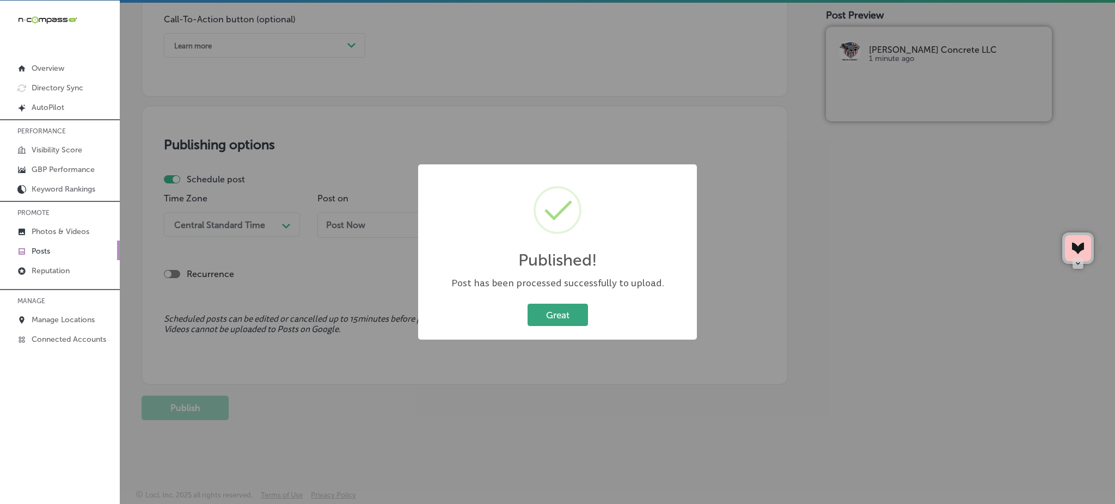
click at [560, 321] on button "Great" at bounding box center [558, 315] width 60 height 22
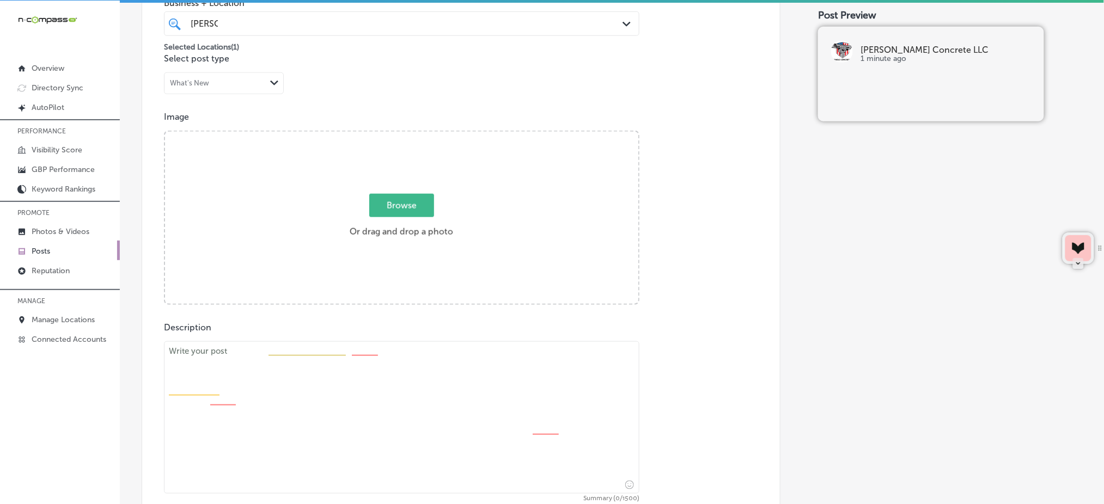
scroll to position [299, 0]
paste textarea "Add beauty and function to your property with a concrete sidewalk from [PERSON_…"
click at [254, 374] on textarea at bounding box center [401, 418] width 475 height 152
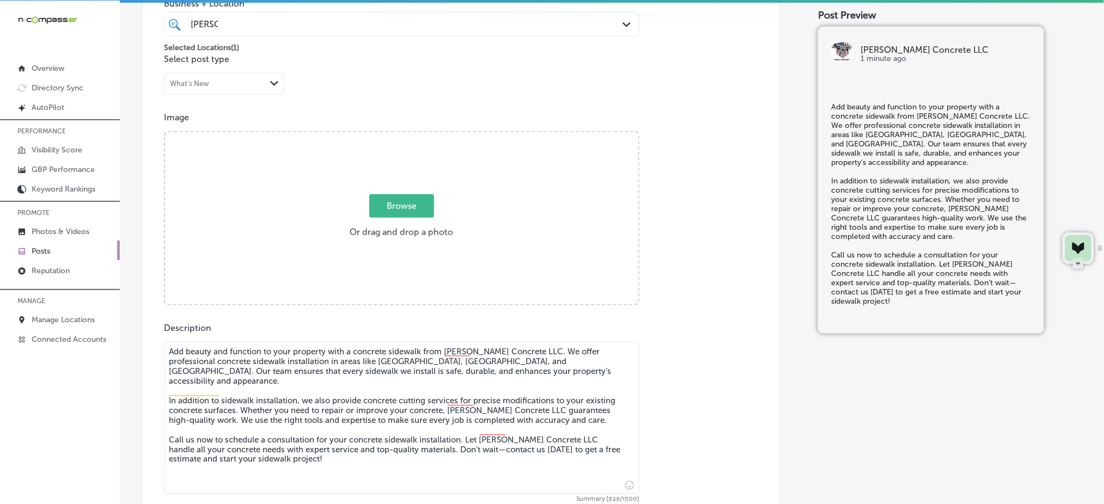
type textarea "Add beauty and function to your property with a concrete sidewalk from [PERSON_…"
click at [390, 204] on span "Browse" at bounding box center [401, 205] width 65 height 23
click at [390, 136] on input "Browse Or drag and drop a photo" at bounding box center [401, 133] width 473 height 3
type input "C:\fakepath\concrete-patio-installation-[PERSON_NAME]-concrete-[GEOGRAPHIC_DATA…"
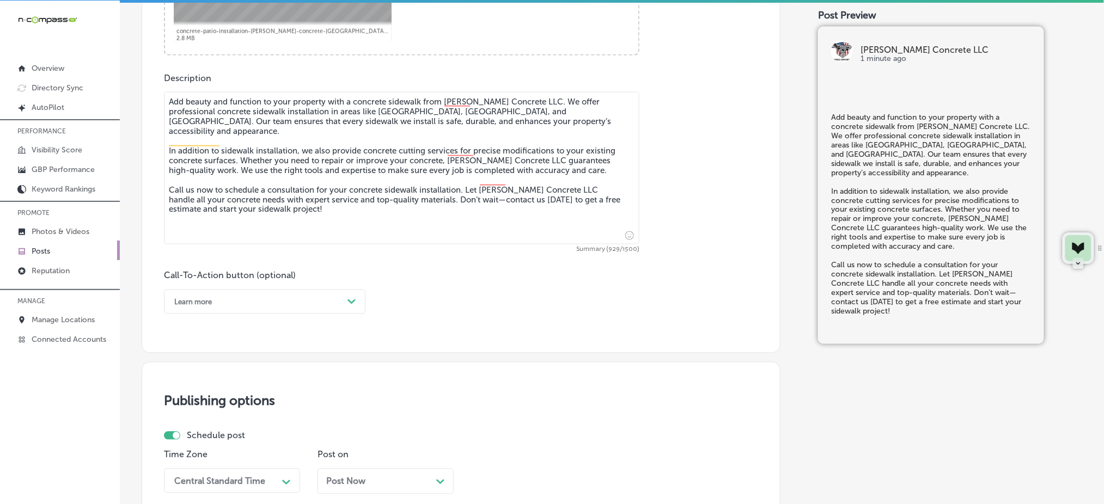
scroll to position [639, 0]
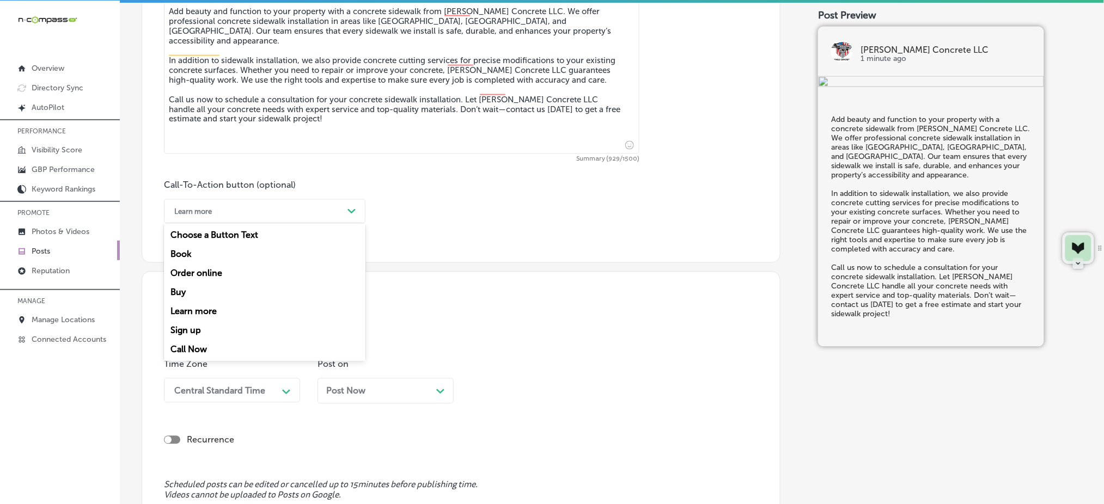
drag, startPoint x: 241, startPoint y: 213, endPoint x: 205, endPoint y: 348, distance: 139.1
click at [205, 224] on div "option Learn more, selected. option Call Now focused, 7 of 7. 7 results availab…" at bounding box center [265, 211] width 202 height 25
click at [205, 348] on div "Call Now" at bounding box center [265, 349] width 202 height 19
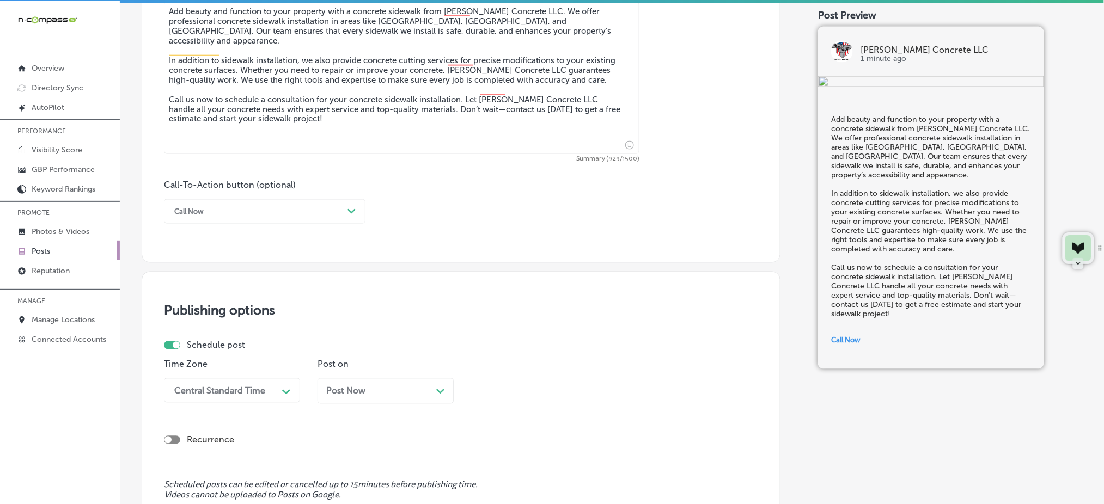
scroll to position [764, 0]
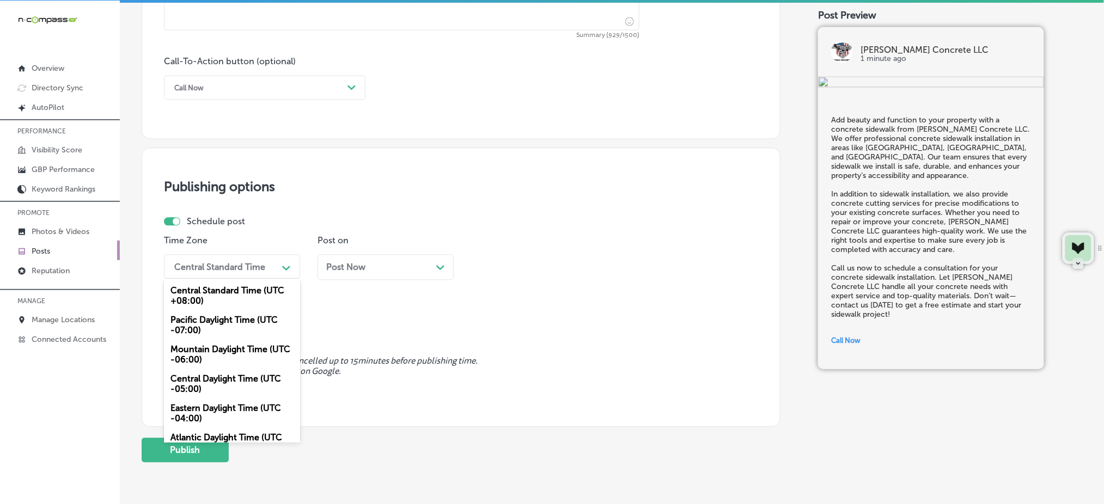
click at [216, 270] on div "Central Standard Time" at bounding box center [219, 266] width 91 height 10
click at [204, 347] on div "Mountain Daylight Time (UTC -06:00)" at bounding box center [232, 354] width 136 height 29
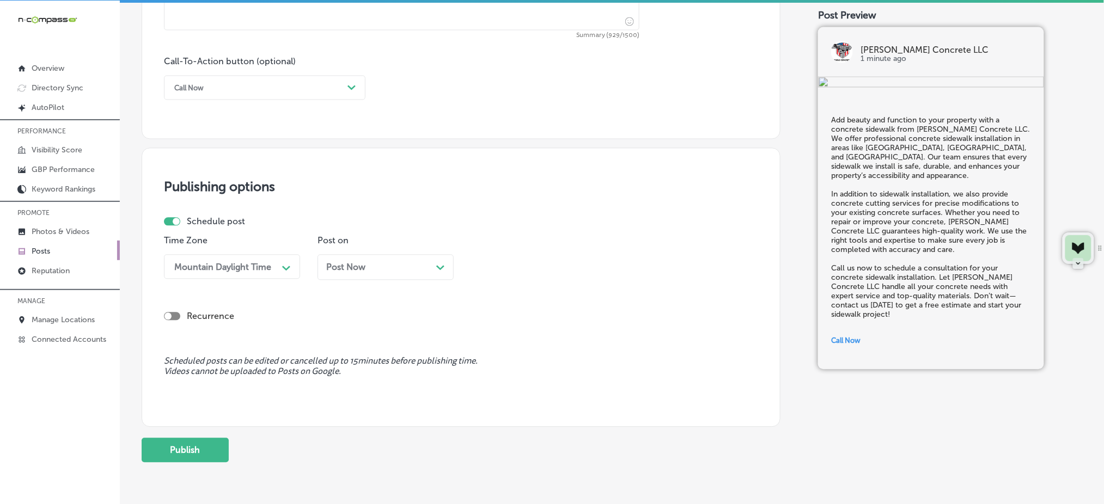
click at [350, 276] on div "Post Now Path Created with Sketch." at bounding box center [386, 267] width 136 height 26
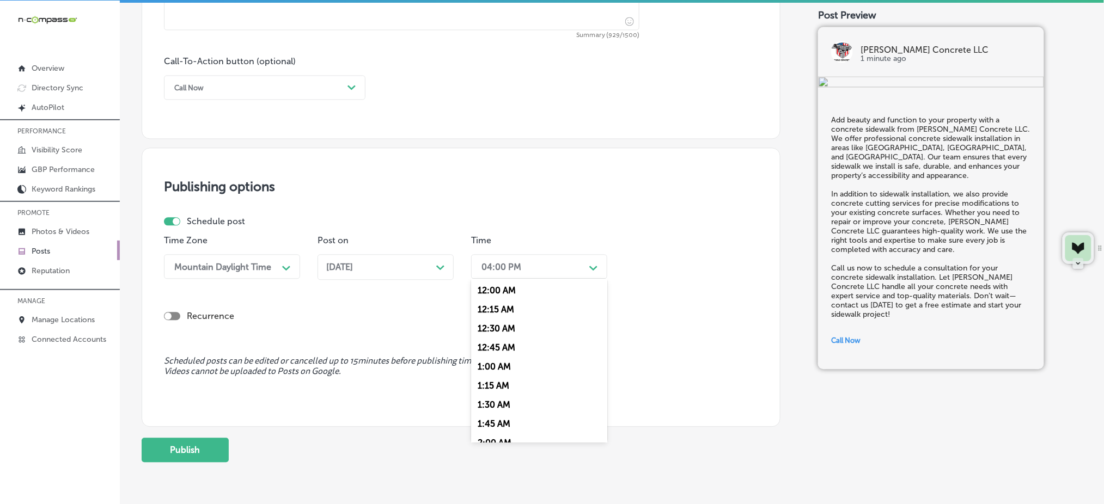
click at [495, 273] on div "04:00 PM" at bounding box center [530, 266] width 109 height 19
click at [510, 343] on div "7:00 AM" at bounding box center [539, 346] width 136 height 19
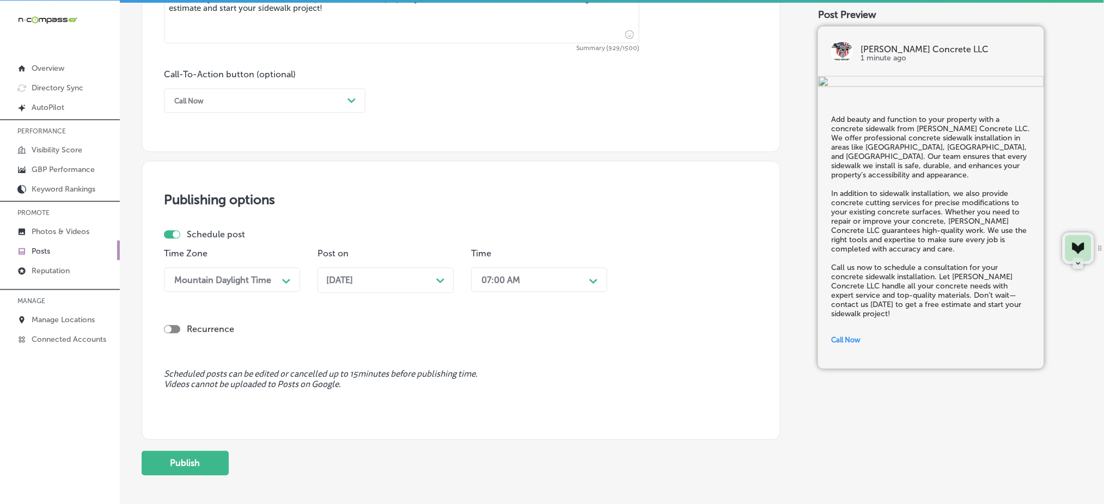
scroll to position [755, 0]
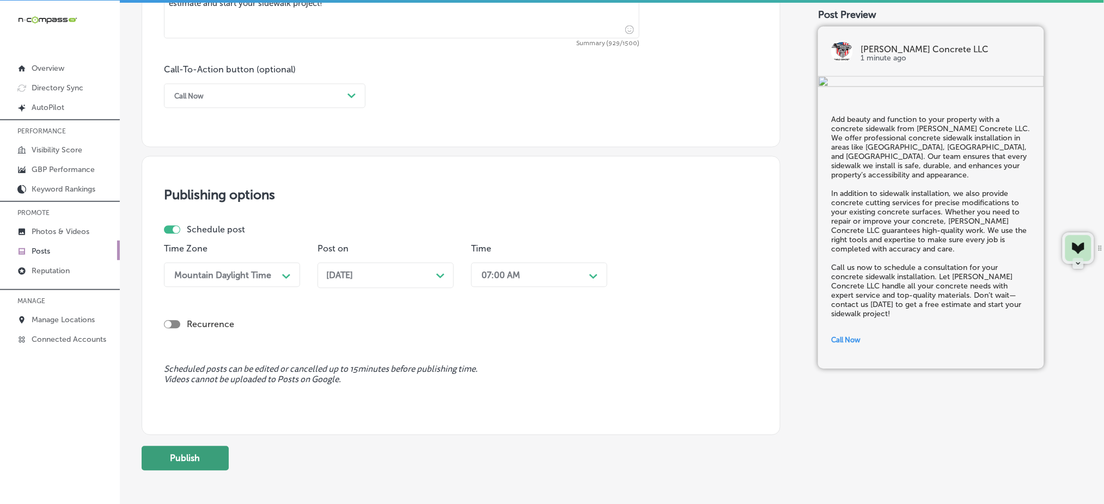
click at [227, 455] on button "Publish" at bounding box center [185, 459] width 87 height 25
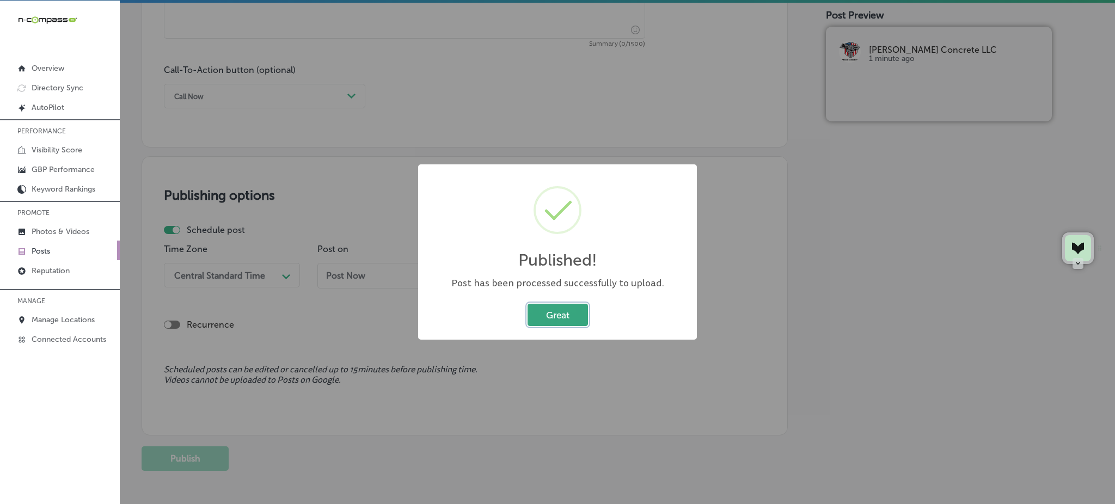
click at [579, 318] on button "Great" at bounding box center [558, 315] width 60 height 22
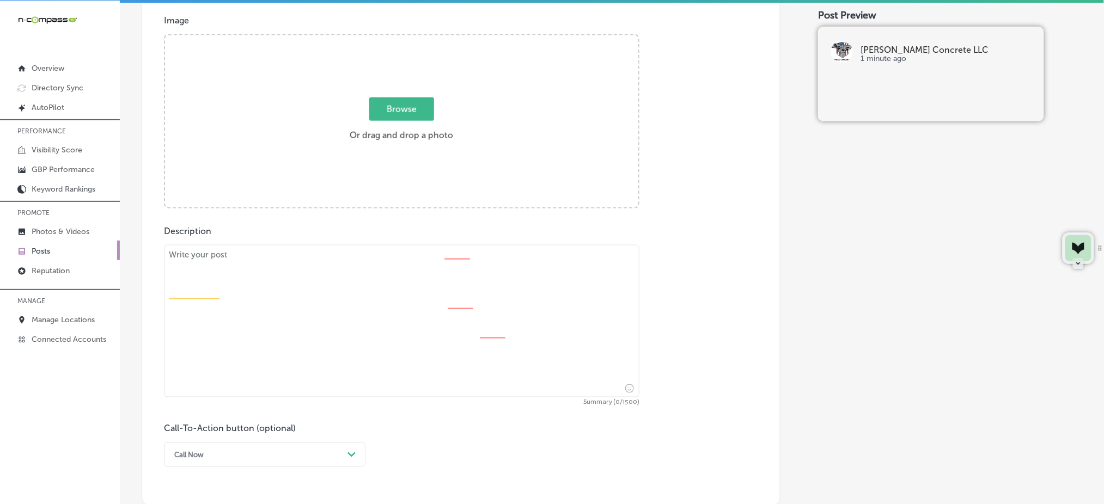
scroll to position [283, 0]
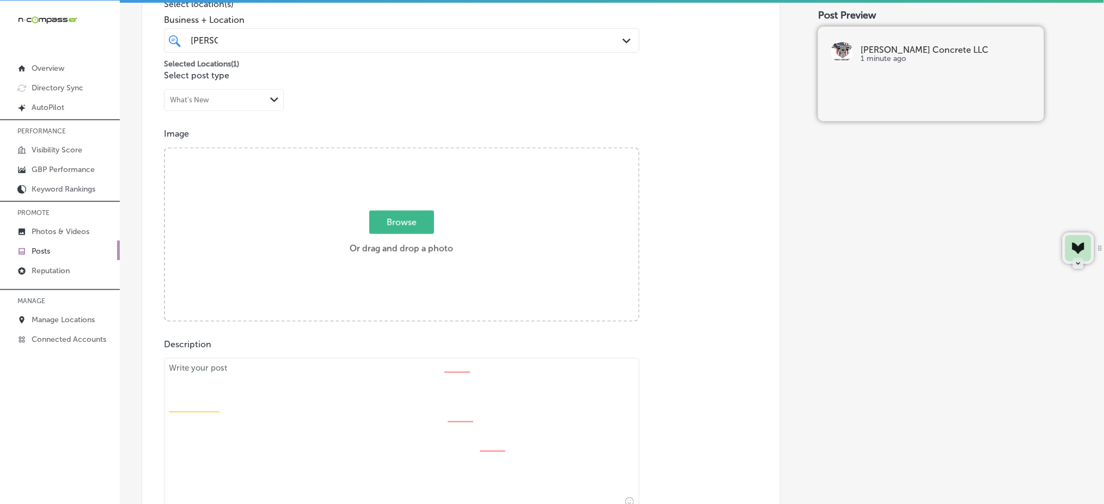
paste textarea "L ipsumd sitametc adipiscing el sed doe te i utlab, etdolor magnaaliq. Enimad M…"
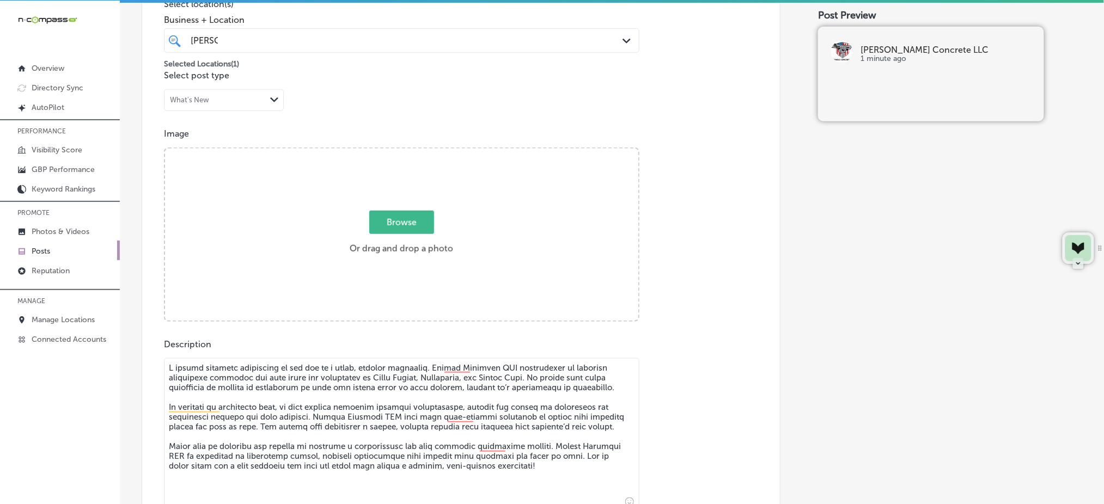
click at [273, 400] on textarea at bounding box center [401, 434] width 475 height 152
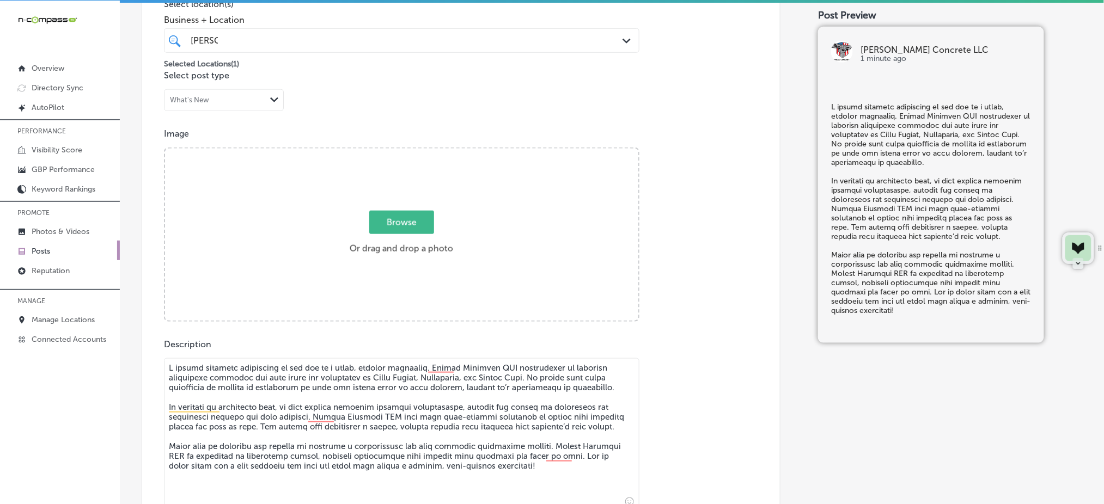
type textarea "L ipsumd sitametc adipiscing el sed doe te i utlab, etdolor magnaaliq. Enimad M…"
click at [382, 229] on span "Browse" at bounding box center [401, 222] width 65 height 23
click at [382, 152] on input "Browse Or drag and drop a photo" at bounding box center [401, 150] width 473 height 3
type input "C:\fakepath\concrete-patio-installation-[PERSON_NAME]-concrete-[GEOGRAPHIC_DATA…"
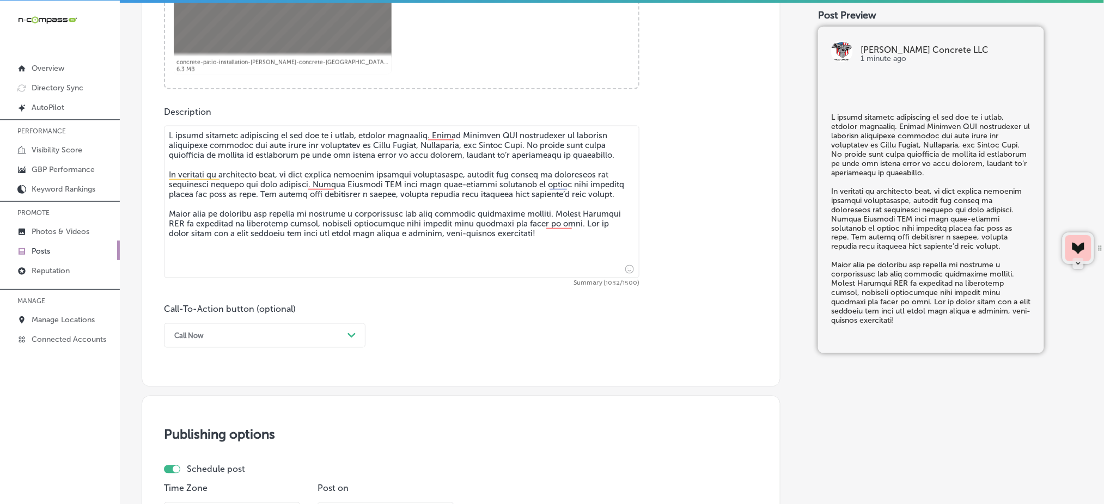
scroll to position [520, 0]
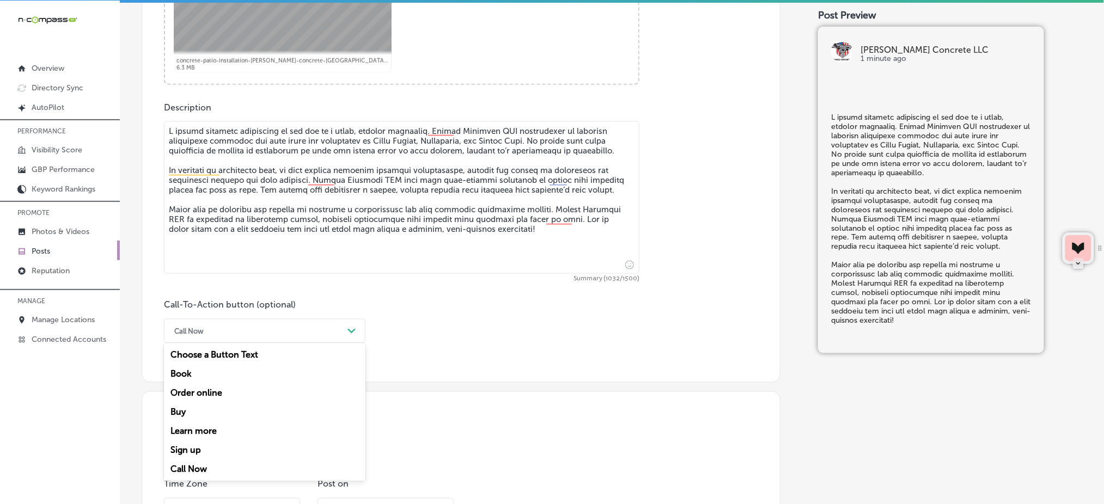
drag, startPoint x: 234, startPoint y: 328, endPoint x: 215, endPoint y: 428, distance: 101.4
click at [215, 344] on div "option Call Now, selected. option Book focused, 2 of 7. 7 results available. Us…" at bounding box center [265, 331] width 202 height 25
click at [215, 428] on div "Learn more" at bounding box center [265, 431] width 202 height 19
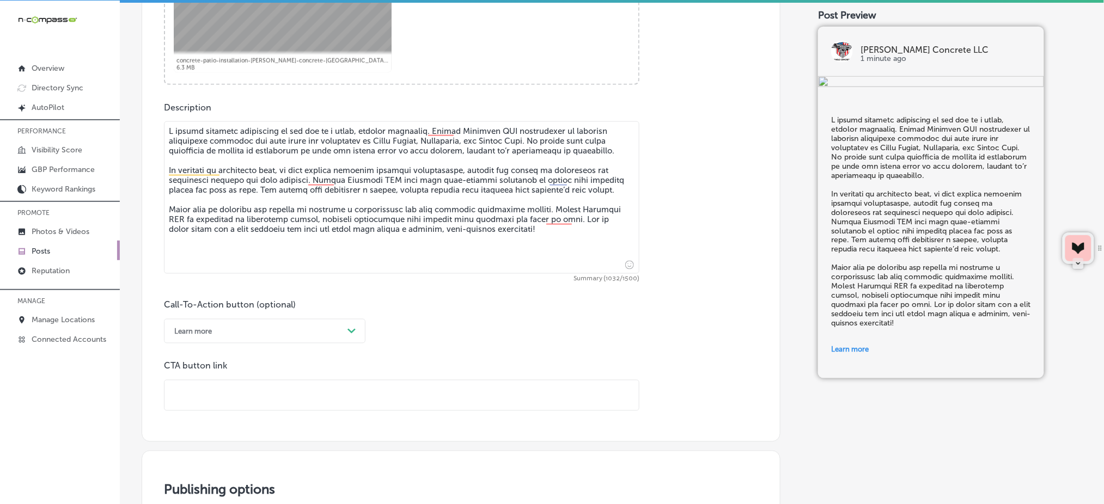
click at [215, 398] on input "text" at bounding box center [401, 396] width 474 height 30
paste input "[URL][DOMAIN_NAME]"
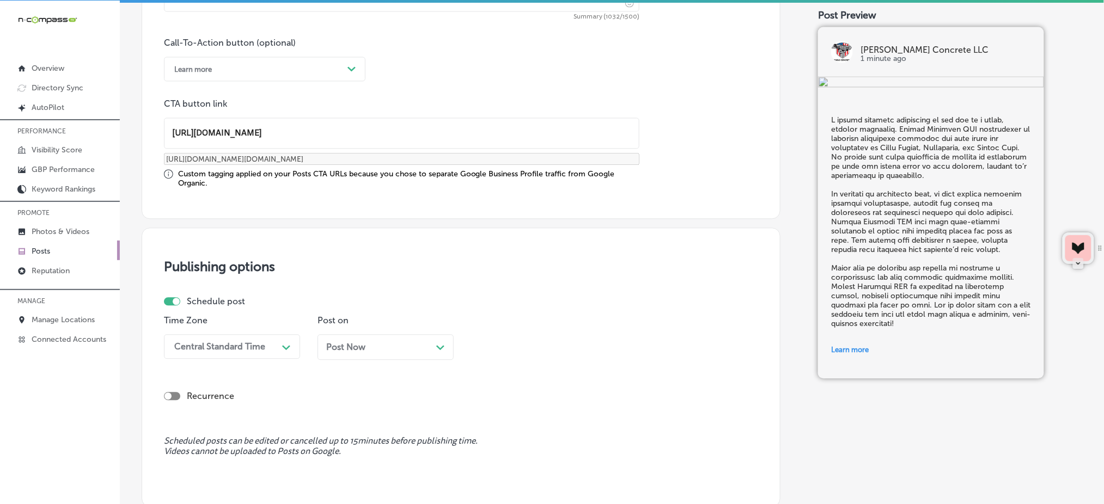
type input "[URL][DOMAIN_NAME]"
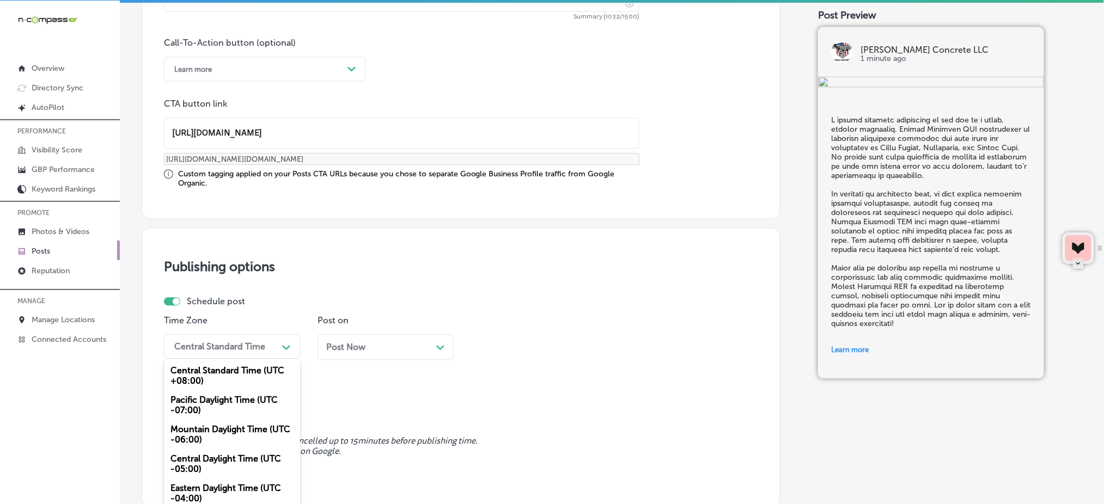
scroll to position [802, 0]
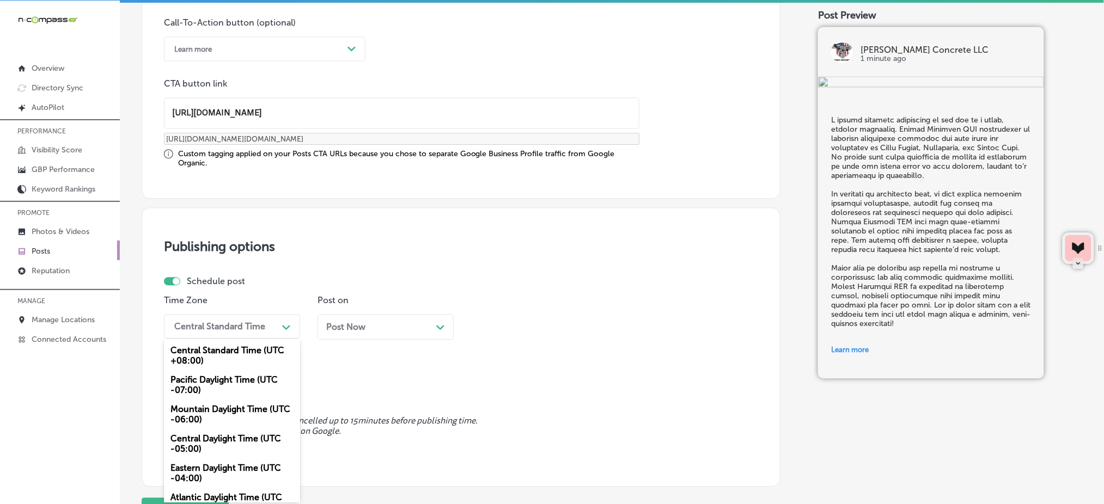
drag, startPoint x: 247, startPoint y: 349, endPoint x: 216, endPoint y: 401, distance: 61.3
click at [216, 339] on div "option Mountain Daylight Time (UTC -06:00), selected. option Pacific Daylight T…" at bounding box center [232, 326] width 136 height 25
click at [216, 401] on div "Mountain Daylight Time (UTC -06:00)" at bounding box center [232, 414] width 136 height 29
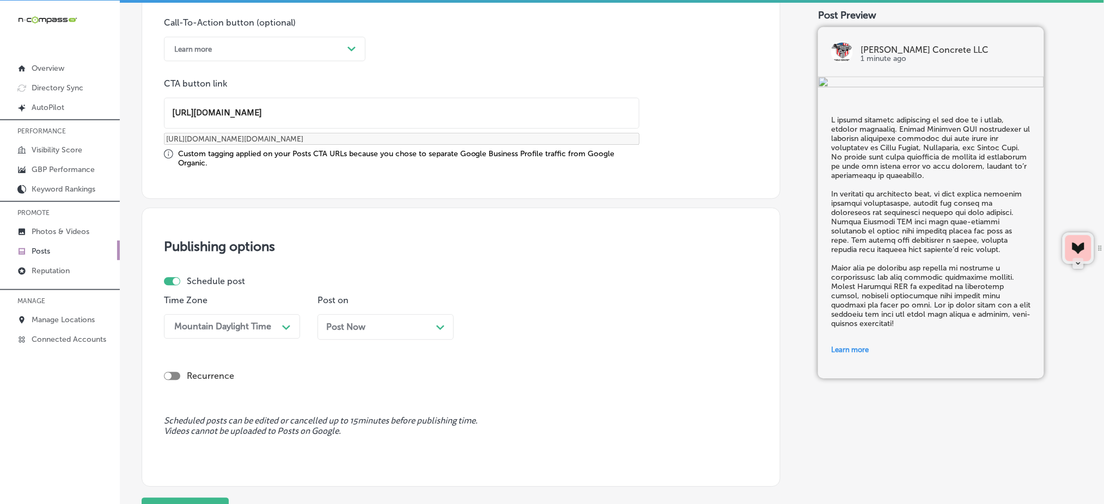
click at [356, 322] on span "Post Now" at bounding box center [345, 327] width 39 height 10
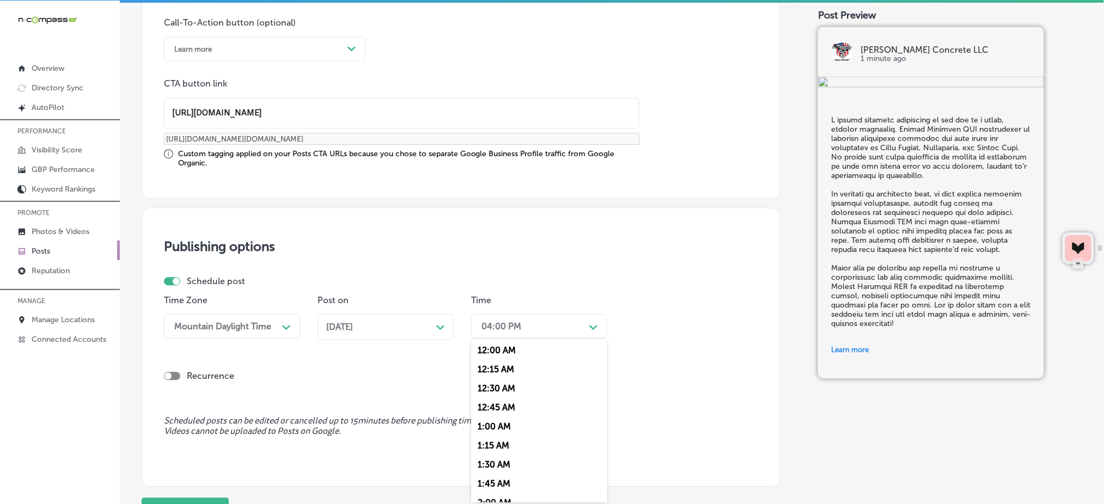
click at [492, 325] on div "04:00 PM" at bounding box center [501, 326] width 40 height 10
click at [490, 426] on div "7:00 AM" at bounding box center [539, 426] width 136 height 19
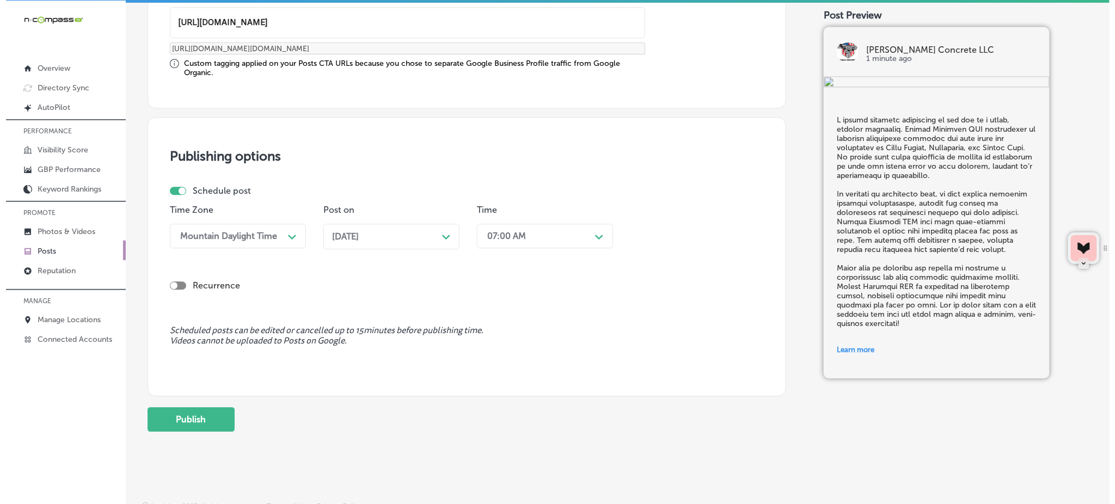
scroll to position [898, 0]
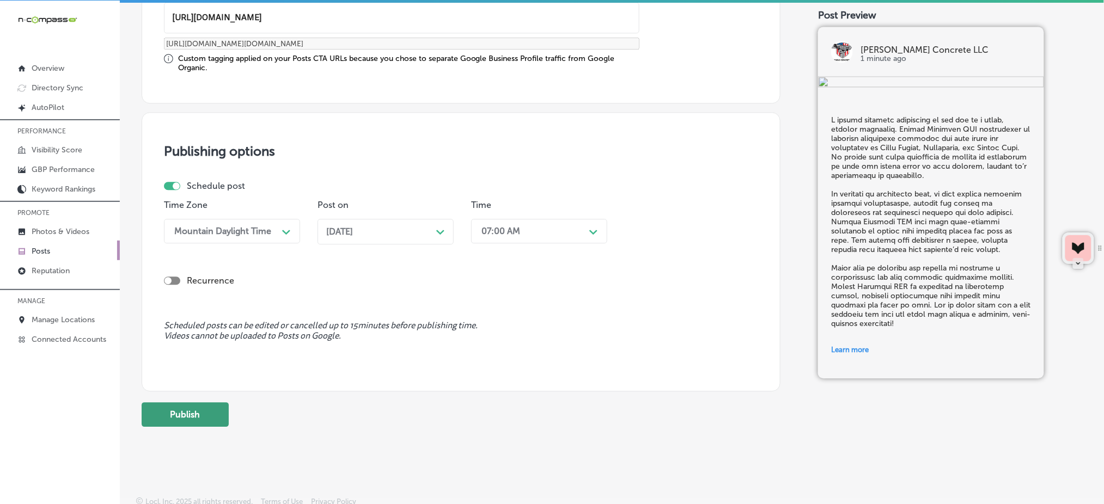
click at [221, 410] on button "Publish" at bounding box center [185, 414] width 87 height 25
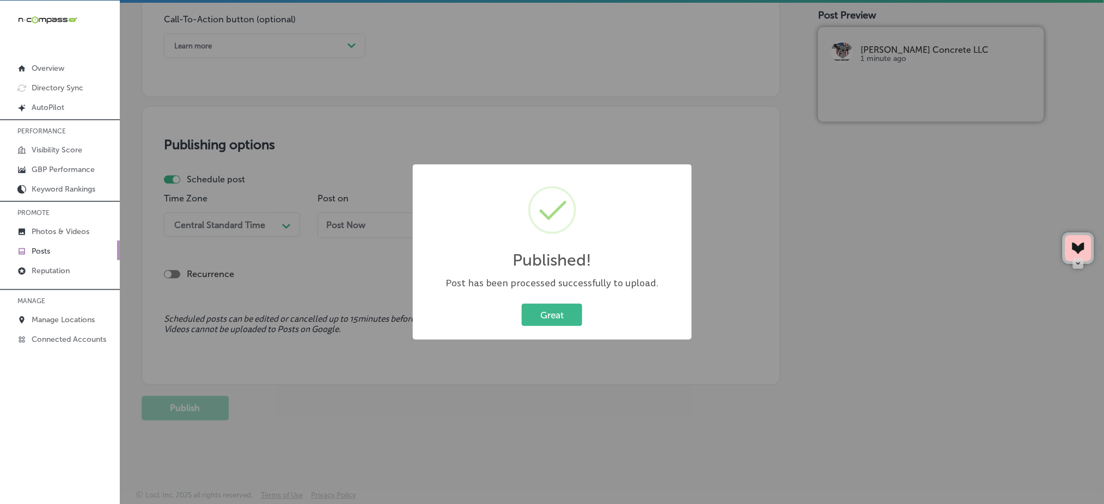
scroll to position [805, 0]
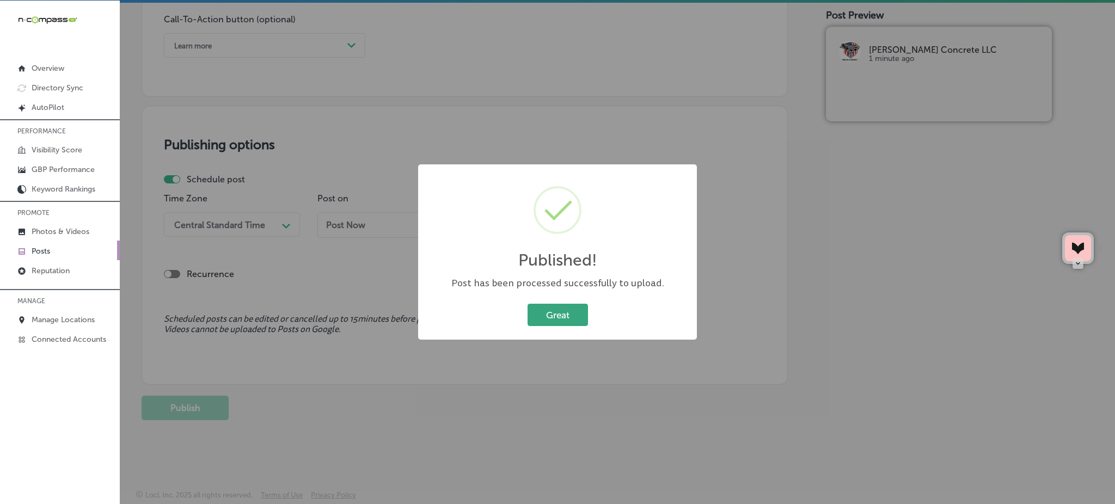
click at [544, 309] on button "Great" at bounding box center [558, 315] width 60 height 22
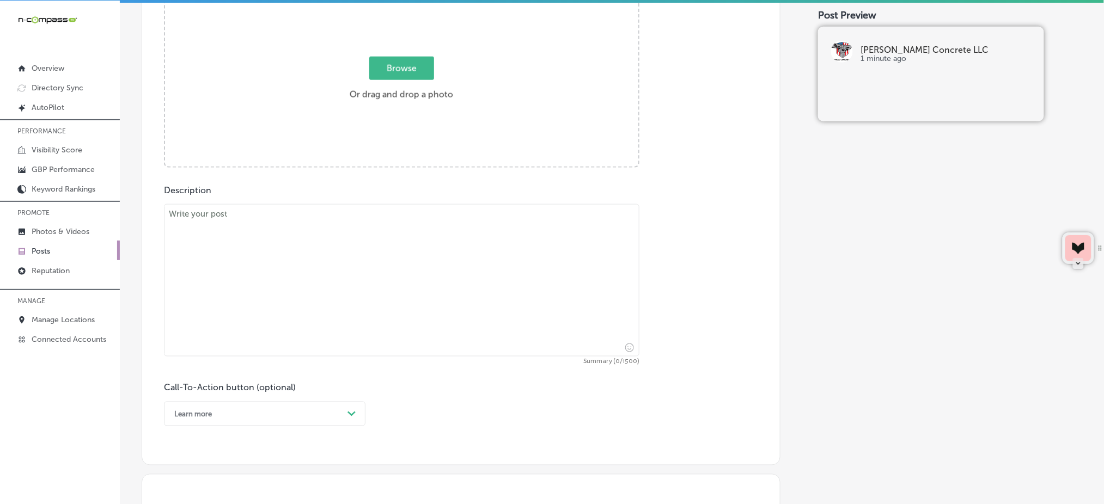
scroll to position [435, 0]
paste textarea "Create the perfect outdoor living space with a new concrete patio from [PERSON_…"
click at [292, 250] on textarea at bounding box center [401, 282] width 475 height 152
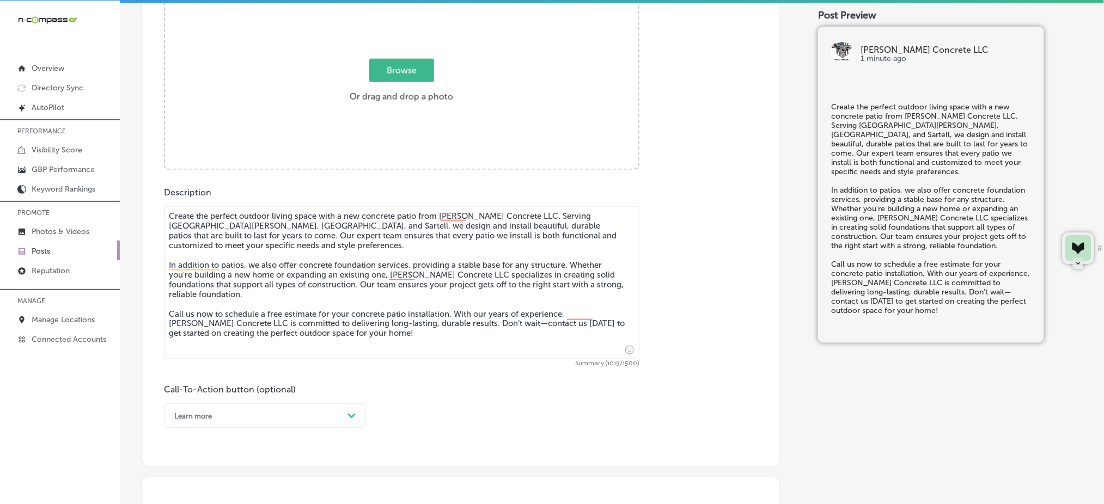
type textarea "Create the perfect outdoor living space with a new concrete patio from [PERSON_…"
click at [412, 66] on span "Browse" at bounding box center [401, 70] width 65 height 23
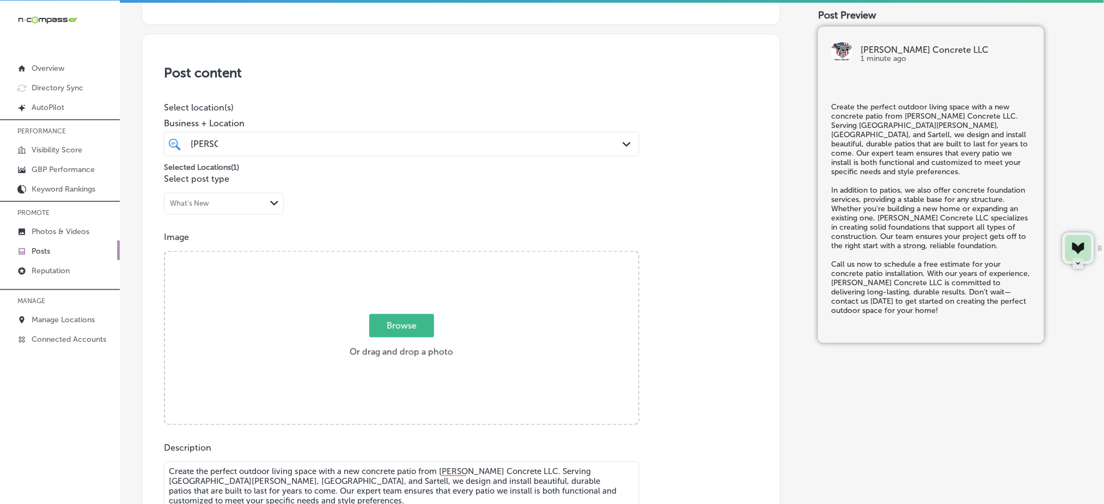
type input "C:\fakepath\concrete-patio-installation-[PERSON_NAME]-concrete-[GEOGRAPHIC_DATA…"
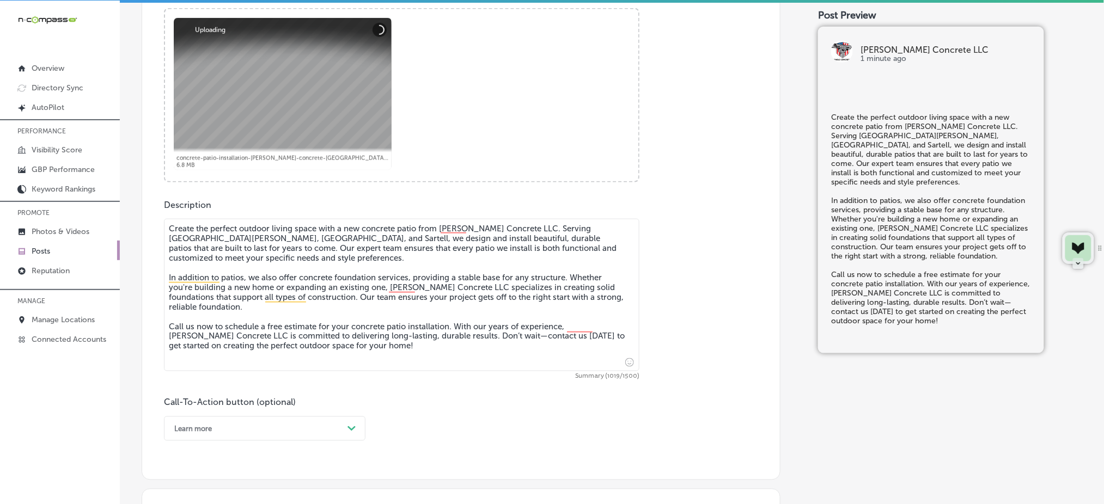
scroll to position [591, 0]
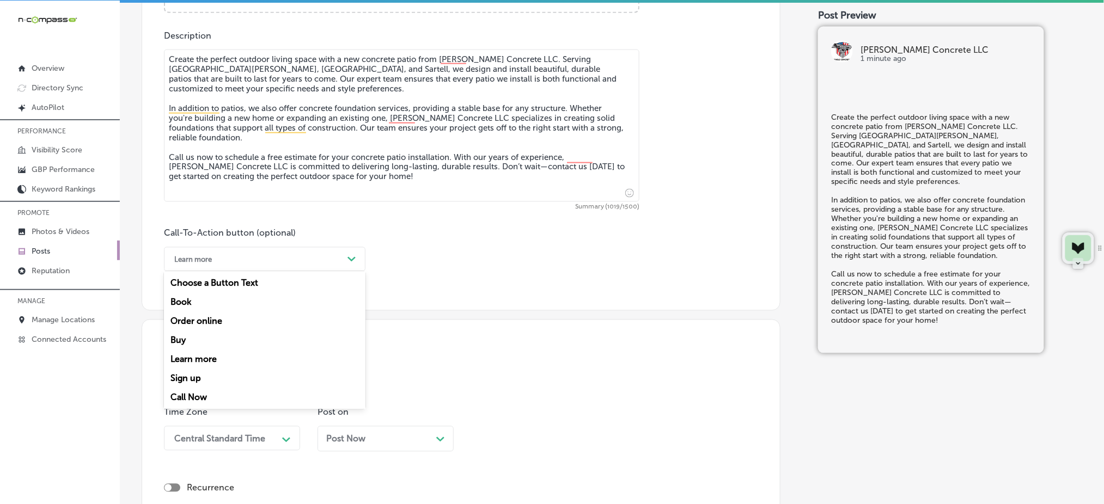
click at [253, 258] on div "Learn more" at bounding box center [256, 259] width 174 height 17
click at [197, 395] on div "Call Now" at bounding box center [265, 397] width 202 height 19
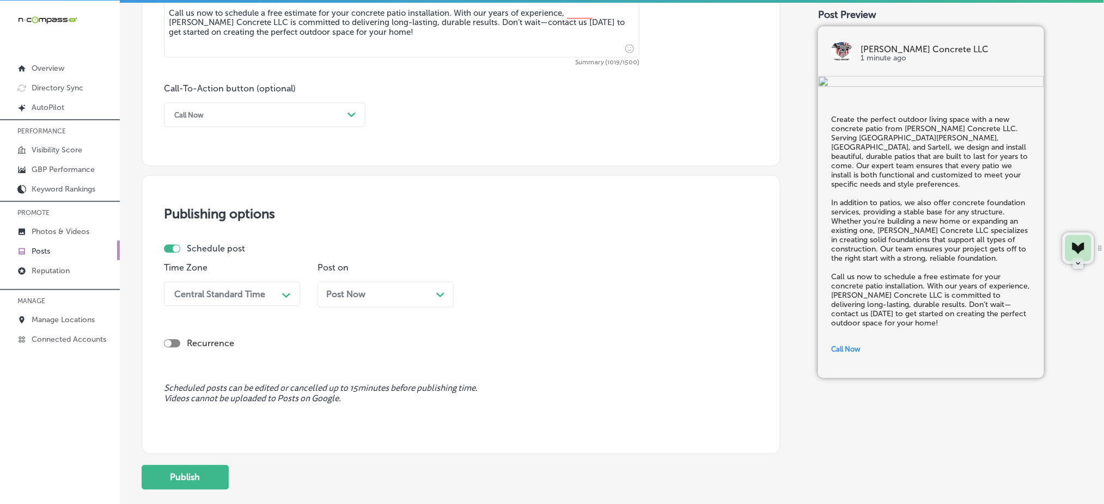
scroll to position [736, 0]
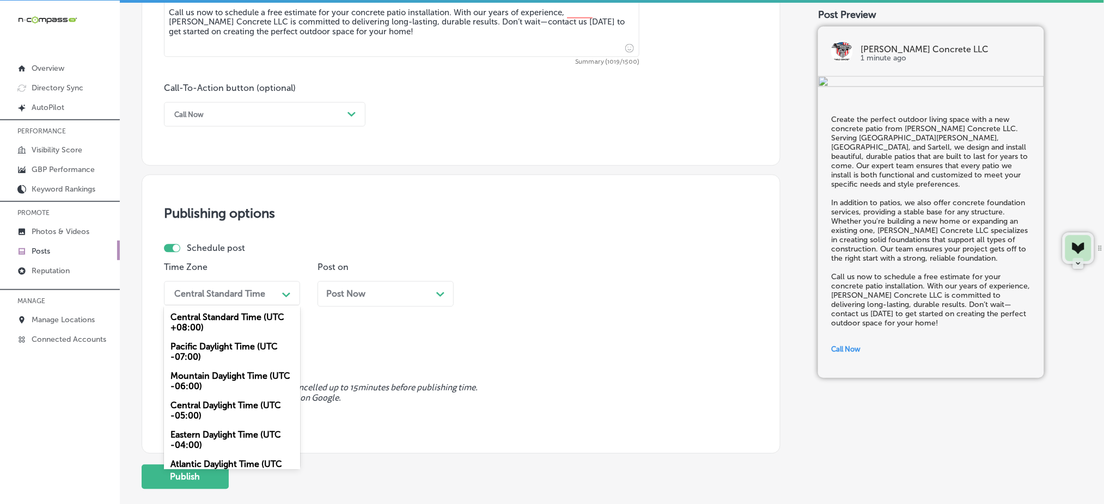
click at [224, 293] on div "Central Standard Time" at bounding box center [219, 294] width 91 height 10
click at [205, 381] on div "Mountain Daylight Time (UTC -06:00)" at bounding box center [232, 381] width 136 height 29
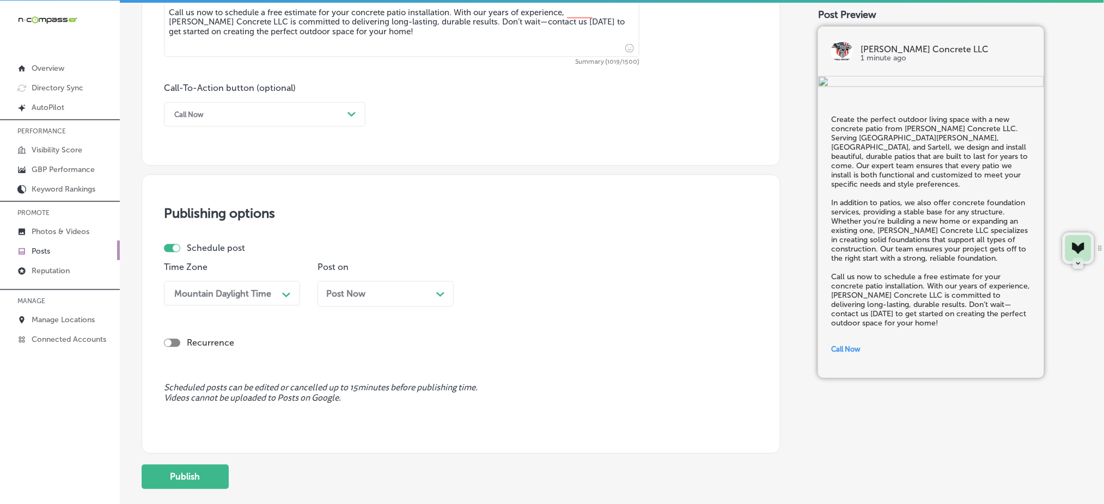
click at [344, 300] on div "Post Now Path Created with Sketch." at bounding box center [386, 295] width 136 height 26
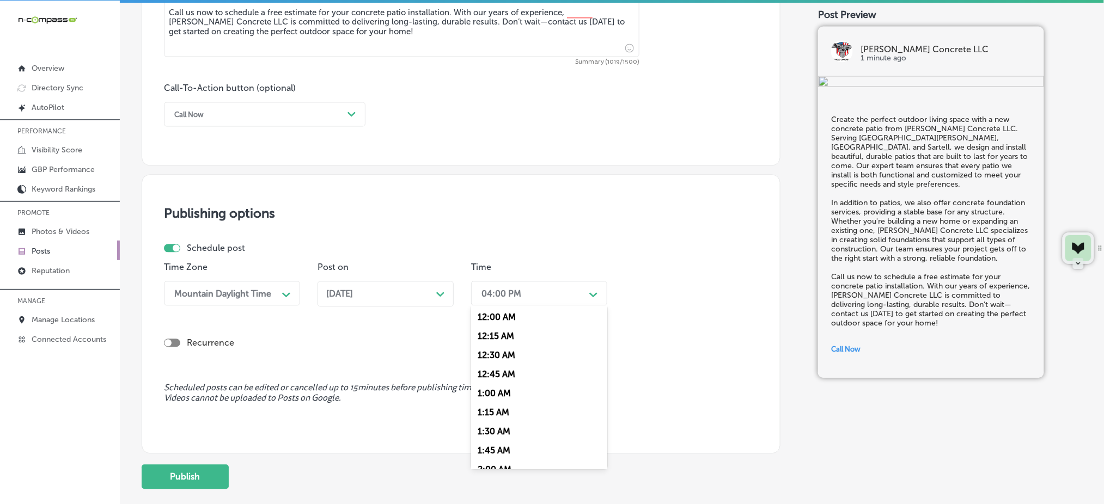
drag, startPoint x: 490, startPoint y: 292, endPoint x: 526, endPoint y: 416, distance: 128.1
click at [526, 306] on div "option 7:00 AM, selected. option 12:45 AM focused, 4 of 96. 96 results availabl…" at bounding box center [539, 294] width 136 height 25
click at [493, 380] on div "7:00 AM" at bounding box center [539, 384] width 136 height 19
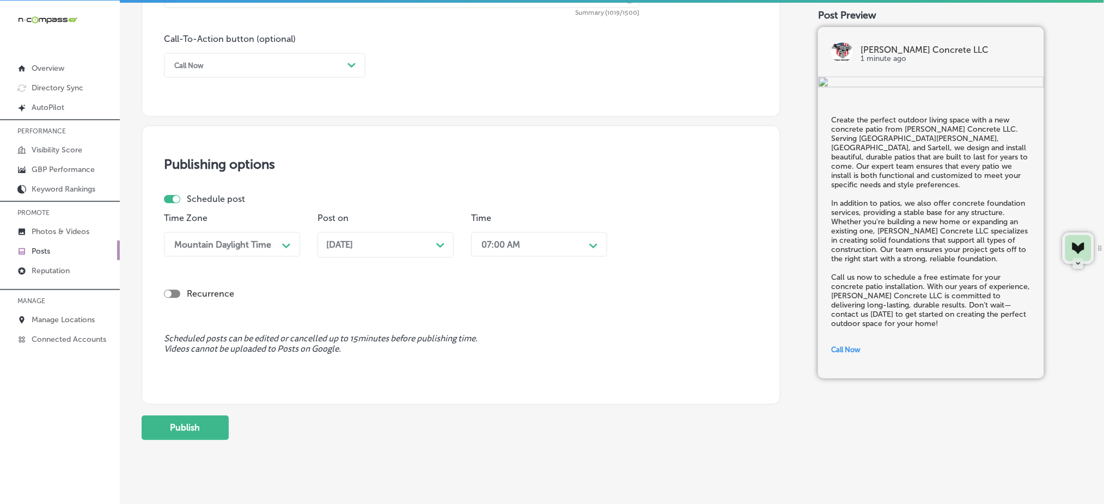
scroll to position [788, 0]
click at [204, 427] on button "Publish" at bounding box center [185, 425] width 87 height 25
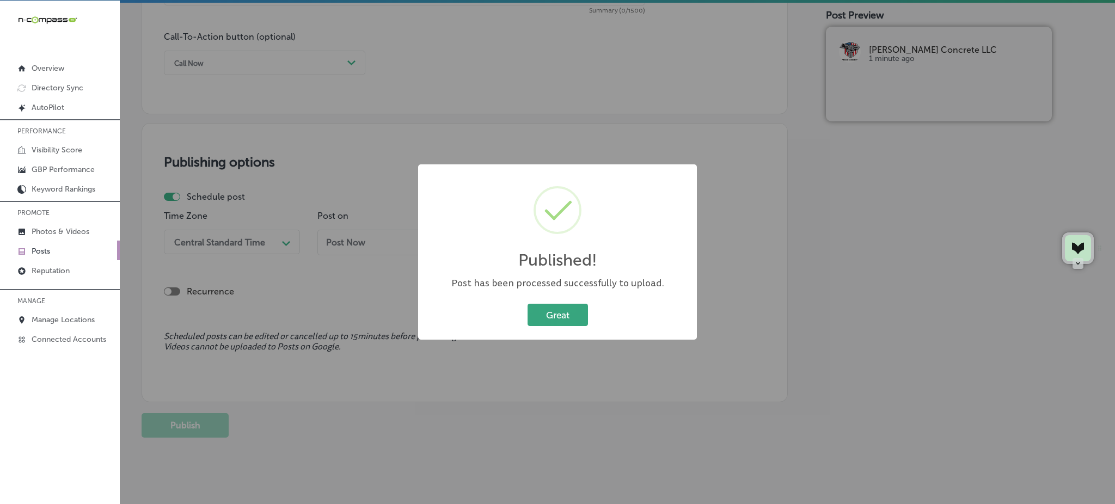
click at [580, 306] on button "Great" at bounding box center [558, 315] width 60 height 22
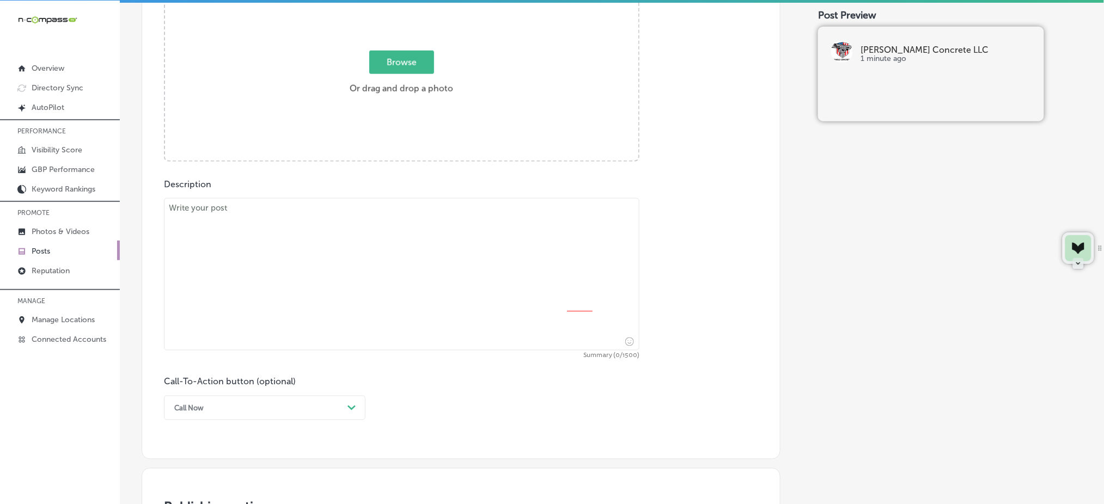
scroll to position [442, 0]
click at [327, 239] on textarea at bounding box center [401, 275] width 475 height 152
paste textarea "Loremip dolo sitame cons a eli seddoeiu tempor incid utla’e dolo magnaaliqu eni…"
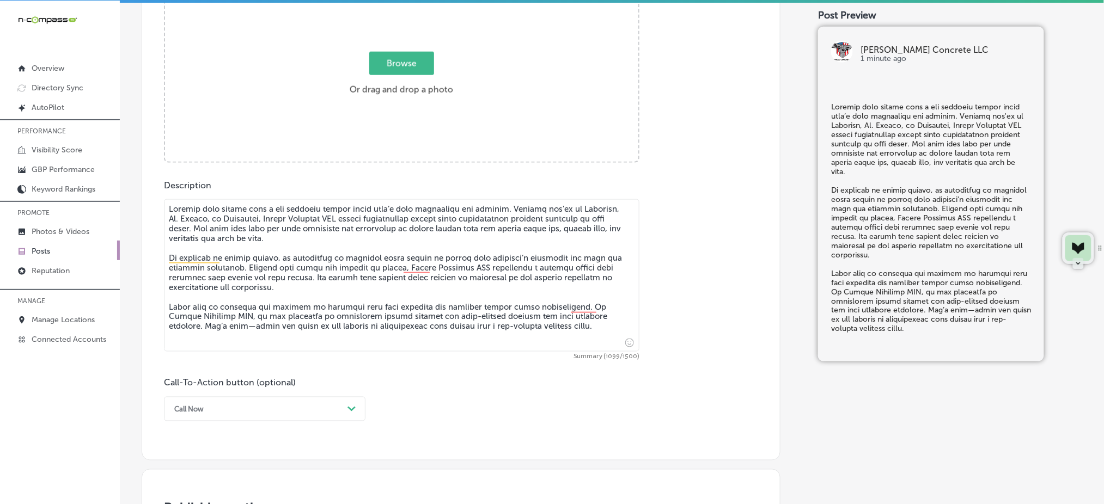
type textarea "Loremip dolo sitame cons a eli seddoeiu tempor incid utla’e dolo magnaaliqu eni…"
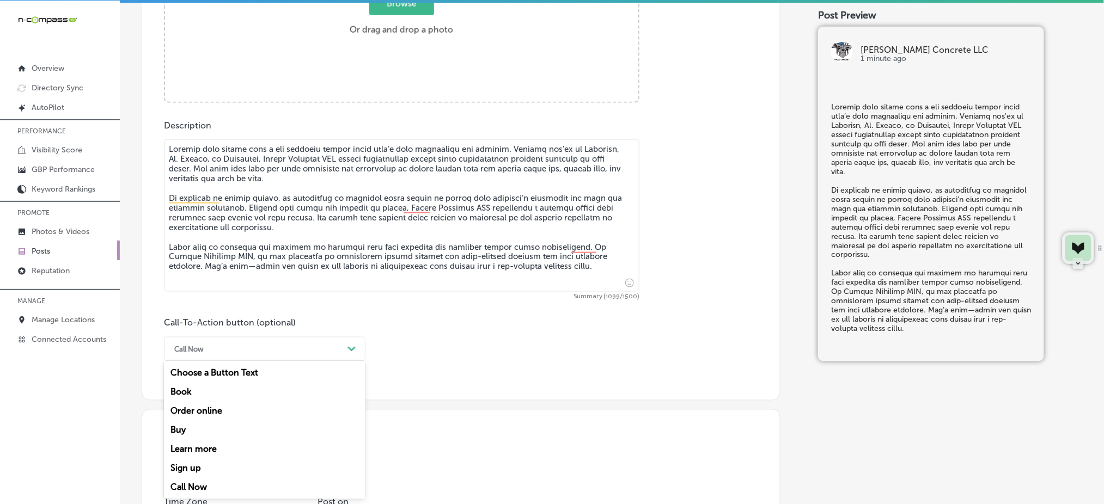
click at [224, 362] on div "option Call Now, selected. option Order online focused, 3 of 7. 7 results avail…" at bounding box center [265, 349] width 202 height 25
click at [199, 448] on div "Learn more" at bounding box center [265, 449] width 202 height 19
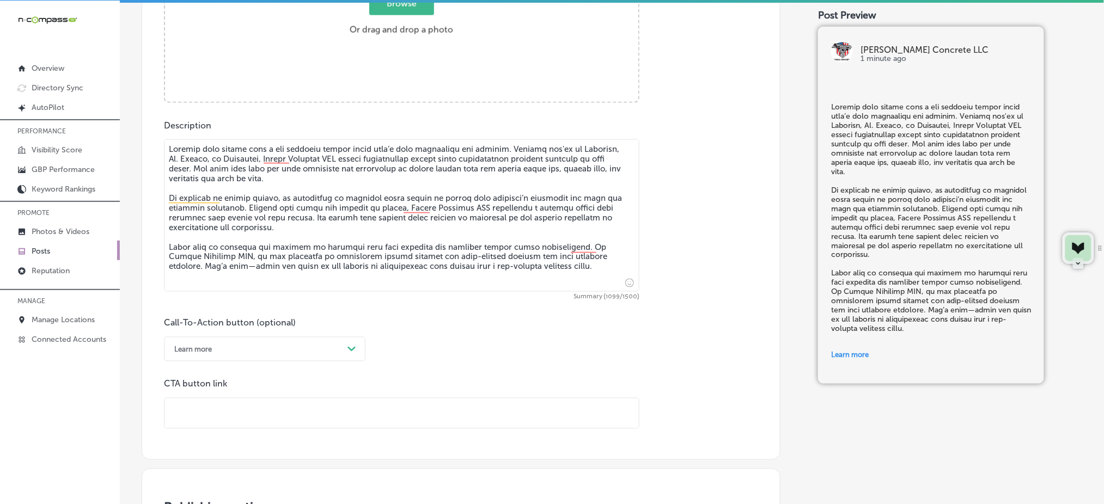
click at [205, 415] on input "text" at bounding box center [401, 414] width 474 height 30
paste input "[URL][DOMAIN_NAME]"
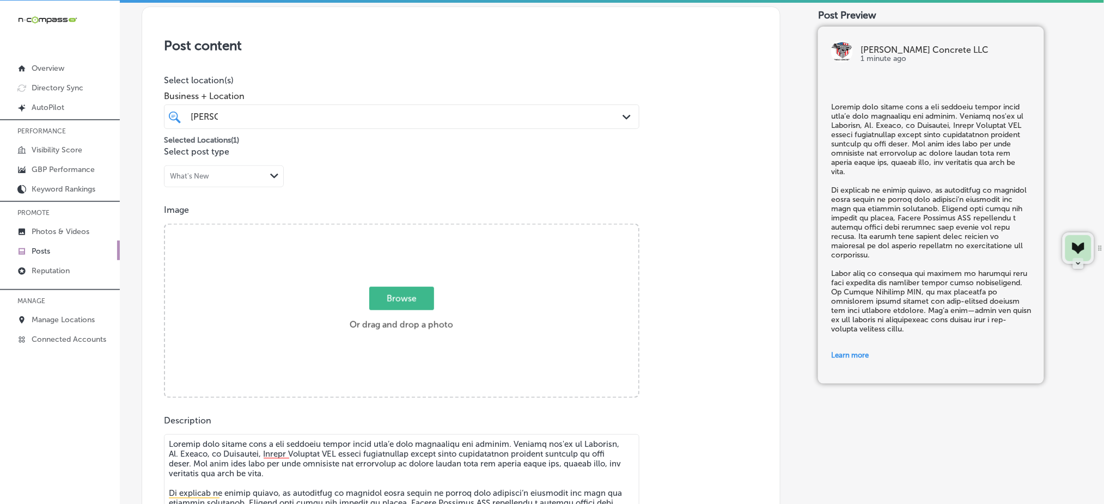
scroll to position [194, 0]
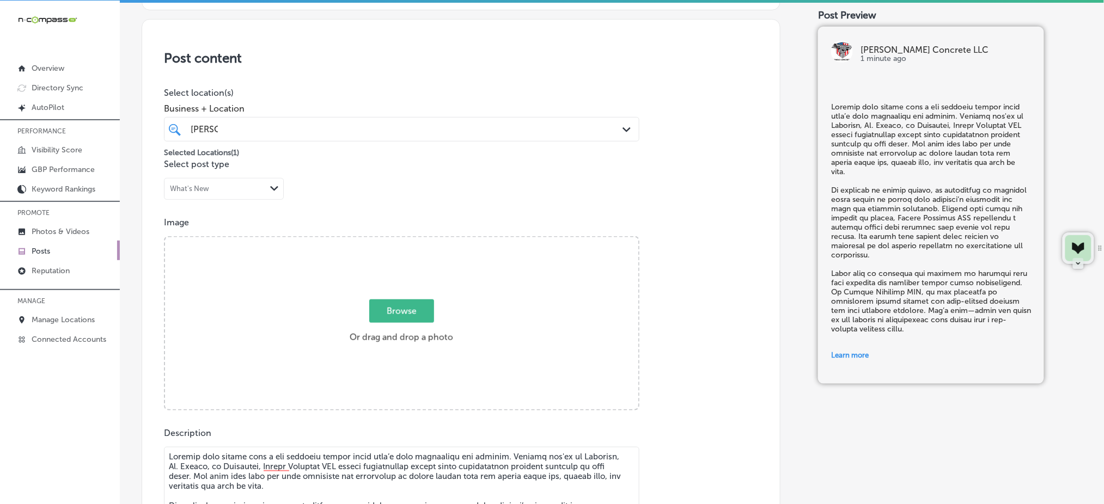
type input "[URL][DOMAIN_NAME]"
click at [399, 314] on span "Browse" at bounding box center [401, 311] width 65 height 23
click at [399, 241] on input "Browse Or drag and drop a photo" at bounding box center [401, 238] width 473 height 3
type input "C:\fakepath\concrete-patio-installation-[PERSON_NAME]-concrete-[GEOGRAPHIC_DATA…"
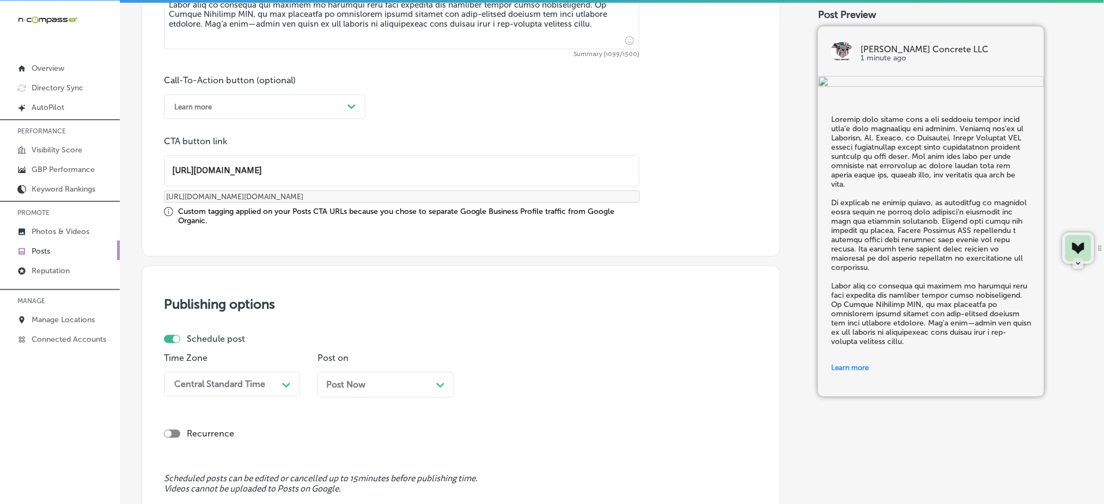
scroll to position [854, 0]
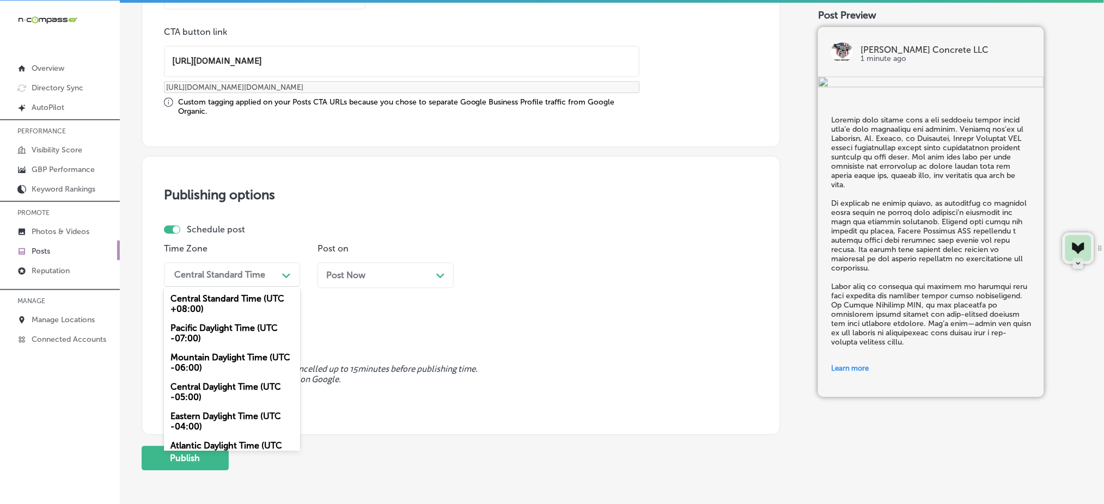
click at [237, 277] on div "Central Standard Time" at bounding box center [219, 275] width 91 height 10
click at [202, 350] on div "Mountain Daylight Time (UTC -06:00)" at bounding box center [232, 362] width 136 height 29
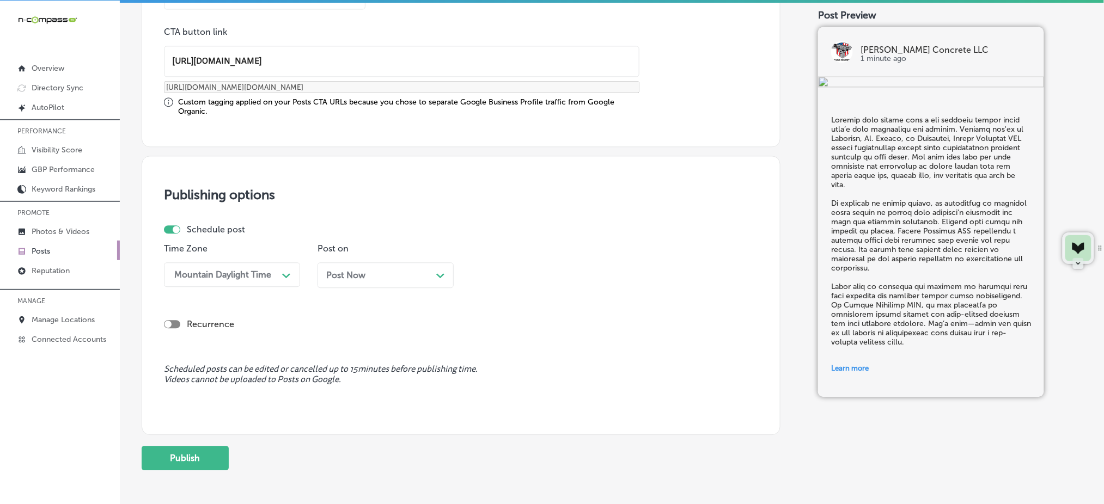
click at [337, 276] on span "Post Now" at bounding box center [345, 275] width 39 height 10
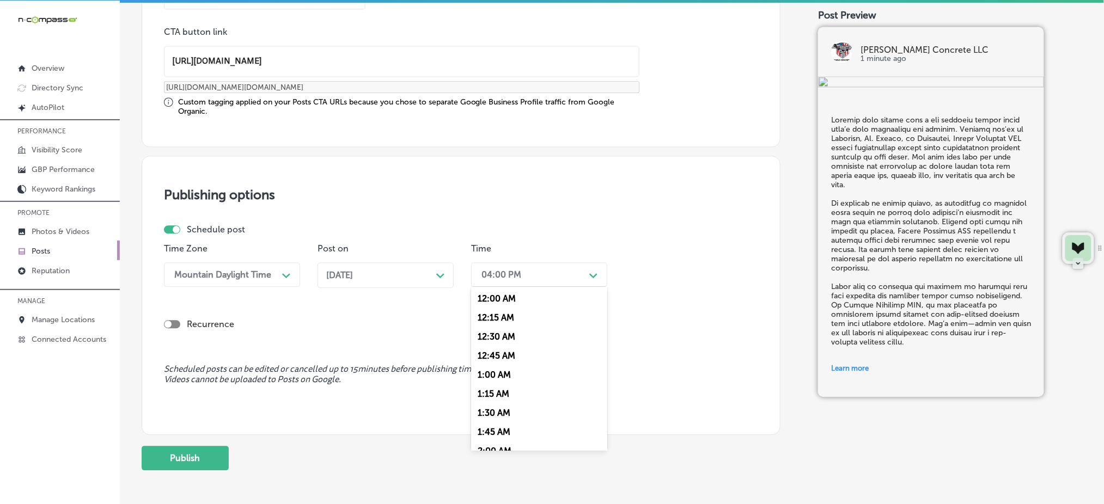
click at [519, 270] on div "04:00 PM" at bounding box center [501, 275] width 40 height 10
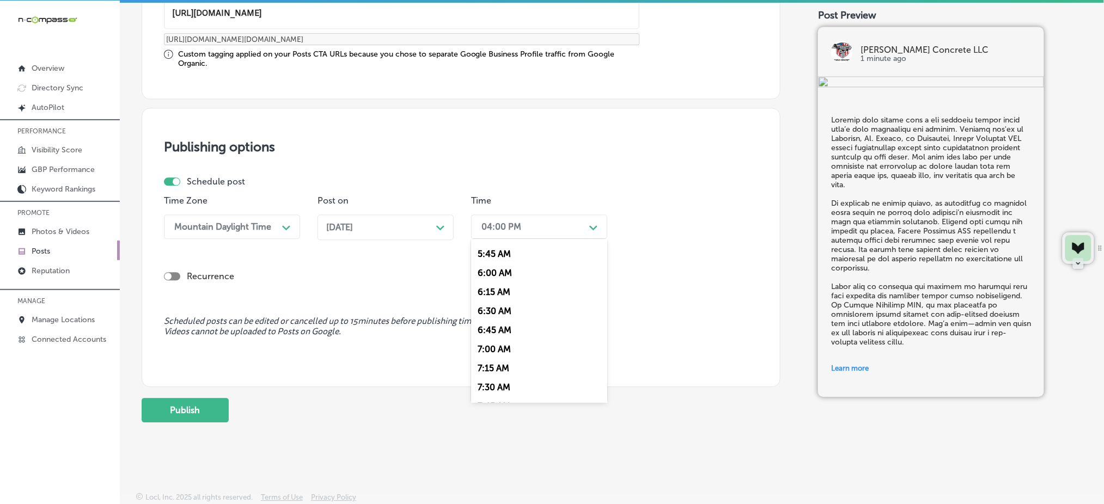
scroll to position [437, 0]
click at [505, 343] on div "7:00 AM" at bounding box center [539, 347] width 136 height 19
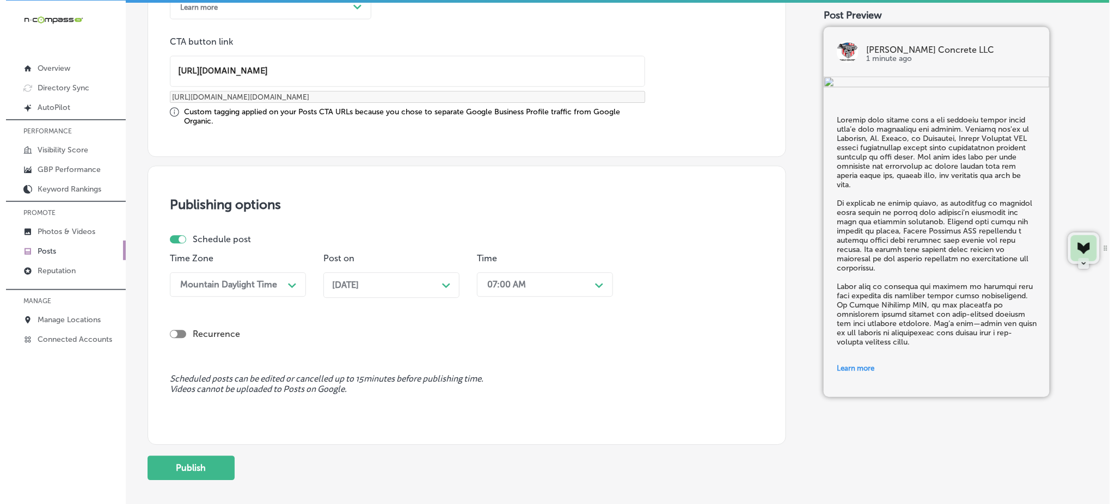
scroll to position [852, 0]
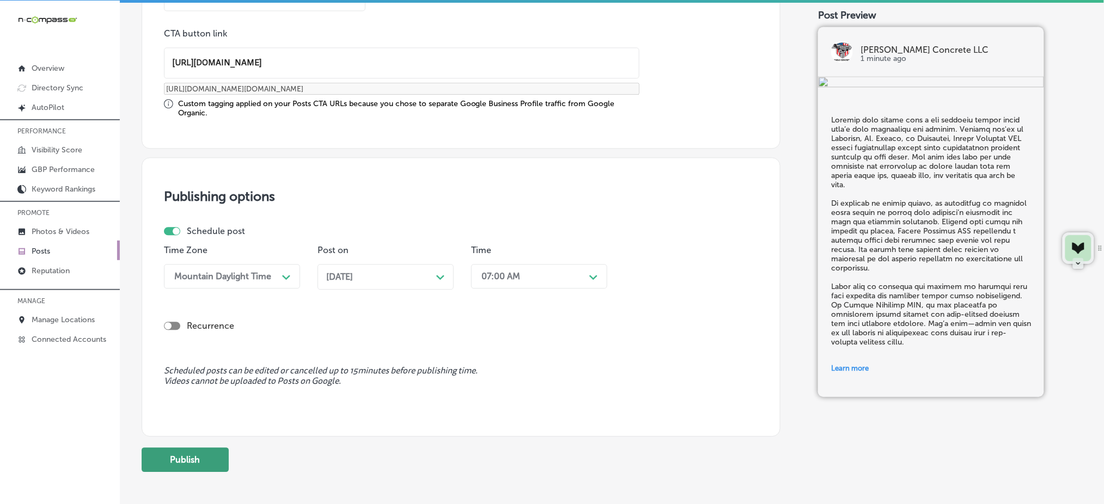
click at [206, 466] on button "Publish" at bounding box center [185, 460] width 87 height 25
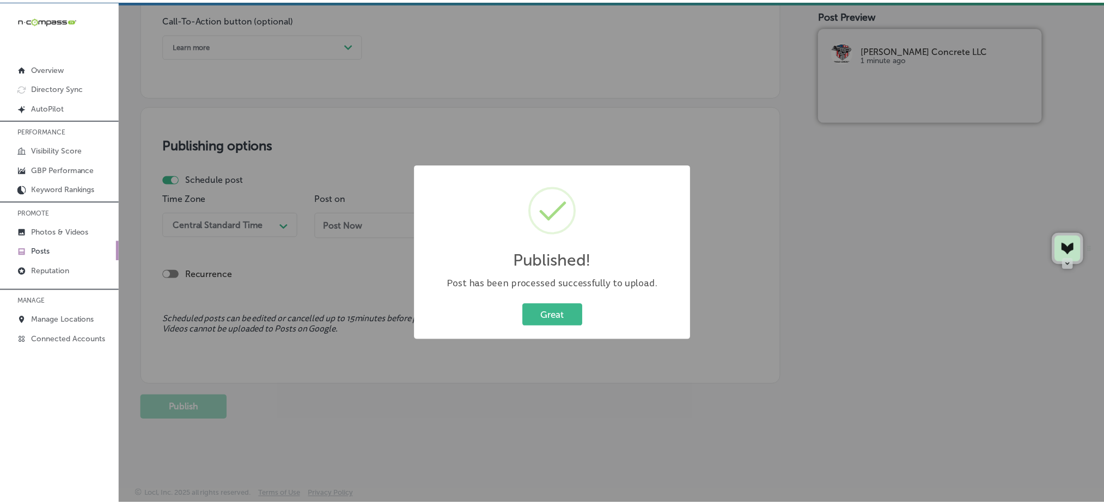
scroll to position [805, 0]
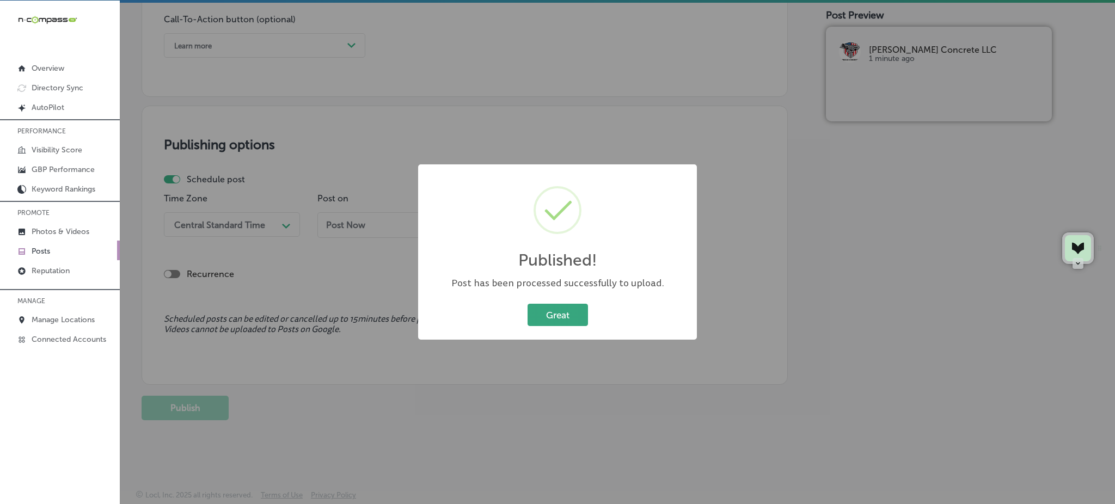
click at [542, 304] on button "Great" at bounding box center [558, 315] width 60 height 22
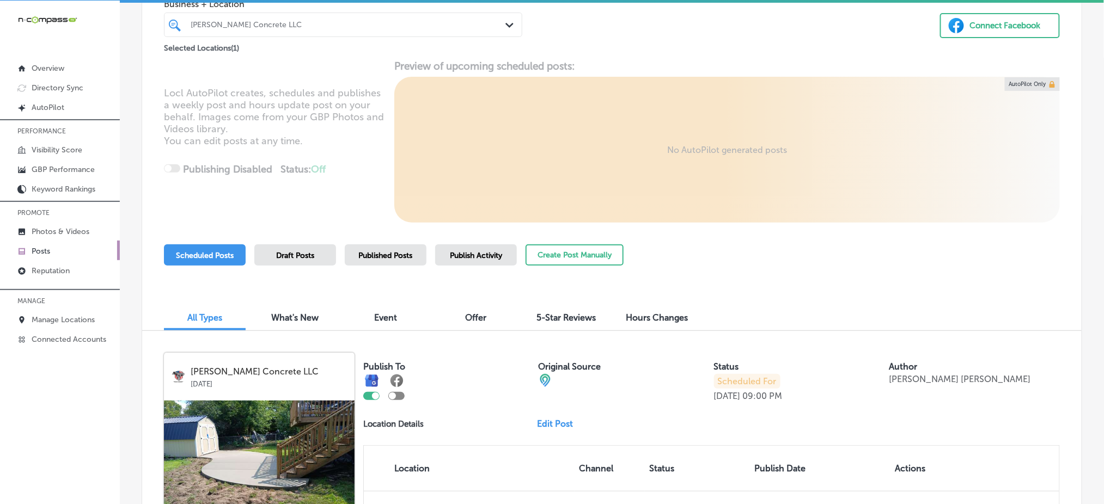
scroll to position [78, 0]
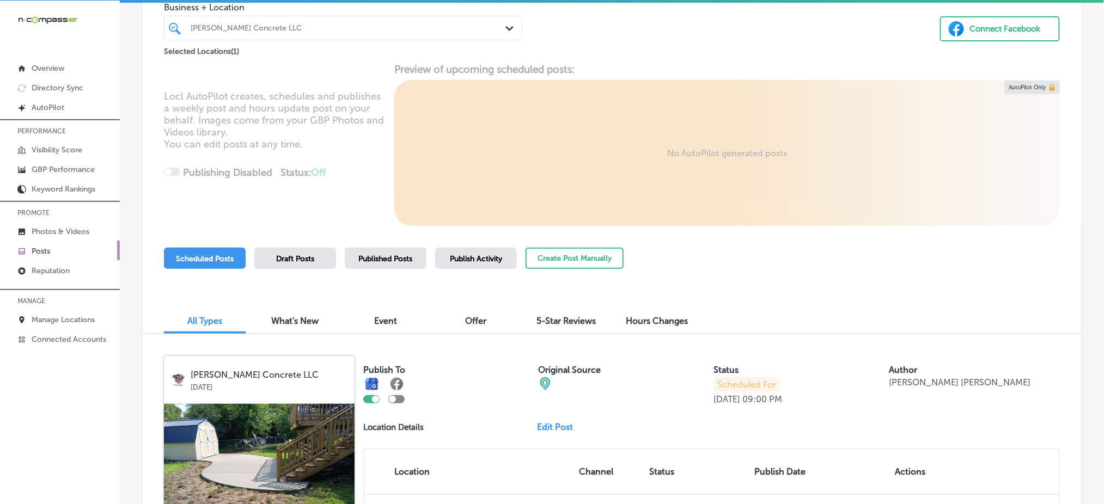
click at [410, 25] on div "[PERSON_NAME] Concrete LLC" at bounding box center [349, 27] width 316 height 9
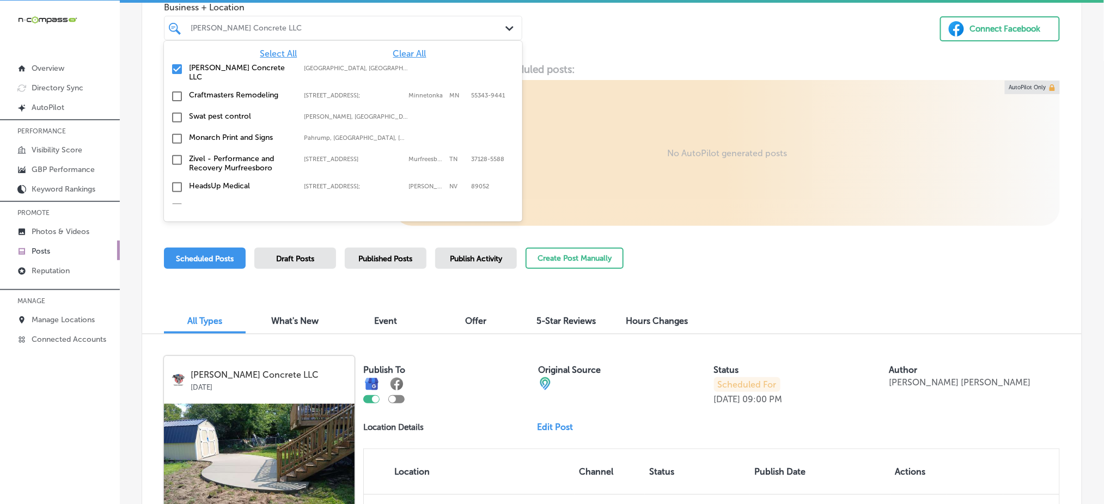
click at [282, 53] on span "Select All" at bounding box center [278, 53] width 37 height 10
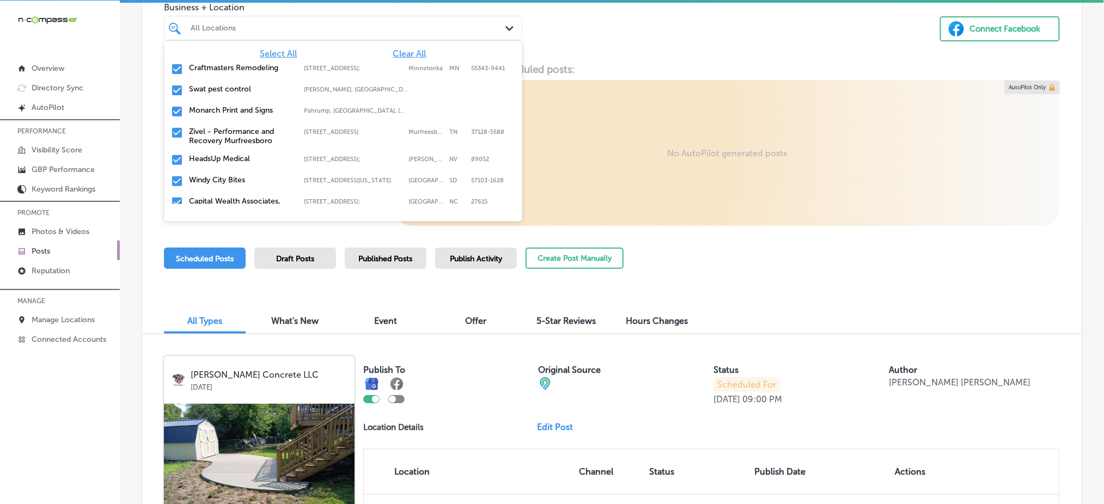
scroll to position [20, 0]
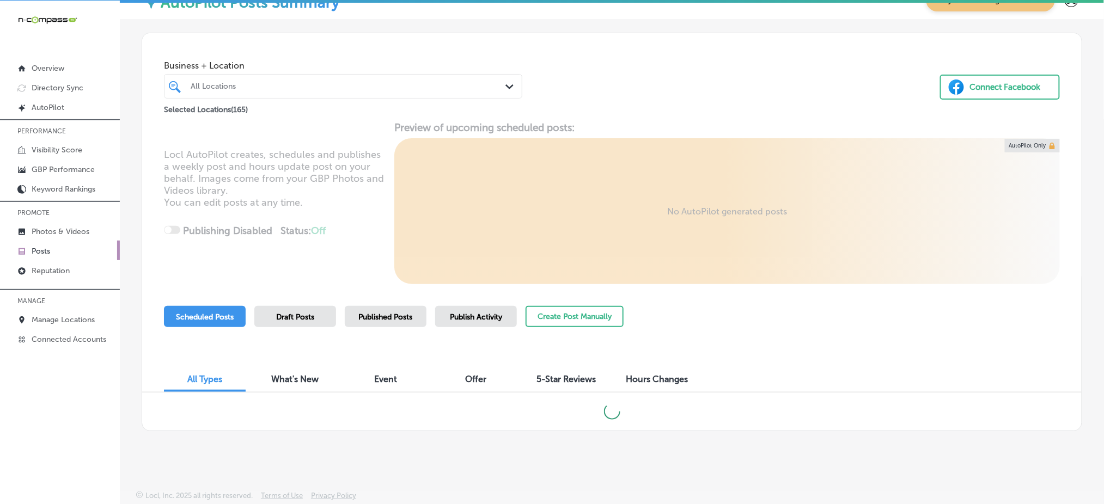
click at [624, 48] on div "Business + Location All Locations Path Created with Sketch. Selected Locations …" at bounding box center [611, 74] width 939 height 83
click at [456, 313] on span "Publish Activity" at bounding box center [476, 317] width 52 height 9
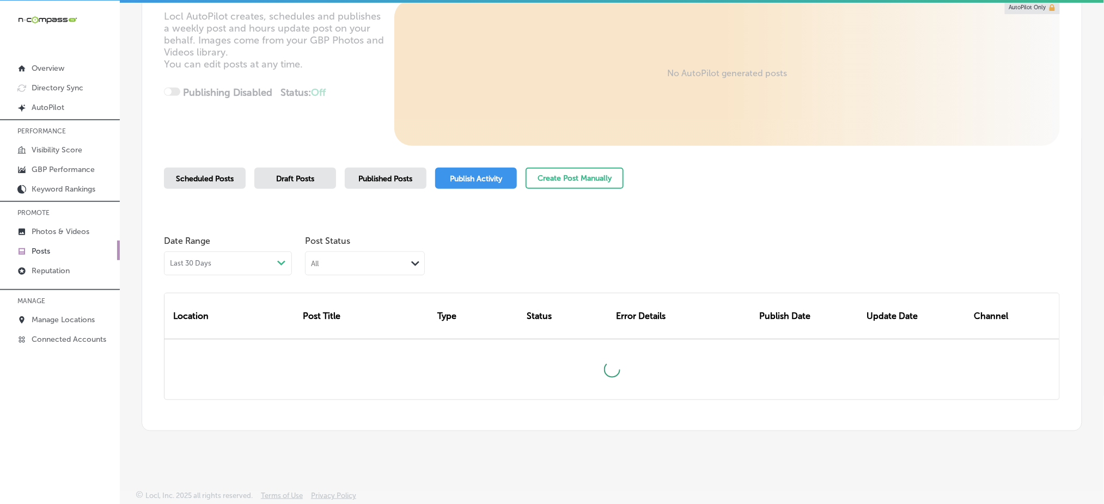
scroll to position [159, 0]
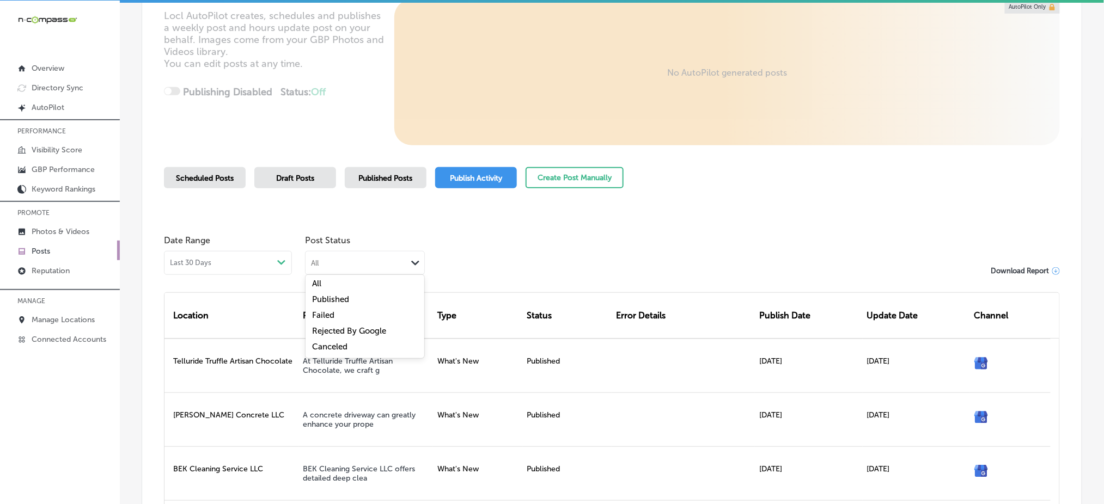
click at [401, 263] on div "All" at bounding box center [356, 263] width 101 height 10
click at [352, 314] on div "Failed" at bounding box center [365, 317] width 119 height 16
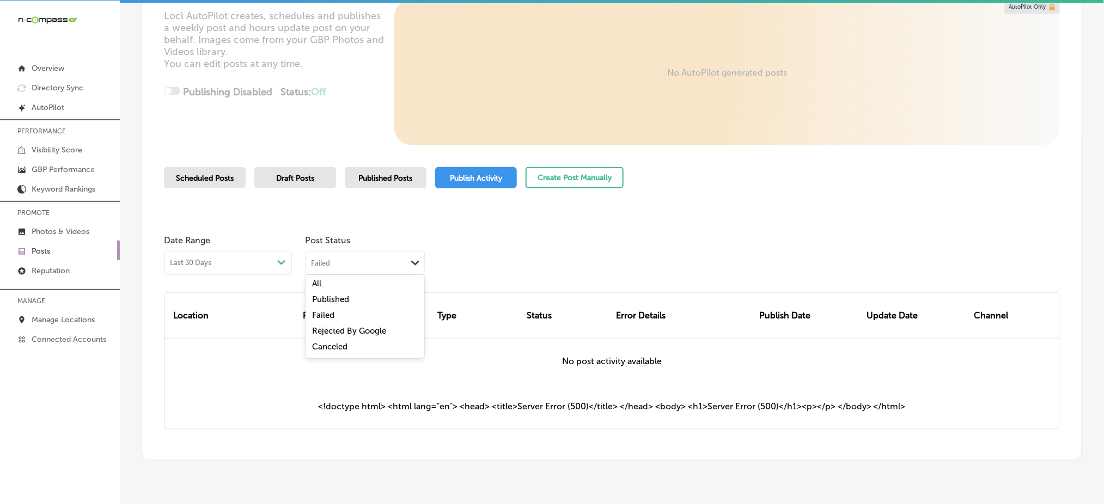
click at [345, 264] on div "Failed" at bounding box center [356, 263] width 101 height 10
click at [340, 331] on label "Rejected By Google" at bounding box center [349, 331] width 74 height 10
click at [63, 267] on p "Reputation" at bounding box center [51, 270] width 38 height 9
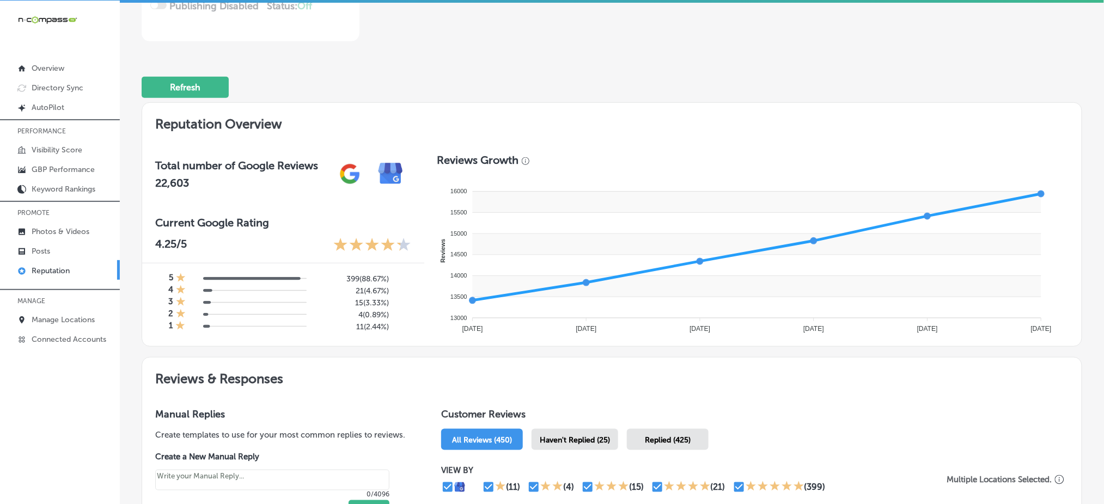
scroll to position [402, 0]
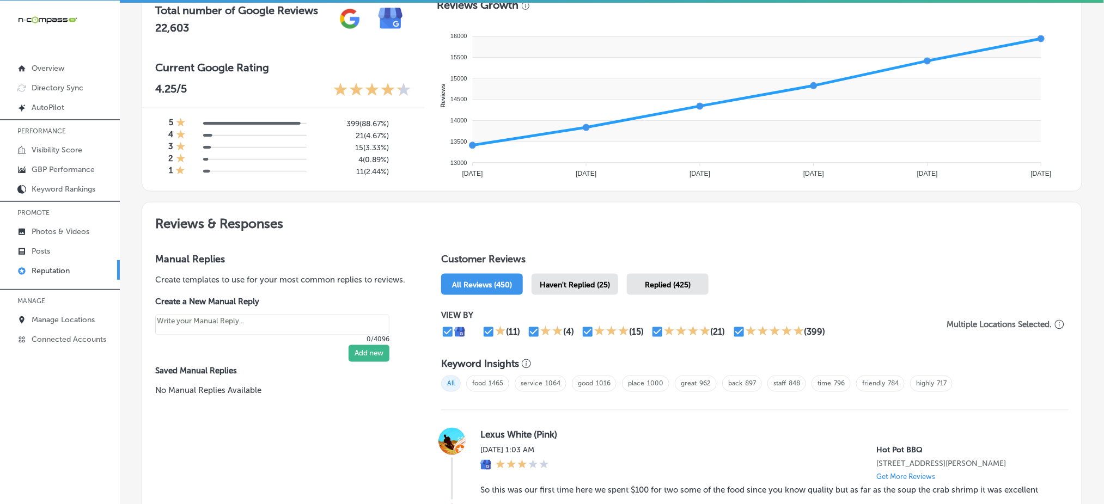
click at [572, 280] on span "Haven't Replied (25)" at bounding box center [575, 284] width 70 height 9
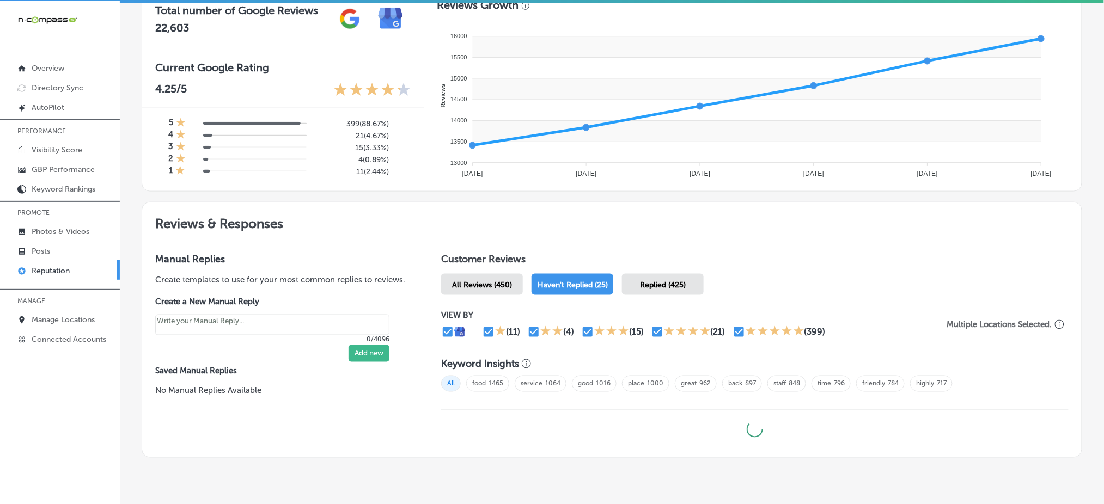
scroll to position [437, 0]
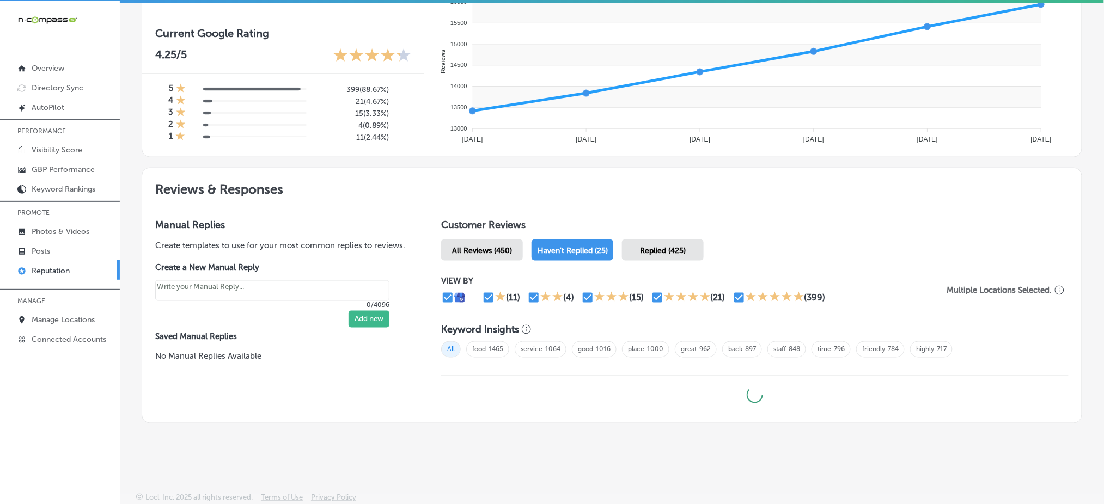
type textarea "x"
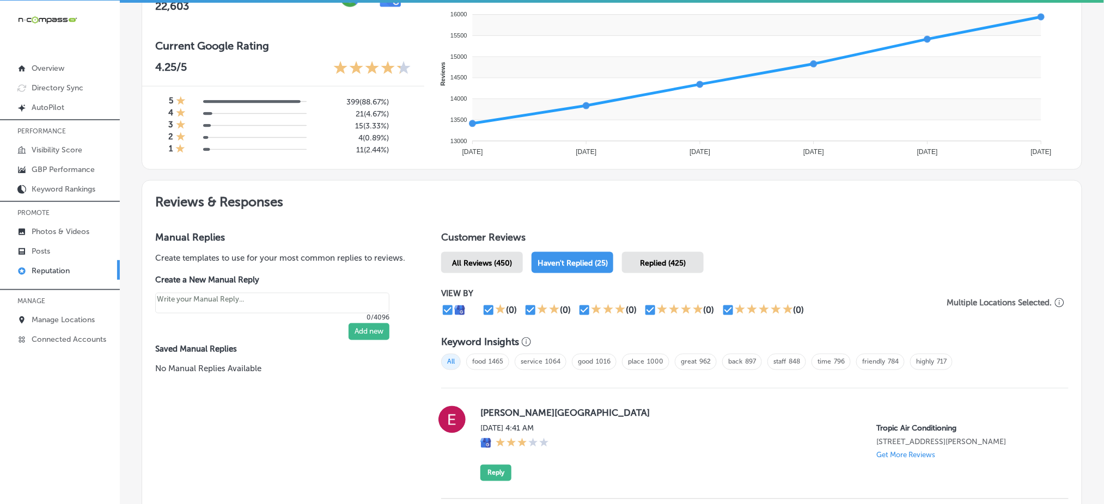
scroll to position [0, 0]
